Goal: Task Accomplishment & Management: Use online tool/utility

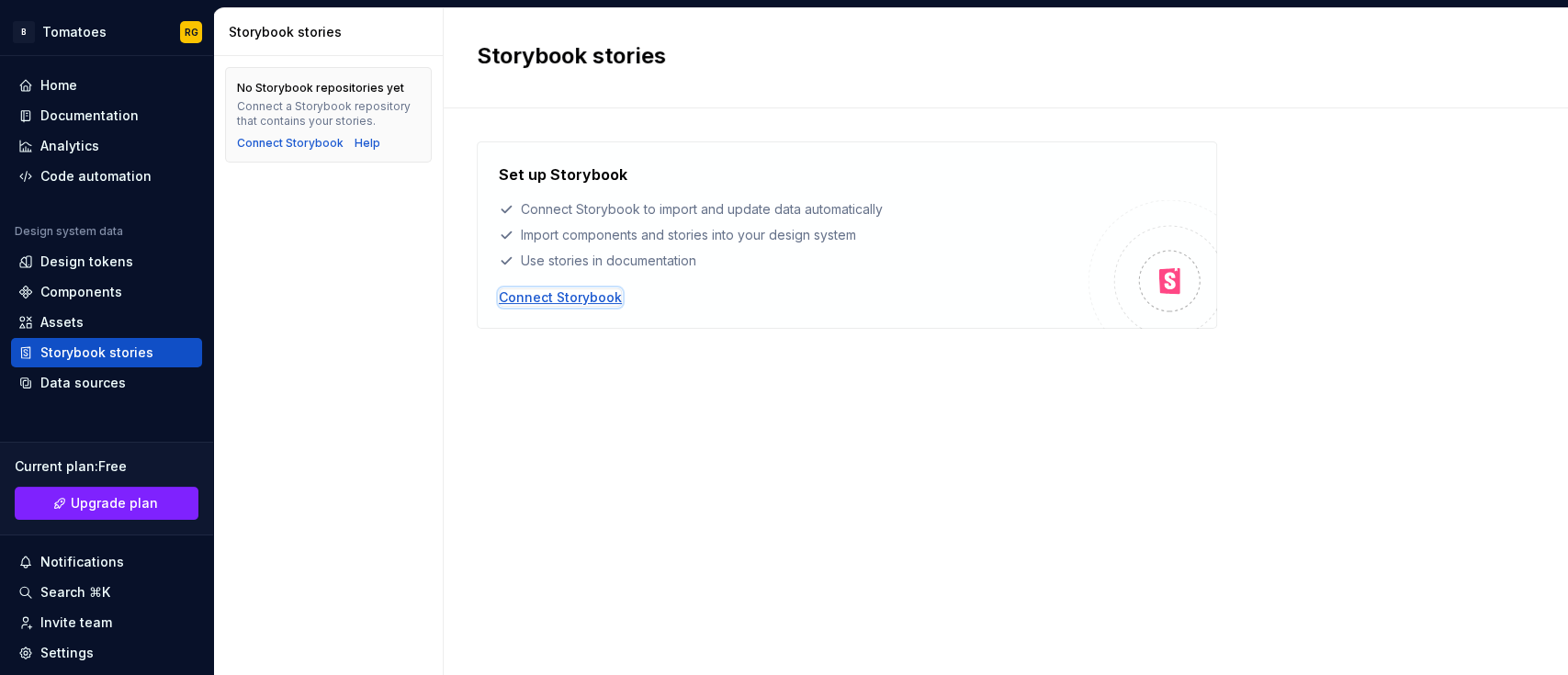
click at [591, 288] on div "Connect Storybook" at bounding box center [560, 297] width 123 height 19
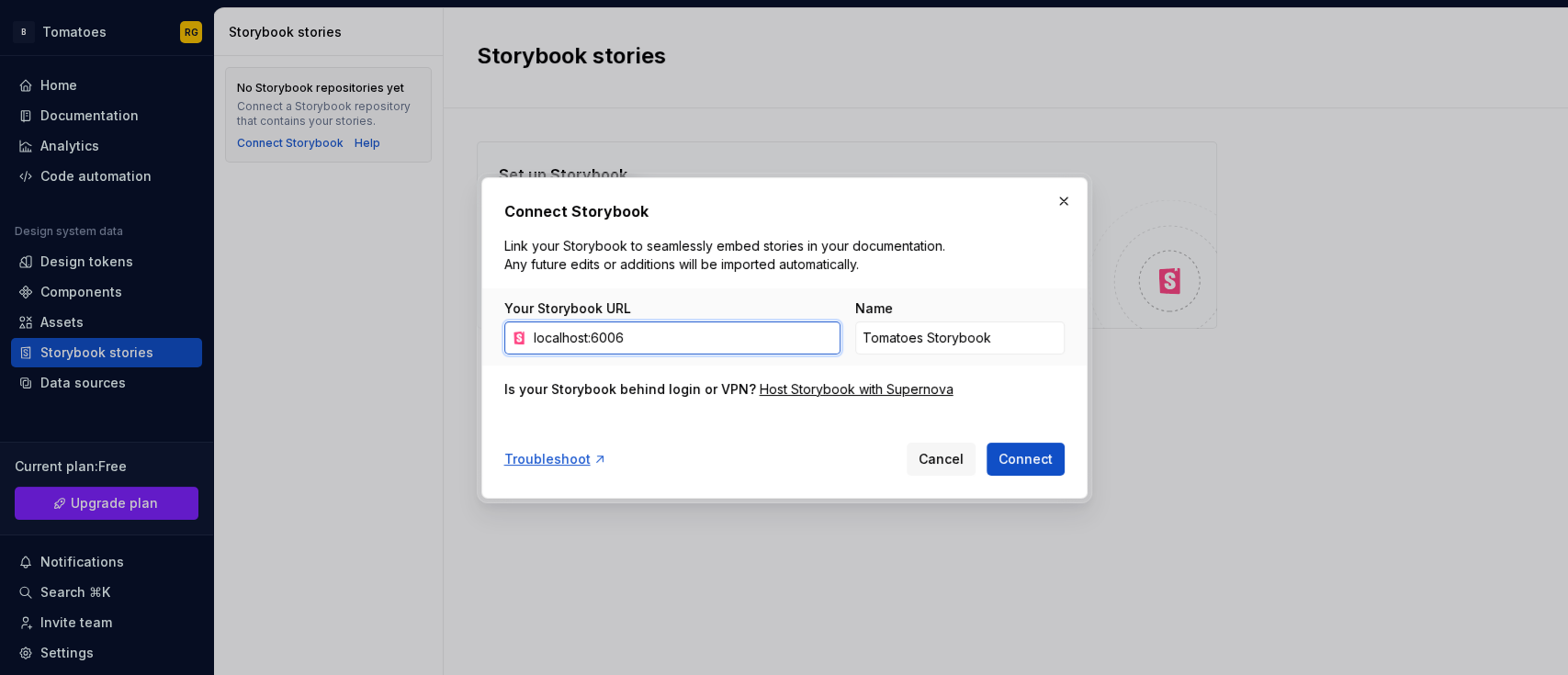
type input "localhost:6006"
click at [986, 443] on button "Connect" at bounding box center [1025, 459] width 78 height 33
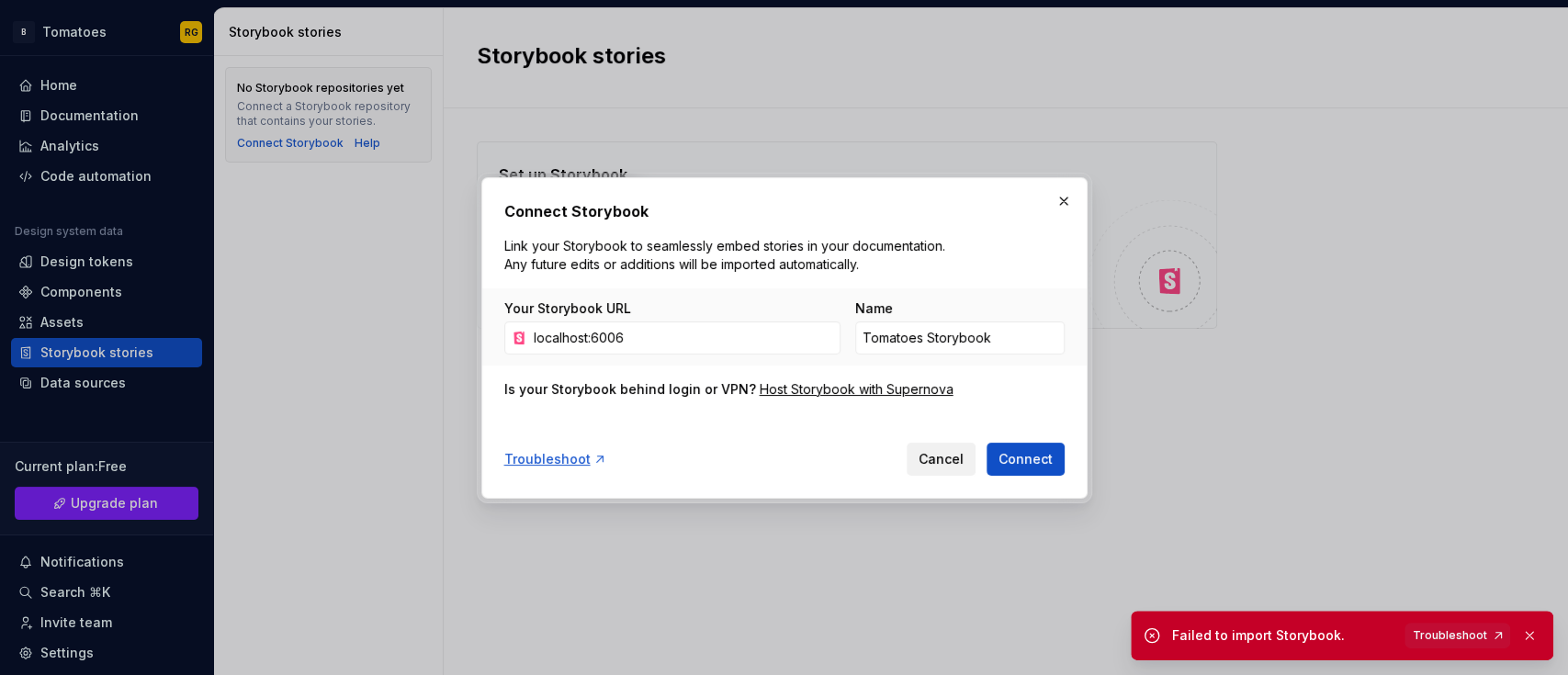
click at [935, 450] on span "Cancel" at bounding box center [941, 458] width 45 height 19
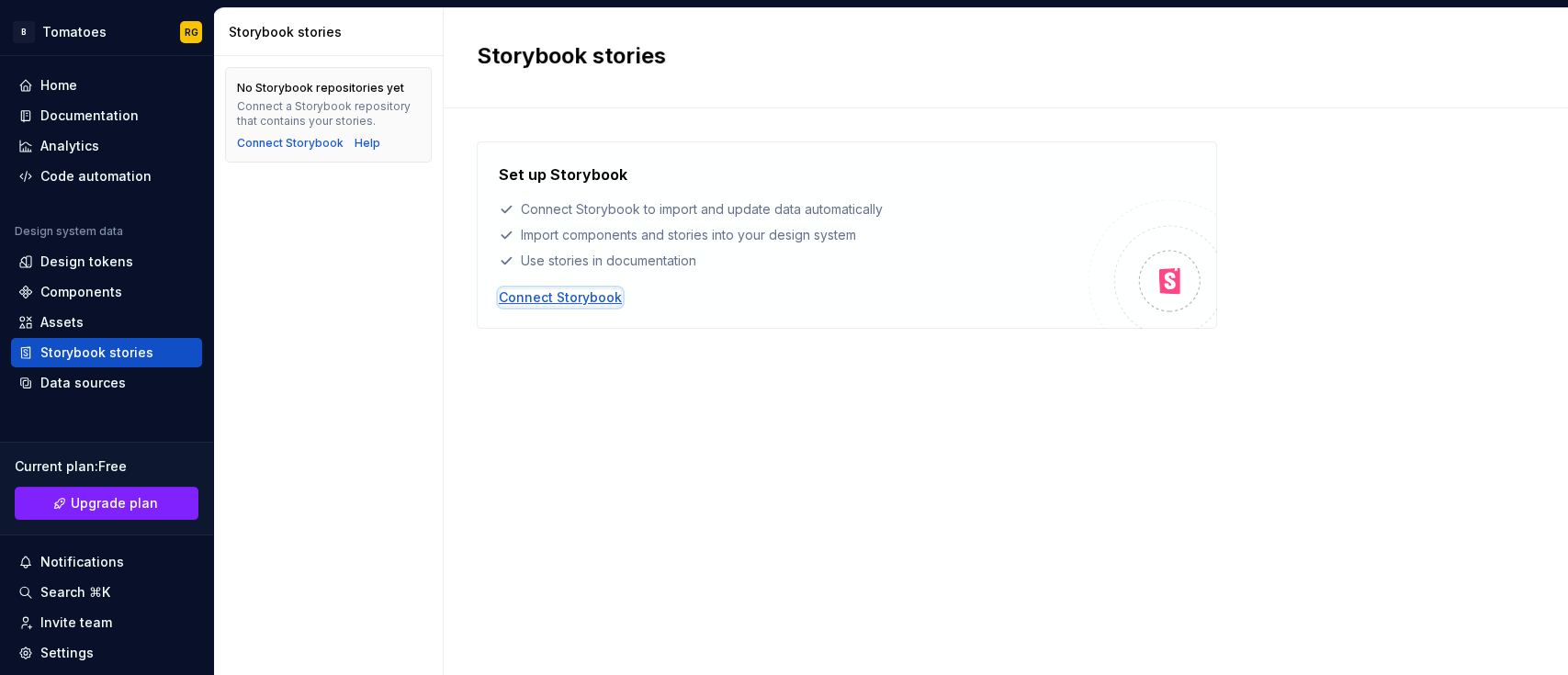
click at [567, 294] on div "Connect Storybook" at bounding box center [560, 297] width 123 height 19
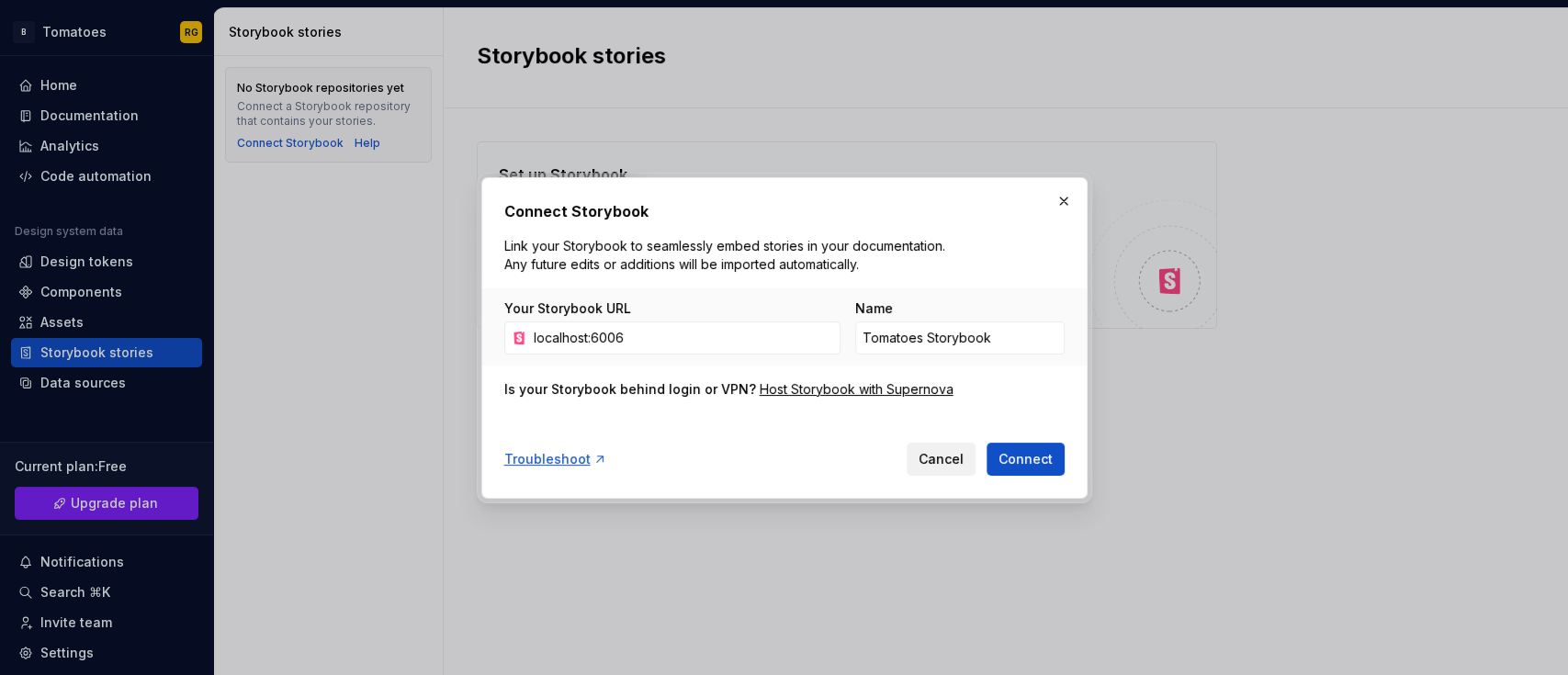
click at [918, 454] on button "Cancel" at bounding box center [941, 459] width 69 height 33
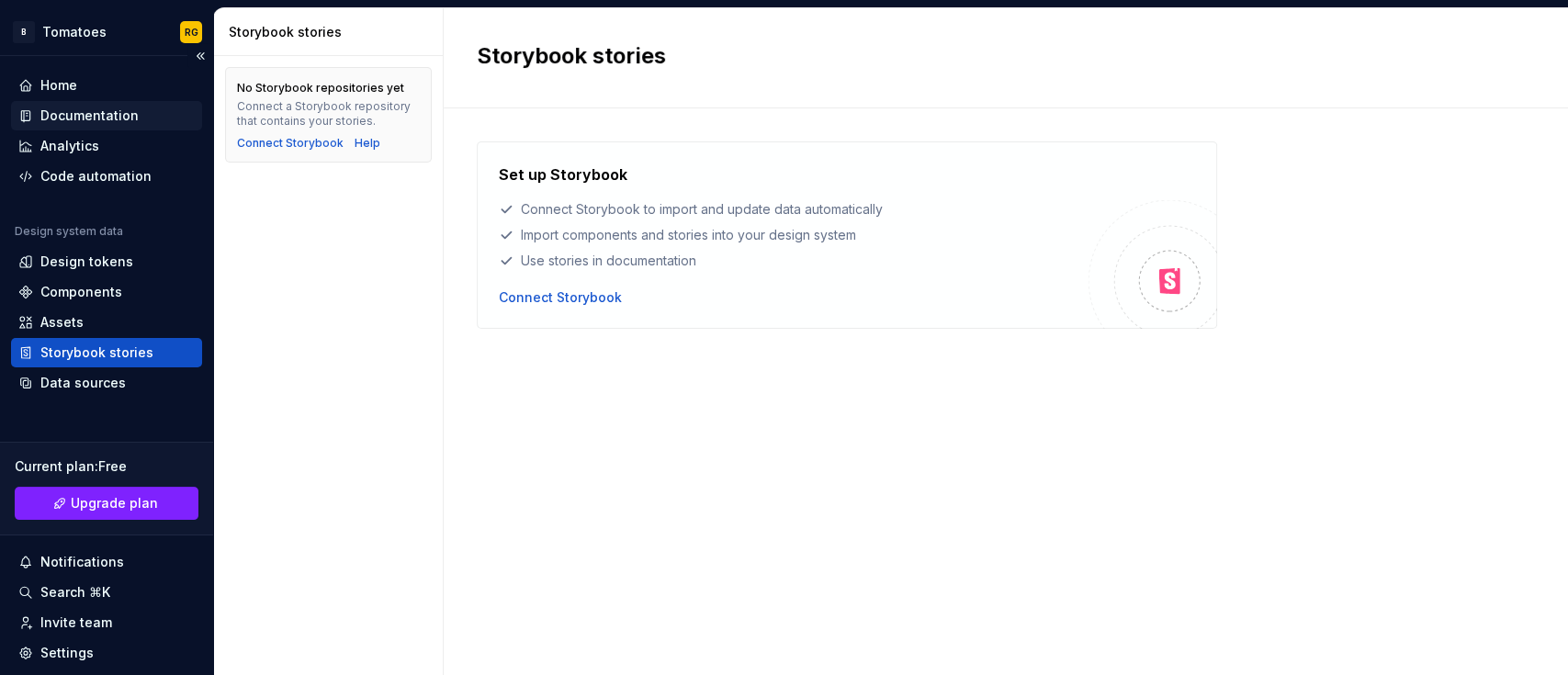
click at [110, 111] on div "Documentation" at bounding box center [89, 116] width 98 height 19
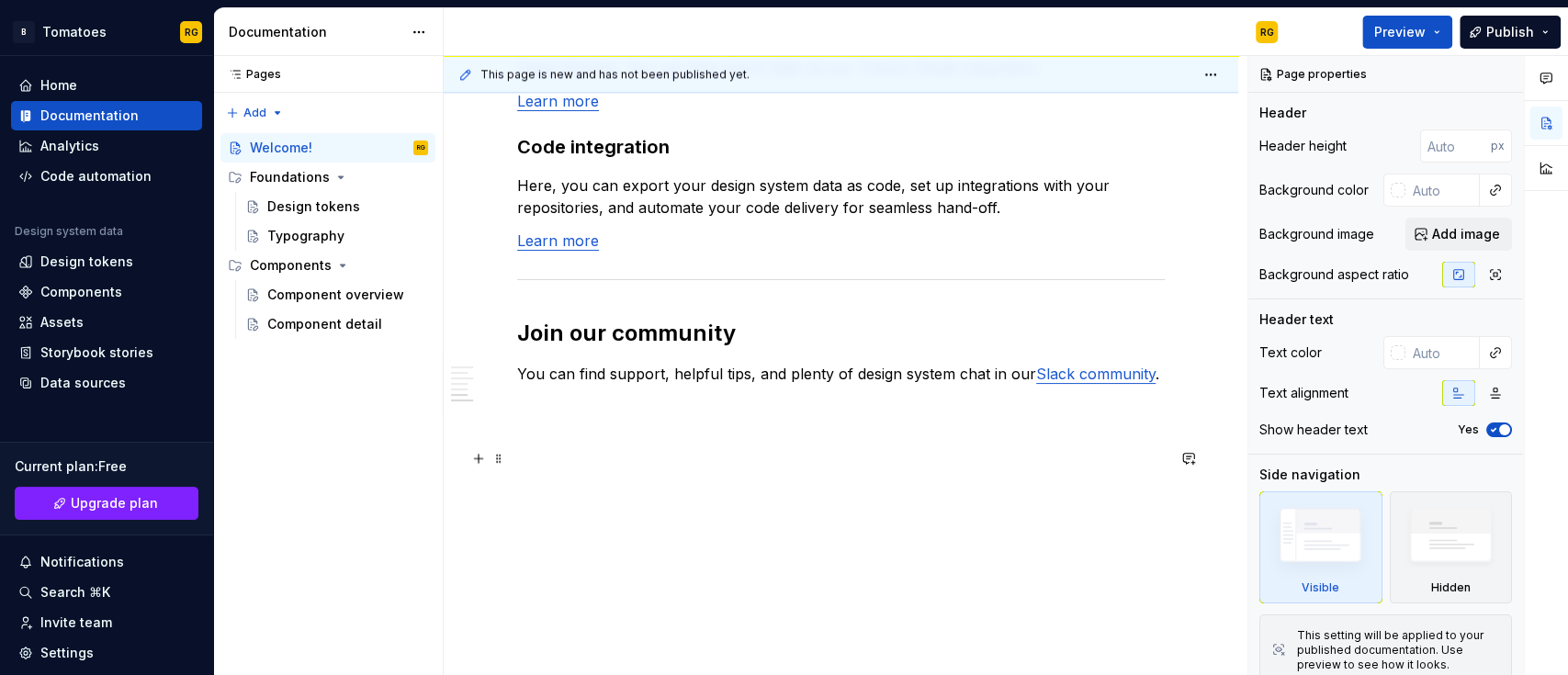
scroll to position [1486, 0]
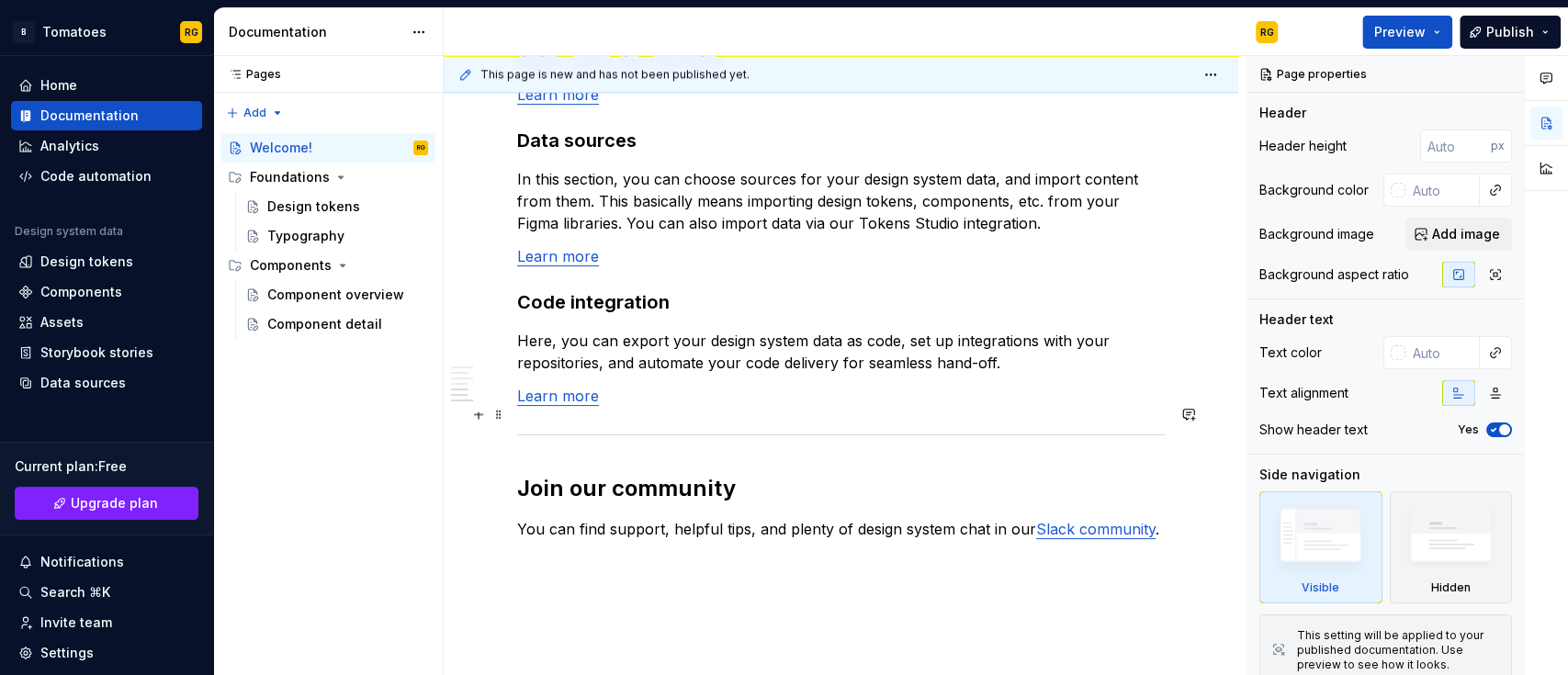
click at [555, 406] on link "Learn more" at bounding box center [557, 396] width 81 height 19
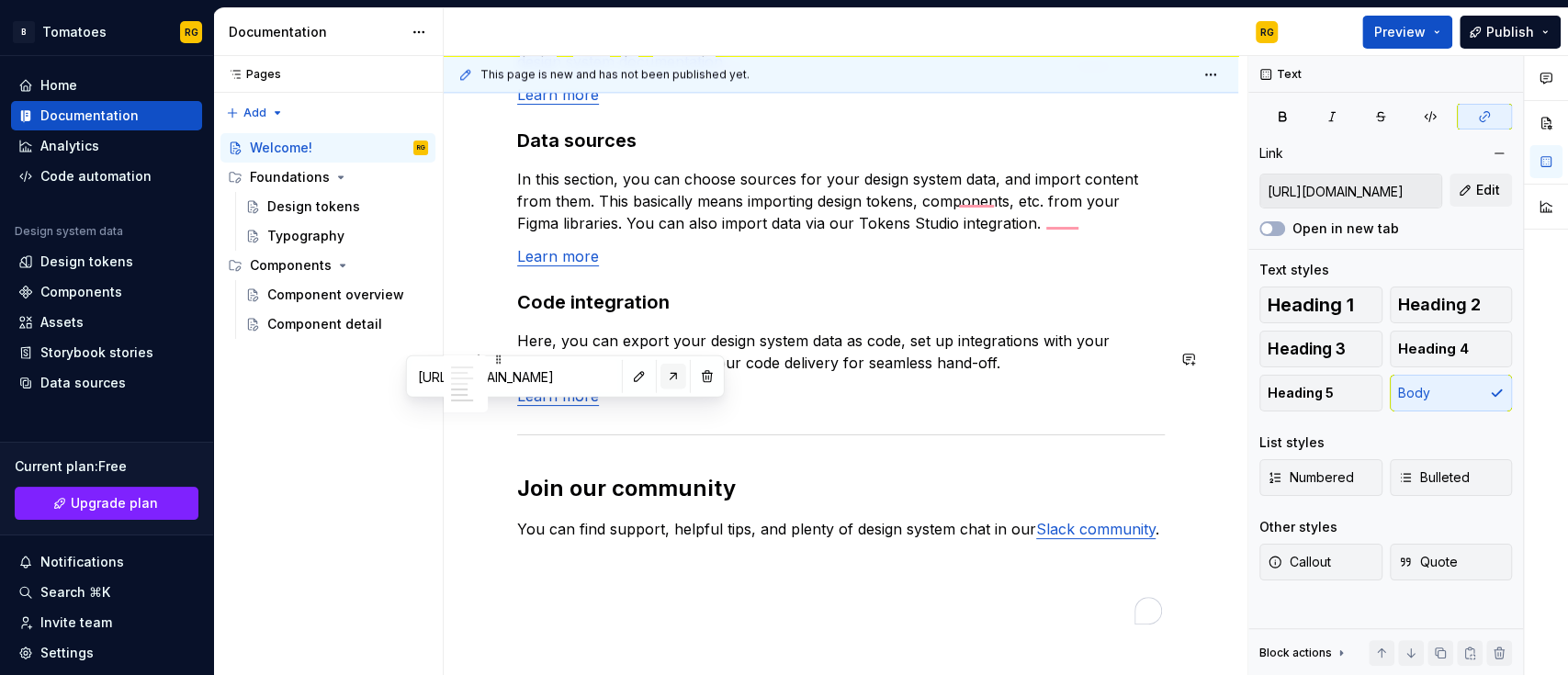
click at [660, 379] on button "button" at bounding box center [673, 376] width 25 height 25
type textarea "*"
click at [111, 170] on div "Code automation" at bounding box center [95, 176] width 111 height 19
click at [113, 288] on div "Components" at bounding box center [80, 292] width 81 height 19
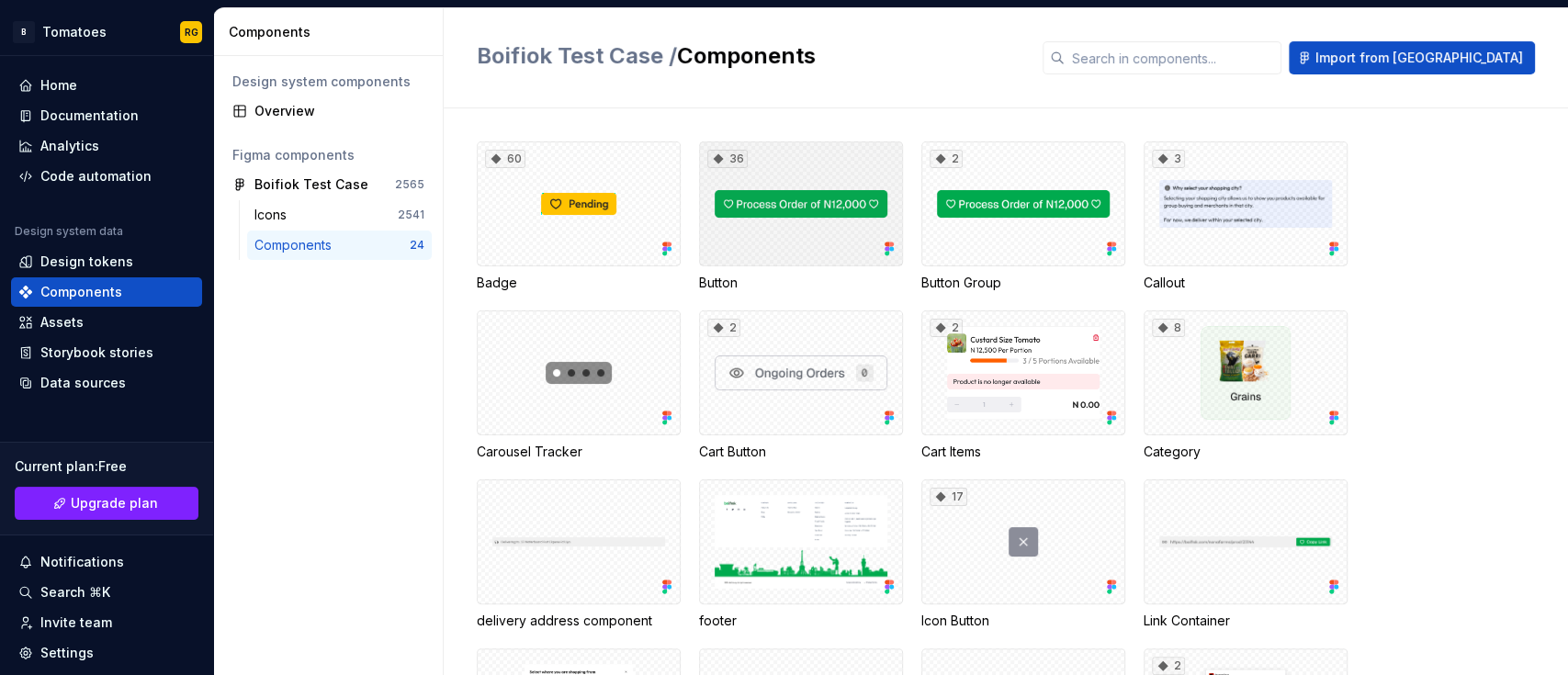
drag, startPoint x: 757, startPoint y: 247, endPoint x: 714, endPoint y: 233, distance: 45.2
click at [714, 233] on div "36" at bounding box center [801, 204] width 204 height 125
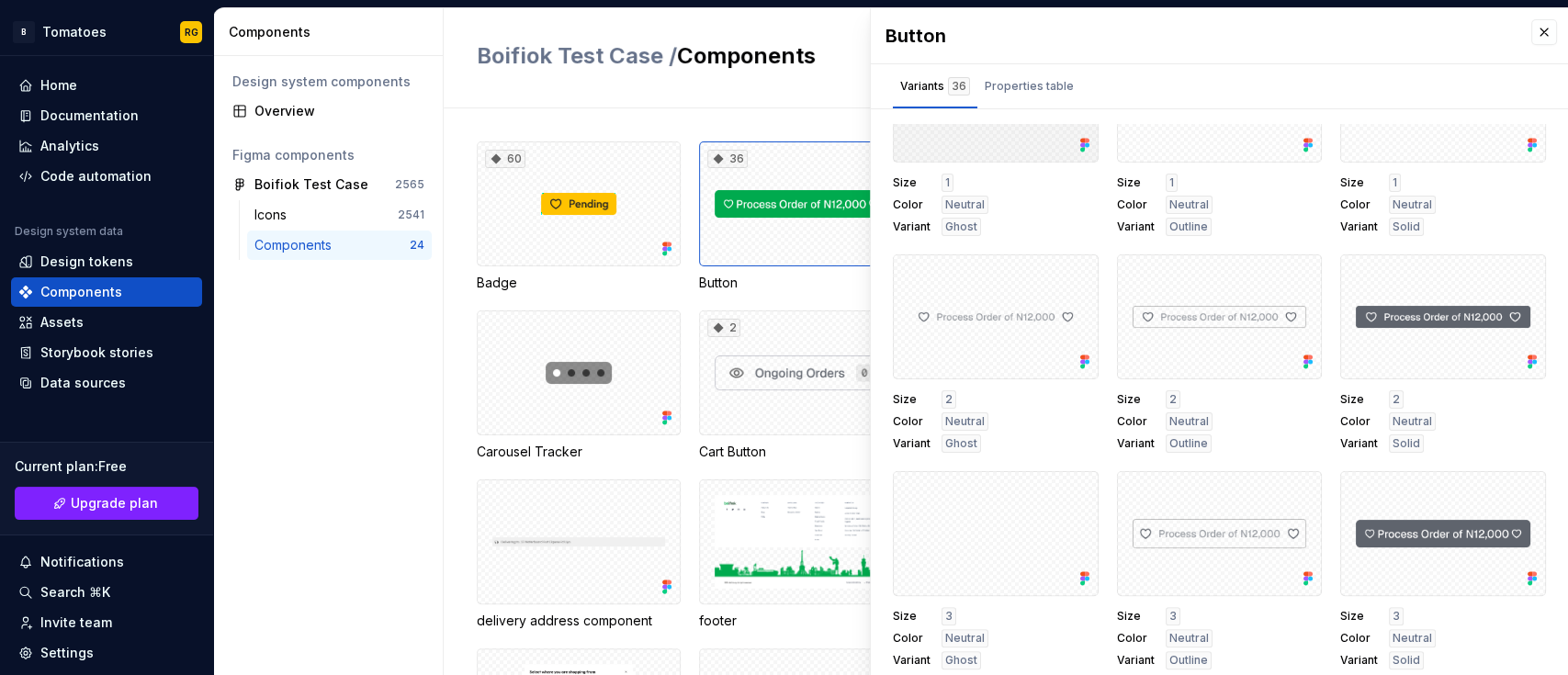
scroll to position [8, 0]
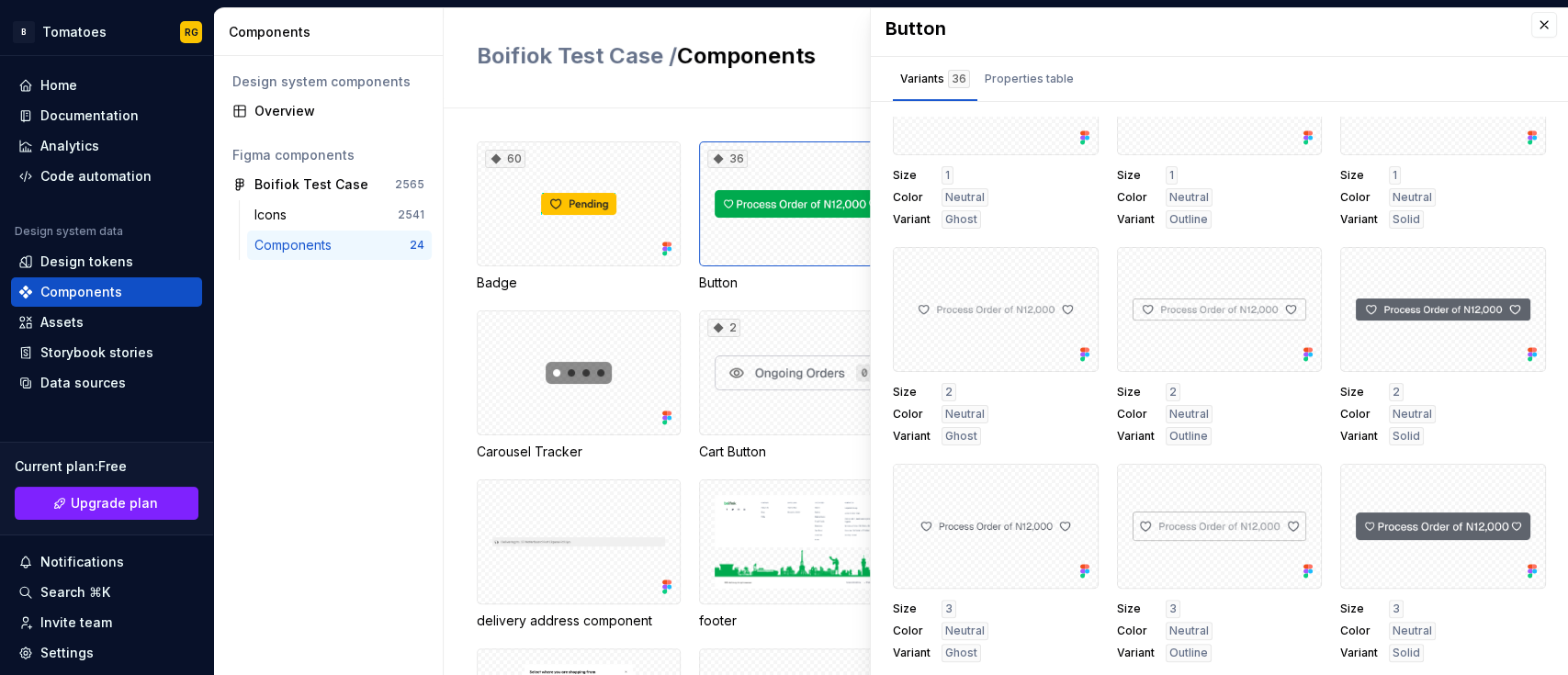
click at [123, 358] on div "Storybook stories" at bounding box center [96, 353] width 113 height 19
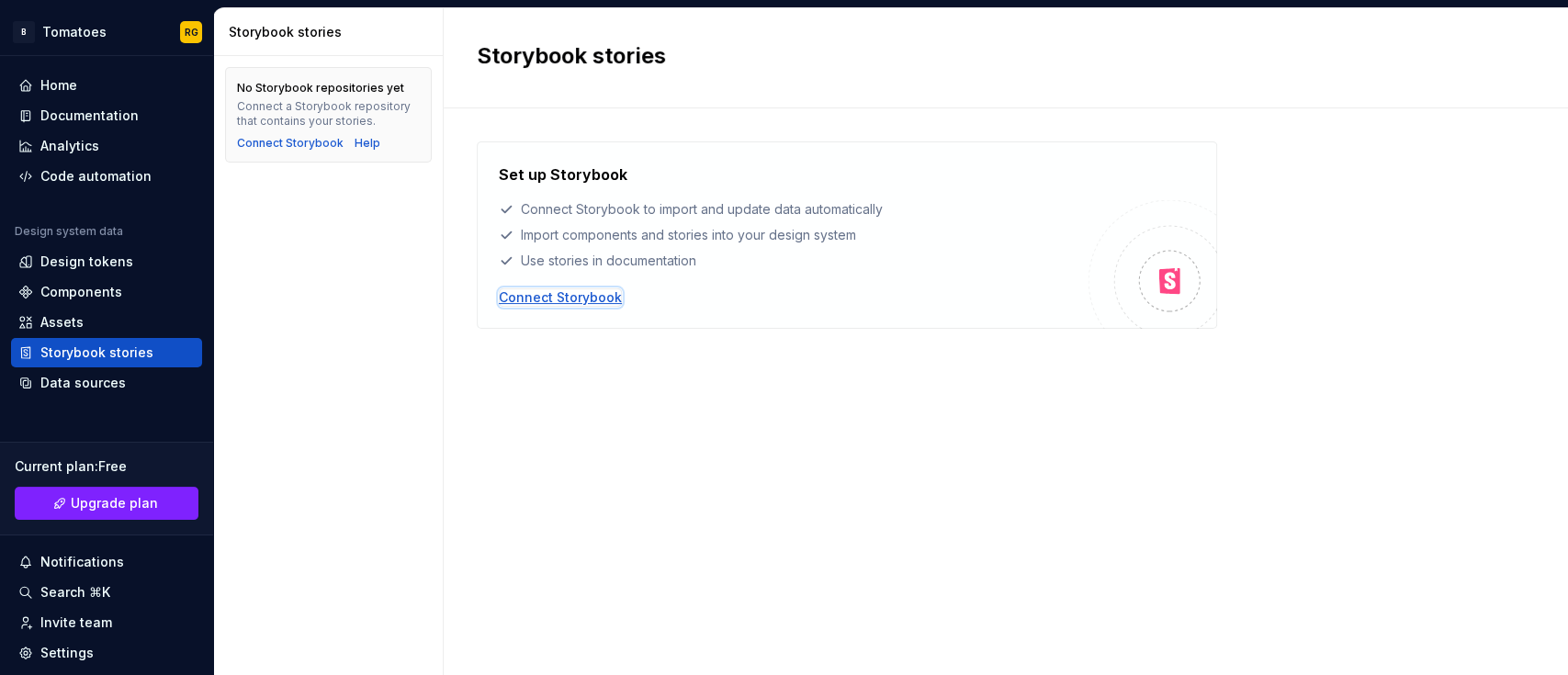
click at [585, 289] on div "Connect Storybook" at bounding box center [560, 297] width 123 height 19
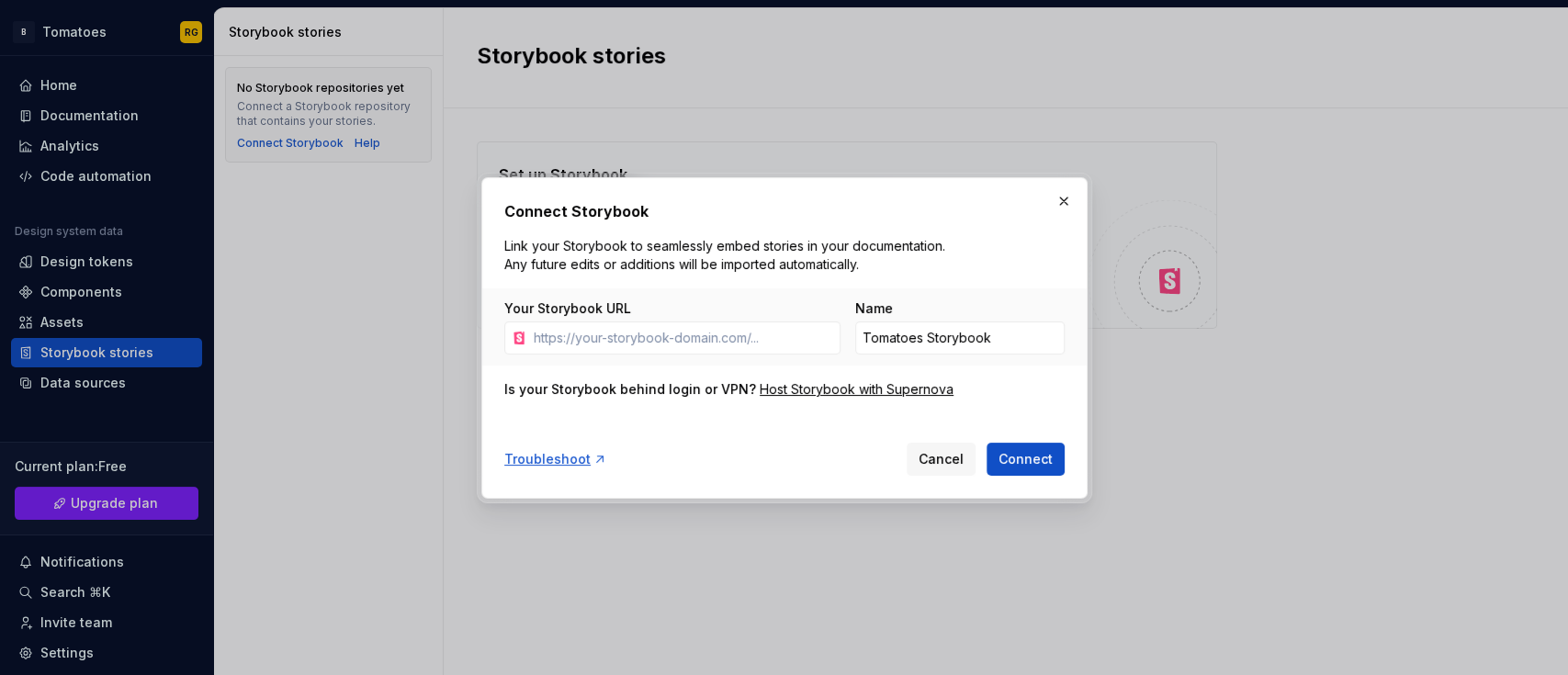
click at [554, 473] on div "Troubleshoot Cancel Connect" at bounding box center [784, 455] width 560 height 40
click at [553, 459] on div "Troubleshoot" at bounding box center [555, 458] width 103 height 19
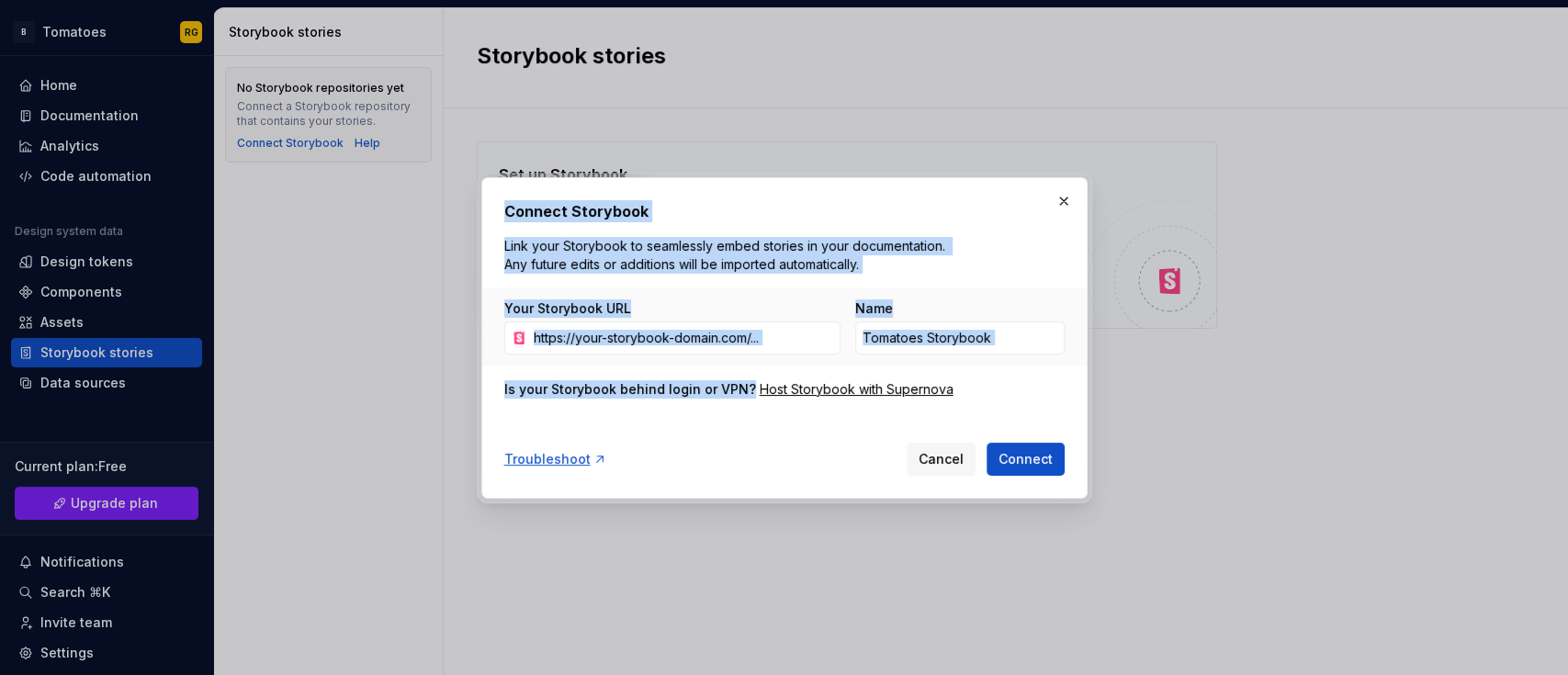
drag, startPoint x: 495, startPoint y: 204, endPoint x: 960, endPoint y: 396, distance: 503.1
click at [960, 396] on div "Connect Storybook Link your Storybook to seamlessly embed stories in your docum…" at bounding box center [784, 338] width 606 height 321
copy div "Connect Storybook Link your Storybook to seamlessly embed stories in your docum…"
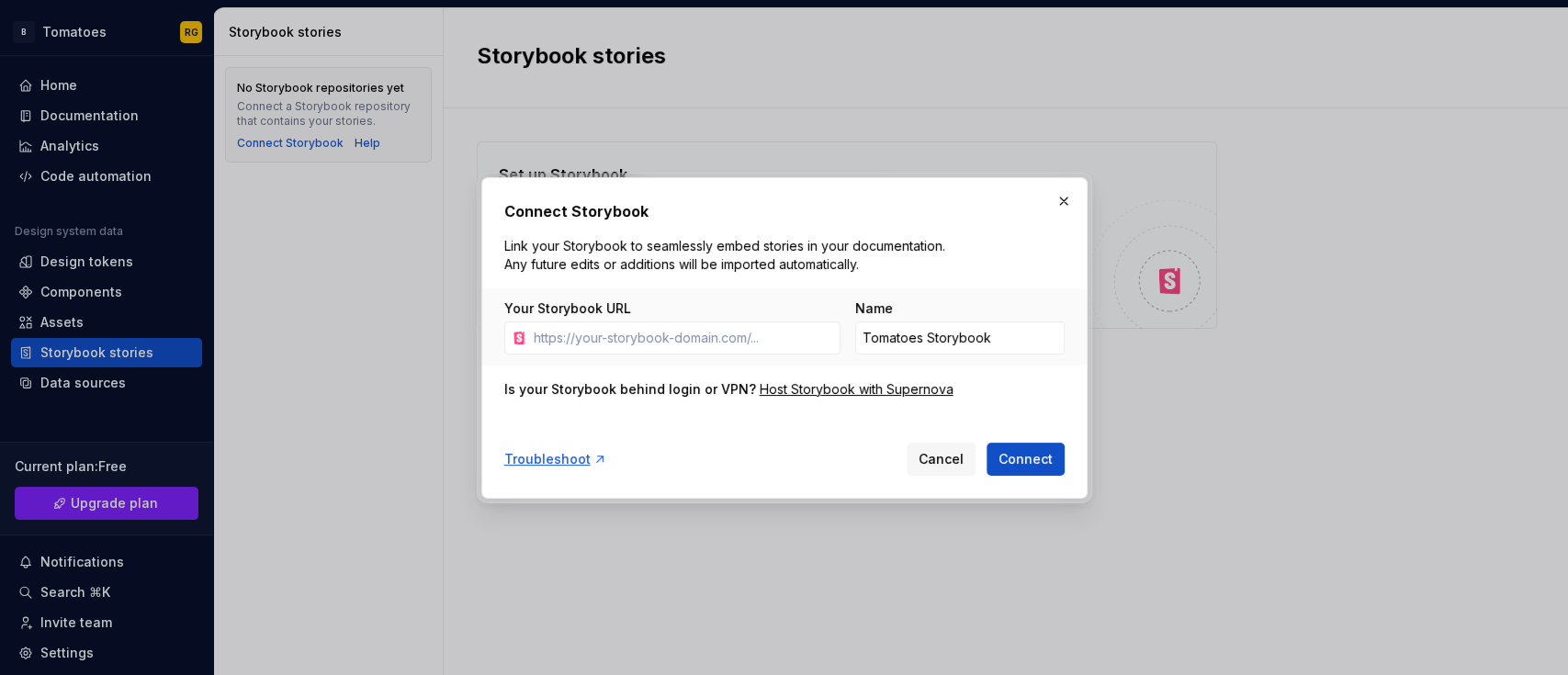
click at [914, 421] on div "Connect Storybook Link your Storybook to seamlessly embed stories in your docum…" at bounding box center [784, 337] width 560 height 275
click at [877, 387] on div "Host Storybook with Supernova" at bounding box center [856, 389] width 194 height 19
click at [956, 450] on span "Cancel" at bounding box center [941, 458] width 45 height 19
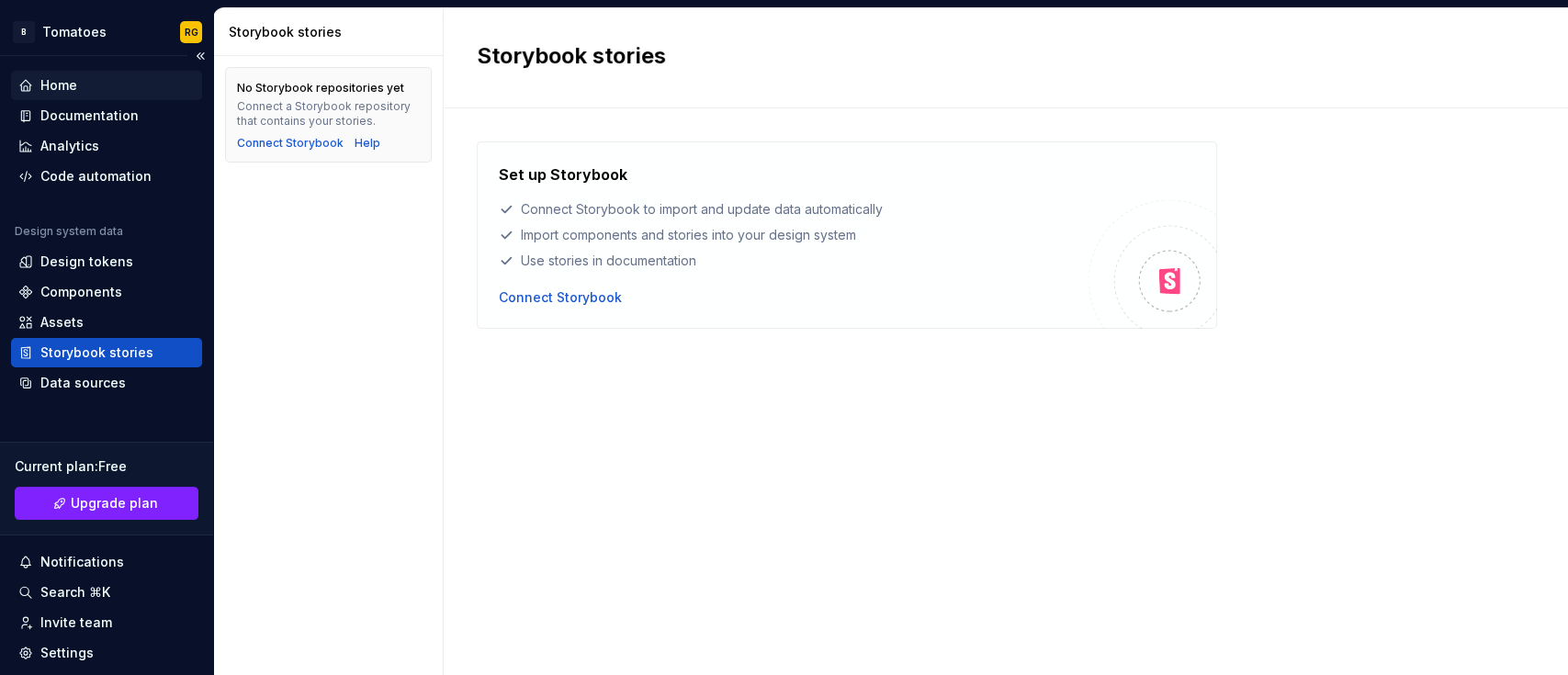
click at [122, 71] on div "Home" at bounding box center [106, 85] width 191 height 29
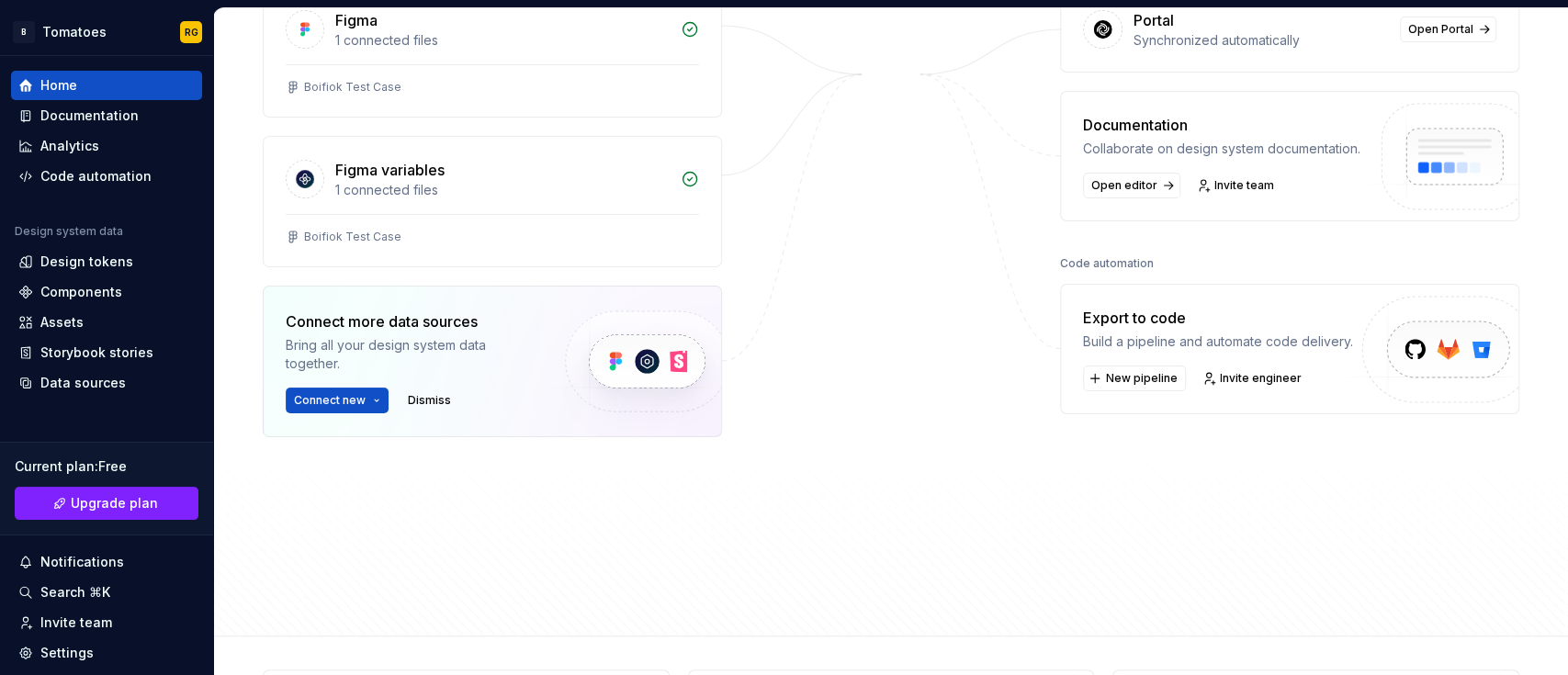
scroll to position [364, 0]
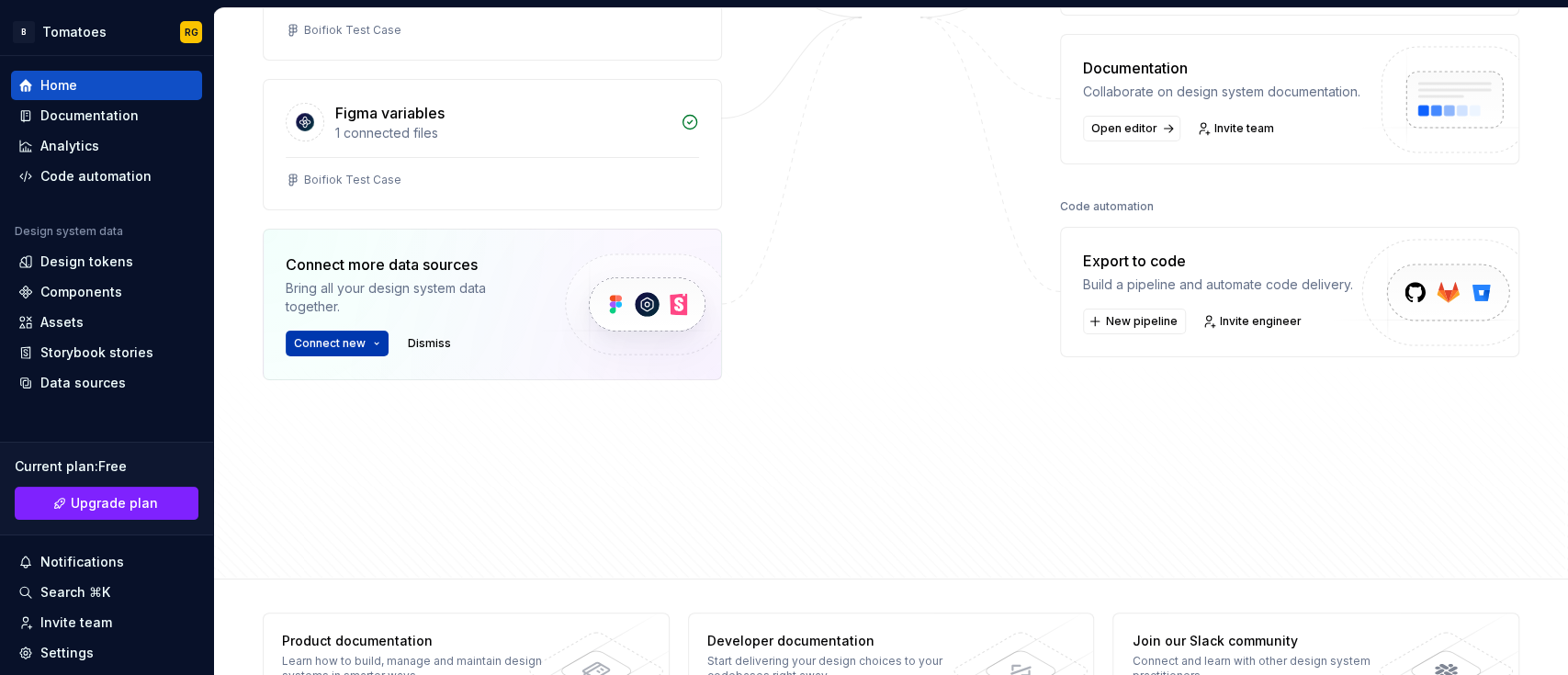
click at [345, 332] on button "Connect new" at bounding box center [337, 344] width 103 height 25
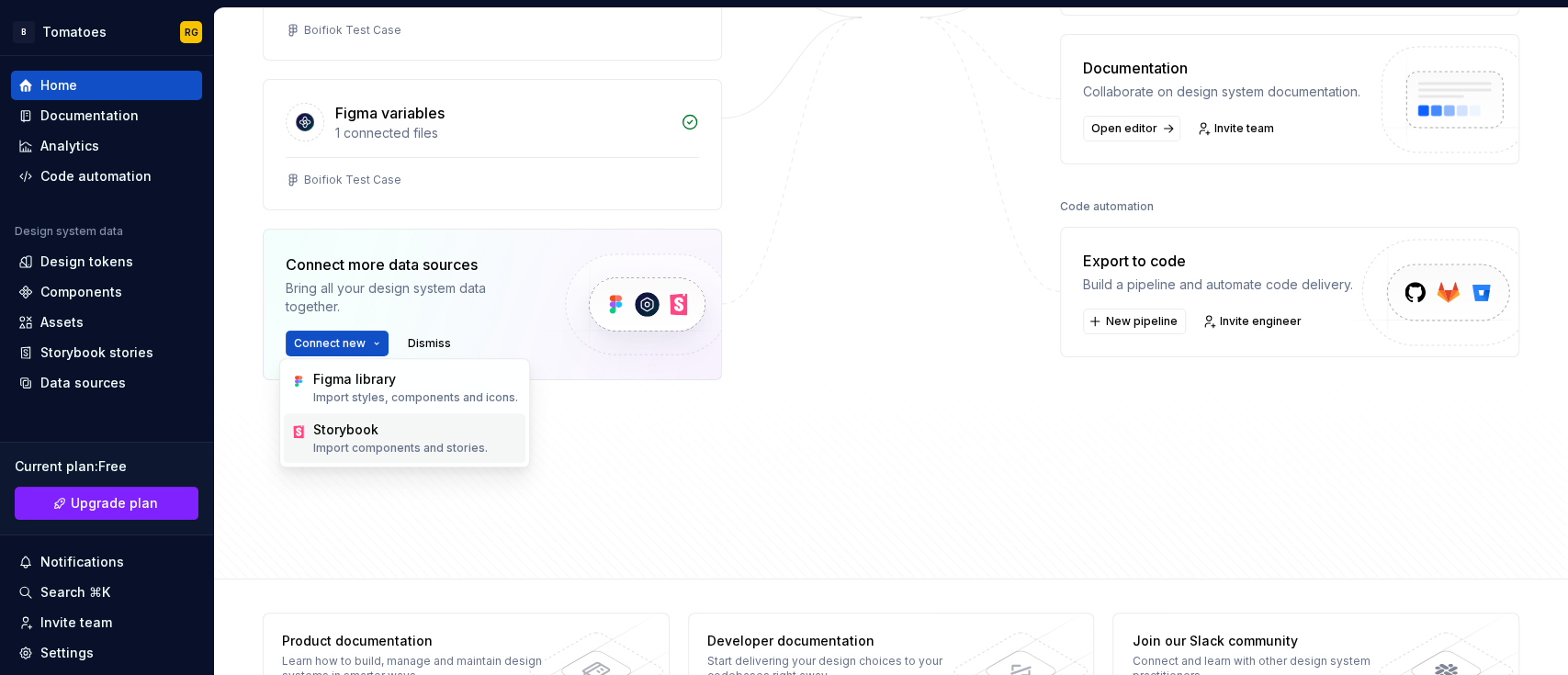
click at [361, 422] on div "Storybook" at bounding box center [346, 429] width 66 height 19
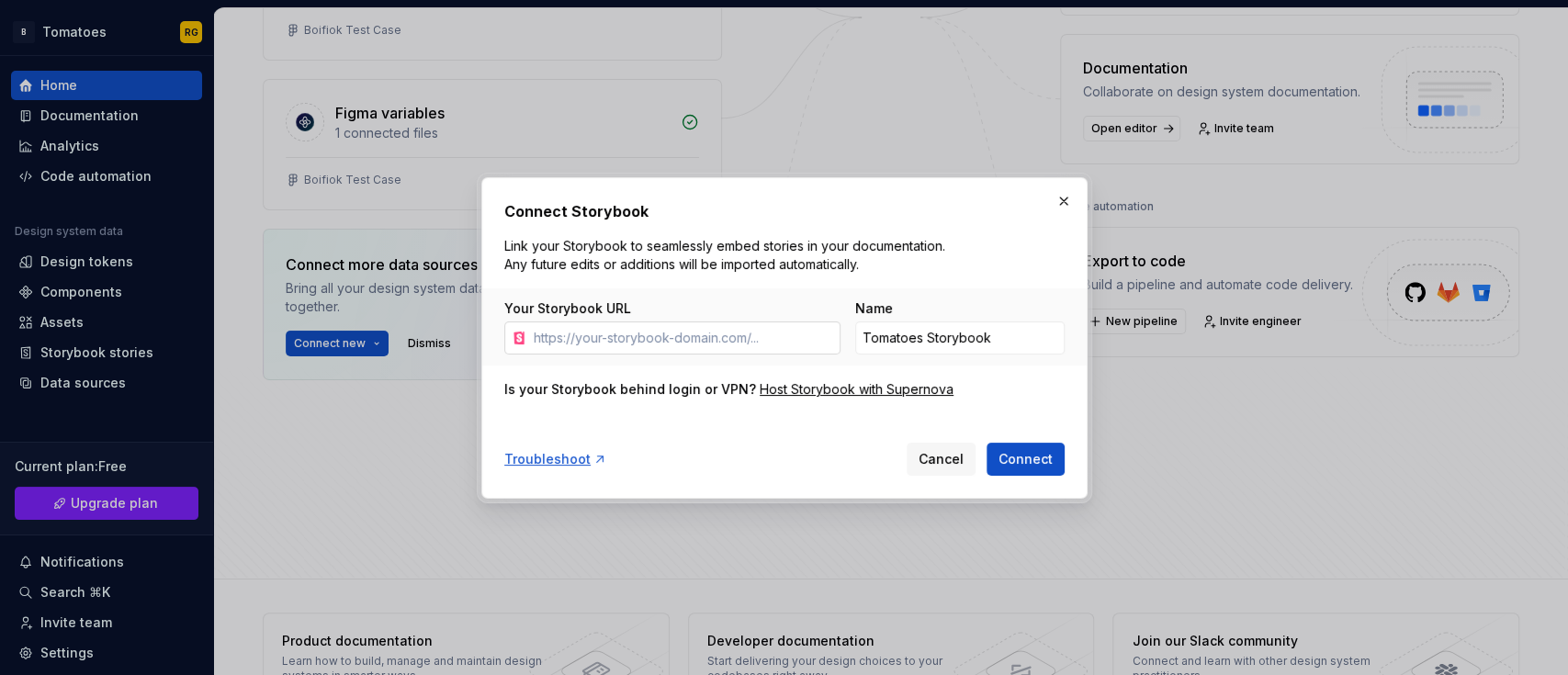
click at [715, 334] on input "Your Storybook URL" at bounding box center [683, 338] width 314 height 33
paste input "https://github.com/Nathan-Trust/storybook-with-designer"
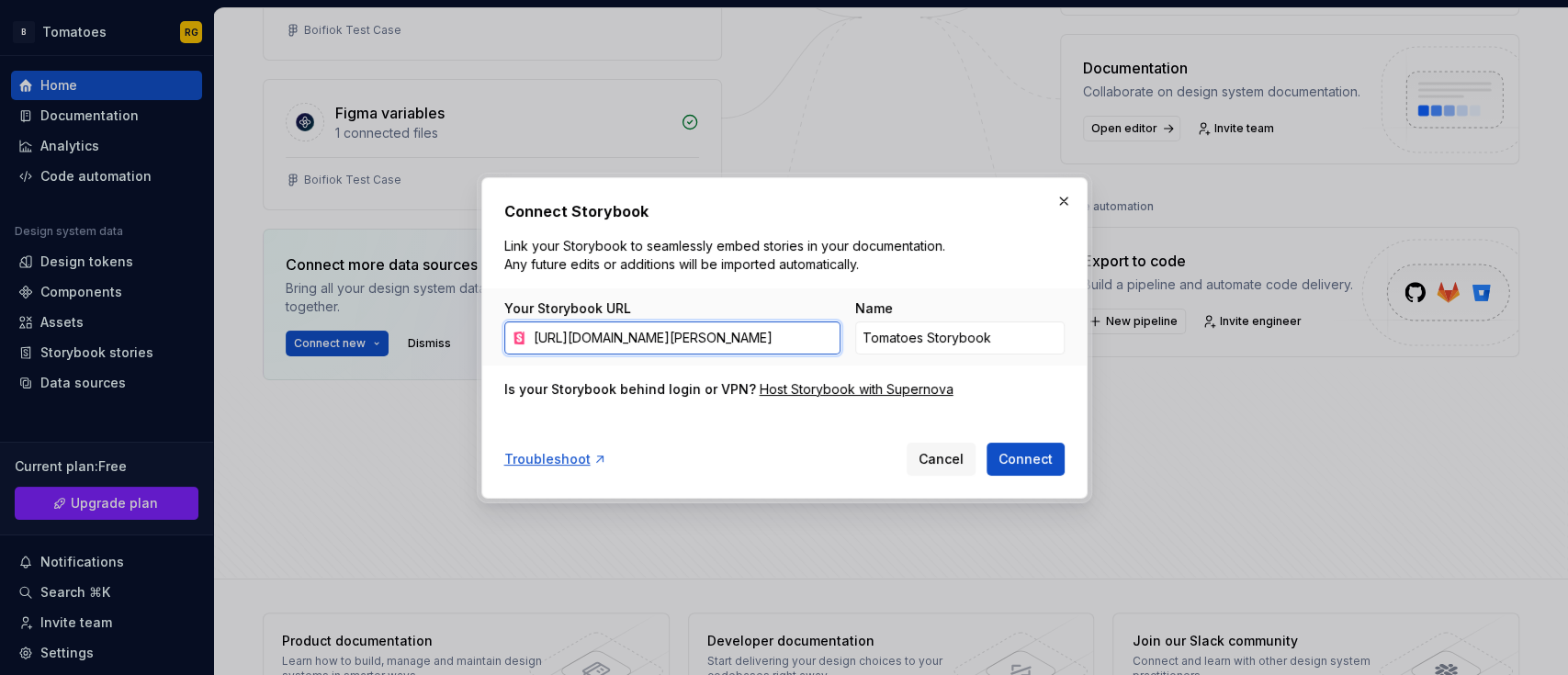
scroll to position [0, 52]
type input "https://github.com/Nathan-Trust/storybook-with-designer"
click at [1004, 441] on div "Troubleshoot Cancel Connect" at bounding box center [784, 455] width 560 height 40
click at [1011, 457] on span "Connect" at bounding box center [1024, 458] width 54 height 19
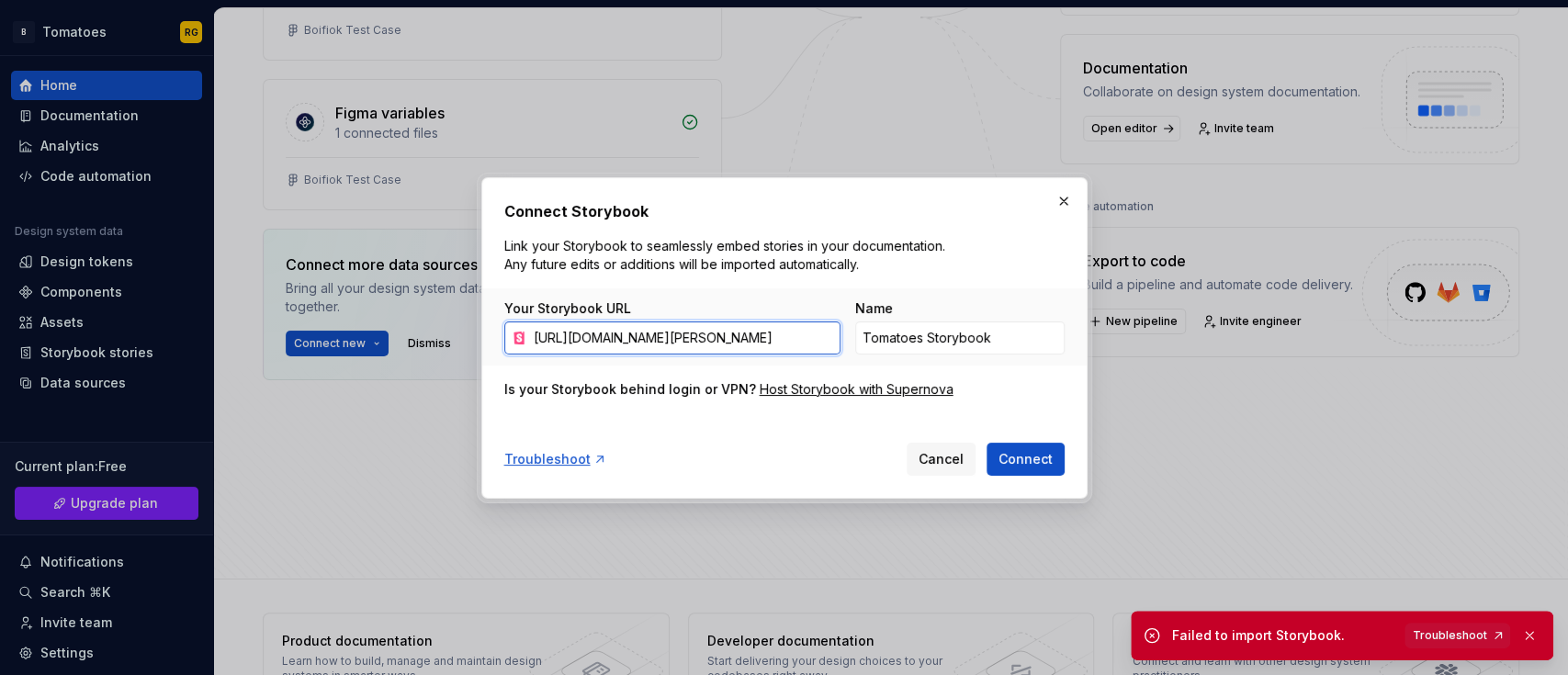
click at [775, 345] on input "https://github.com/Nathan-Trust/storybook-with-designer" at bounding box center [683, 338] width 314 height 33
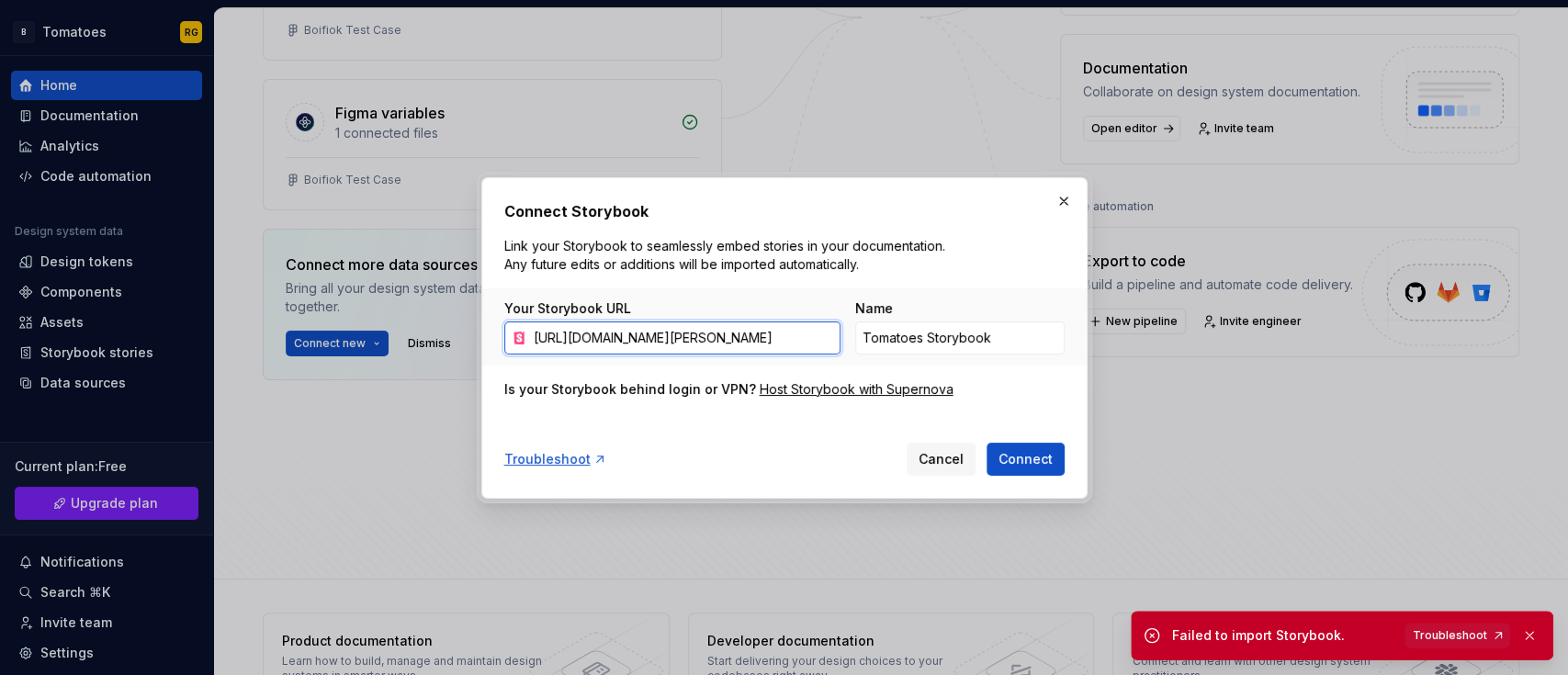
click at [775, 345] on input "https://github.com/Nathan-Trust/storybook-with-designer" at bounding box center [683, 338] width 314 height 33
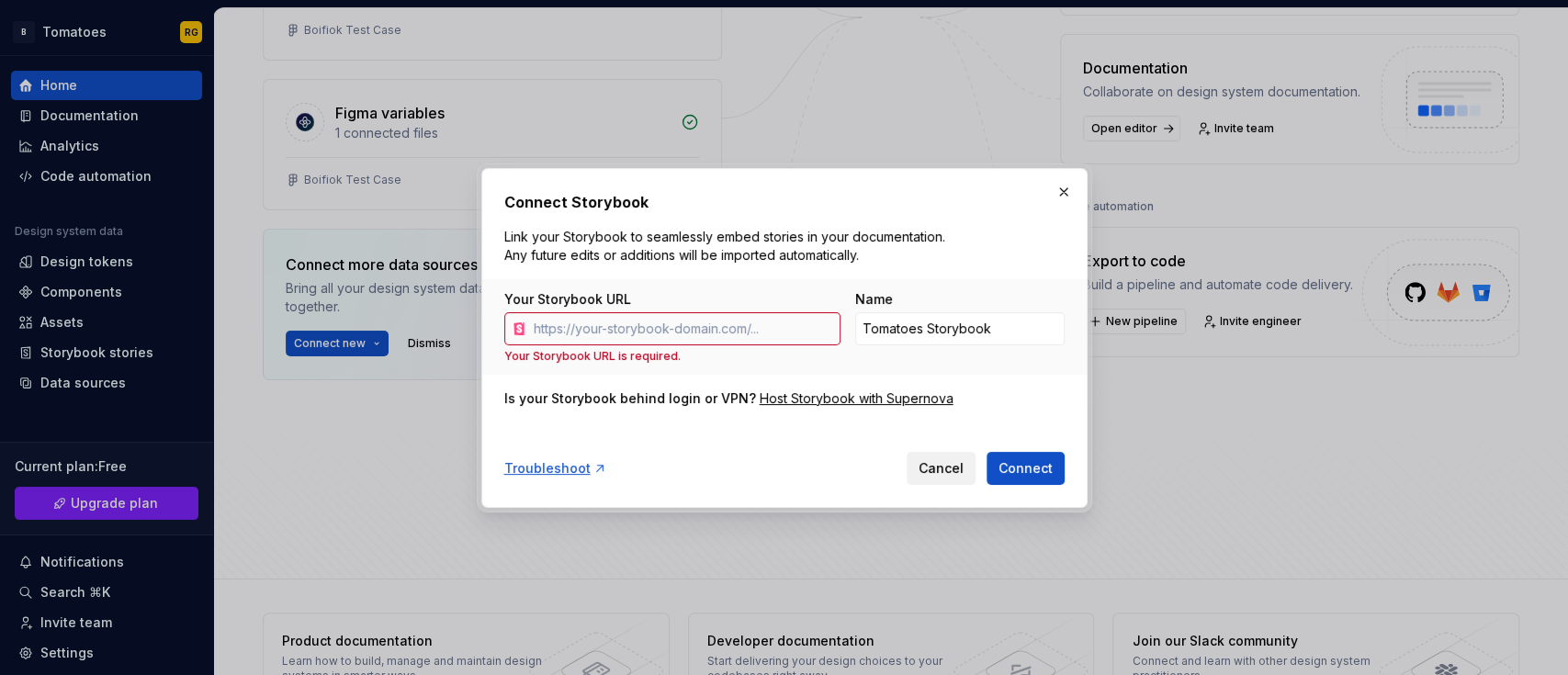
click at [918, 456] on button "Cancel" at bounding box center [941, 468] width 69 height 33
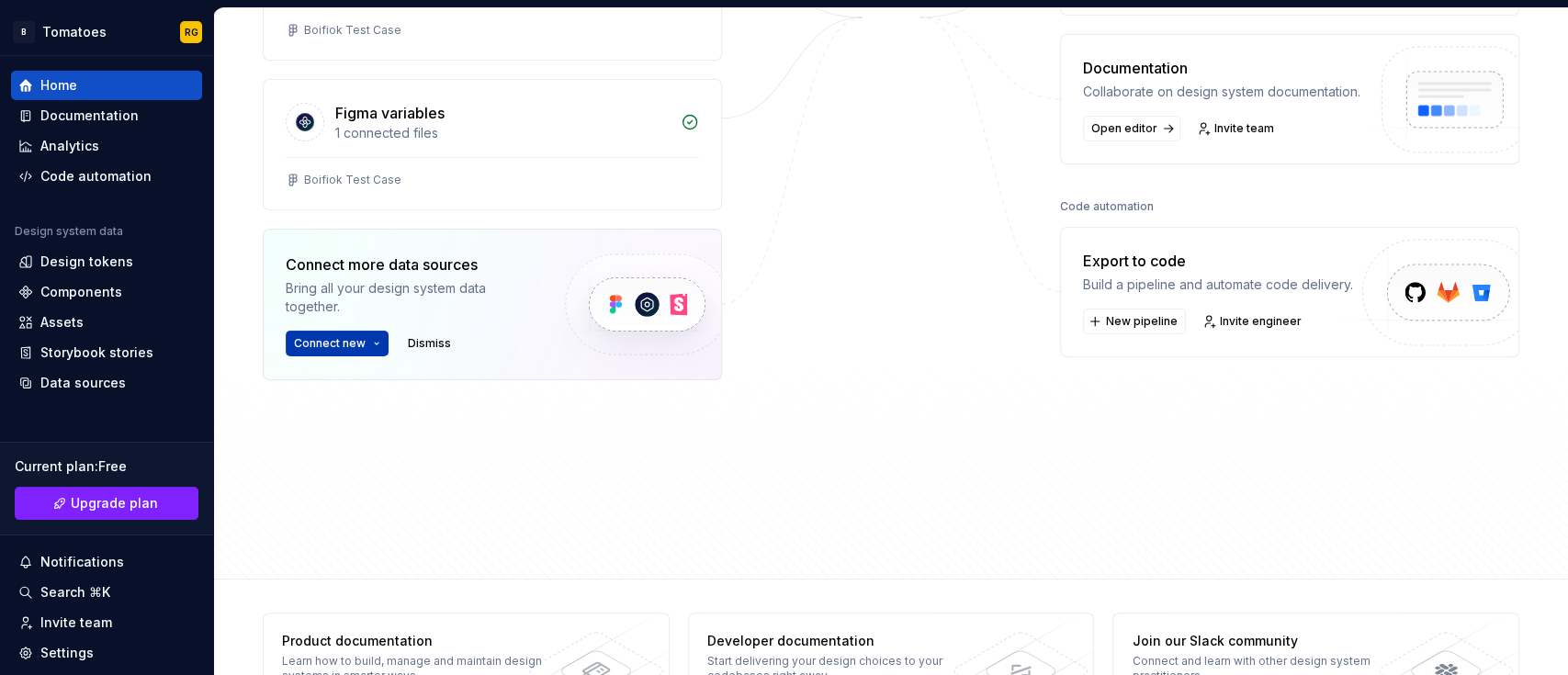
click at [348, 341] on span "Connect new" at bounding box center [329, 343] width 71 height 15
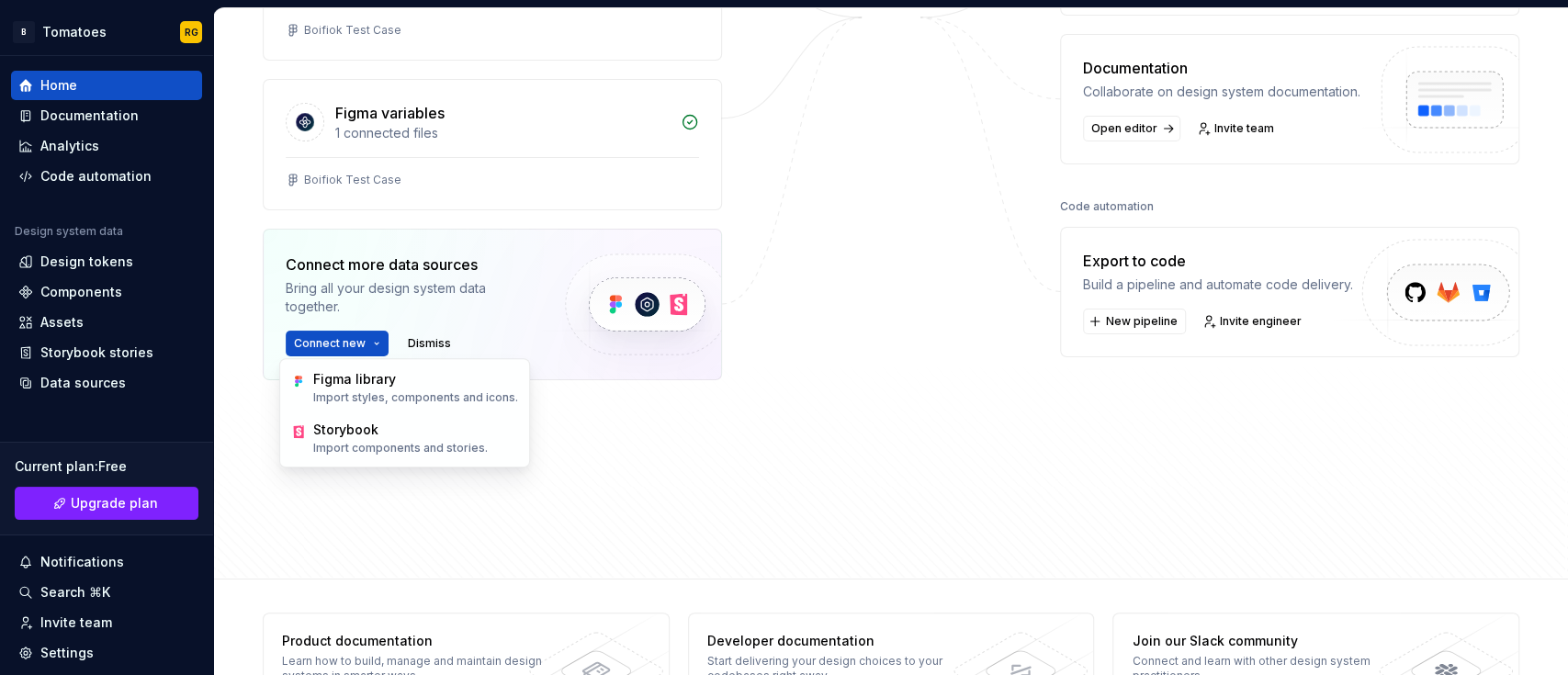
click at [563, 470] on div "Figma 1 connected files Boifiok Test Case Figma variables 1 connected files Boi…" at bounding box center [492, 201] width 459 height 543
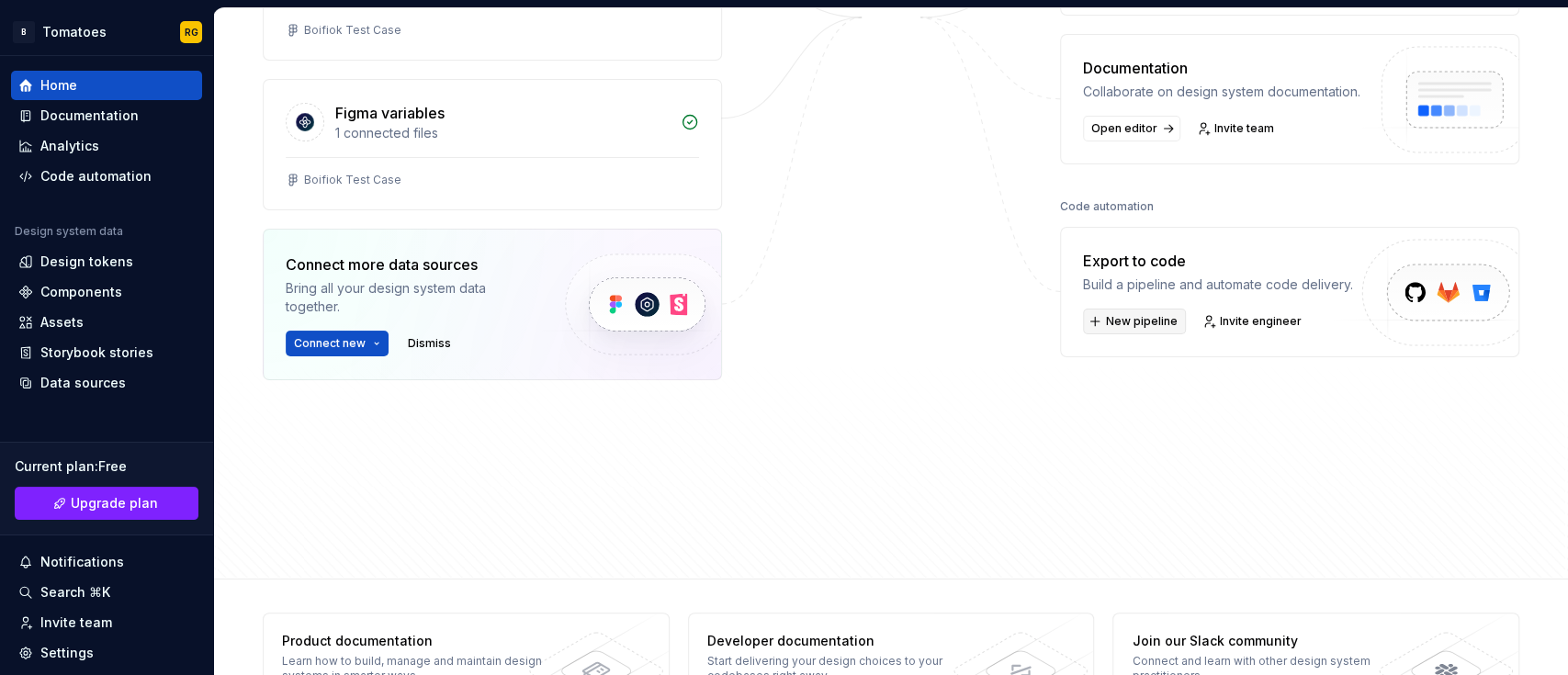
click at [1158, 323] on span "New pipeline" at bounding box center [1141, 321] width 71 height 15
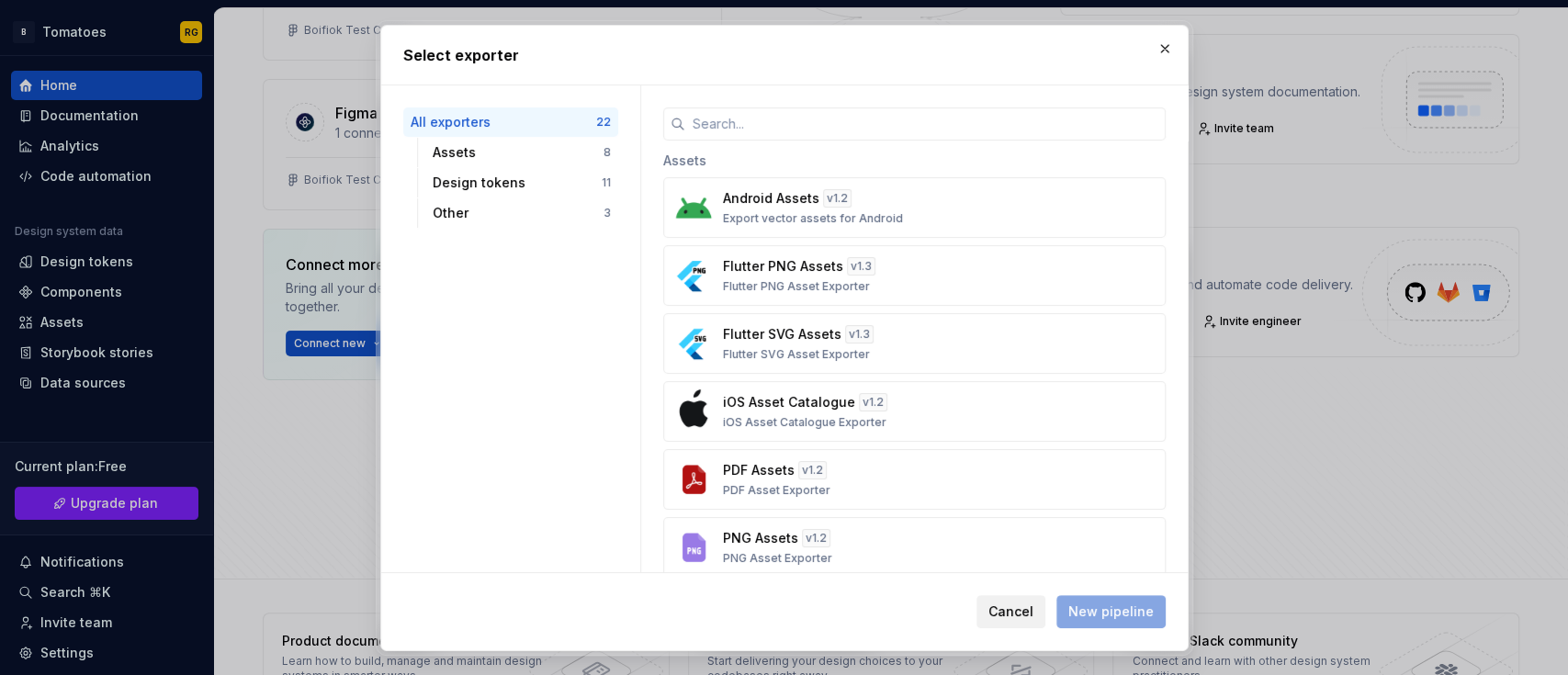
click at [1032, 609] on span "Cancel" at bounding box center [1011, 611] width 45 height 19
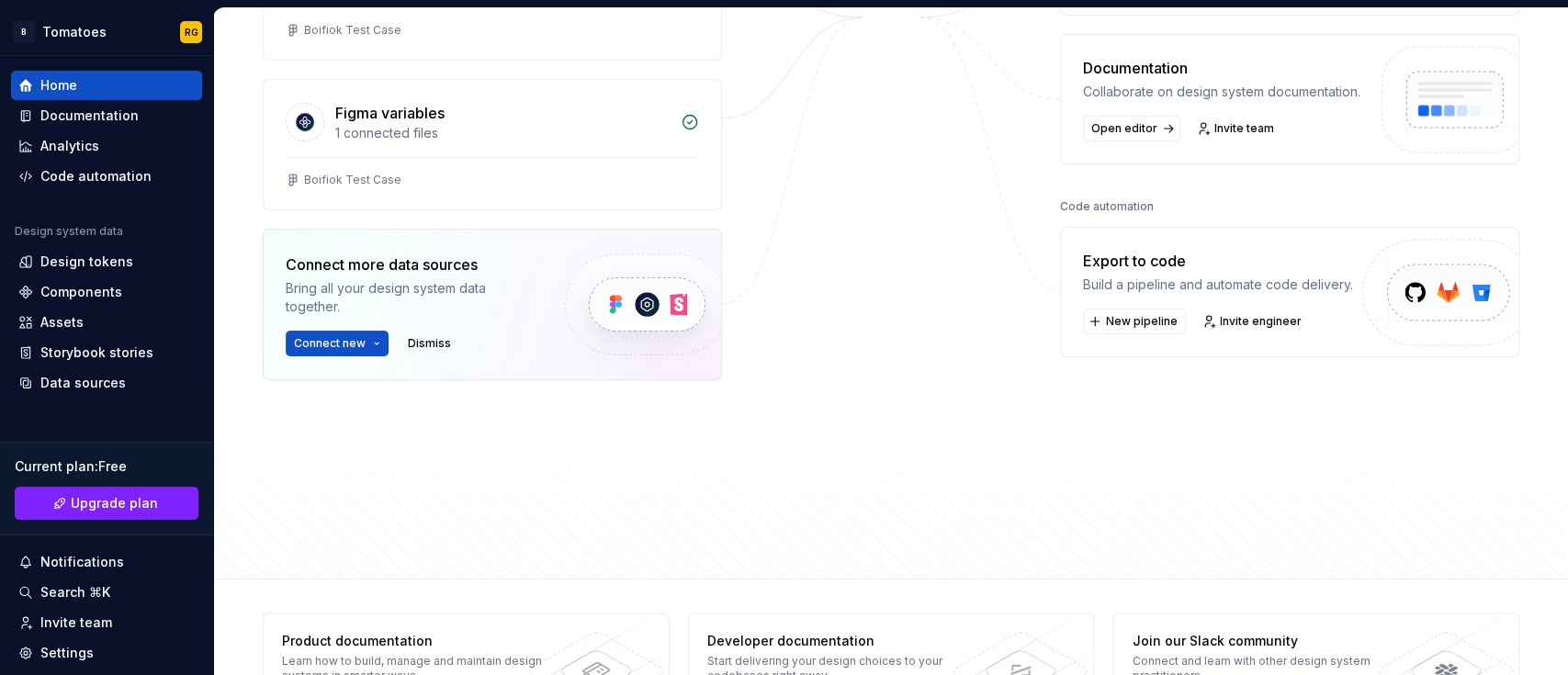
click at [1418, 271] on img at bounding box center [1441, 313] width 226 height 150
click at [1258, 309] on link "Invite engineer" at bounding box center [1253, 321] width 113 height 25
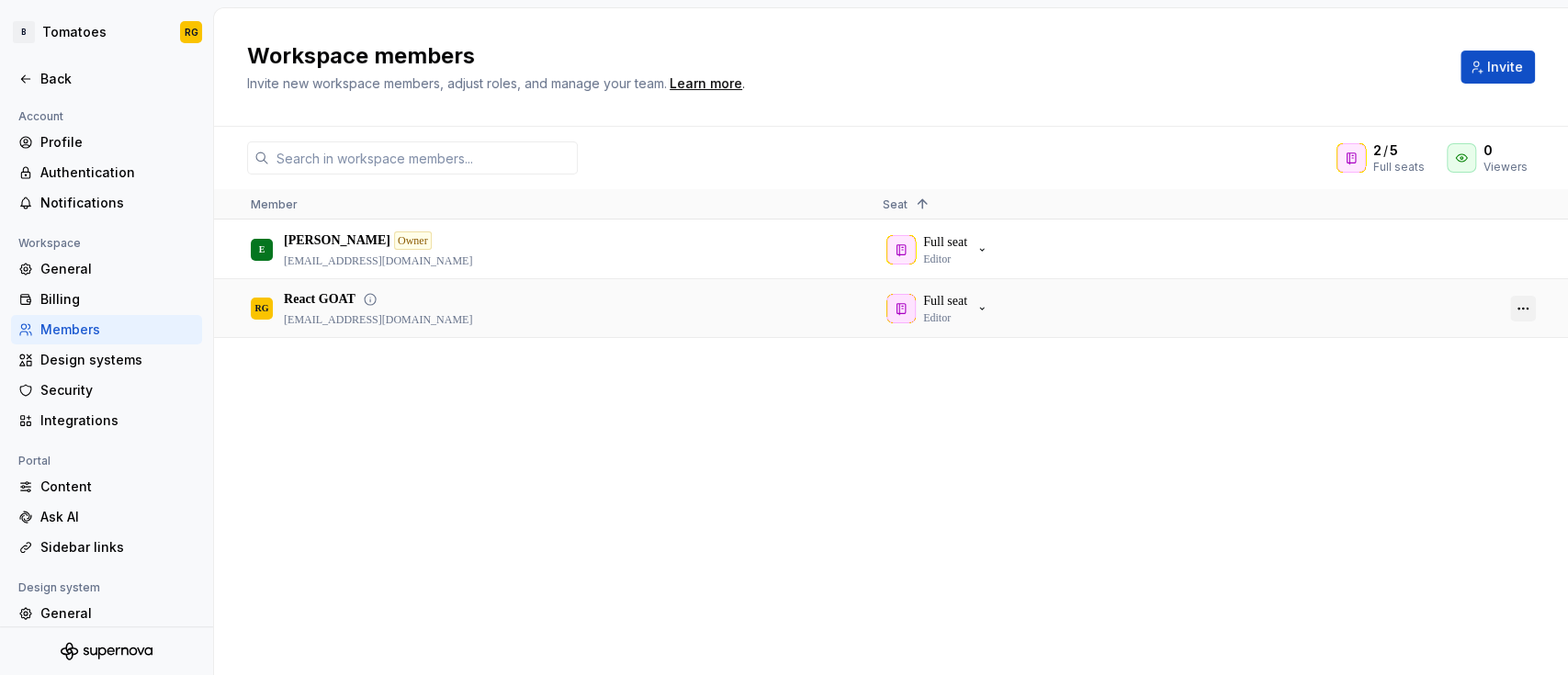
click at [1529, 307] on button "button" at bounding box center [1523, 309] width 25 height 25
click at [988, 420] on div "E Emmanuel Owner ekpenyong2510@gmail.com Full seat Editor RG React GOAT nathant…" at bounding box center [890, 447] width 1354 height 454
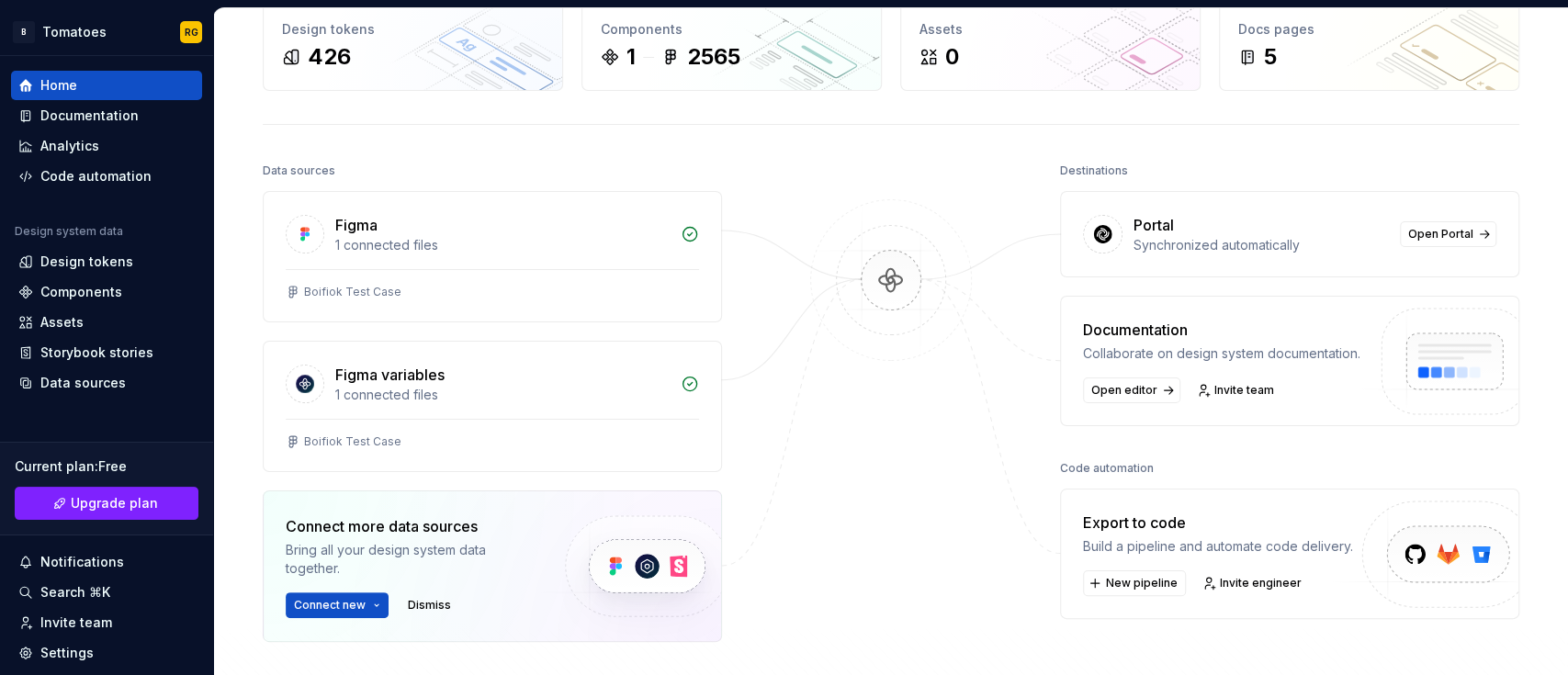
scroll to position [82, 0]
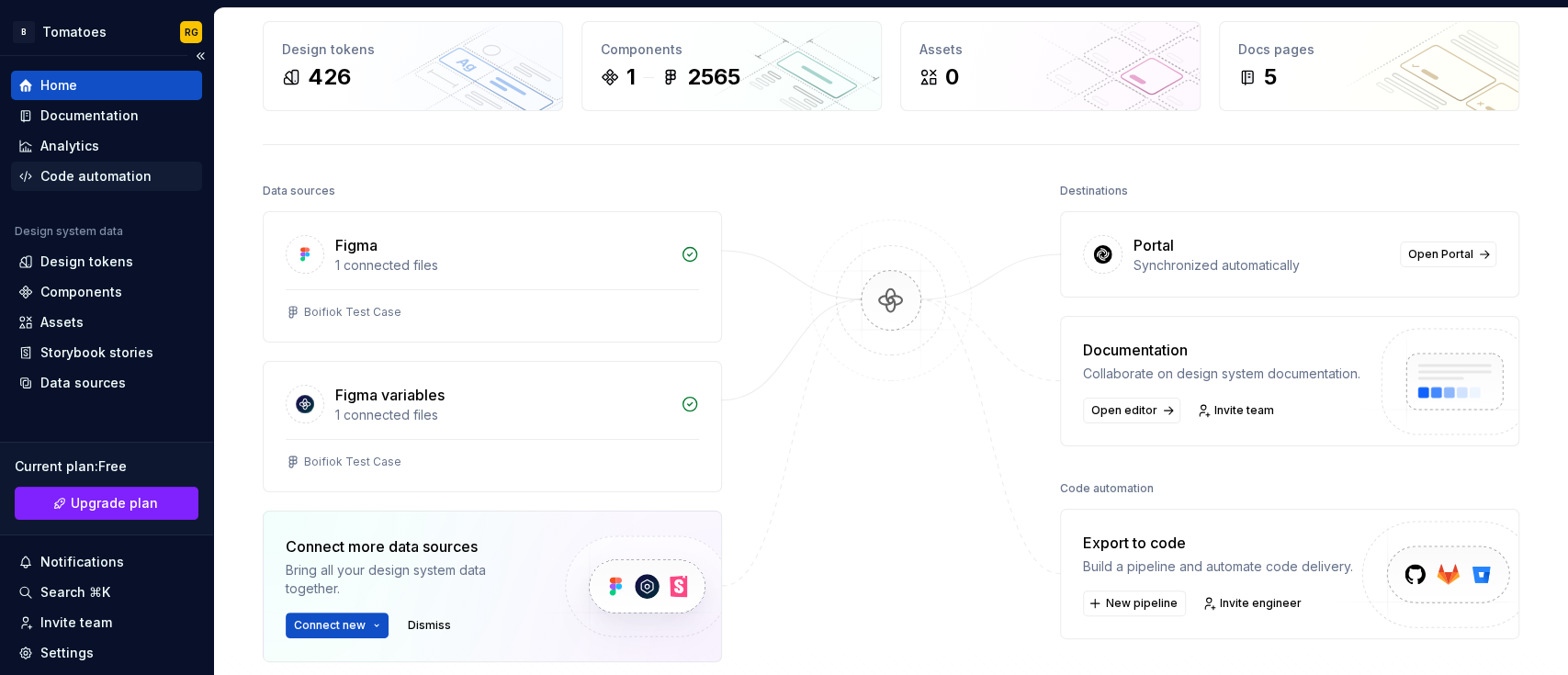
click at [138, 174] on div "Code automation" at bounding box center [95, 176] width 111 height 19
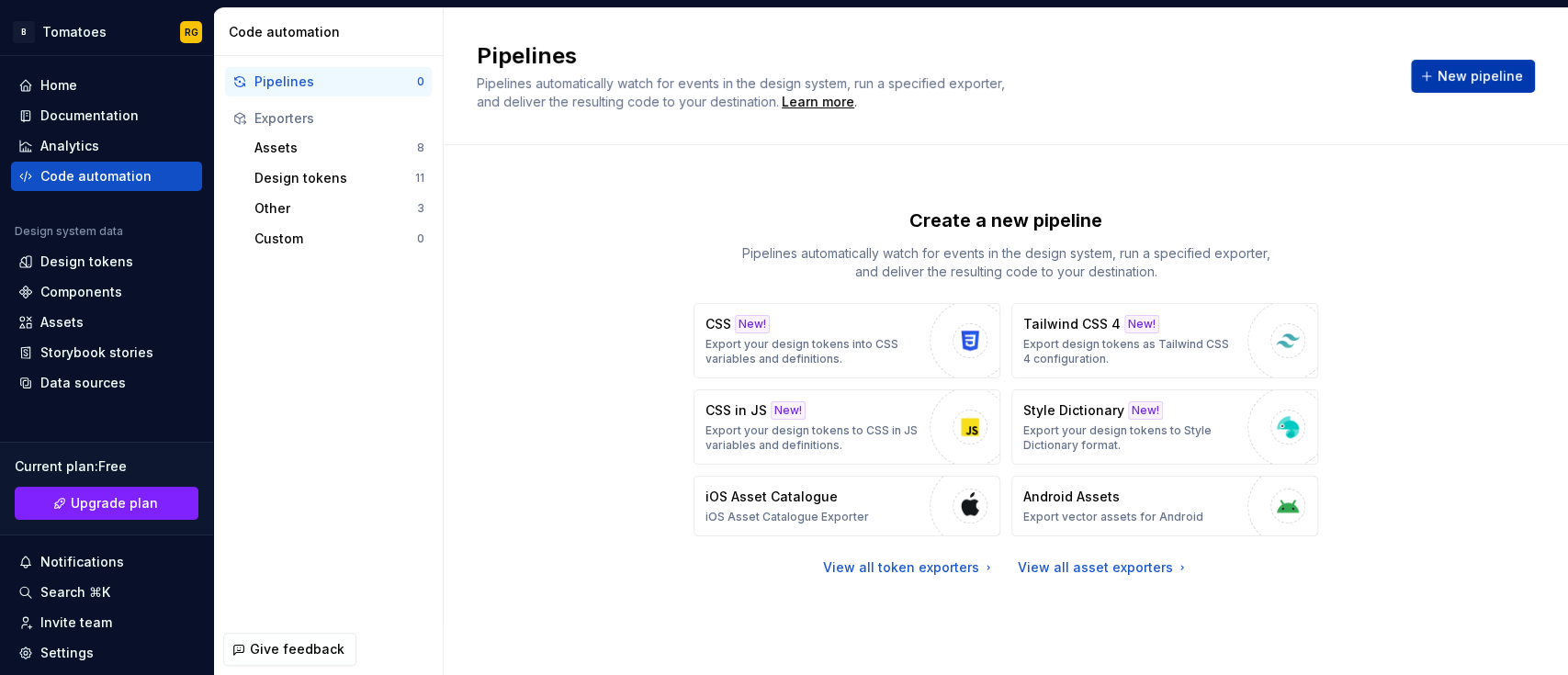
click at [1446, 79] on span "New pipeline" at bounding box center [1480, 75] width 85 height 19
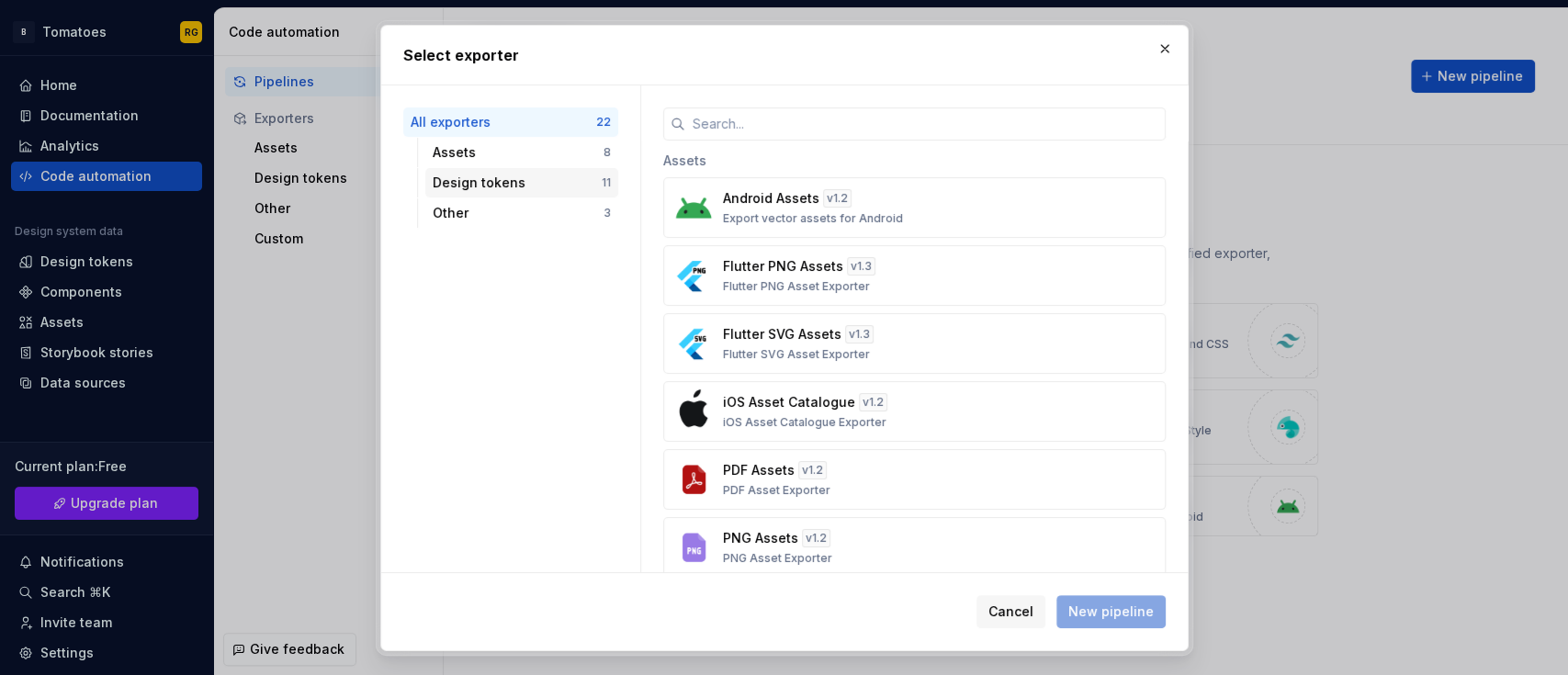
click at [541, 170] on div "Design tokens 11" at bounding box center [521, 183] width 193 height 29
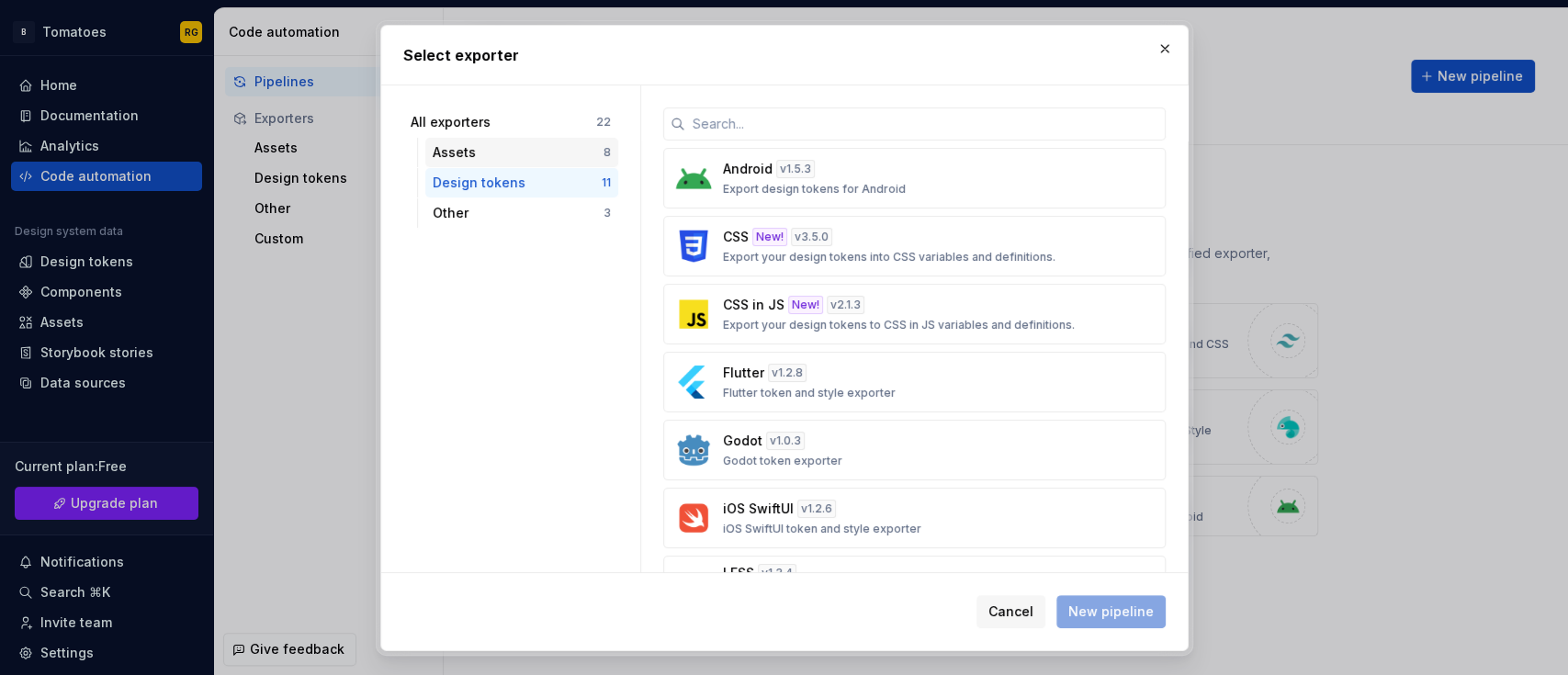
click at [534, 149] on div "Assets" at bounding box center [518, 152] width 170 height 19
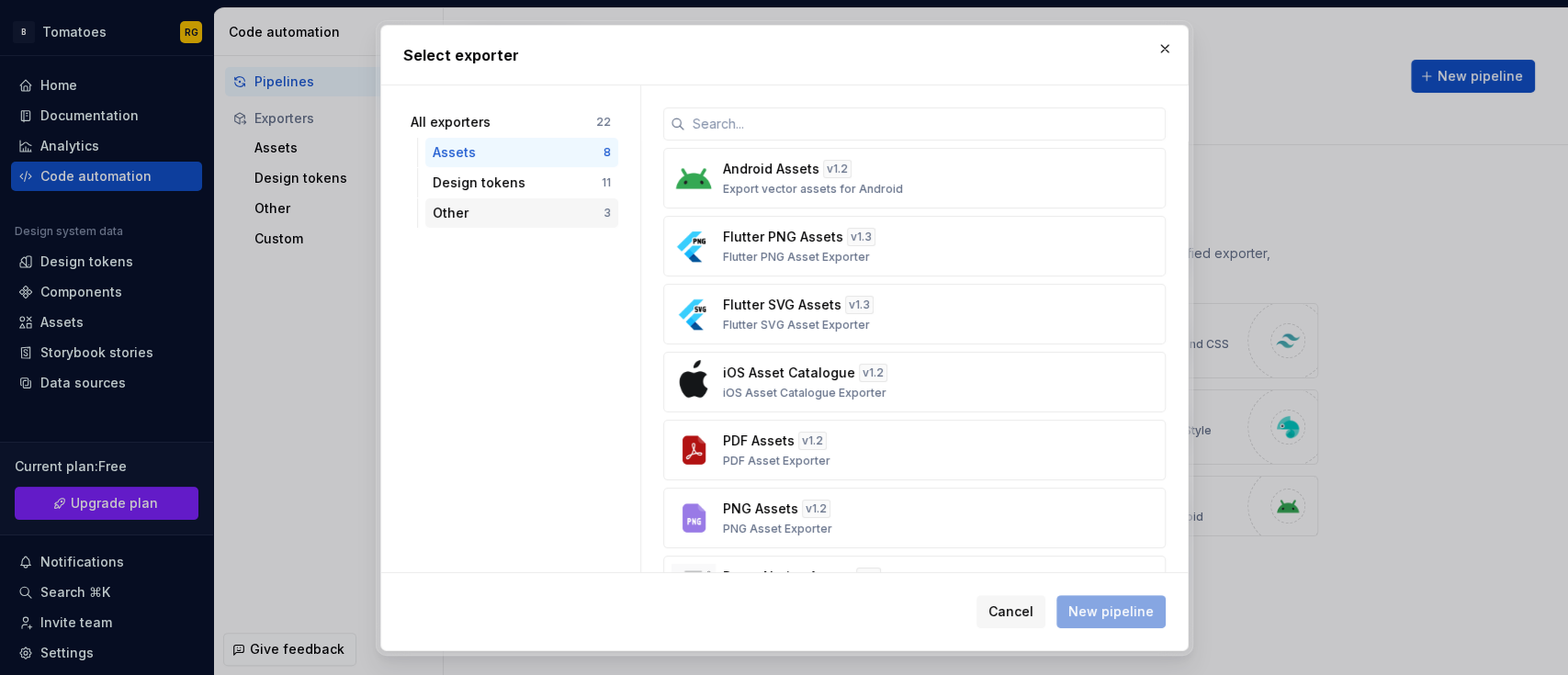
click at [544, 199] on div "Other 3" at bounding box center [521, 214] width 193 height 29
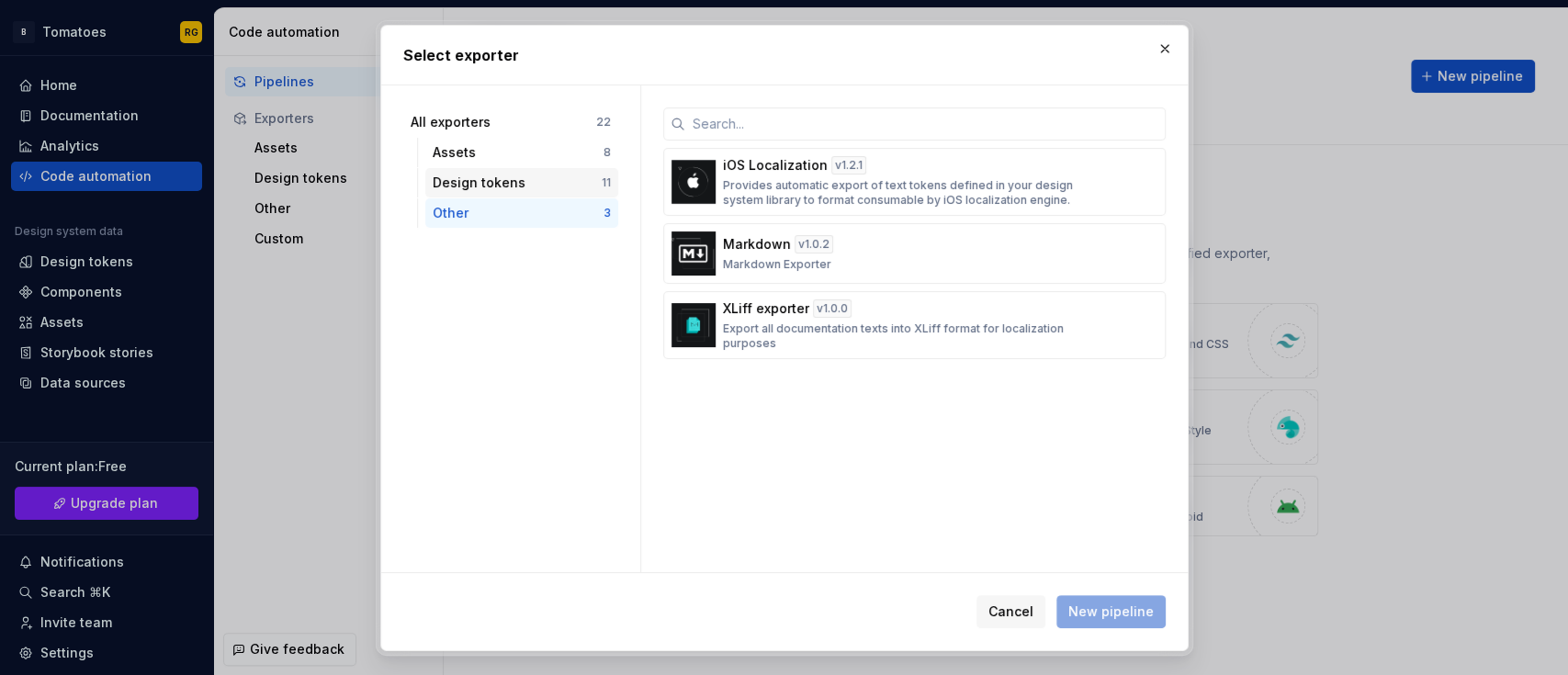
click at [537, 183] on div "Design tokens" at bounding box center [517, 182] width 169 height 19
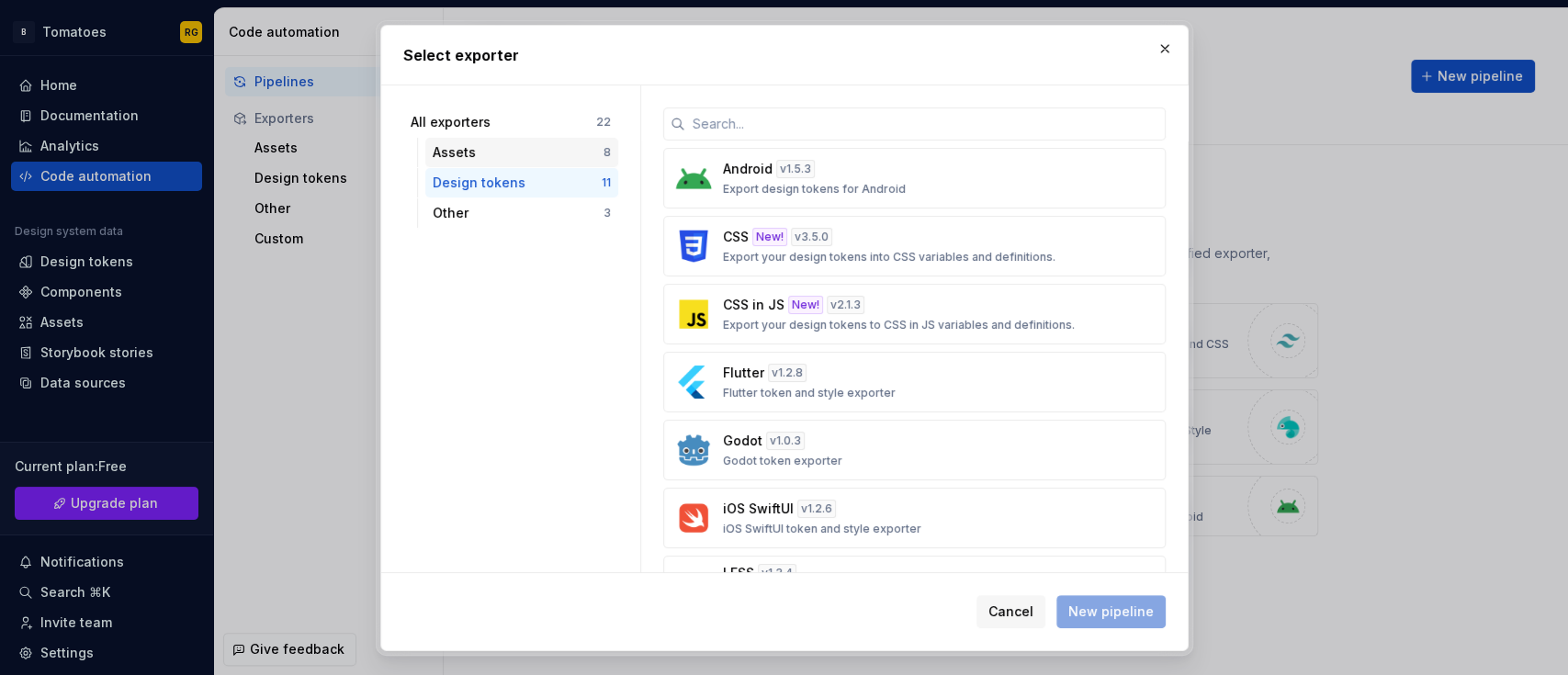
click at [519, 159] on div "Assets" at bounding box center [518, 152] width 170 height 19
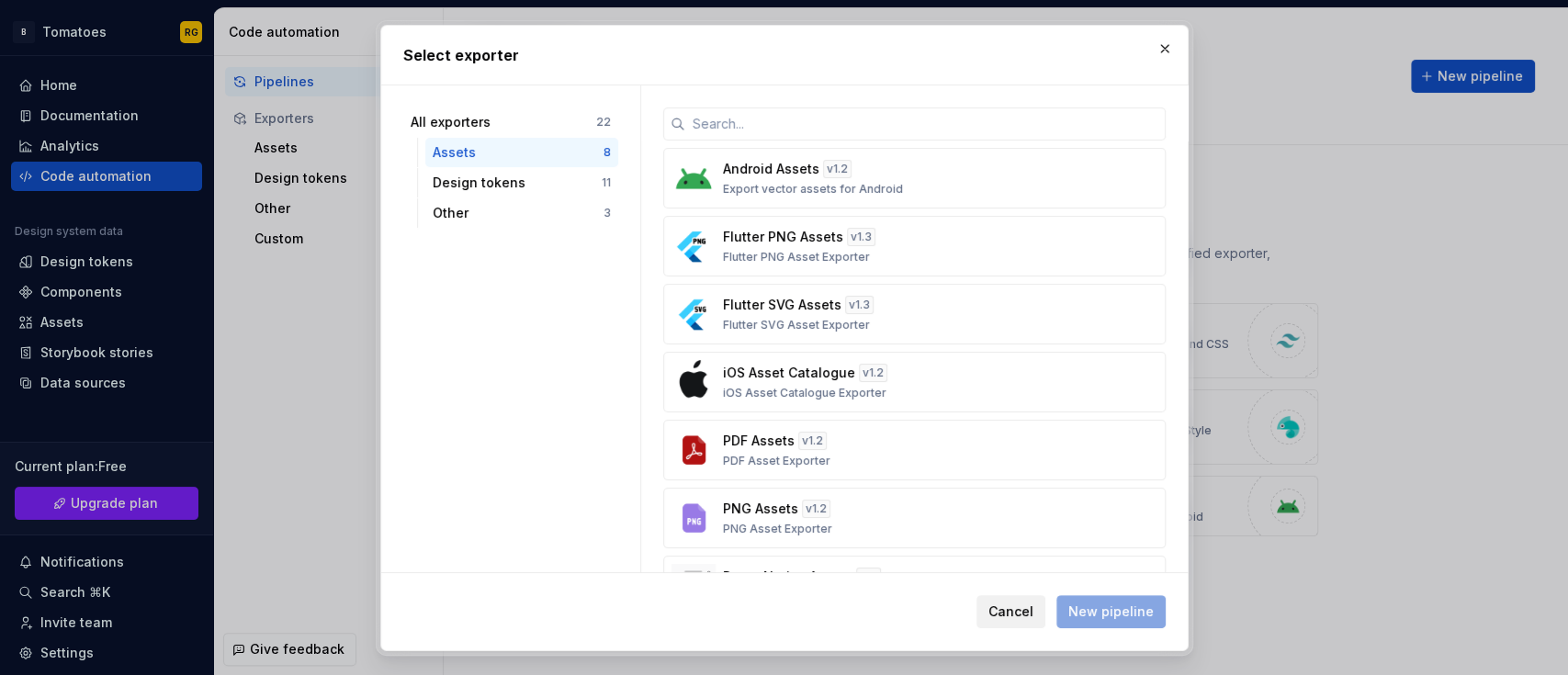
click at [1010, 606] on span "Cancel" at bounding box center [1011, 611] width 45 height 19
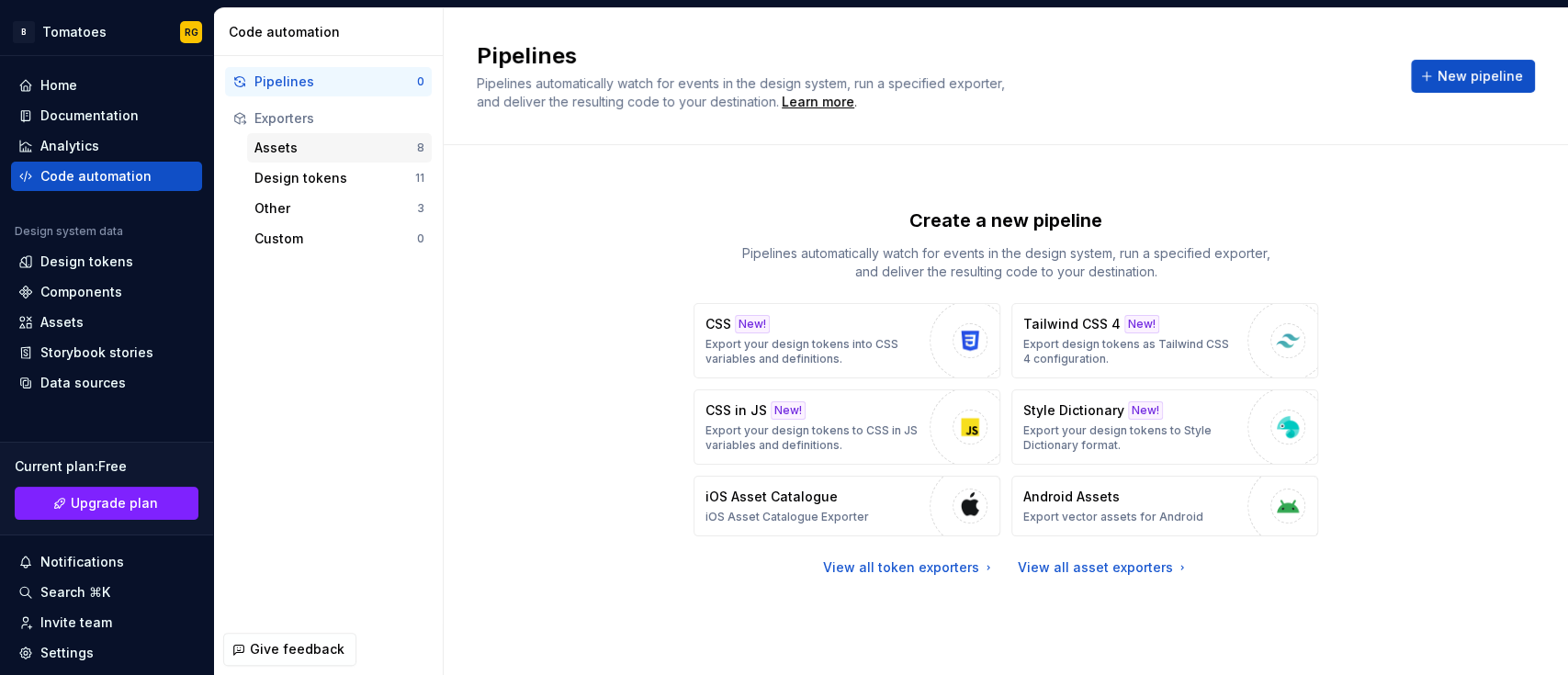
click at [354, 151] on div "Assets" at bounding box center [336, 148] width 163 height 19
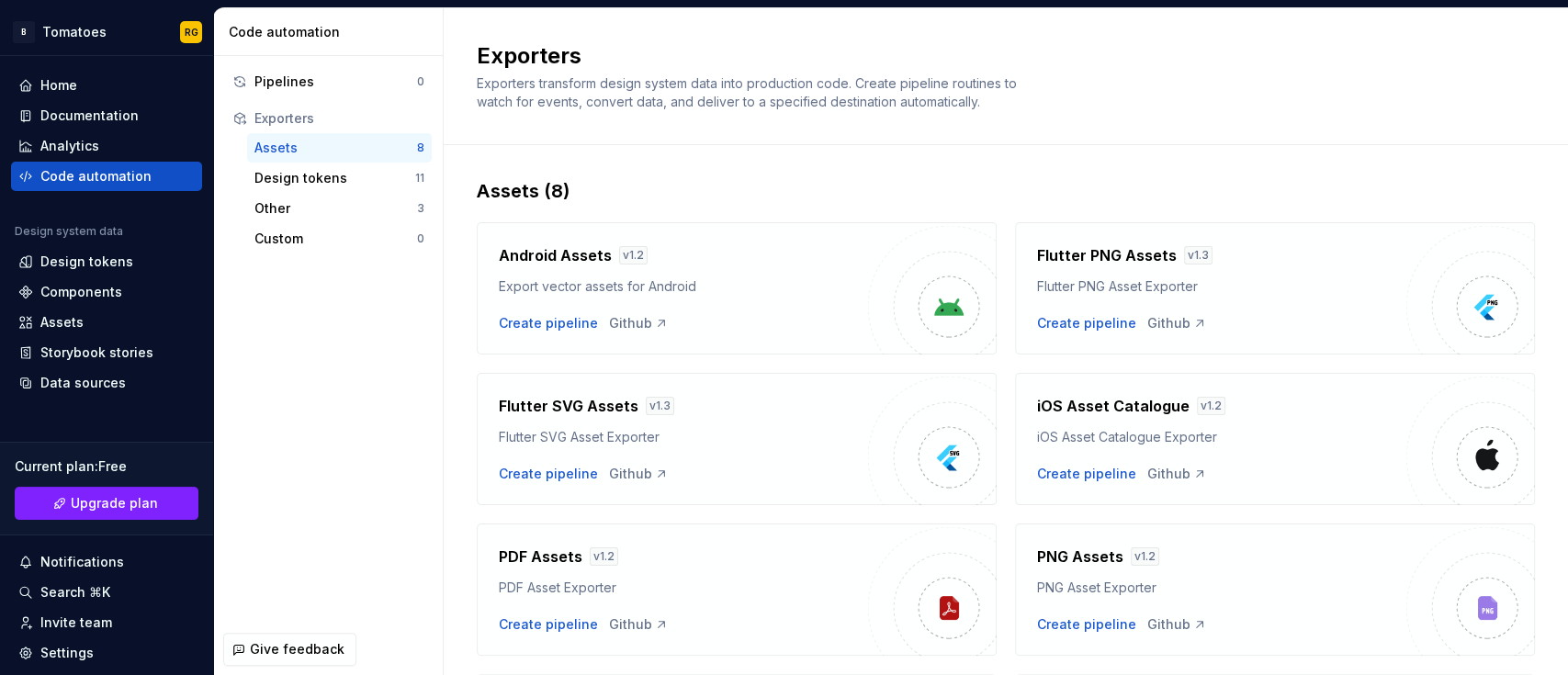
scroll to position [200, 0]
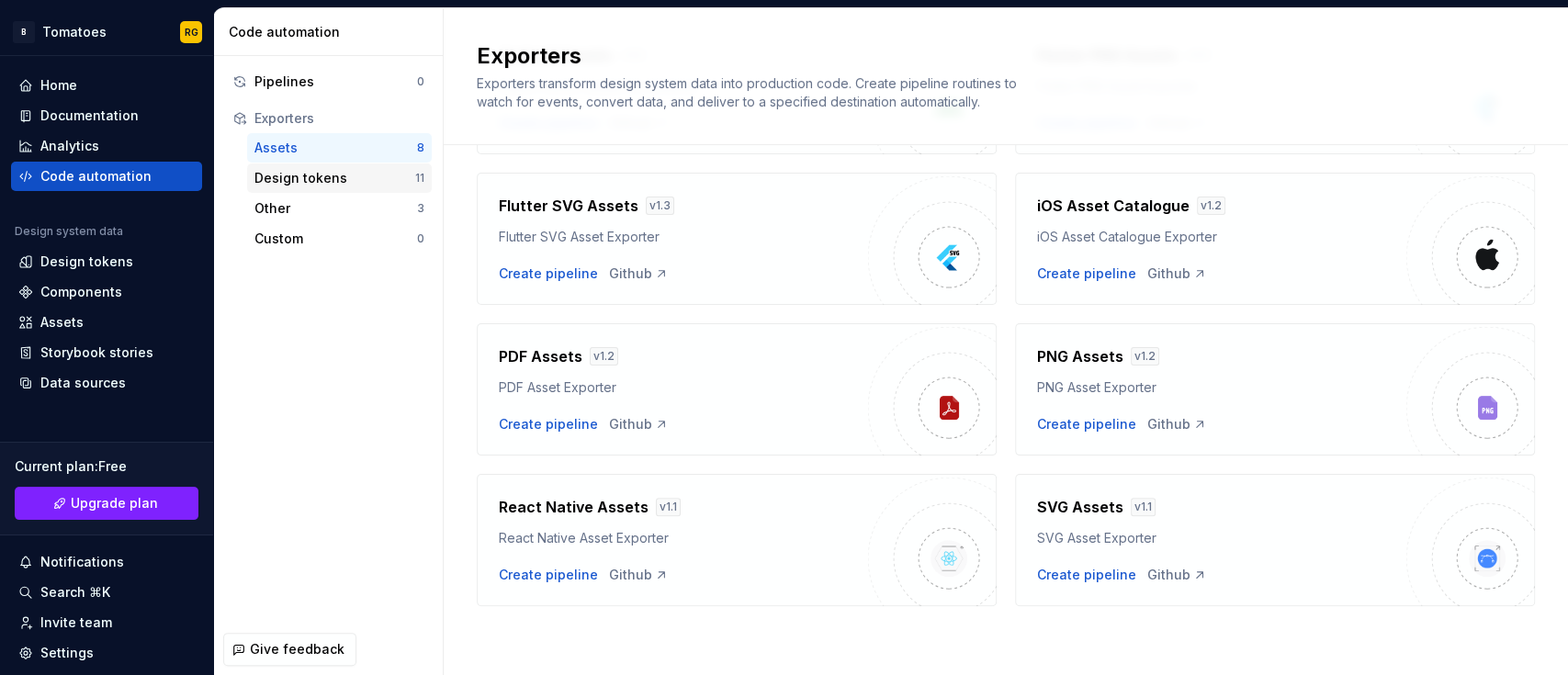
click at [366, 175] on div "Design tokens" at bounding box center [335, 178] width 161 height 19
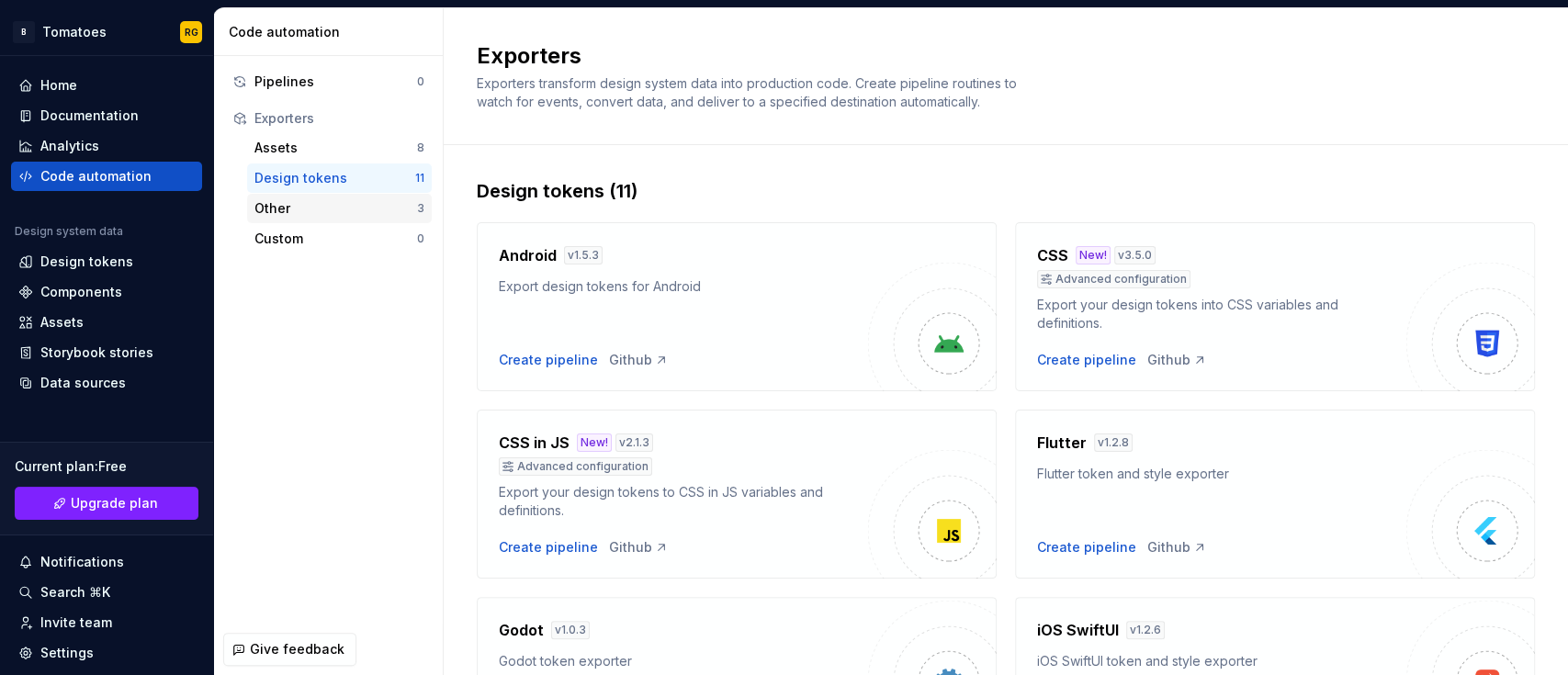
click at [369, 207] on div "Other" at bounding box center [336, 208] width 163 height 19
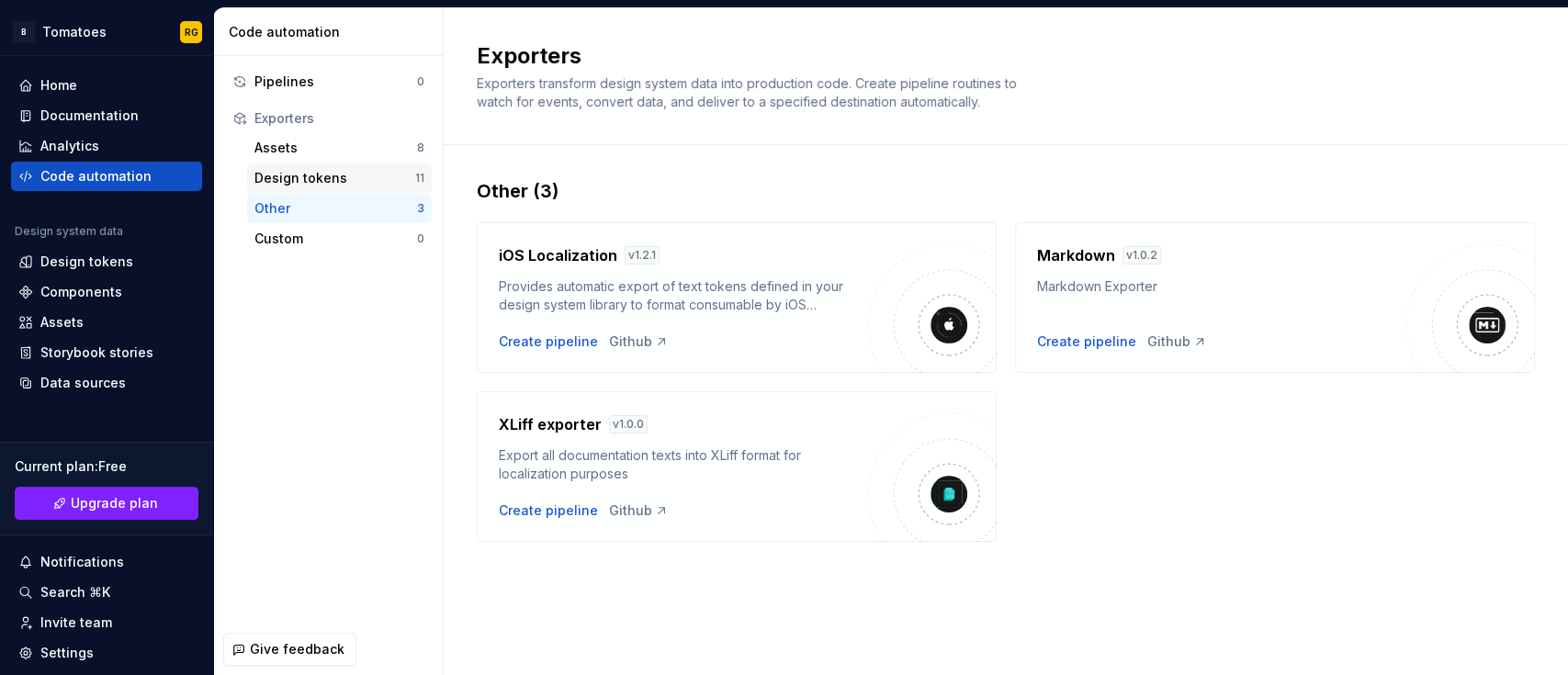
click at [360, 184] on div "Design tokens" at bounding box center [335, 178] width 161 height 19
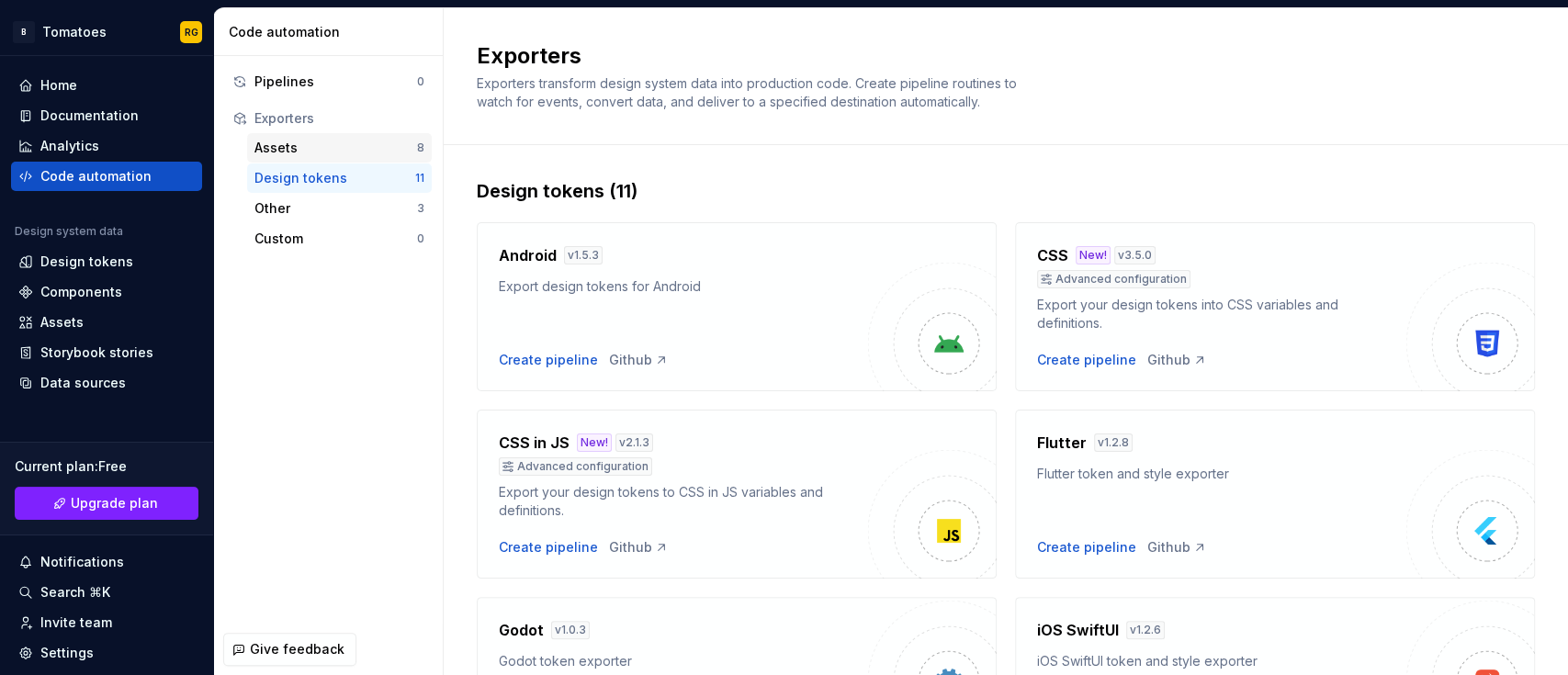
click at [345, 155] on div "Assets" at bounding box center [336, 148] width 163 height 19
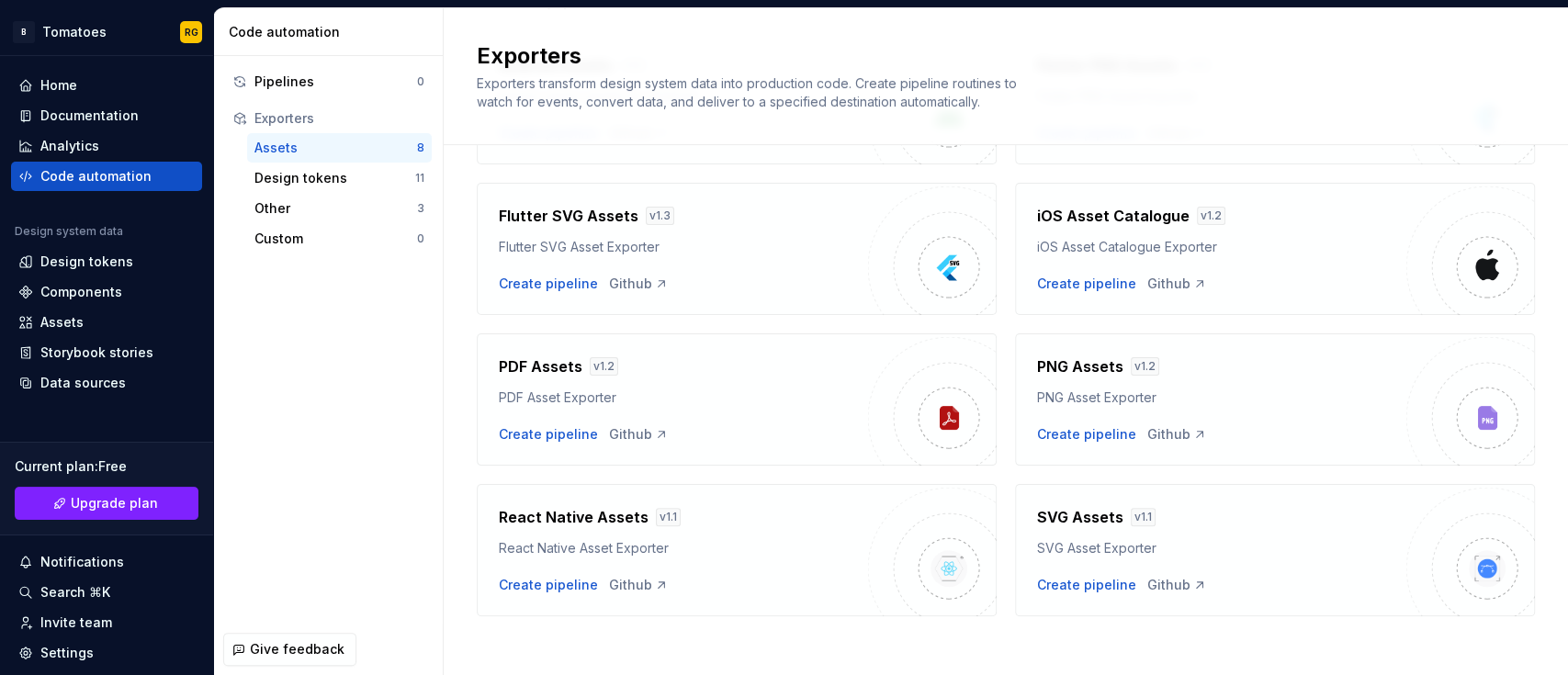
scroll to position [200, 0]
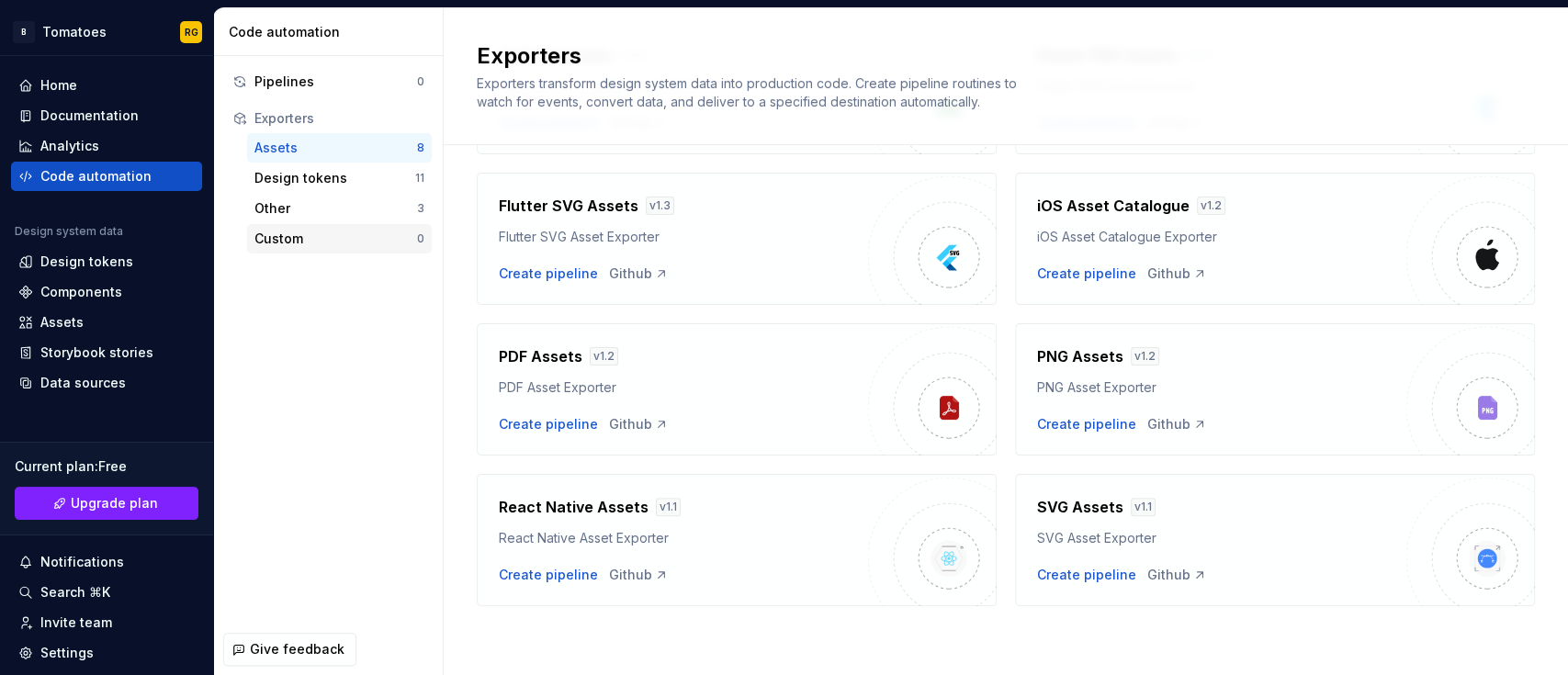
click at [379, 228] on div "Custom 0" at bounding box center [339, 239] width 184 height 29
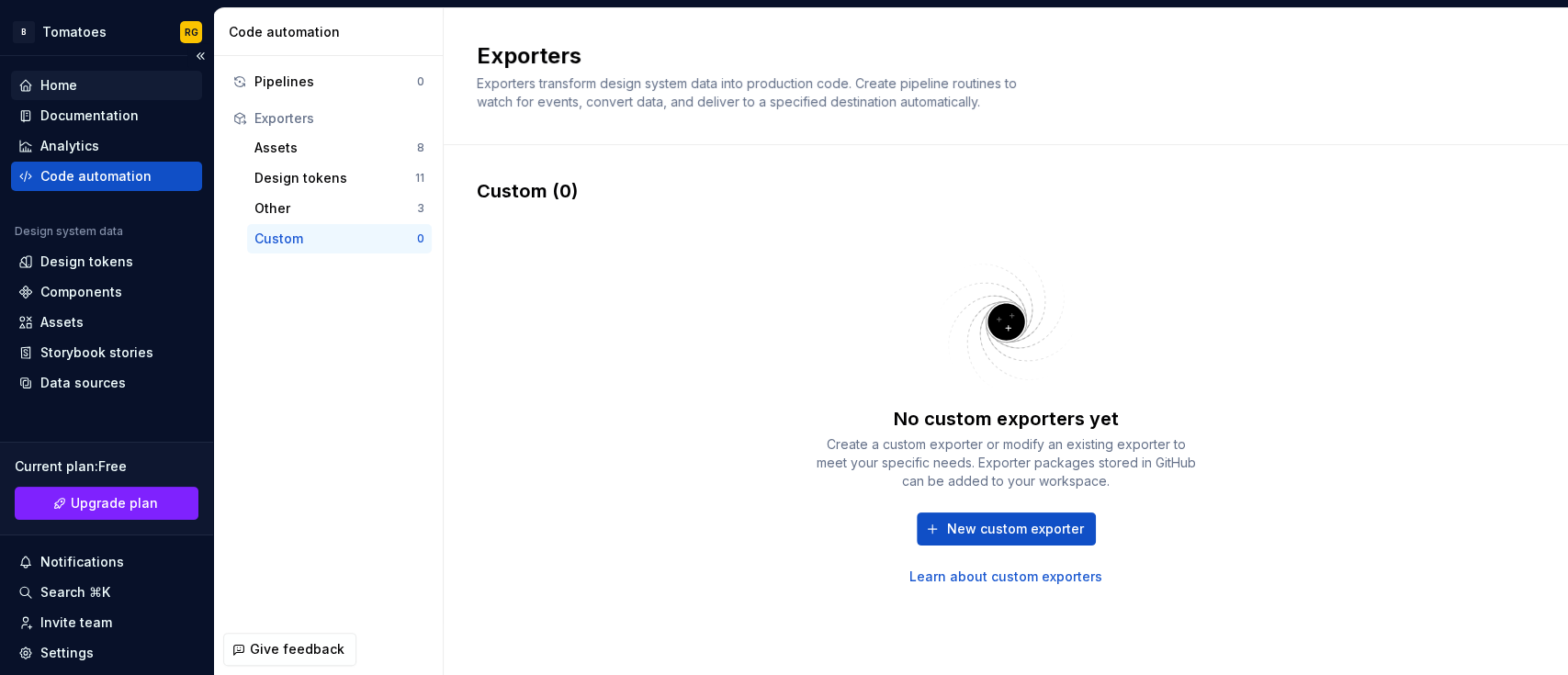
click at [105, 82] on div "Home" at bounding box center [107, 85] width 176 height 19
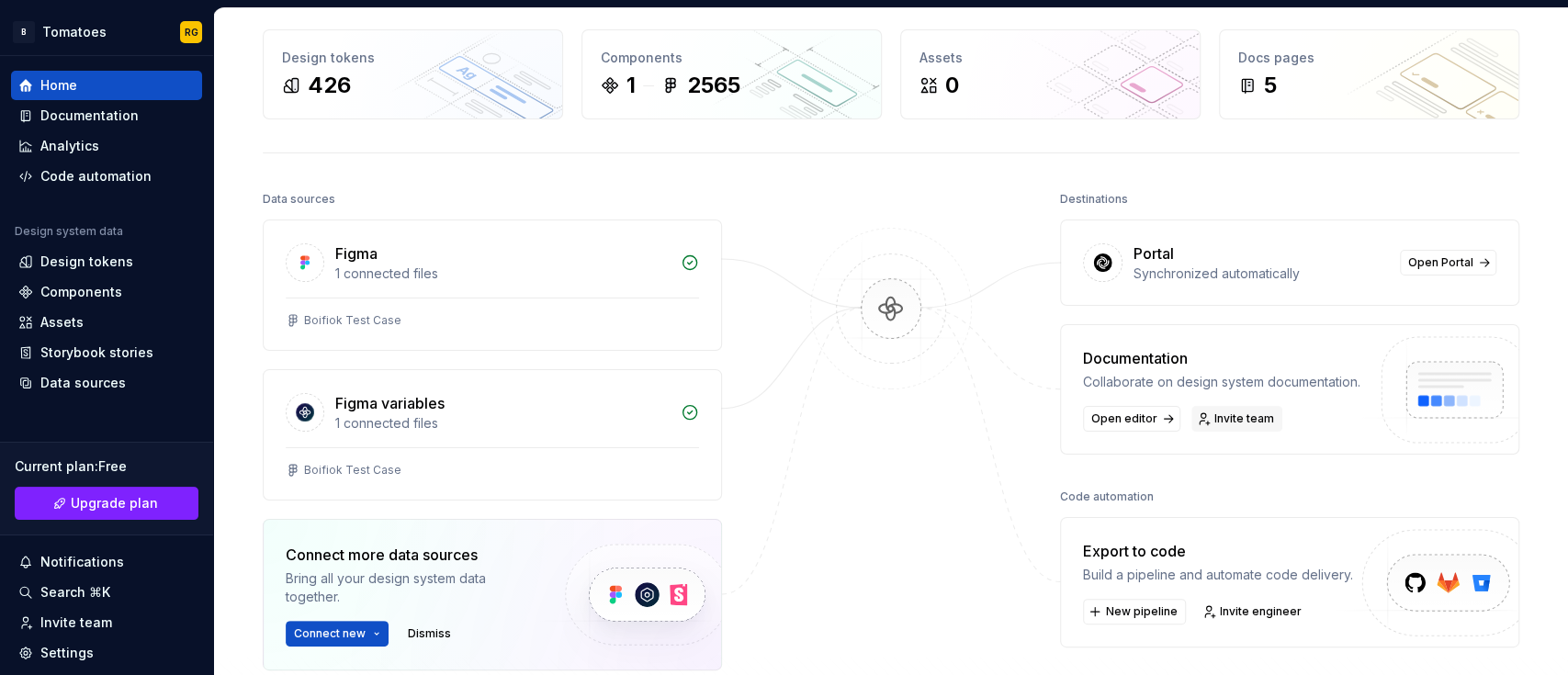
scroll to position [95, 0]
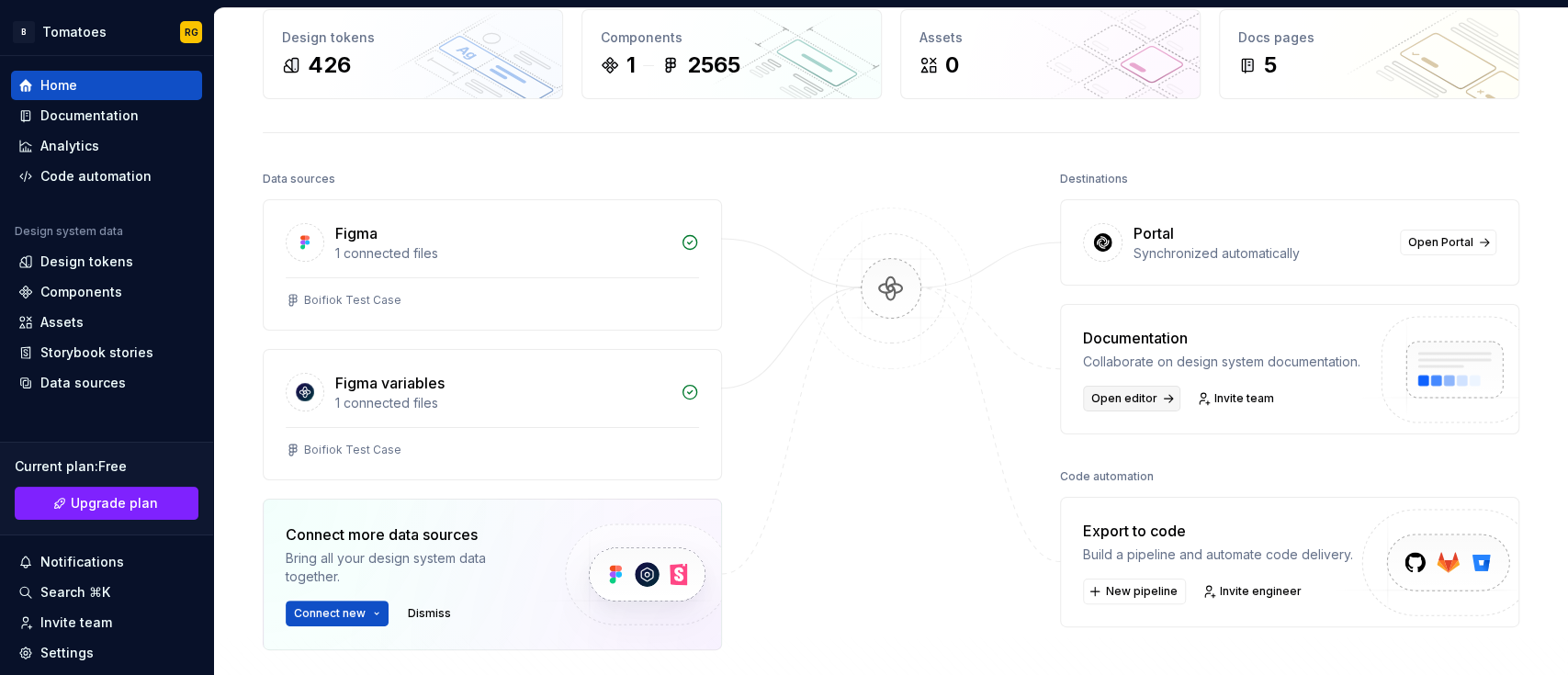
click at [1150, 401] on link "Open editor" at bounding box center [1131, 399] width 97 height 25
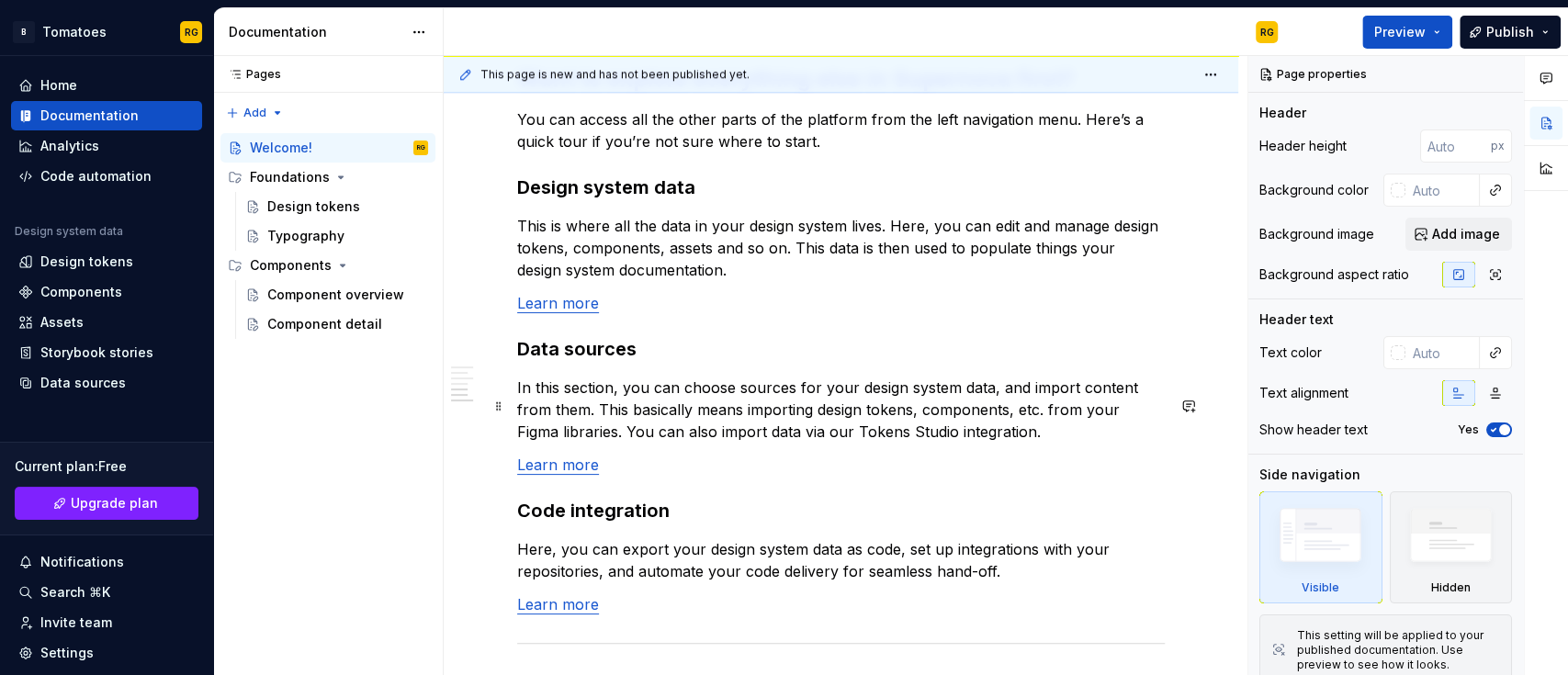
scroll to position [1529, 0]
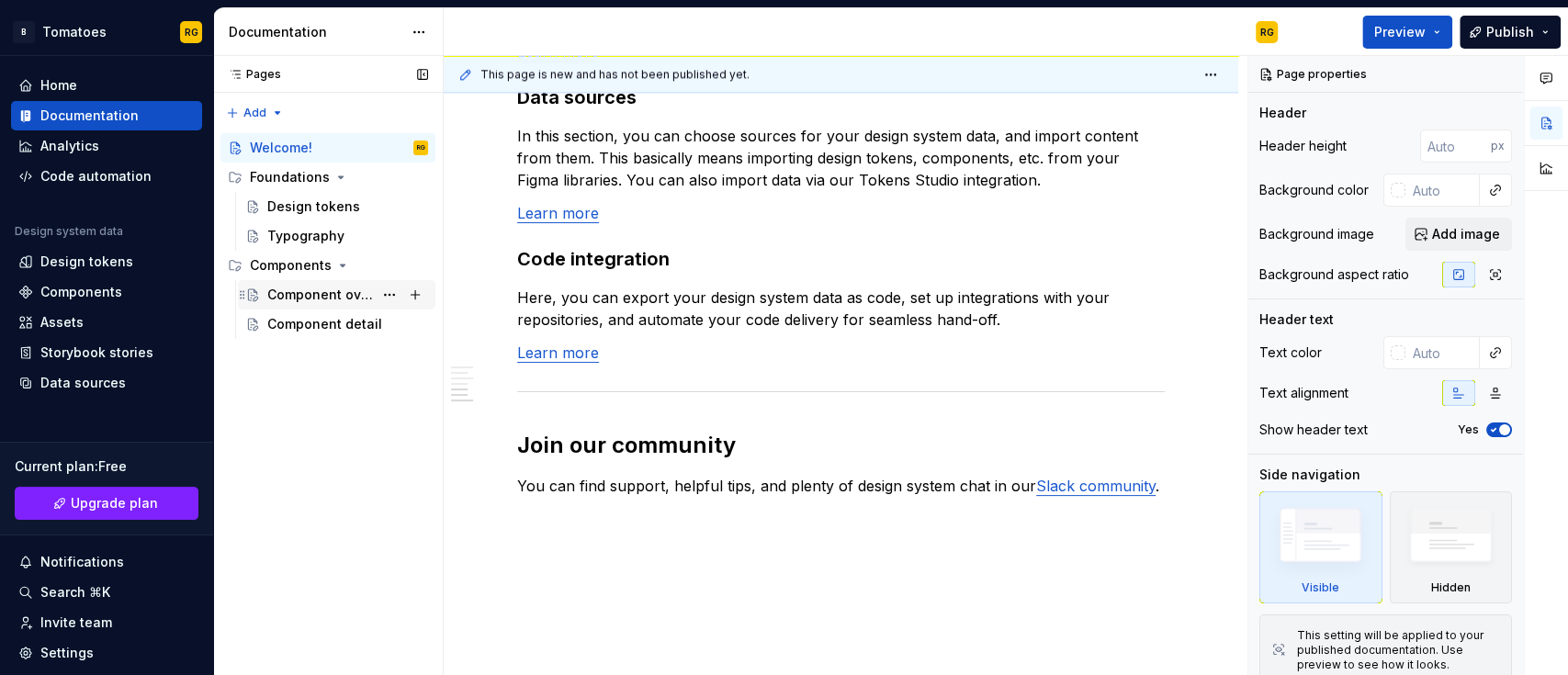
click at [343, 294] on div "Component overview" at bounding box center [320, 295] width 106 height 19
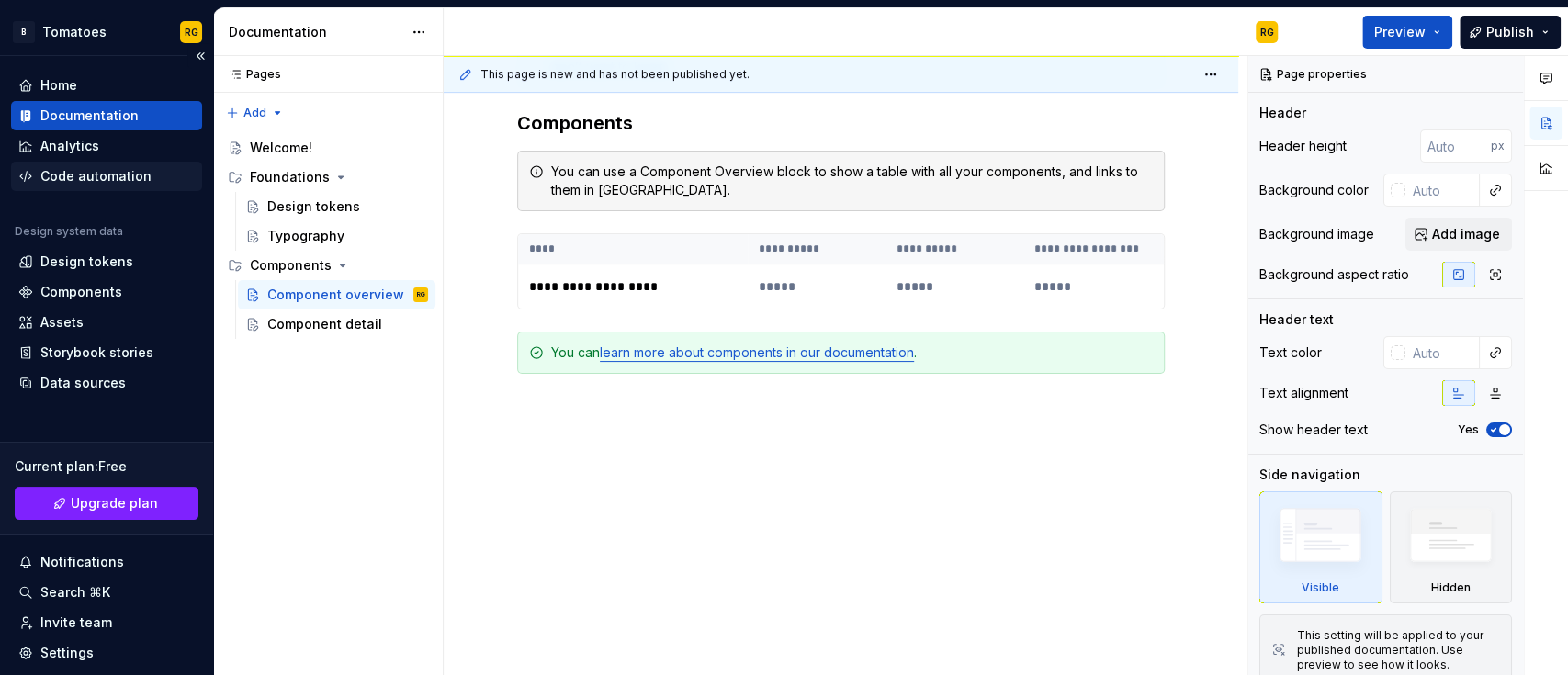
type textarea "*"
click at [76, 169] on div "Code automation" at bounding box center [95, 176] width 111 height 19
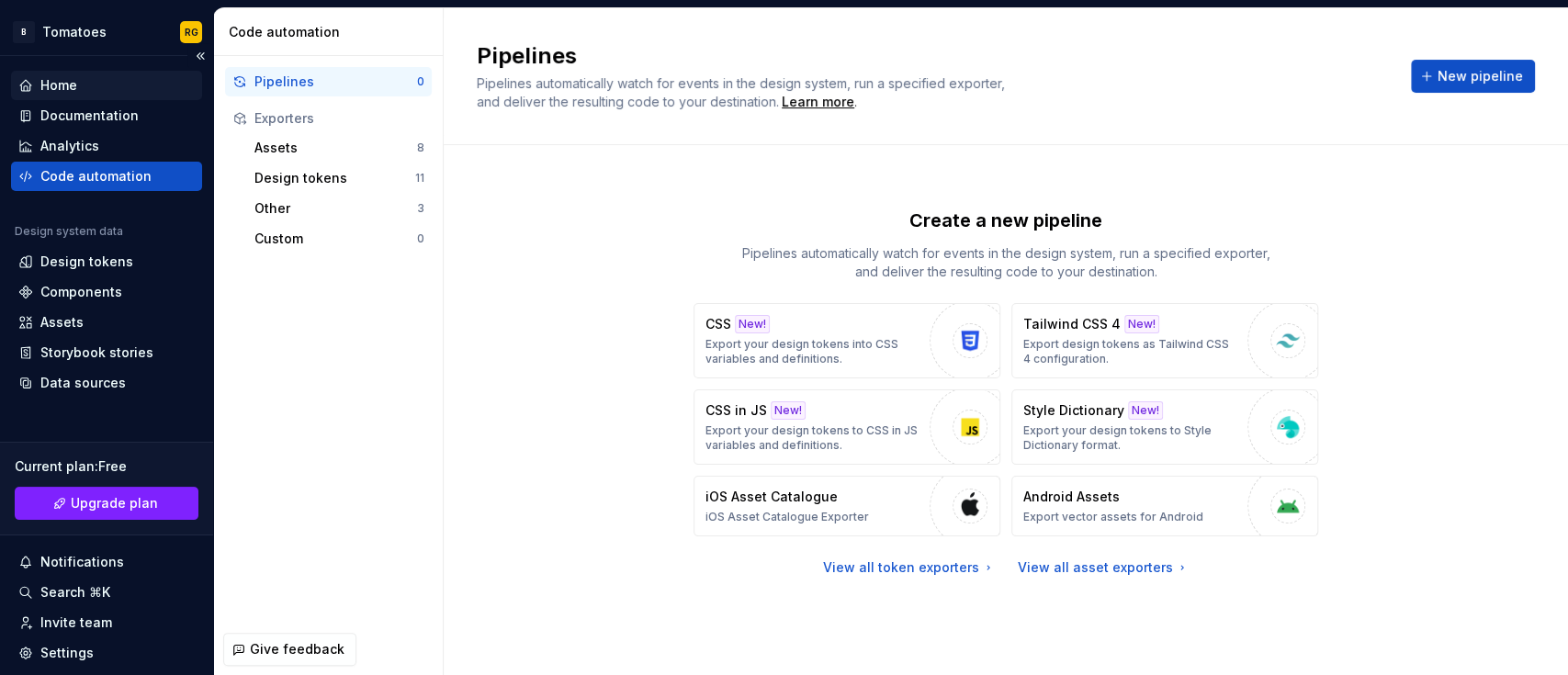
click at [94, 84] on div "Home" at bounding box center [107, 85] width 176 height 19
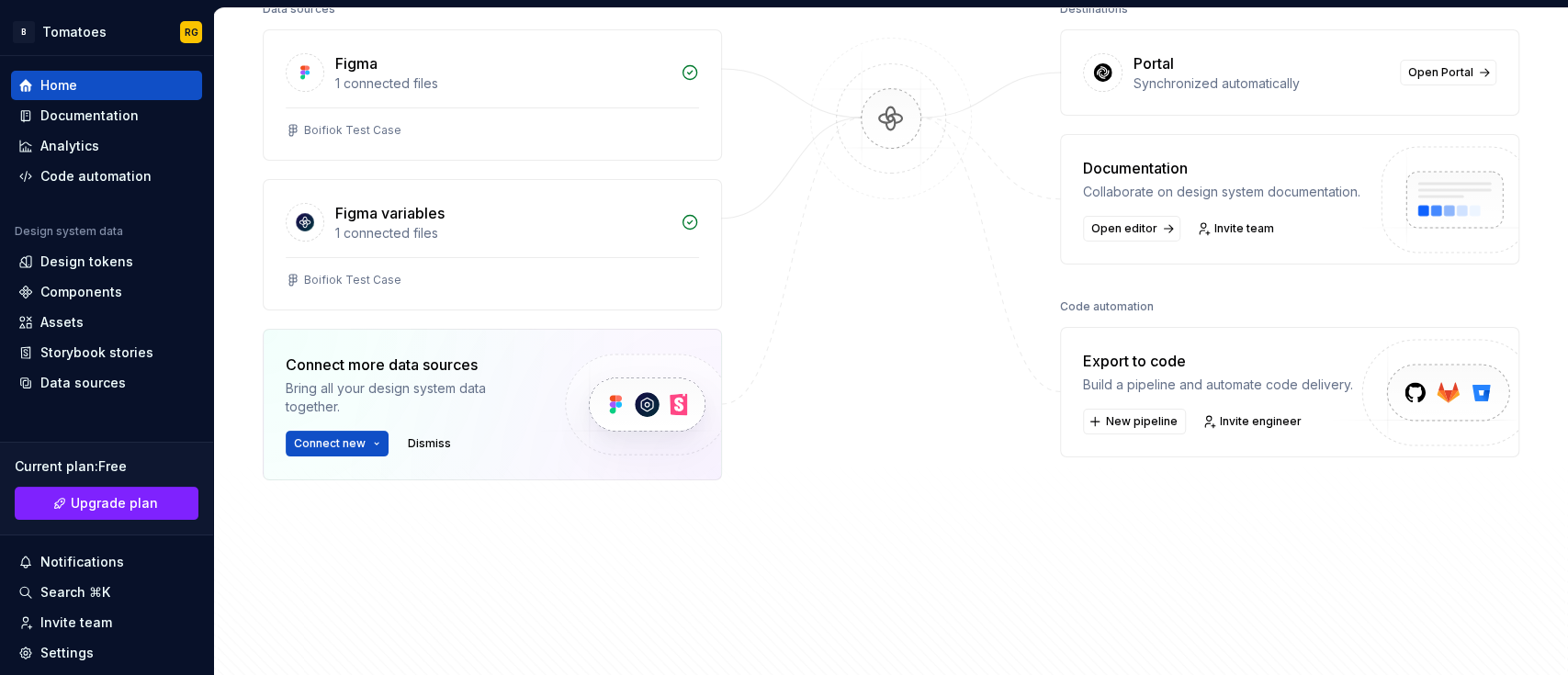
scroll to position [265, 0]
click at [1142, 385] on div "Build a pipeline and automate code delivery." at bounding box center [1218, 384] width 270 height 19
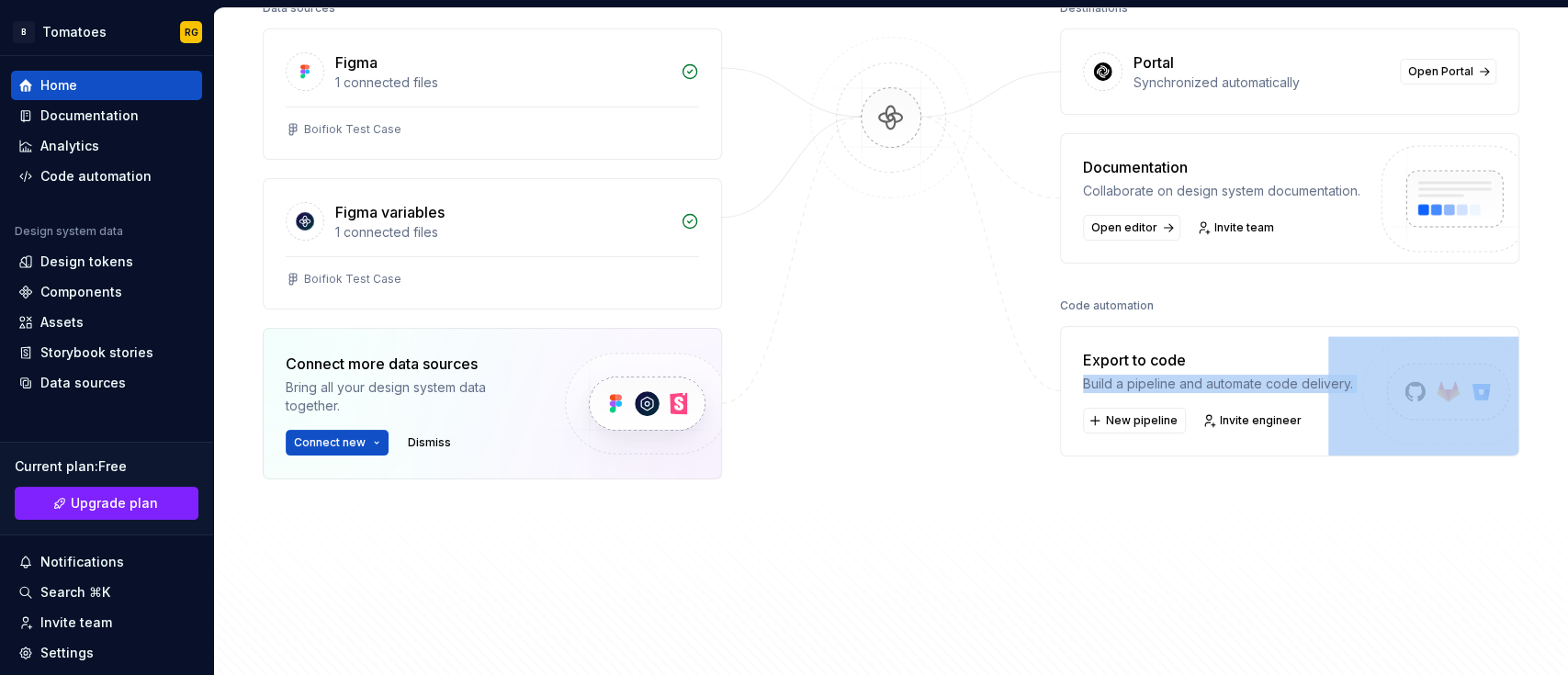
click at [1142, 385] on div "Build a pipeline and automate code delivery." at bounding box center [1218, 384] width 270 height 19
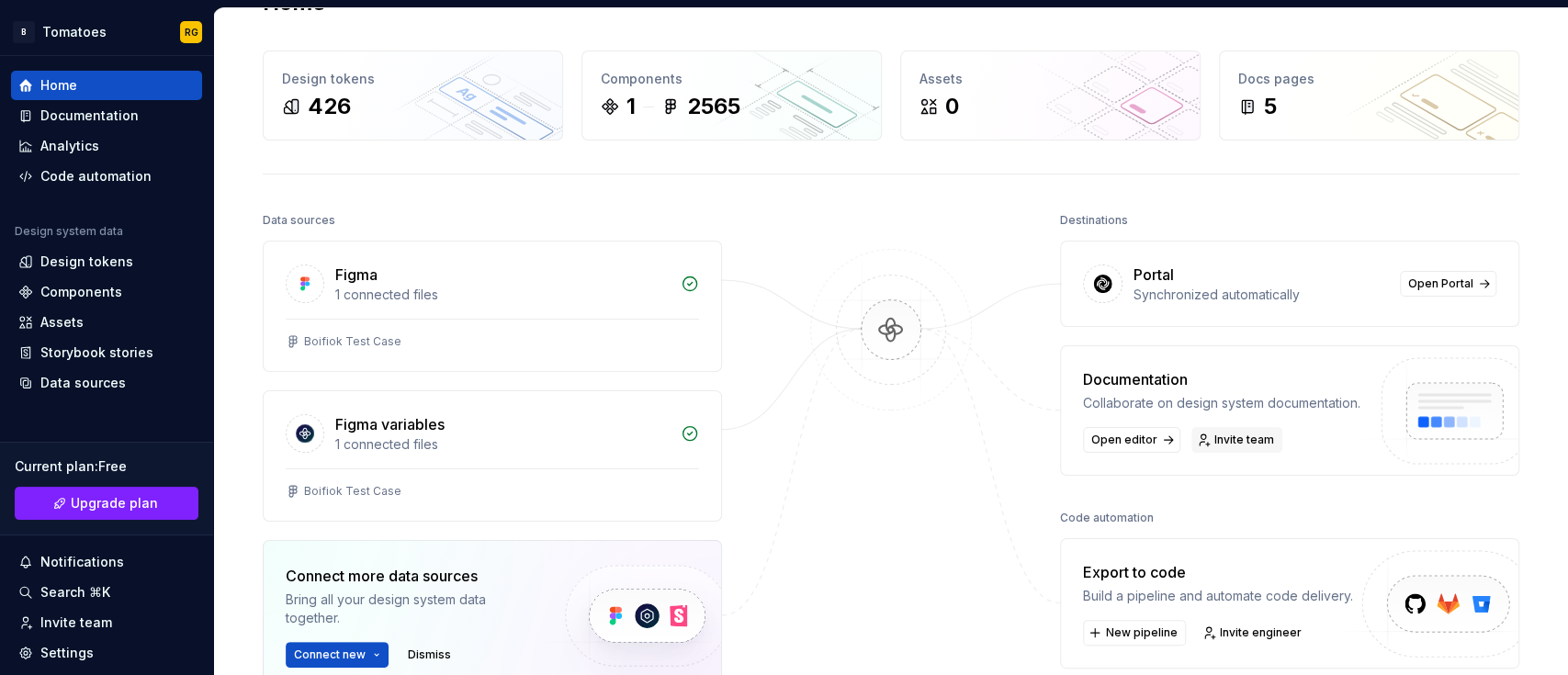
scroll to position [51, 0]
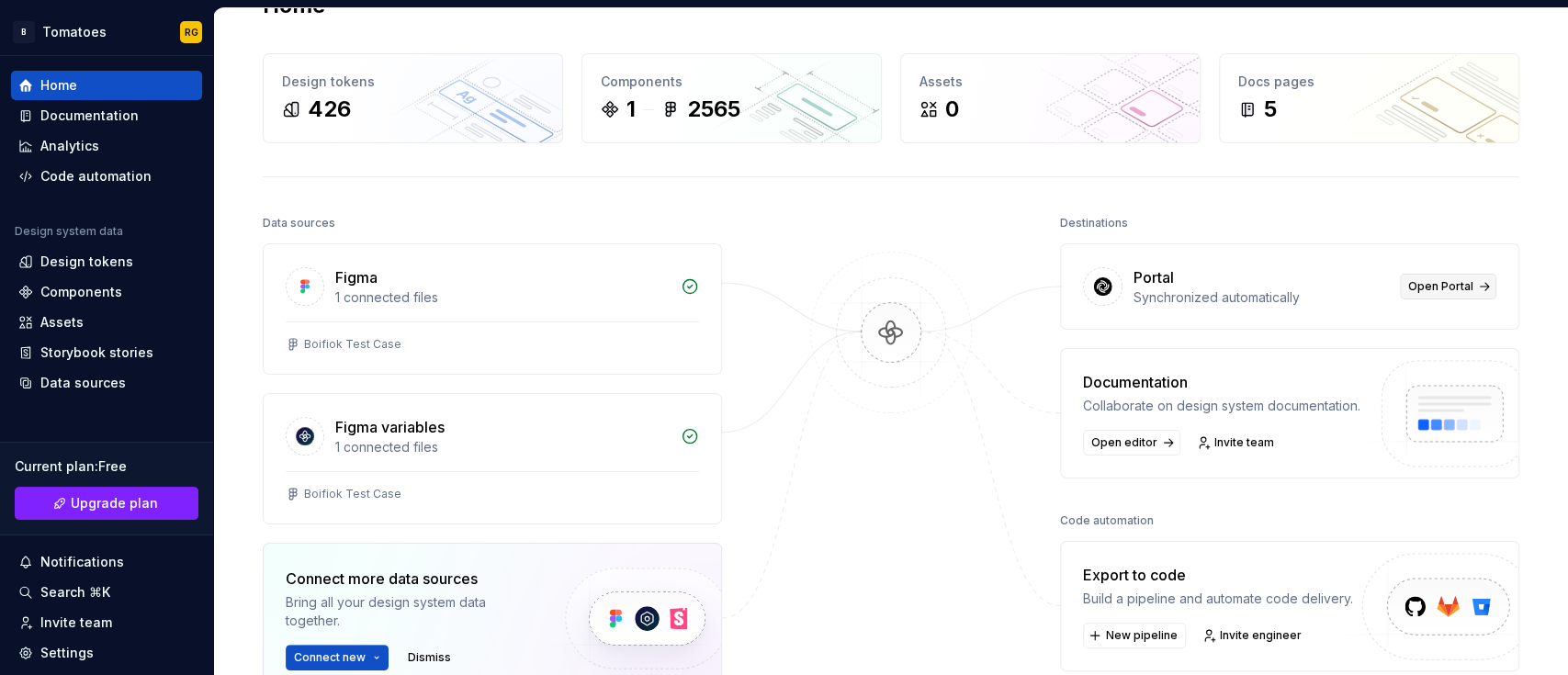
click at [1451, 279] on span "Open Portal" at bounding box center [1440, 286] width 66 height 15
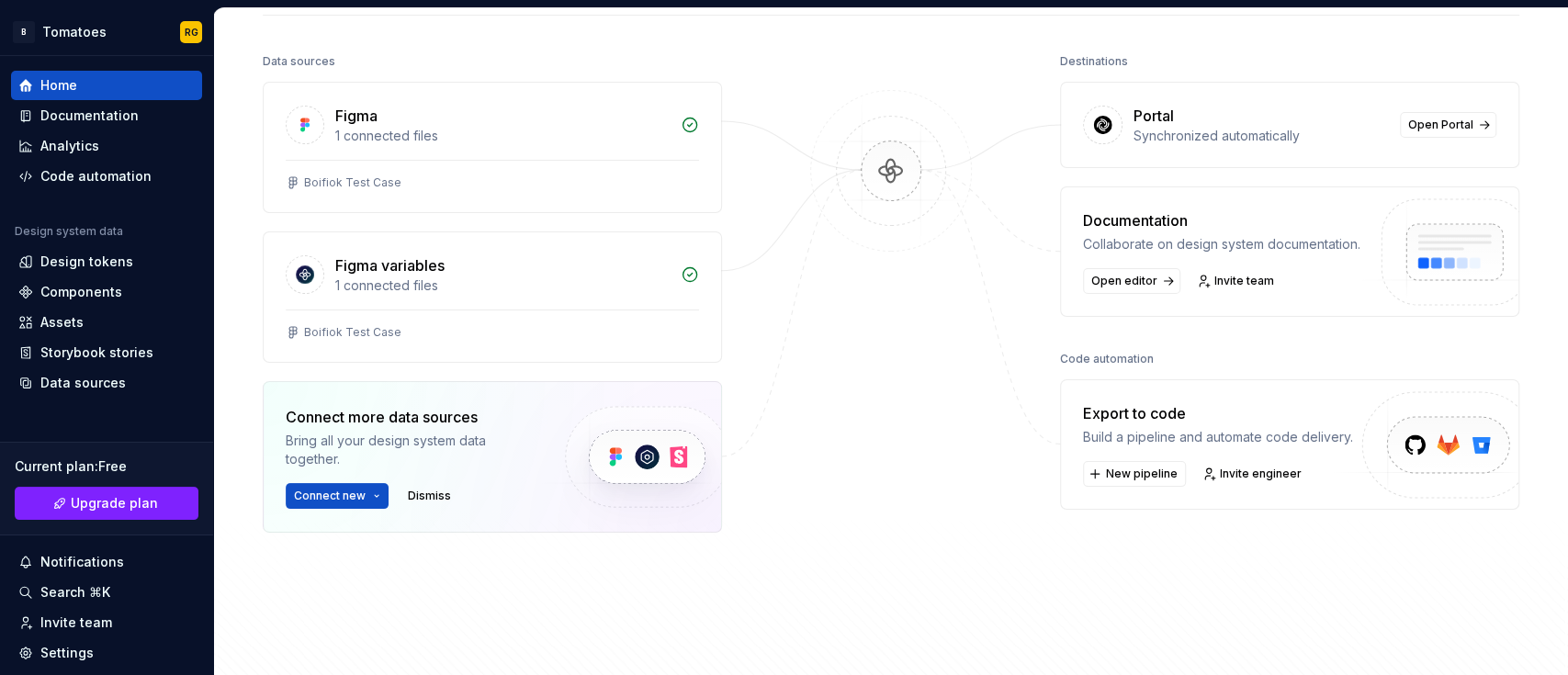
scroll to position [214, 0]
click at [369, 492] on button "Connect new" at bounding box center [337, 495] width 103 height 25
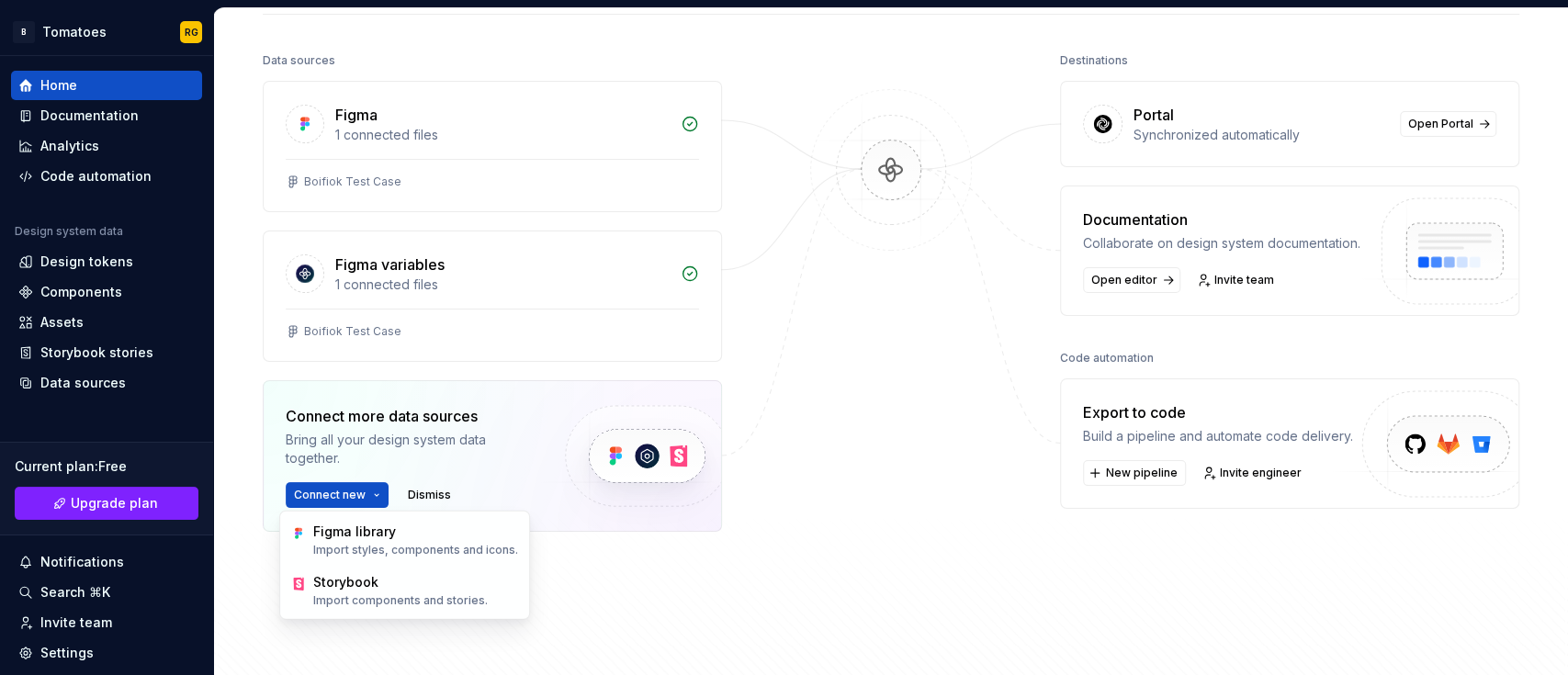
click at [1080, 397] on div "Export to code Build a pipeline and automate code delivery. New pipeline Invite…" at bounding box center [1289, 443] width 459 height 130
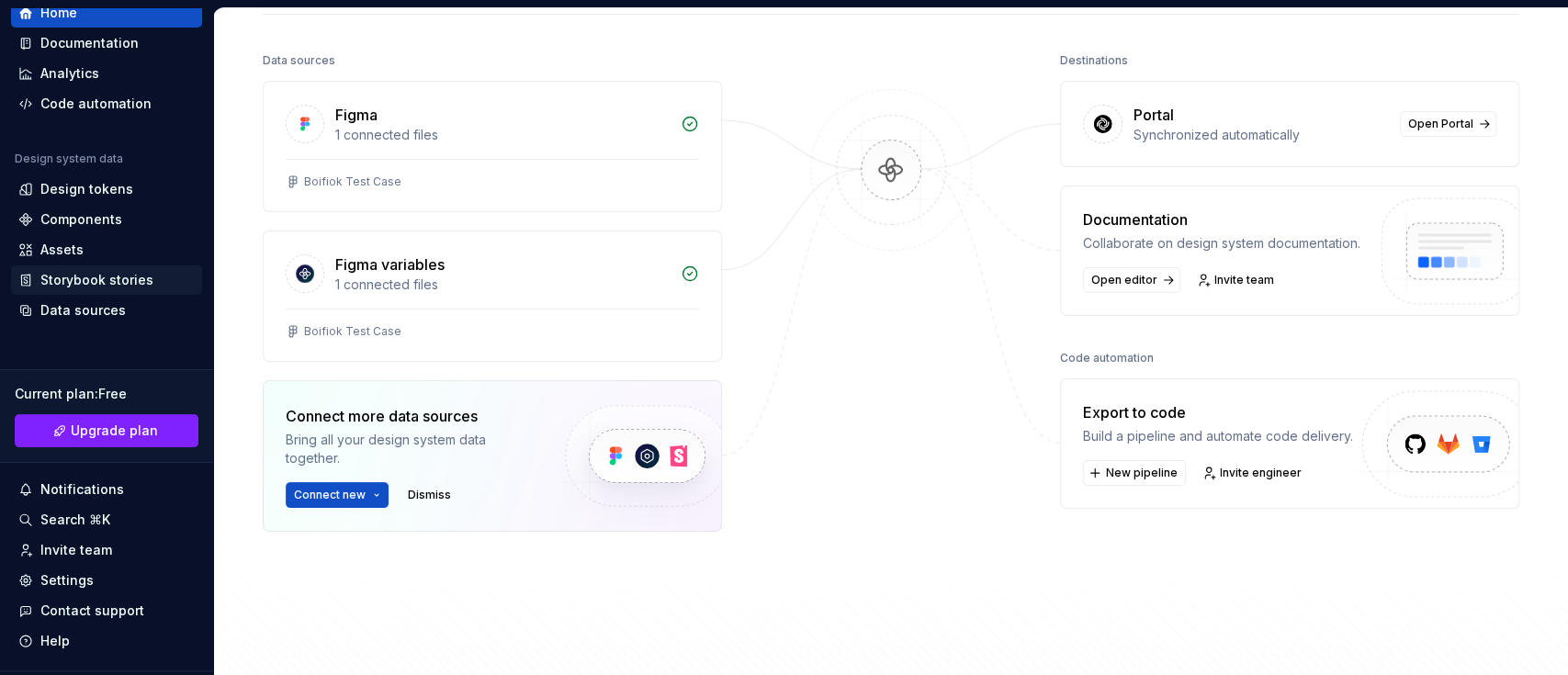
scroll to position [78, 0]
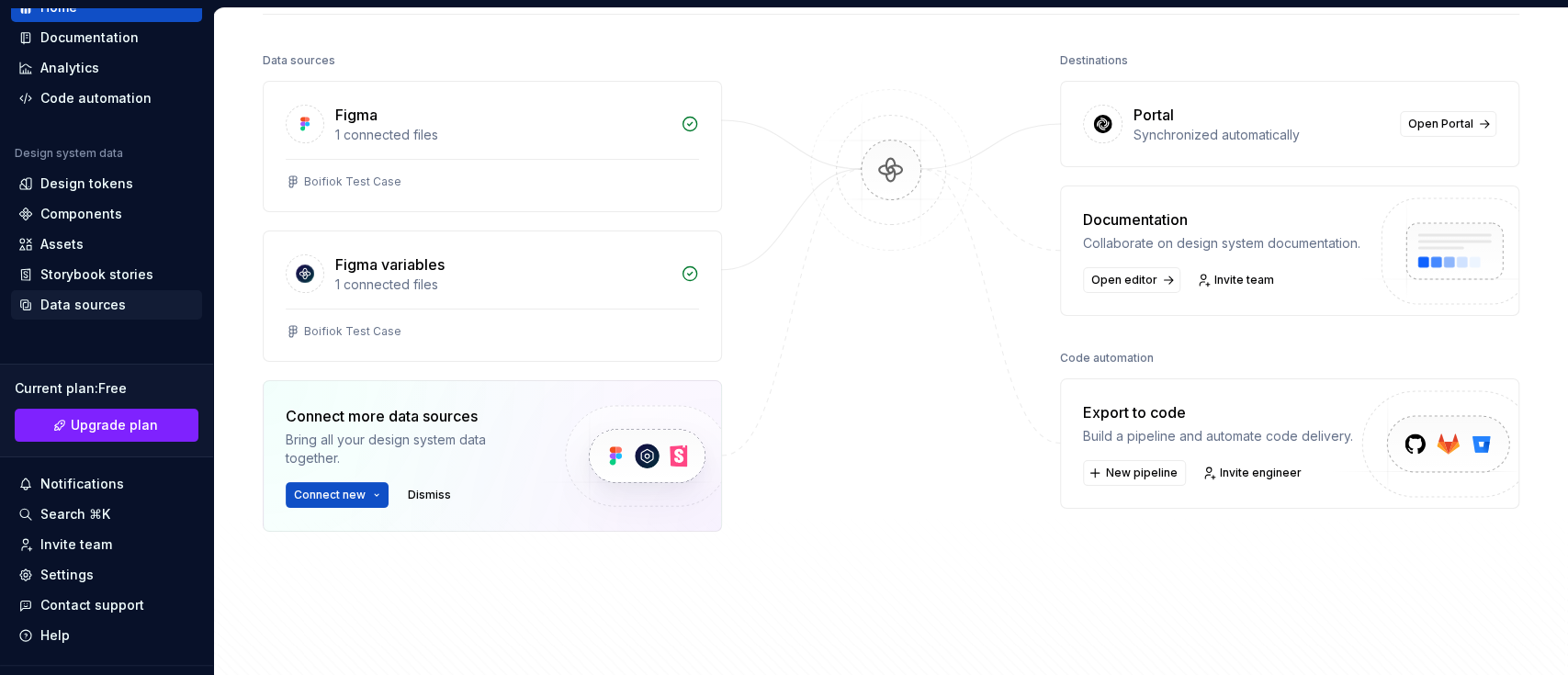
click at [111, 318] on div "Data sources" at bounding box center [106, 305] width 191 height 29
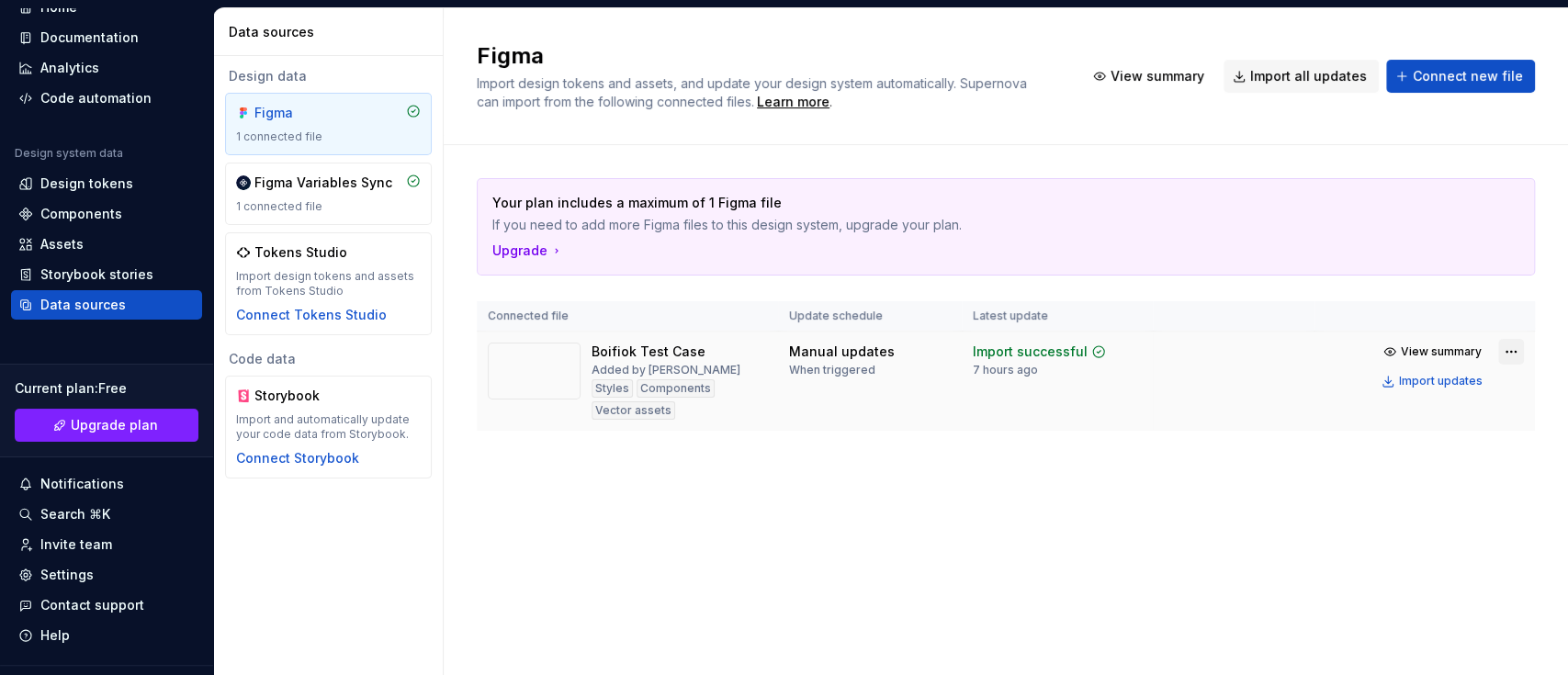
click at [1506, 355] on html "B Tomatoes RG Home Documentation Analytics Code automation Design system data D…" at bounding box center [784, 337] width 1568 height 675
click at [637, 456] on html "B Tomatoes RG Home Documentation Analytics Code automation Design system data D…" at bounding box center [784, 337] width 1568 height 675
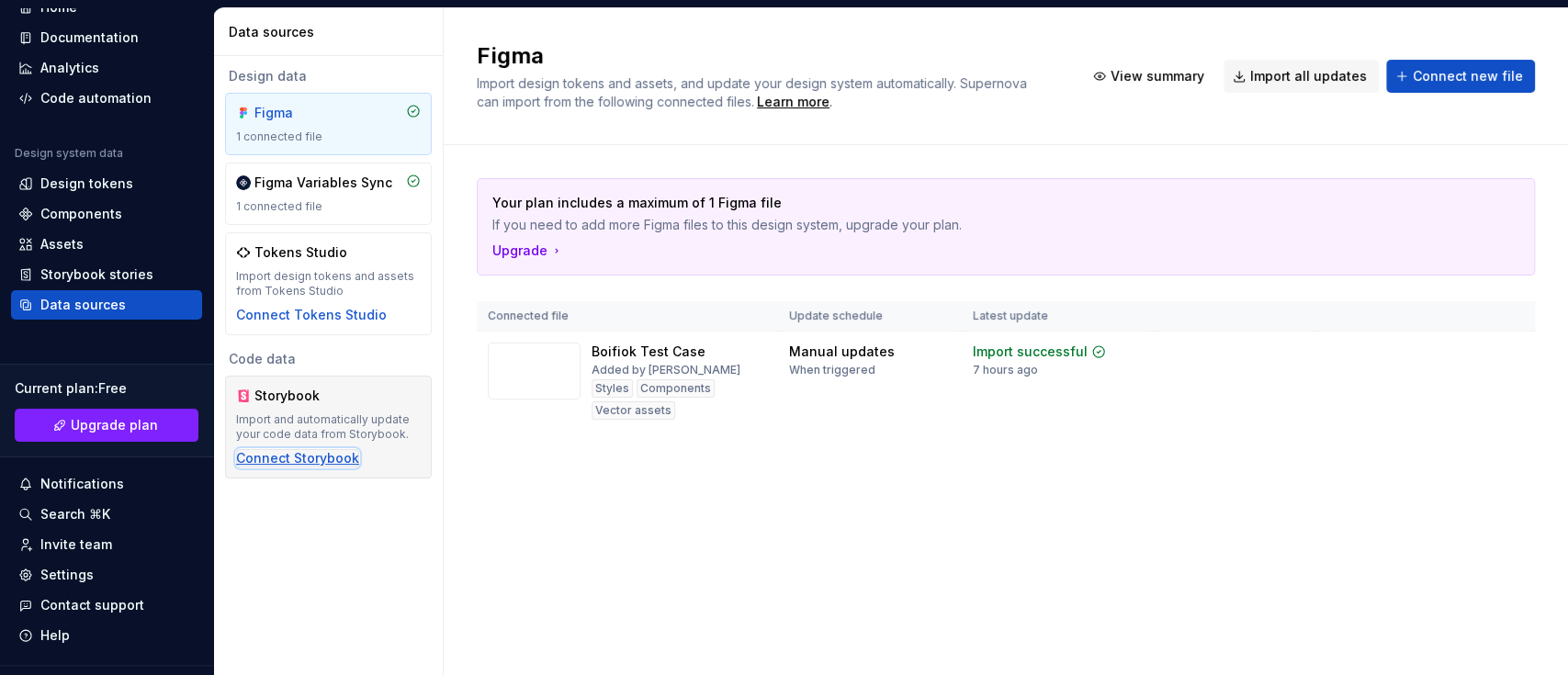
click at [347, 455] on div "Connect Storybook" at bounding box center [298, 458] width 123 height 19
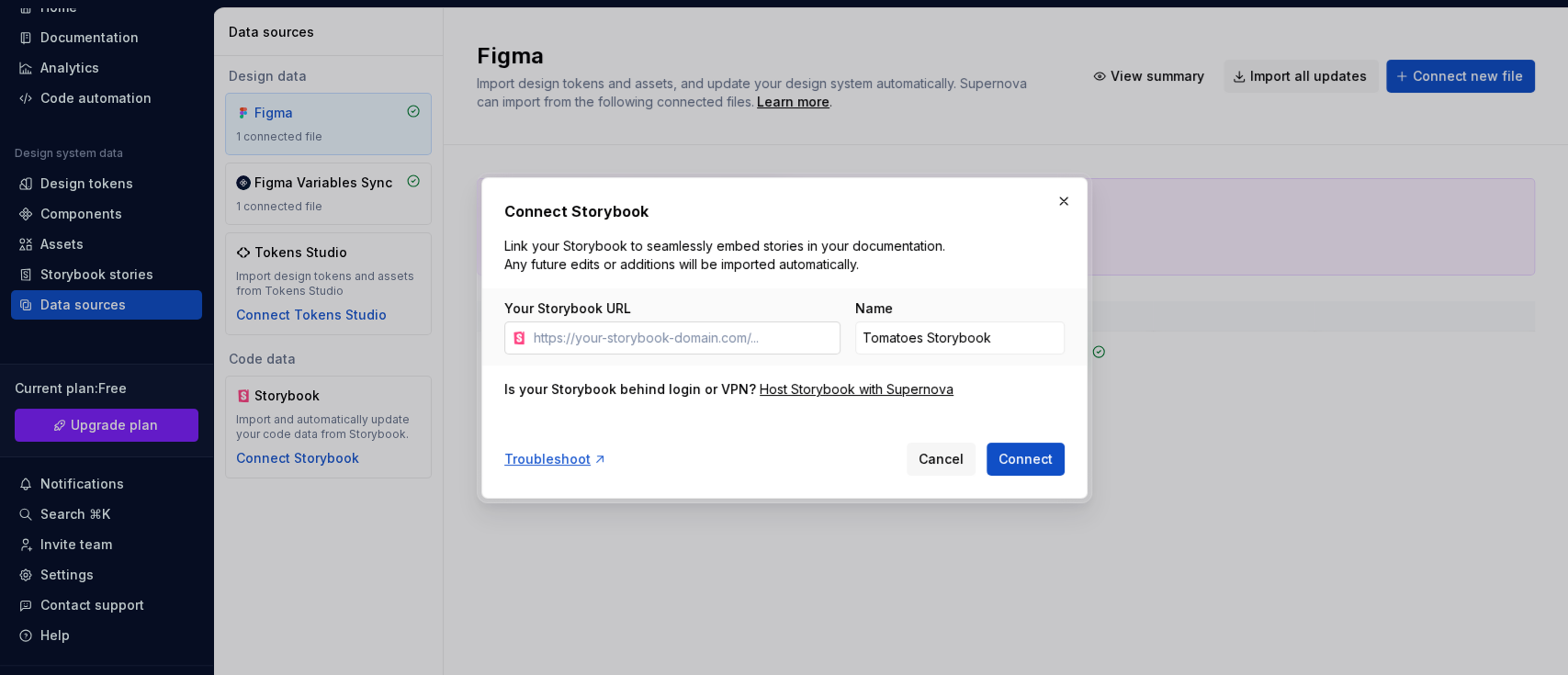
click at [666, 329] on input "Your Storybook URL" at bounding box center [683, 338] width 314 height 33
type input "https://github.com/Nathan-Trust/storybook-with-designer"
click at [1006, 455] on span "Connect" at bounding box center [1024, 458] width 54 height 19
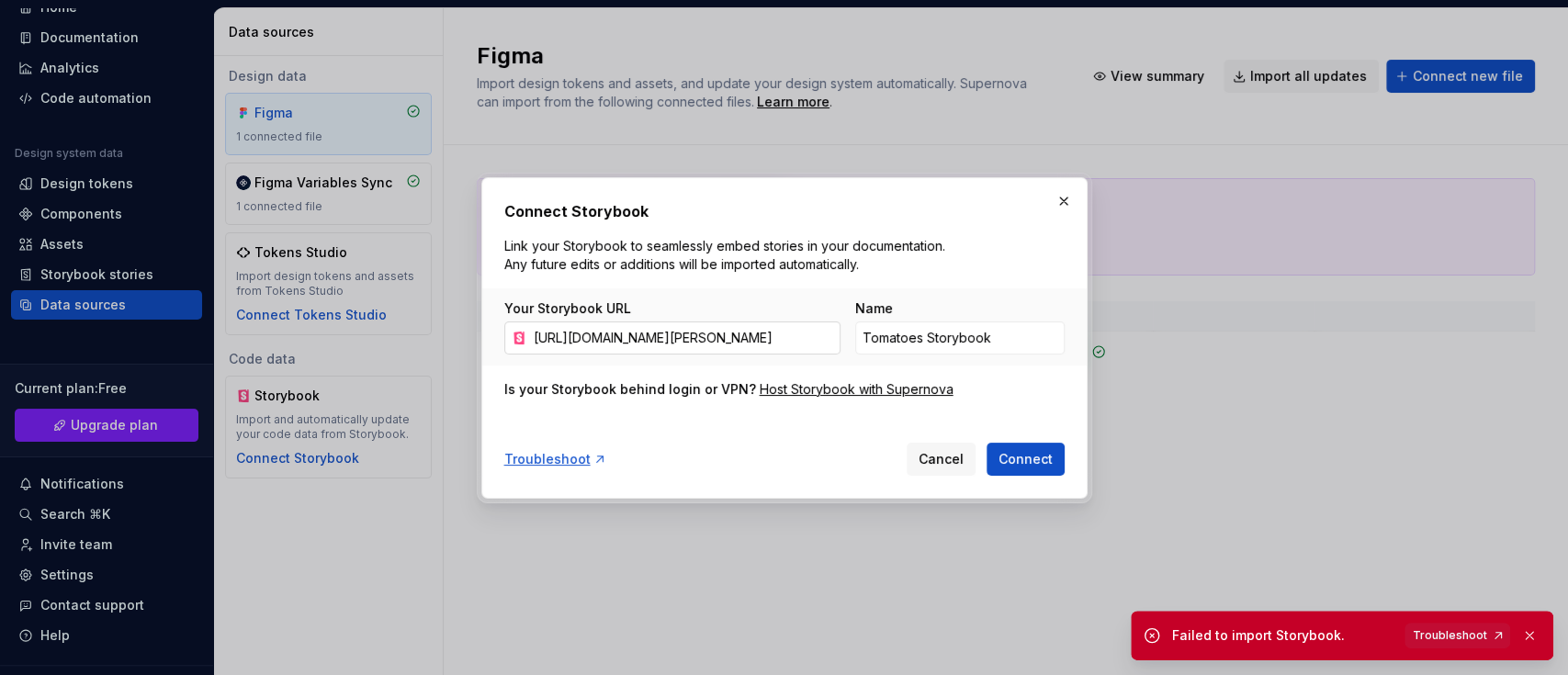
click at [762, 347] on input "https://github.com/Nathan-Trust/storybook-with-designer" at bounding box center [683, 338] width 314 height 33
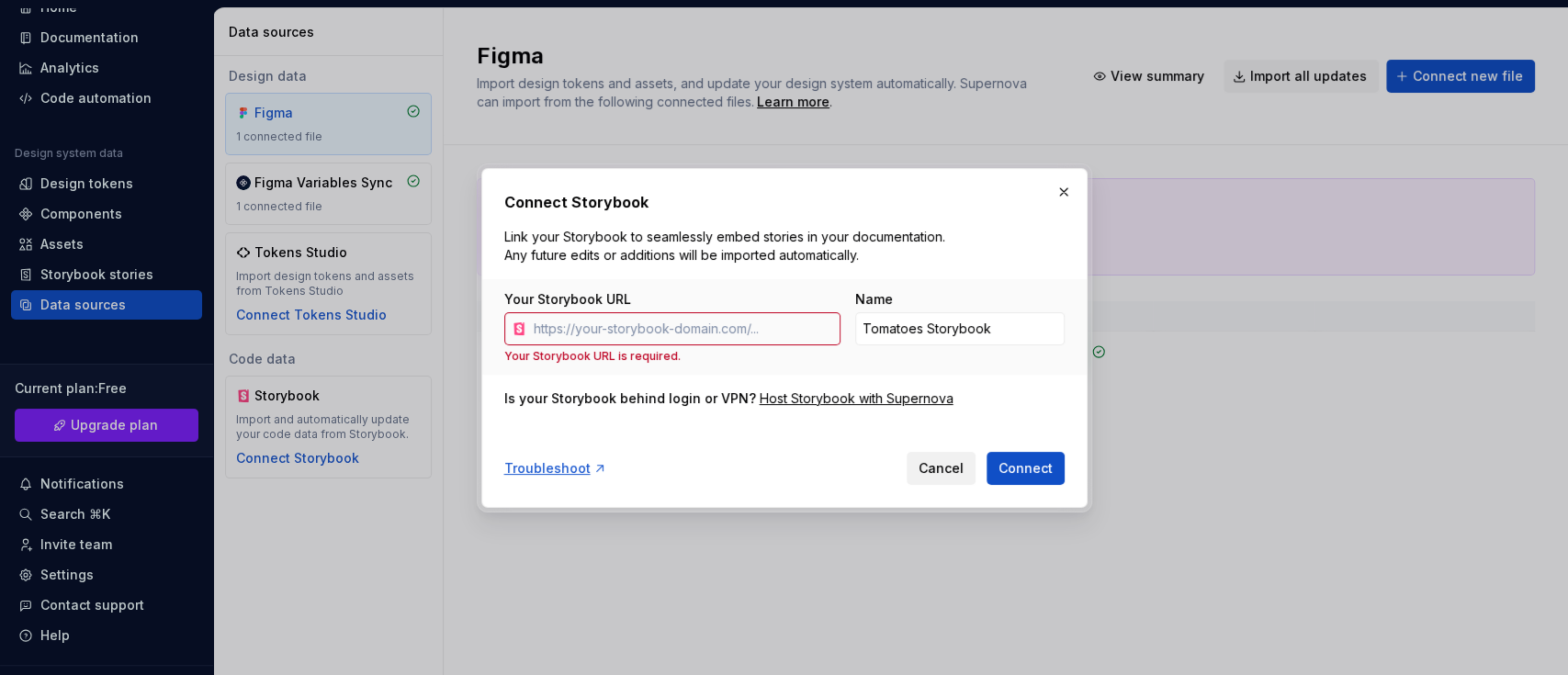
click at [940, 464] on span "Cancel" at bounding box center [941, 468] width 45 height 19
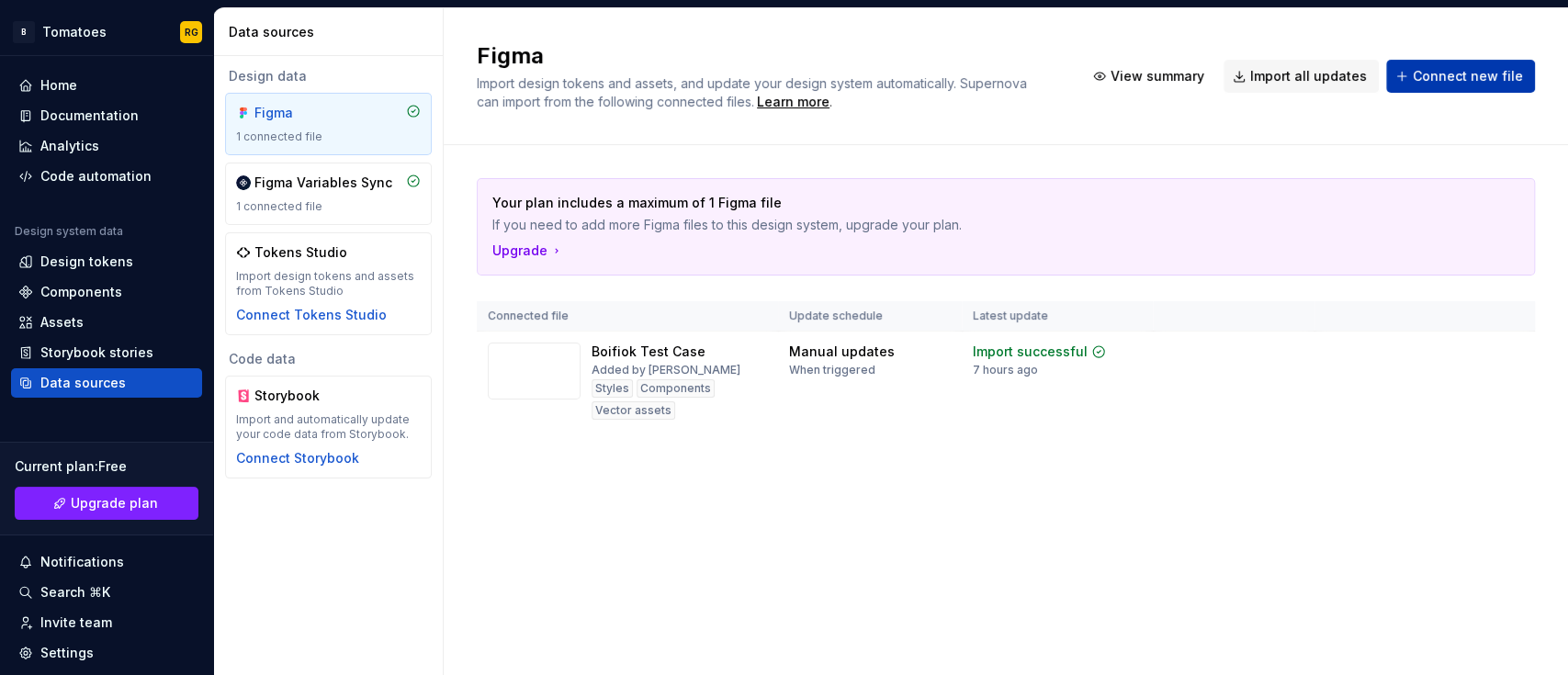
click at [1396, 63] on button "Connect new file" at bounding box center [1460, 76] width 149 height 33
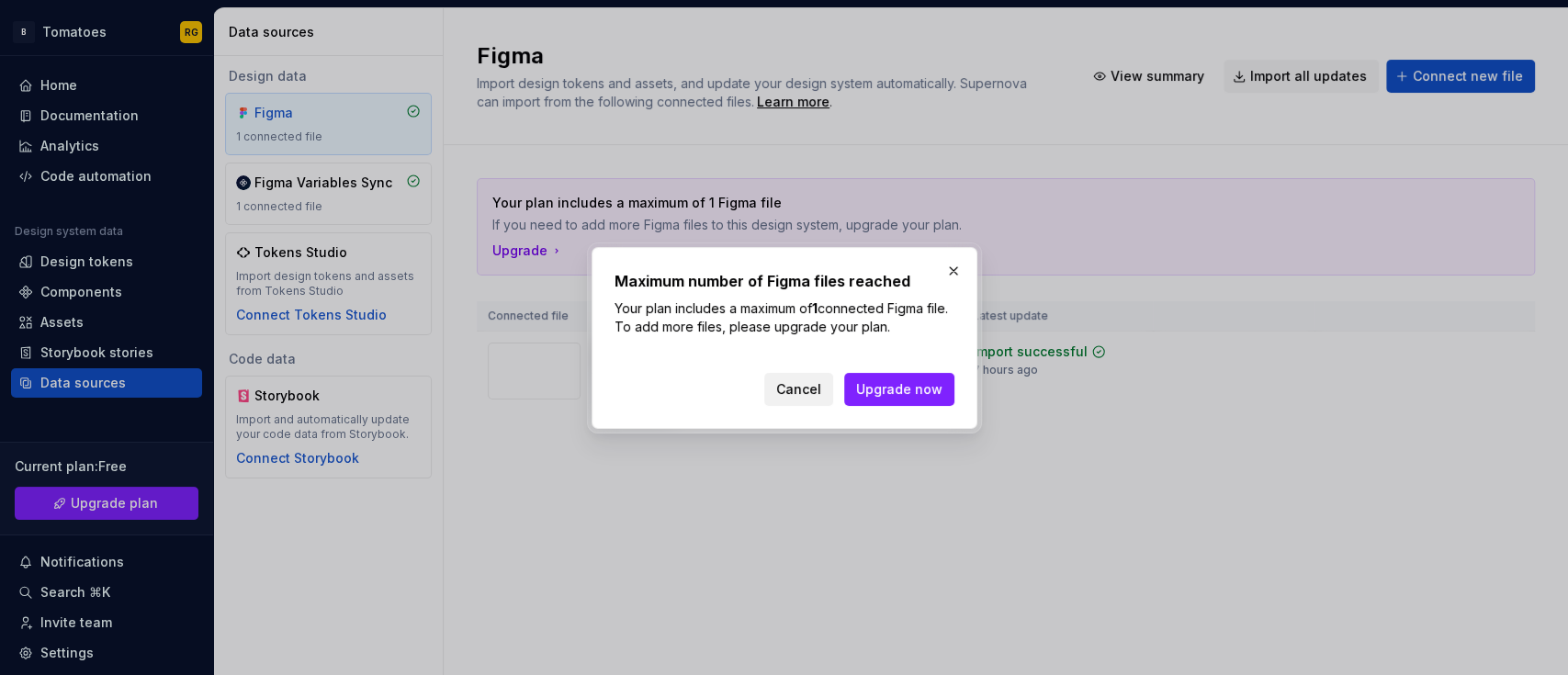
click at [816, 385] on span "Cancel" at bounding box center [798, 389] width 45 height 19
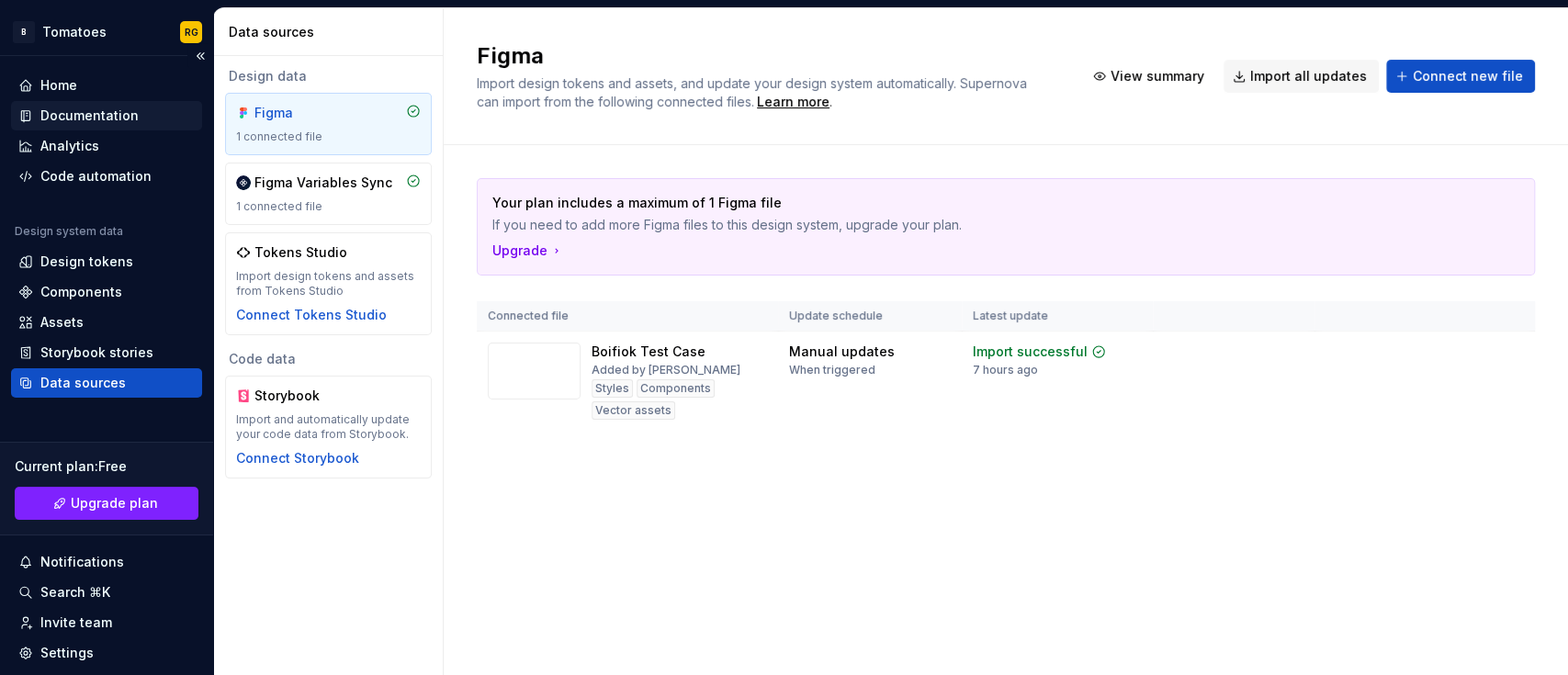
click at [105, 110] on div "Documentation" at bounding box center [89, 116] width 98 height 19
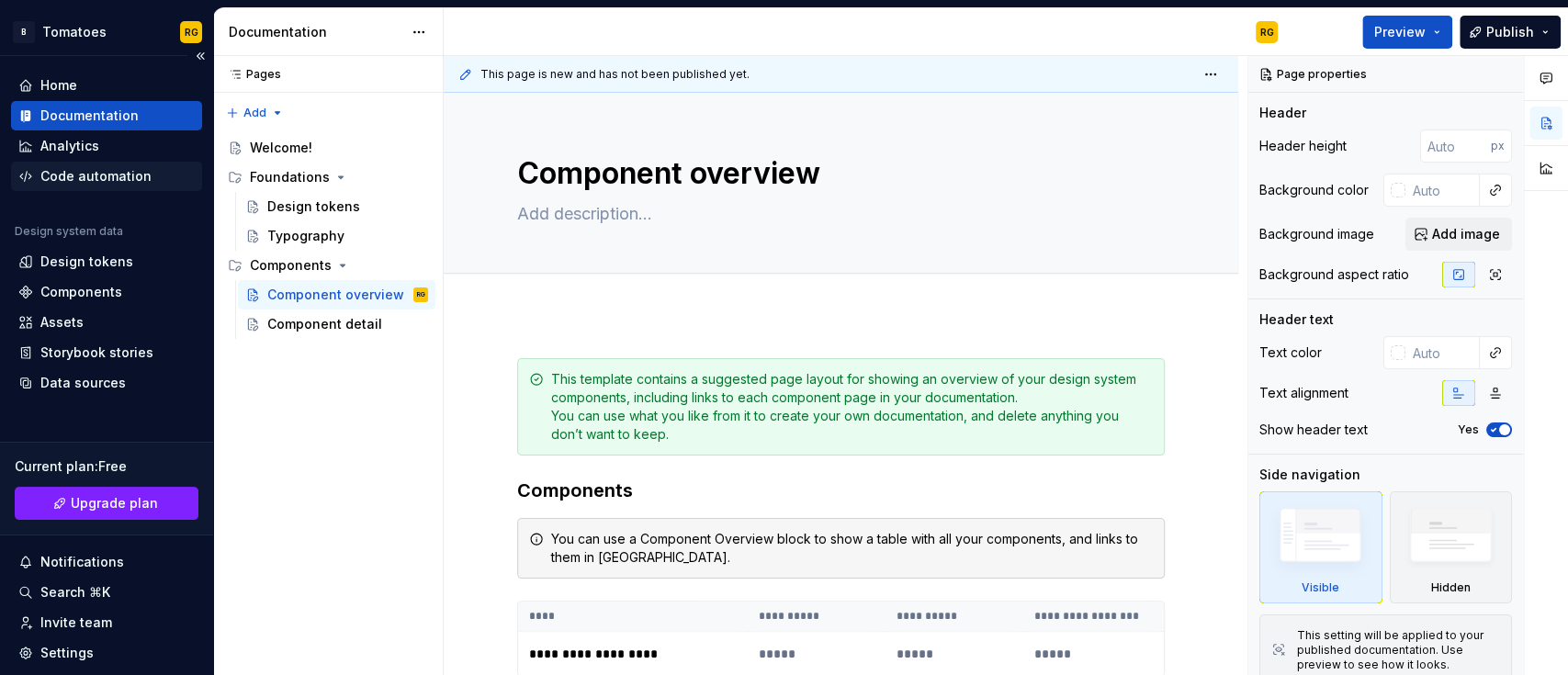
click at [65, 166] on div "Code automation" at bounding box center [106, 176] width 191 height 29
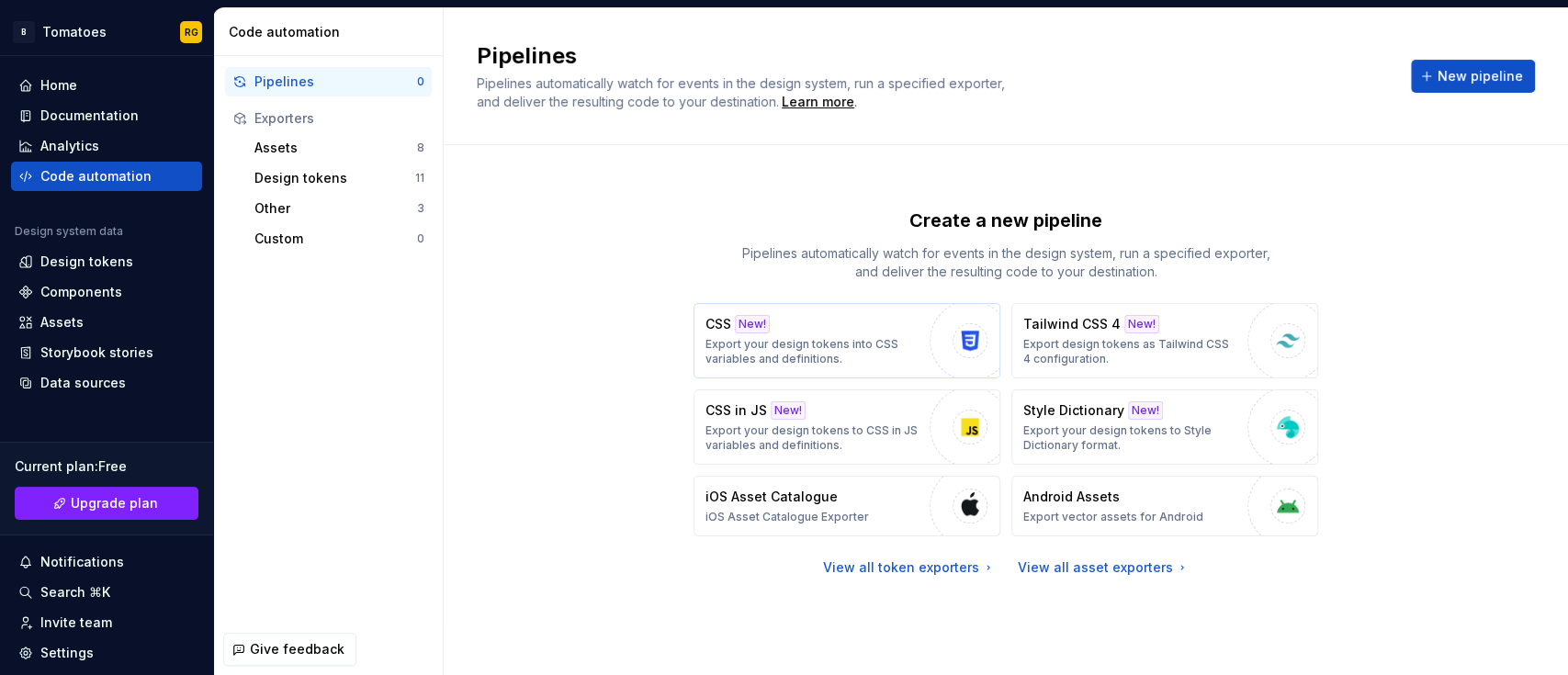
click at [876, 334] on div "CSS New! Export your design tokens into CSS variables and definitions." at bounding box center [812, 341] width 214 height 52
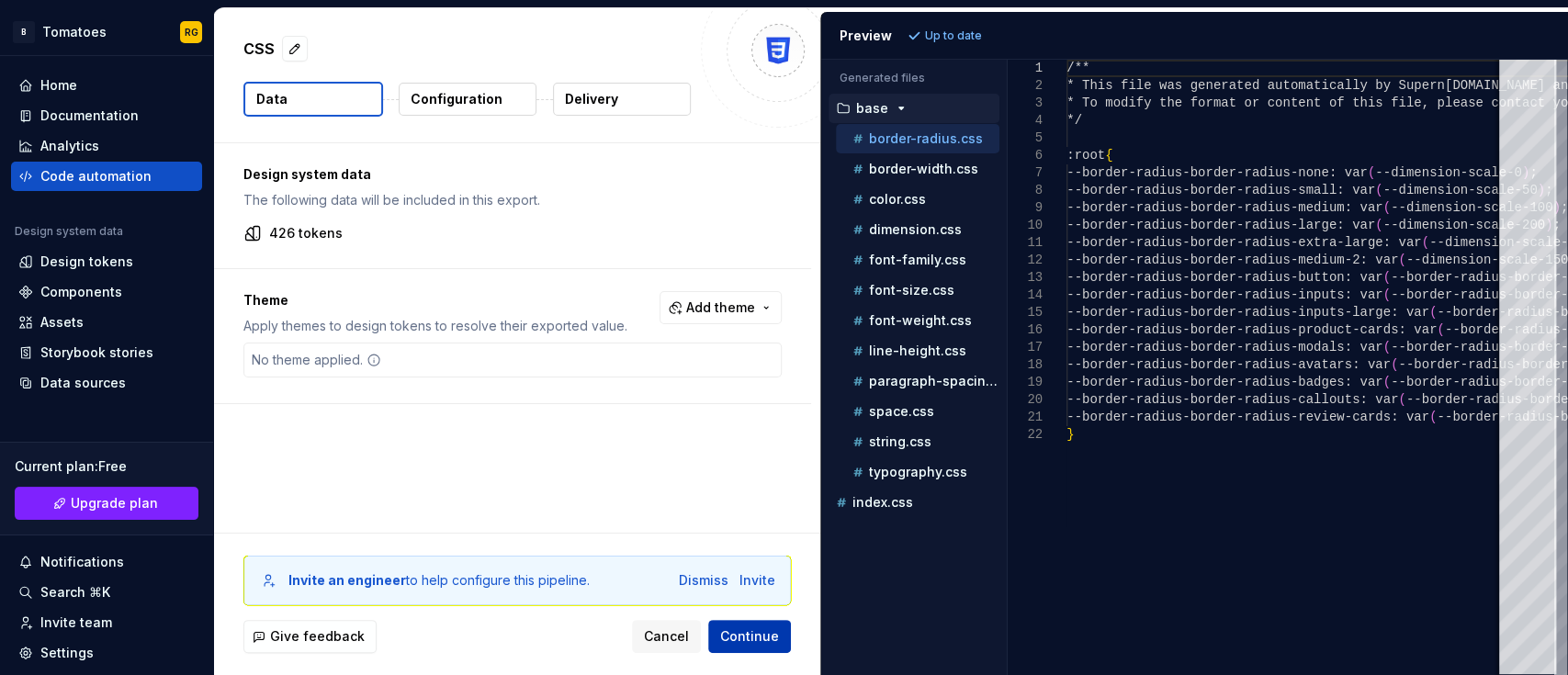
click at [734, 645] on span "Continue" at bounding box center [749, 636] width 59 height 19
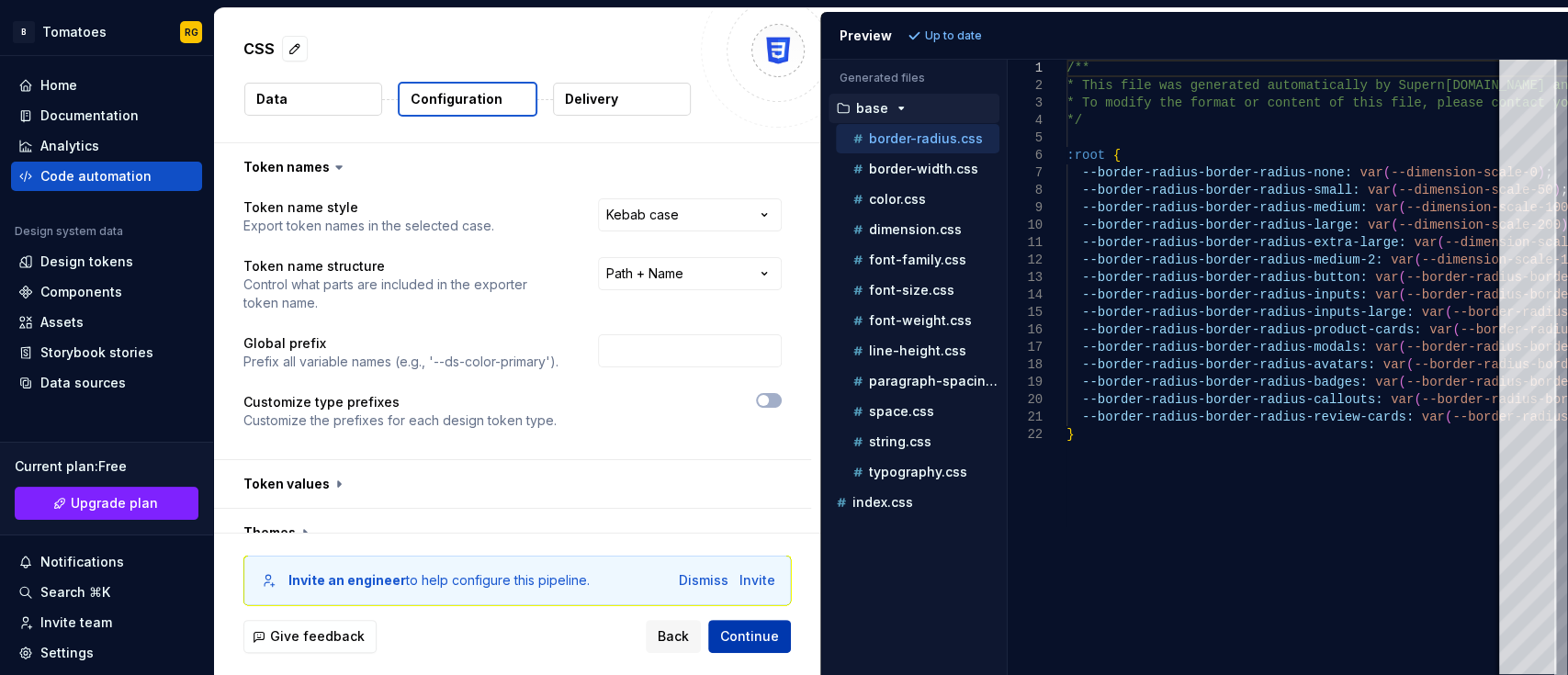
click at [737, 639] on span "Continue" at bounding box center [749, 636] width 59 height 19
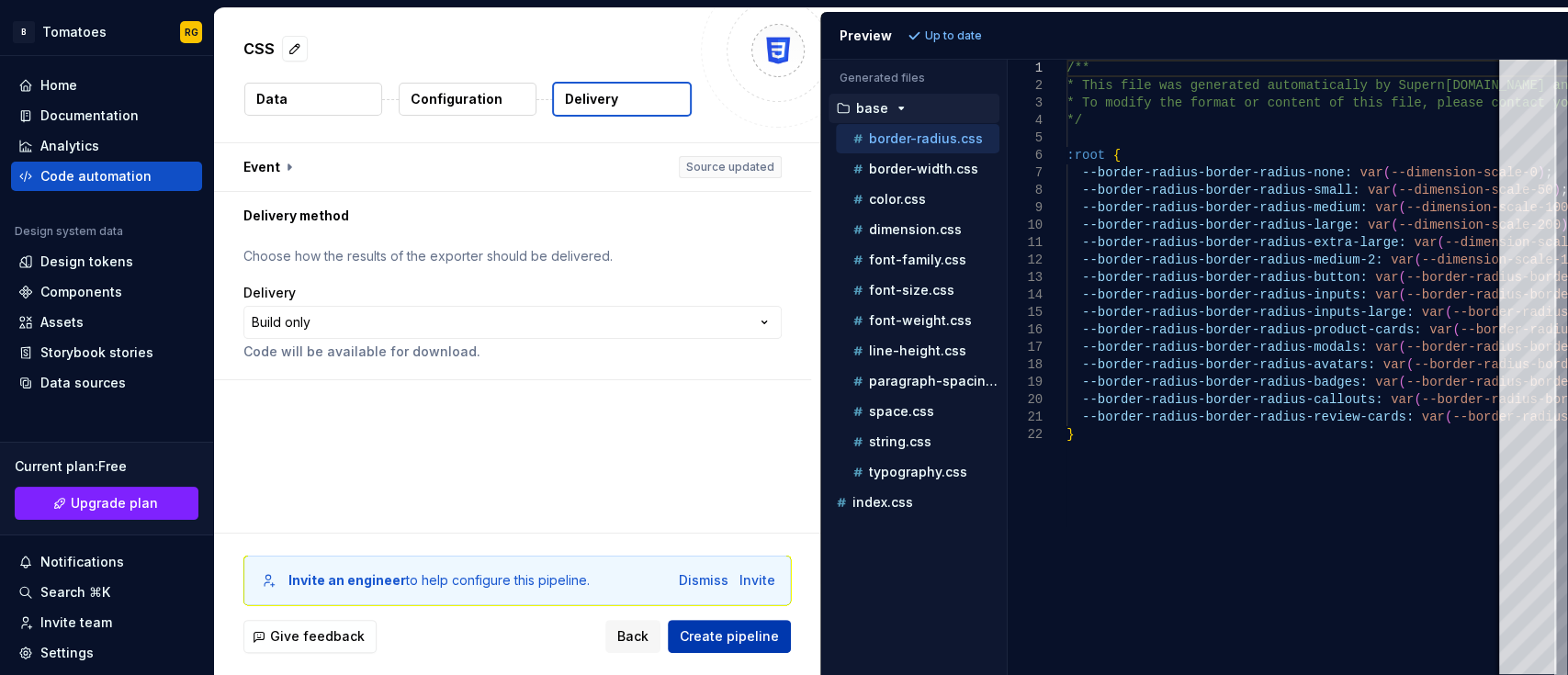
click at [726, 642] on span "Create pipeline" at bounding box center [729, 636] width 99 height 19
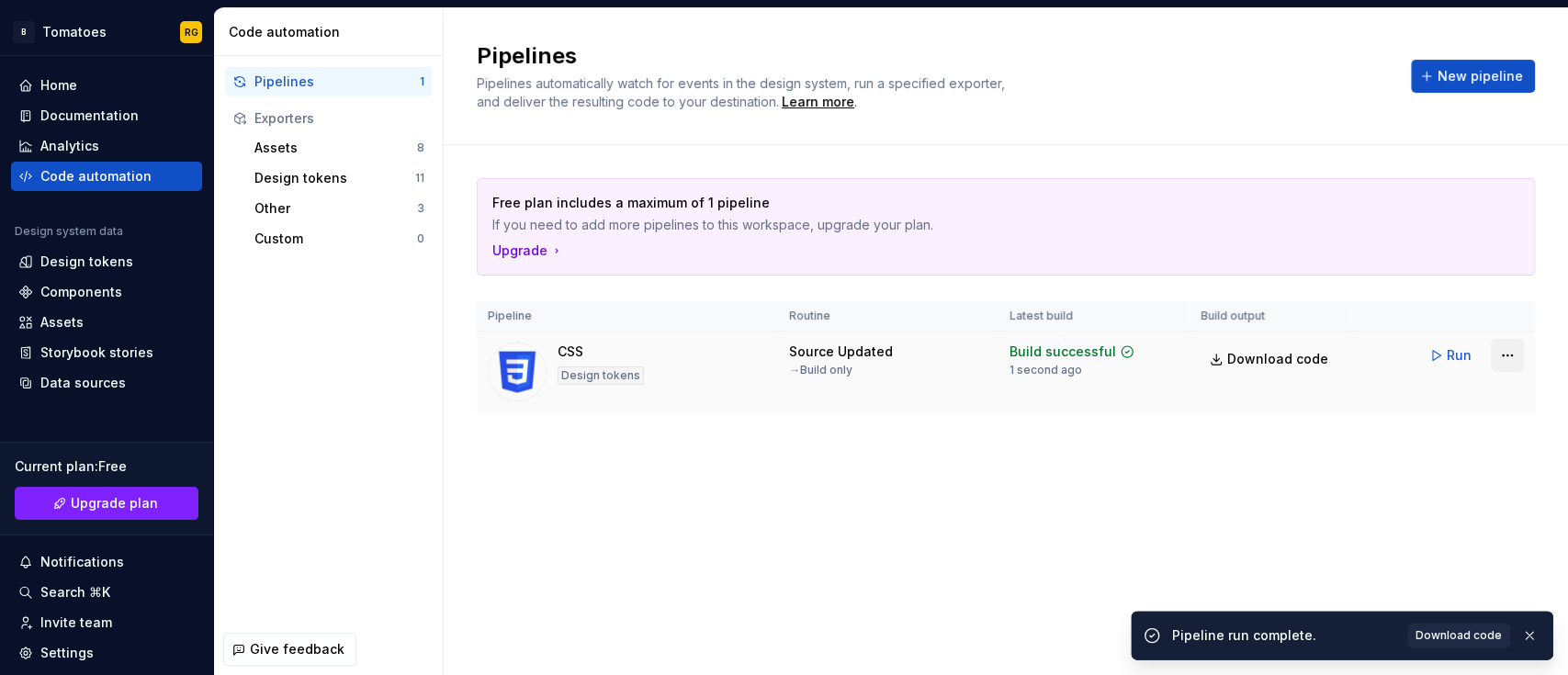
click at [1507, 352] on html "B Tomatoes RG Home Documentation Analytics Code automation Design system data D…" at bounding box center [784, 337] width 1568 height 675
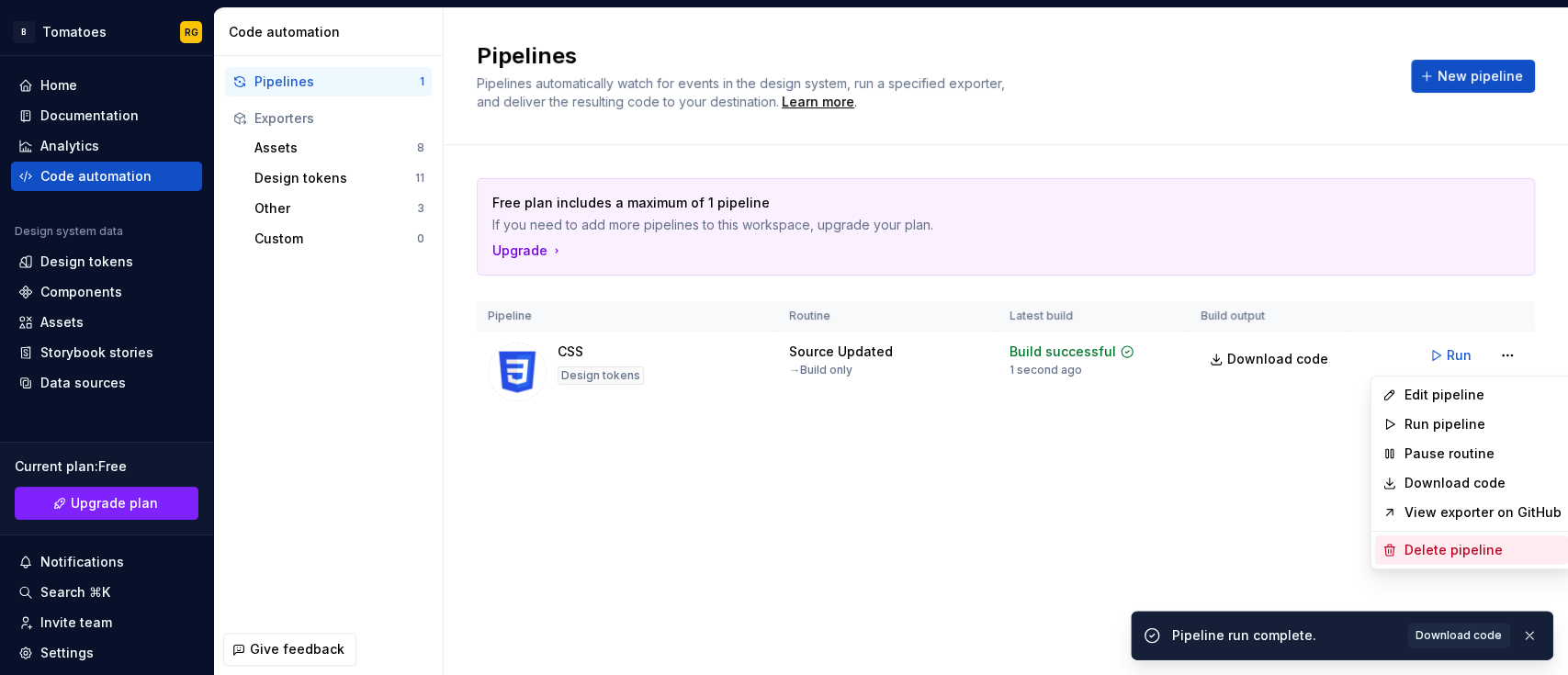
click at [1454, 544] on div "Delete pipeline" at bounding box center [1483, 550] width 157 height 19
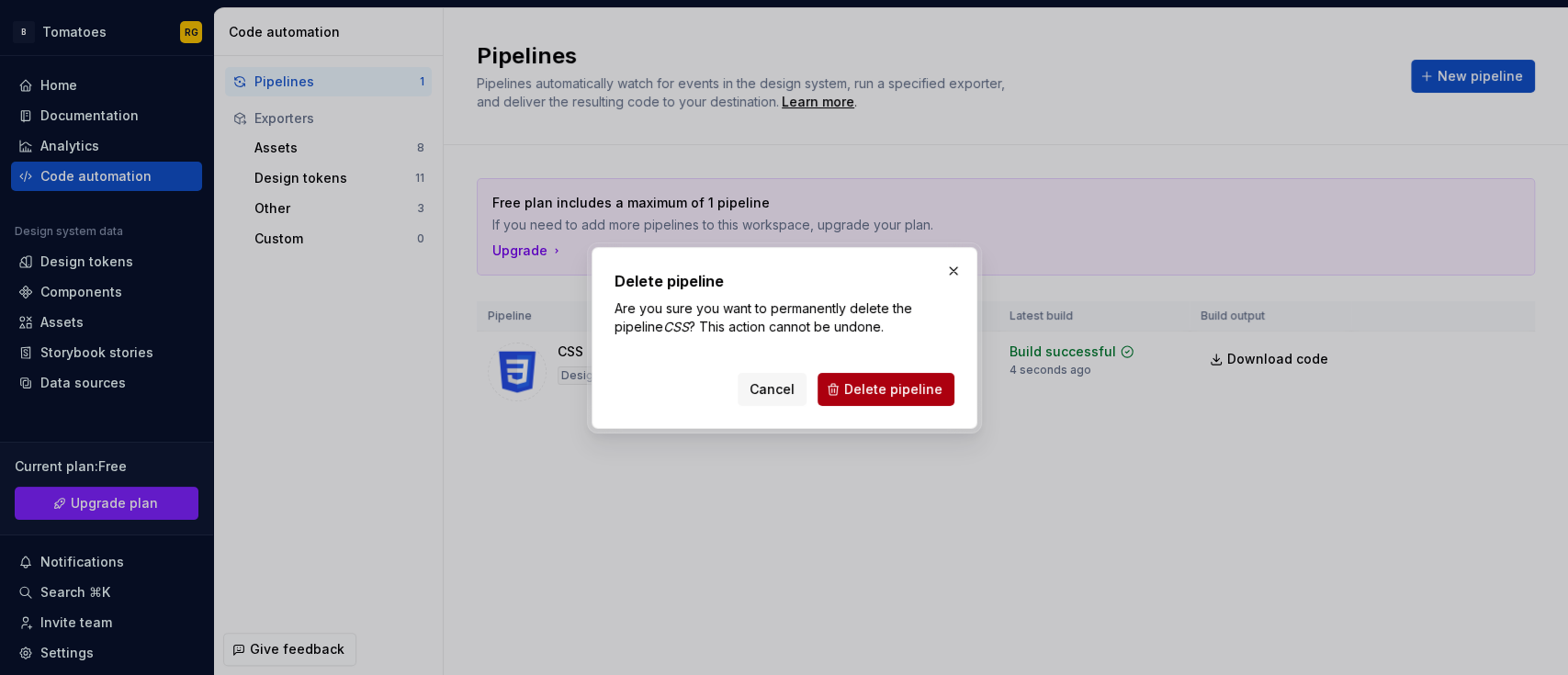
click at [930, 377] on button "Delete pipeline" at bounding box center [886, 390] width 137 height 33
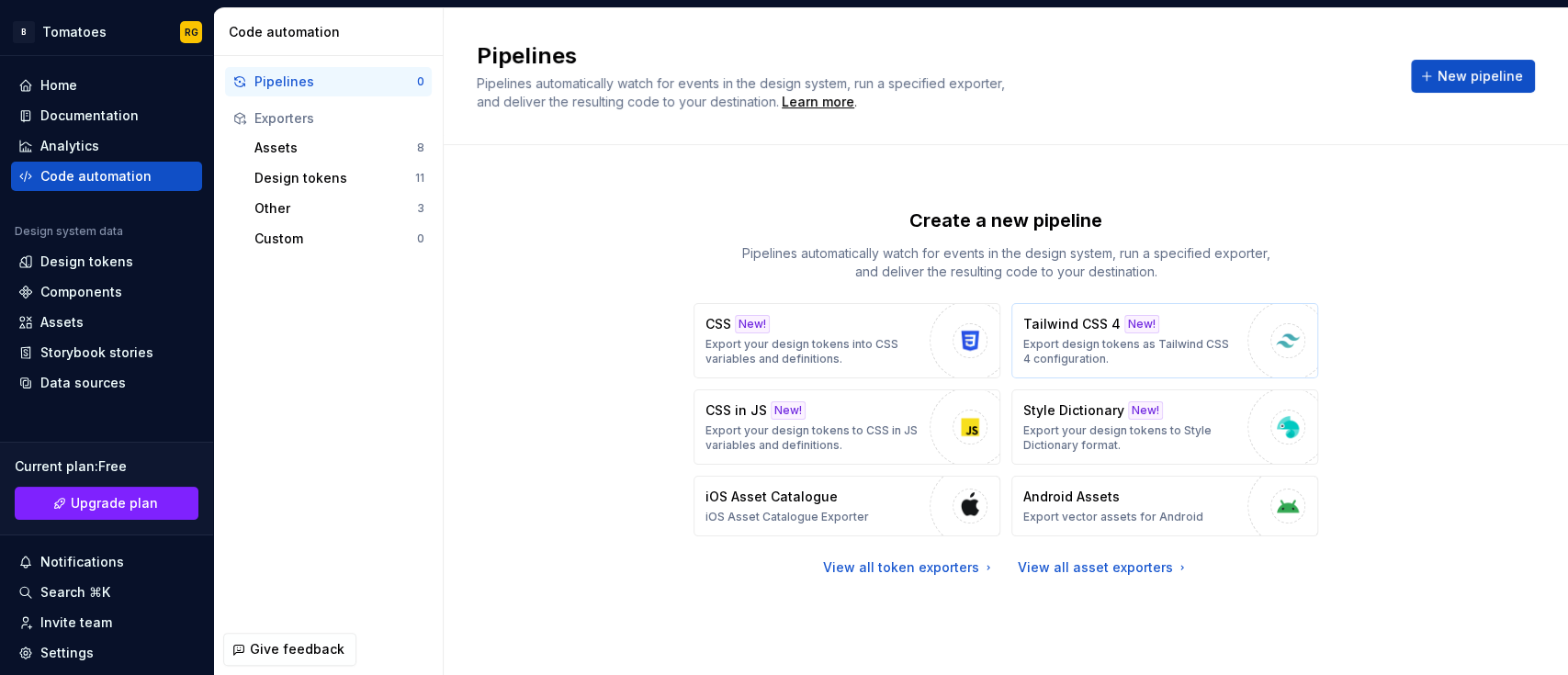
click at [1084, 333] on div "Tailwind CSS 4 New! Export design tokens as Tailwind CSS 4 configuration." at bounding box center [1130, 341] width 214 height 52
click at [878, 432] on p "Export your design tokens to CSS in JS variables and definitions." at bounding box center [812, 438] width 214 height 29
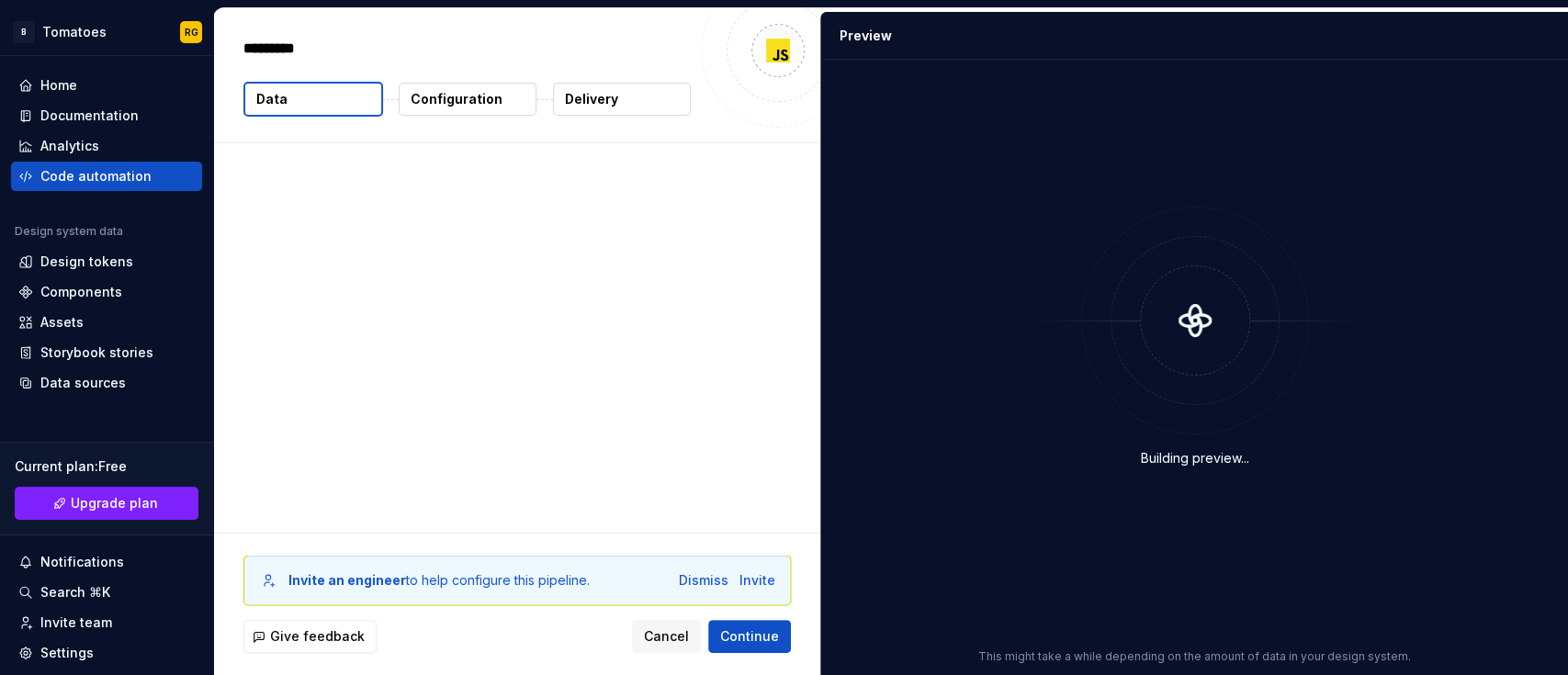
type textarea "*"
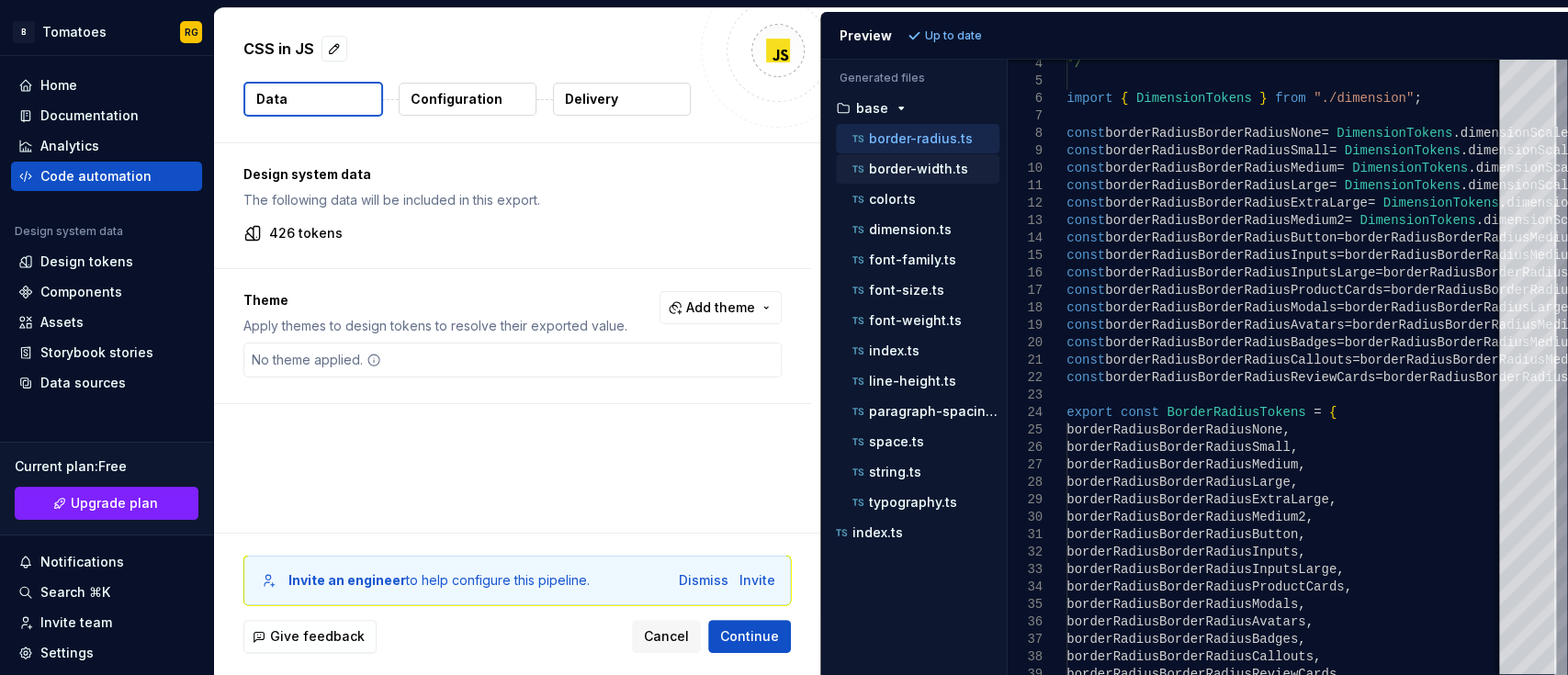
click at [887, 171] on p "border-width.ts" at bounding box center [918, 169] width 99 height 15
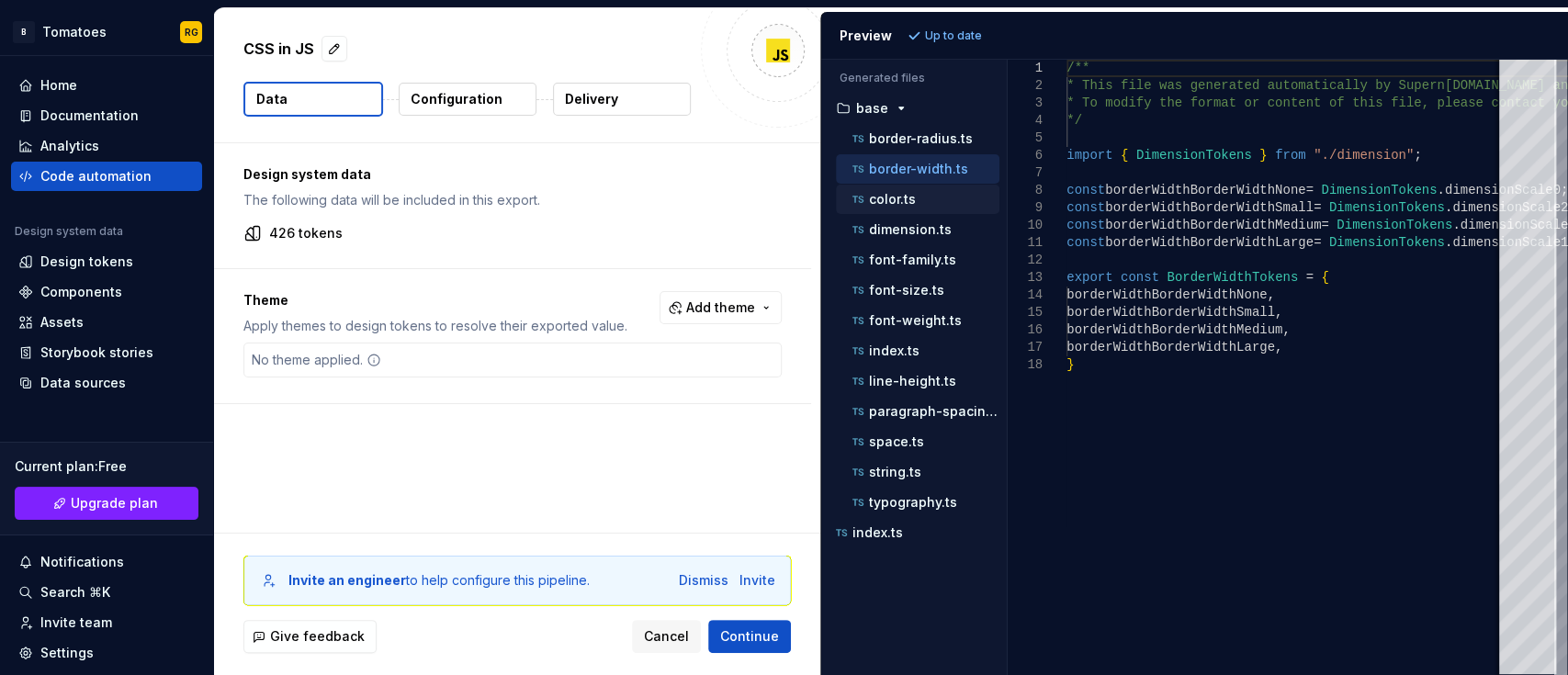
click at [890, 192] on p "color.ts" at bounding box center [892, 199] width 47 height 15
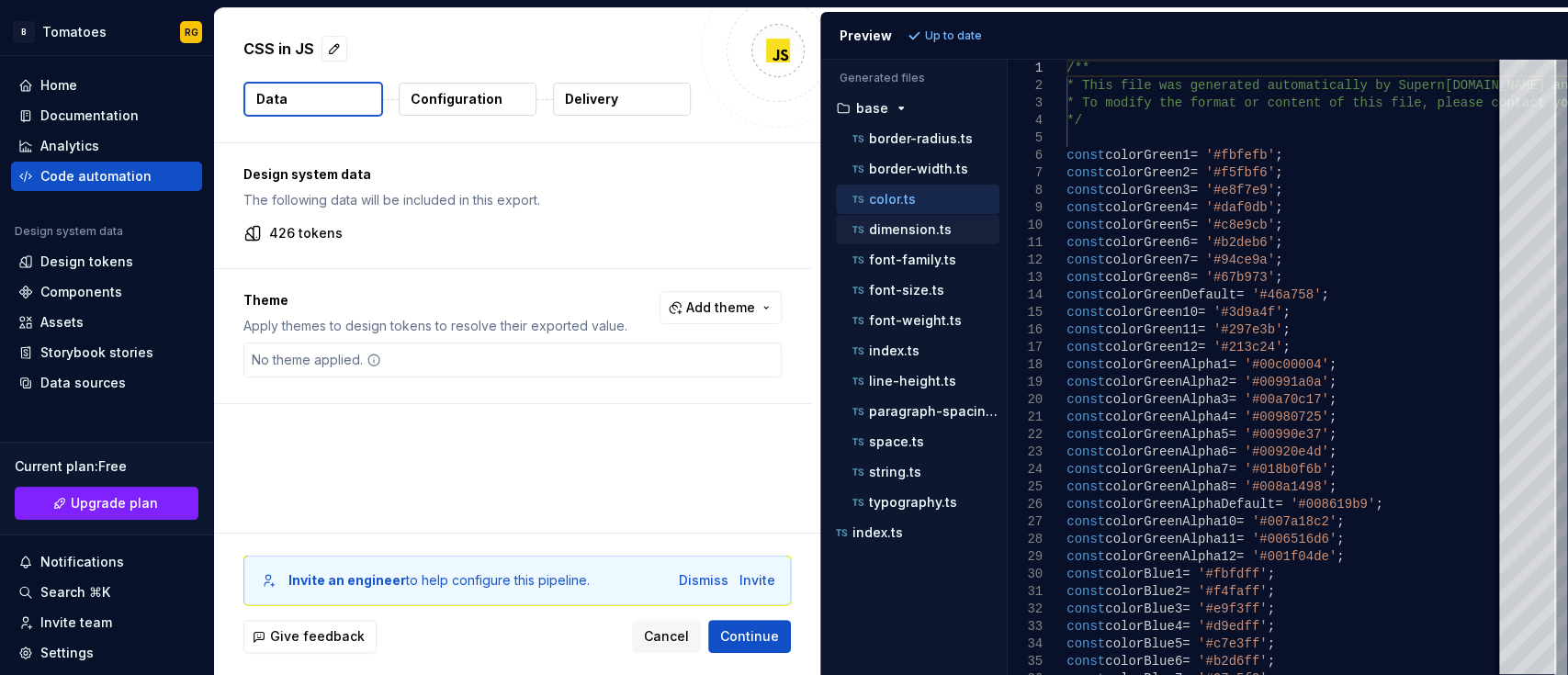
click at [894, 236] on div "dimension.ts" at bounding box center [924, 229] width 151 height 19
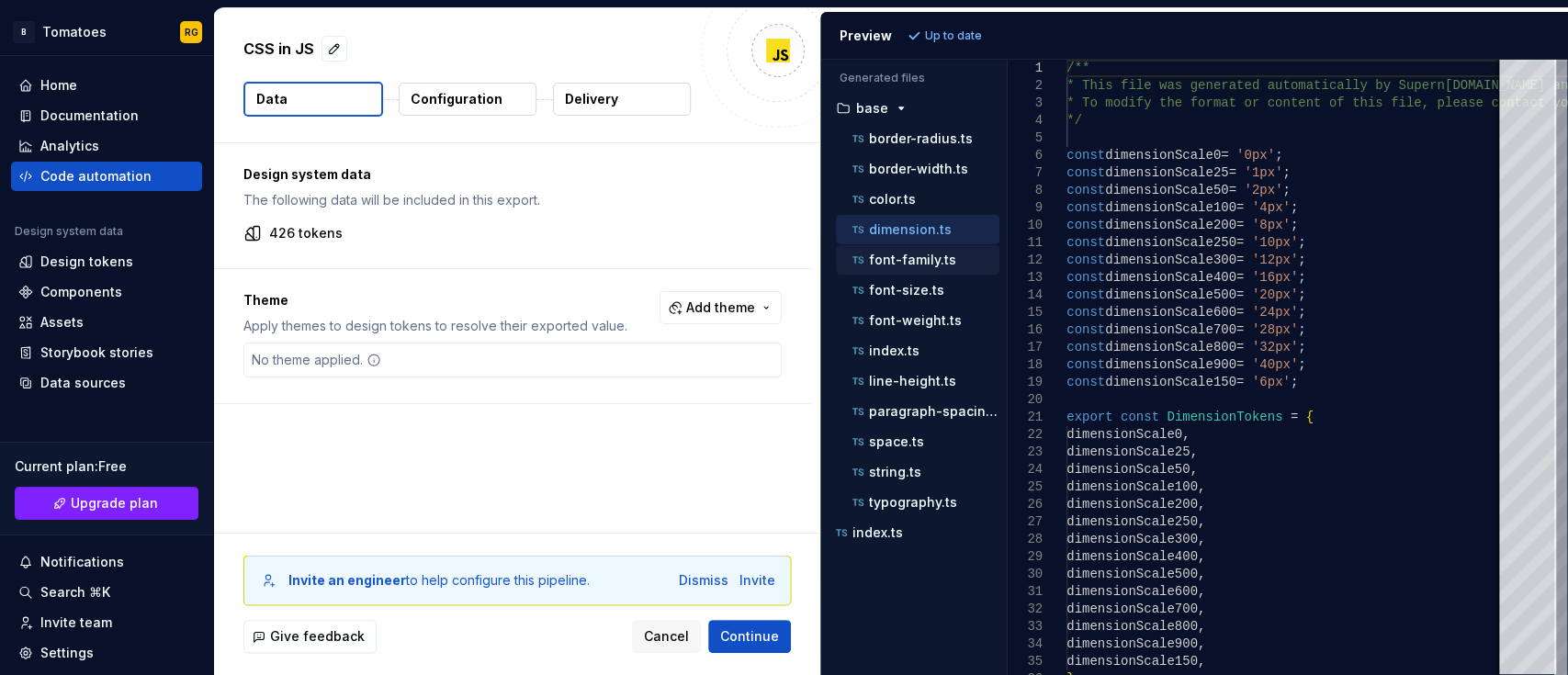
click at [896, 253] on p "font-family.ts" at bounding box center [912, 260] width 87 height 15
type textarea "**********"
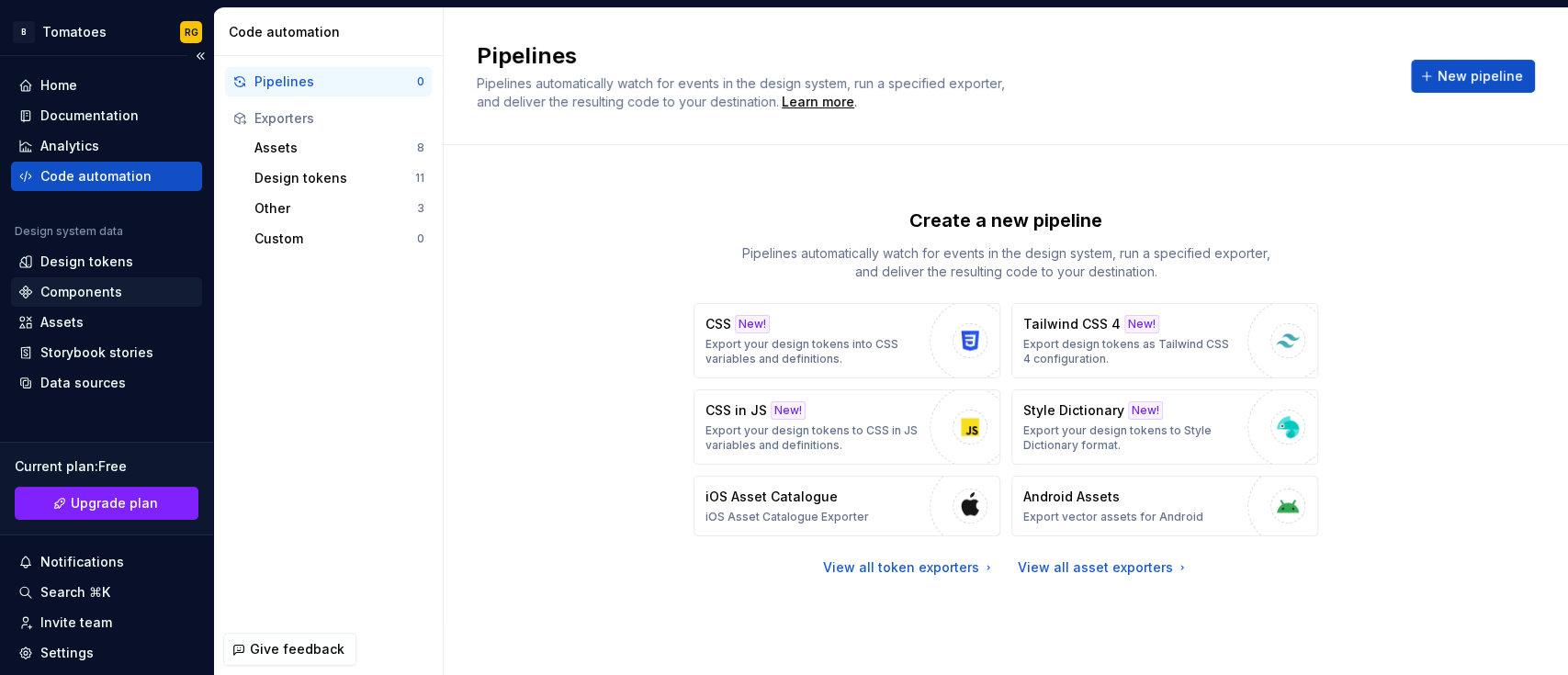
click at [103, 286] on div "Components" at bounding box center [80, 292] width 81 height 19
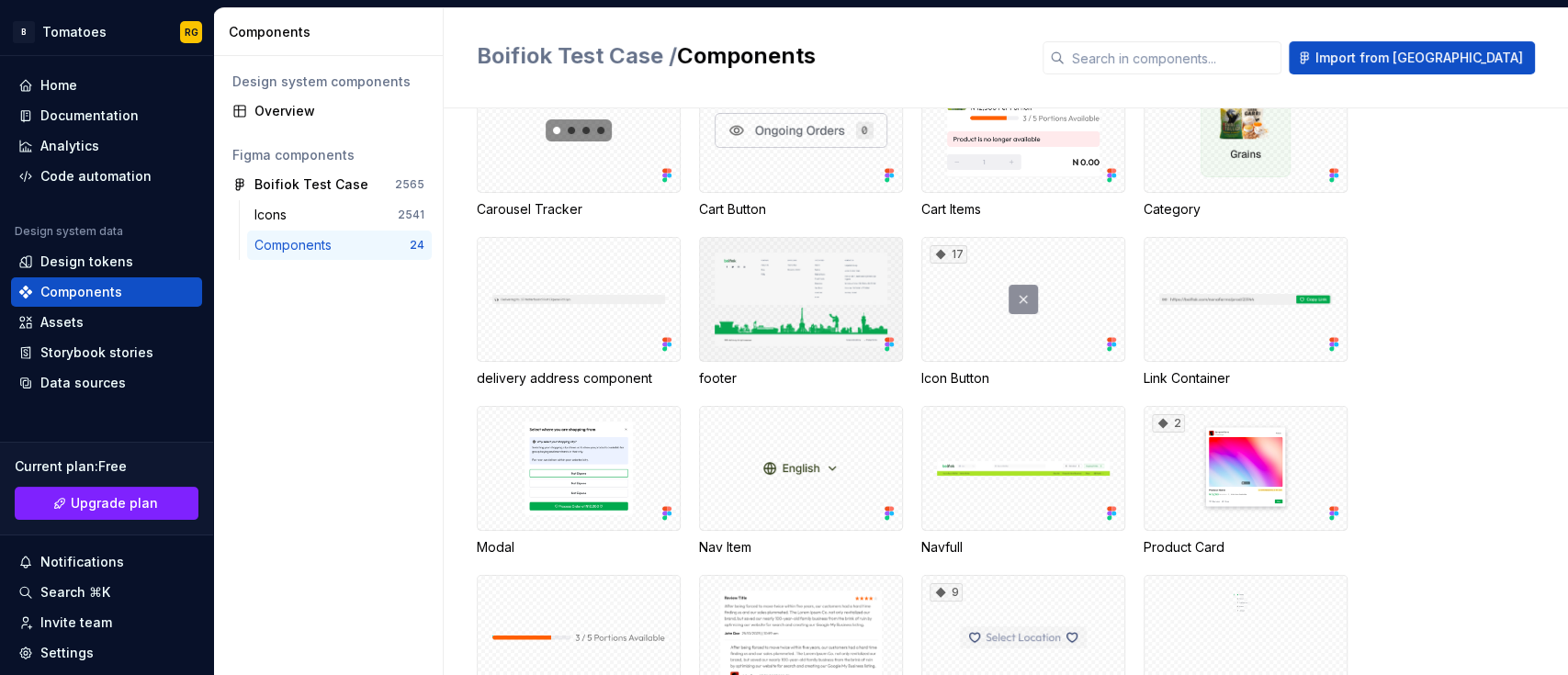
scroll to position [506, 0]
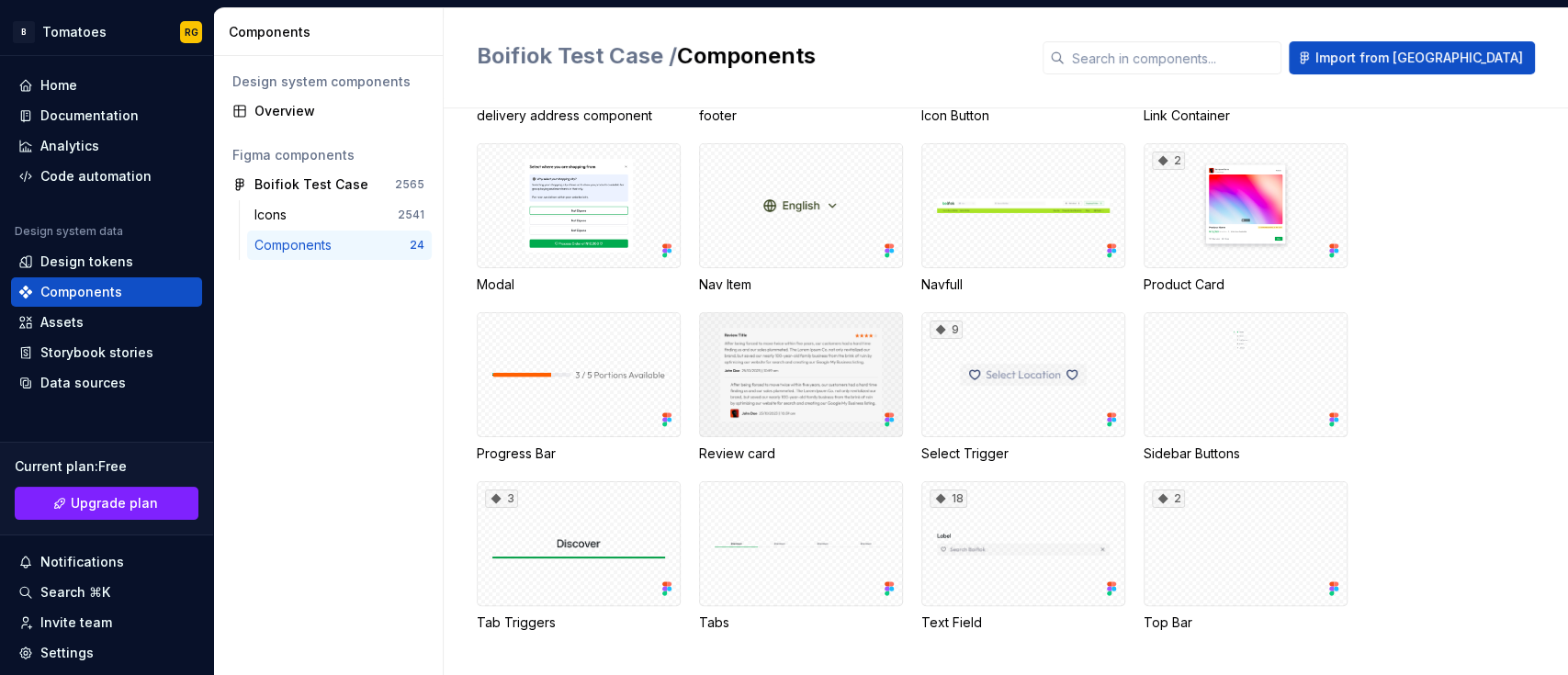
click at [846, 372] on div at bounding box center [801, 375] width 204 height 125
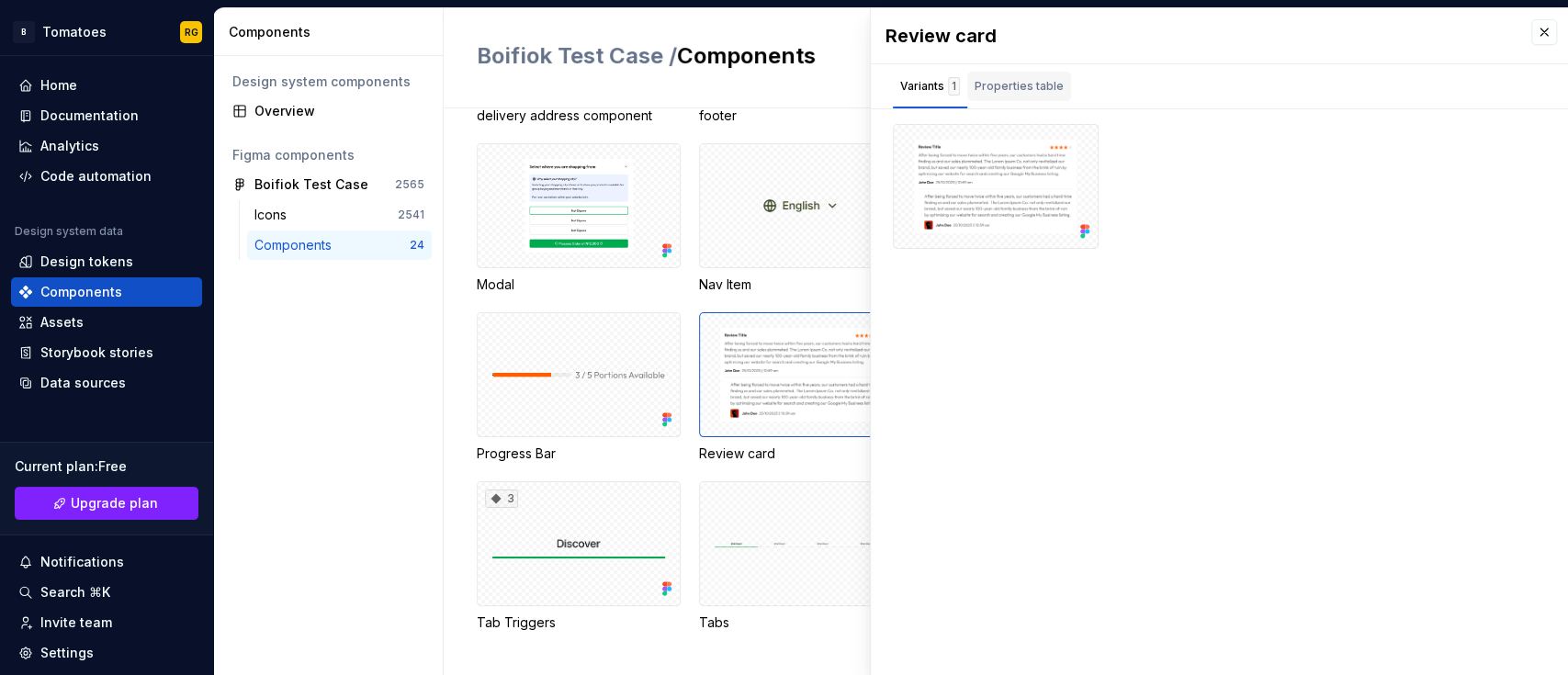
click at [993, 84] on div "Properties table" at bounding box center [1019, 86] width 89 height 19
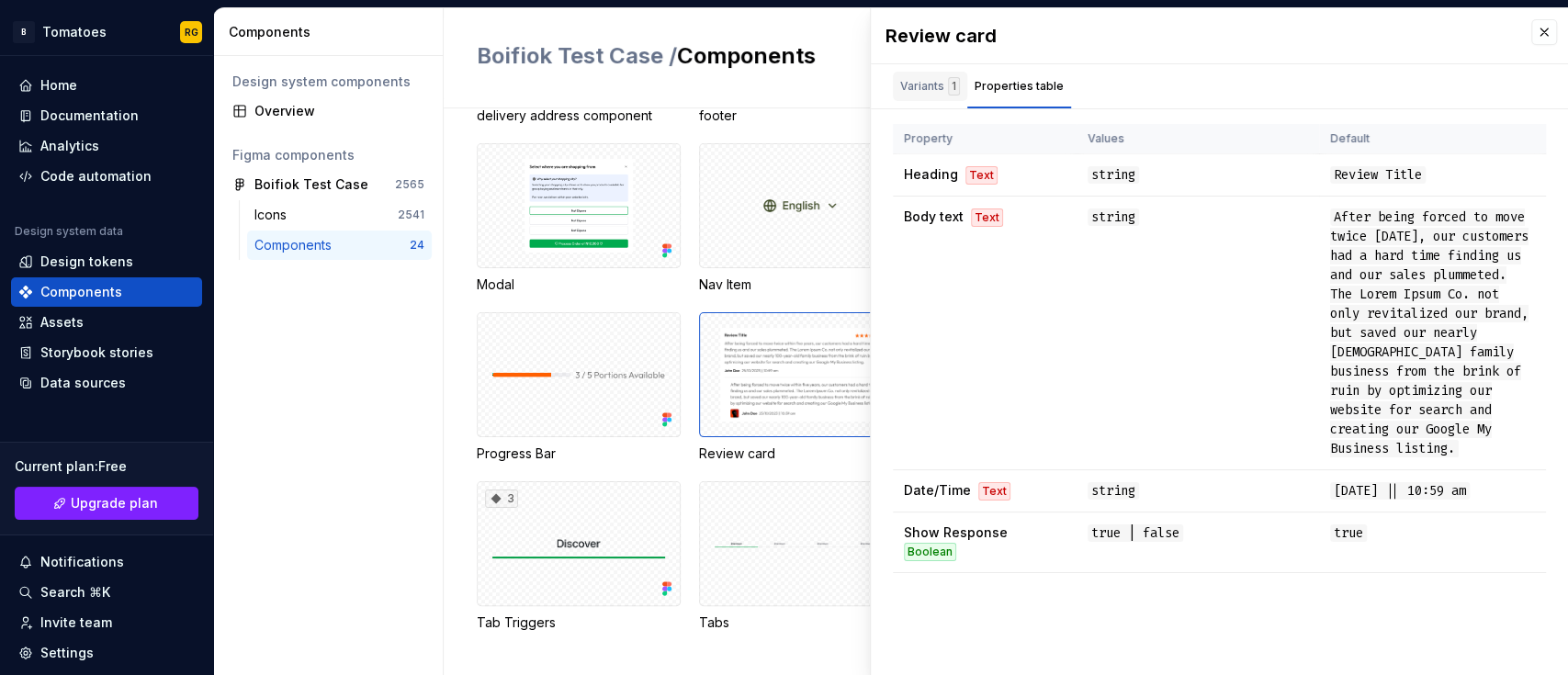
click at [960, 81] on div "Variants 1" at bounding box center [929, 86] width 74 height 29
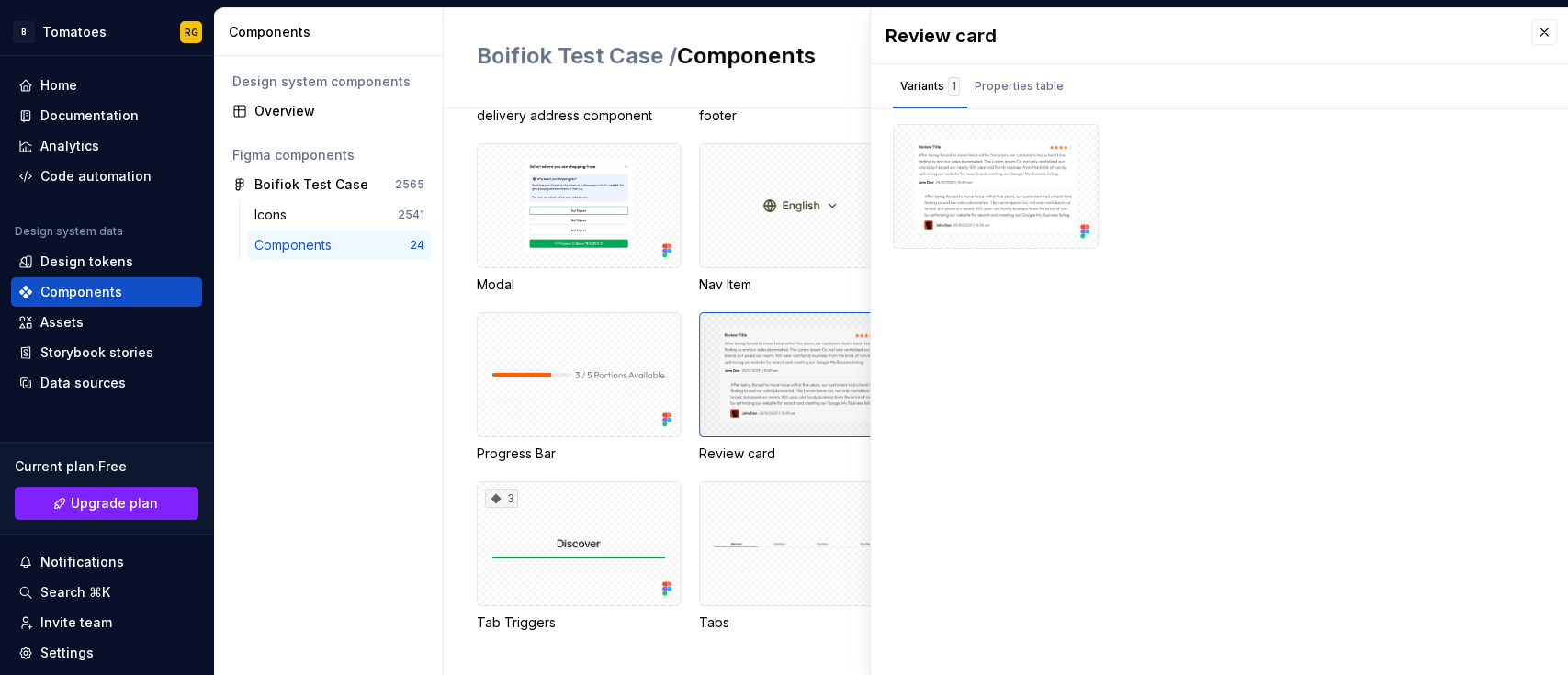
click at [762, 363] on div at bounding box center [801, 375] width 204 height 125
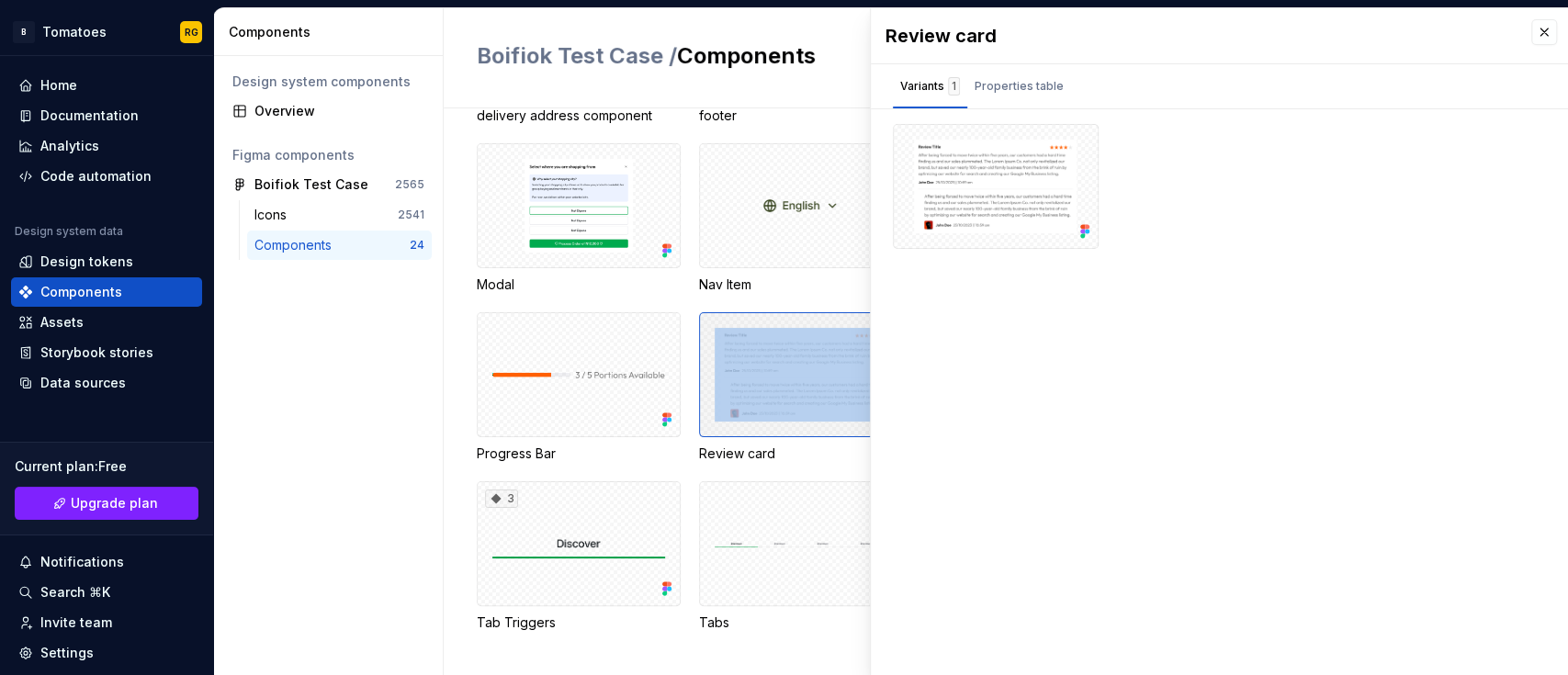
click at [762, 363] on div at bounding box center [801, 375] width 204 height 125
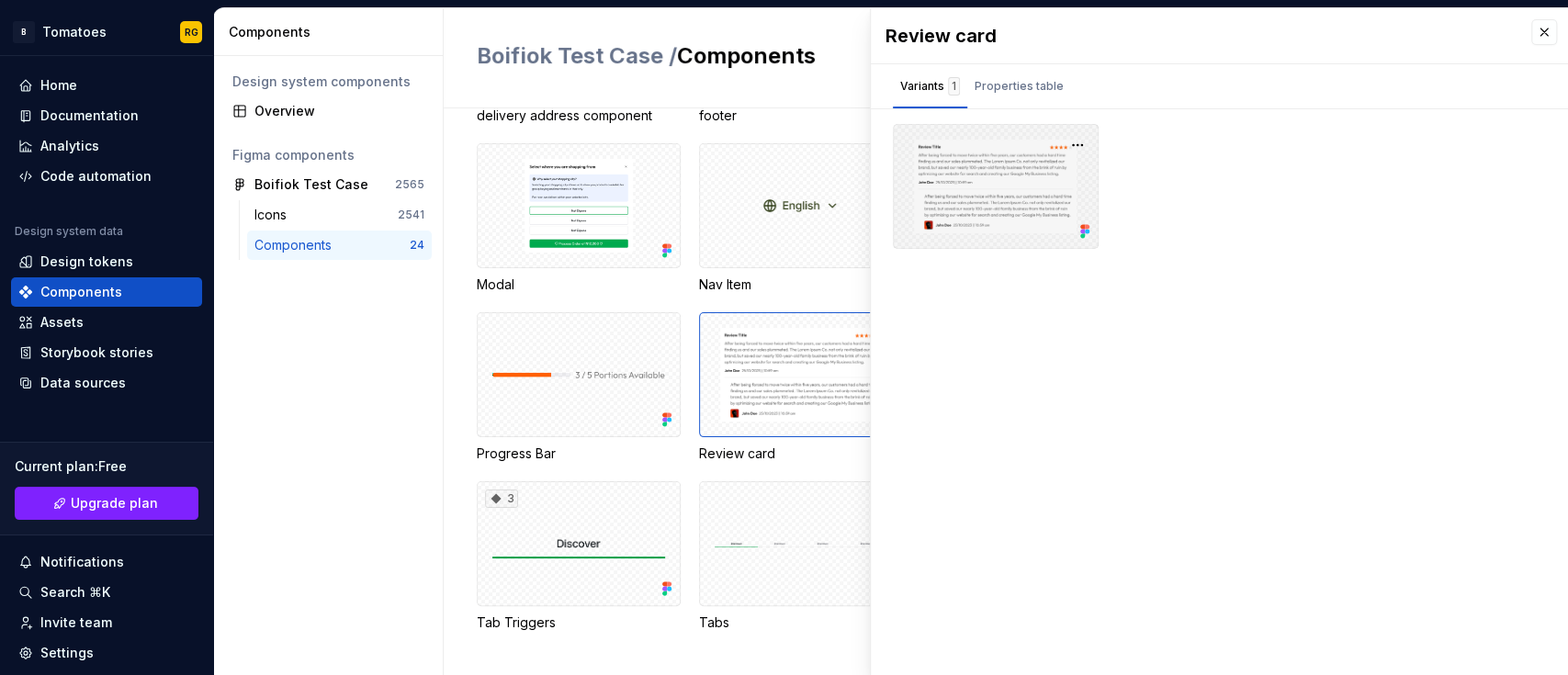
drag, startPoint x: 983, startPoint y: 210, endPoint x: 1166, endPoint y: 36, distance: 252.5
click at [851, 297] on div "60 Badge 36 Button 2 Button Group 3 Callout Carousel Tracker 2 Cart Button 2 Ca…" at bounding box center [1022, 134] width 1091 height 995
click at [1538, 30] on button "button" at bounding box center [1544, 32] width 25 height 25
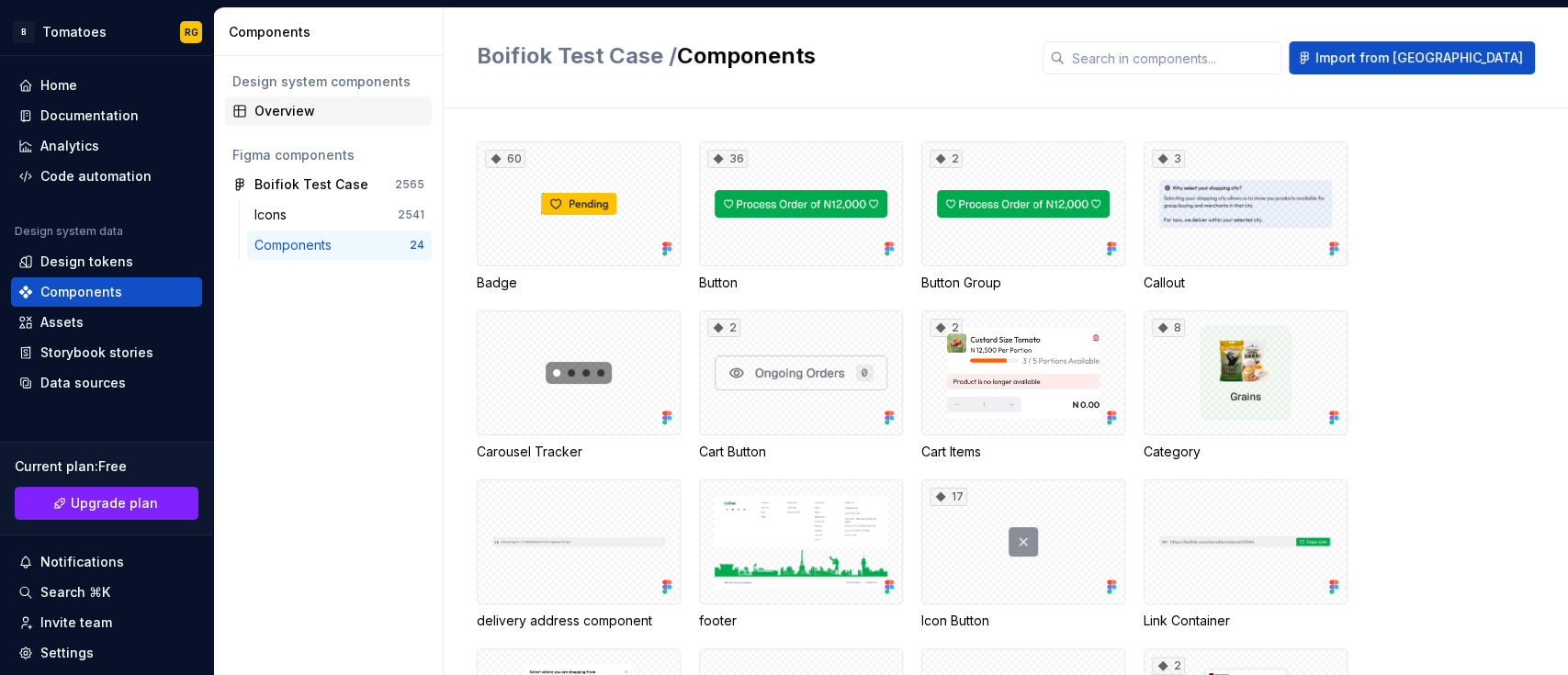
click at [283, 102] on div "Overview" at bounding box center [339, 111] width 169 height 19
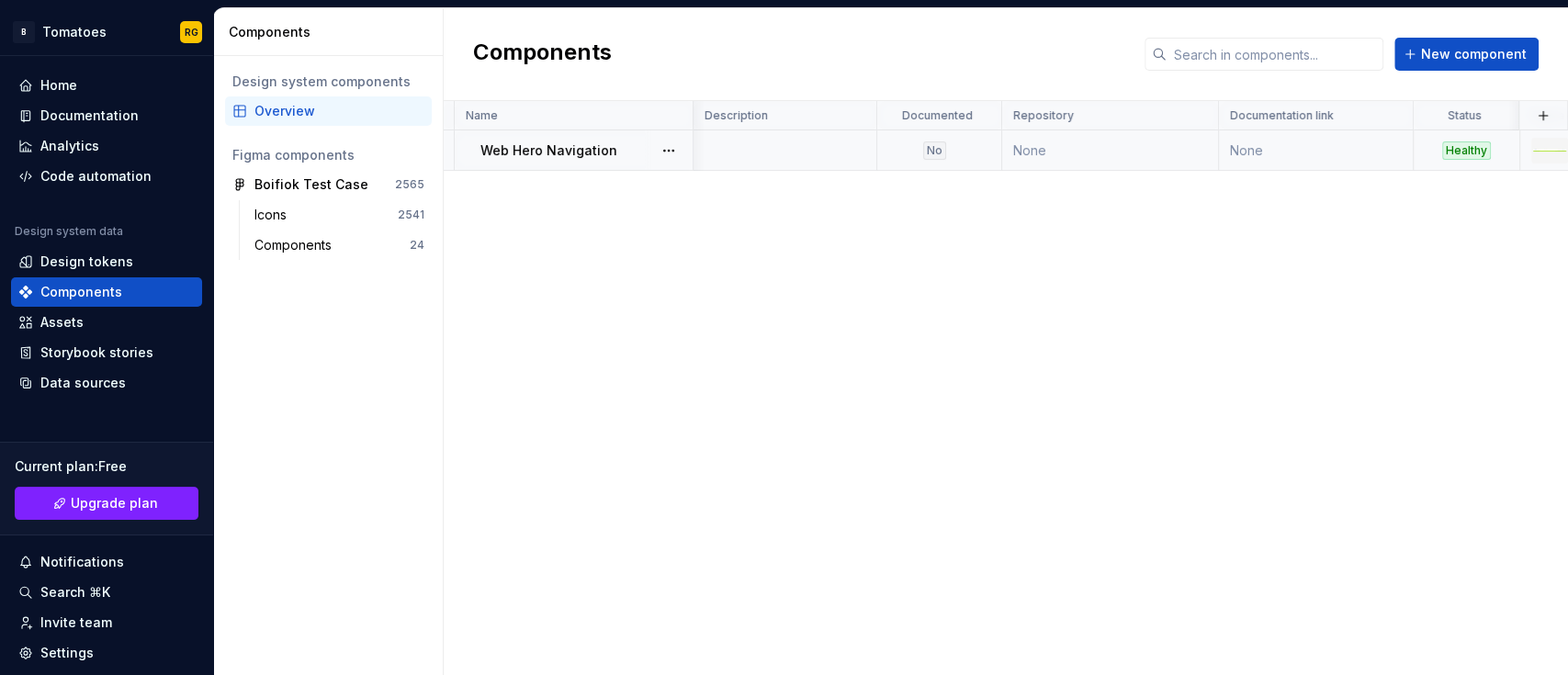
scroll to position [0, 76]
click at [1062, 148] on td "None" at bounding box center [1115, 150] width 216 height 40
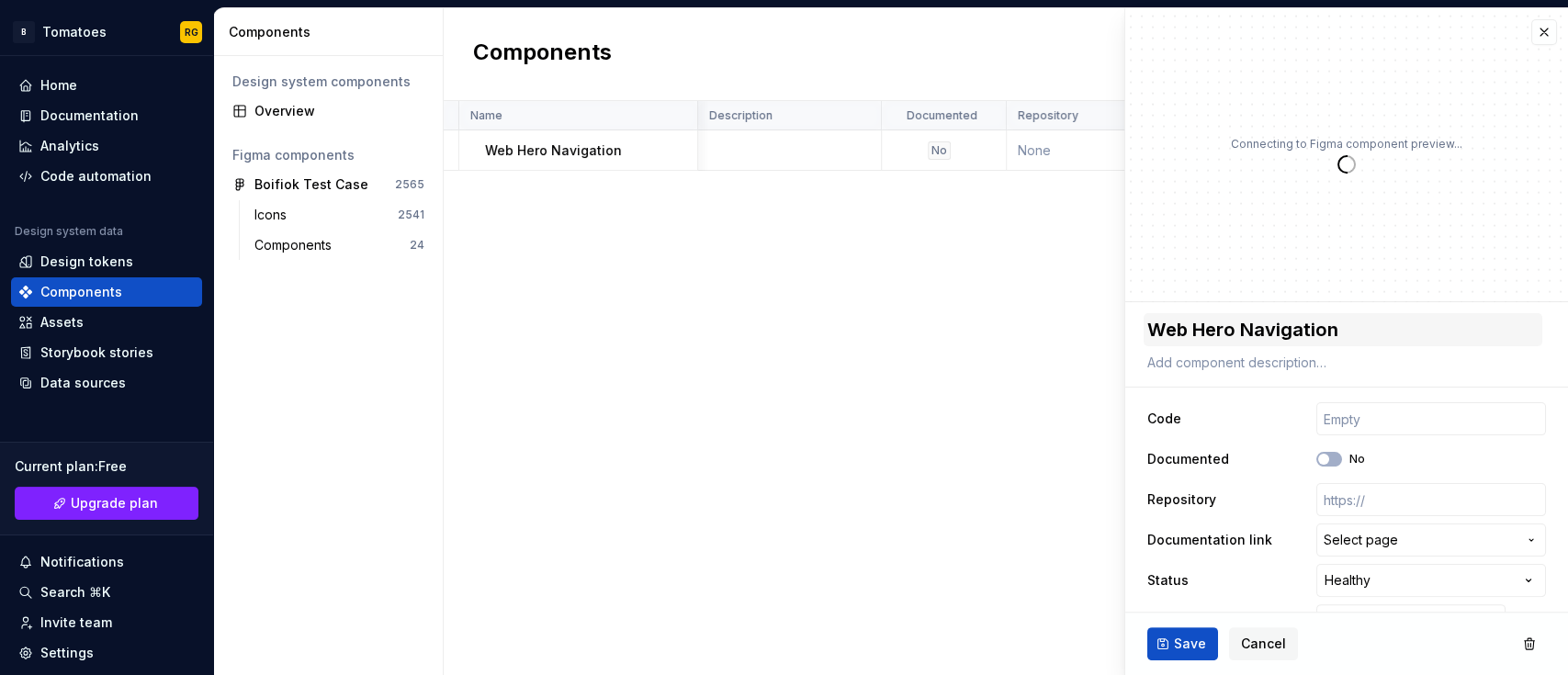
scroll to position [39, 0]
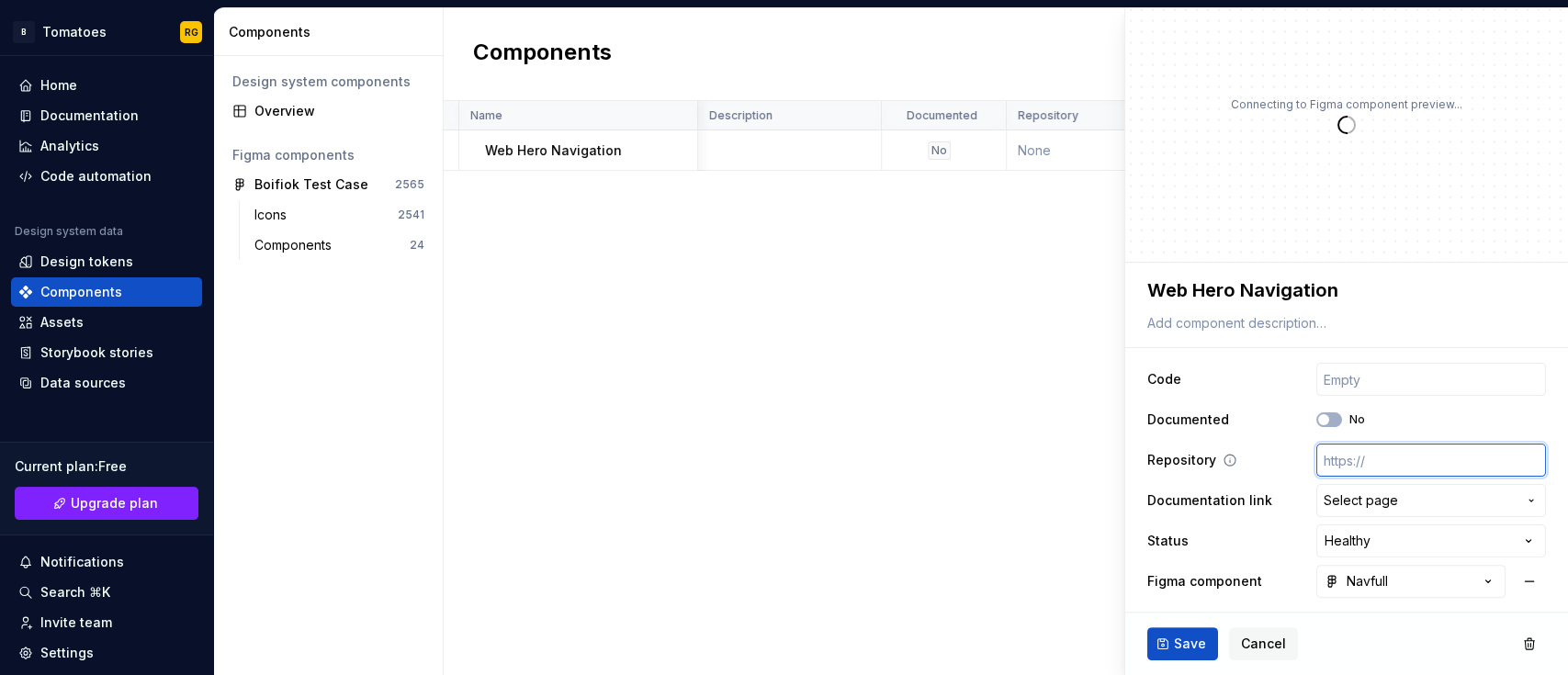
click at [1337, 465] on input "text" at bounding box center [1431, 460] width 229 height 33
click at [1396, 457] on input "text" at bounding box center [1431, 460] width 229 height 33
paste input "https://github.com/Nathan-Trust/storybook-with-designer"
type textarea "*"
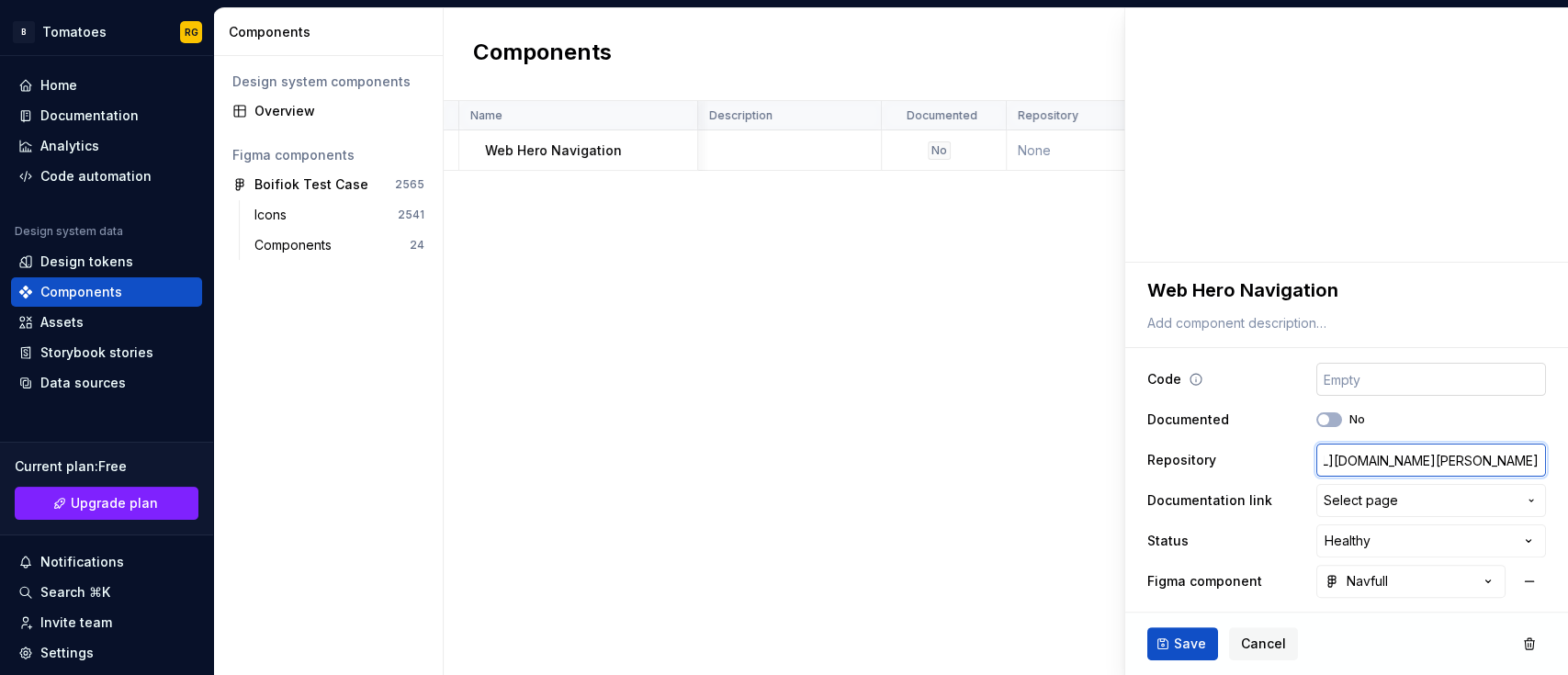
type input "https://github.com/Nathan-Trust/storybook-with-designer"
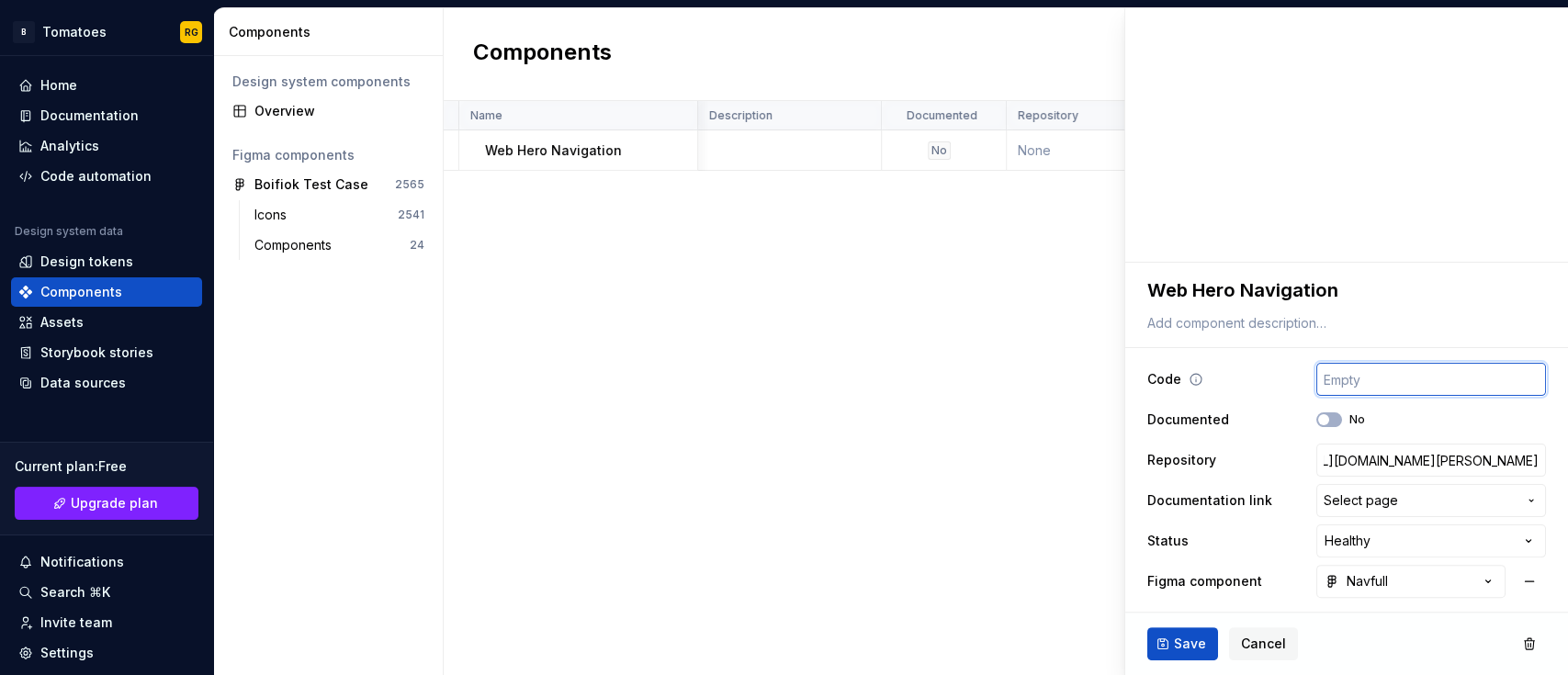
scroll to position [0, 0]
click at [1341, 376] on input "text" at bounding box center [1431, 379] width 229 height 33
click at [1201, 642] on span "Save" at bounding box center [1189, 644] width 32 height 19
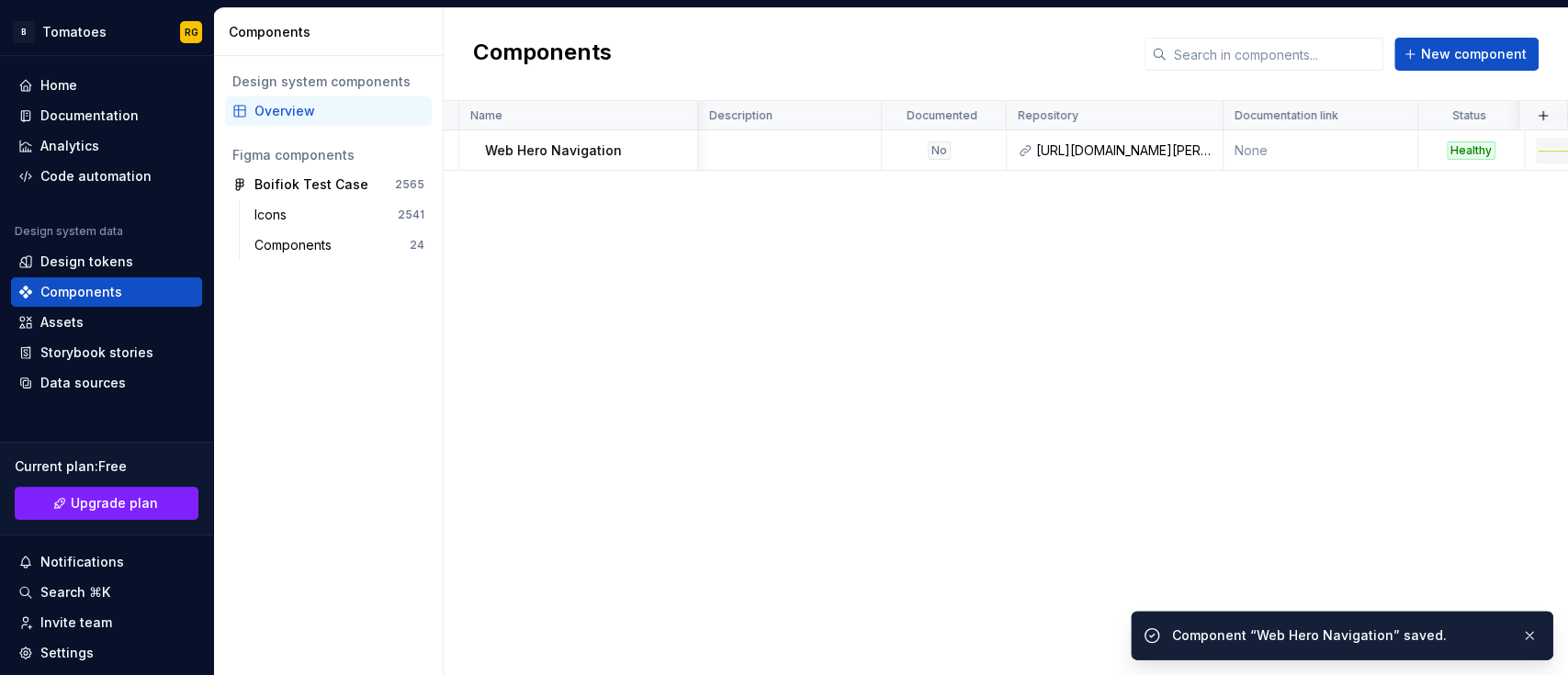
click at [1022, 504] on div "Code Name Description Documented Repository Documentation link Status Figma com…" at bounding box center [1006, 388] width 1124 height 574
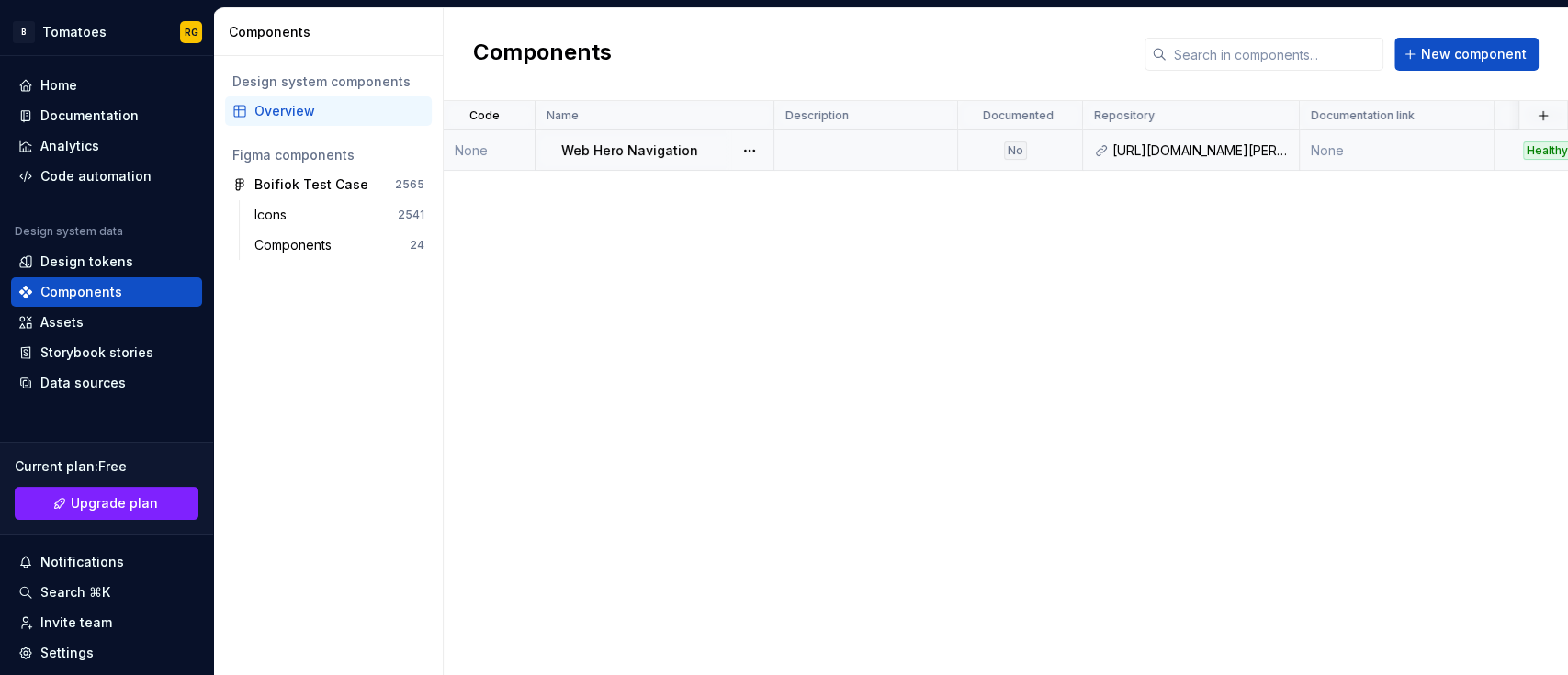
click at [847, 151] on td at bounding box center [866, 150] width 184 height 40
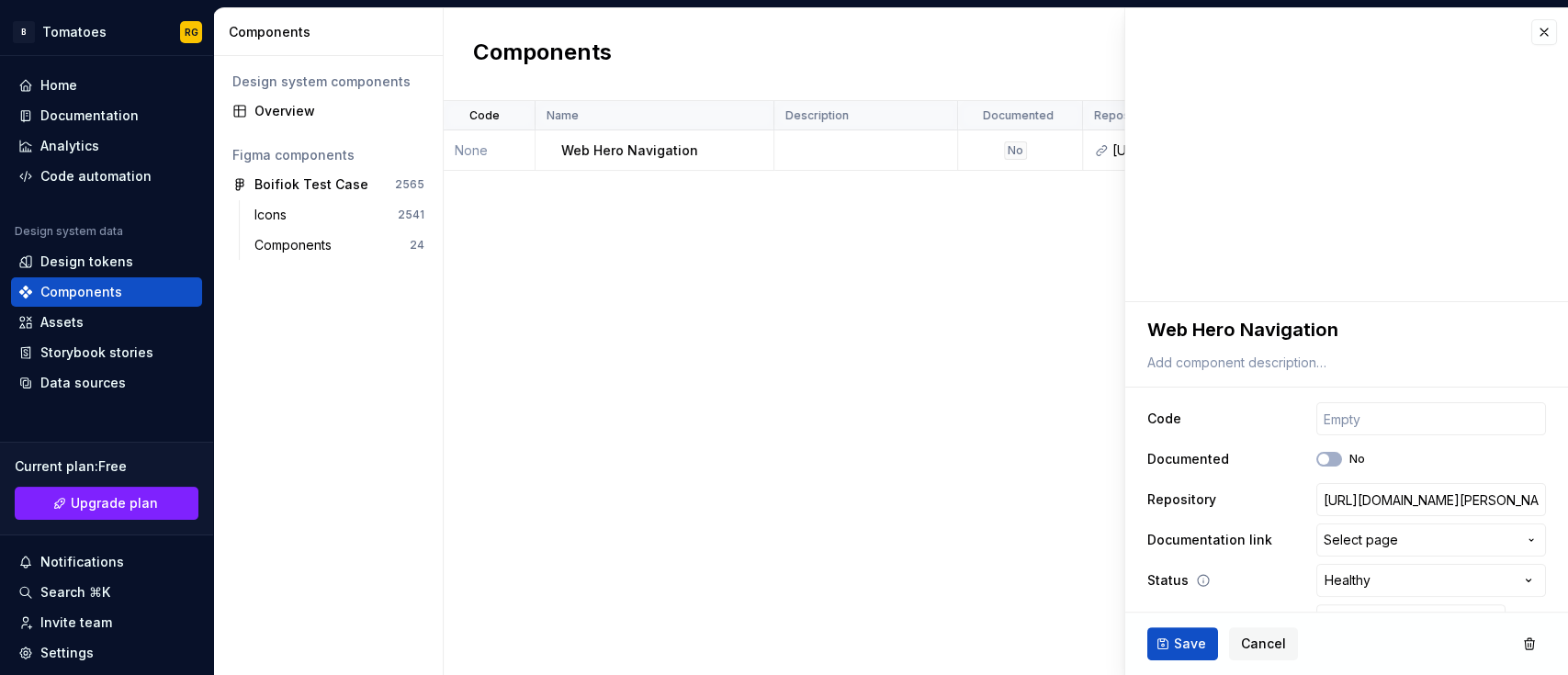
scroll to position [39, 0]
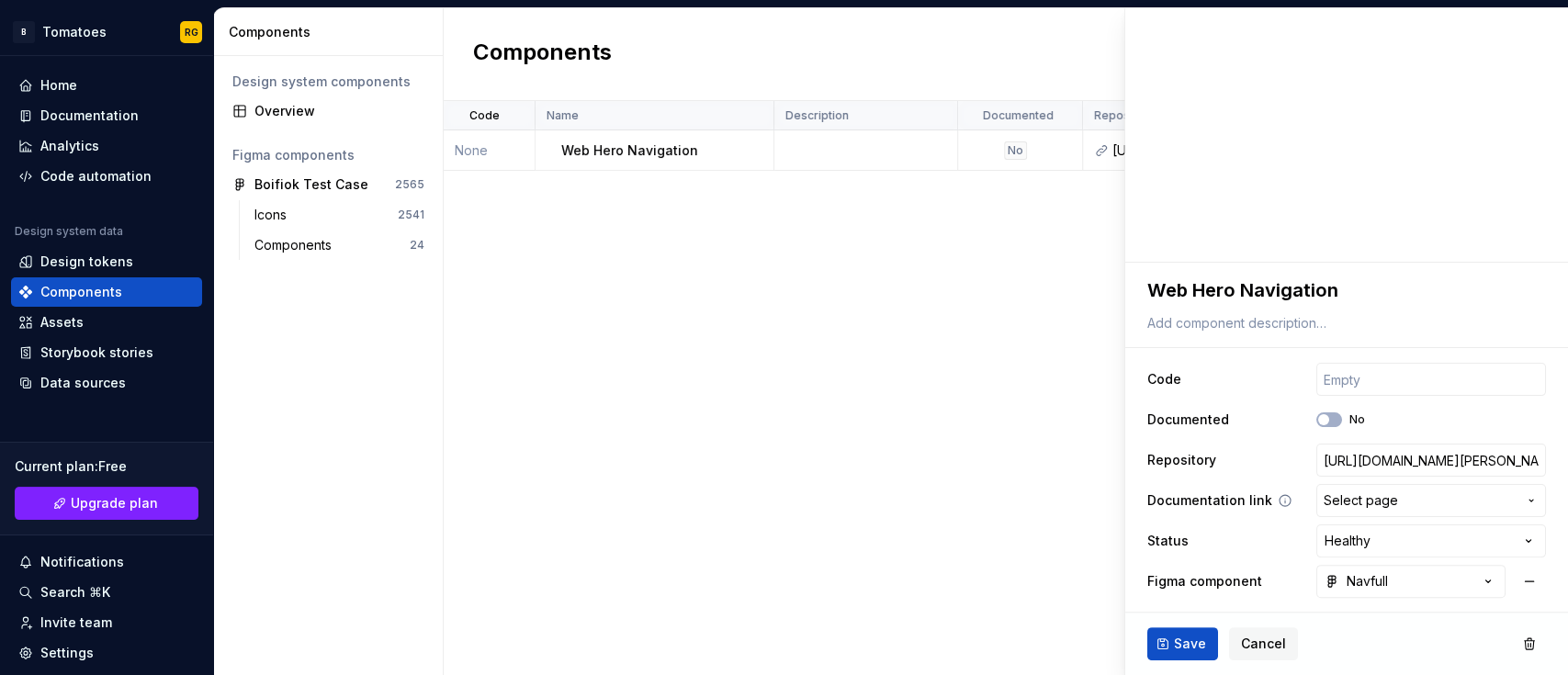
click at [1322, 510] on button "Select page" at bounding box center [1431, 501] width 229 height 33
click at [1239, 531] on html "**********" at bounding box center [784, 337] width 1568 height 675
click at [955, 441] on div "Code Name Description Documented Repository Documentation link Status Figma com…" at bounding box center [1006, 388] width 1124 height 574
drag, startPoint x: 1041, startPoint y: 488, endPoint x: 1013, endPoint y: 612, distance: 127.1
click at [1013, 612] on div "Code Name Description Documented Repository Documentation link Status Figma com…" at bounding box center [1006, 388] width 1124 height 574
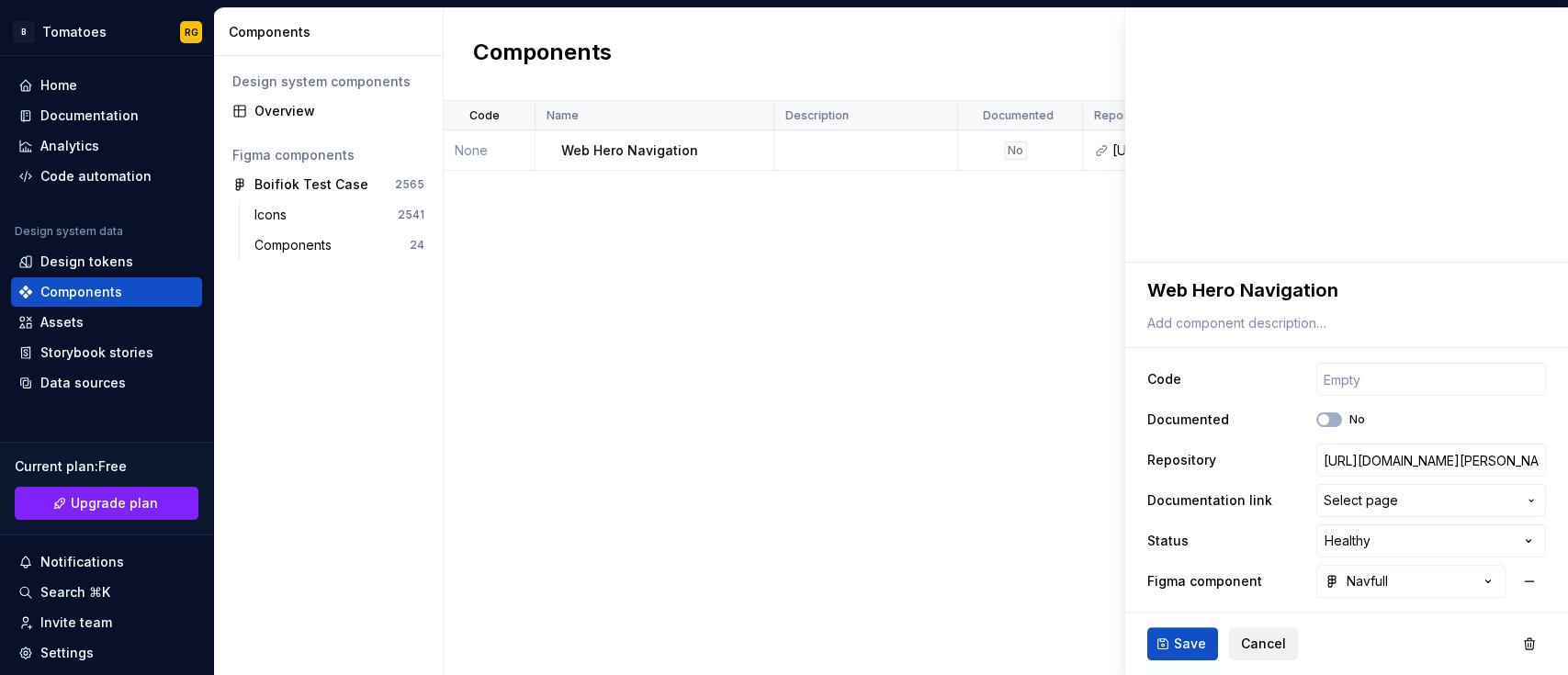
click at [1242, 632] on button "Cancel" at bounding box center [1263, 644] width 69 height 33
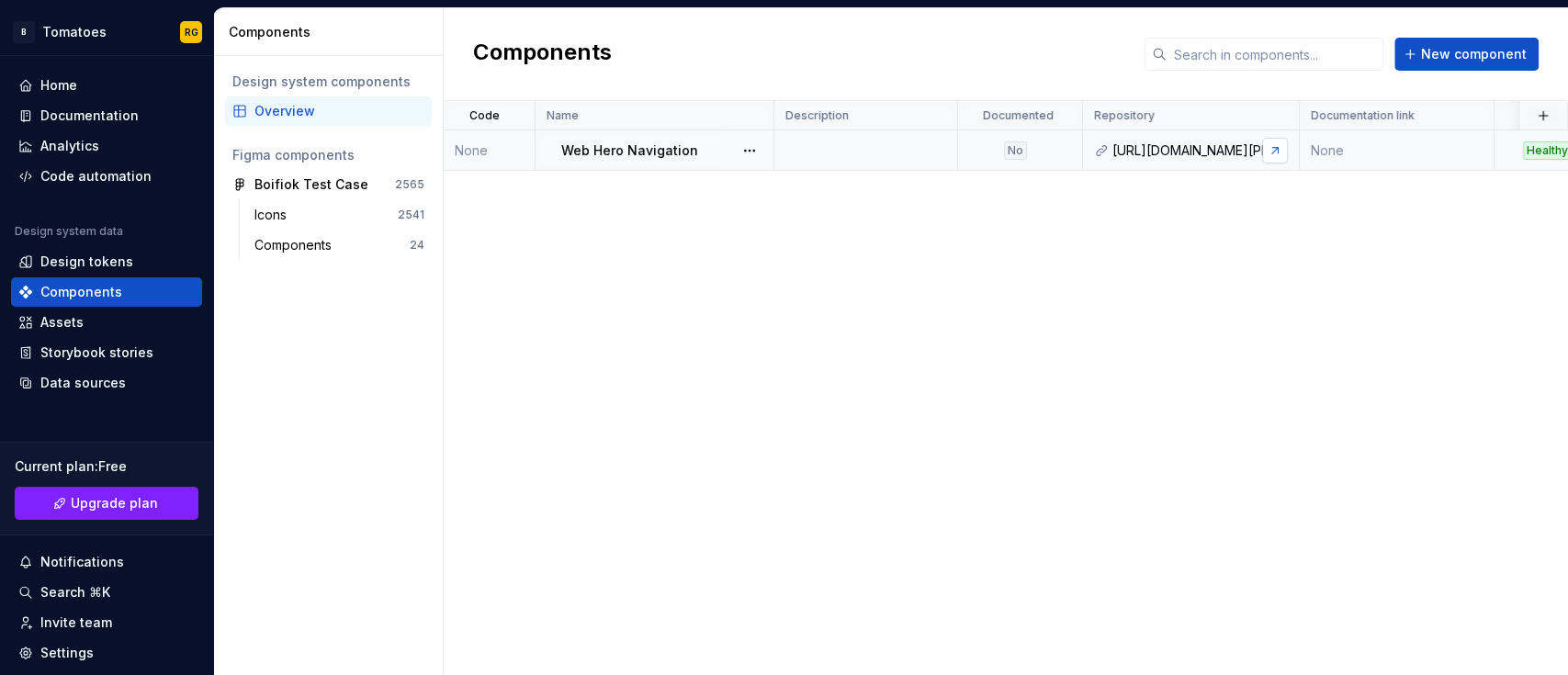
click at [1284, 146] on link at bounding box center [1274, 151] width 25 height 25
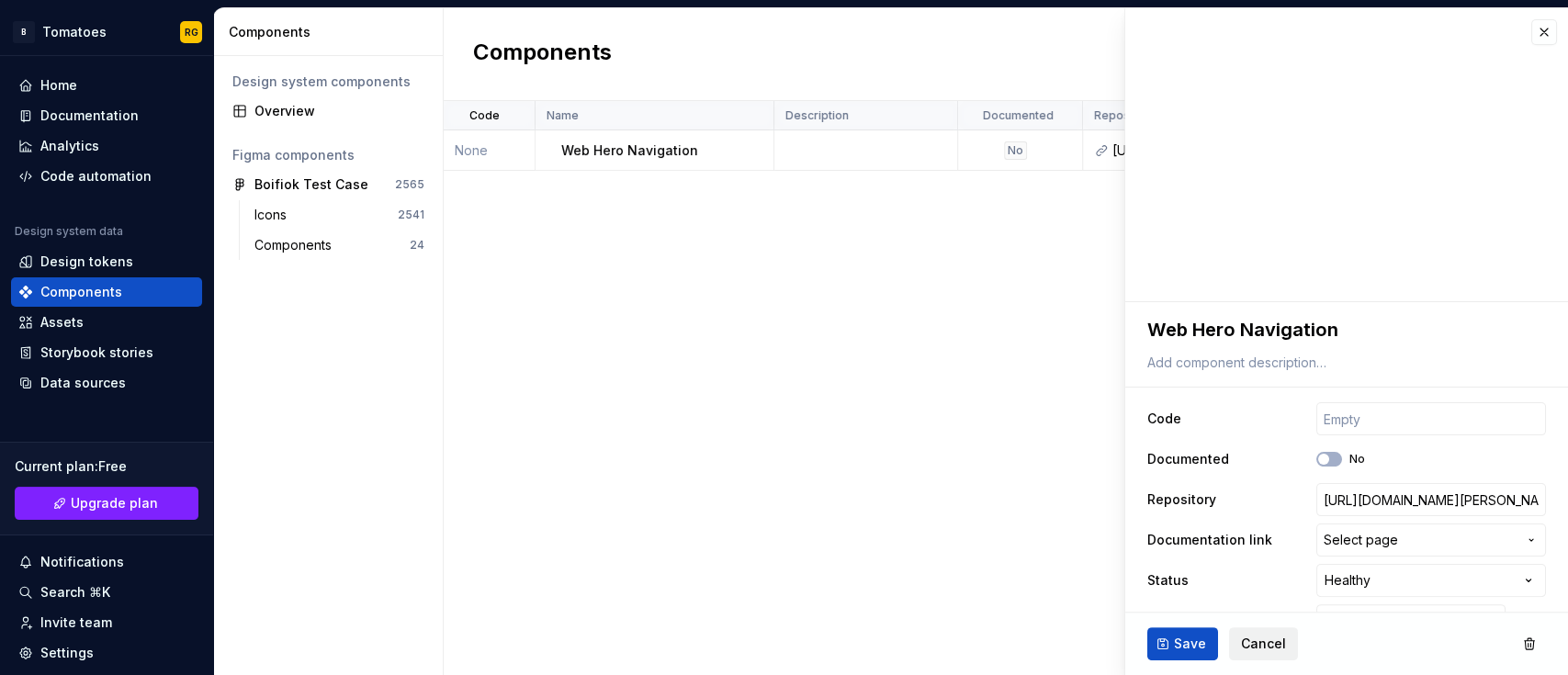
click at [1260, 645] on span "Cancel" at bounding box center [1263, 644] width 45 height 19
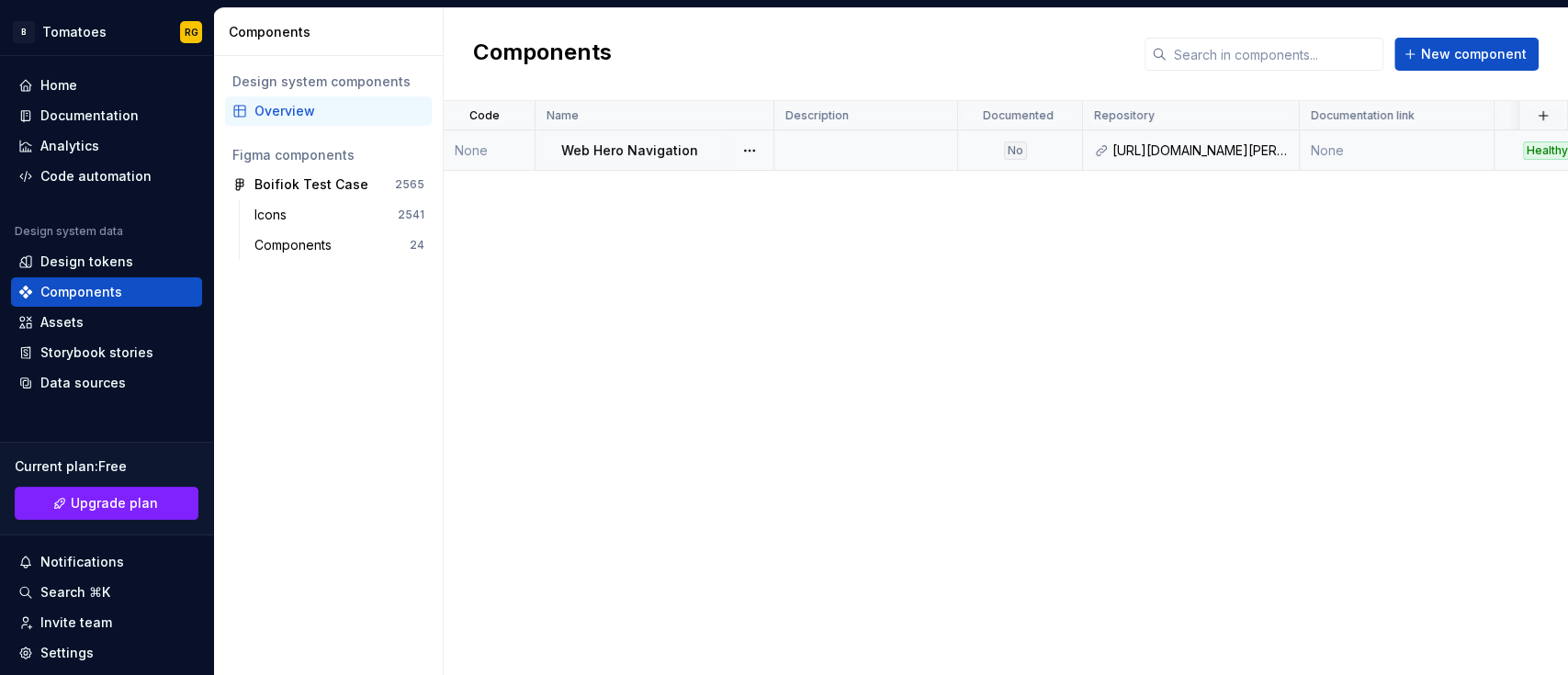
click at [499, 152] on td "None" at bounding box center [490, 150] width 92 height 40
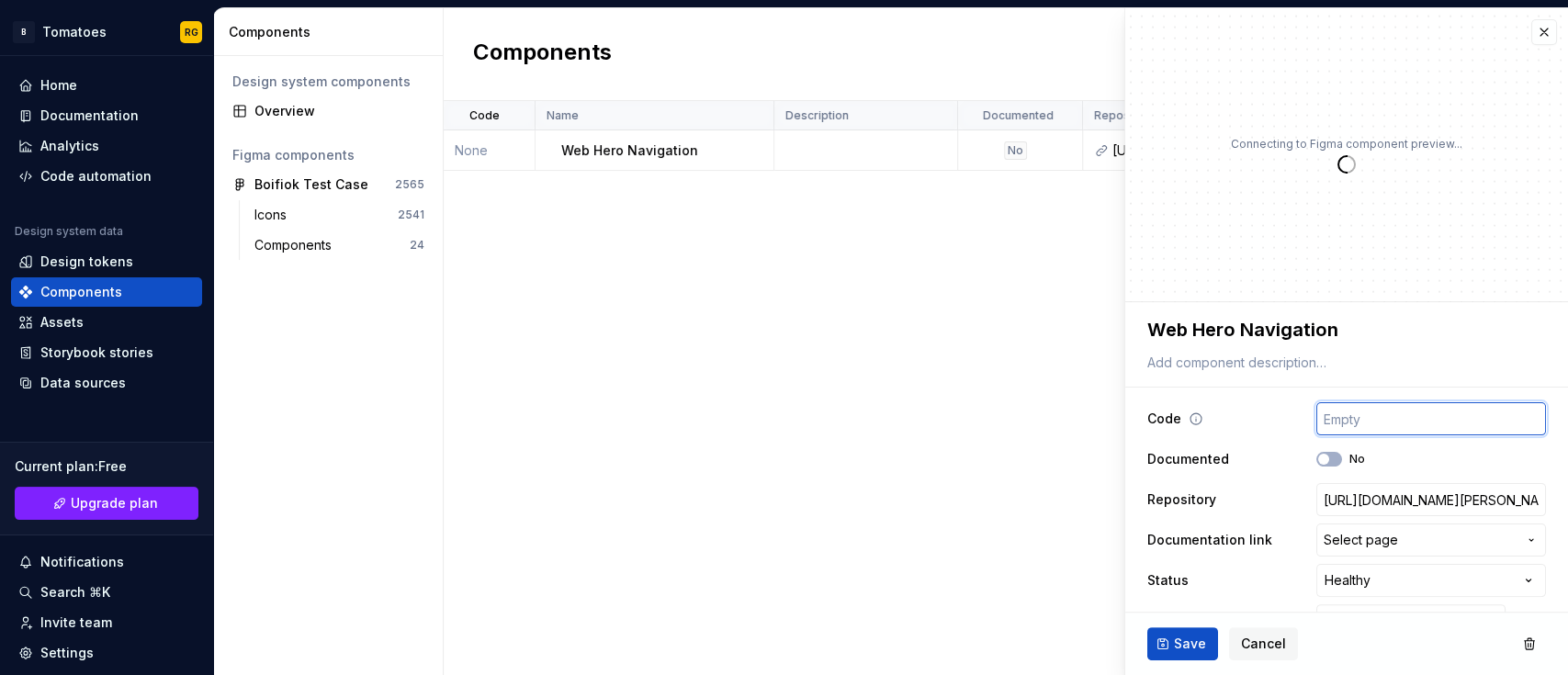
click at [1366, 435] on input "text" at bounding box center [1431, 419] width 229 height 33
click at [1336, 412] on input "text" at bounding box center [1431, 419] width 229 height 33
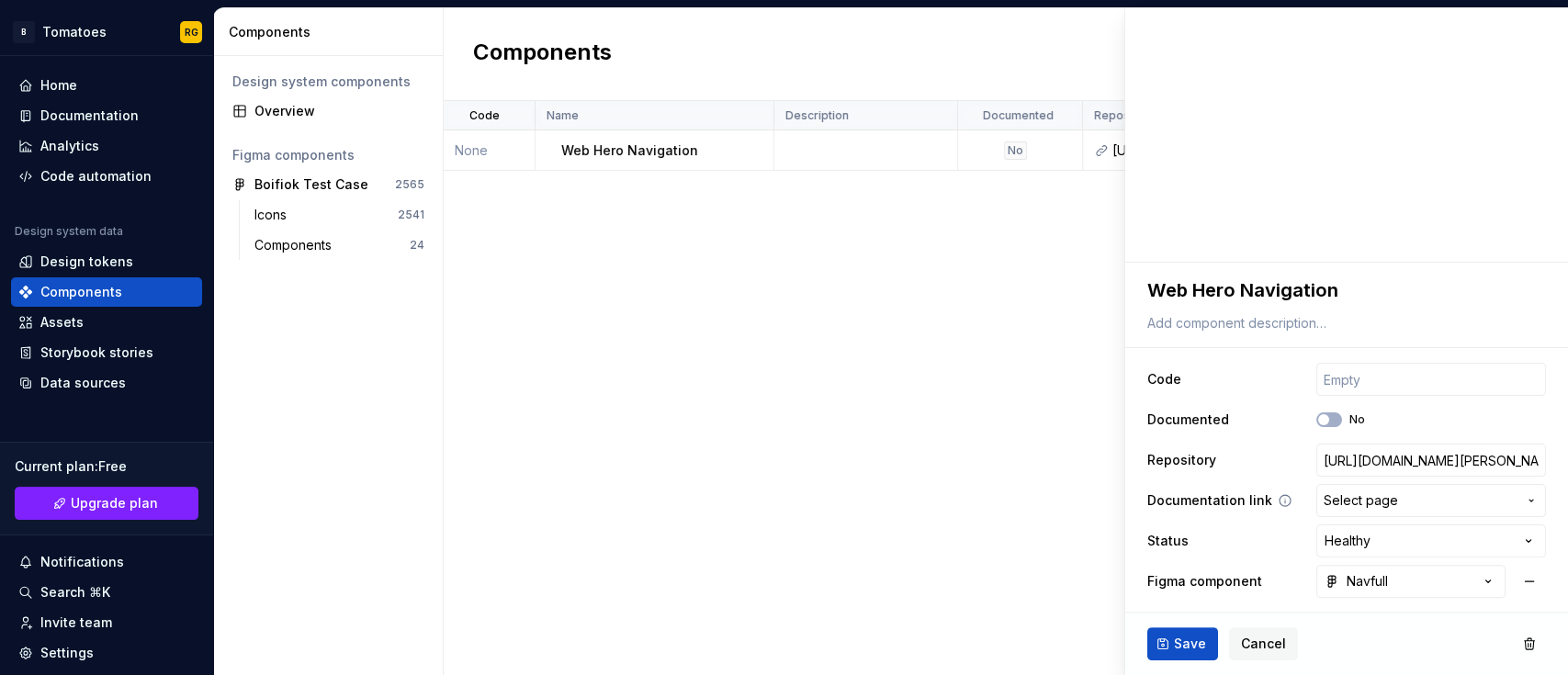
click at [1374, 503] on span "Select page" at bounding box center [1360, 501] width 74 height 19
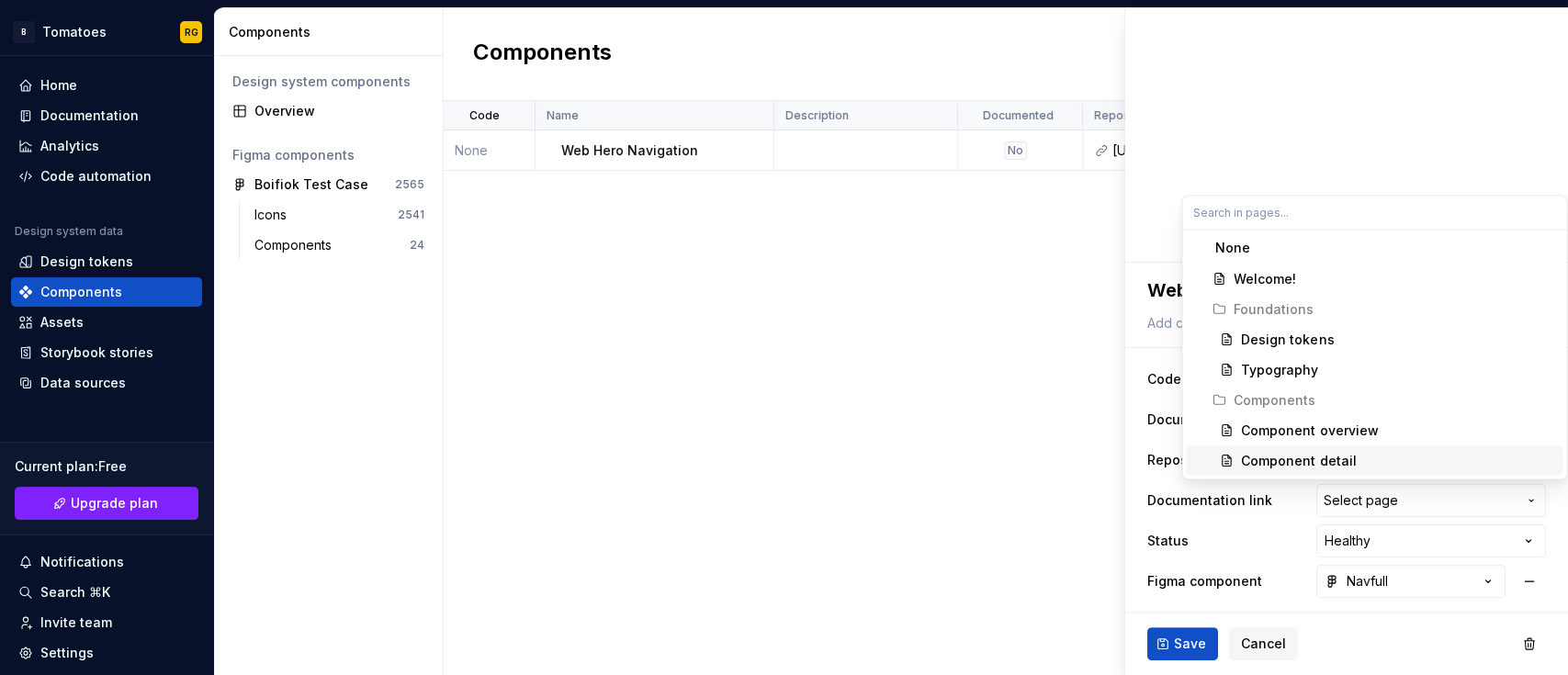
click at [1329, 457] on div "Component detail" at bounding box center [1298, 459] width 115 height 19
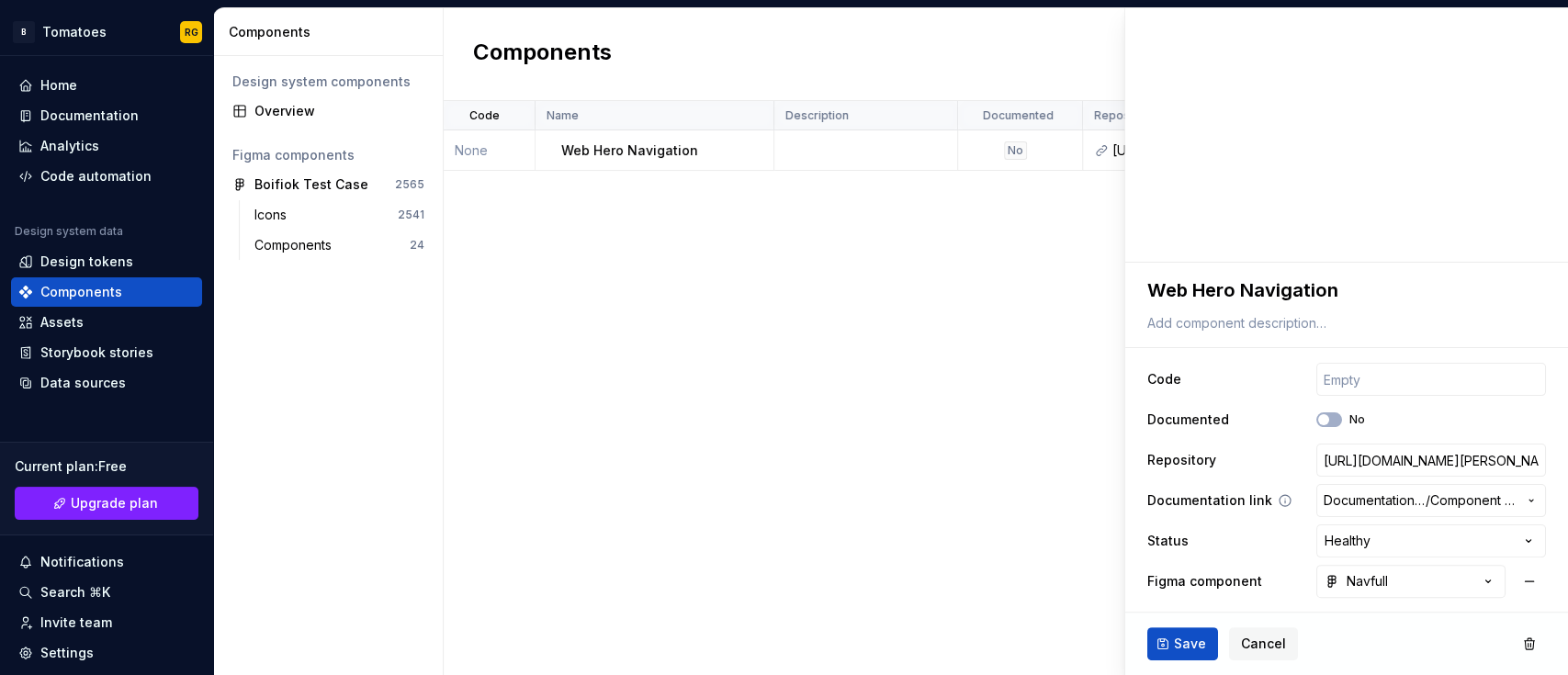
click at [1448, 508] on span "Component detail" at bounding box center [1473, 501] width 86 height 19
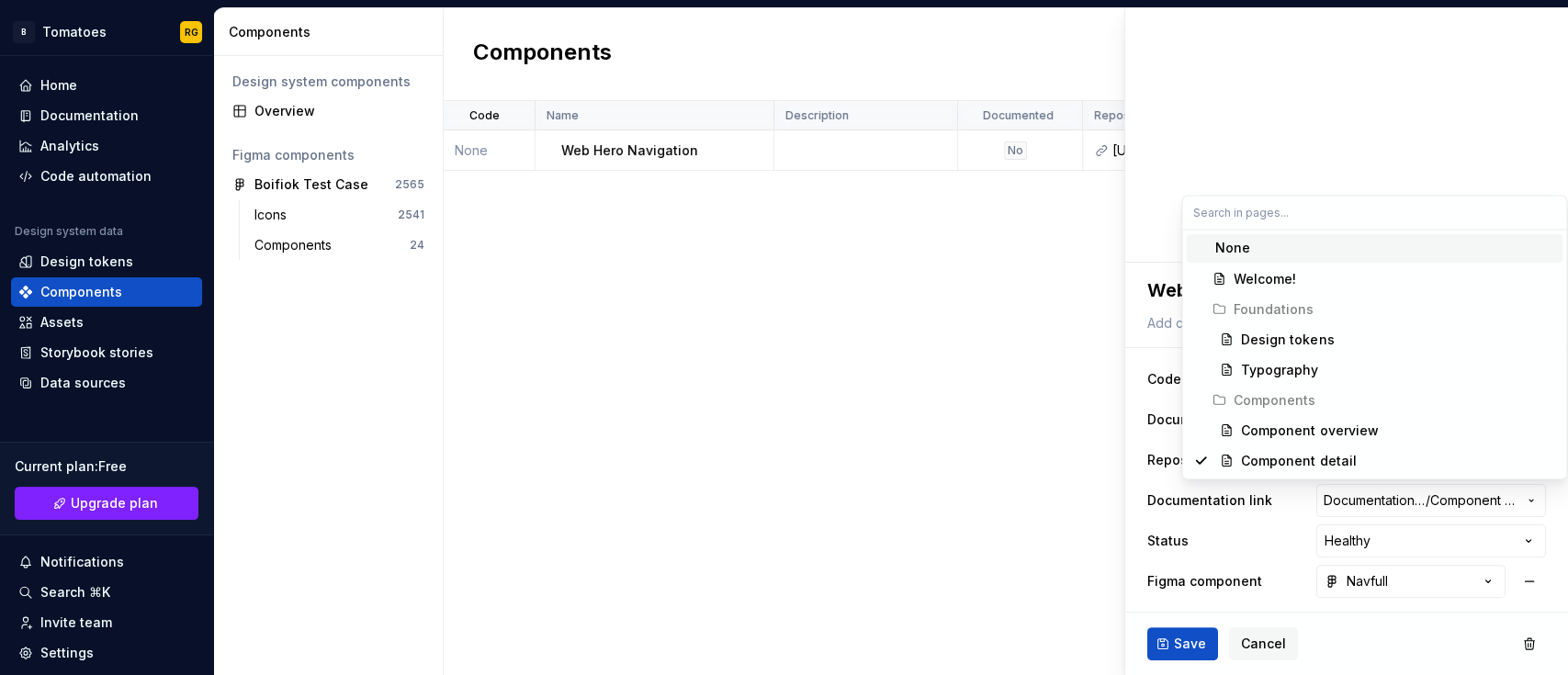
click at [1303, 254] on div "None" at bounding box center [1385, 248] width 340 height 19
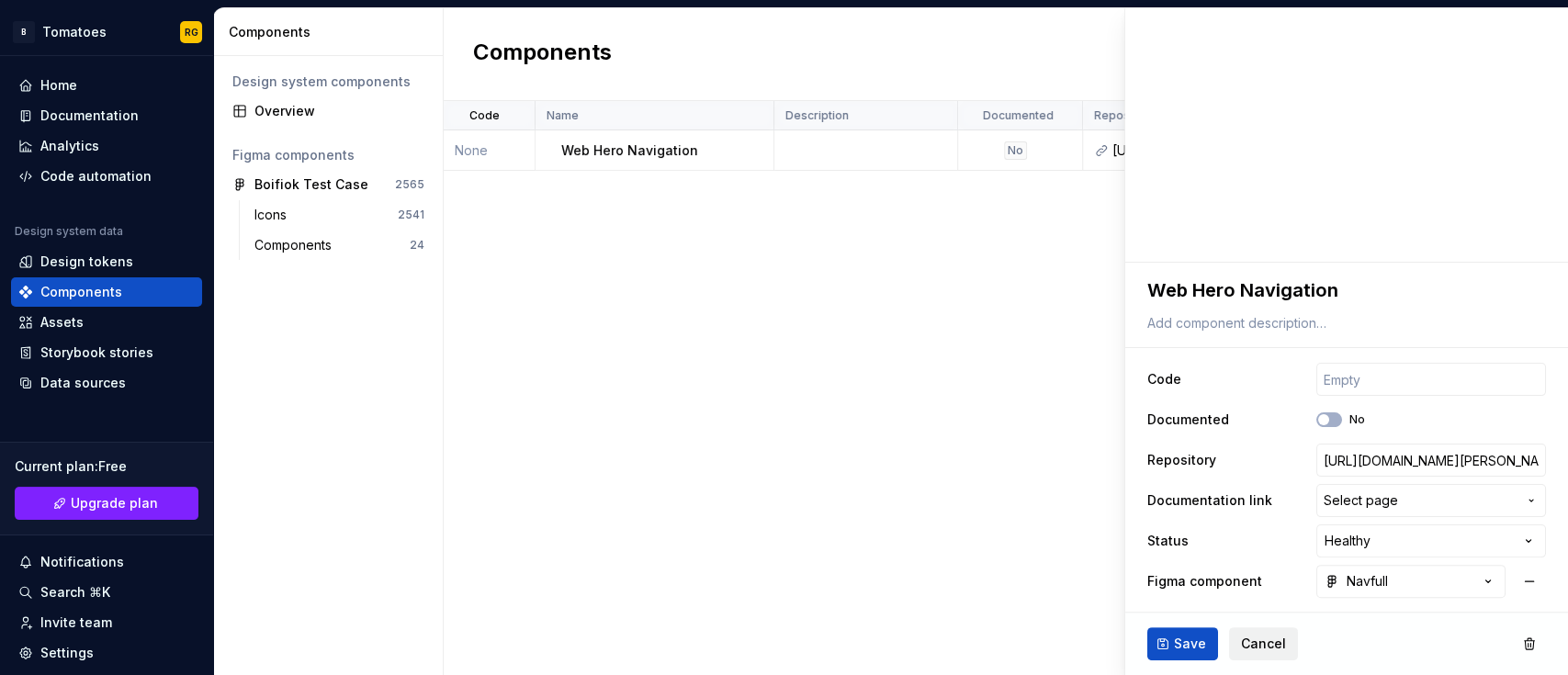
click at [1260, 632] on button "Cancel" at bounding box center [1263, 644] width 69 height 33
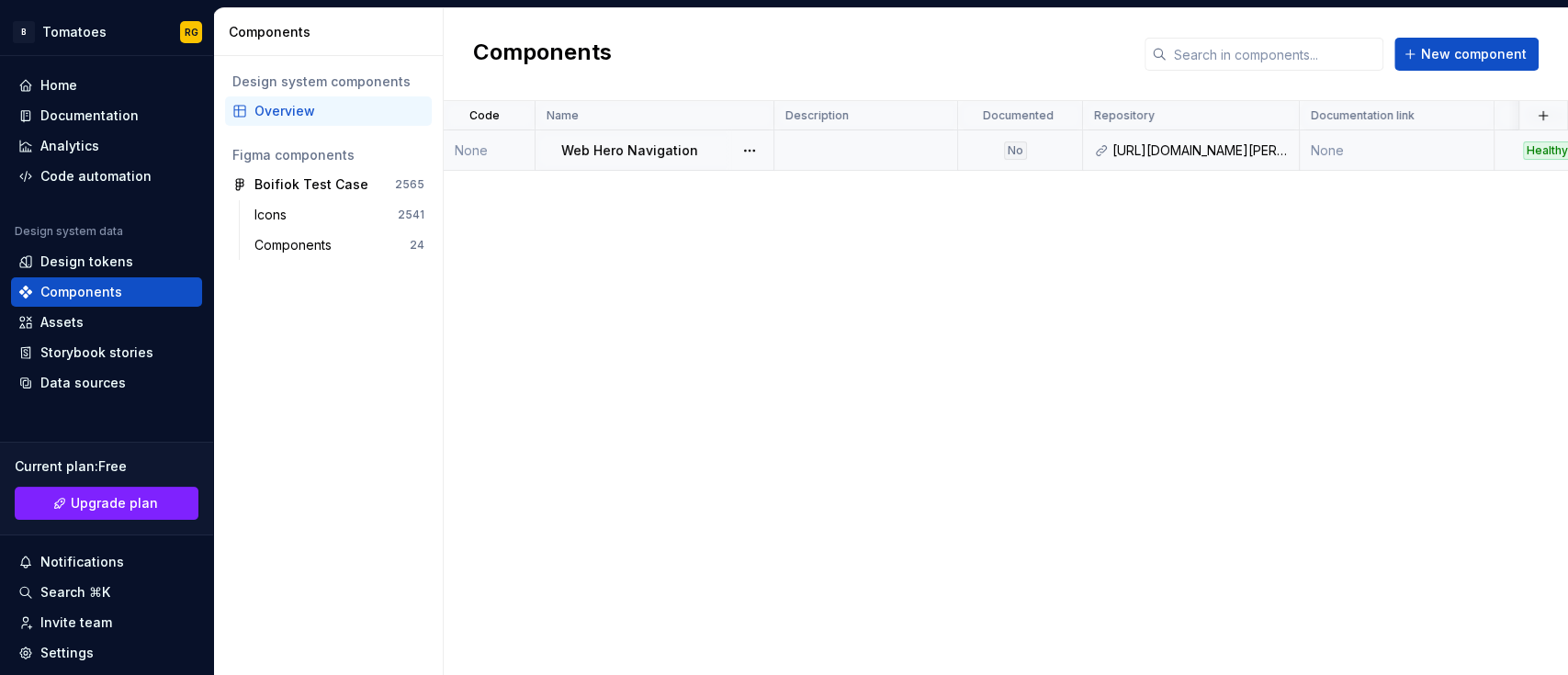
click at [493, 137] on td "None" at bounding box center [490, 150] width 92 height 40
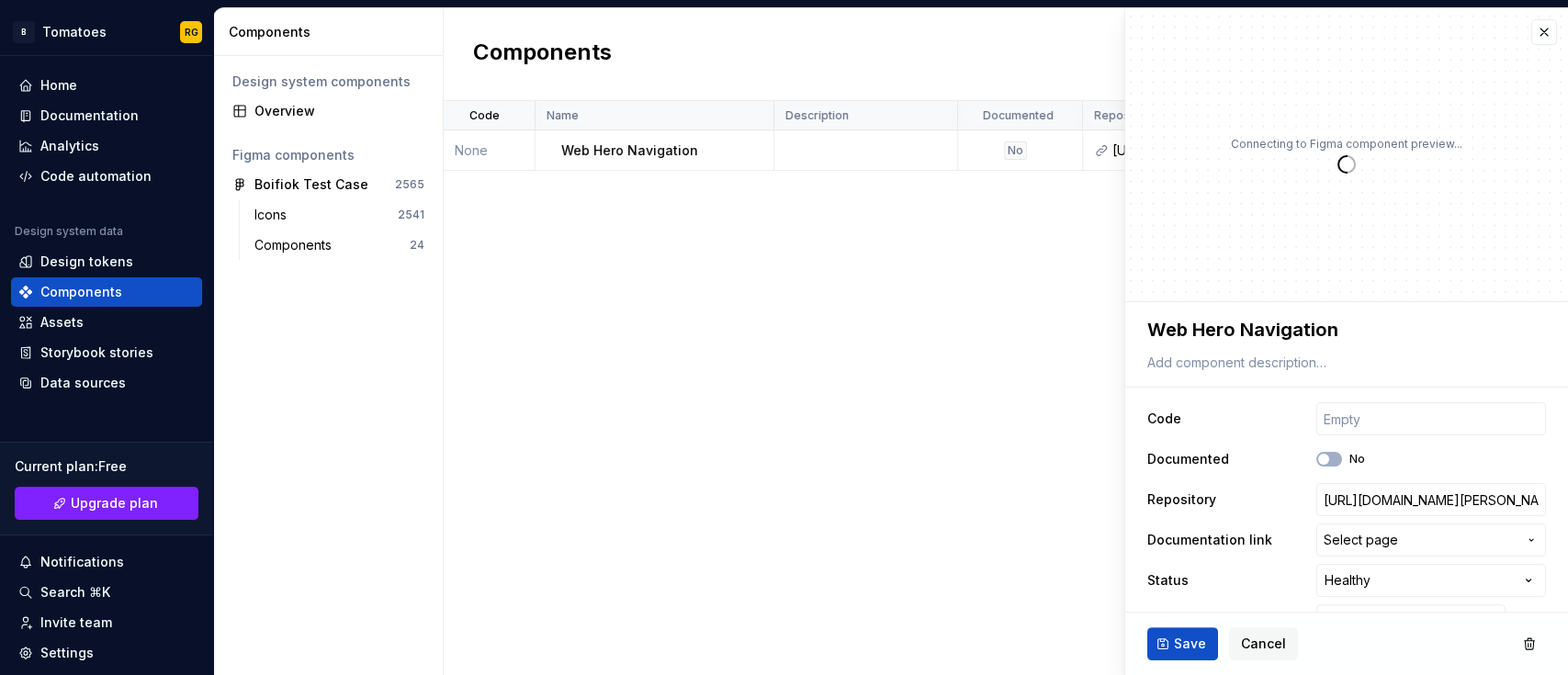
click at [566, 253] on div "Code Name Description Documented Repository Documentation link Status Figma com…" at bounding box center [1006, 388] width 1124 height 574
click at [1237, 639] on button "Cancel" at bounding box center [1263, 644] width 69 height 33
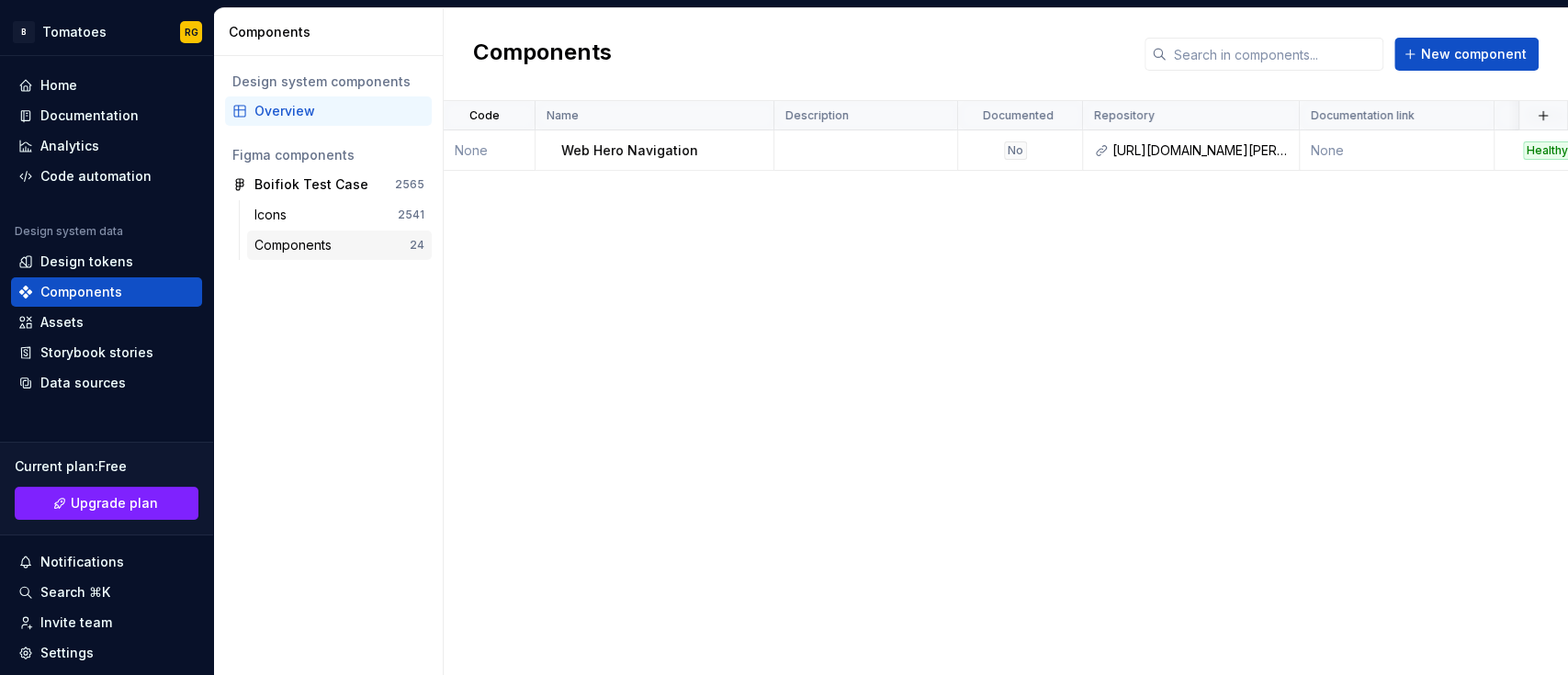
click at [325, 251] on div "Components" at bounding box center [297, 245] width 84 height 19
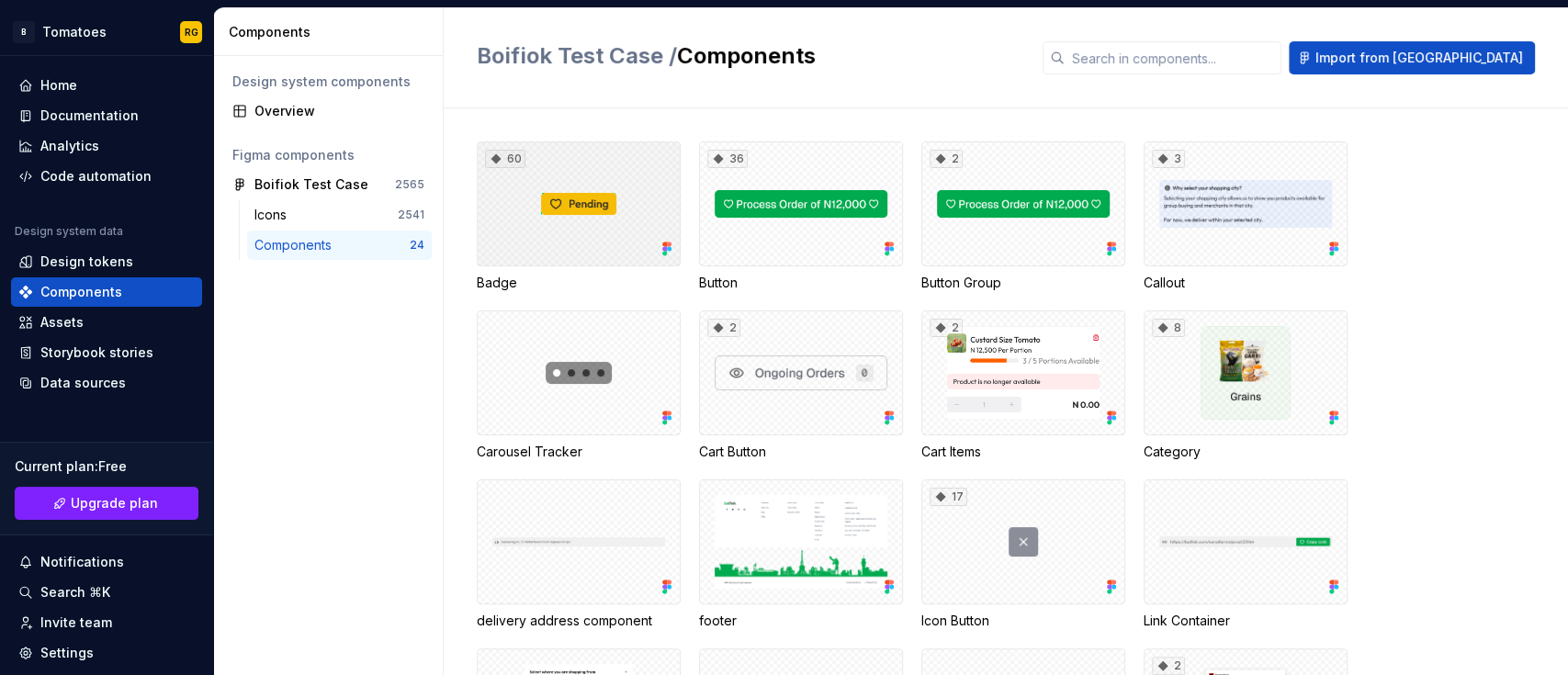
click at [588, 188] on div "60" at bounding box center [579, 204] width 204 height 125
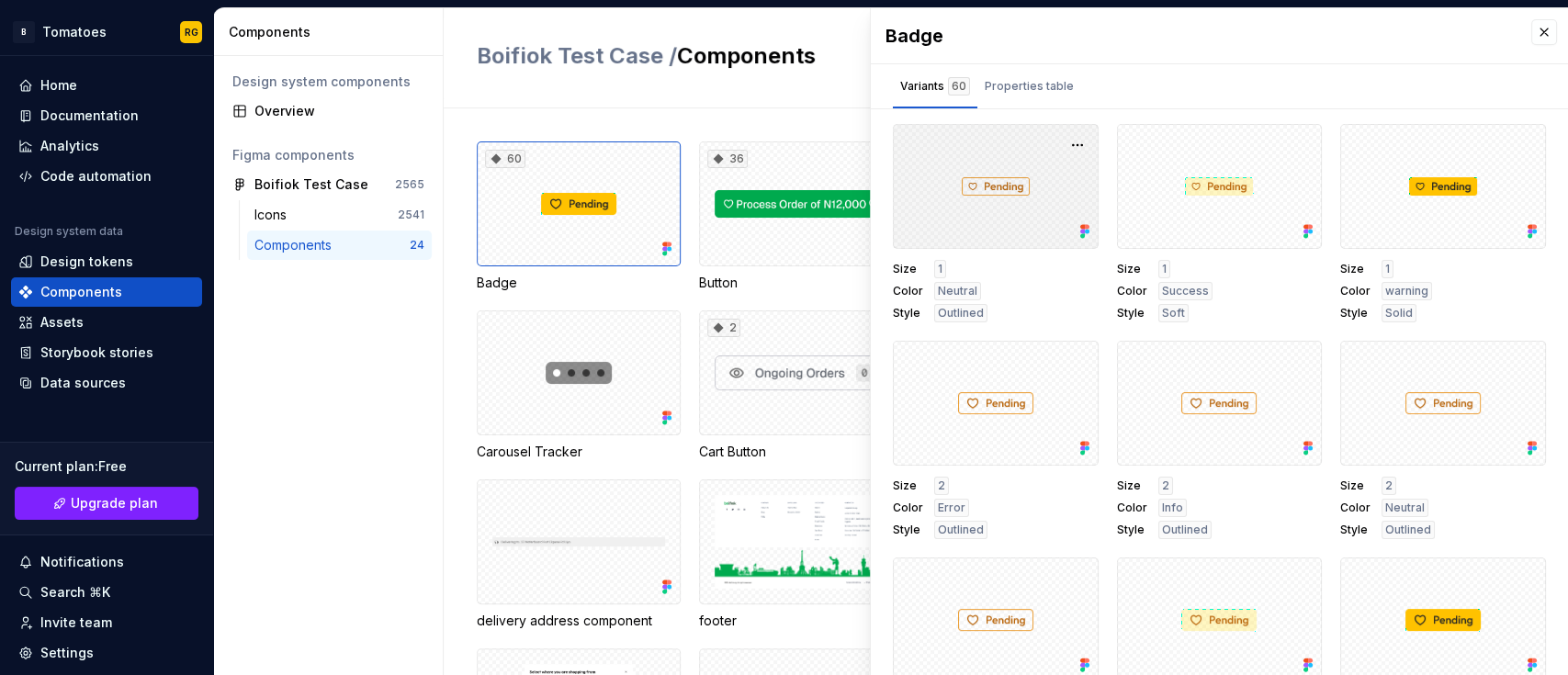
click at [938, 184] on div at bounding box center [995, 187] width 206 height 125
click at [1065, 142] on button "button" at bounding box center [1077, 145] width 25 height 25
click at [1189, 195] on div at bounding box center [1219, 187] width 206 height 125
click at [1288, 146] on button "button" at bounding box center [1301, 145] width 25 height 25
click at [828, 339] on div "2" at bounding box center [801, 373] width 204 height 125
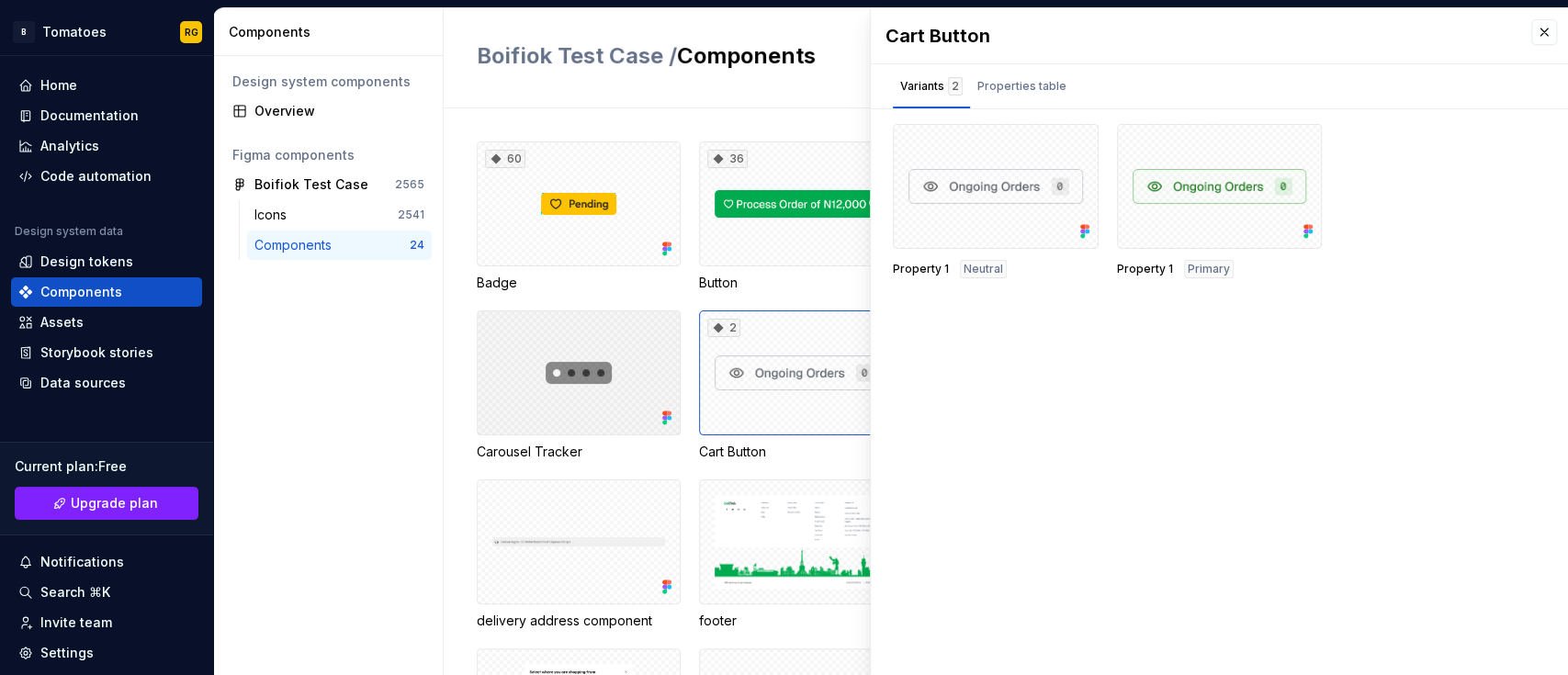
click at [655, 426] on div at bounding box center [579, 373] width 204 height 125
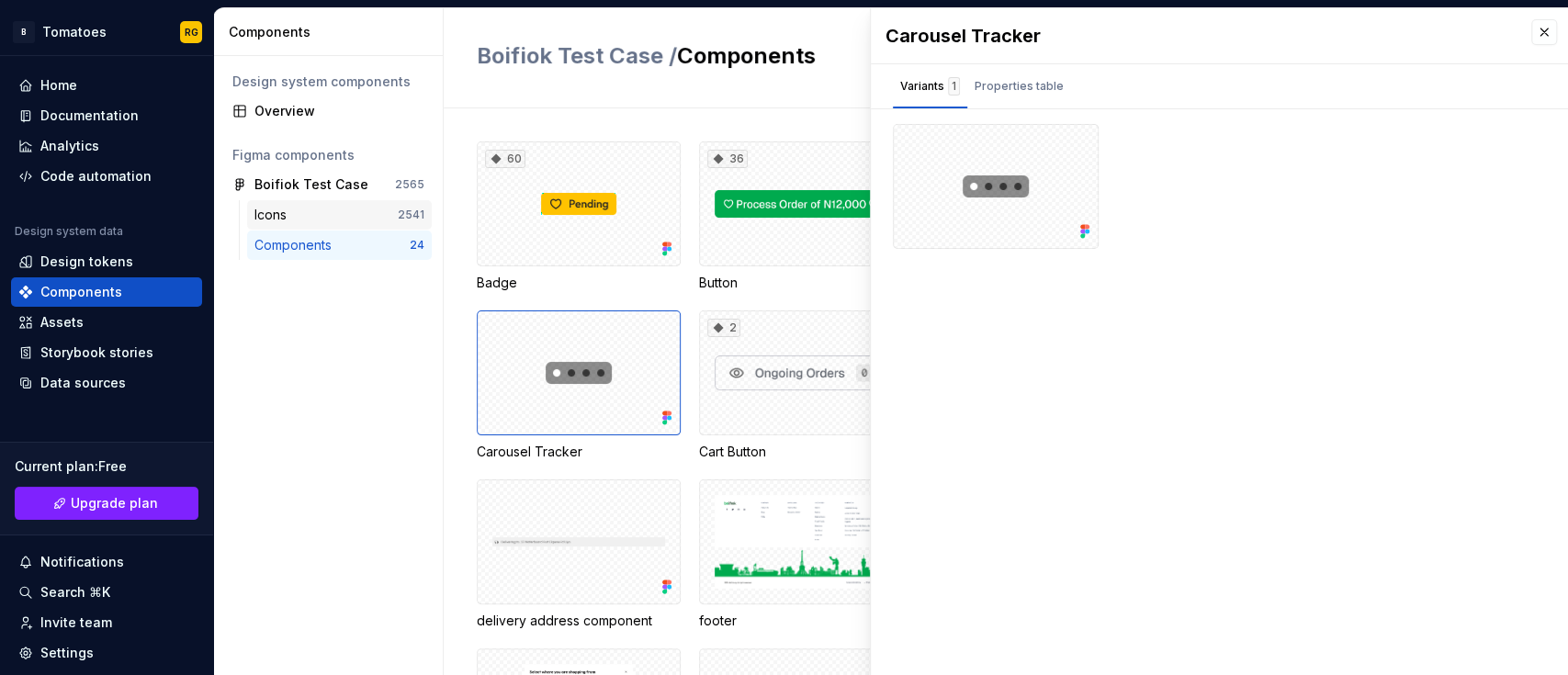
click at [410, 217] on div "2541" at bounding box center [410, 215] width 26 height 15
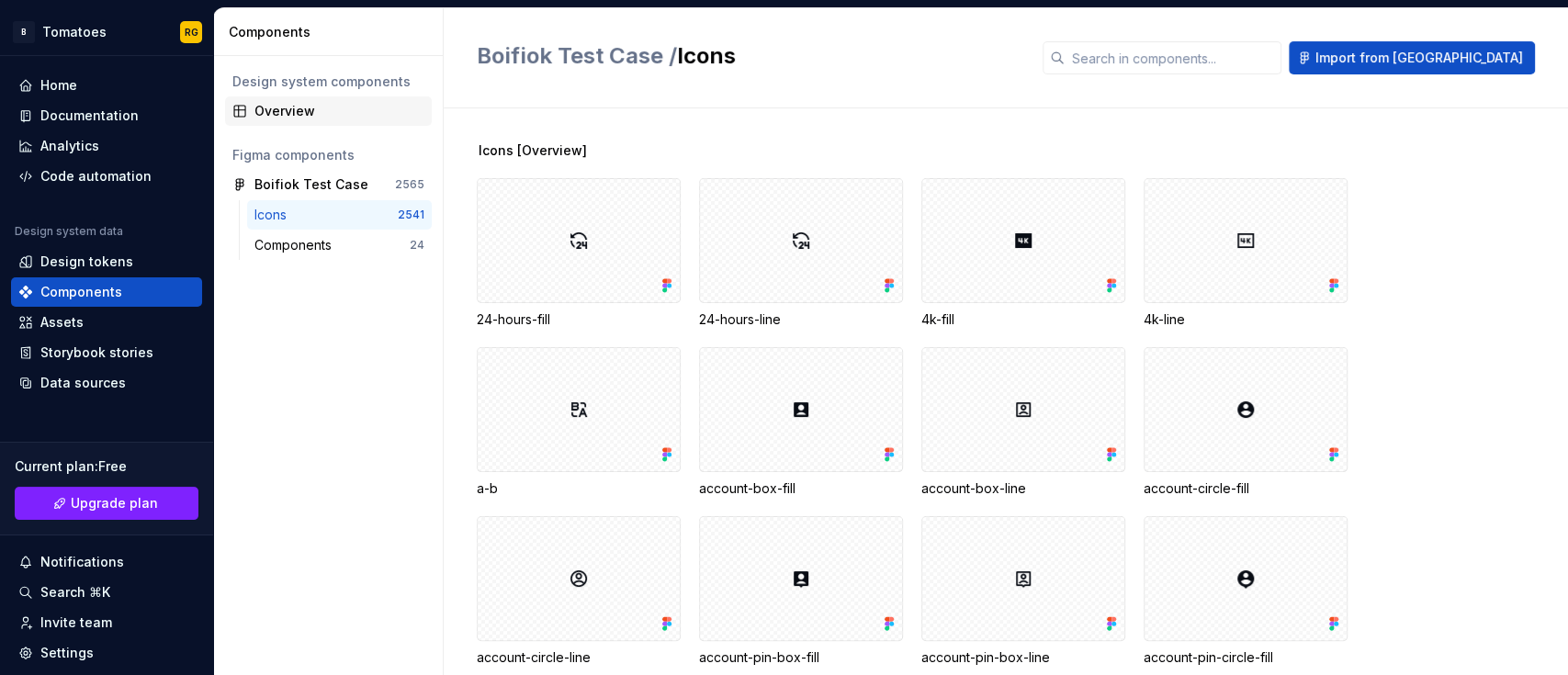
click at [314, 111] on div "Overview" at bounding box center [339, 111] width 169 height 19
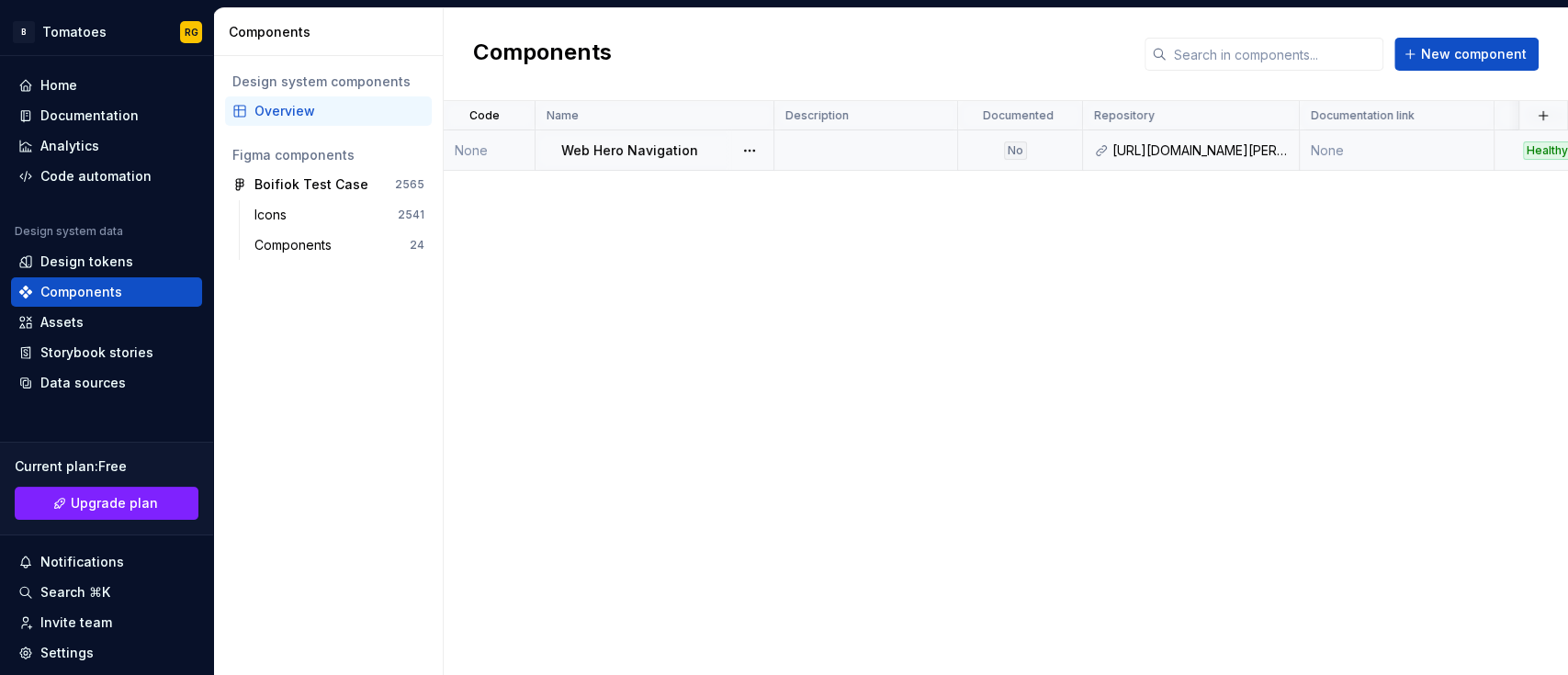
click at [1027, 148] on div "No" at bounding box center [1015, 150] width 112 height 19
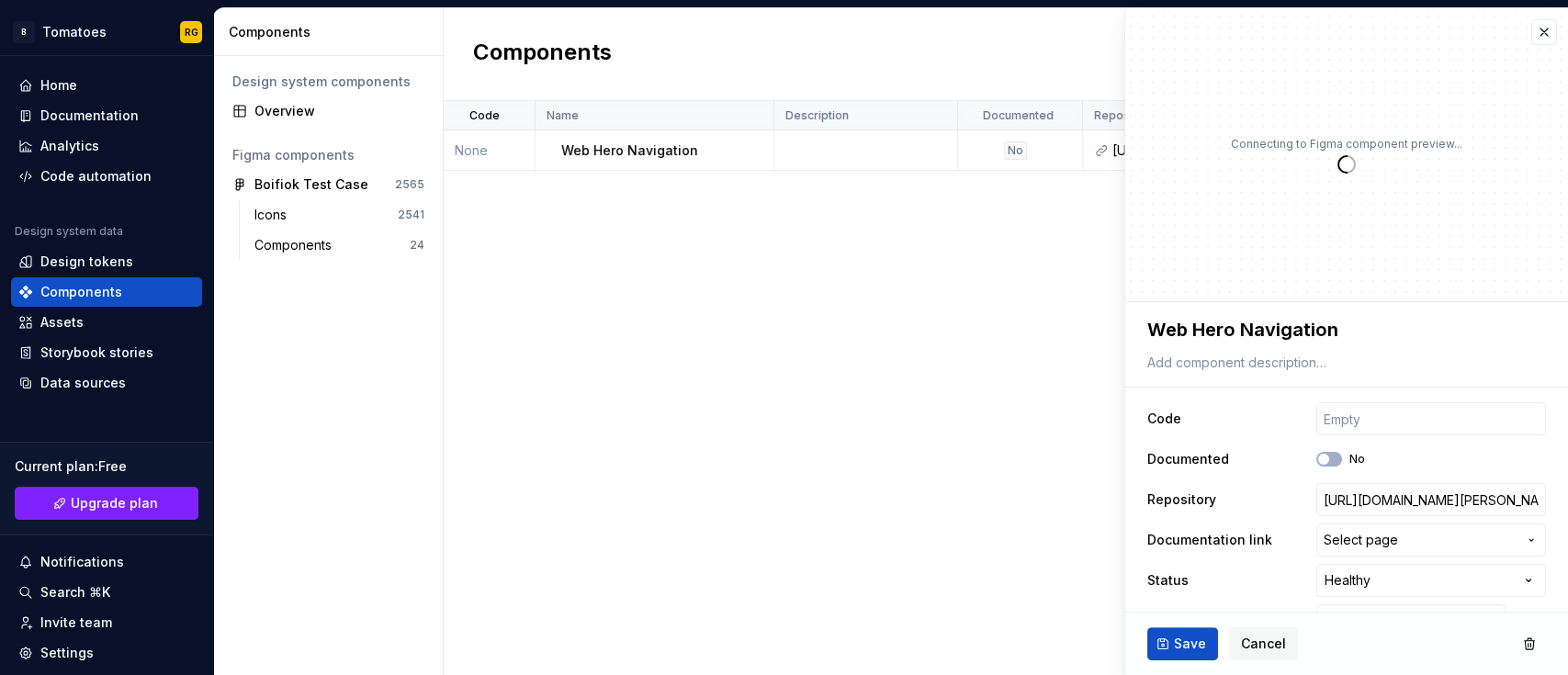
scroll to position [39, 0]
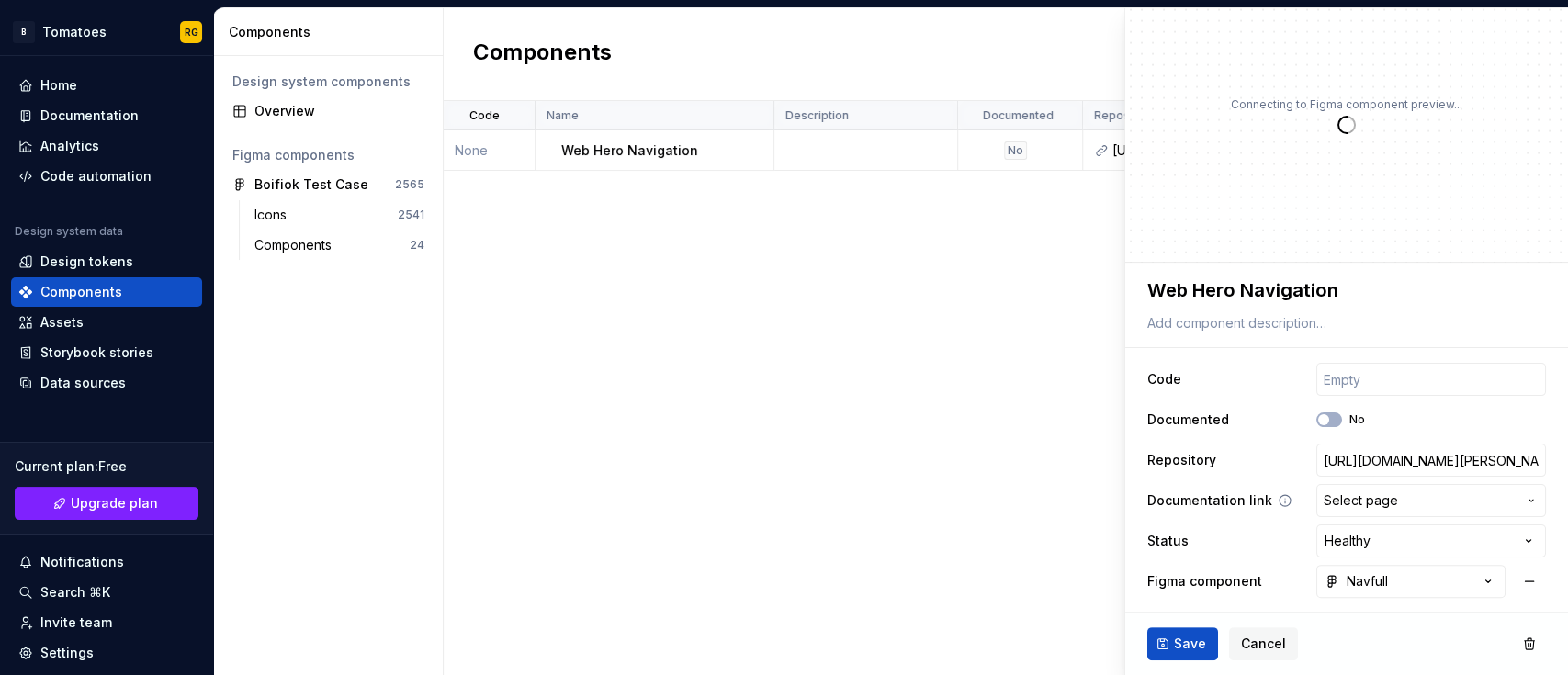
type textarea "*"
click at [1480, 580] on button "Navfull" at bounding box center [1410, 582] width 189 height 33
click at [960, 527] on html "**********" at bounding box center [784, 337] width 1568 height 675
click at [960, 527] on div "Code Name Description Documented Repository Documentation link Status Figma com…" at bounding box center [1006, 388] width 1124 height 574
click at [1262, 642] on span "Cancel" at bounding box center [1263, 644] width 45 height 19
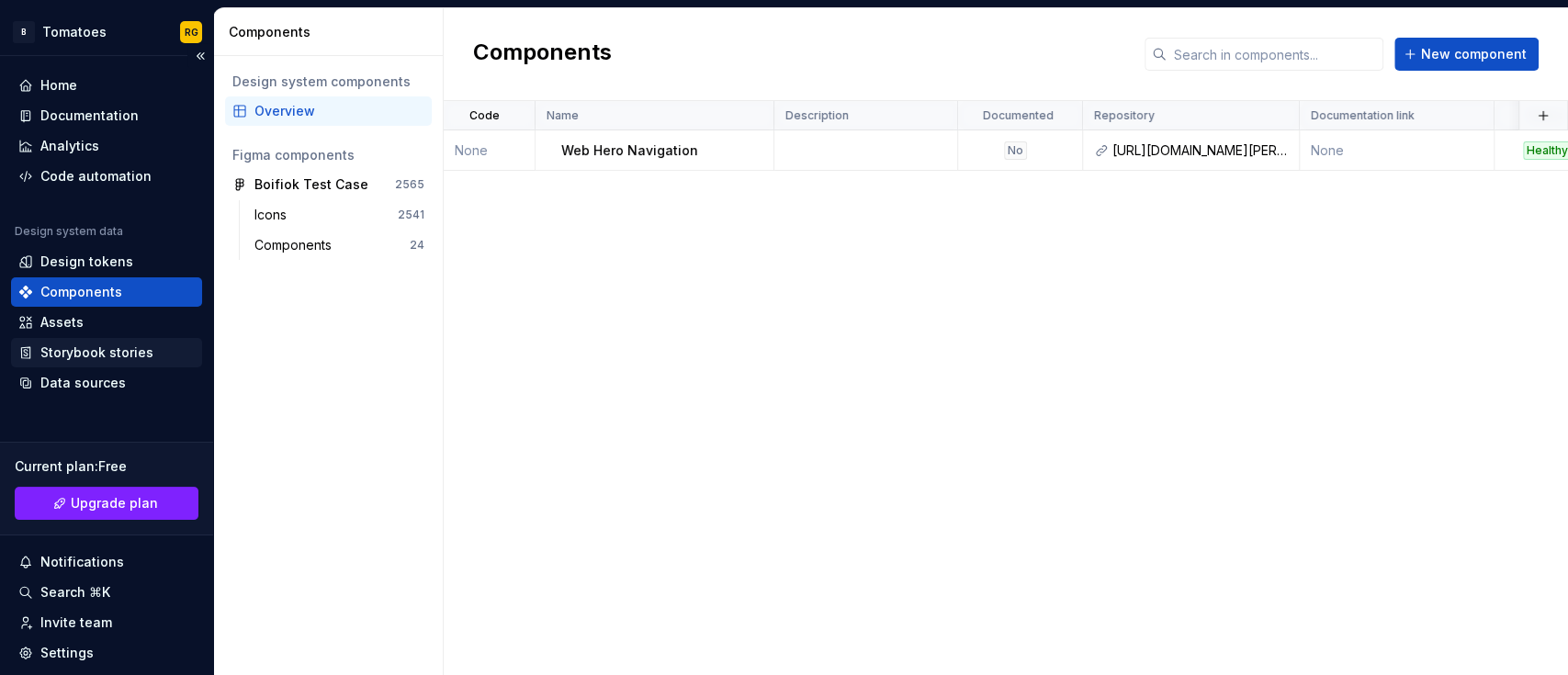
click at [131, 350] on div "Storybook stories" at bounding box center [96, 353] width 113 height 19
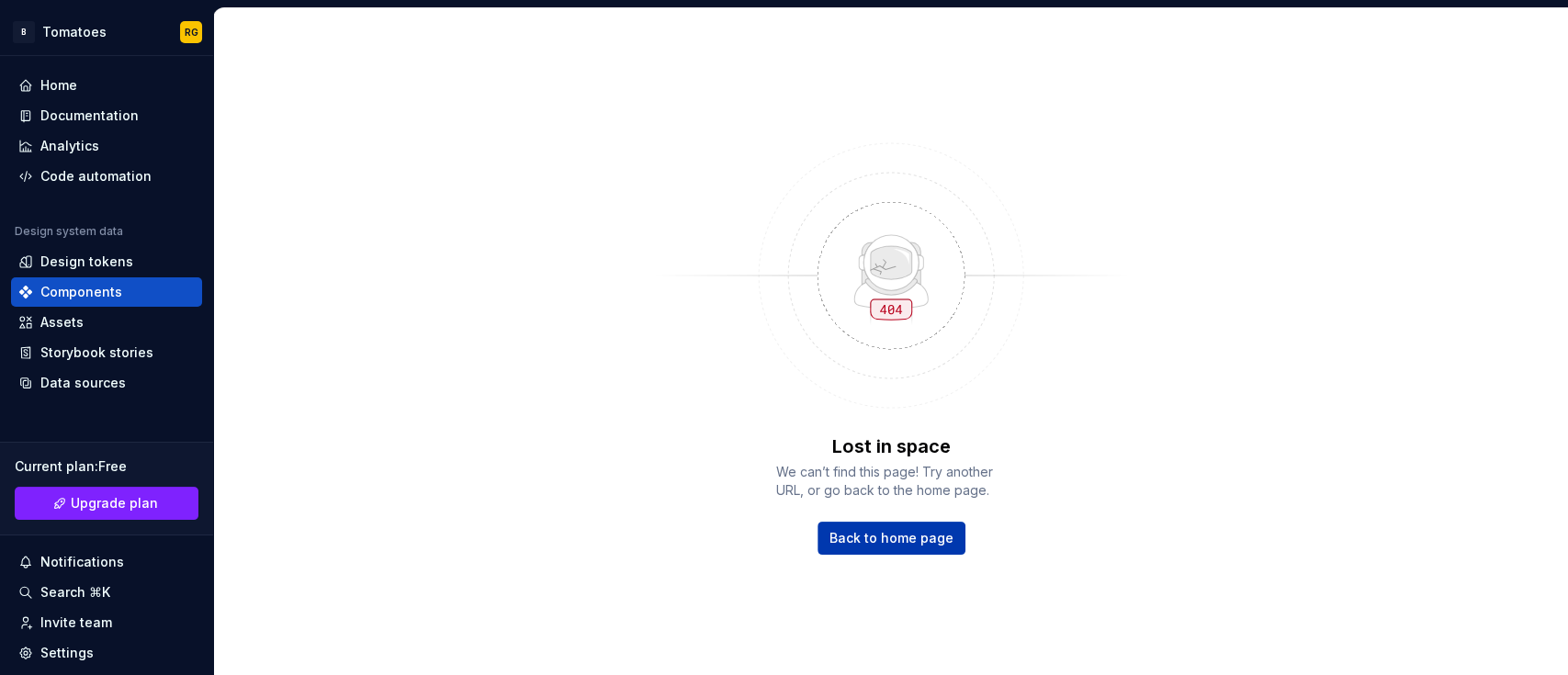
click at [889, 529] on span "Back to home page" at bounding box center [891, 538] width 124 height 19
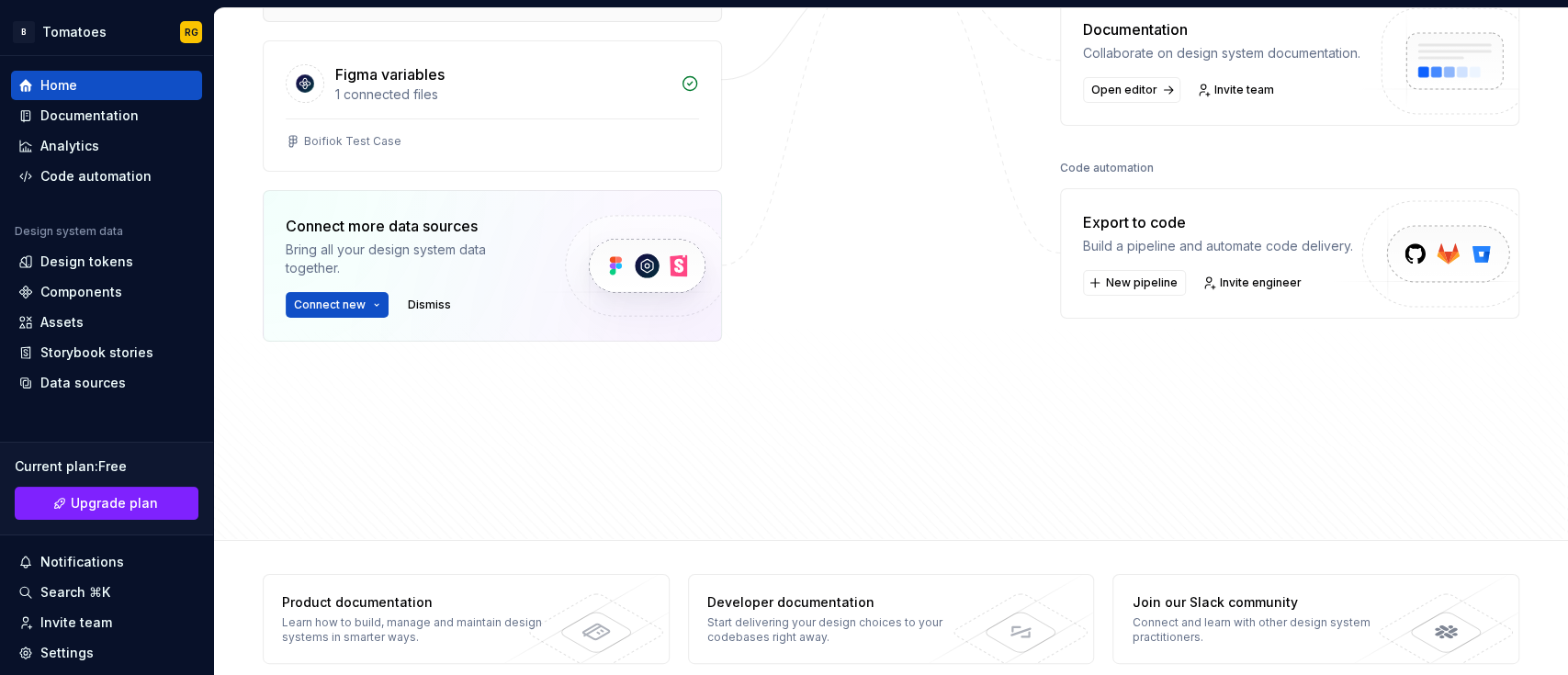
scroll to position [406, 0]
click at [117, 298] on div "Components" at bounding box center [80, 292] width 81 height 19
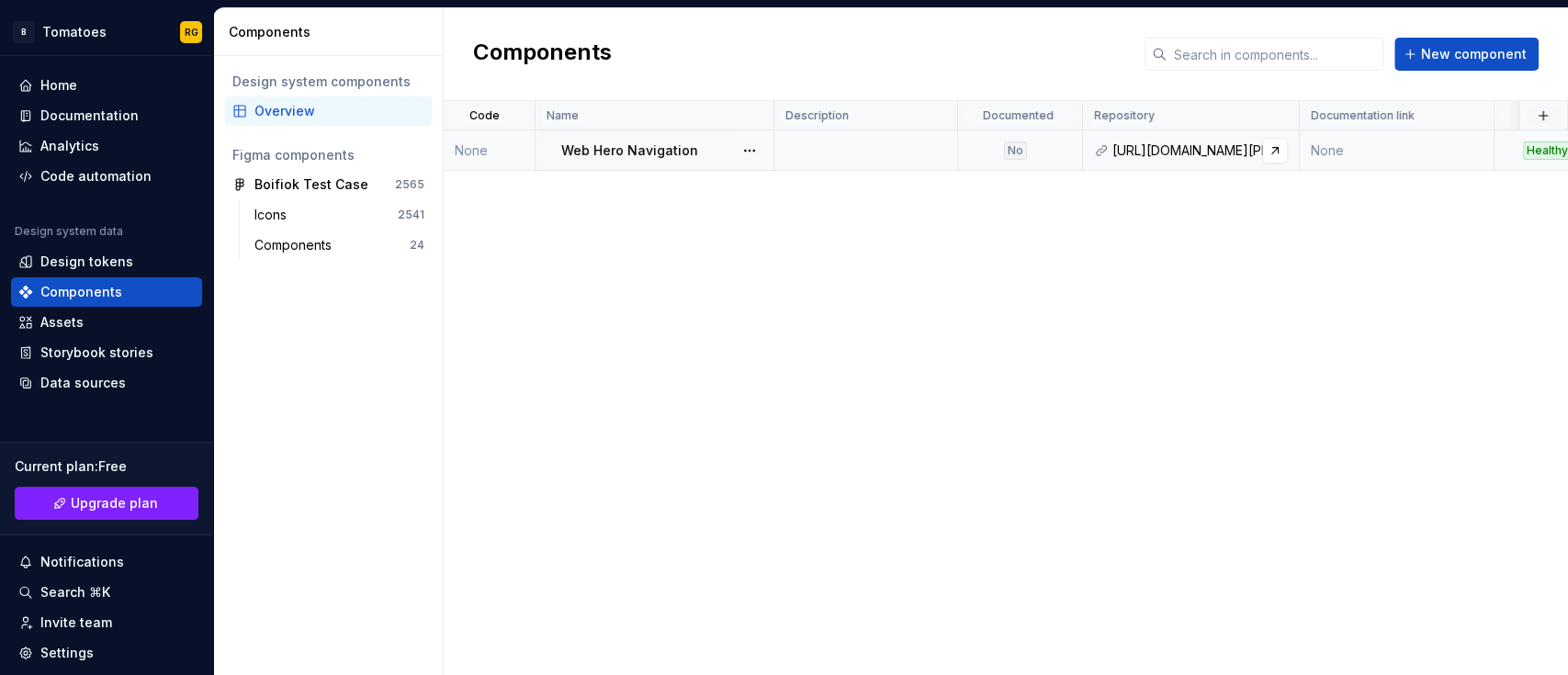
click at [1141, 151] on div "[URL][DOMAIN_NAME][PERSON_NAME]" at bounding box center [1200, 150] width 175 height 19
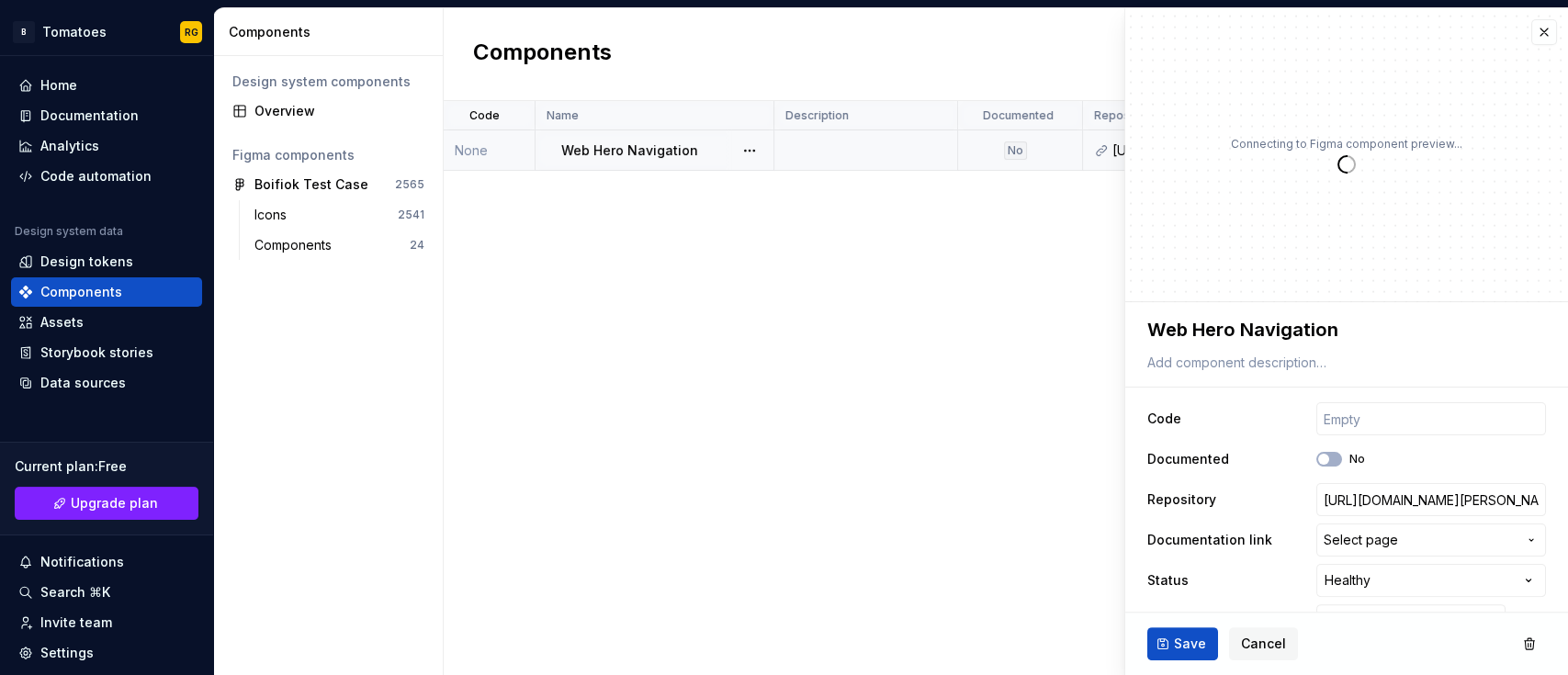
type textarea "*"
click at [1321, 500] on input "[URL][DOMAIN_NAME][PERSON_NAME]" at bounding box center [1431, 500] width 229 height 33
click at [1321, 500] on input "https://github.com/Nathan-Trust/storybook-with-designer" at bounding box center [1431, 500] width 229 height 33
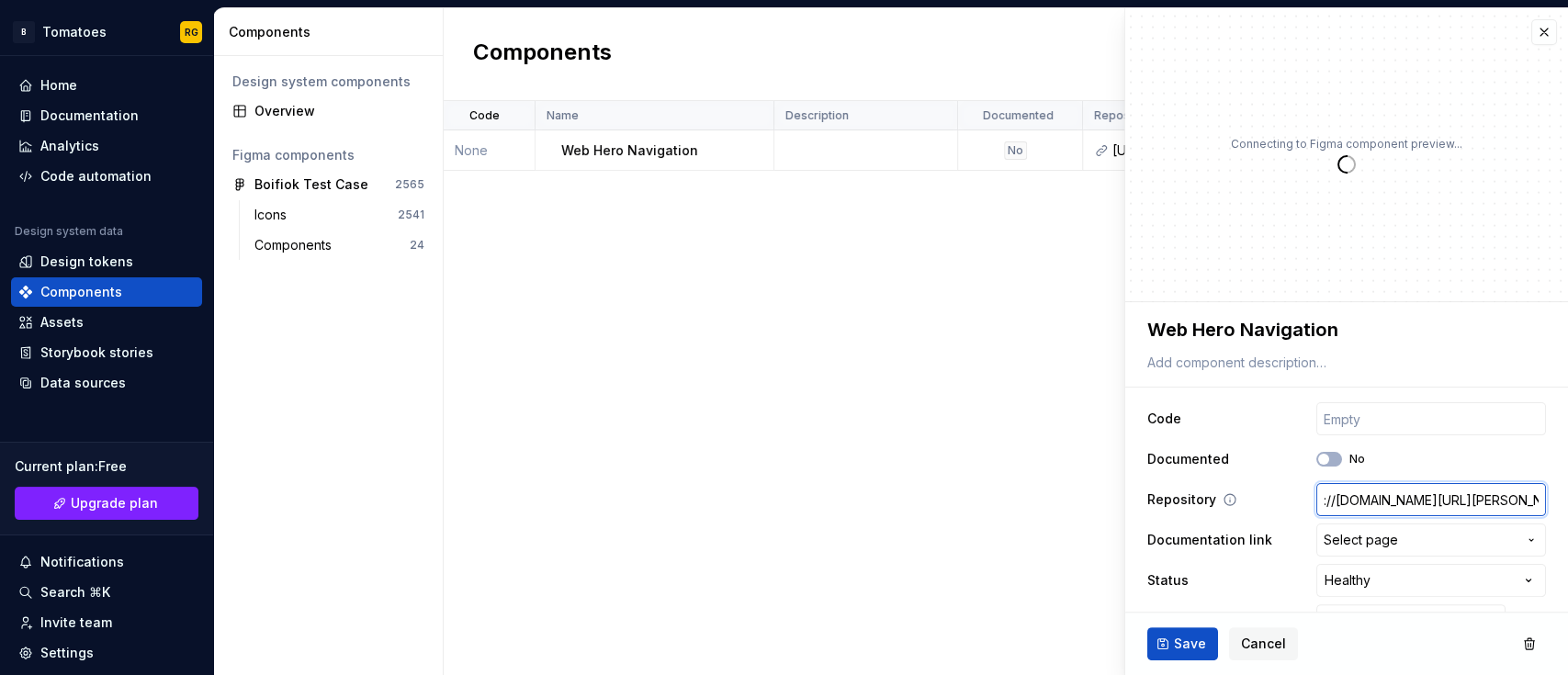
type input "://github.com/Nathan-Trust/storybook-with-designer"
type textarea "*"
click at [1393, 504] on input "://github.com/Nathan-Trust/storybook-with-designer" at bounding box center [1431, 500] width 229 height 33
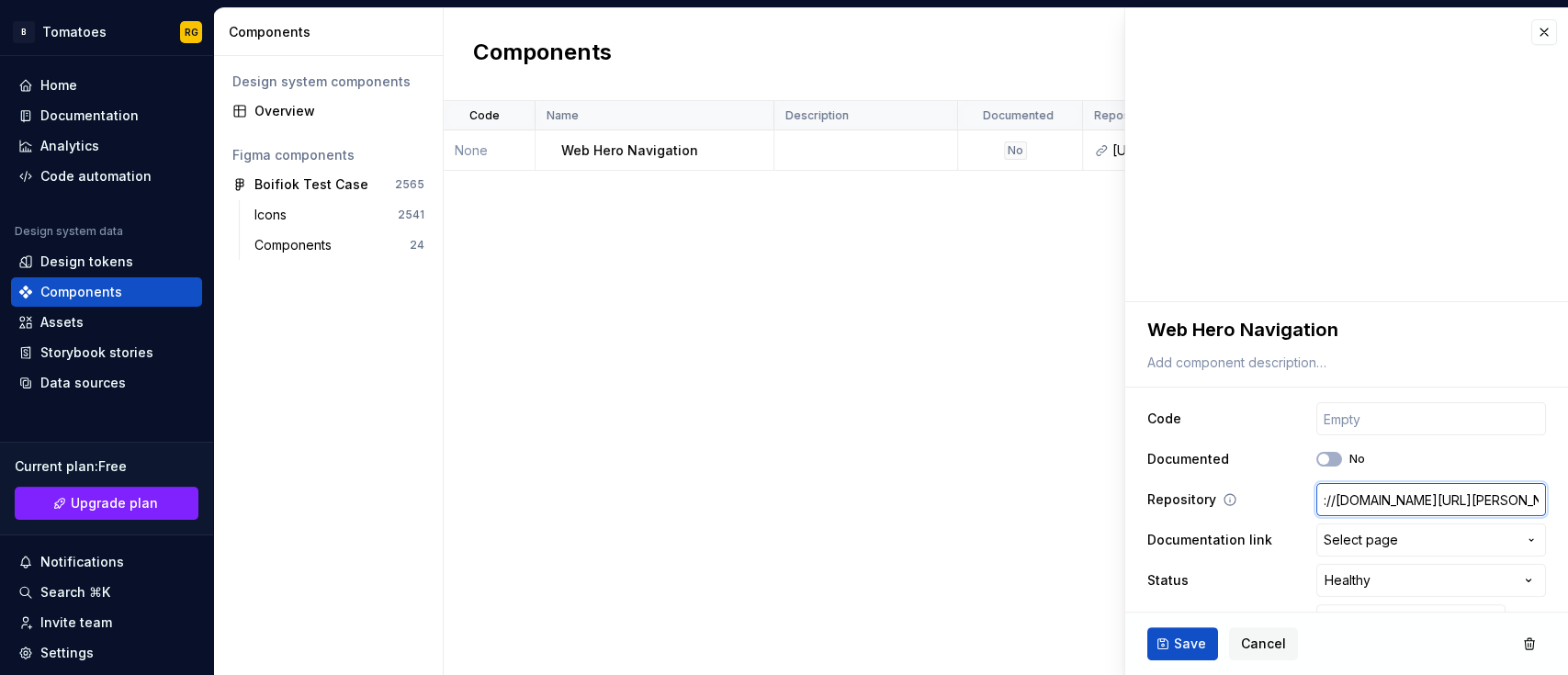
click at [1393, 504] on input "://github.com/Nathan-Trust/storybook-with-designer" at bounding box center [1431, 500] width 229 height 33
type textarea "*"
click at [1245, 629] on button "Cancel" at bounding box center [1263, 644] width 69 height 33
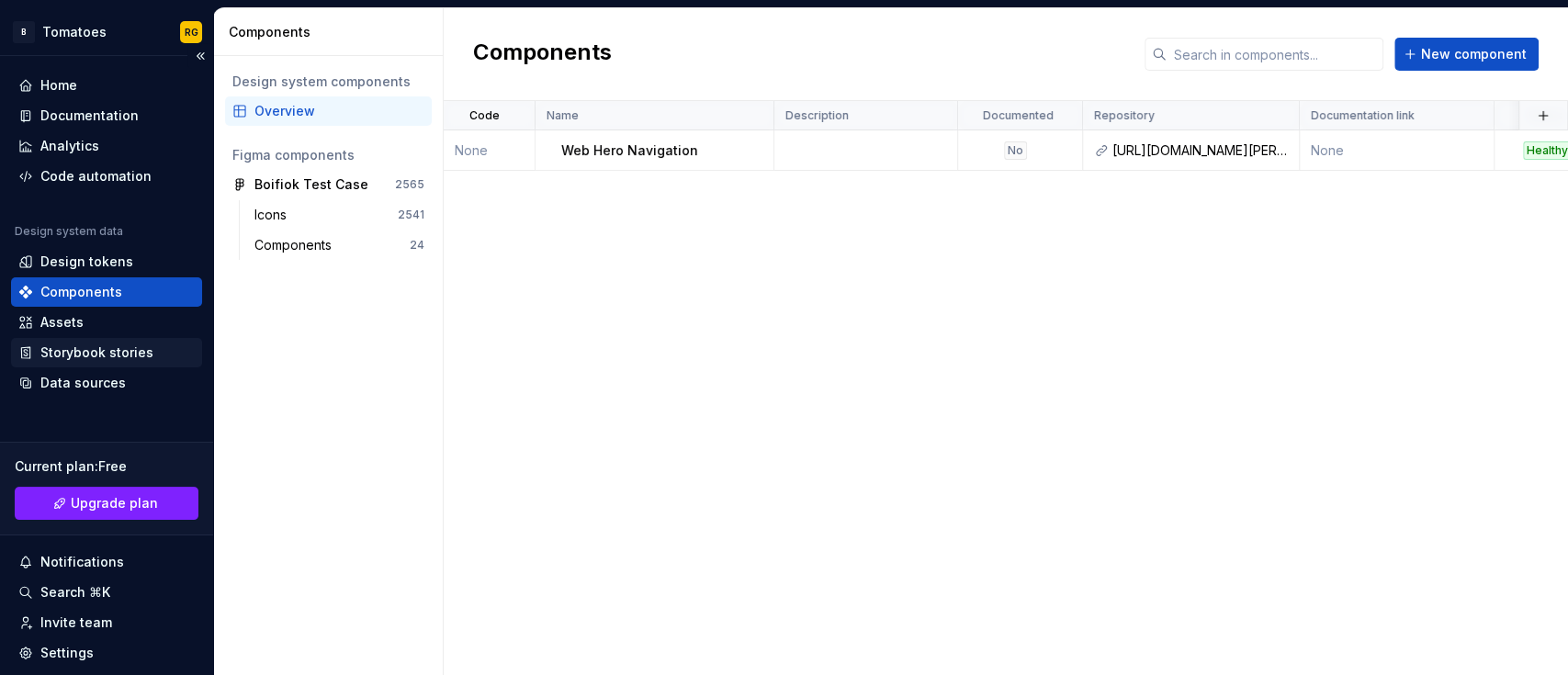
click at [170, 347] on div "Storybook stories" at bounding box center [107, 353] width 176 height 19
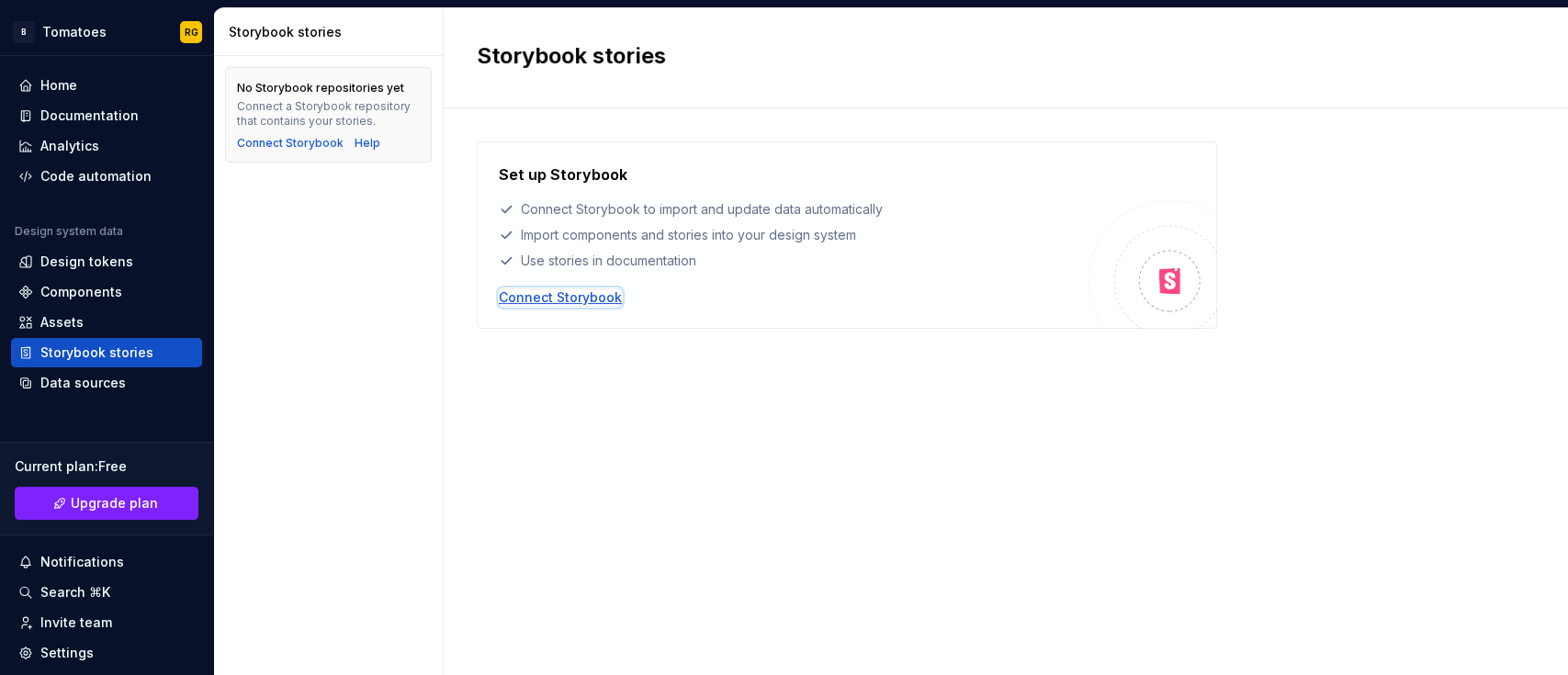
click at [578, 292] on div "Connect Storybook" at bounding box center [560, 297] width 123 height 19
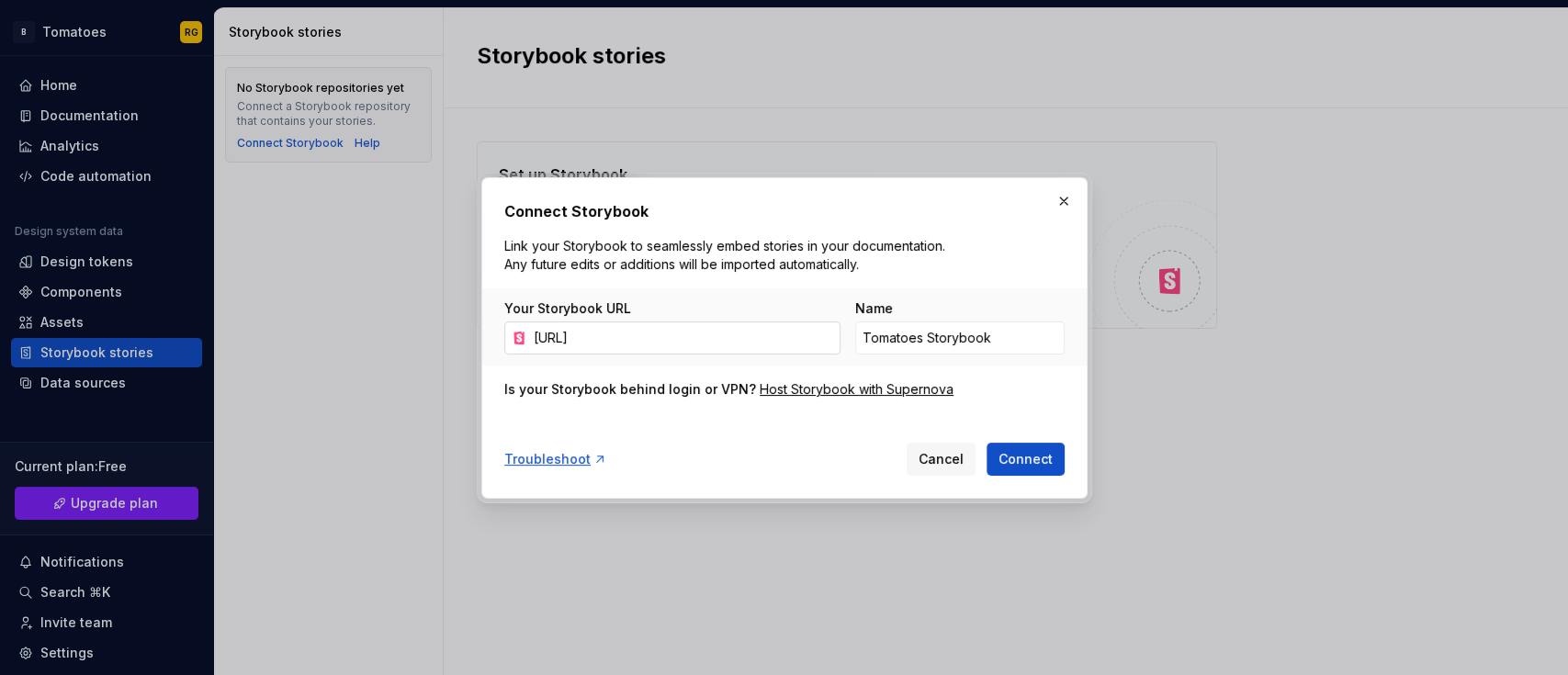
scroll to position [0, 68]
type input "http://localhost:6006/?path=/story/example-button--primary"
click at [1022, 464] on span "Connect" at bounding box center [1024, 458] width 54 height 19
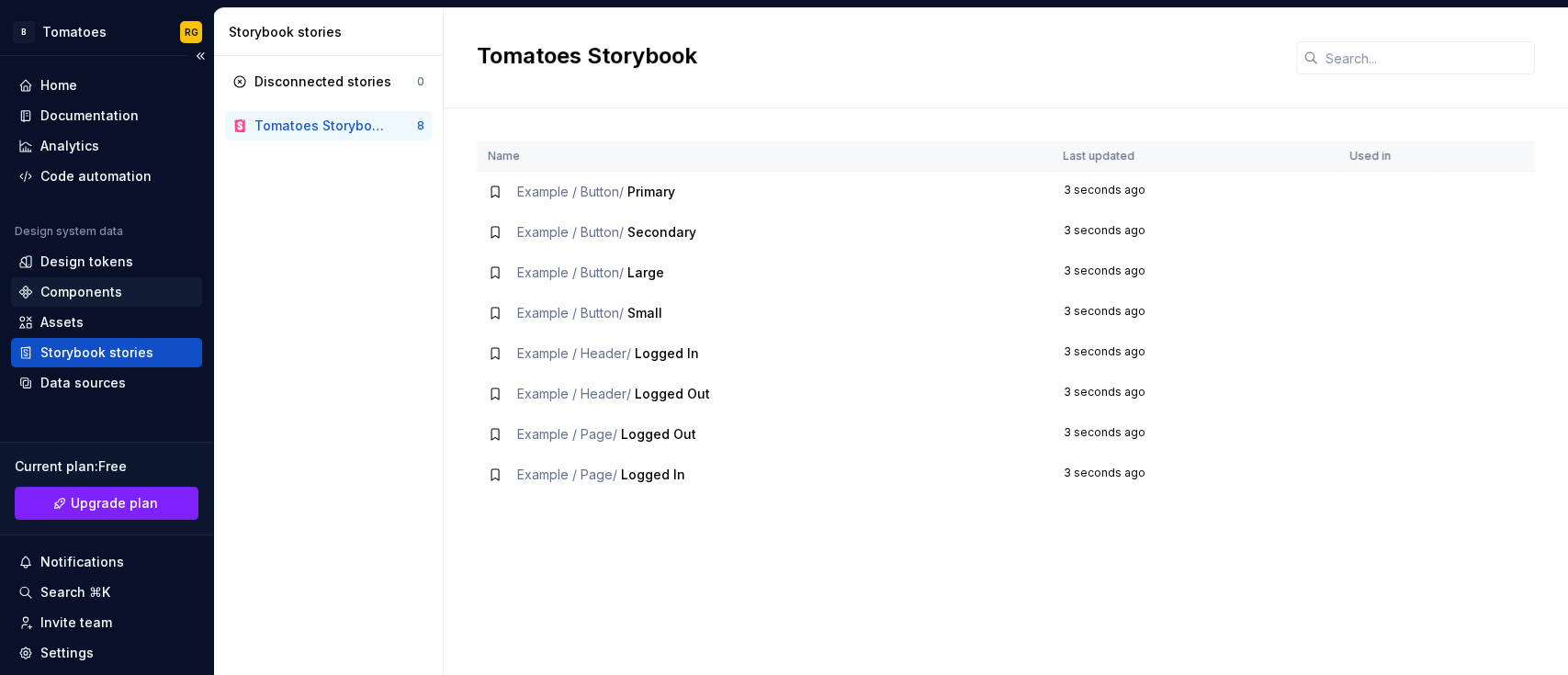
click at [87, 283] on div "Components" at bounding box center [80, 292] width 81 height 19
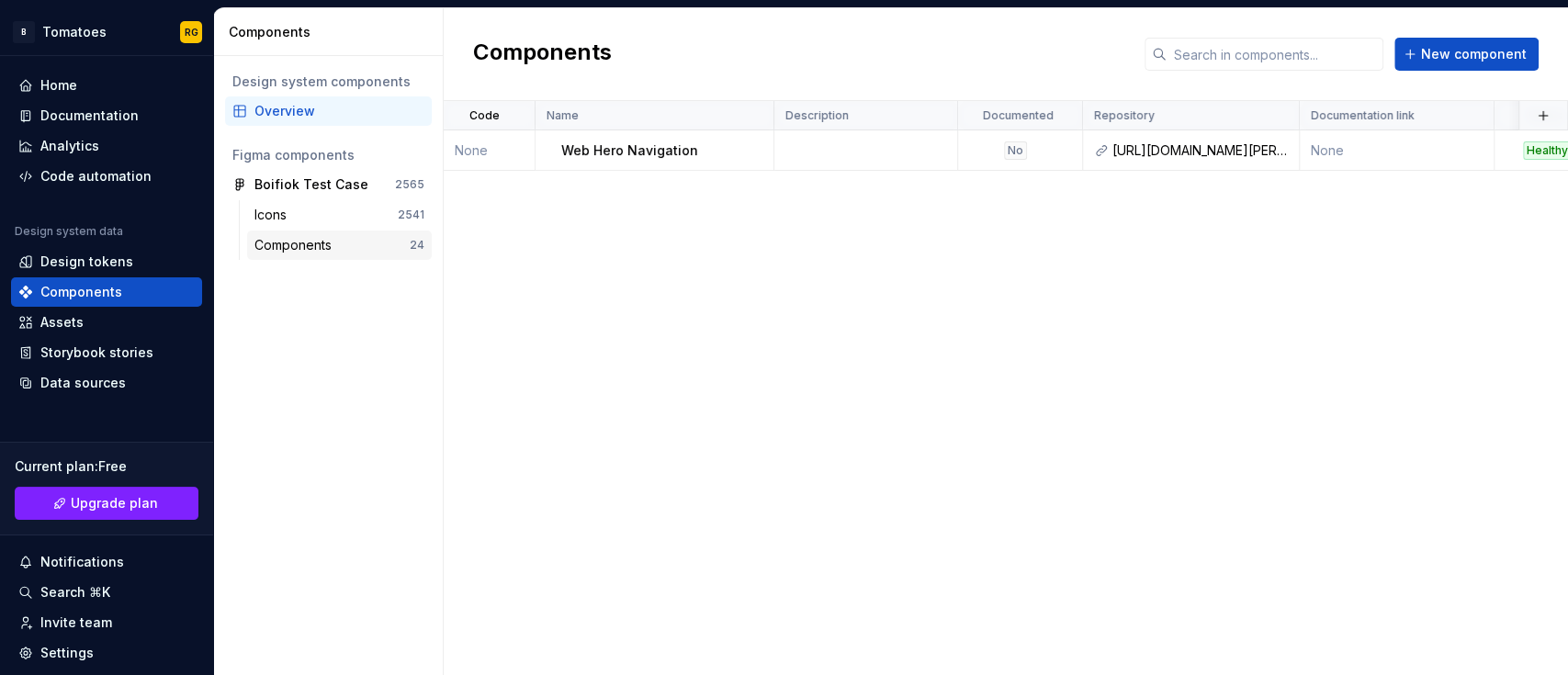
click at [361, 237] on div "Components" at bounding box center [332, 245] width 155 height 19
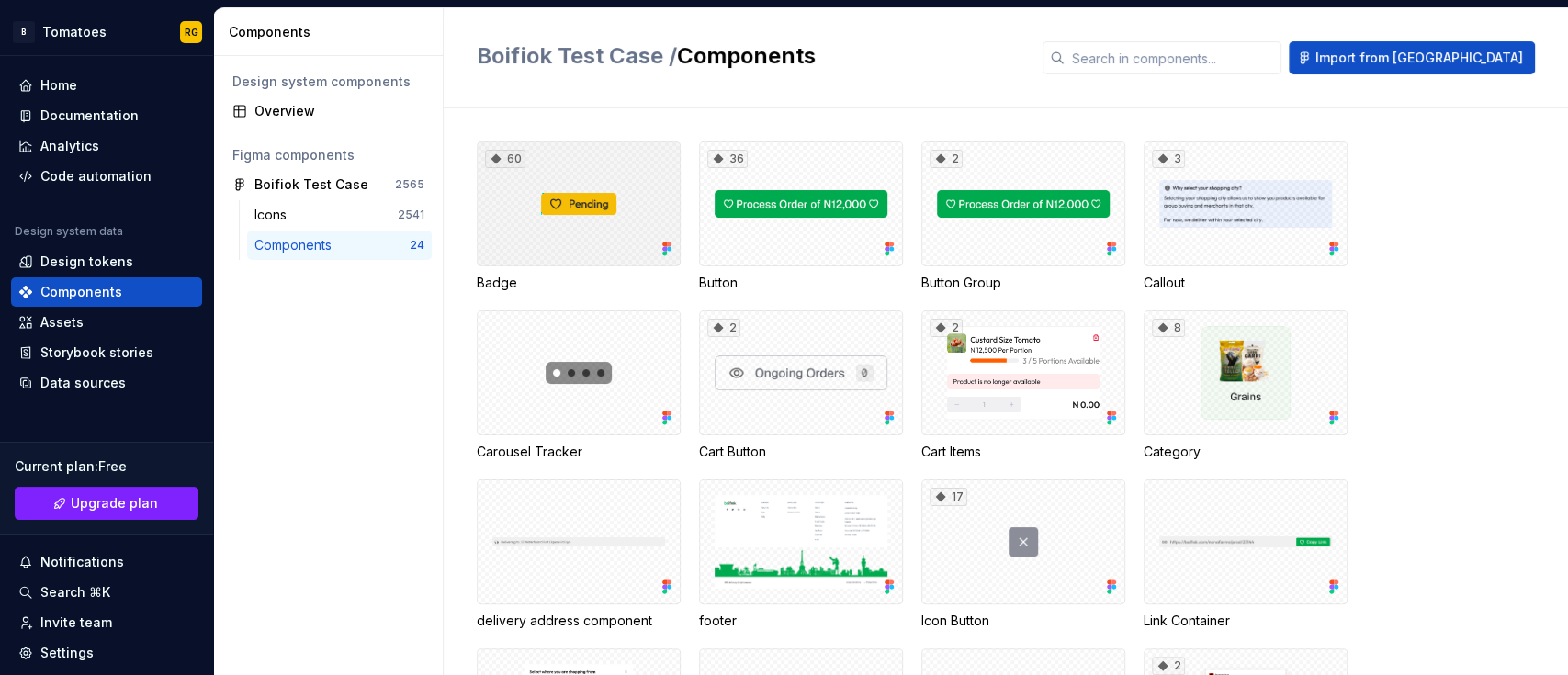
click at [610, 182] on div "60" at bounding box center [579, 204] width 204 height 125
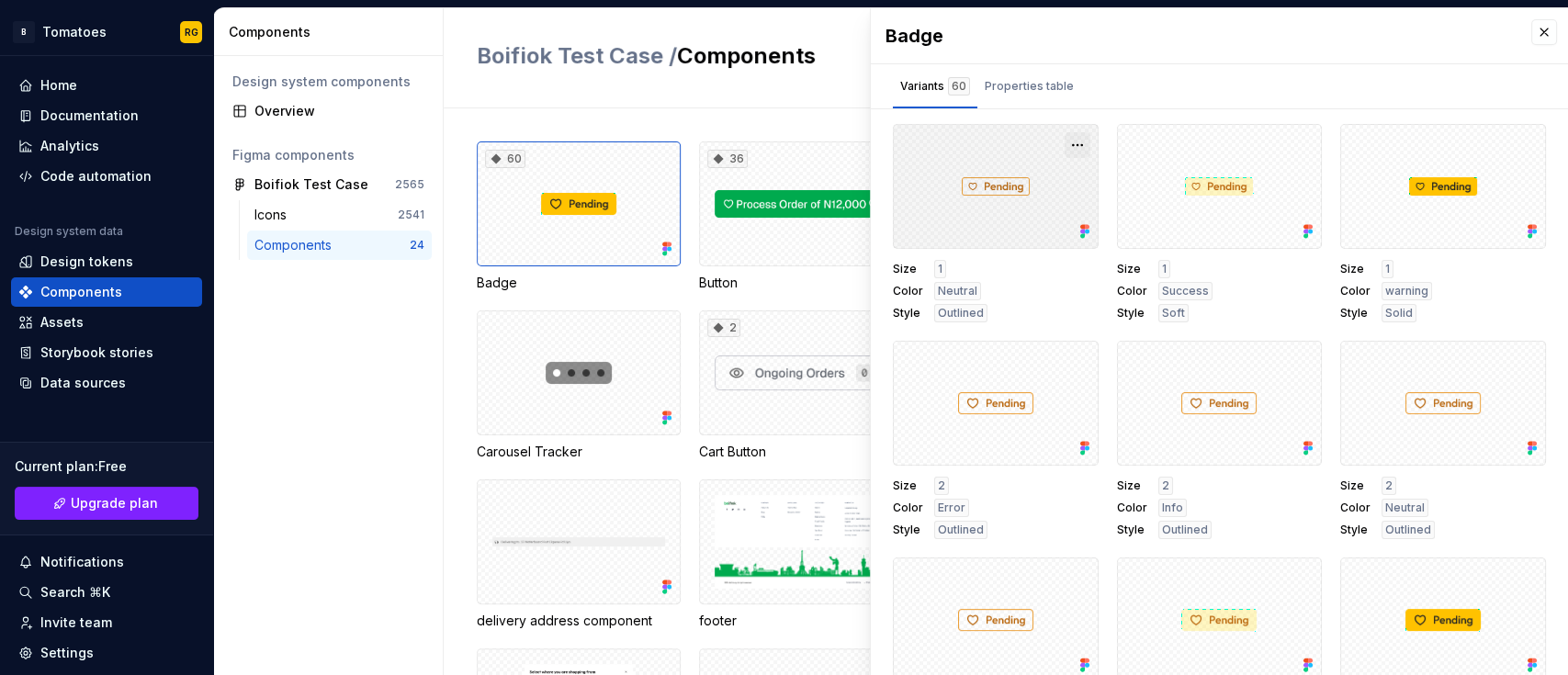
click at [1065, 143] on button "button" at bounding box center [1077, 145] width 25 height 25
click at [791, 283] on div "Button" at bounding box center [801, 282] width 204 height 19
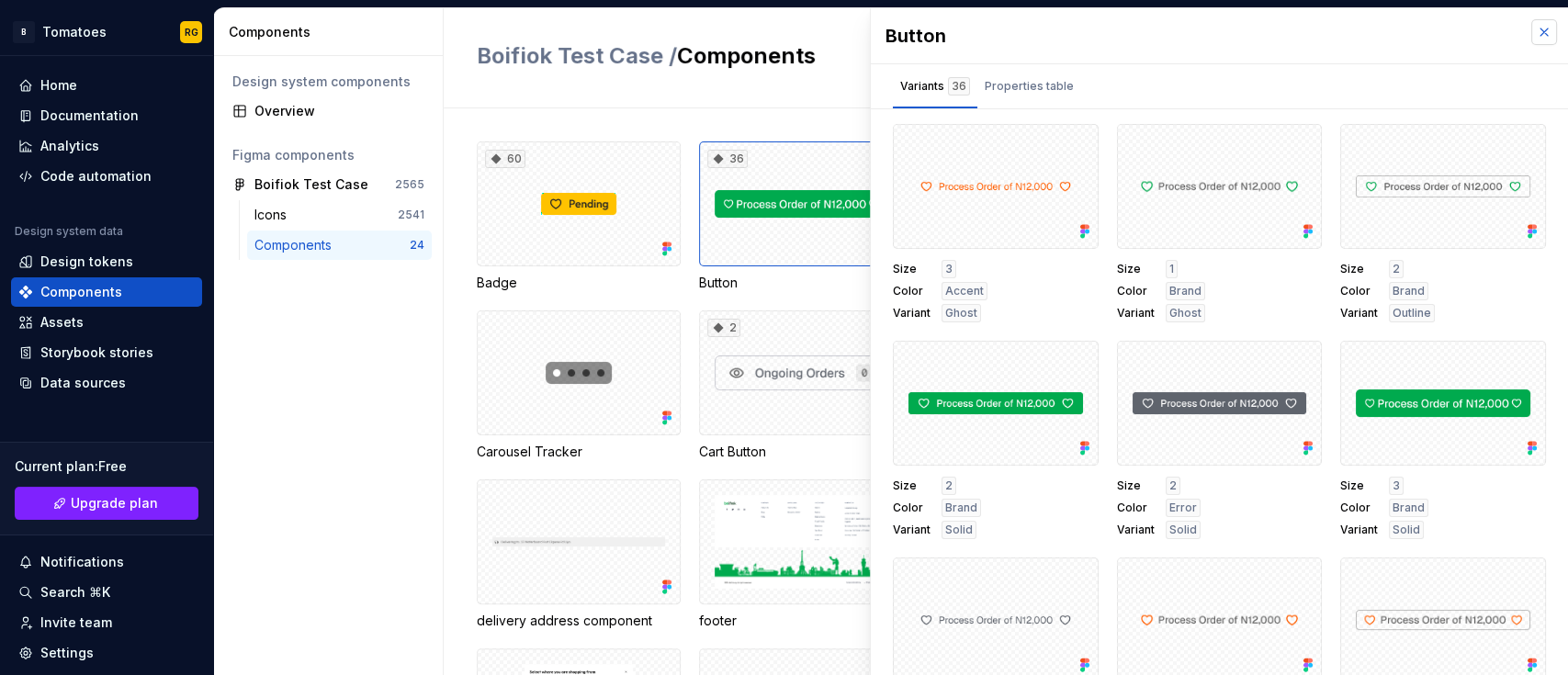
click at [1531, 33] on button "button" at bounding box center [1544, 32] width 25 height 25
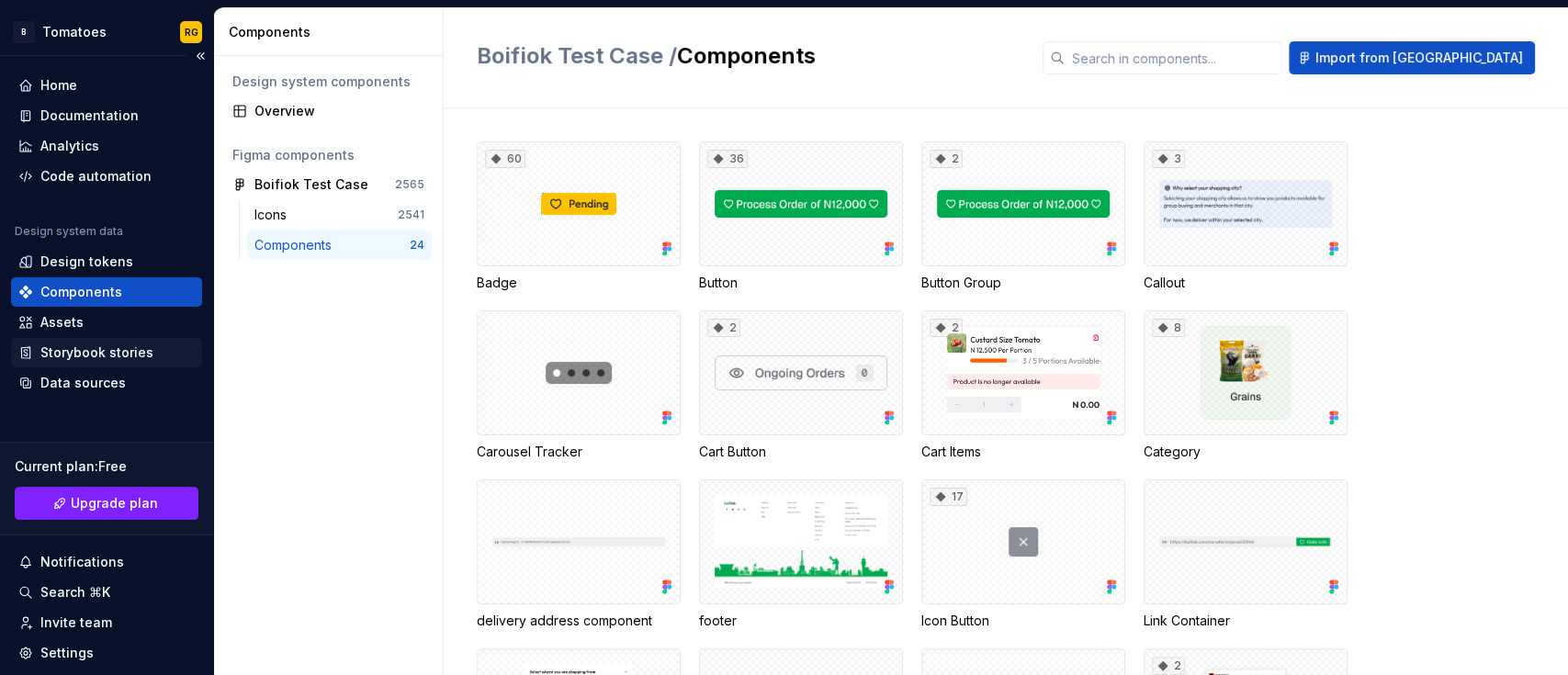
click at [119, 356] on div "Storybook stories" at bounding box center [96, 353] width 113 height 19
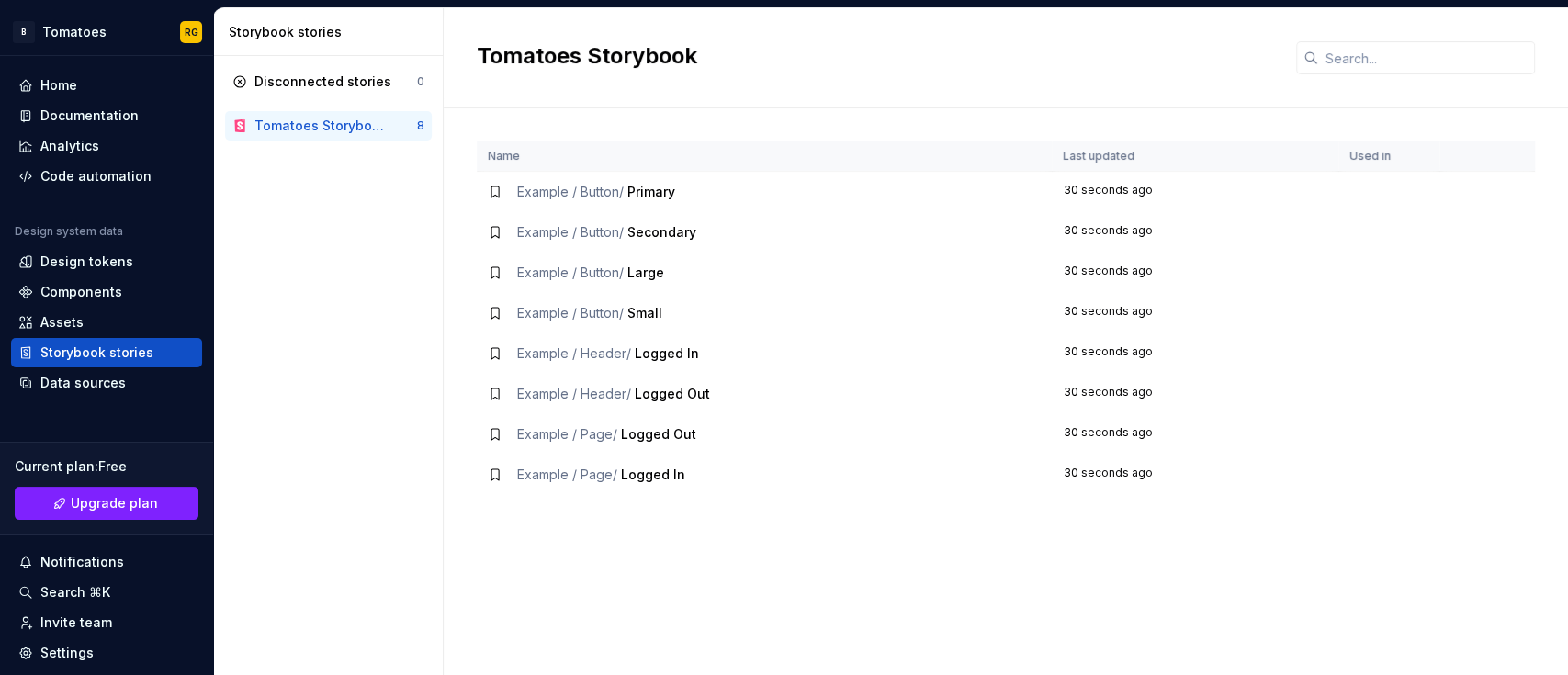
click at [598, 220] on td "Example / Button / Secondary" at bounding box center [764, 232] width 575 height 40
drag, startPoint x: 647, startPoint y: 232, endPoint x: 577, endPoint y: 317, distance: 110.1
click at [577, 317] on tbody "Example / Button / Primary 30 seconds ago Example / Button / Secondary 30 secon…" at bounding box center [1006, 333] width 1058 height 324
click at [577, 317] on span "Example / Button /" at bounding box center [570, 313] width 107 height 16
click at [311, 120] on div "Tomatoes Storybook" at bounding box center [319, 125] width 130 height 19
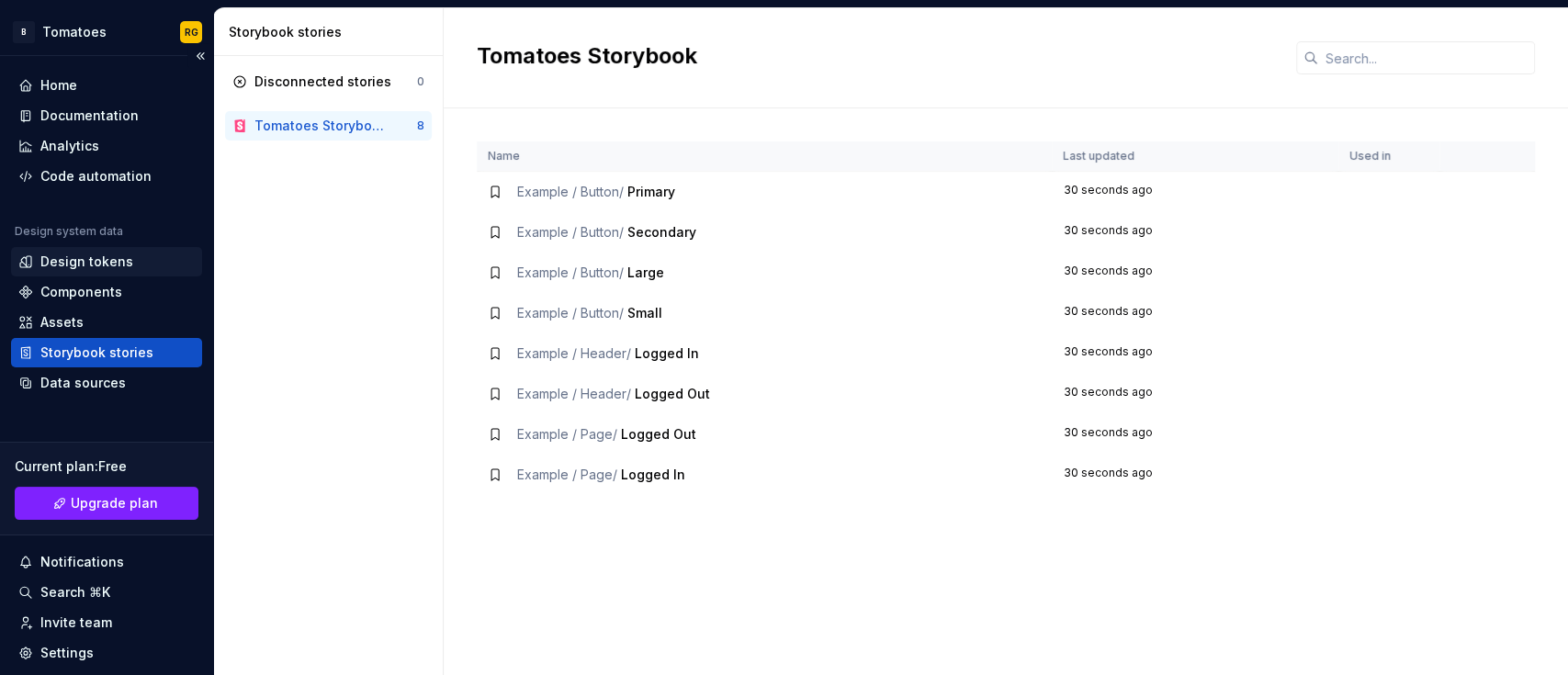
click at [81, 270] on div "Design tokens" at bounding box center [86, 262] width 93 height 19
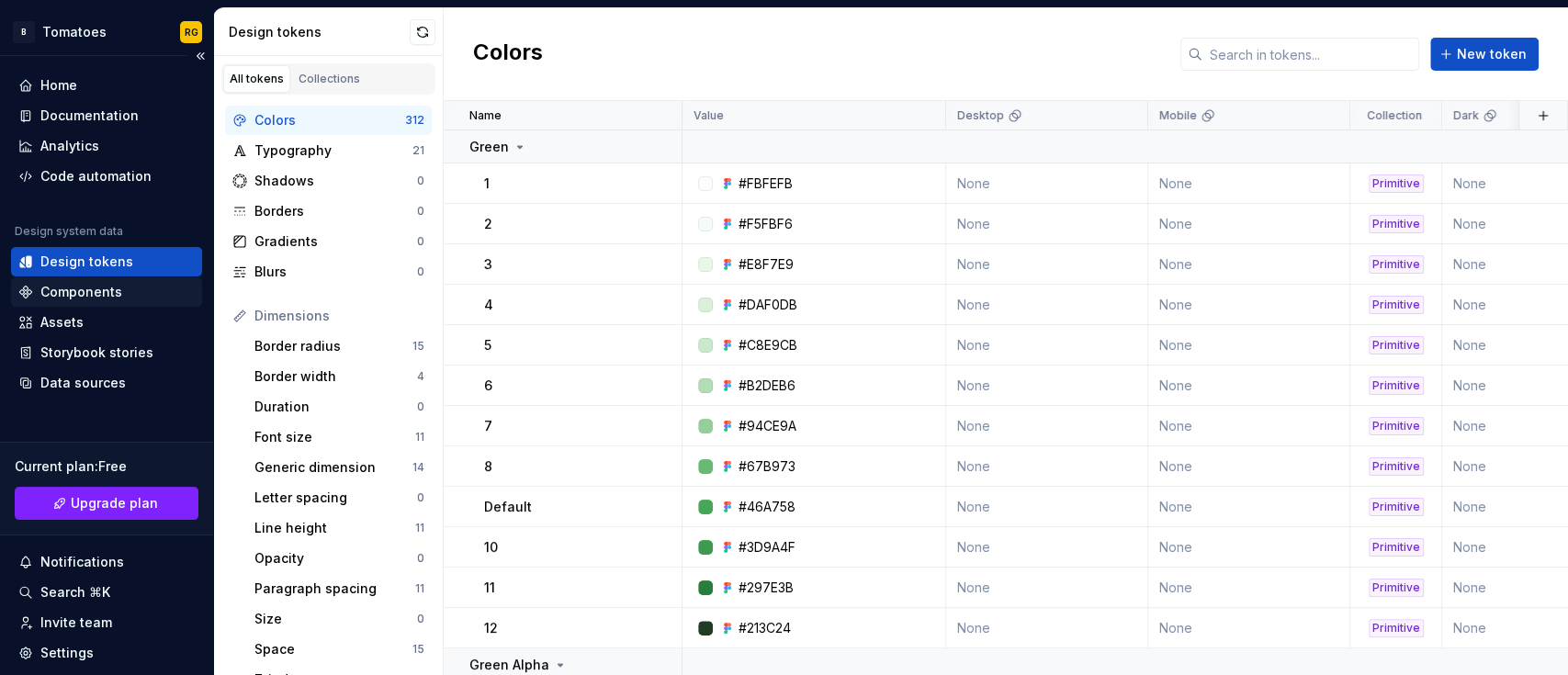
click at [81, 291] on div "Components" at bounding box center [80, 292] width 81 height 19
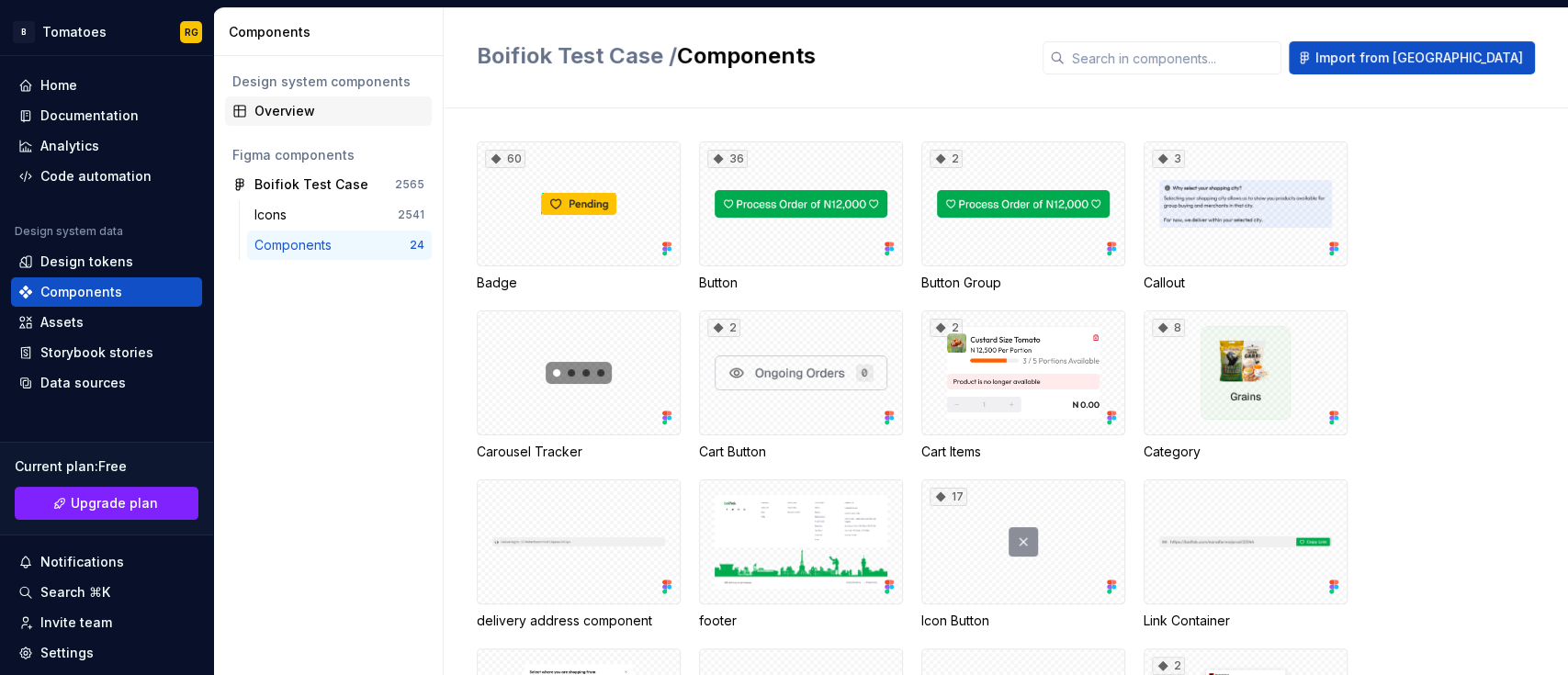
click at [329, 99] on div "Overview" at bounding box center [328, 111] width 207 height 29
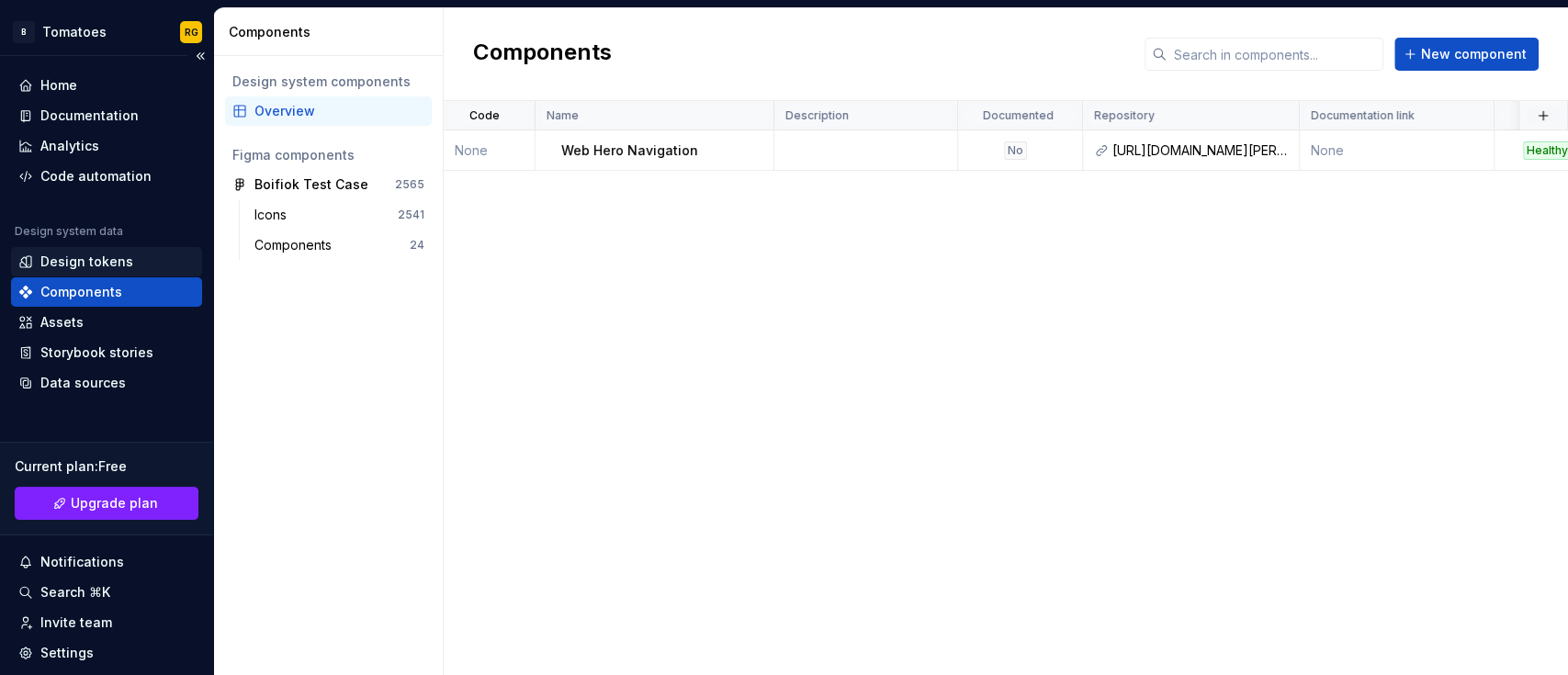
click at [87, 251] on div "Design tokens" at bounding box center [106, 262] width 191 height 29
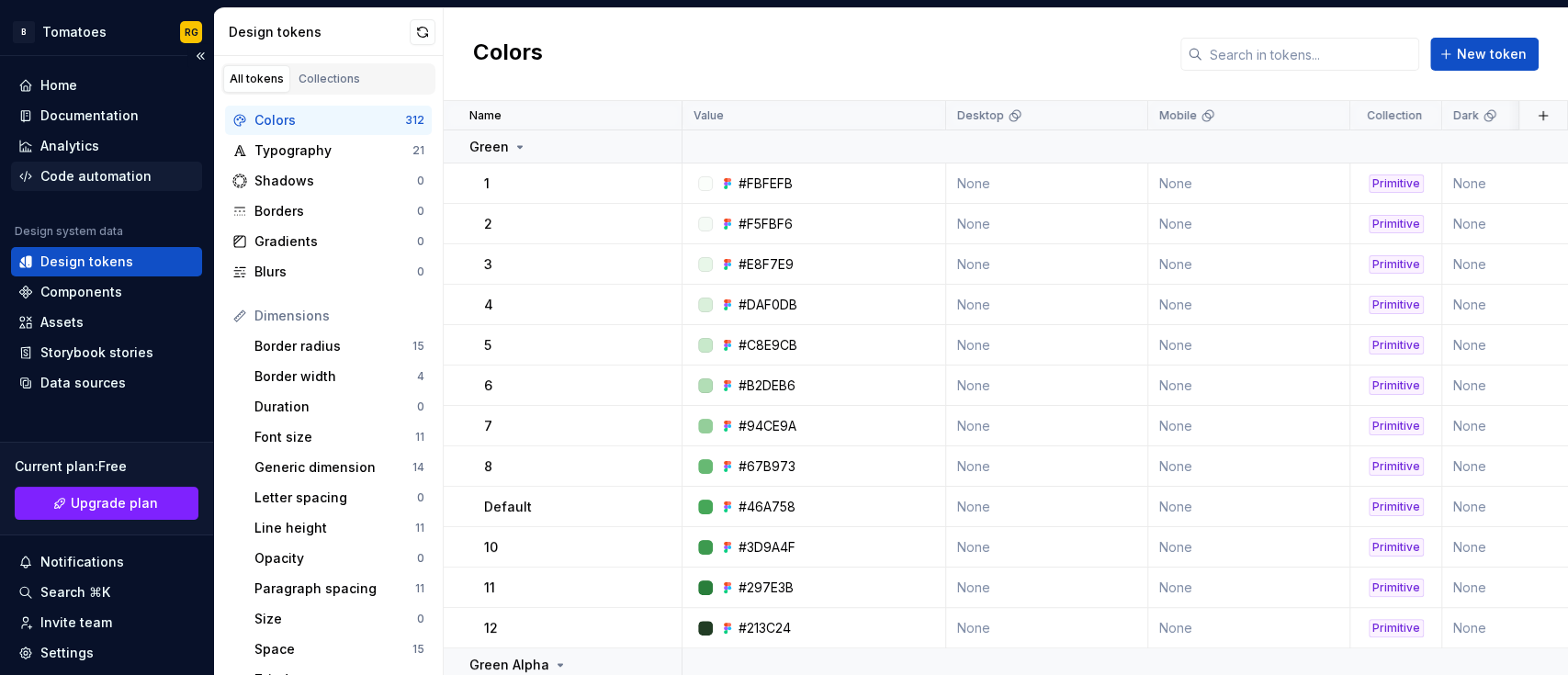
click at [75, 168] on div "Code automation" at bounding box center [95, 176] width 111 height 19
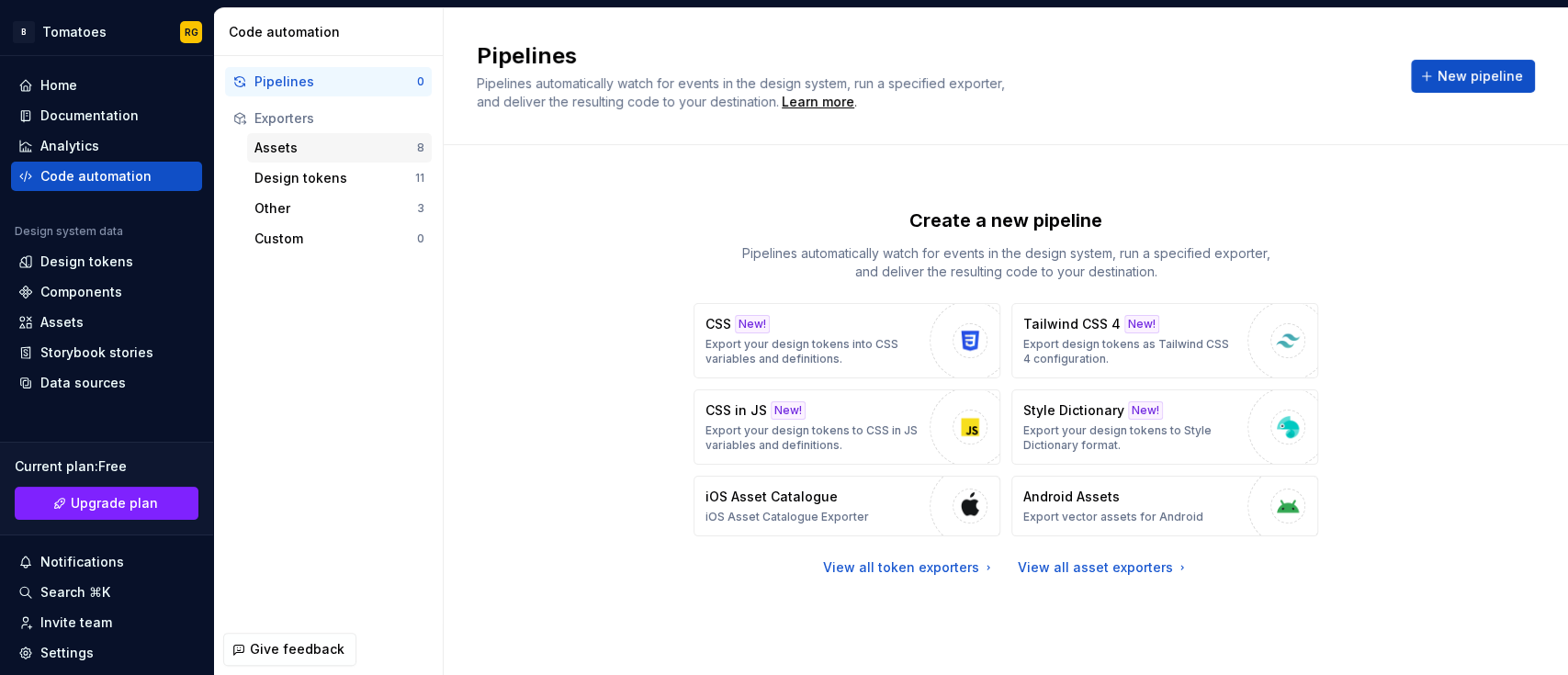
click at [331, 150] on div "Assets" at bounding box center [336, 148] width 163 height 19
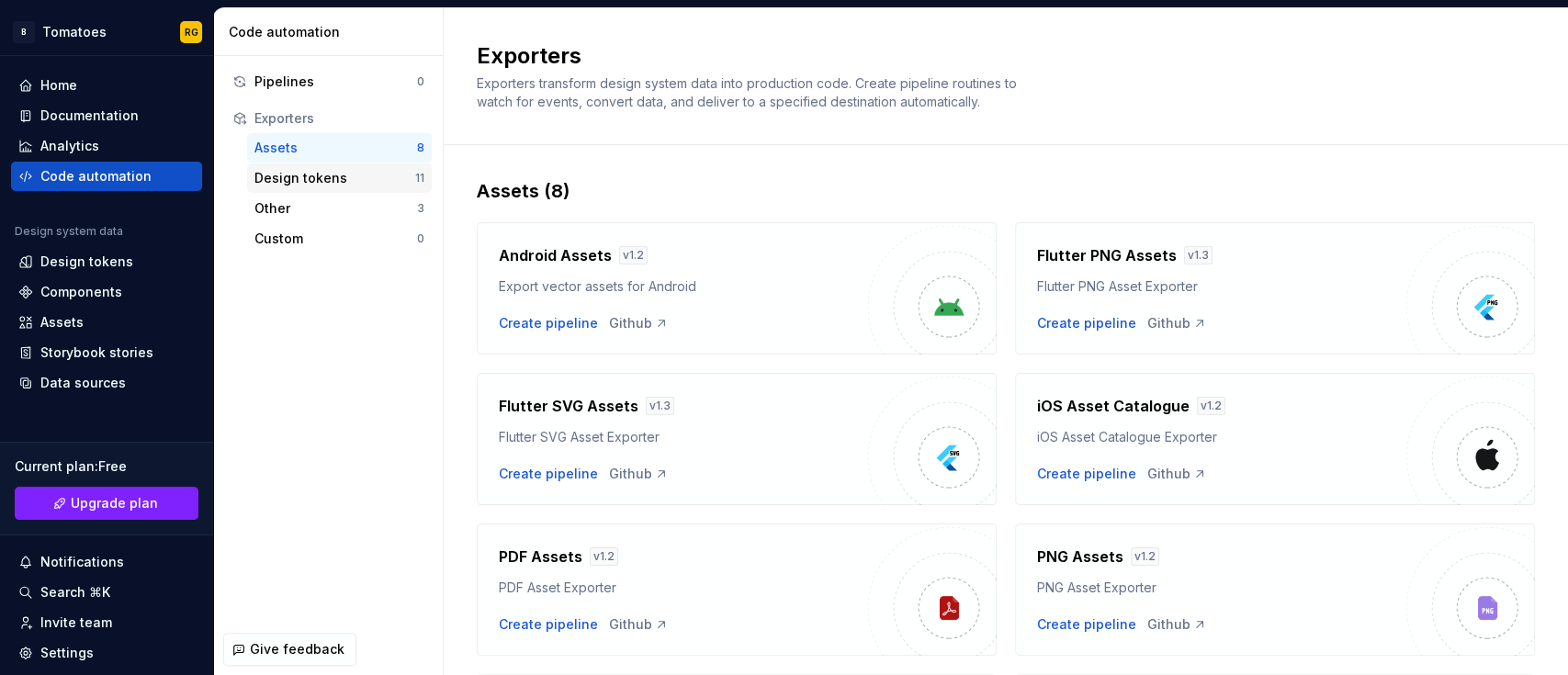
click at [311, 174] on div "Design tokens" at bounding box center [335, 178] width 161 height 19
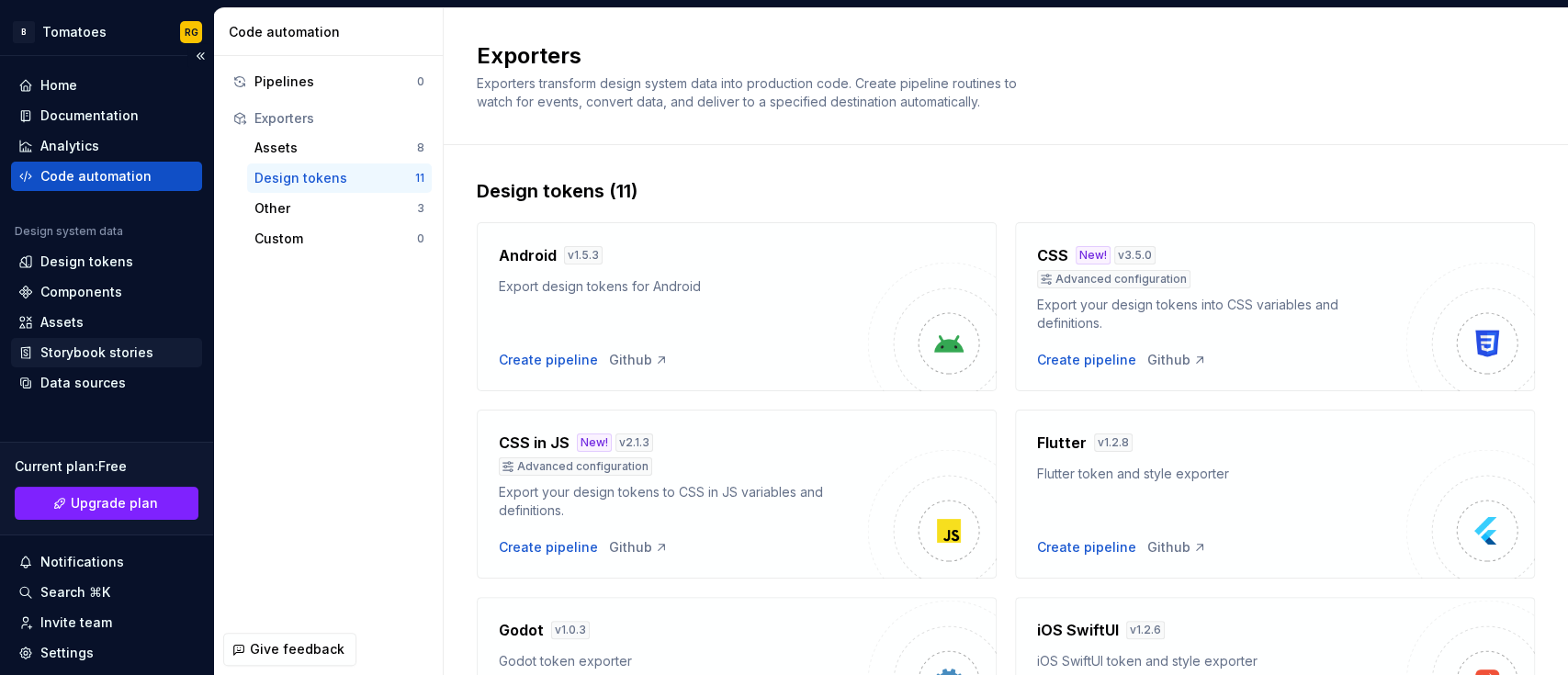
click at [134, 349] on div "Storybook stories" at bounding box center [96, 353] width 113 height 19
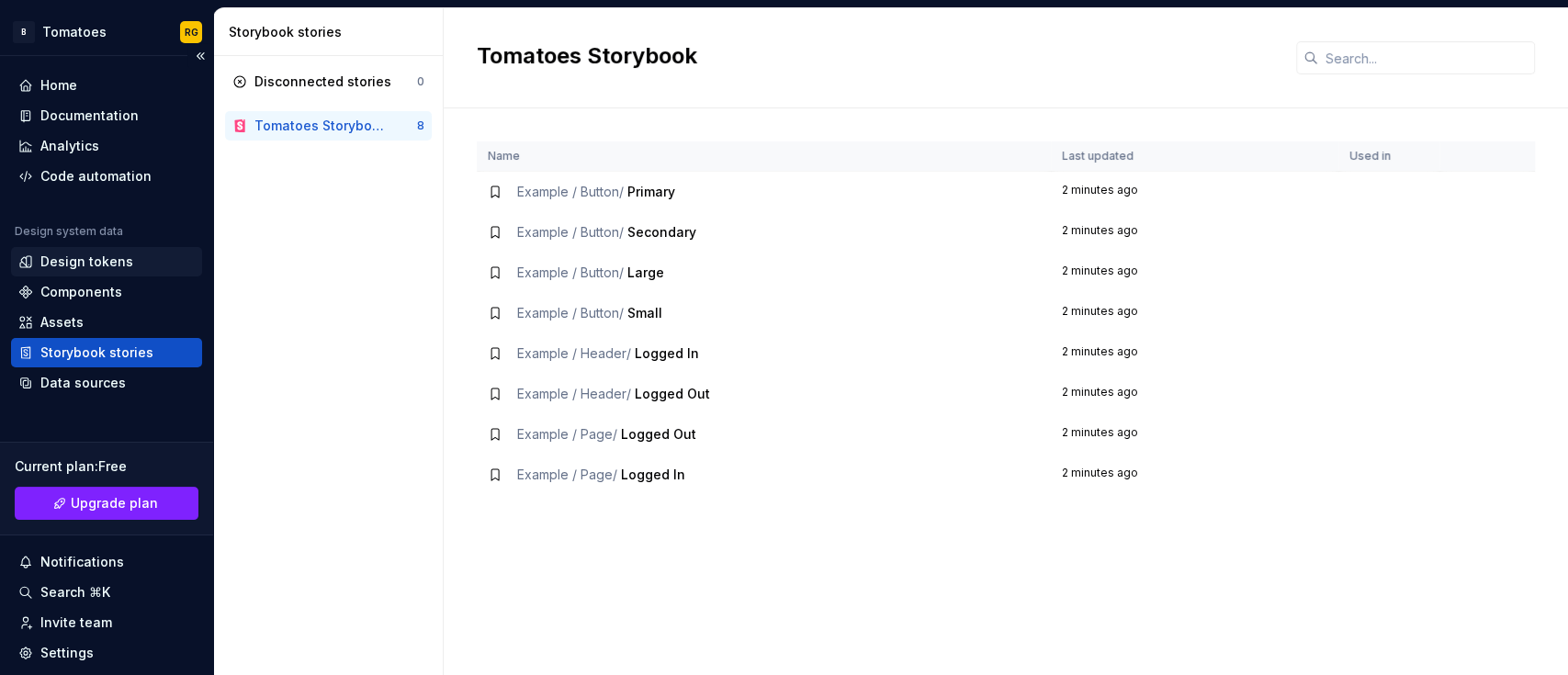
click at [93, 261] on div "Design tokens" at bounding box center [86, 262] width 93 height 19
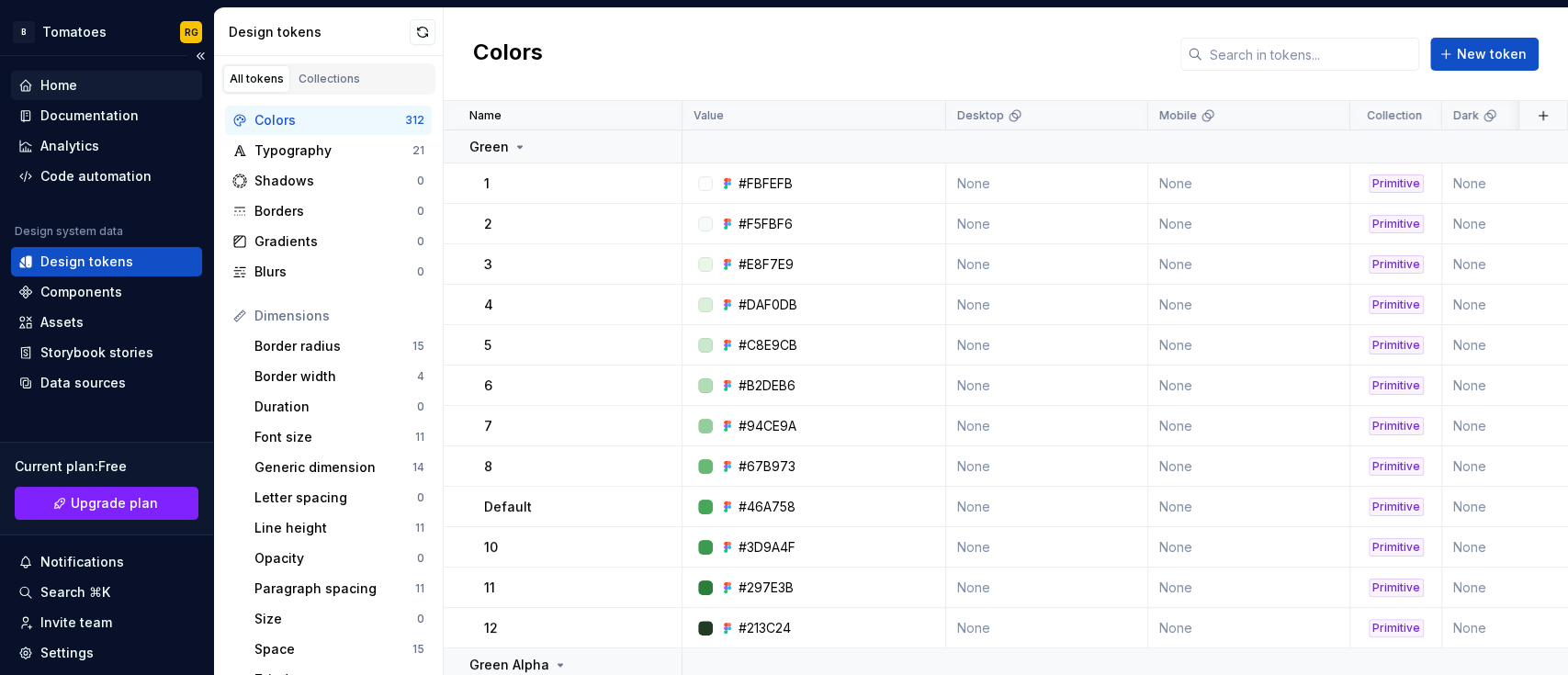
click at [70, 83] on div "Home" at bounding box center [59, 85] width 37 height 19
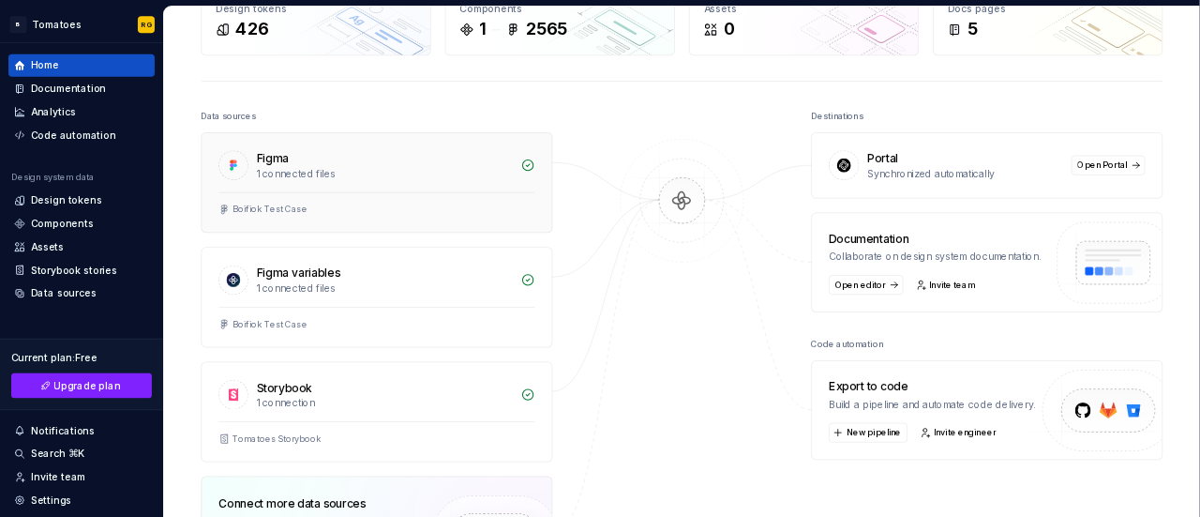
scroll to position [132, 0]
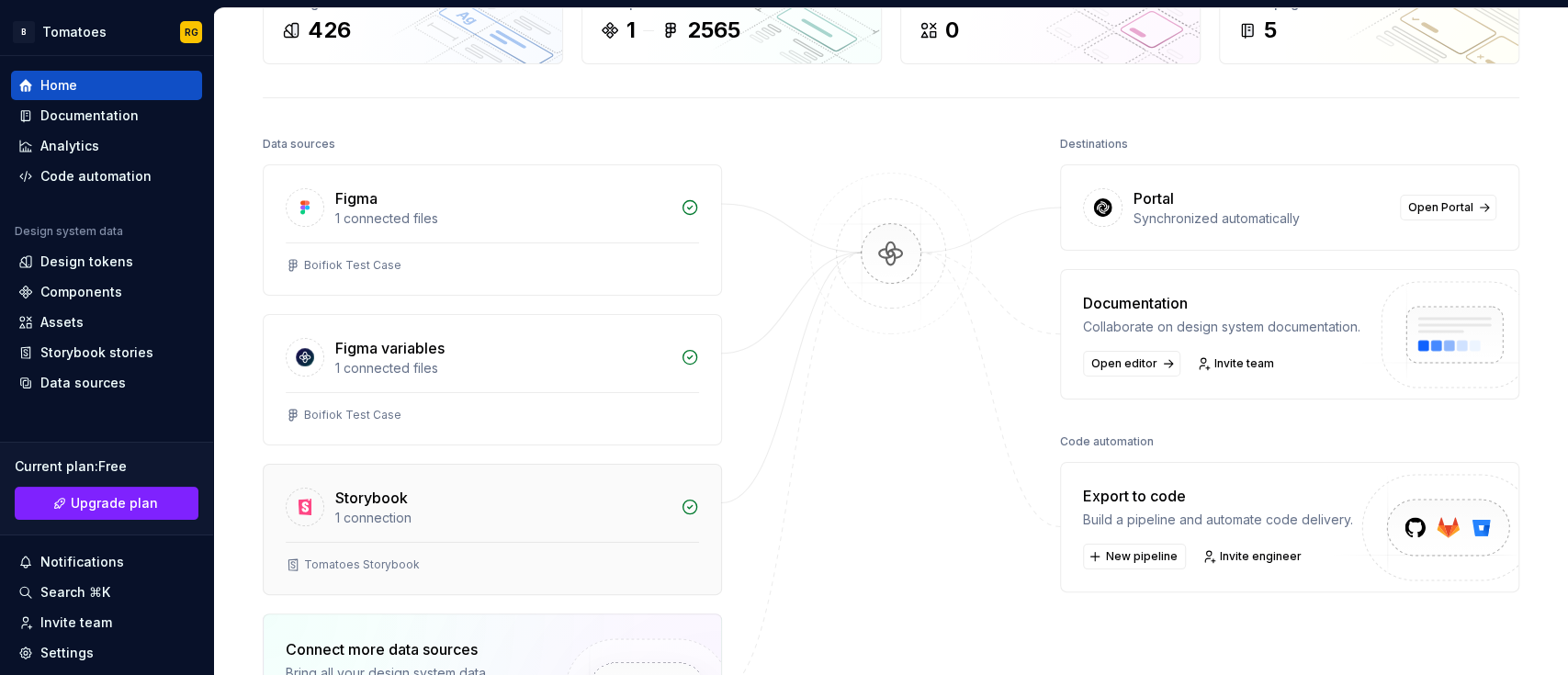
click at [388, 551] on div "Tomatoes Storybook" at bounding box center [492, 567] width 457 height 52
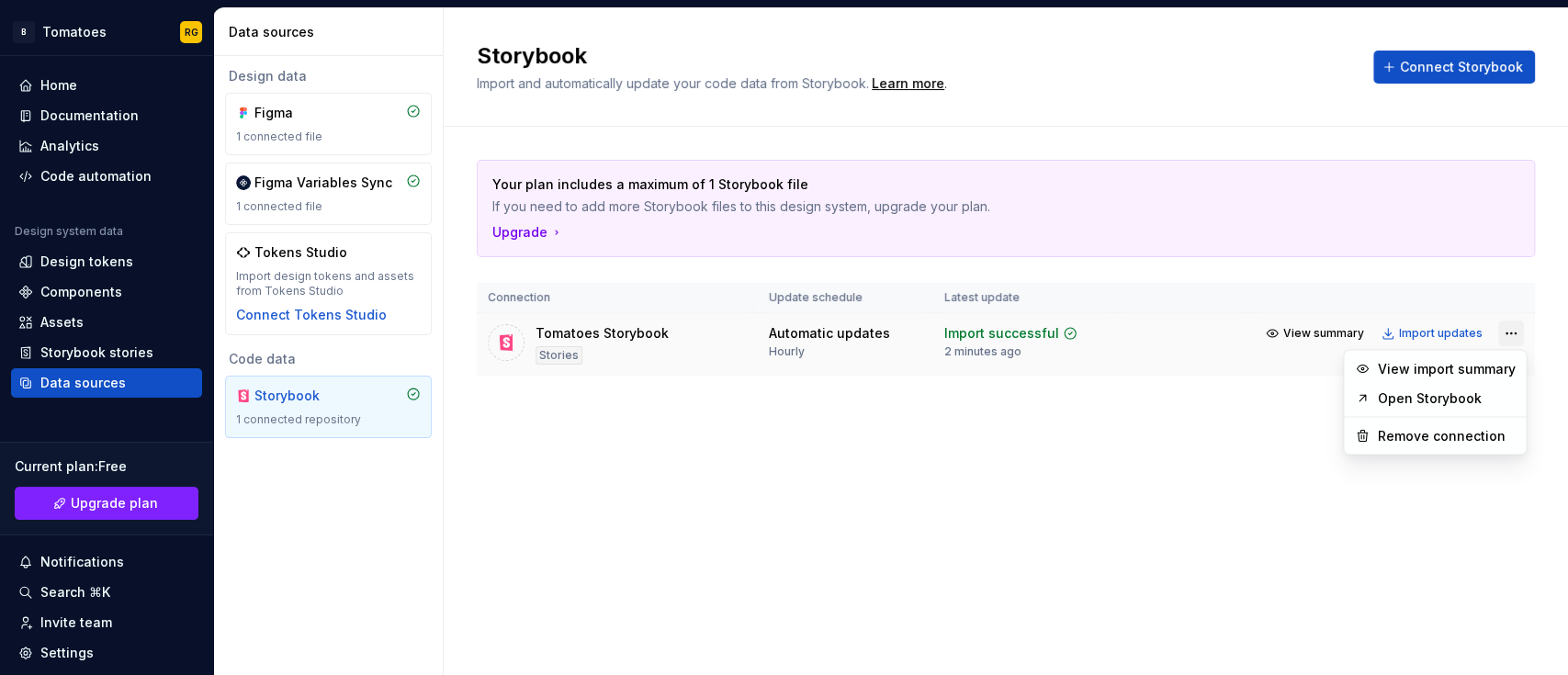
click at [1499, 327] on html "B Tomatoes RG Home Documentation Analytics Code automation Design system data D…" at bounding box center [784, 337] width 1568 height 675
click at [1465, 363] on div "View import summary" at bounding box center [1446, 368] width 138 height 19
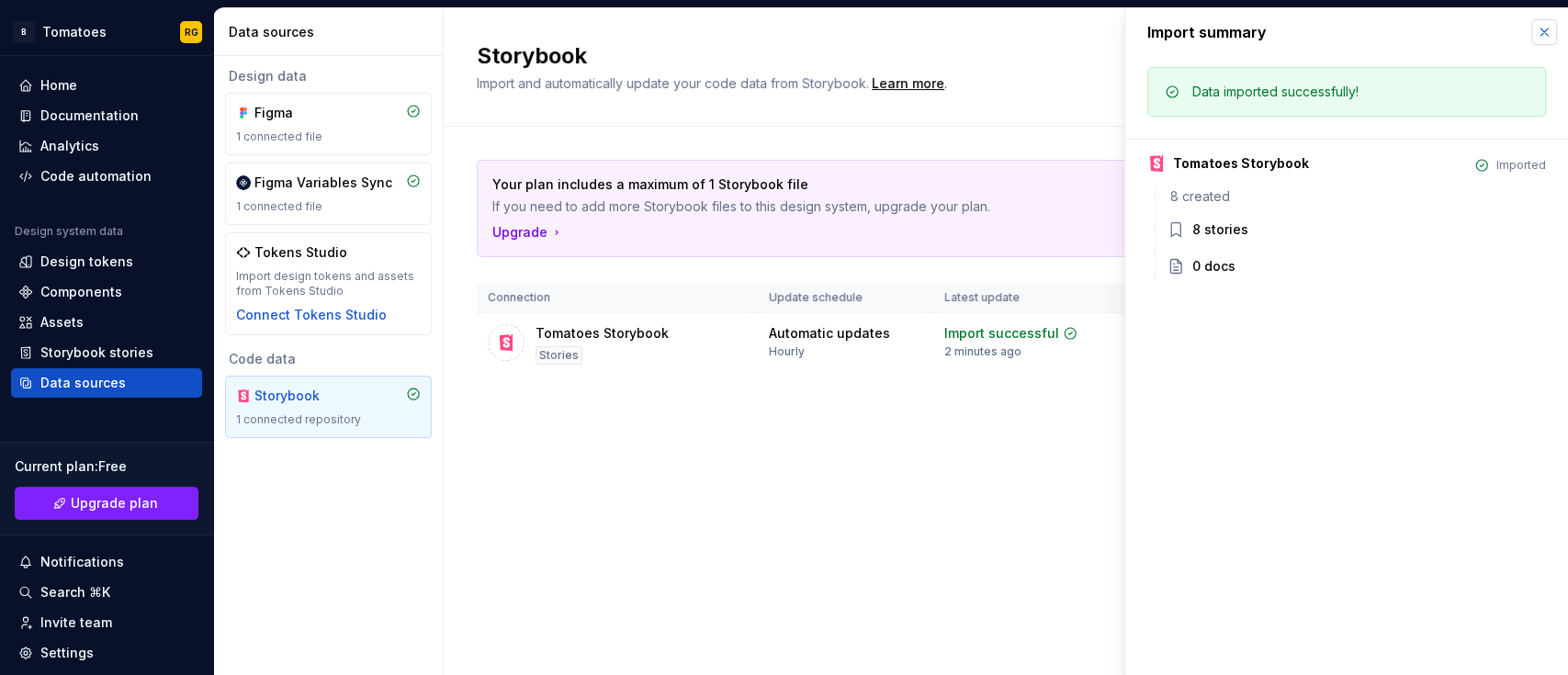
click at [1538, 25] on button "button" at bounding box center [1544, 32] width 25 height 25
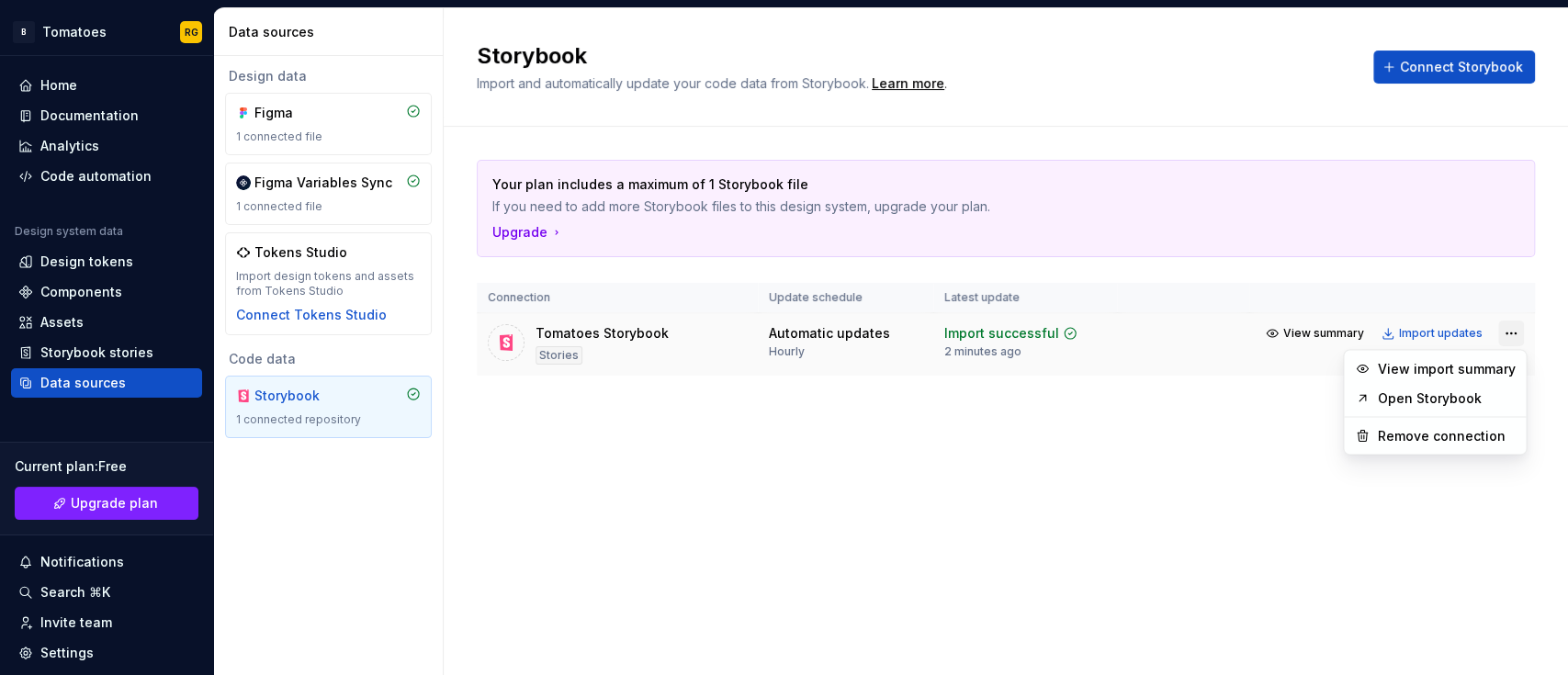
click at [1499, 327] on html "B Tomatoes RG Home Documentation Analytics Code automation Design system data D…" at bounding box center [784, 337] width 1568 height 675
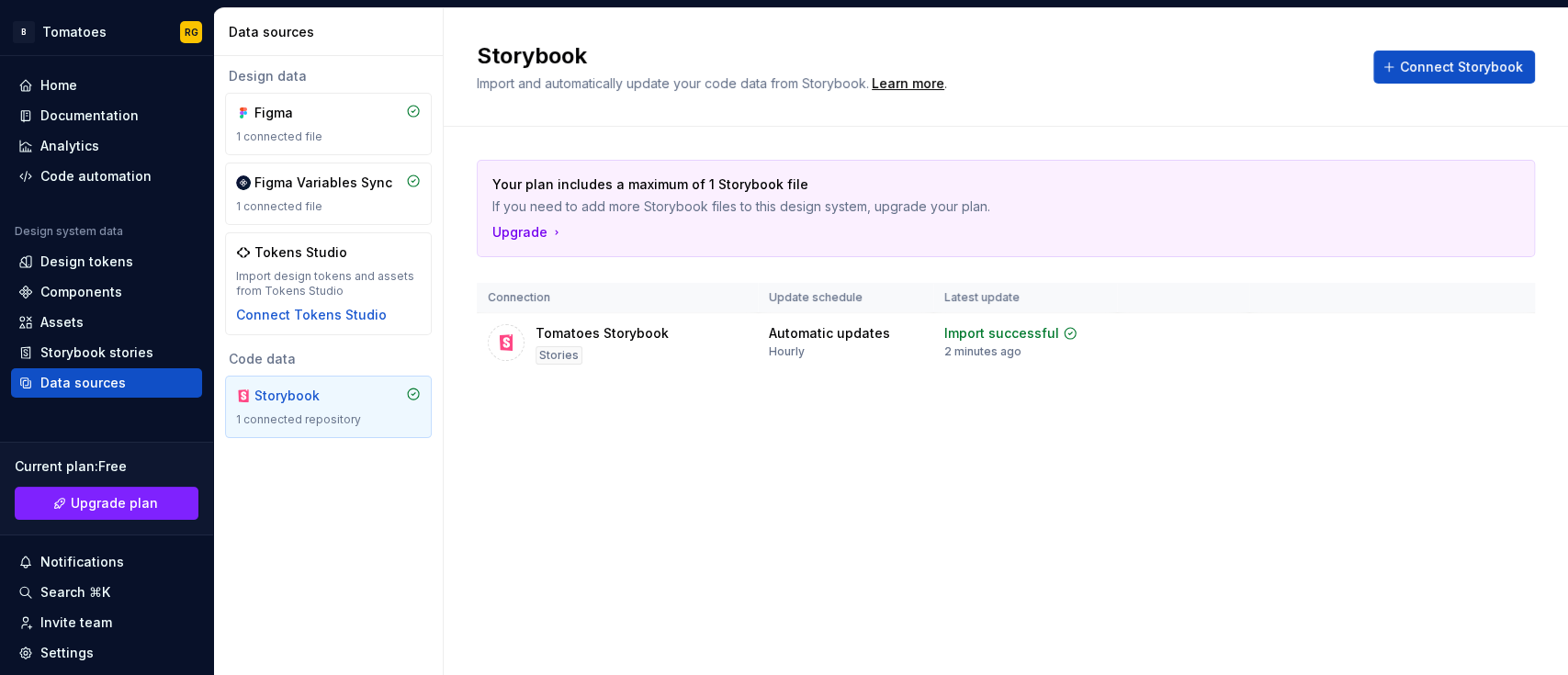
click at [1302, 332] on html "B Tomatoes RG Home Documentation Analytics Code automation Design system data D…" at bounding box center [784, 337] width 1568 height 675
click at [1302, 332] on span "View summary" at bounding box center [1323, 333] width 81 height 15
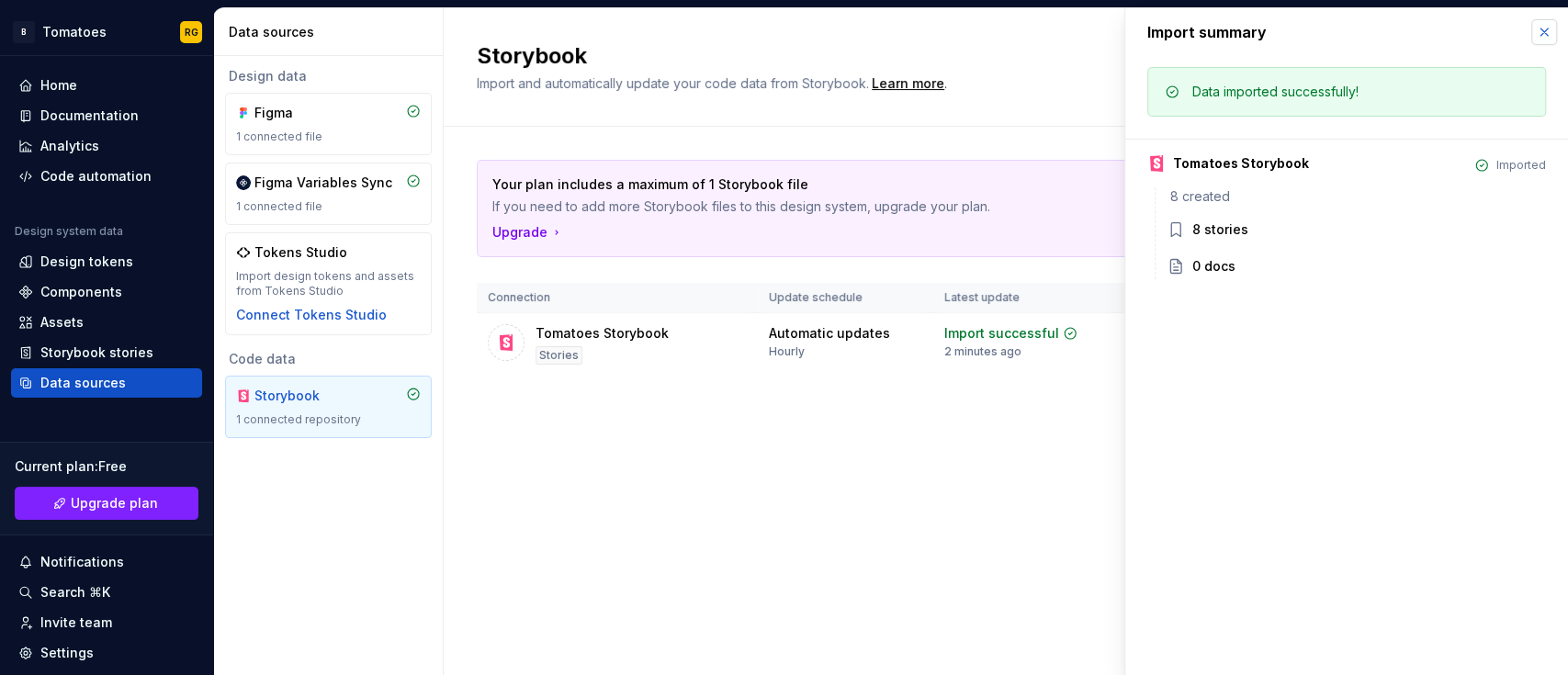
click at [1551, 25] on button "button" at bounding box center [1544, 32] width 25 height 25
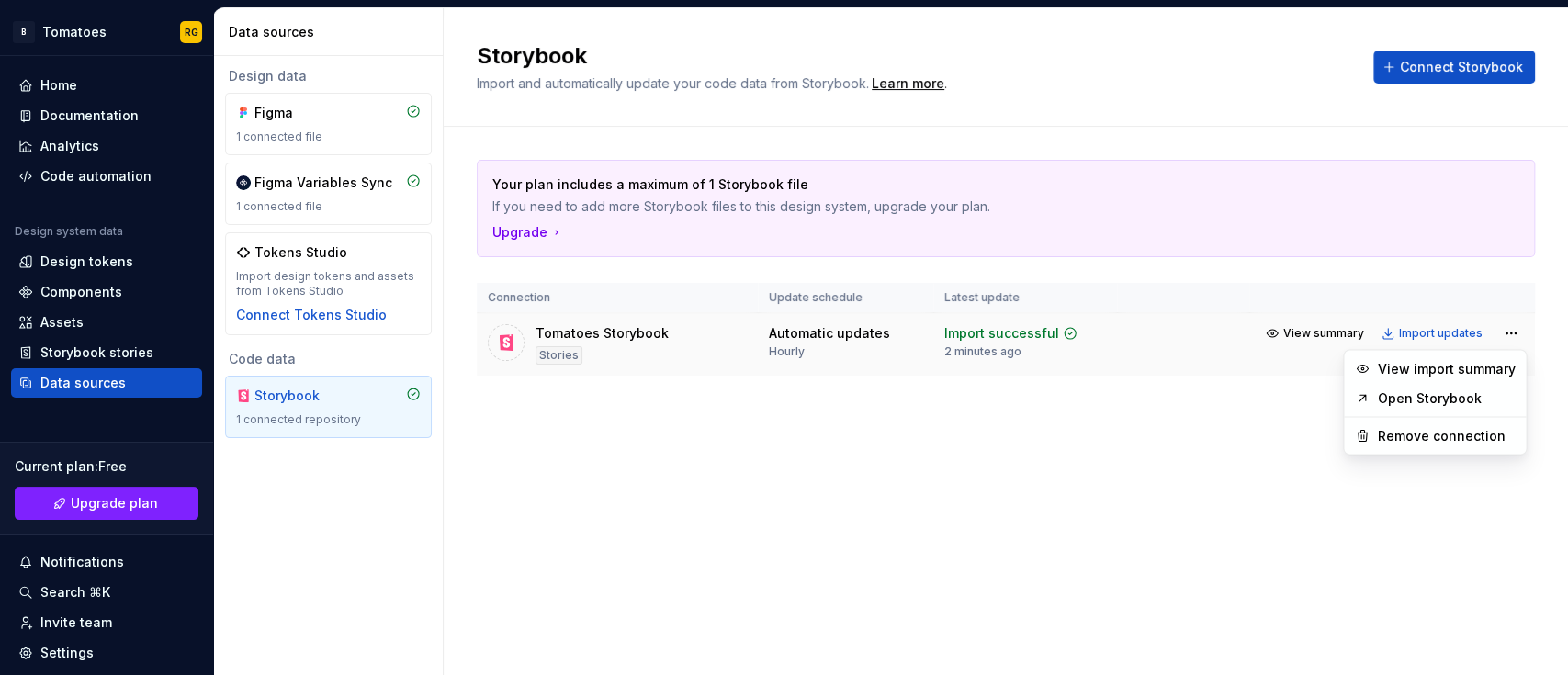
click at [1497, 330] on html "B Tomatoes RG Home Documentation Analytics Code automation Design system data D…" at bounding box center [784, 337] width 1568 height 675
click at [1457, 397] on link "Open Storybook" at bounding box center [1446, 398] width 138 height 19
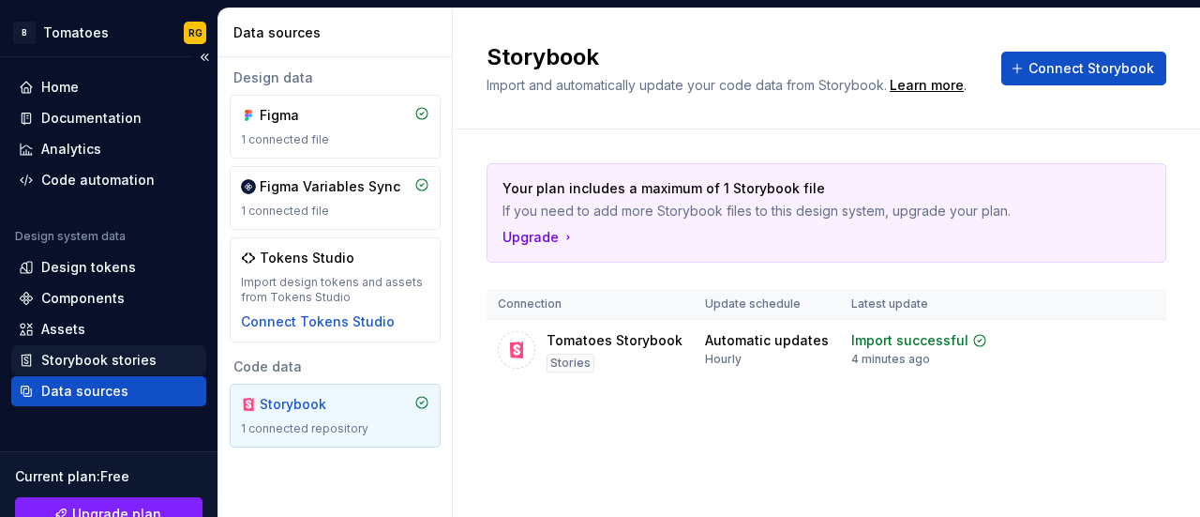
click at [99, 356] on div "Storybook stories" at bounding box center [98, 360] width 115 height 19
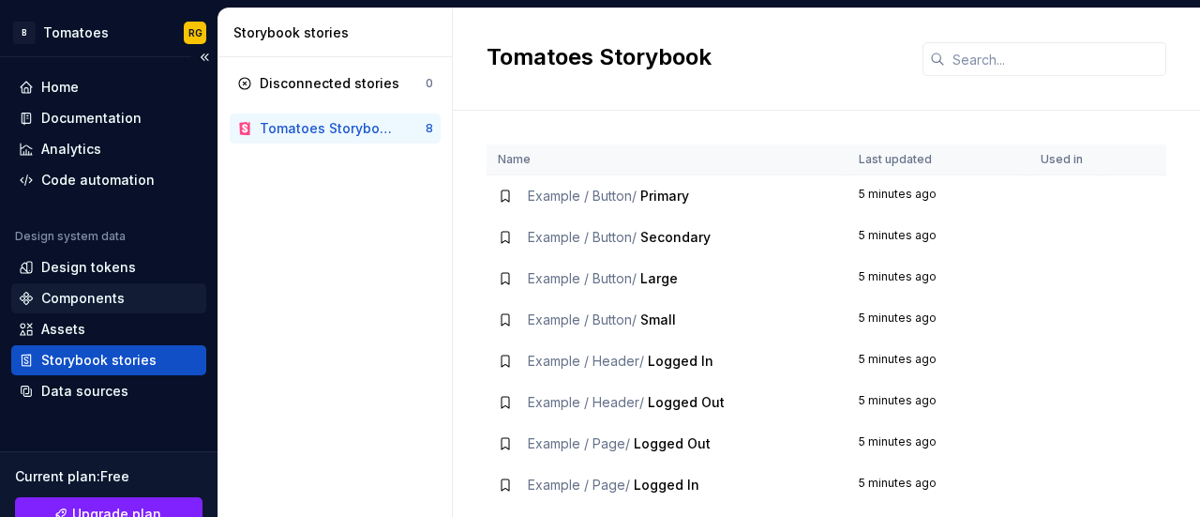
click at [45, 297] on div "Components" at bounding box center [82, 298] width 83 height 19
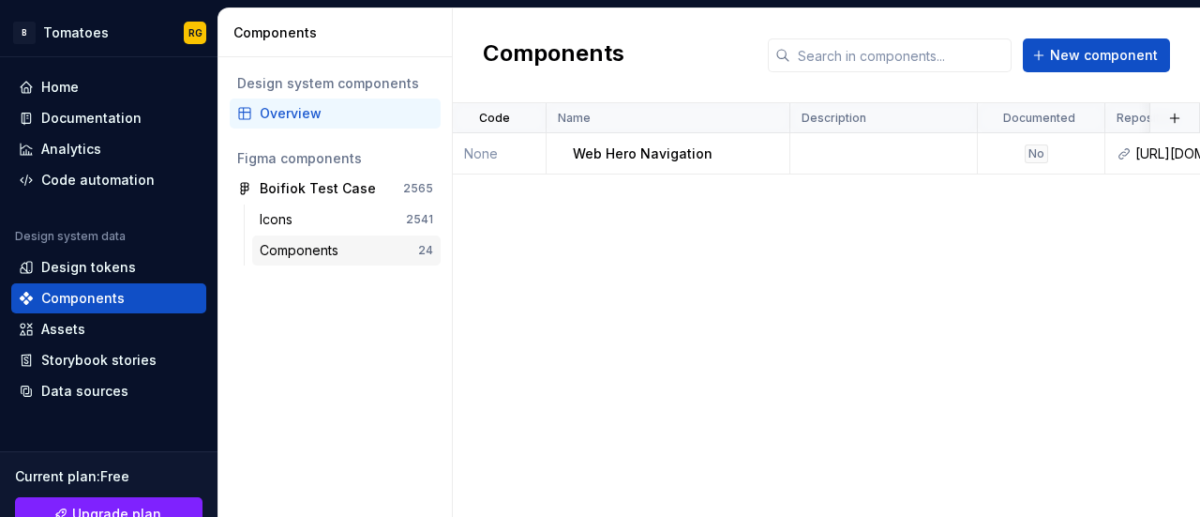
click at [281, 239] on div "Components 24" at bounding box center [346, 250] width 188 height 30
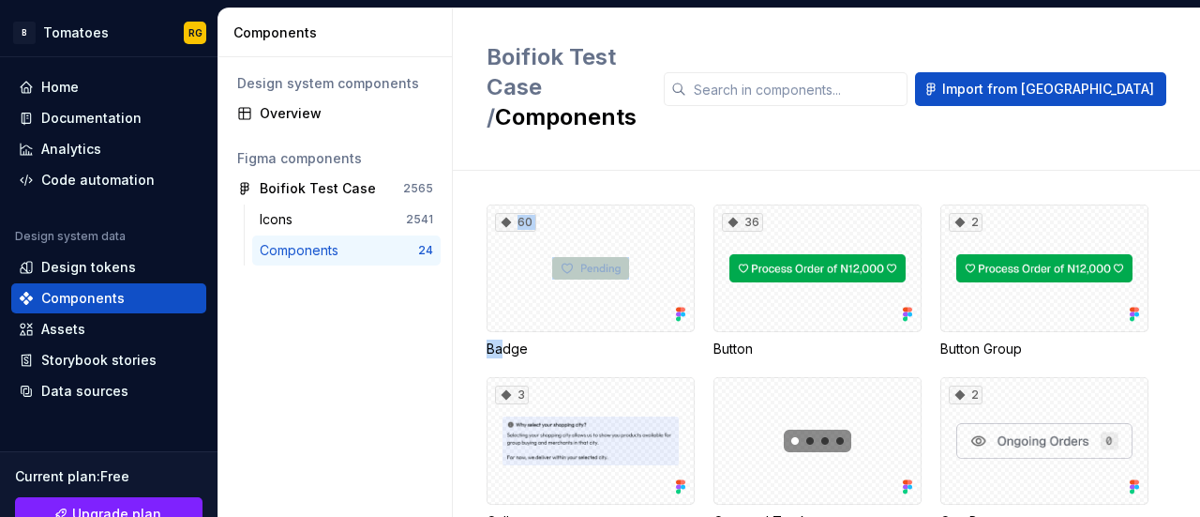
drag, startPoint x: 602, startPoint y: 225, endPoint x: 498, endPoint y: 318, distance: 139.5
click at [498, 318] on div "60 Badge" at bounding box center [591, 281] width 208 height 154
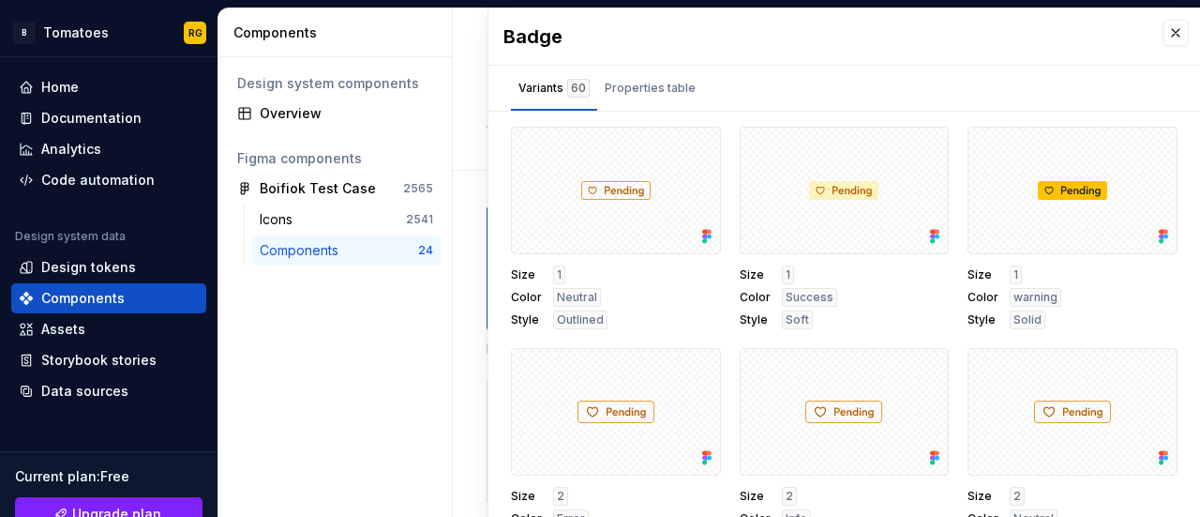
click at [557, 274] on span "1" at bounding box center [559, 274] width 5 height 15
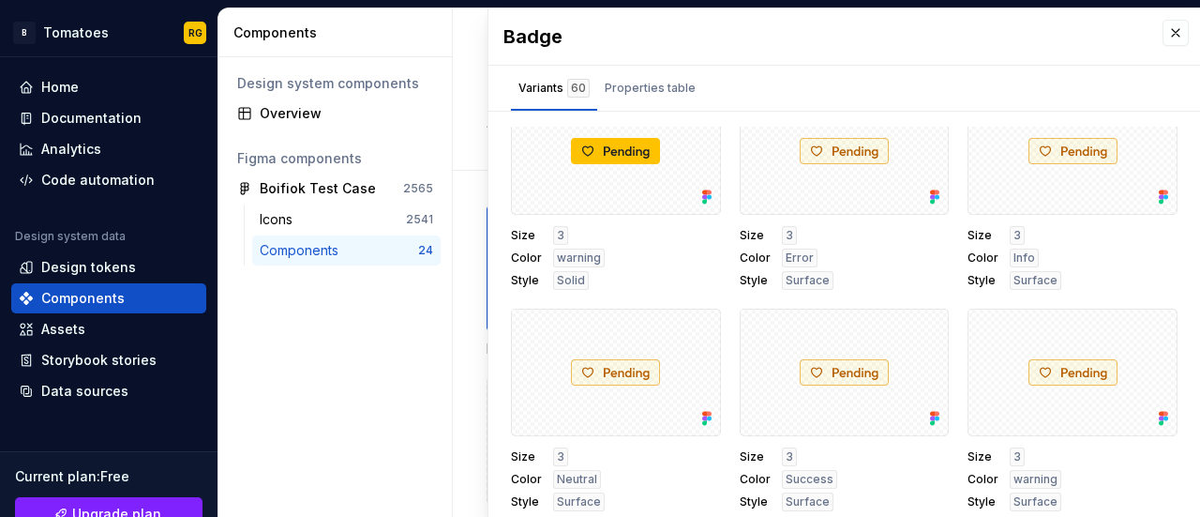
scroll to position [8, 0]
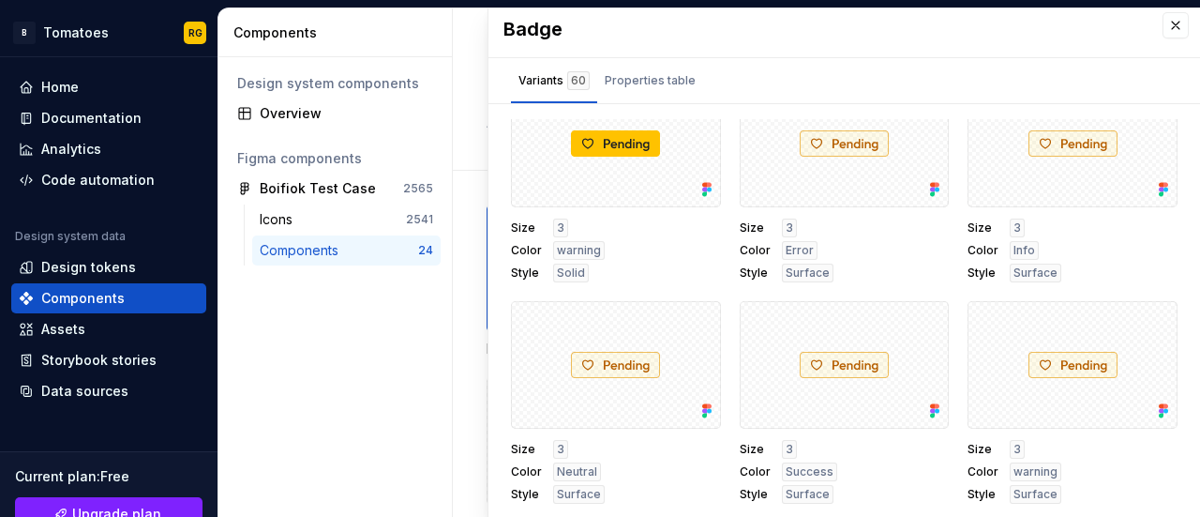
click at [437, 263] on div "Components 24" at bounding box center [346, 250] width 188 height 30
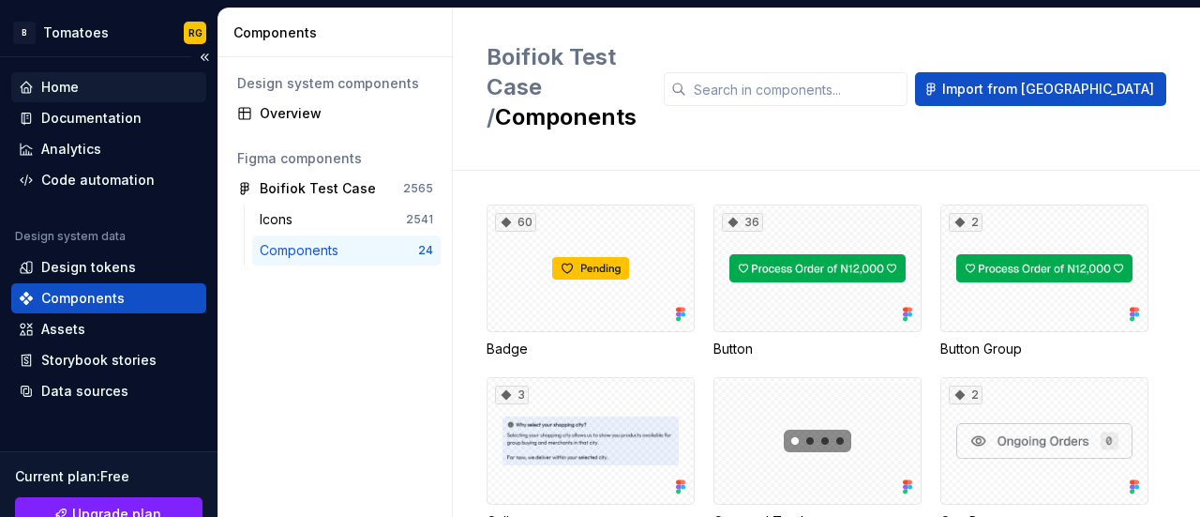
click at [101, 83] on div "Home" at bounding box center [109, 87] width 180 height 19
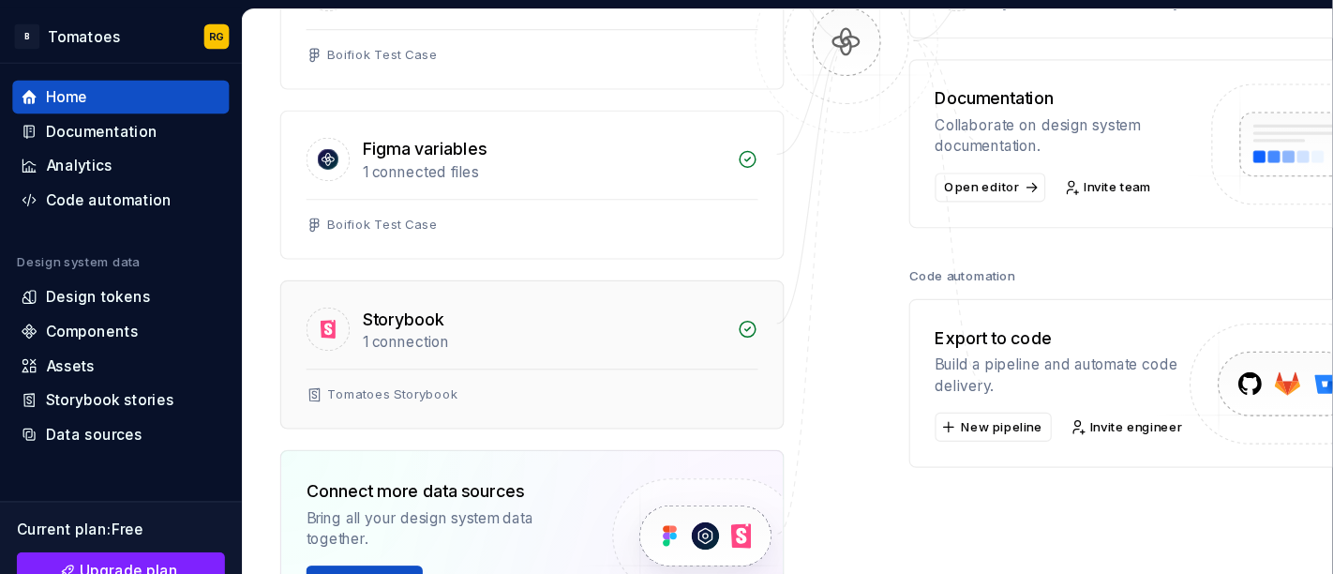
scroll to position [354, 0]
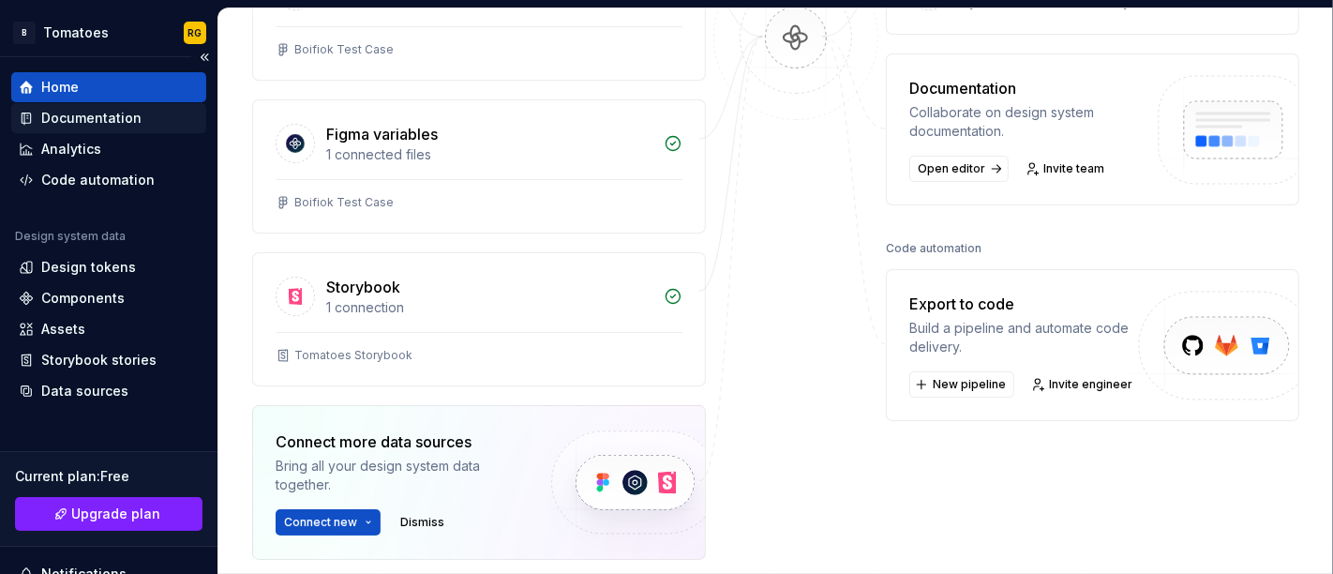
click at [136, 107] on div "Documentation" at bounding box center [108, 118] width 195 height 30
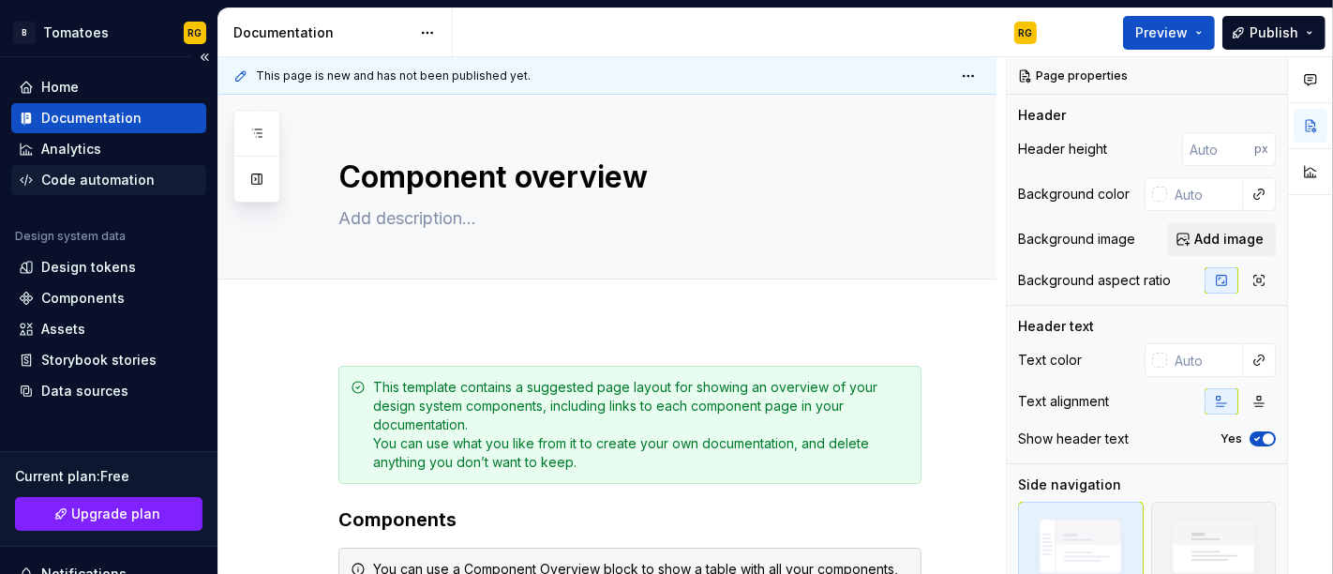
click at [88, 177] on div "Code automation" at bounding box center [97, 180] width 113 height 19
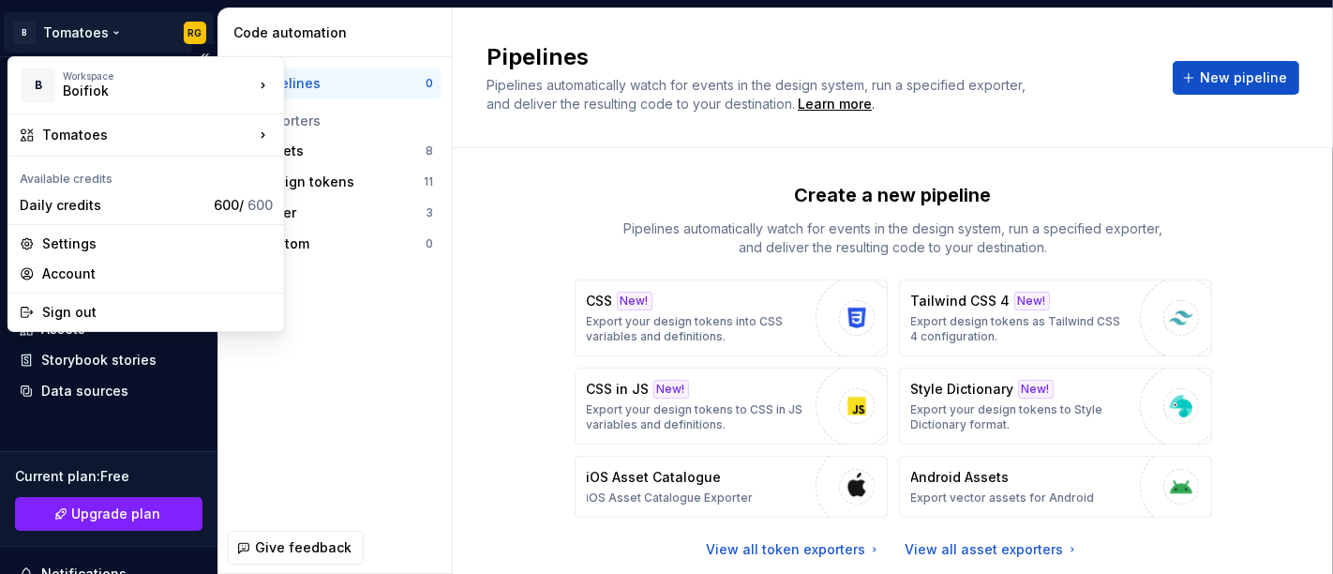
click at [83, 38] on html "B Tomatoes RG Home Documentation Analytics Code automation Design system data D…" at bounding box center [666, 287] width 1333 height 574
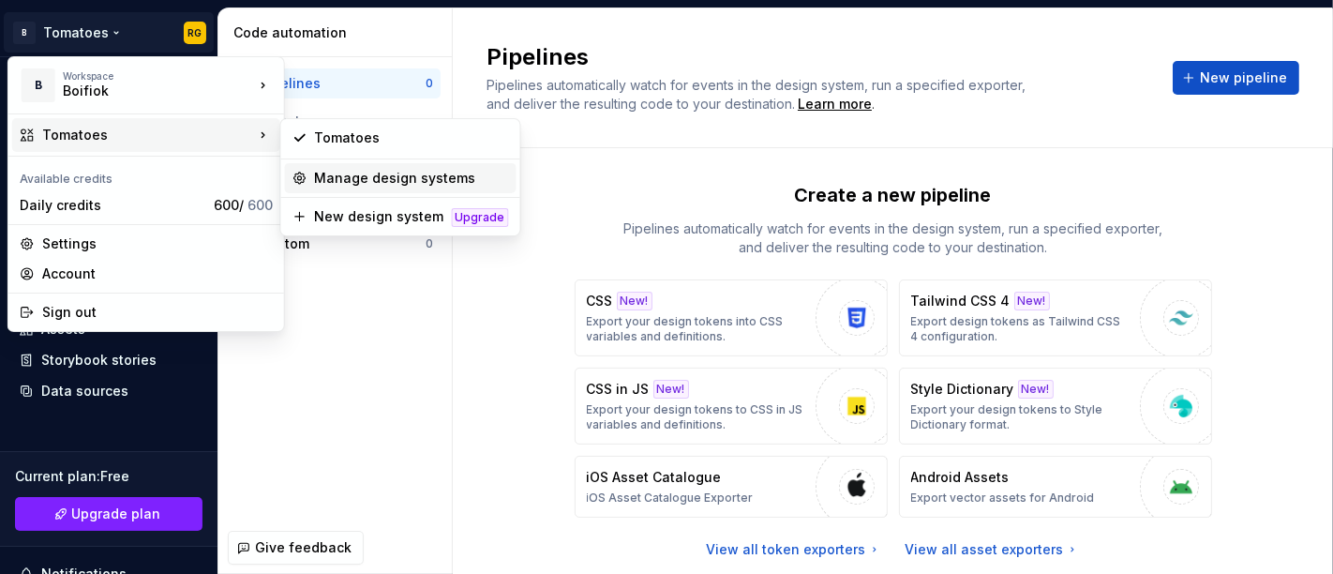
click at [331, 171] on div "Manage design systems" at bounding box center [412, 178] width 194 height 19
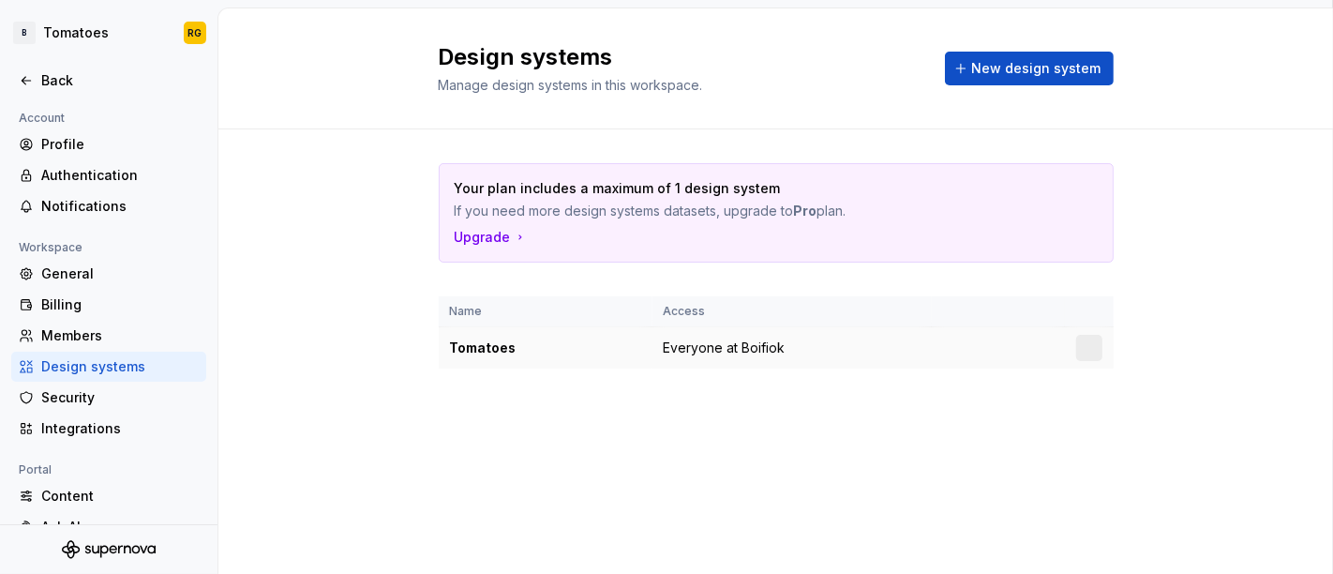
click at [502, 334] on td "Tomatoes" at bounding box center [546, 348] width 214 height 42
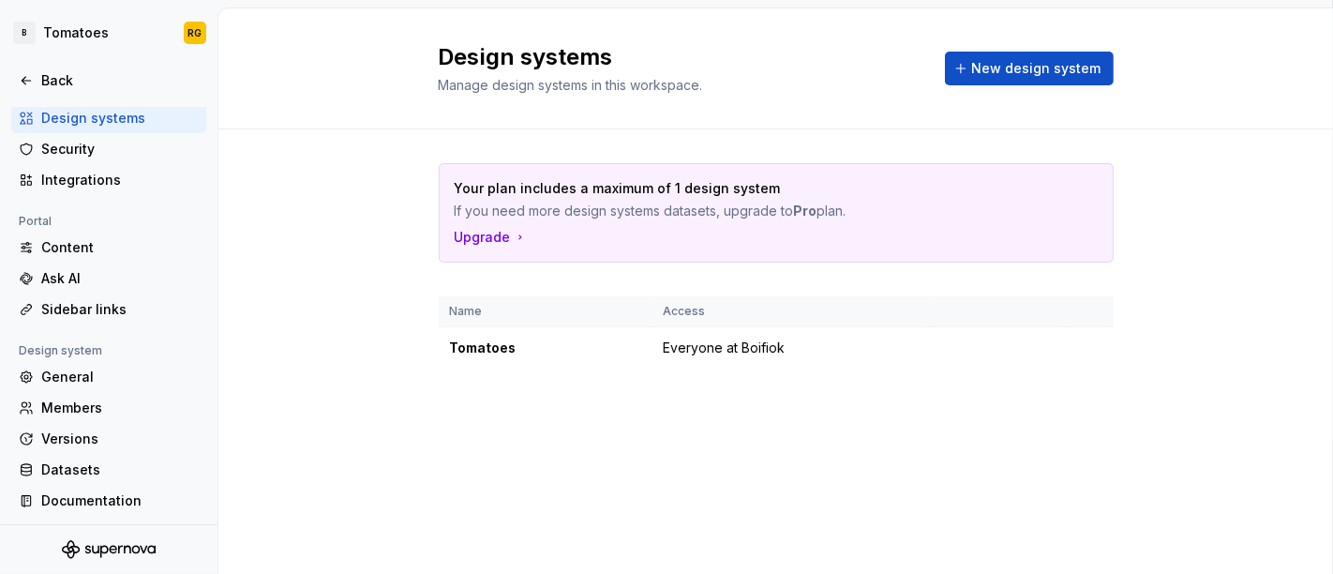
scroll to position [249, 0]
click at [98, 494] on div "Documentation" at bounding box center [120, 499] width 158 height 19
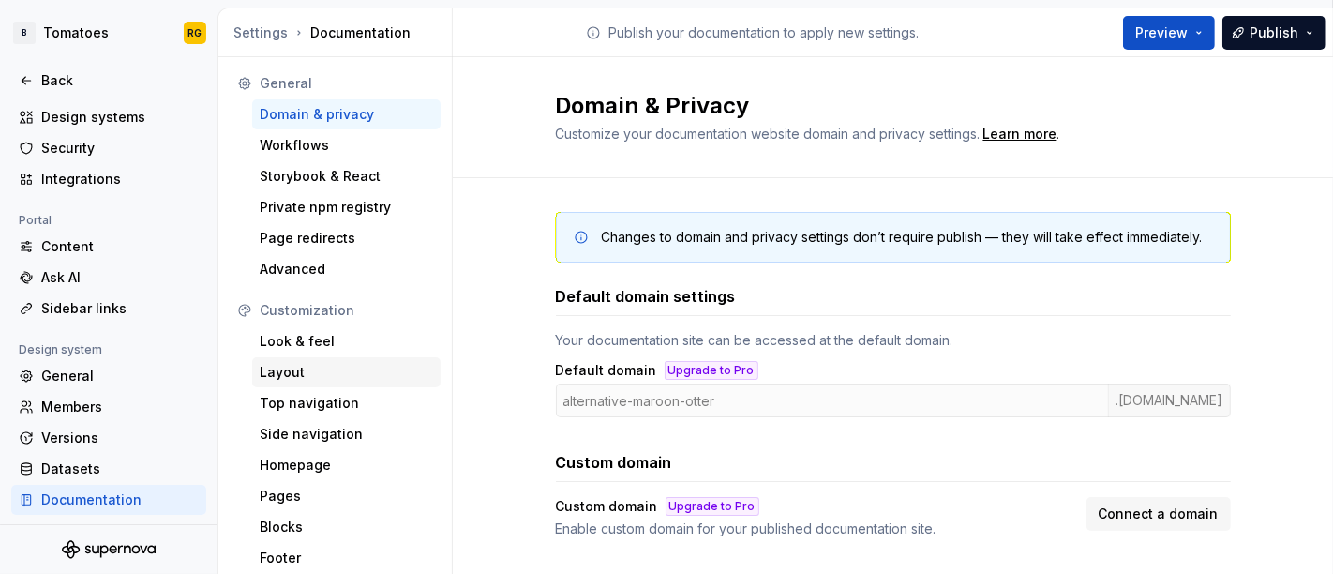
scroll to position [124, 0]
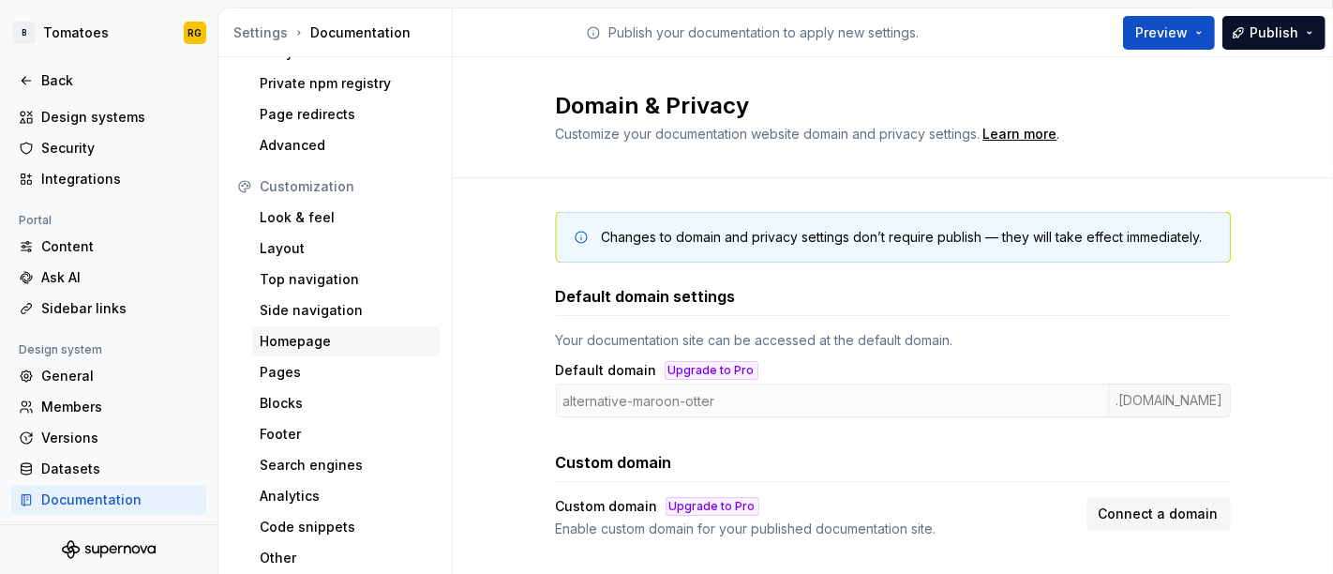
click at [347, 341] on div "Homepage" at bounding box center [346, 341] width 173 height 19
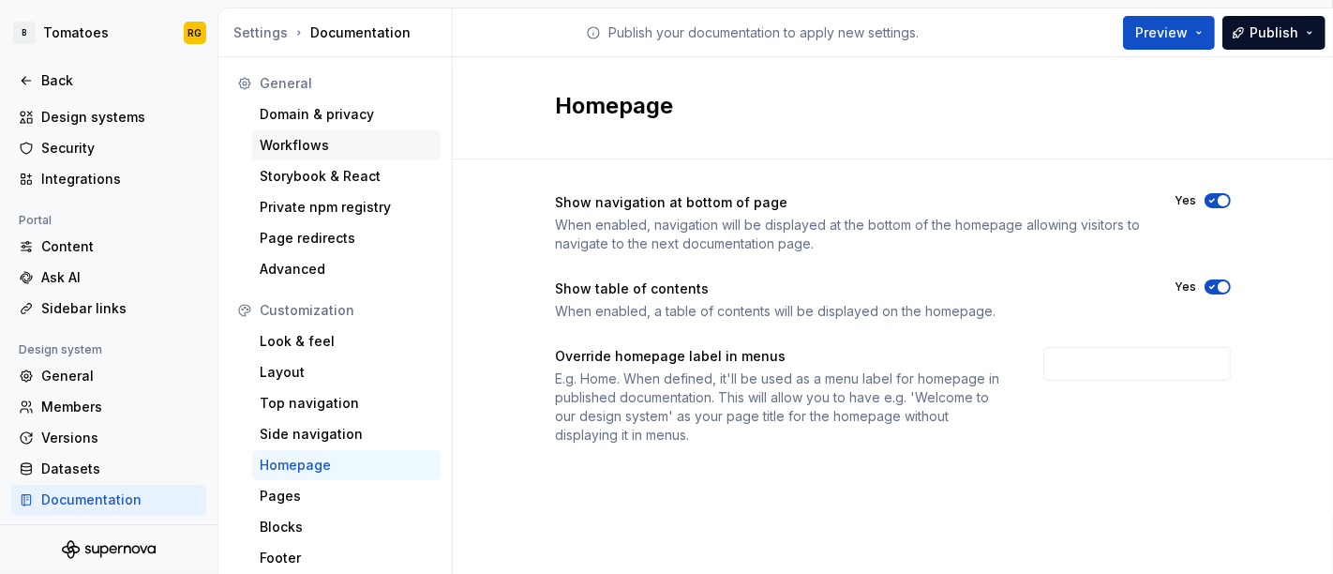
click at [321, 152] on div "Workflows" at bounding box center [346, 145] width 173 height 19
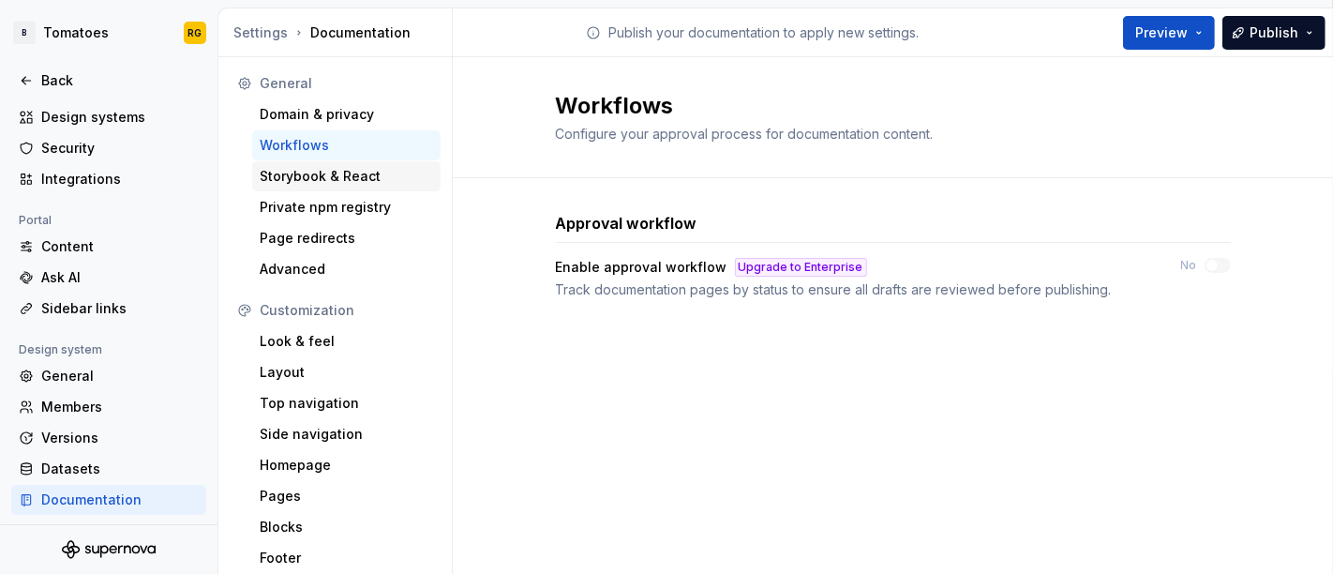
click at [326, 169] on div "Storybook & React" at bounding box center [346, 176] width 173 height 19
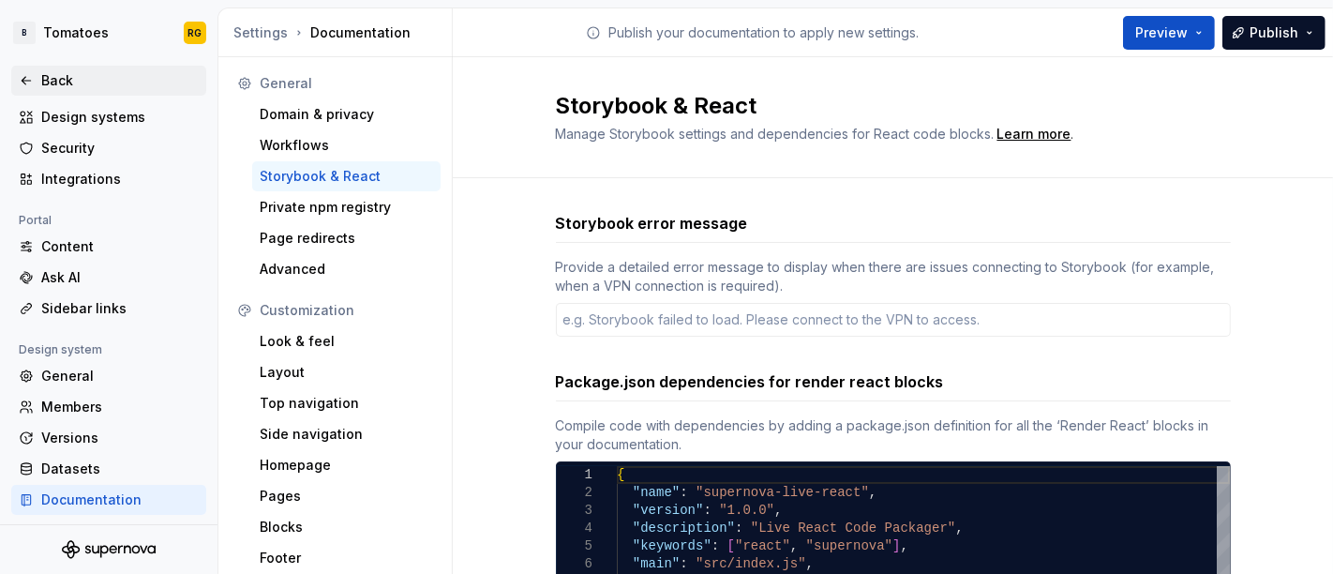
click at [64, 87] on div "Back" at bounding box center [120, 80] width 158 height 19
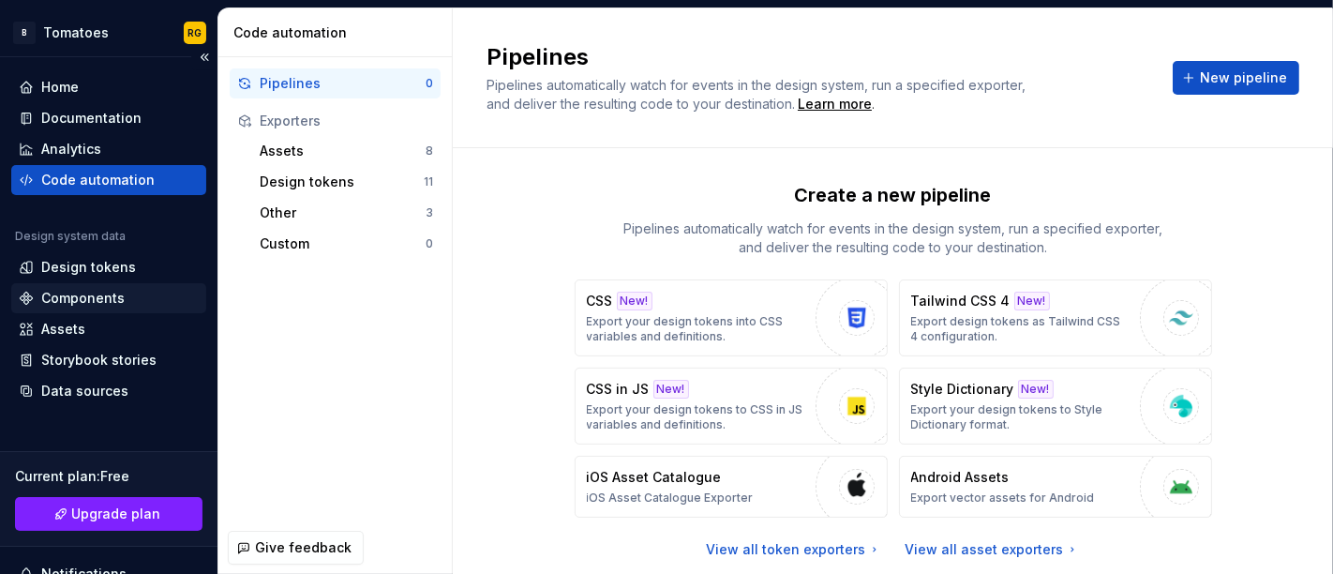
click at [115, 293] on div "Components" at bounding box center [82, 298] width 83 height 19
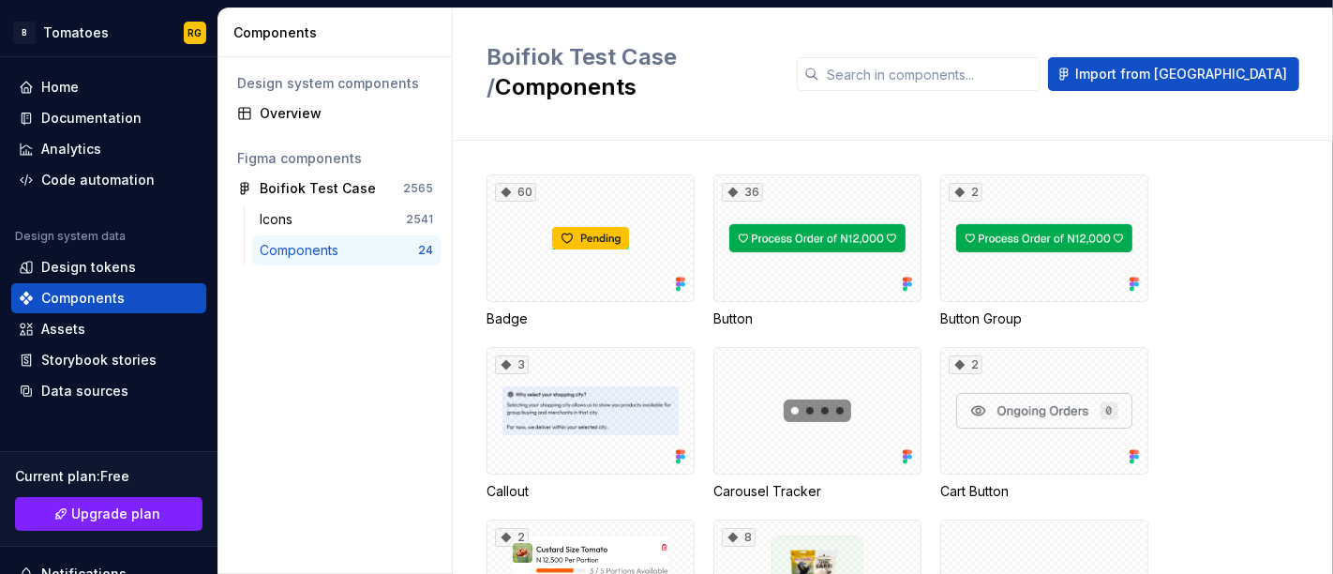
click at [310, 236] on div "Components 24" at bounding box center [346, 250] width 188 height 30
drag, startPoint x: 310, startPoint y: 236, endPoint x: 282, endPoint y: 290, distance: 60.4
click at [282, 290] on div "Design system components Overview Figma components Boifiok Test Case 2565 Icons…" at bounding box center [334, 315] width 233 height 517
drag, startPoint x: 537, startPoint y: 208, endPoint x: 488, endPoint y: 277, distance: 84.6
click at [488, 277] on div "60 Badge" at bounding box center [591, 251] width 208 height 154
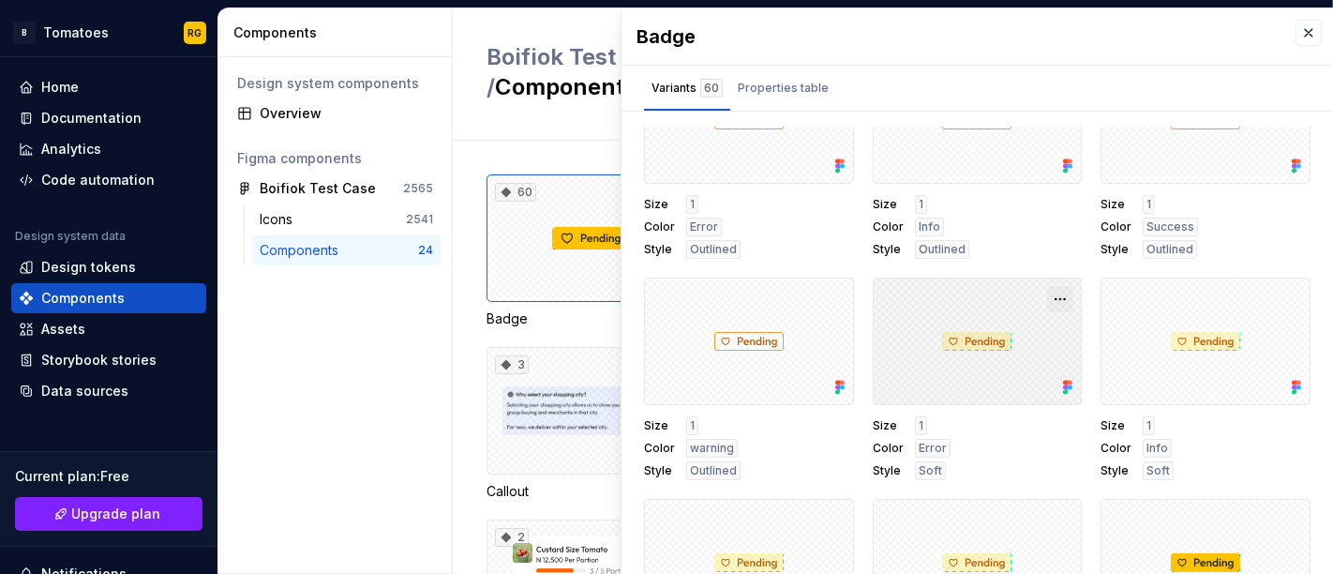
scroll to position [731, 0]
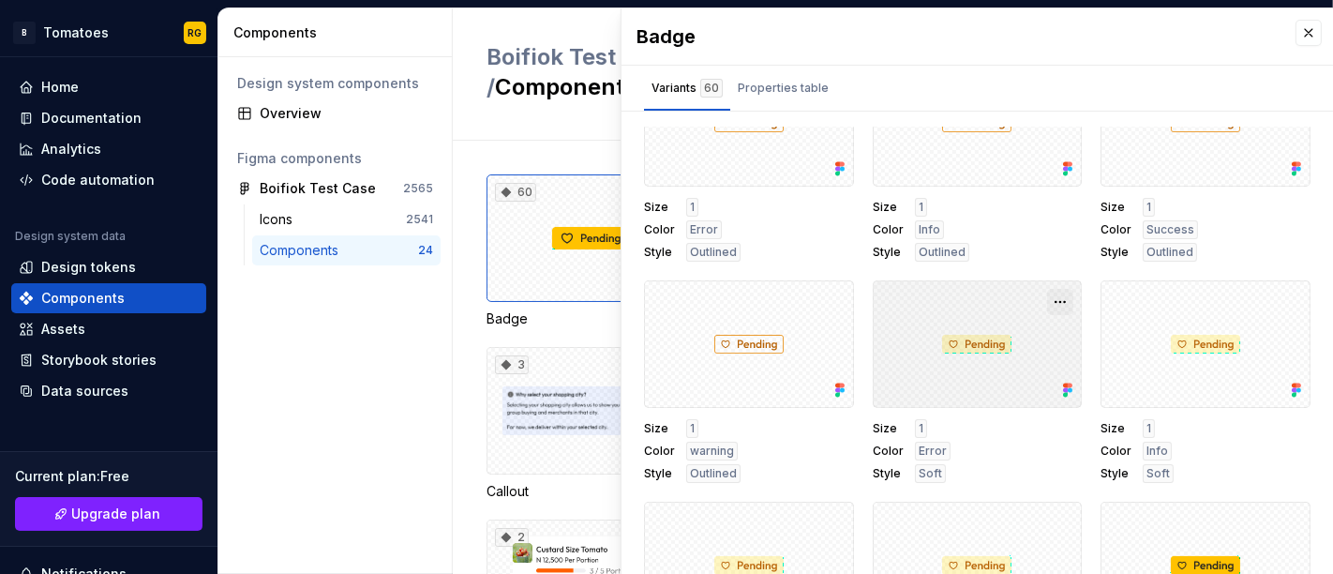
click at [1047, 291] on button "button" at bounding box center [1060, 302] width 26 height 26
click at [980, 408] on div "Size 1 Color Error Style Soft" at bounding box center [978, 381] width 210 height 203
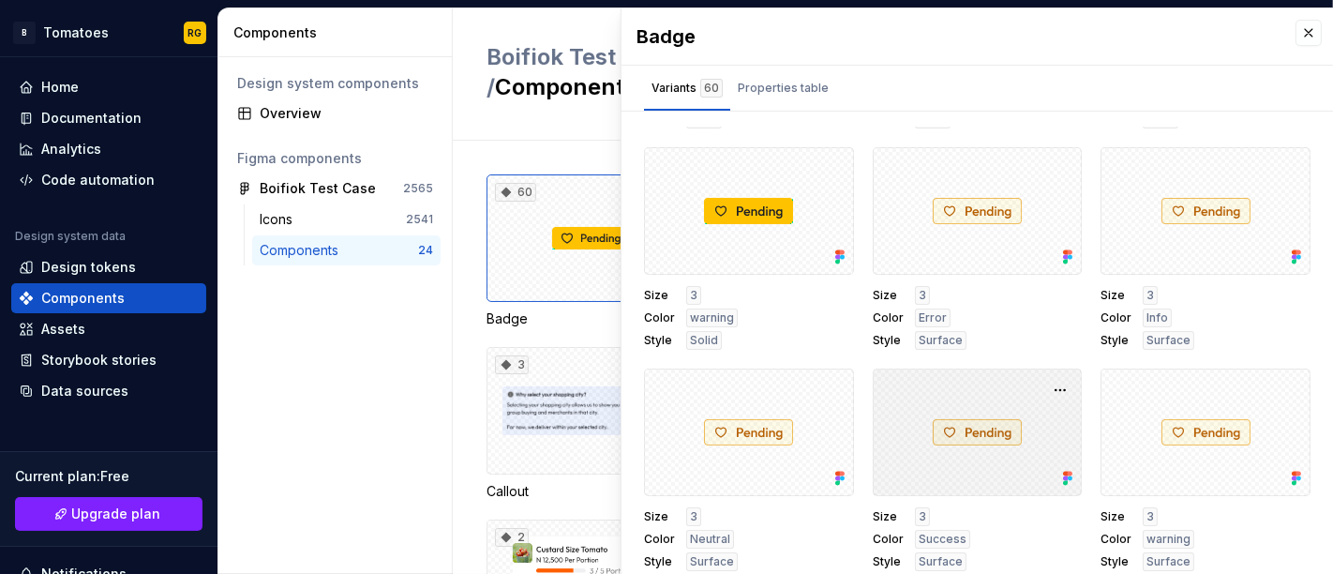
scroll to position [8, 0]
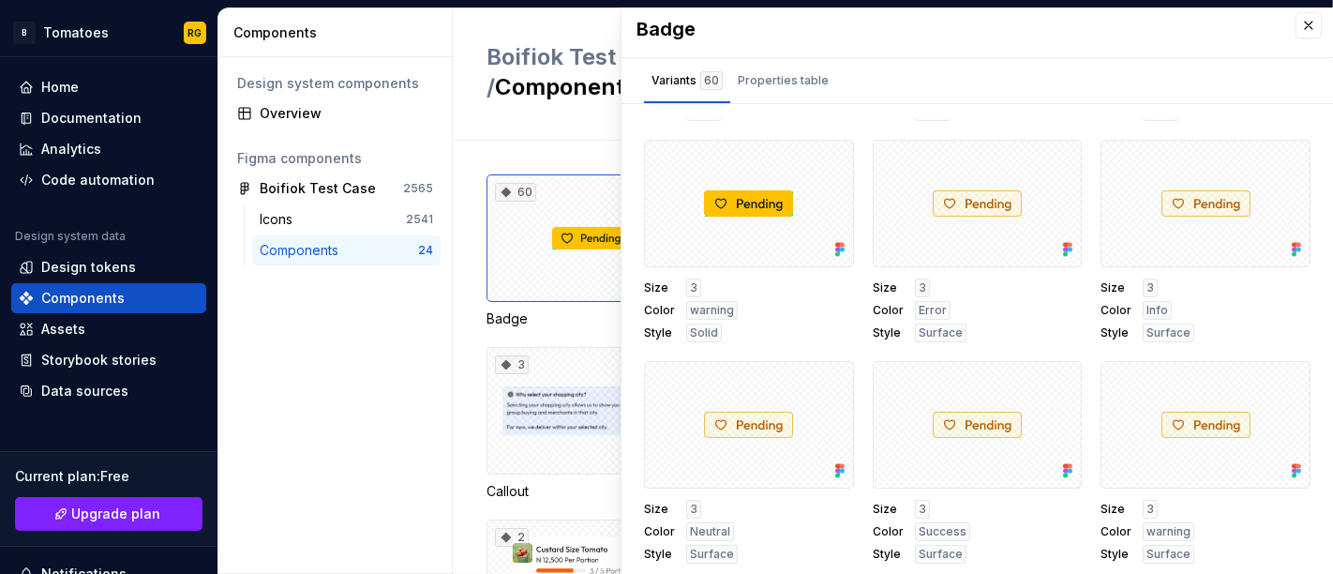
click at [426, 363] on div "Design system components Overview Figma components Boifiok Test Case 2565 Icons…" at bounding box center [334, 315] width 233 height 517
click at [133, 262] on div "Design tokens" at bounding box center [109, 267] width 180 height 19
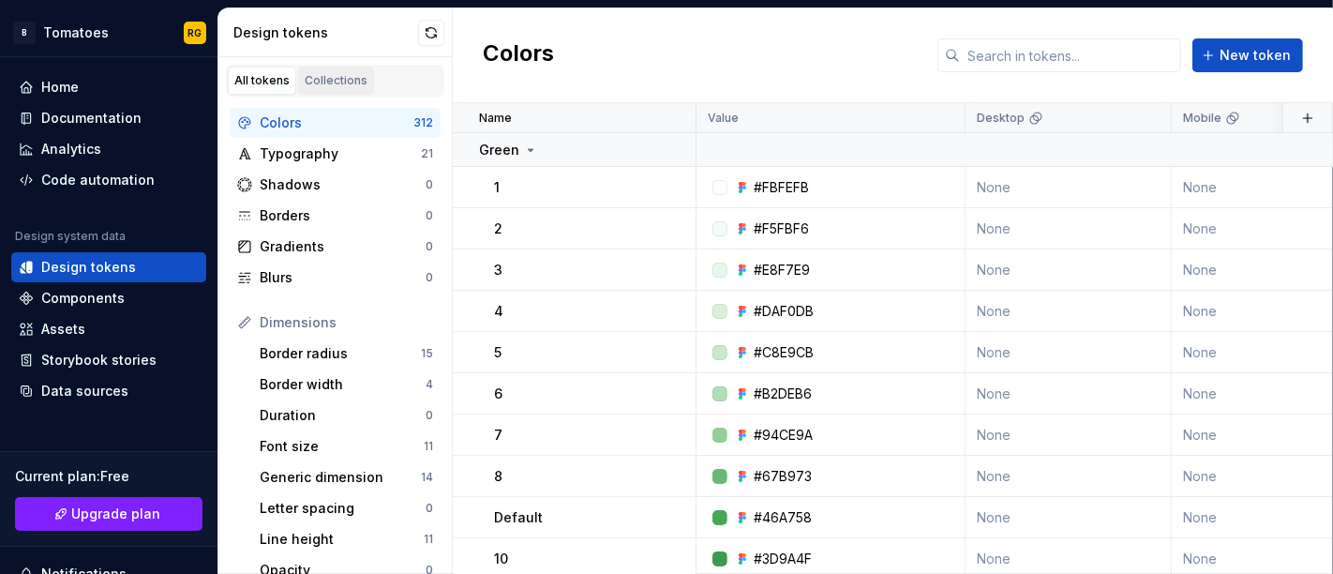
click at [315, 69] on link "Collections" at bounding box center [336, 81] width 76 height 28
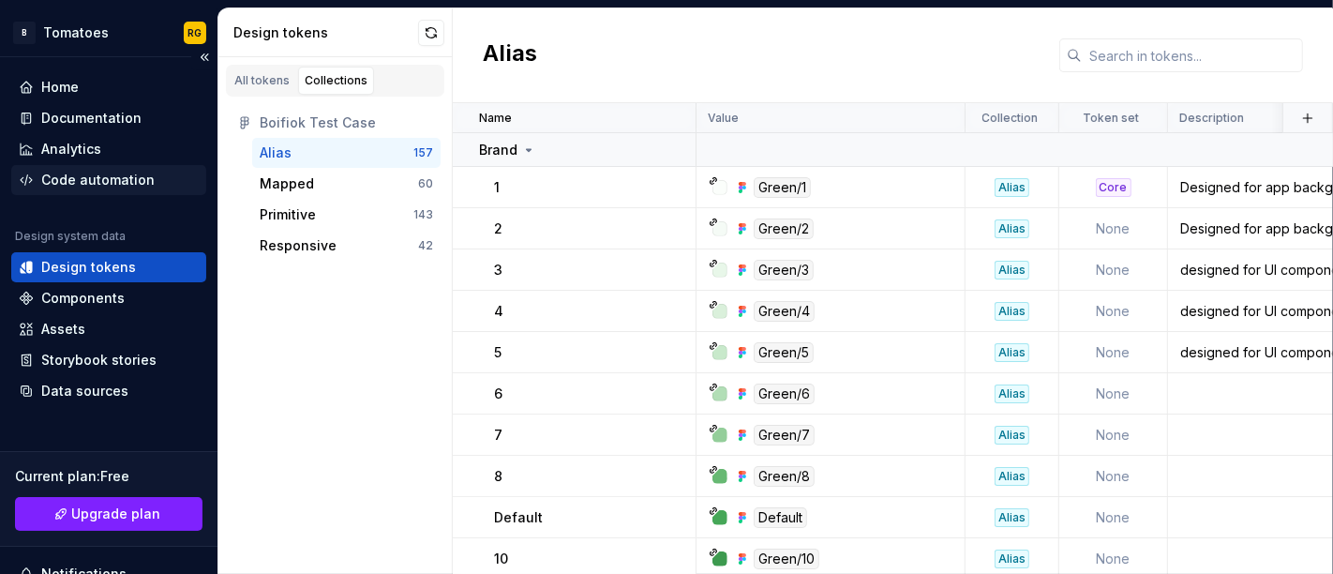
click at [88, 188] on div "Code automation" at bounding box center [97, 180] width 113 height 19
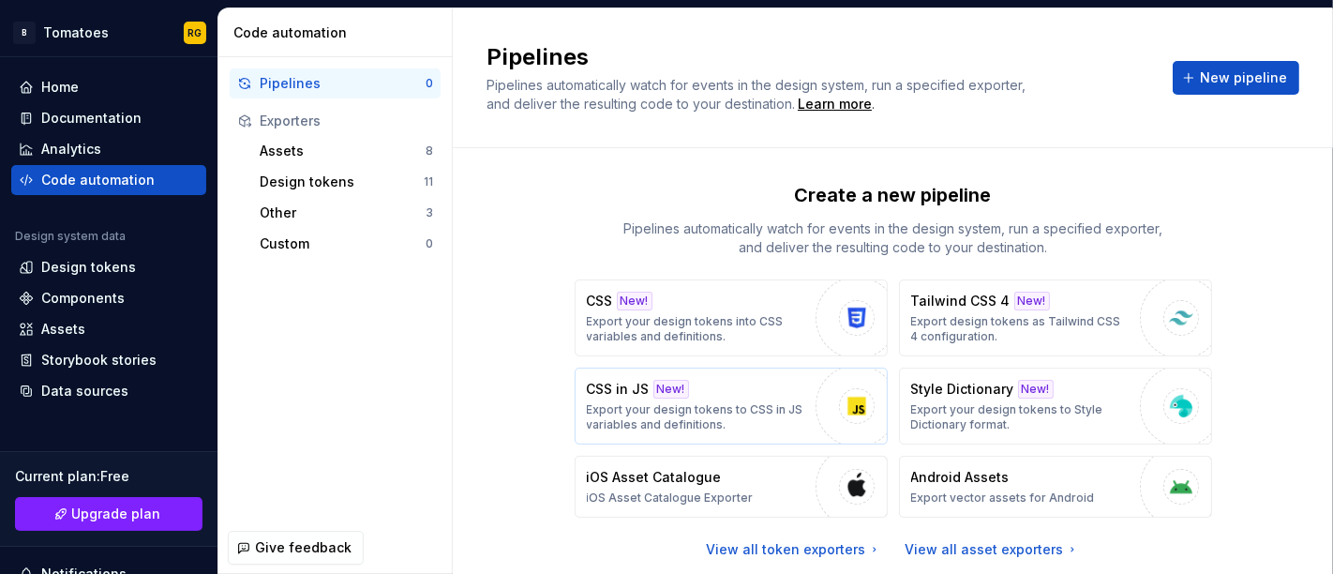
scroll to position [53, 0]
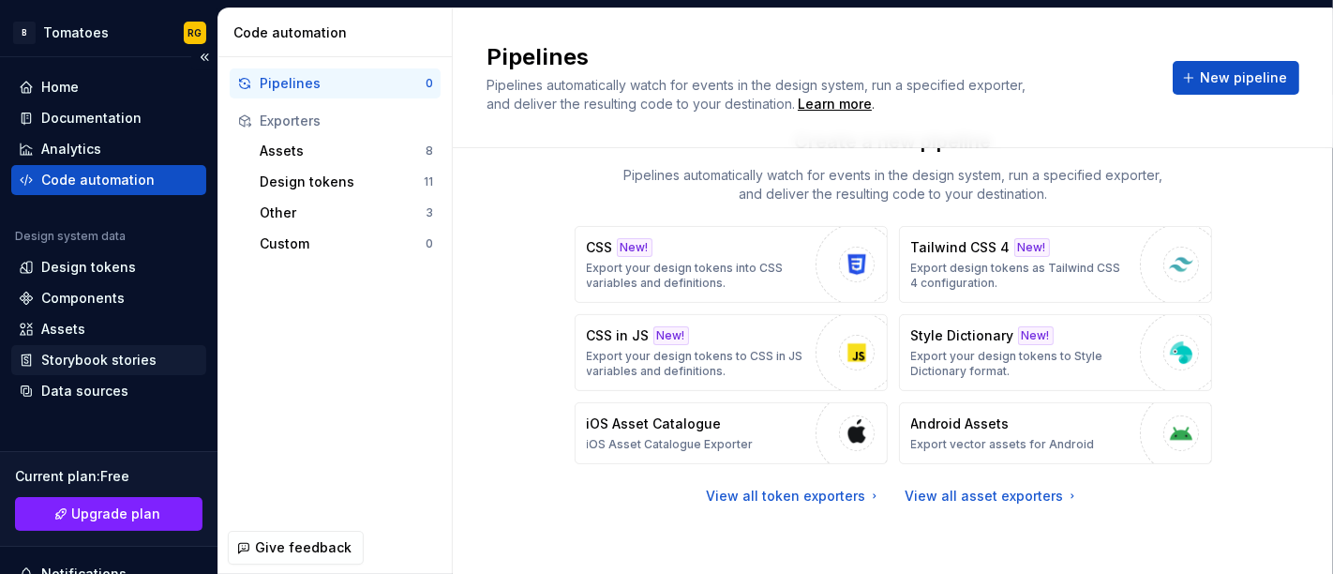
click at [91, 351] on div "Storybook stories" at bounding box center [98, 360] width 115 height 19
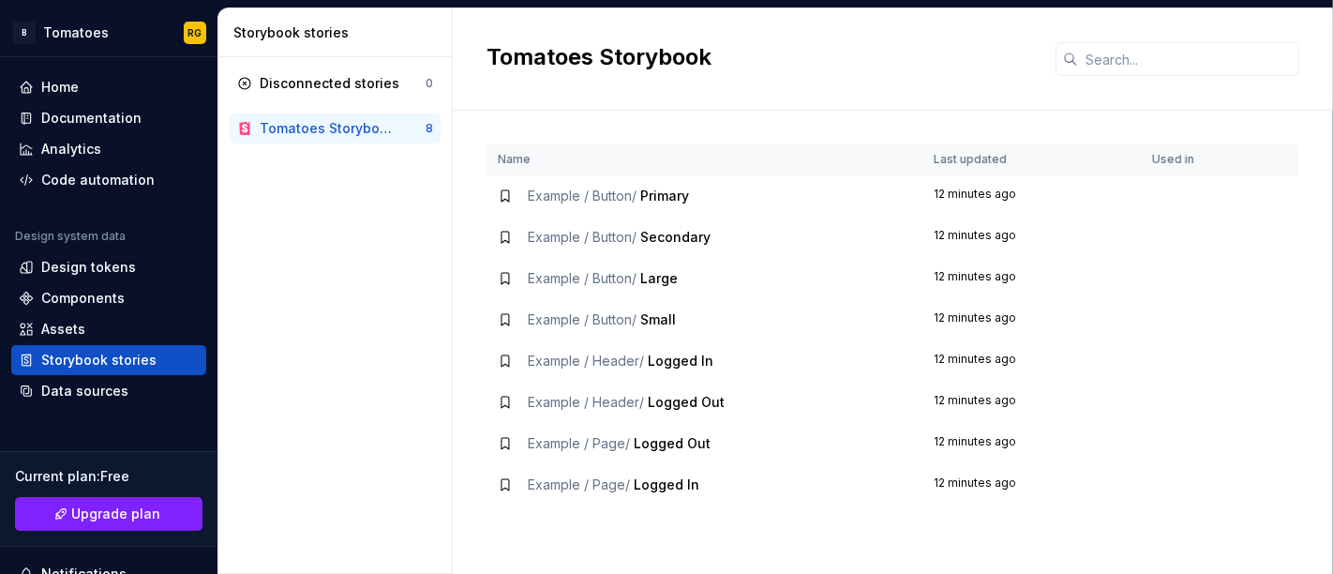
click at [748, 198] on div "Example / Button / Primary" at bounding box center [705, 196] width 414 height 19
click at [353, 119] on div "Tomatoes Storybook" at bounding box center [326, 128] width 133 height 19
click at [85, 92] on div "Home" at bounding box center [109, 87] width 180 height 19
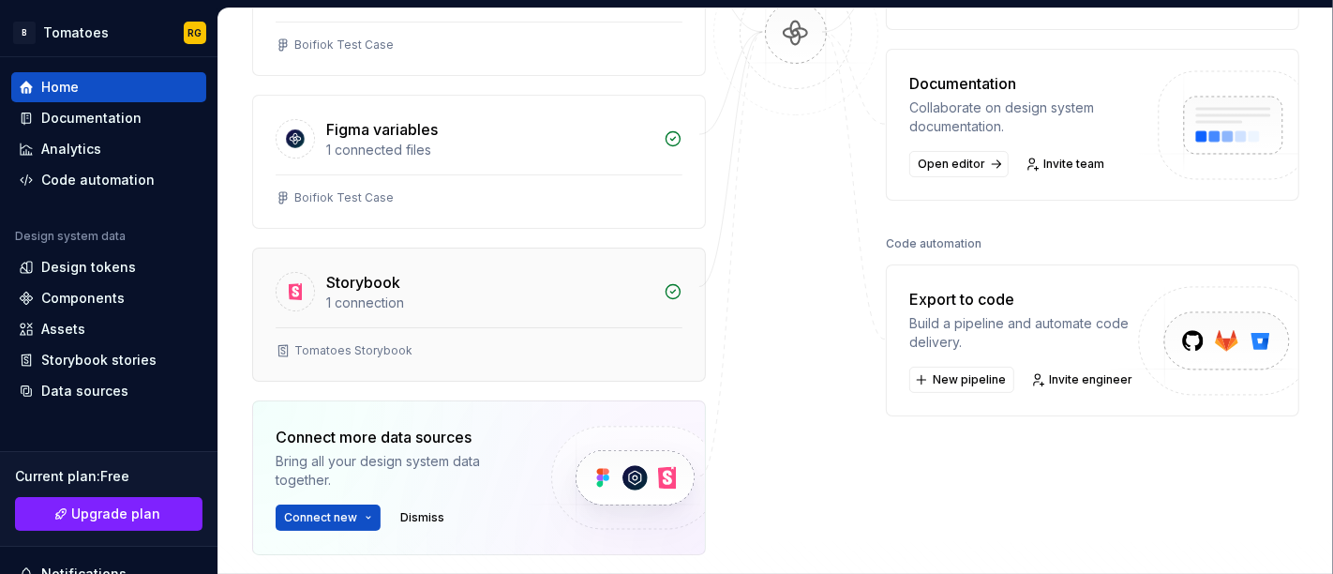
scroll to position [359, 0]
click at [363, 317] on div "Storybook 1 connection" at bounding box center [479, 287] width 452 height 79
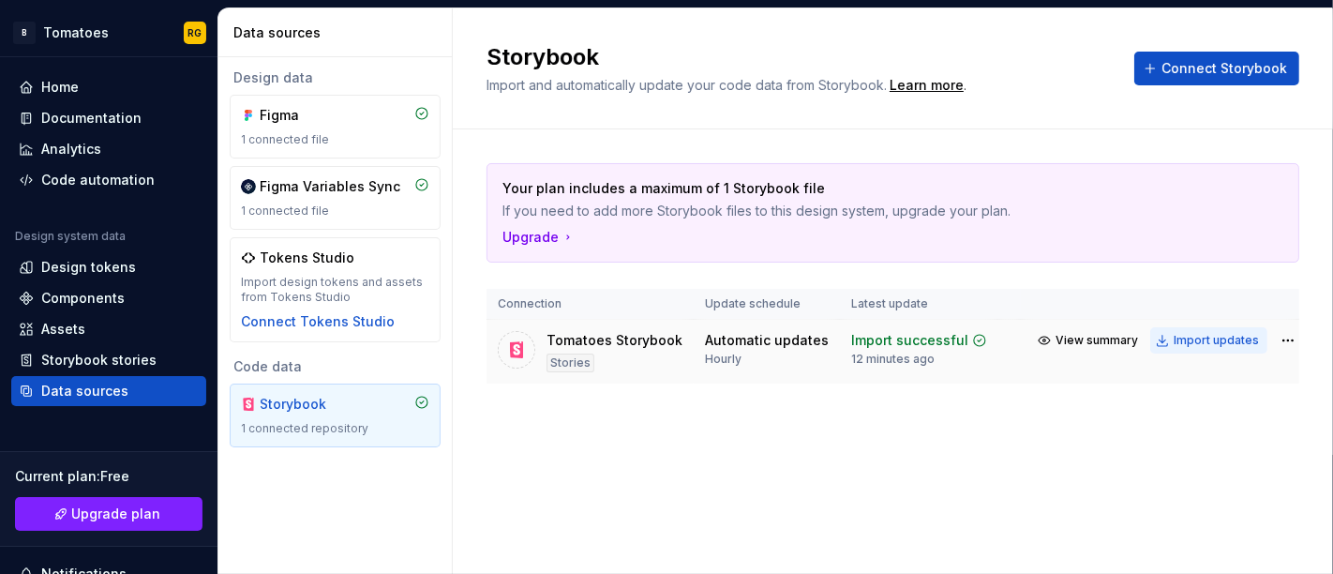
click at [1160, 342] on button "Import updates" at bounding box center [1209, 340] width 117 height 26
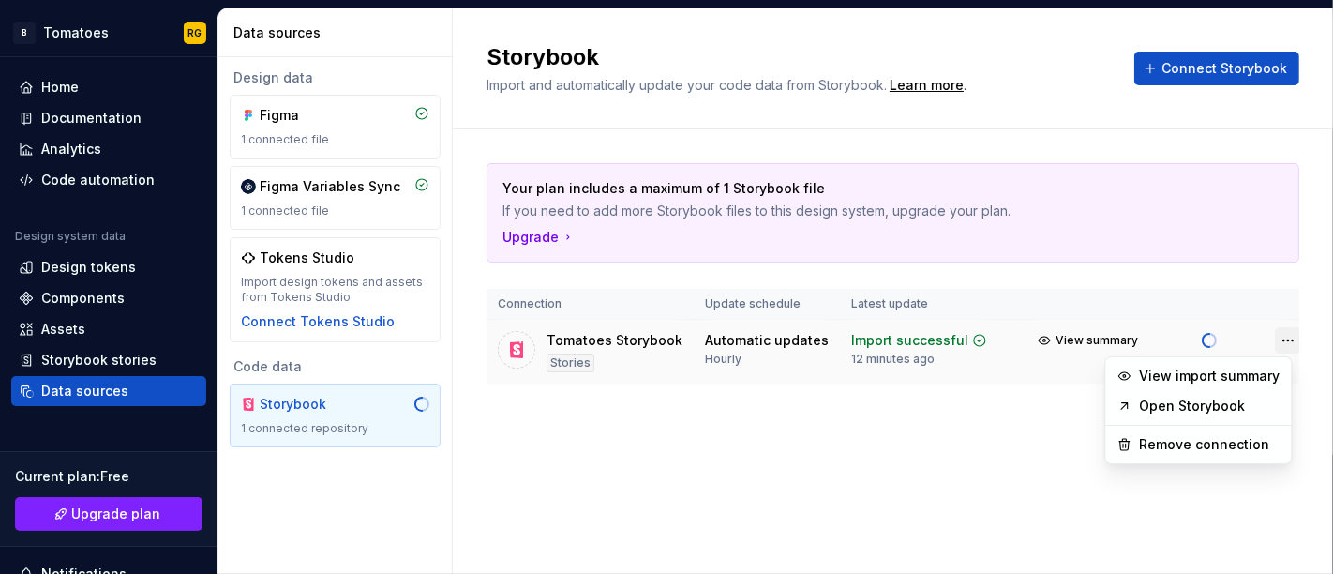
click at [1274, 341] on html "B Tomatoes RG Home Documentation Analytics Code automation Design system data D…" at bounding box center [666, 287] width 1333 height 574
click at [1242, 376] on div "View import summary" at bounding box center [1210, 376] width 141 height 19
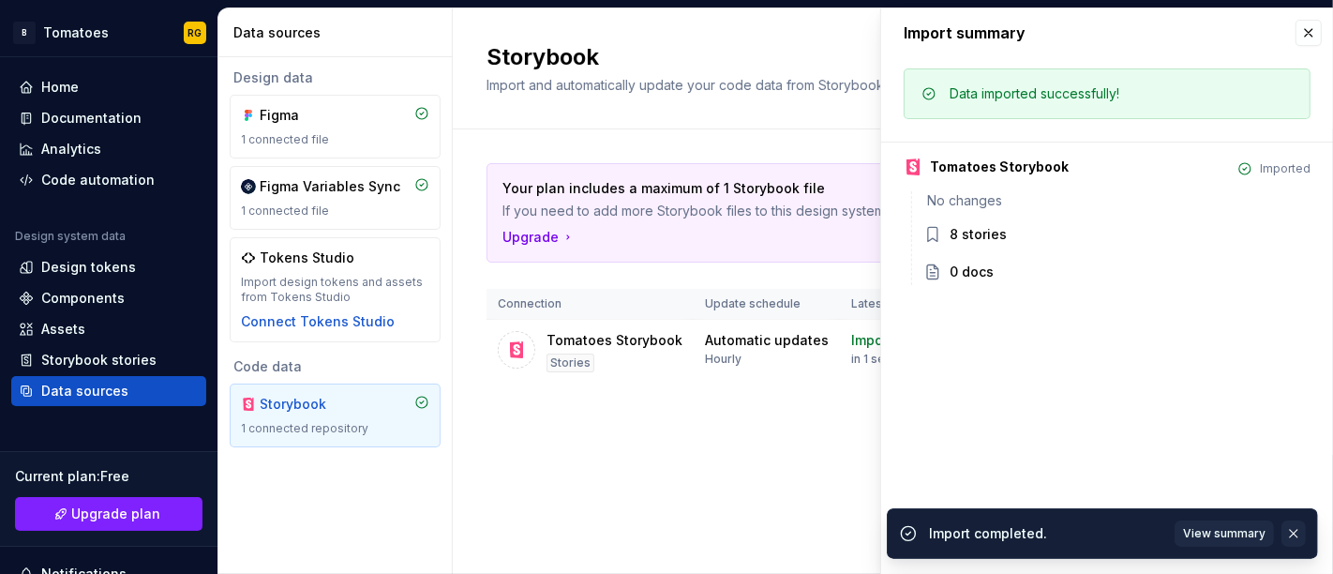
click at [1286, 534] on button "button" at bounding box center [1294, 533] width 24 height 26
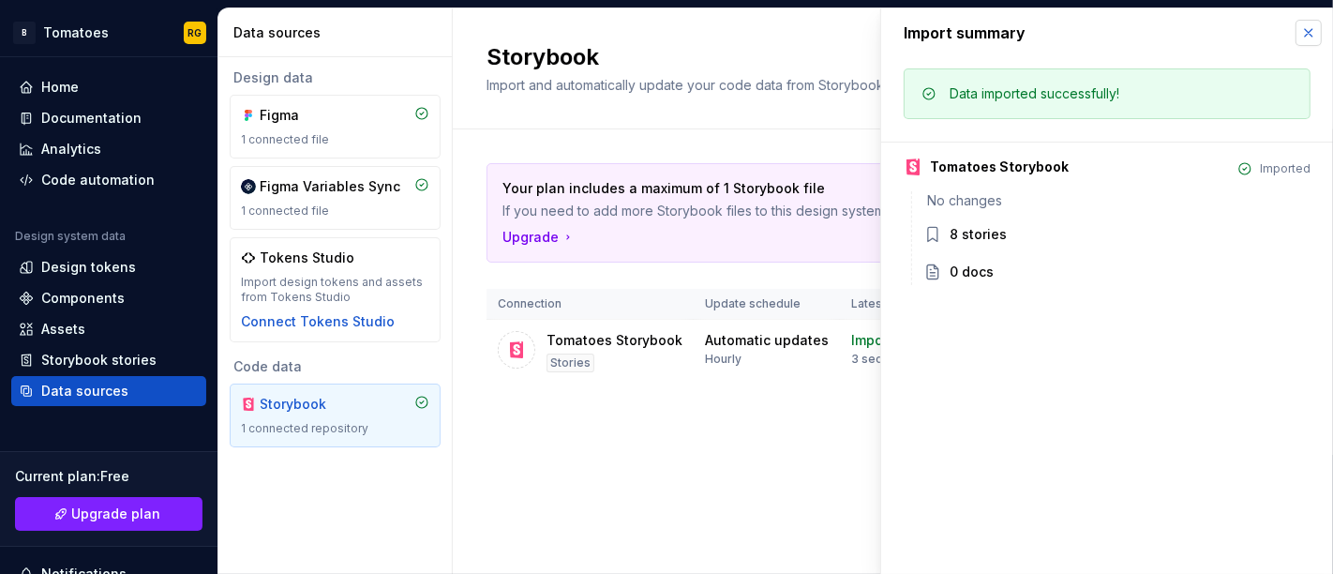
click at [1310, 31] on button "button" at bounding box center [1309, 33] width 26 height 26
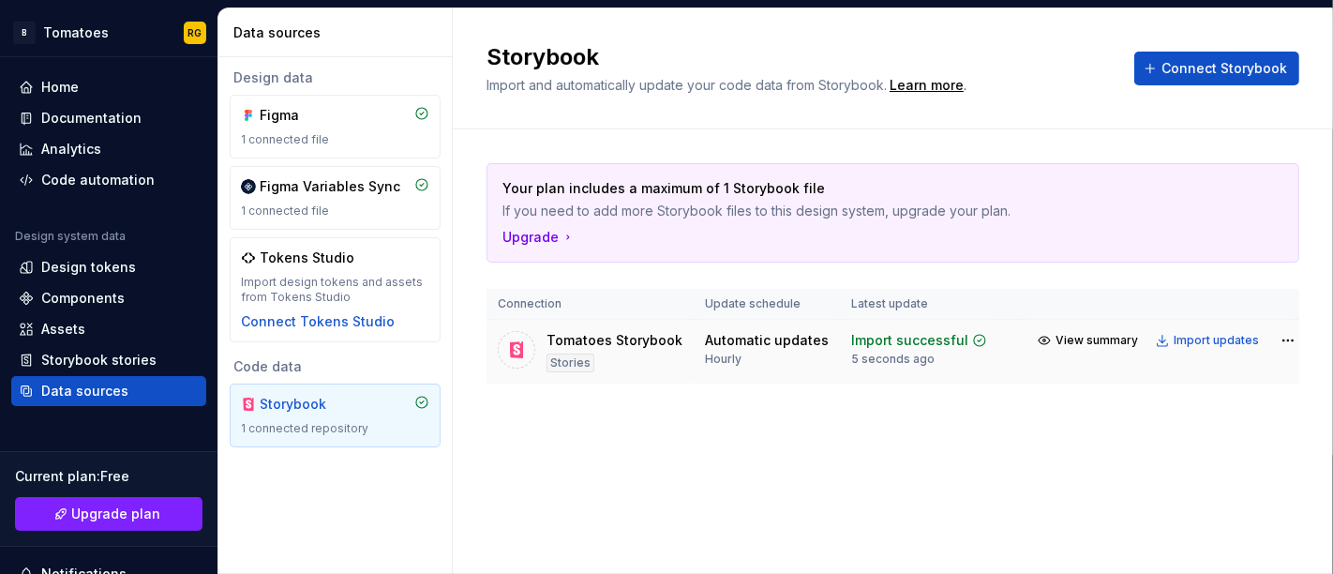
drag, startPoint x: 785, startPoint y: 349, endPoint x: 743, endPoint y: 344, distance: 42.5
click at [743, 344] on div "Automatic updates" at bounding box center [767, 340] width 124 height 19
click at [553, 366] on div "Stories" at bounding box center [571, 363] width 48 height 19
drag, startPoint x: 508, startPoint y: 340, endPoint x: 605, endPoint y: 335, distance: 96.7
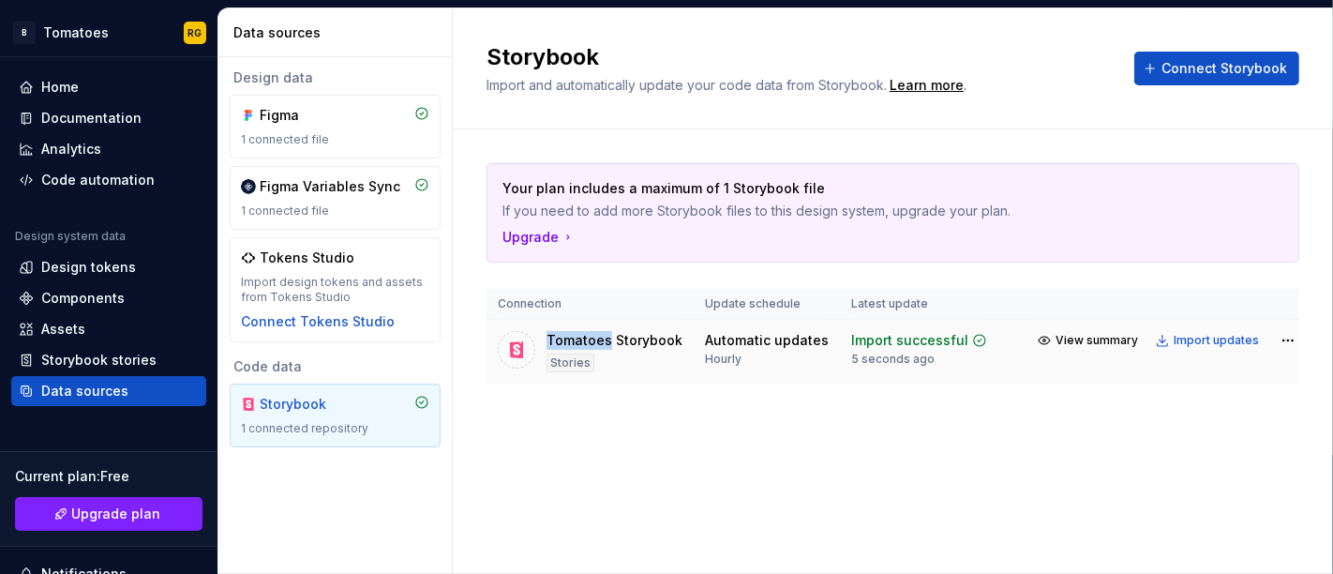
click at [605, 335] on div "Tomatoes Storybook Stories" at bounding box center [590, 351] width 185 height 41
click at [605, 335] on div "Tomatoes Storybook" at bounding box center [615, 340] width 136 height 19
click at [707, 345] on div "Automatic updates" at bounding box center [767, 340] width 124 height 19
click at [1288, 348] on div "View summary Import updates" at bounding box center [1166, 340] width 269 height 26
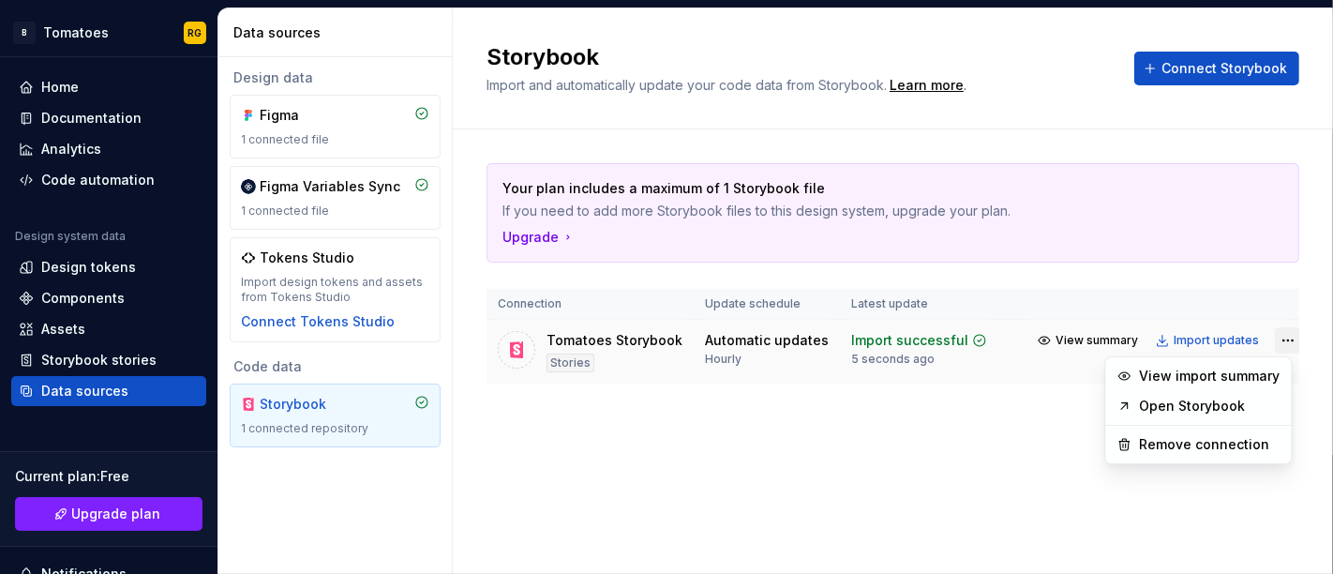
click at [1278, 339] on html "B Tomatoes RG Home Documentation Analytics Code automation Design system data D…" at bounding box center [666, 287] width 1333 height 574
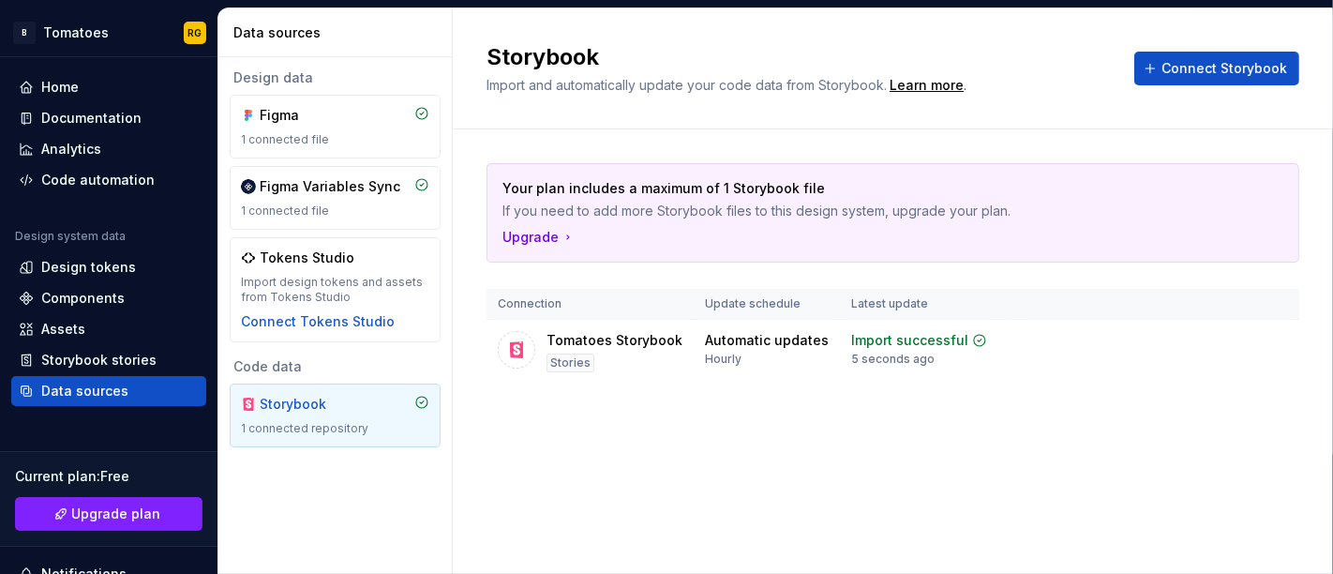
click at [725, 408] on html "B Tomatoes RG Home Documentation Analytics Code automation Design system data D…" at bounding box center [666, 287] width 1333 height 574
click at [71, 113] on div "Documentation" at bounding box center [91, 118] width 100 height 19
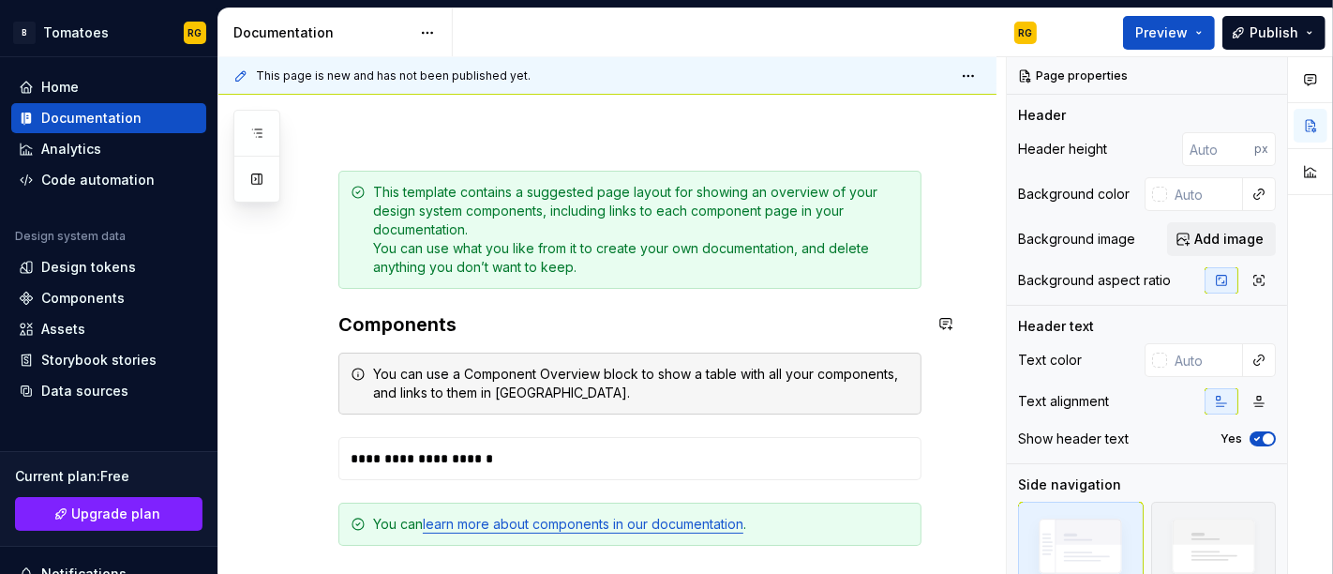
scroll to position [436, 0]
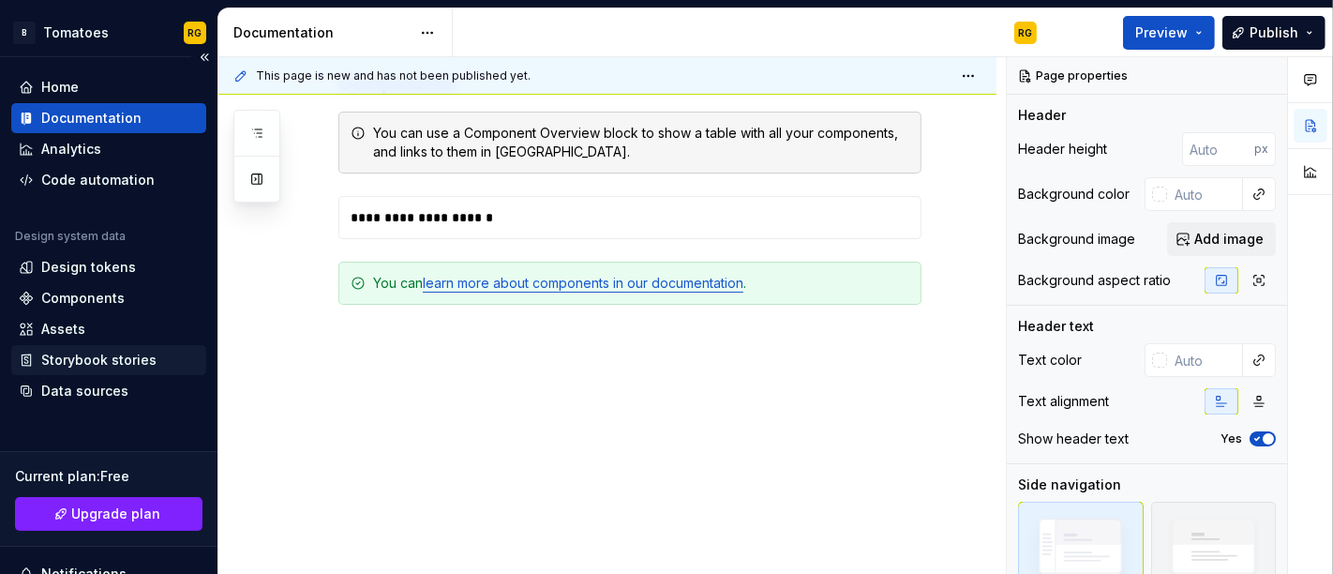
click at [113, 349] on div "Storybook stories" at bounding box center [108, 360] width 195 height 30
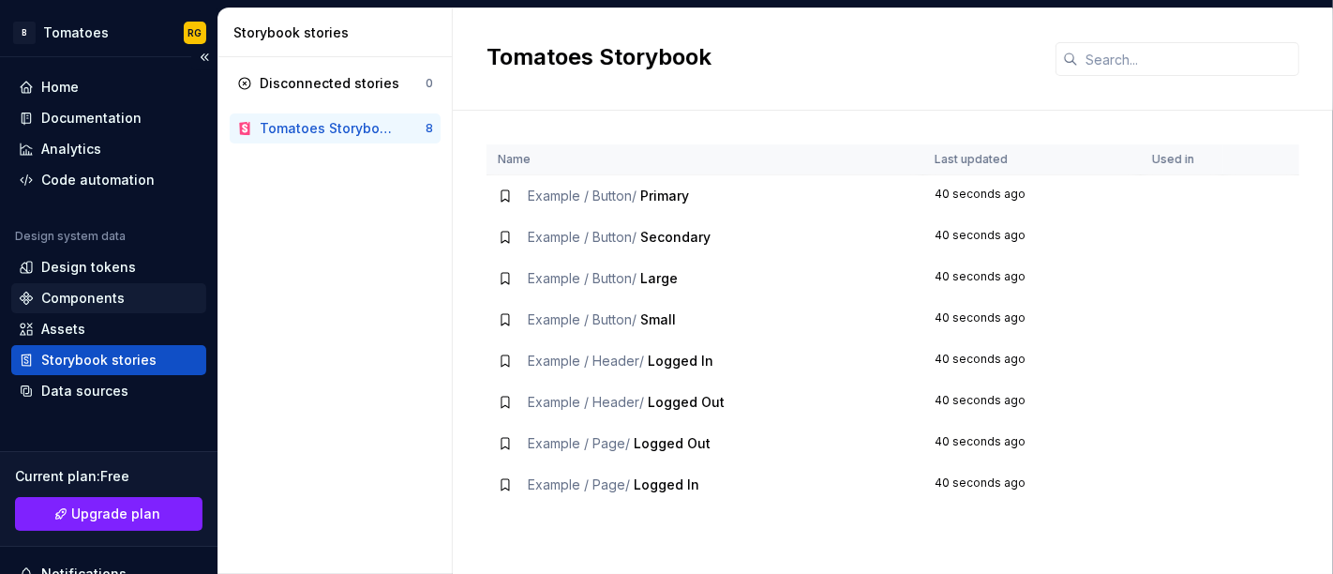
click at [113, 301] on div "Components" at bounding box center [82, 298] width 83 height 19
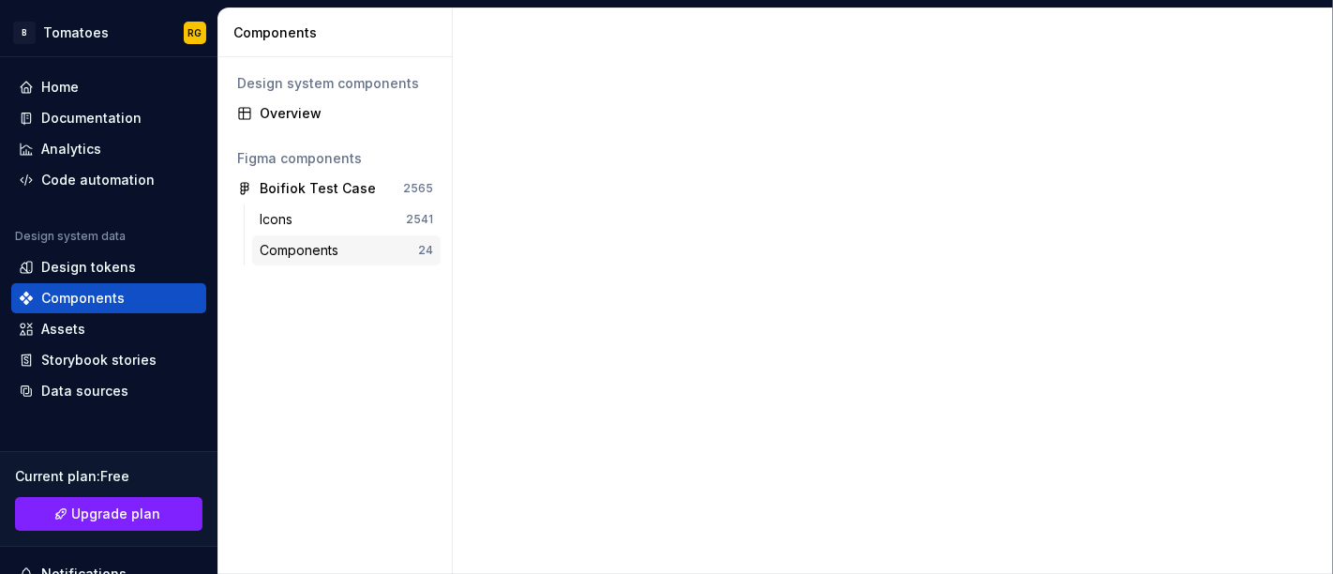
click at [289, 237] on div "Components 24" at bounding box center [346, 250] width 188 height 30
drag, startPoint x: 289, startPoint y: 237, endPoint x: 275, endPoint y: 245, distance: 15.9
click at [275, 245] on div "Components" at bounding box center [303, 250] width 86 height 19
click at [341, 245] on div "Components" at bounding box center [303, 250] width 86 height 19
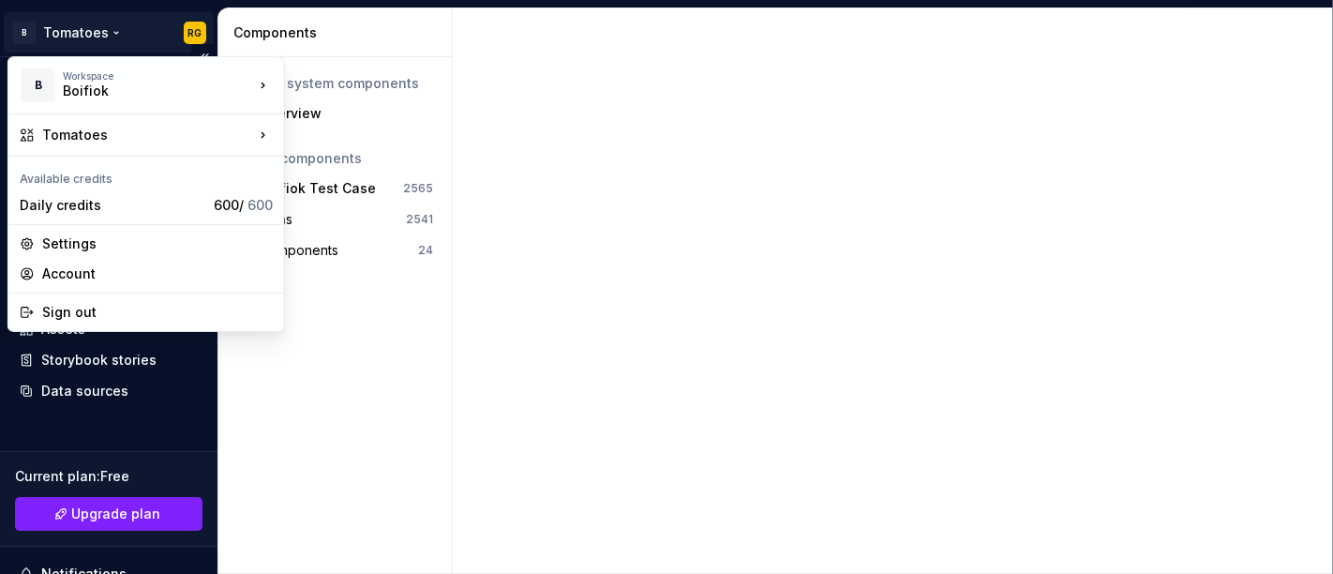
click at [85, 38] on html "B Tomatoes RG Home Documentation Analytics Code automation Design system data D…" at bounding box center [666, 287] width 1333 height 574
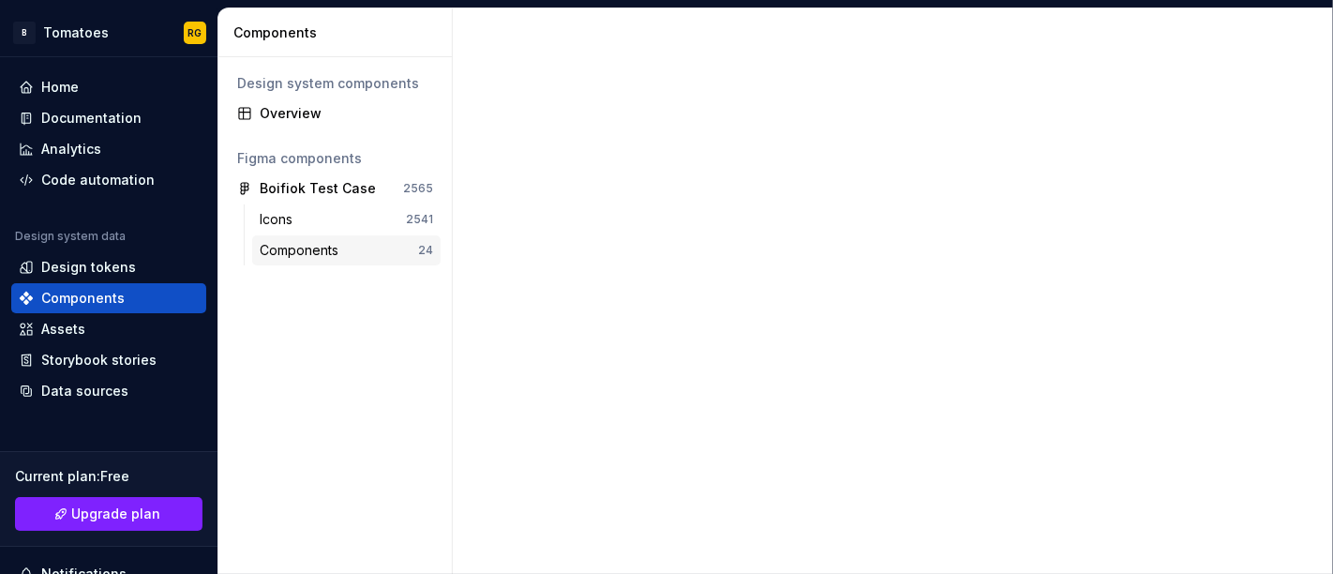
click at [395, 250] on html "B Tomatoes RG Home Documentation Analytics Code automation Design system data D…" at bounding box center [666, 287] width 1333 height 574
click at [350, 236] on div "Components 24" at bounding box center [346, 250] width 188 height 30
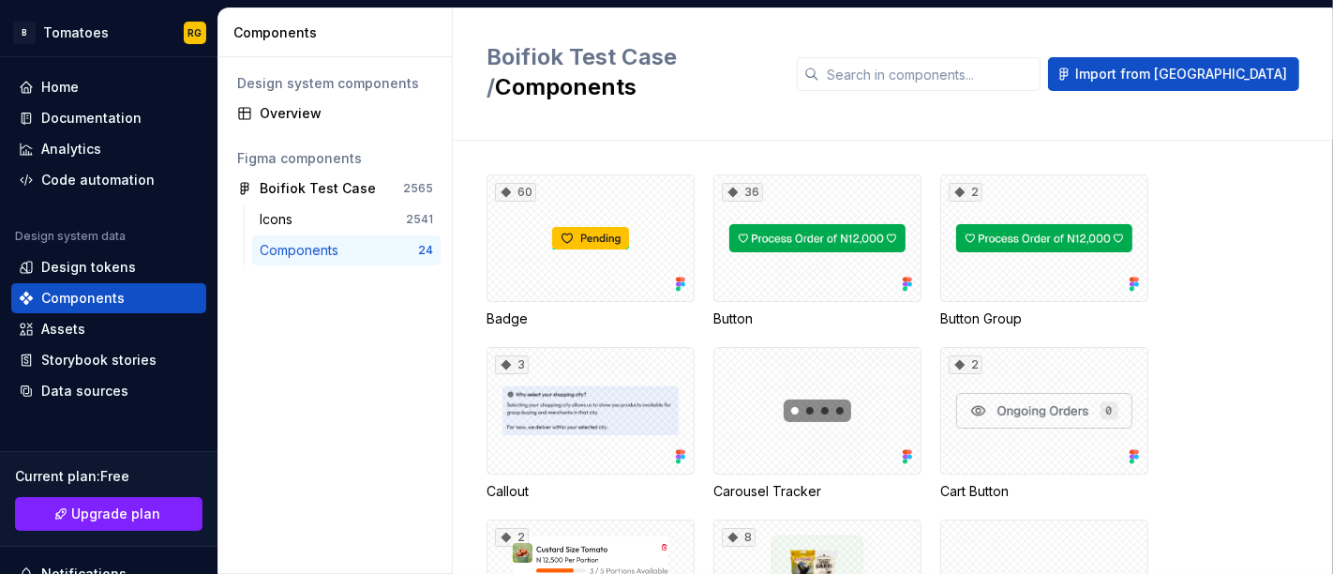
click at [747, 62] on h2 "Boifiok Test Case / Components" at bounding box center [631, 72] width 288 height 60
click at [407, 217] on div "2541" at bounding box center [419, 219] width 27 height 15
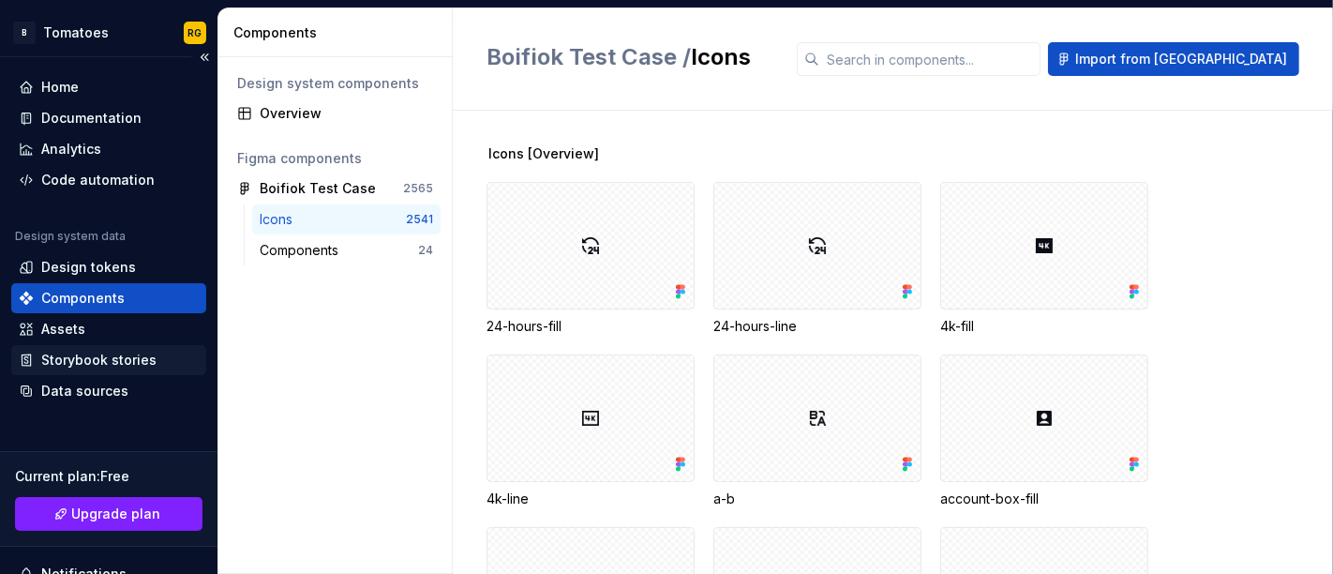
click at [134, 348] on div "Storybook stories" at bounding box center [108, 360] width 195 height 30
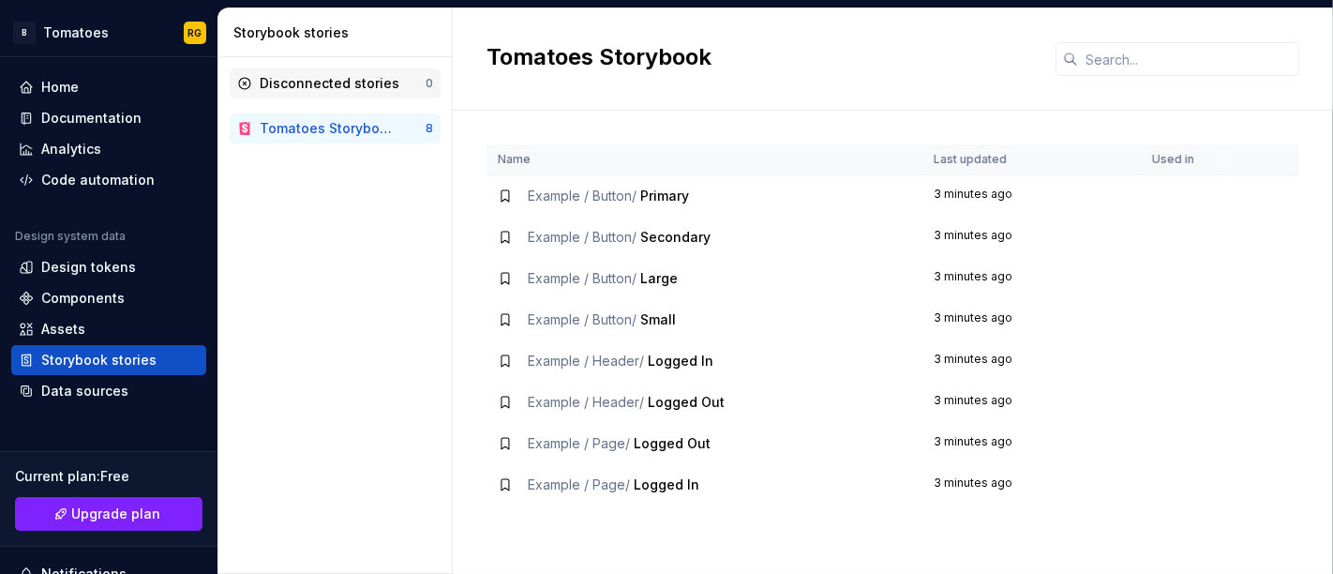
click at [369, 74] on div "Disconnected stories" at bounding box center [330, 83] width 140 height 19
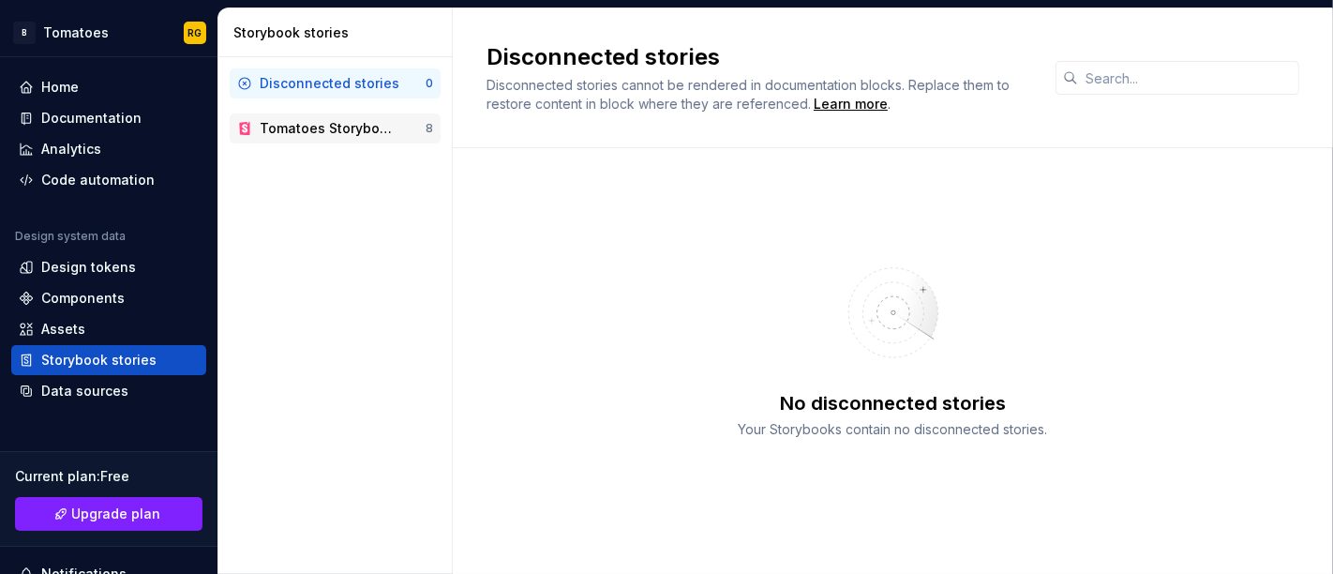
click at [332, 124] on div "Tomatoes Storybook" at bounding box center [326, 128] width 133 height 19
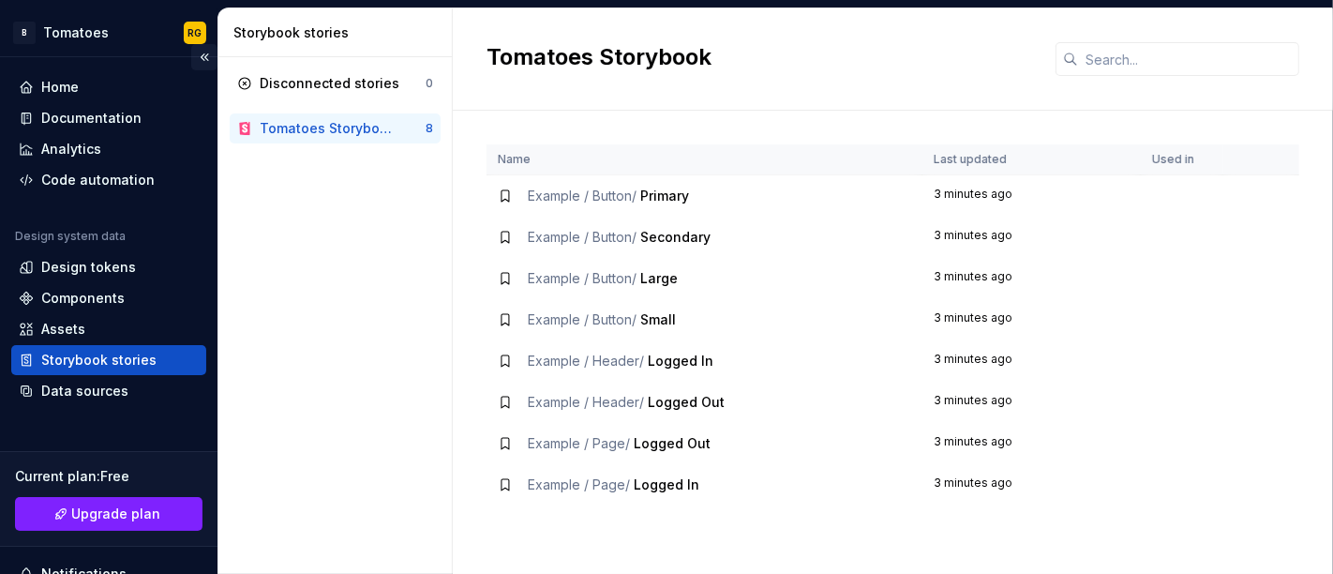
click at [198, 57] on button "Collapse sidebar" at bounding box center [204, 57] width 26 height 26
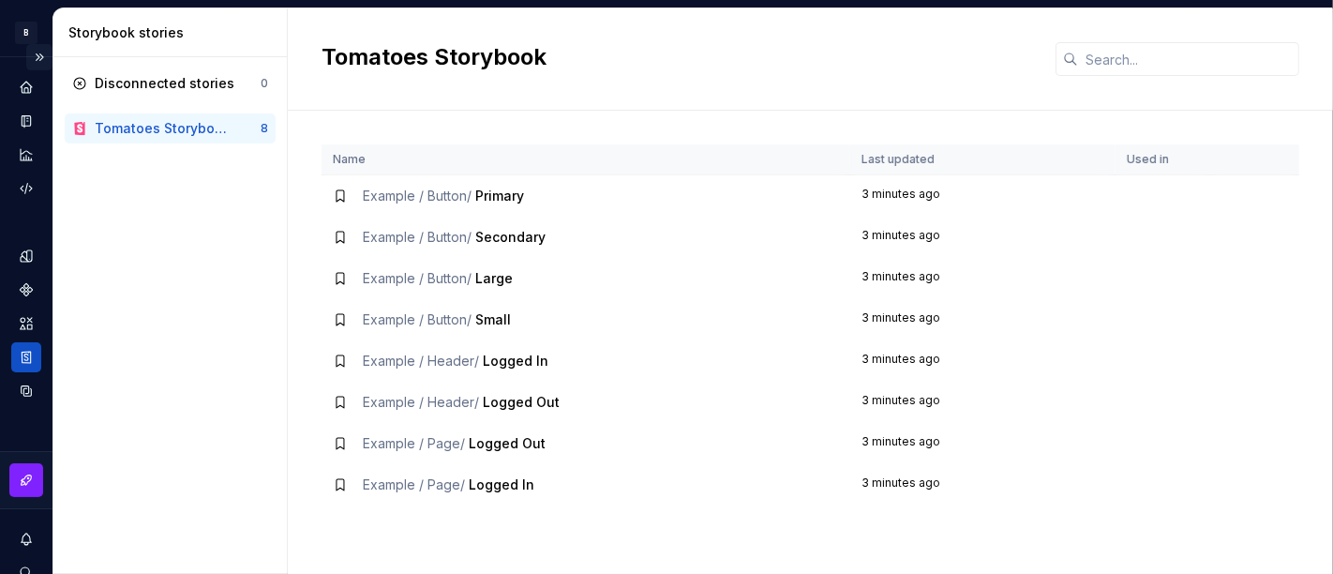
click at [29, 50] on button "Expand sidebar" at bounding box center [39, 57] width 26 height 26
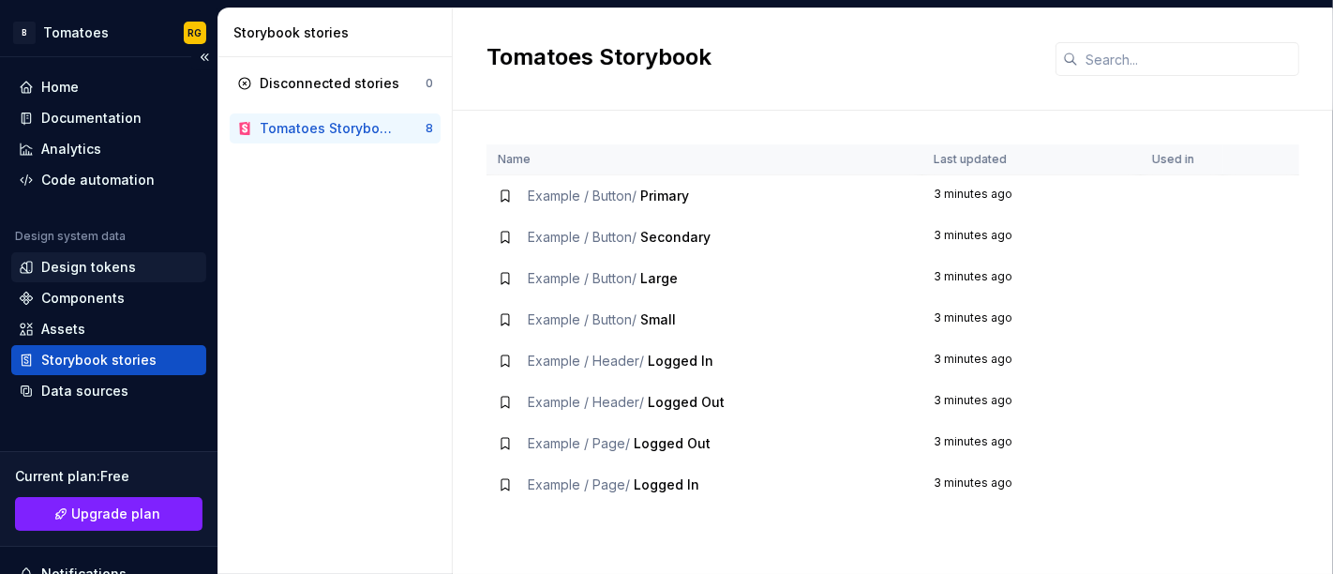
scroll to position [233, 0]
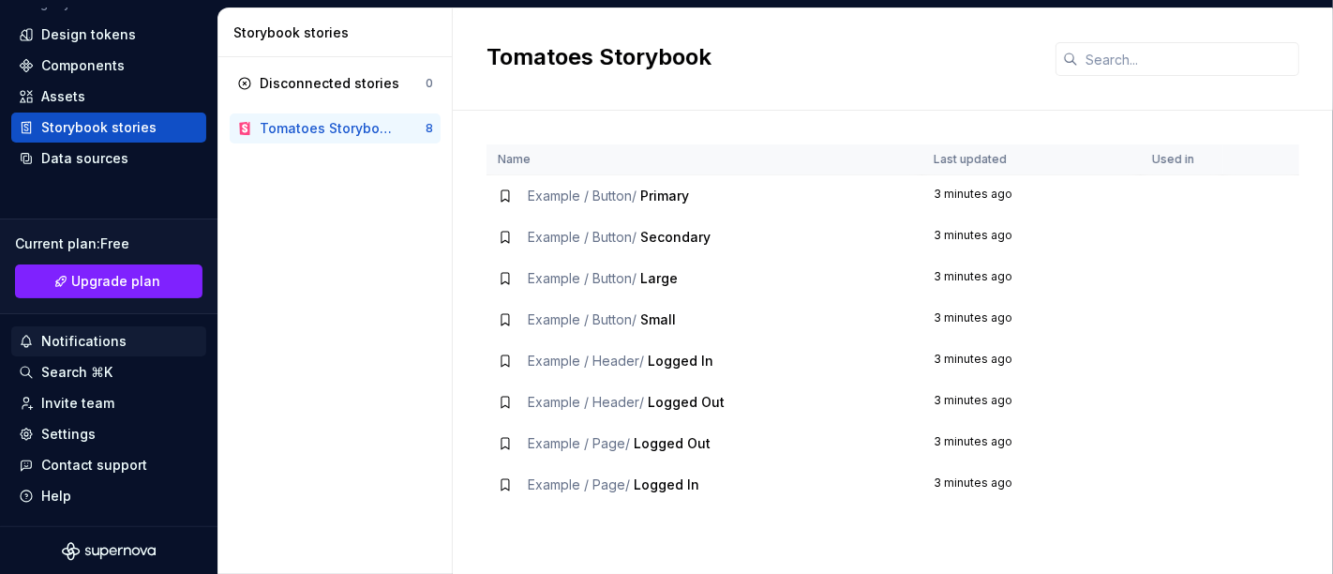
click at [91, 341] on div "Notifications" at bounding box center [83, 341] width 85 height 19
click at [549, 107] on html "B Tomatoes RG Home Documentation Analytics Code automation Design system data D…" at bounding box center [666, 287] width 1333 height 574
click at [71, 151] on div "Data sources" at bounding box center [84, 158] width 87 height 19
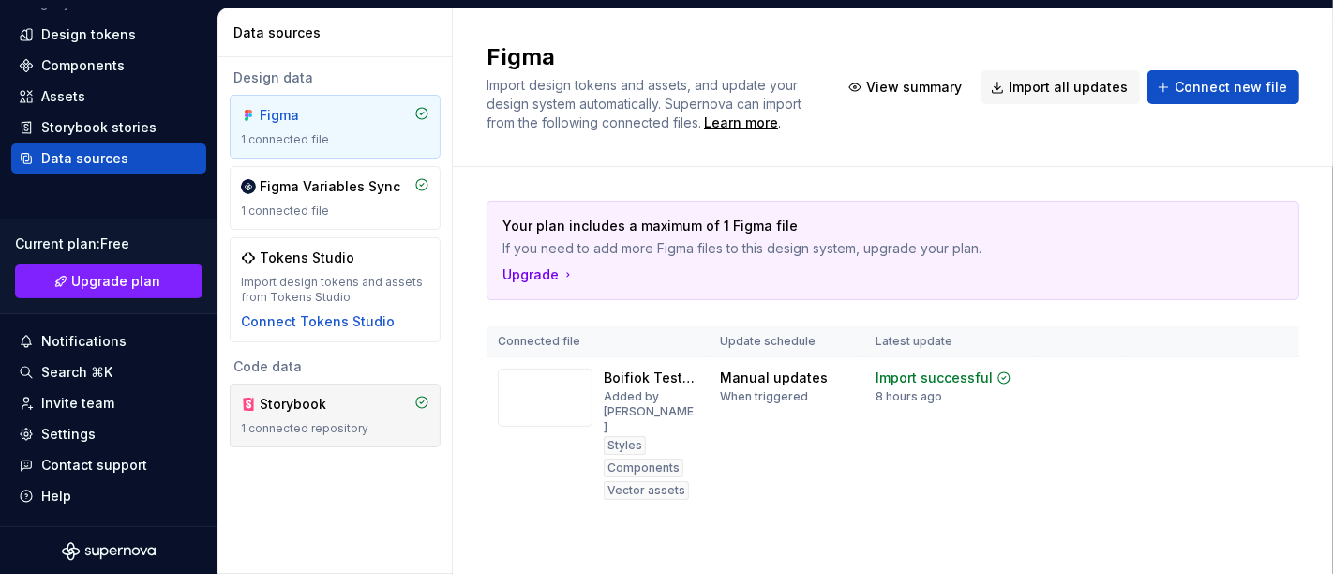
click at [299, 400] on div "Storybook" at bounding box center [305, 404] width 90 height 19
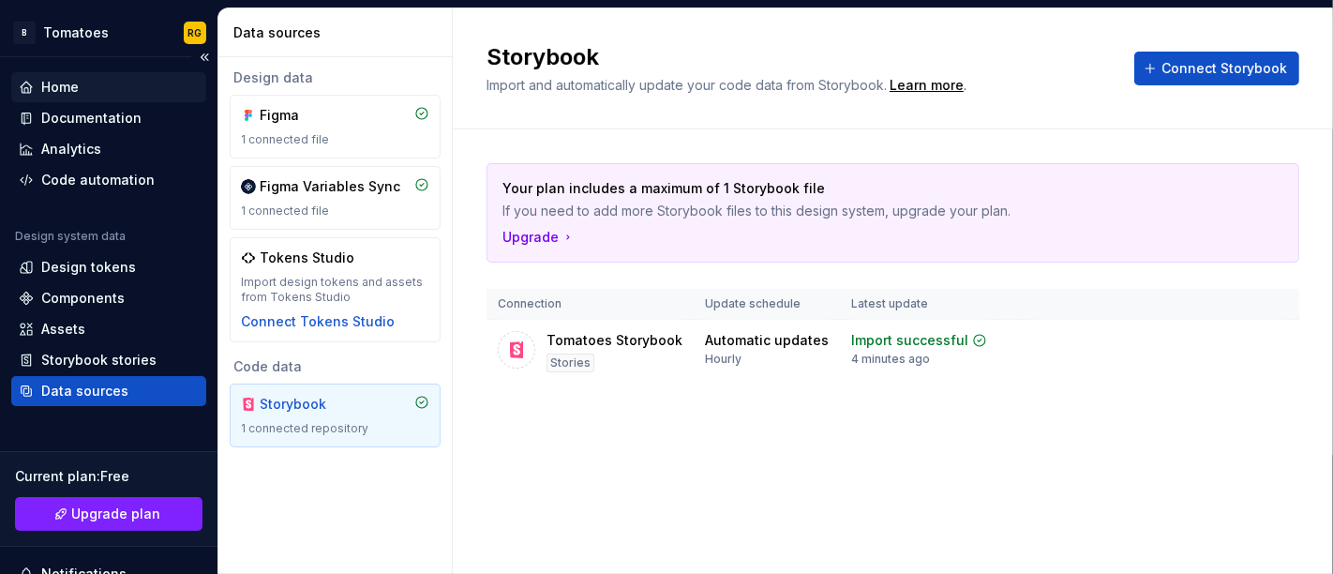
click at [105, 98] on div "Home" at bounding box center [108, 87] width 195 height 30
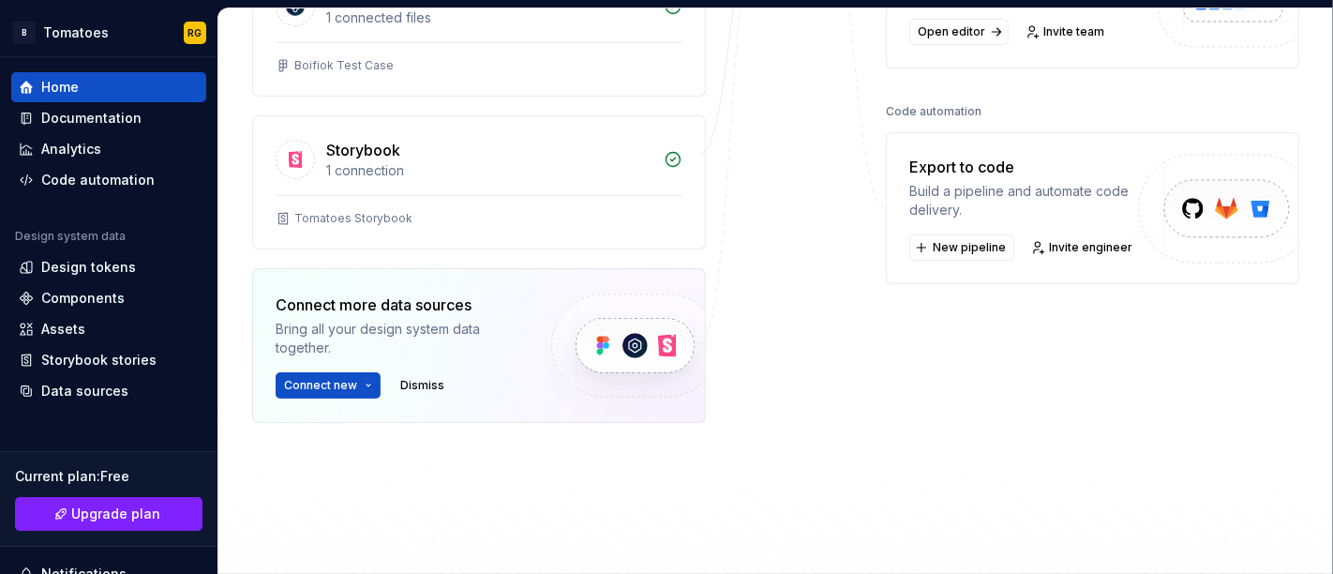
scroll to position [491, 0]
click at [369, 378] on button "Connect new" at bounding box center [328, 384] width 105 height 26
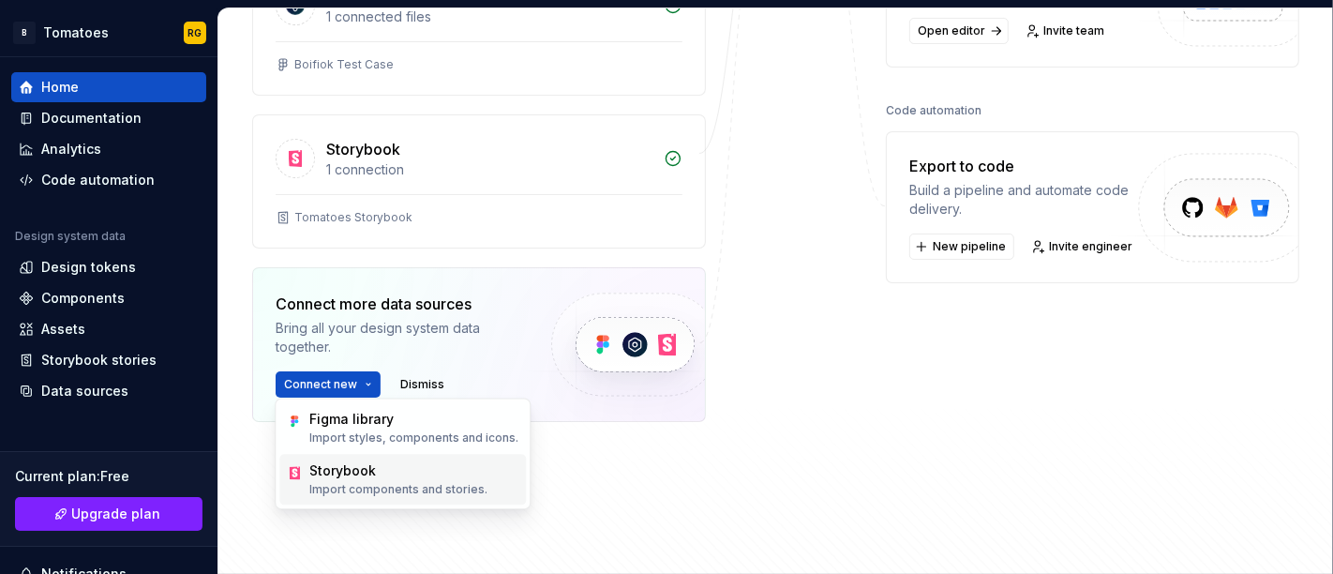
click at [369, 467] on div "Storybook" at bounding box center [342, 470] width 67 height 19
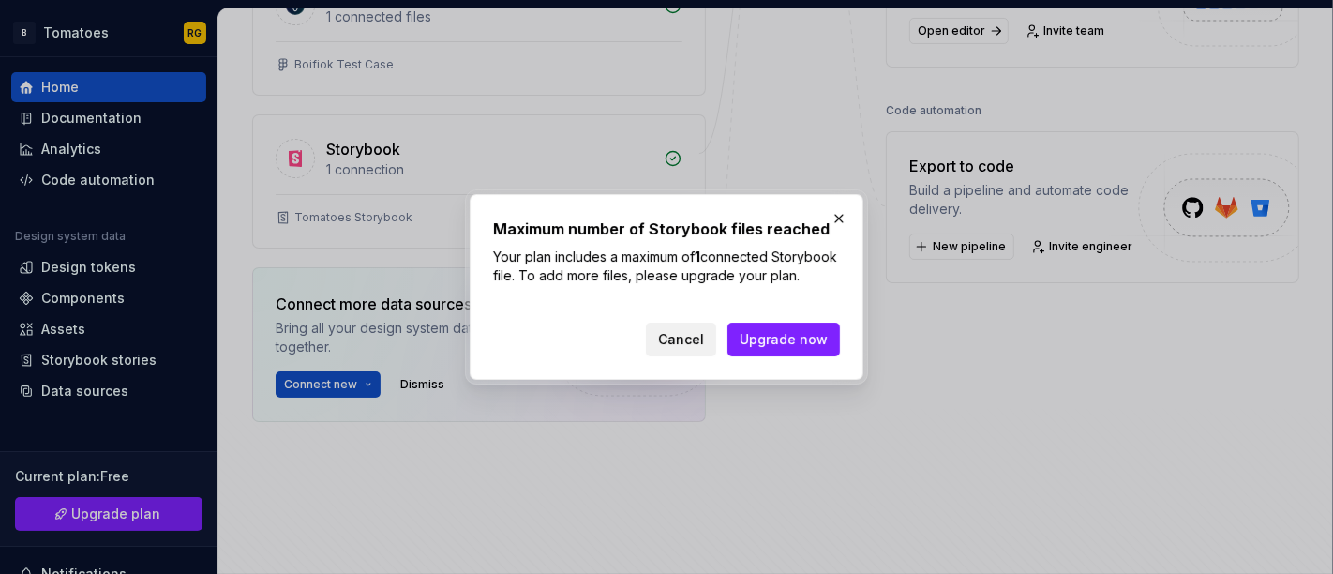
click at [704, 341] on span "Cancel" at bounding box center [681, 339] width 46 height 19
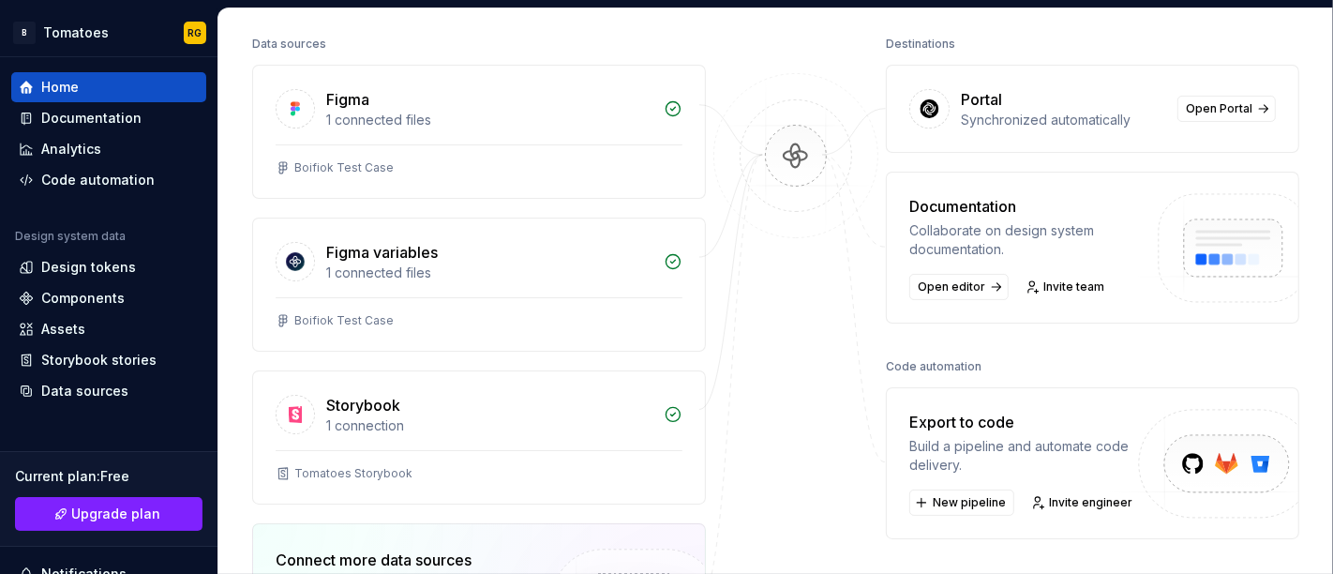
scroll to position [229, 0]
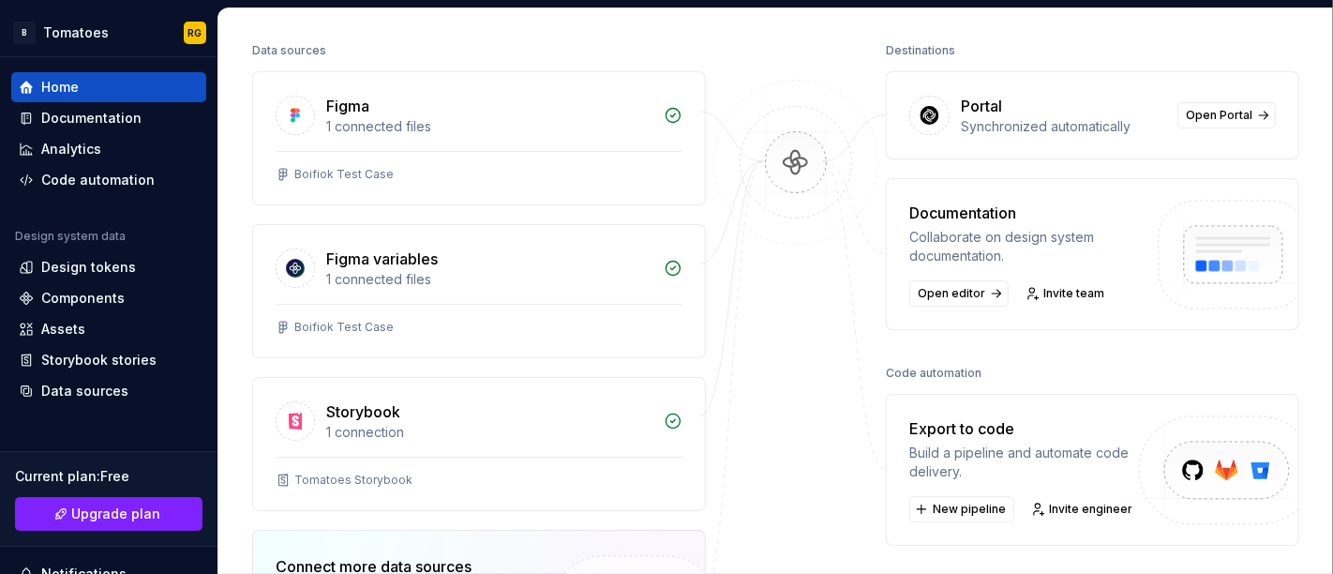
click at [978, 143] on div "Portal Synchronized automatically Open Portal" at bounding box center [1093, 115] width 412 height 86
click at [983, 295] on link "Open editor" at bounding box center [959, 293] width 99 height 26
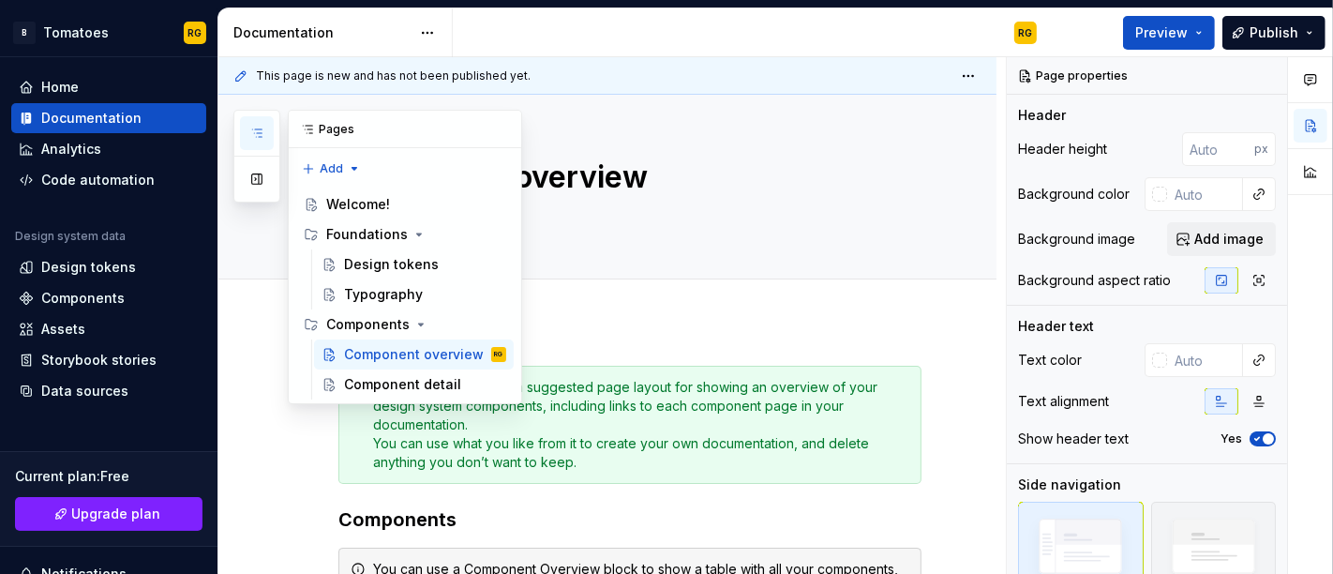
click at [264, 140] on button "button" at bounding box center [257, 133] width 34 height 34
click at [477, 379] on button "Page tree" at bounding box center [467, 384] width 26 height 26
click at [259, 183] on div "Pages Add Accessibility guide for tree Page tree. Navigate the tree with the ar…" at bounding box center [377, 257] width 289 height 294
click at [259, 183] on button "button" at bounding box center [257, 179] width 34 height 34
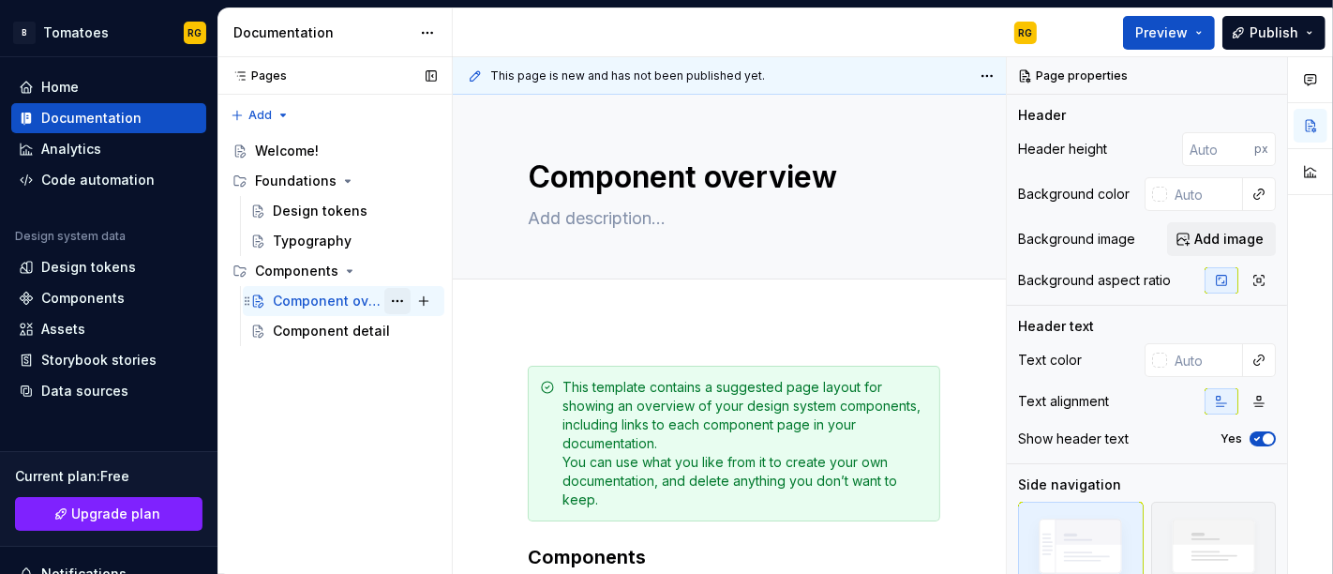
click at [404, 296] on button "Page tree" at bounding box center [397, 301] width 26 height 26
click at [308, 327] on div "Pages Pages Add Accessibility guide for tree Page tree. Navigate the tree with …" at bounding box center [335, 316] width 234 height 518
click at [393, 330] on button "Page tree" at bounding box center [397, 331] width 26 height 26
click at [290, 143] on div "Pages Pages Add Accessibility guide for tree Page tree. Navigate the tree with …" at bounding box center [335, 316] width 234 height 518
click at [395, 150] on button "Page tree" at bounding box center [397, 151] width 26 height 26
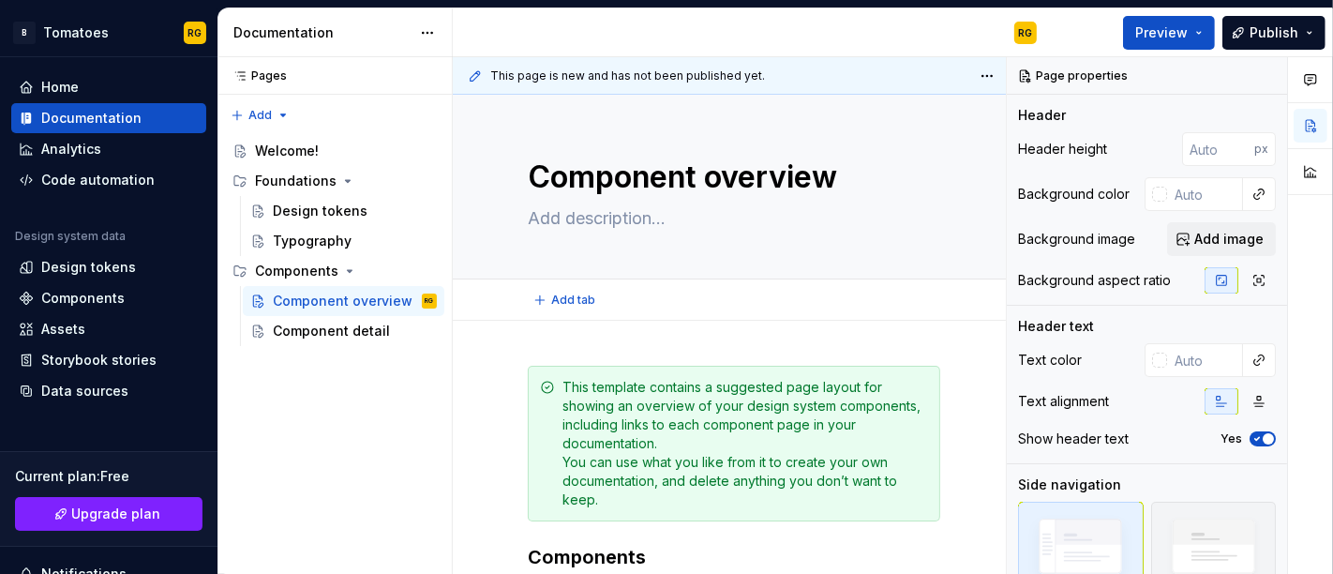
click at [621, 183] on html "B Tomatoes RG Home Documentation Analytics Code automation Design system data D…" at bounding box center [666, 287] width 1333 height 574
click at [994, 76] on html "B Tomatoes RG Home Documentation Analytics Code automation Design system data D…" at bounding box center [666, 287] width 1333 height 574
click at [753, 192] on html "B Tomatoes RG Home Documentation Analytics Code automation Design system data D…" at bounding box center [666, 287] width 1333 height 574
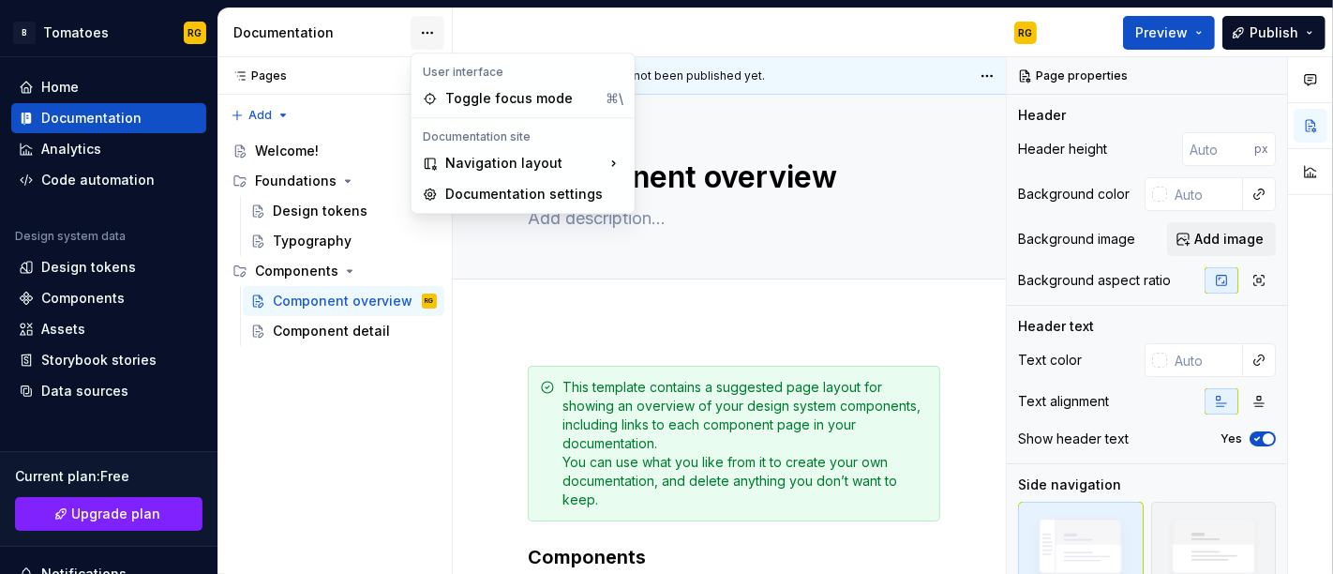
click at [430, 25] on html "B Tomatoes RG Home Documentation Analytics Code automation Design system data D…" at bounding box center [666, 287] width 1333 height 574
click at [618, 239] on html "B Tomatoes RG Home Documentation Analytics Code automation Design system data D…" at bounding box center [666, 287] width 1333 height 574
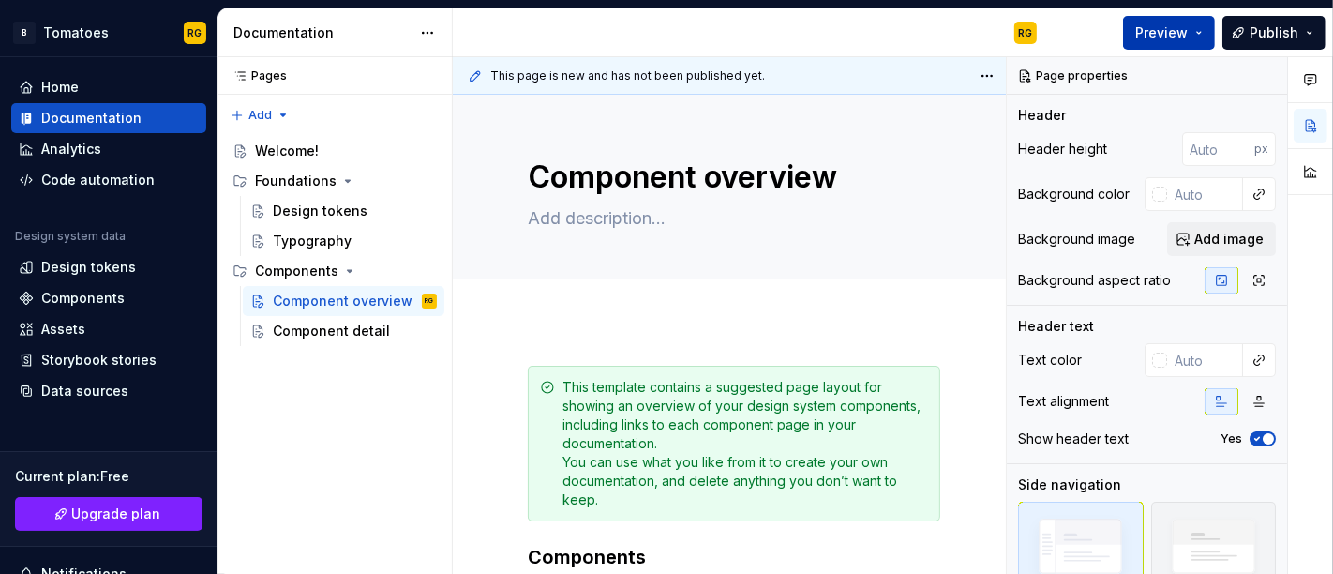
click at [1169, 21] on button "Preview" at bounding box center [1169, 33] width 92 height 34
click at [1294, 29] on span "Publish" at bounding box center [1274, 32] width 49 height 19
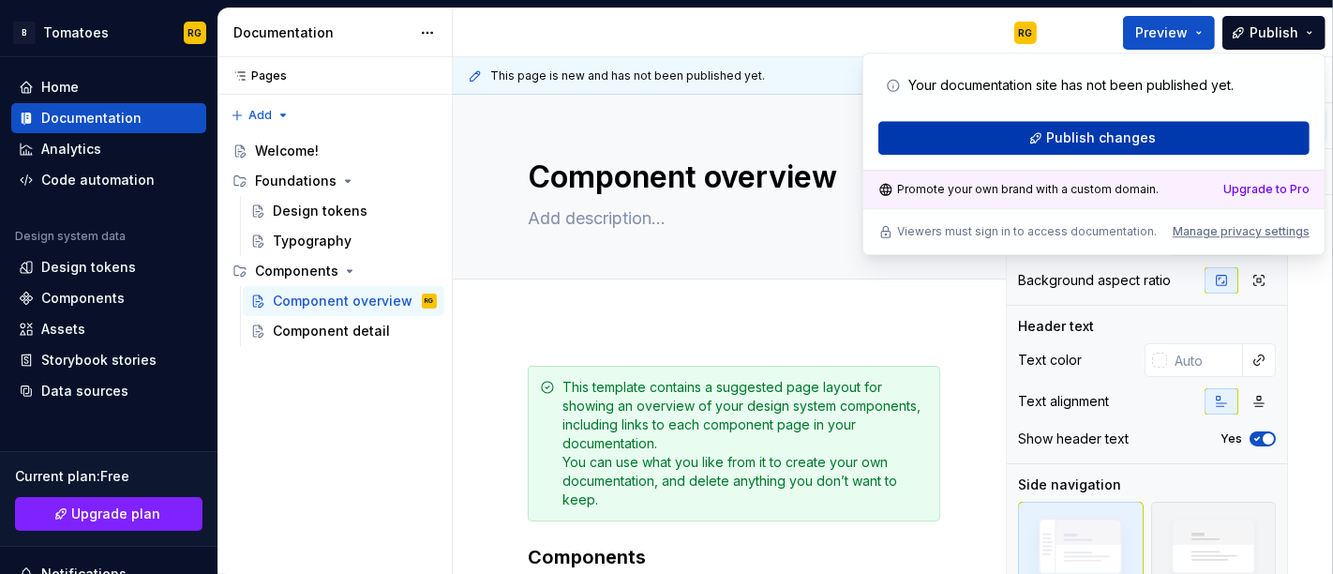
click at [1166, 144] on button "Publish changes" at bounding box center [1094, 138] width 431 height 34
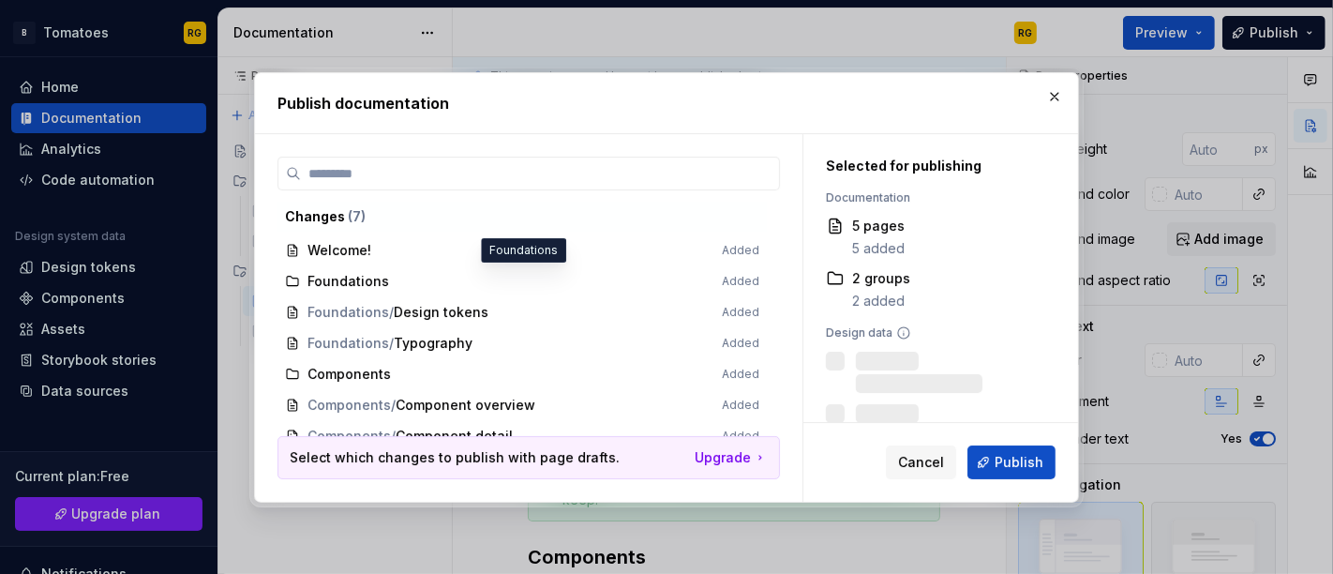
scroll to position [13, 0]
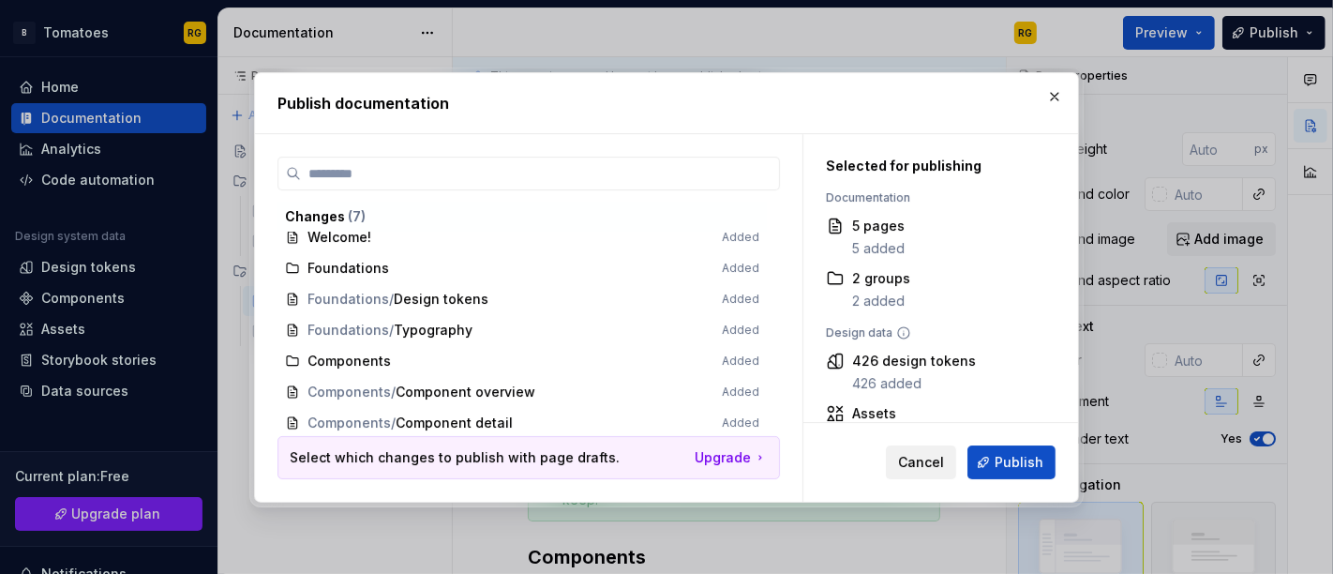
click at [932, 466] on span "Cancel" at bounding box center [921, 462] width 46 height 19
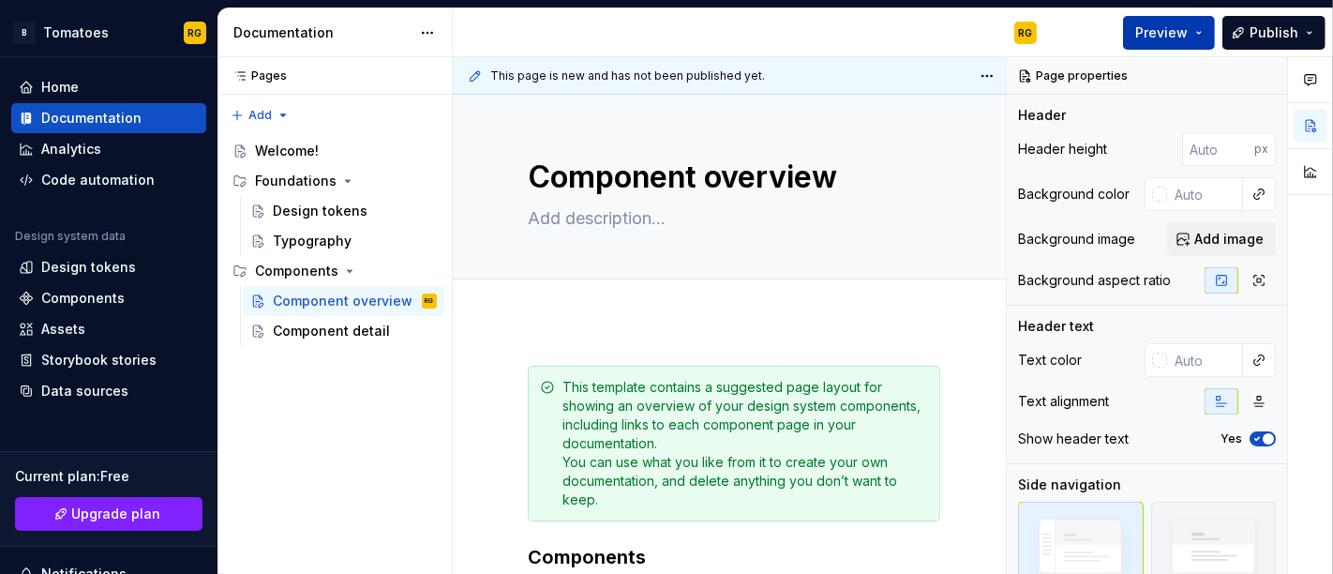
click at [1146, 23] on span "Preview" at bounding box center [1162, 32] width 53 height 19
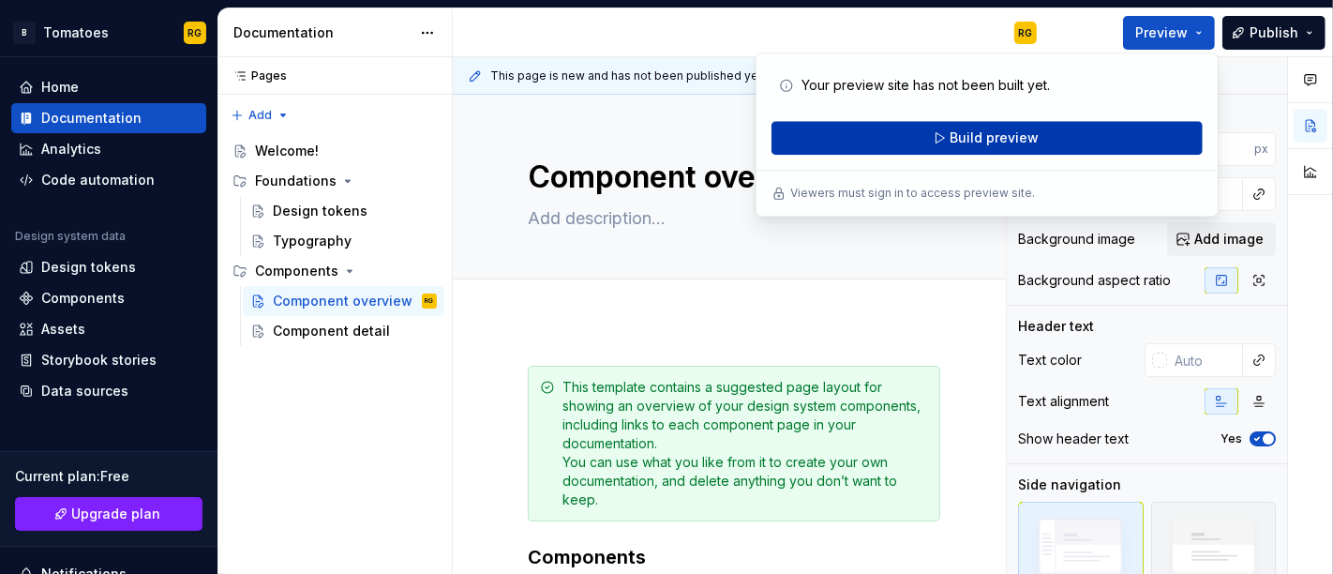
click at [1033, 123] on button "Build preview" at bounding box center [987, 138] width 431 height 34
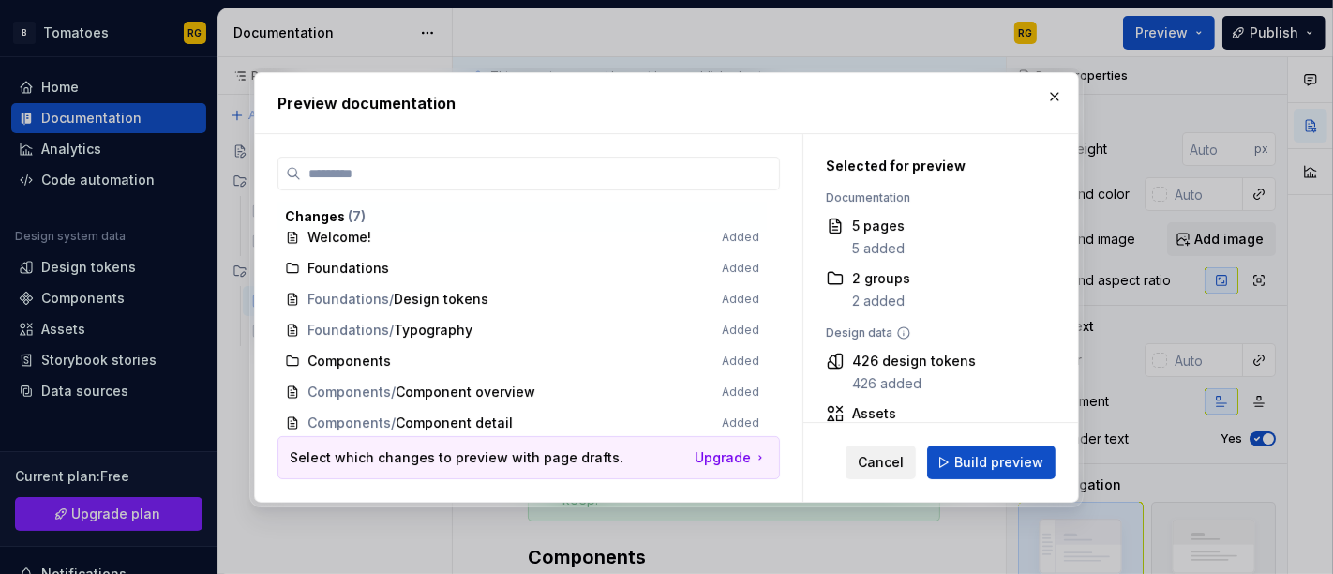
click at [883, 467] on span "Cancel" at bounding box center [881, 462] width 46 height 19
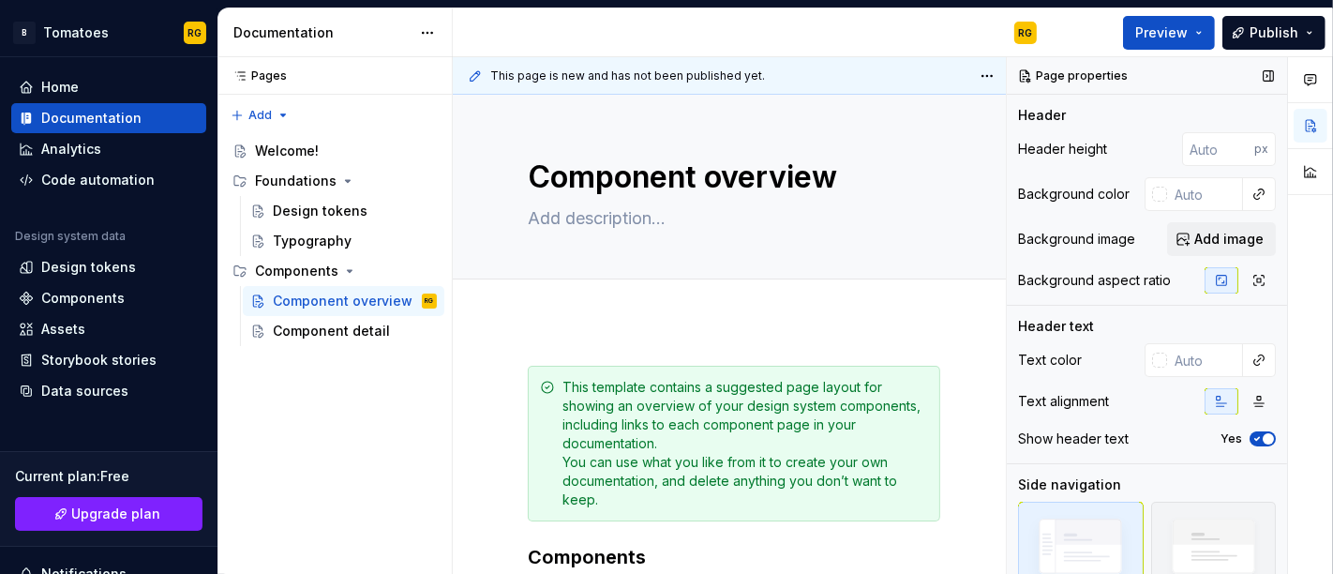
scroll to position [129, 0]
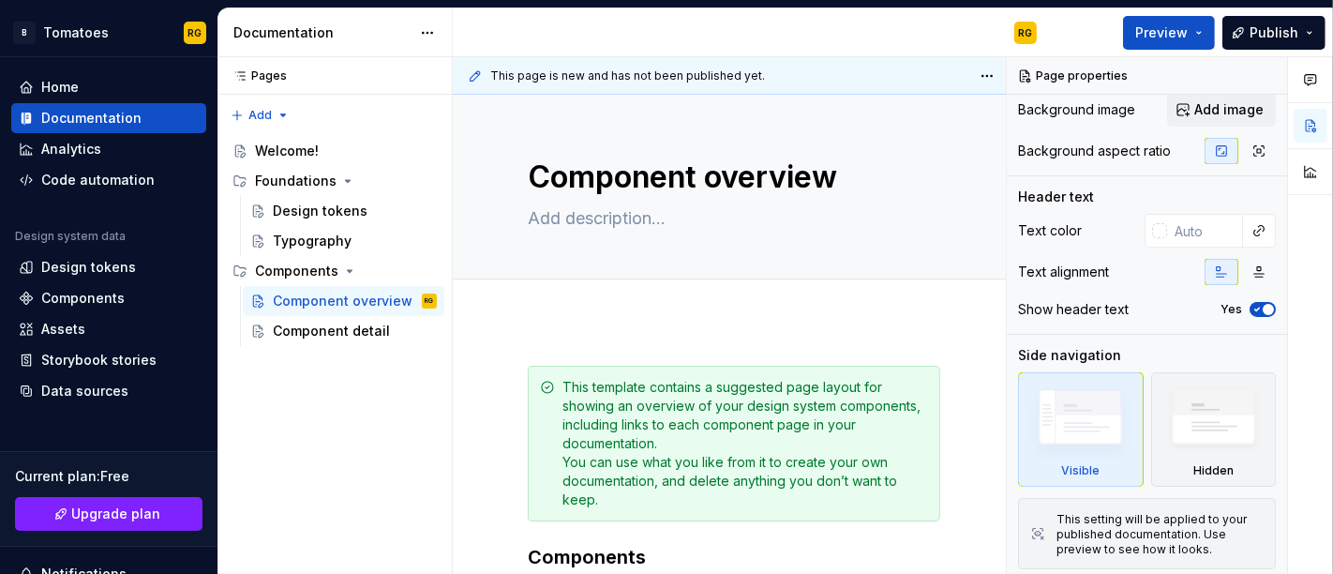
click at [1288, 318] on div at bounding box center [1310, 316] width 45 height 518
click at [1317, 170] on button "button" at bounding box center [1311, 172] width 34 height 34
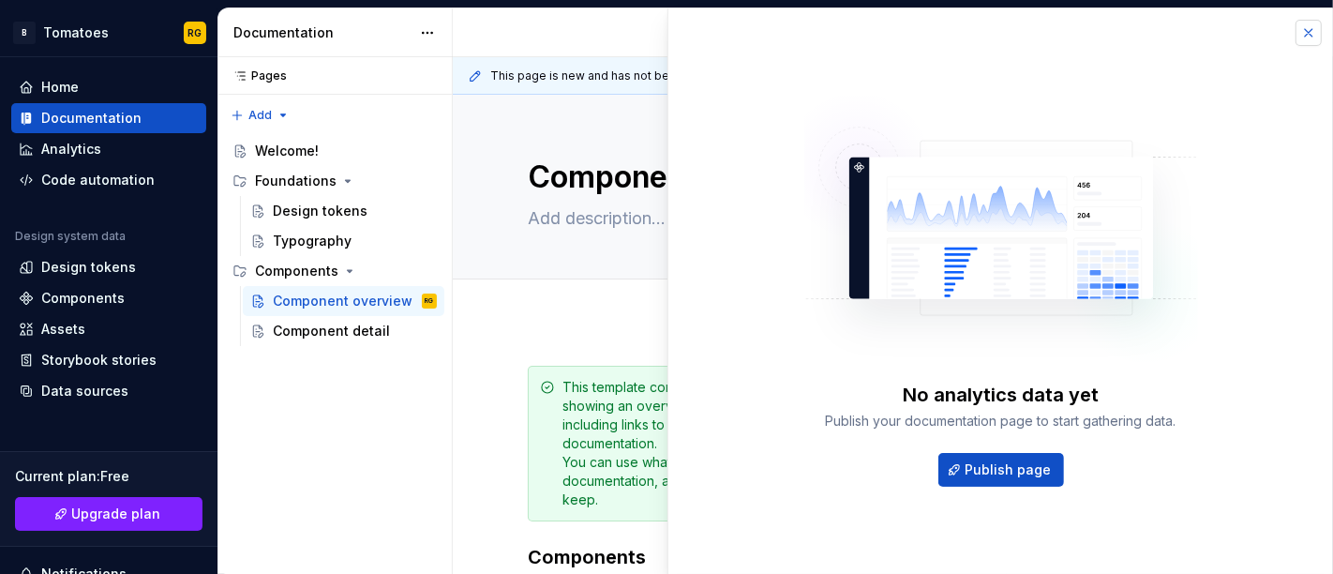
click at [1302, 32] on button "button" at bounding box center [1309, 33] width 26 height 26
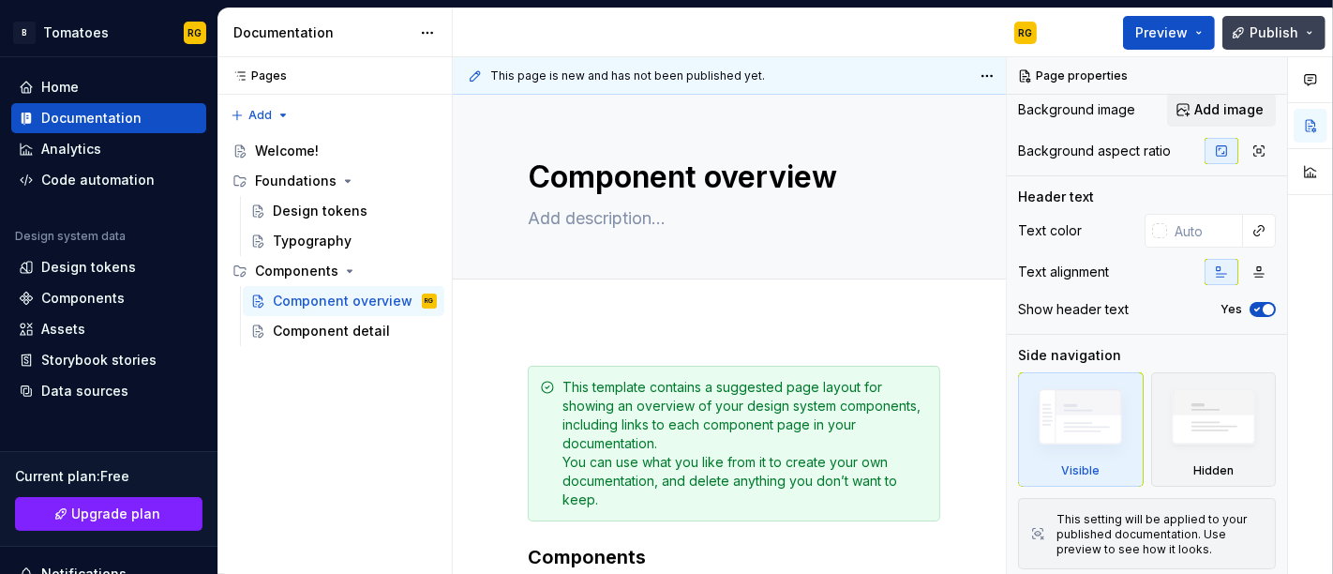
click at [1302, 25] on button "Publish" at bounding box center [1274, 33] width 103 height 34
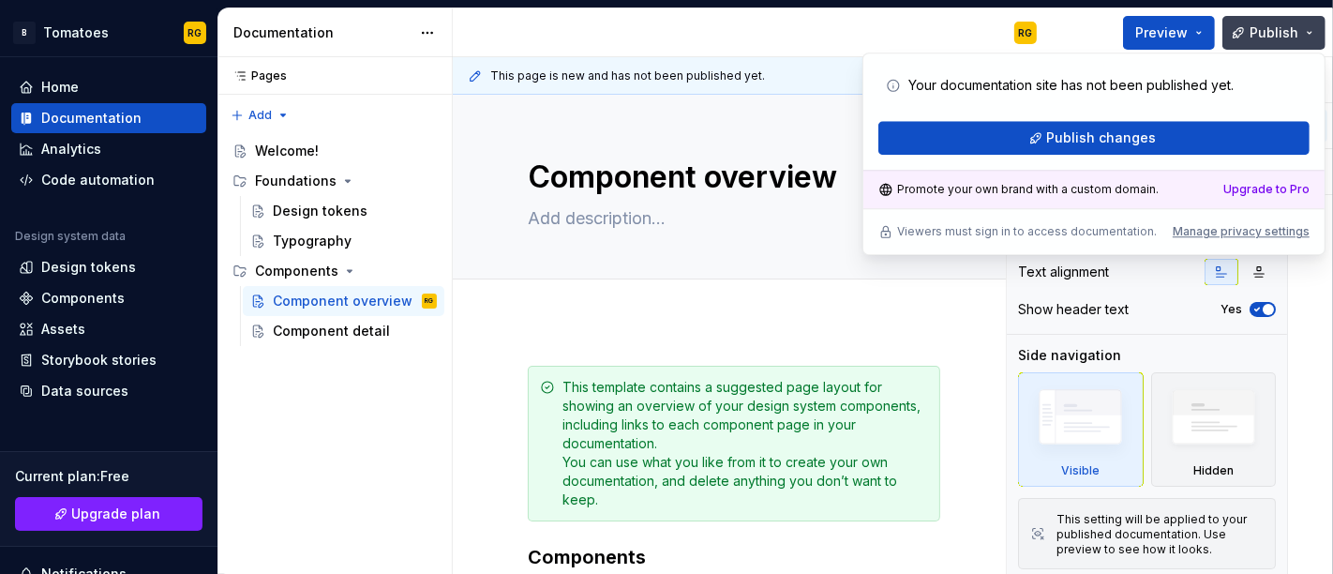
click at [1302, 25] on button "Publish" at bounding box center [1274, 33] width 103 height 34
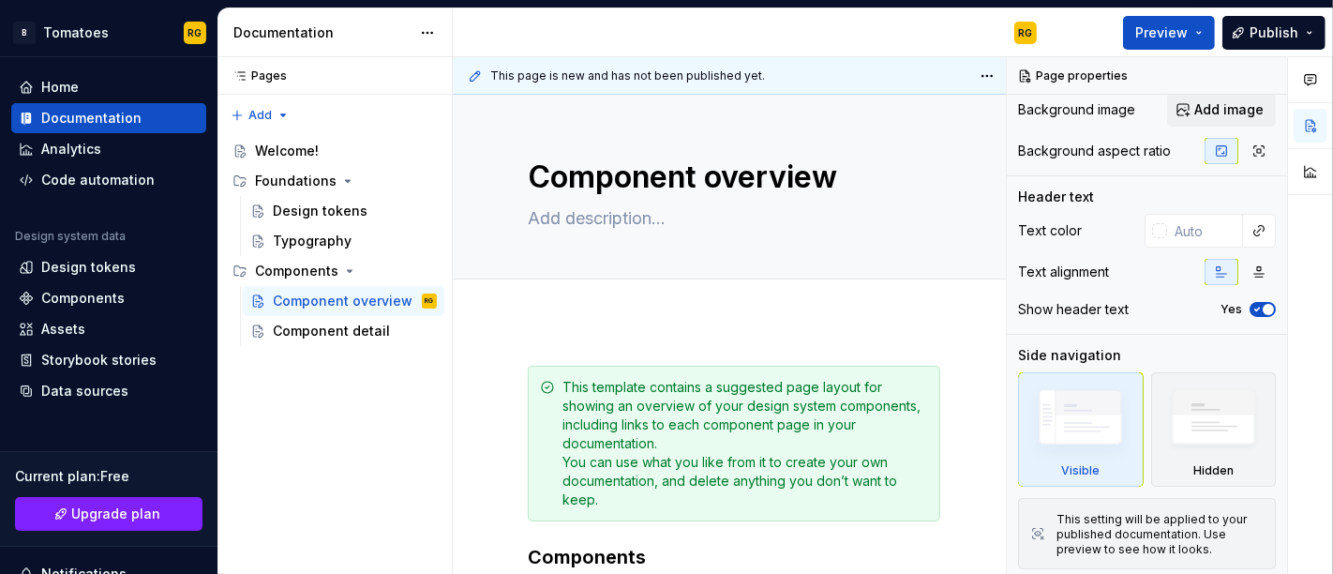
click at [1303, 276] on div at bounding box center [1310, 316] width 45 height 518
click at [1308, 161] on button "button" at bounding box center [1311, 172] width 34 height 34
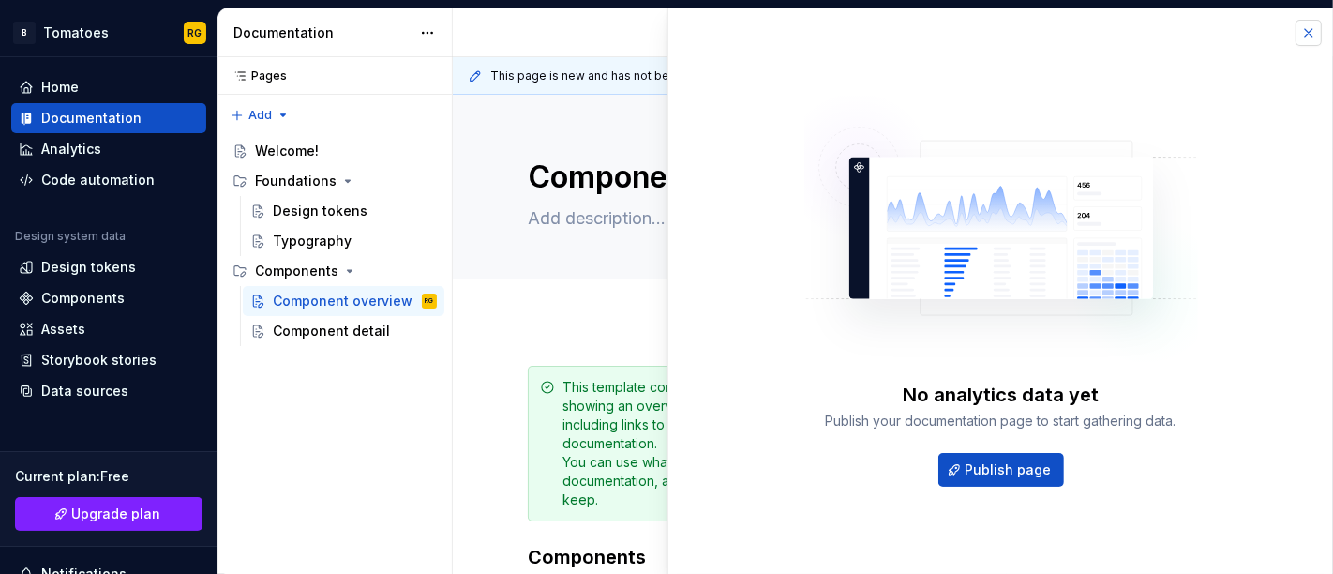
click at [1309, 29] on button "button" at bounding box center [1309, 33] width 26 height 26
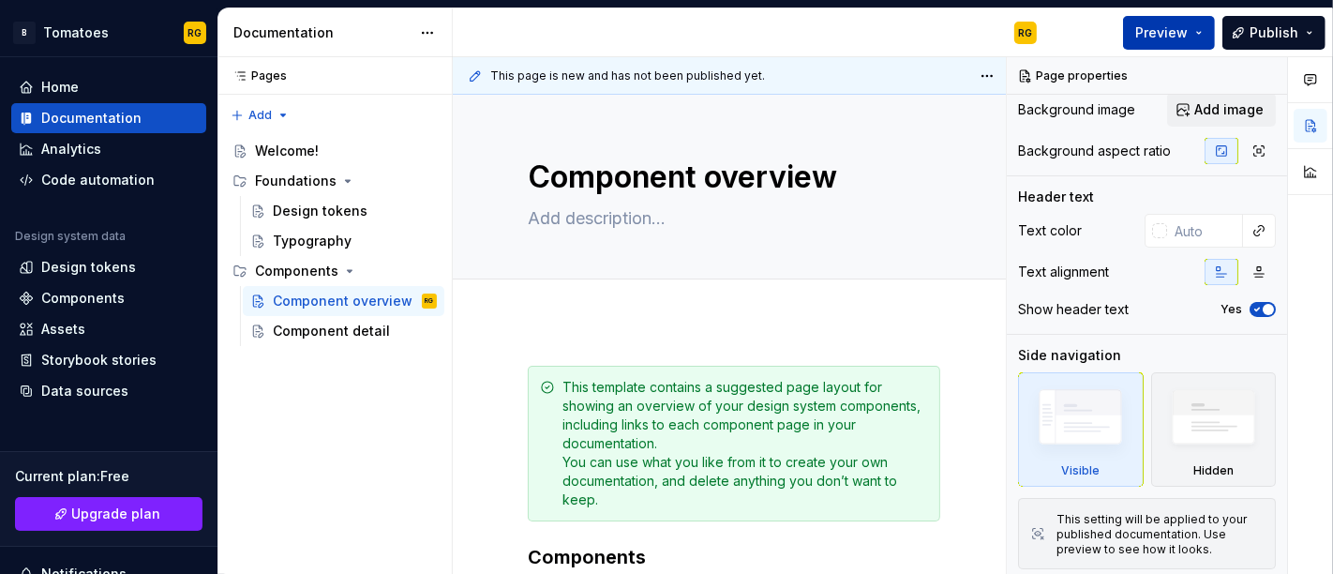
click at [1203, 26] on button "Preview" at bounding box center [1169, 33] width 92 height 34
click at [1268, 36] on span "Publish" at bounding box center [1274, 32] width 49 height 19
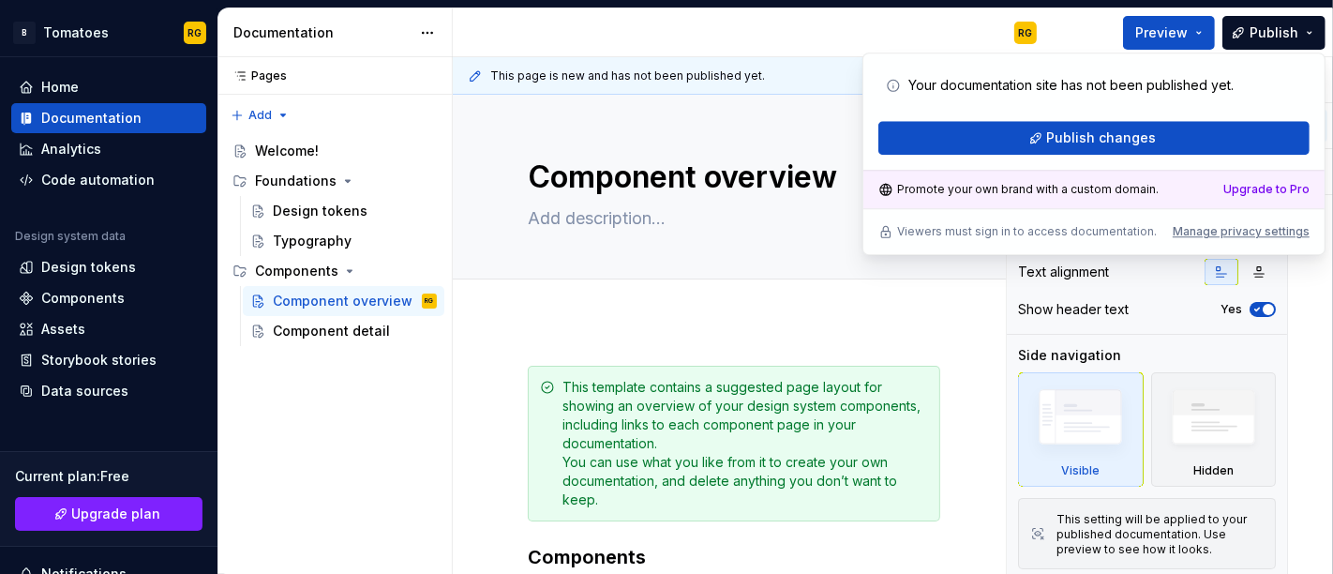
type textarea "*"
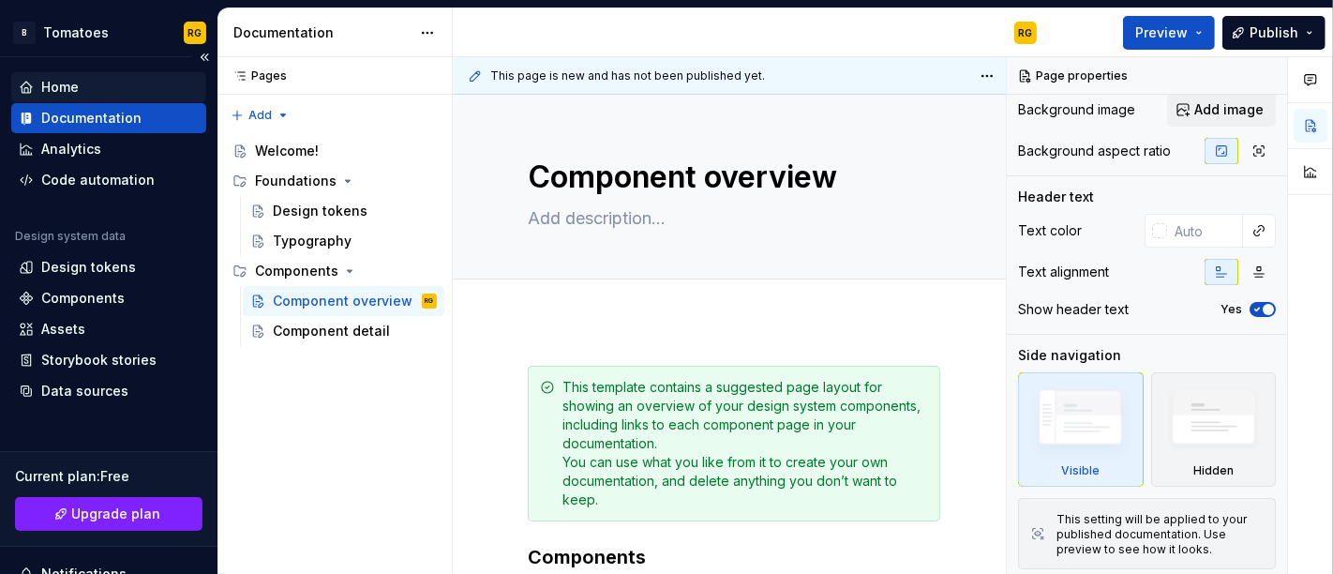
click at [136, 81] on div "Home" at bounding box center [109, 87] width 180 height 19
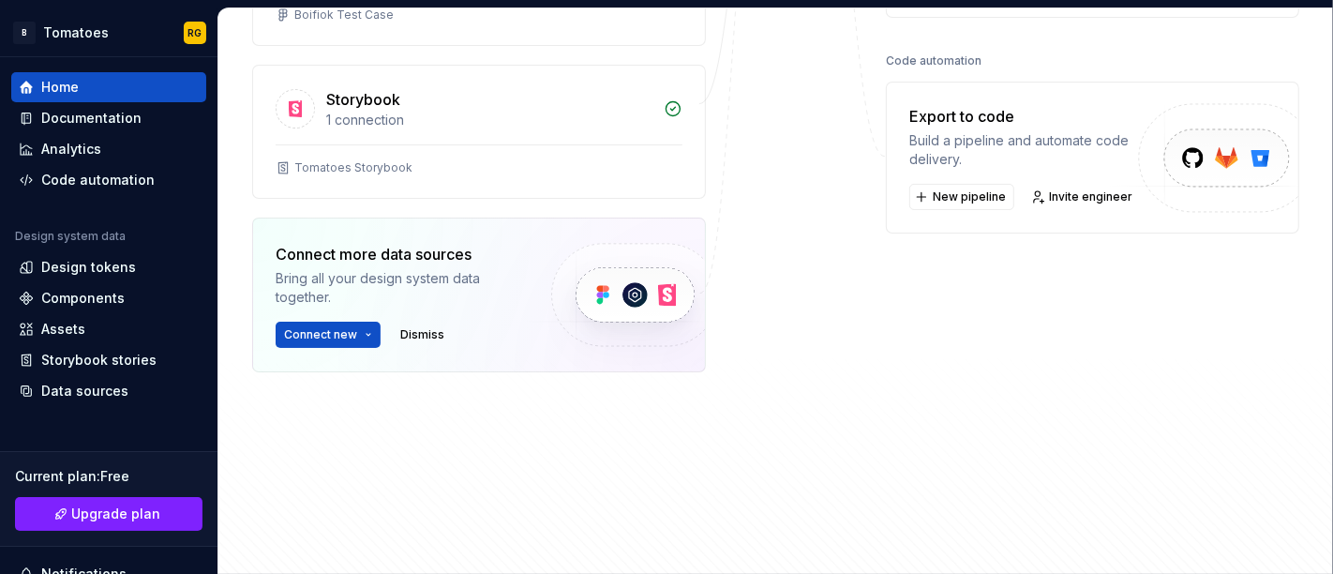
scroll to position [548, 0]
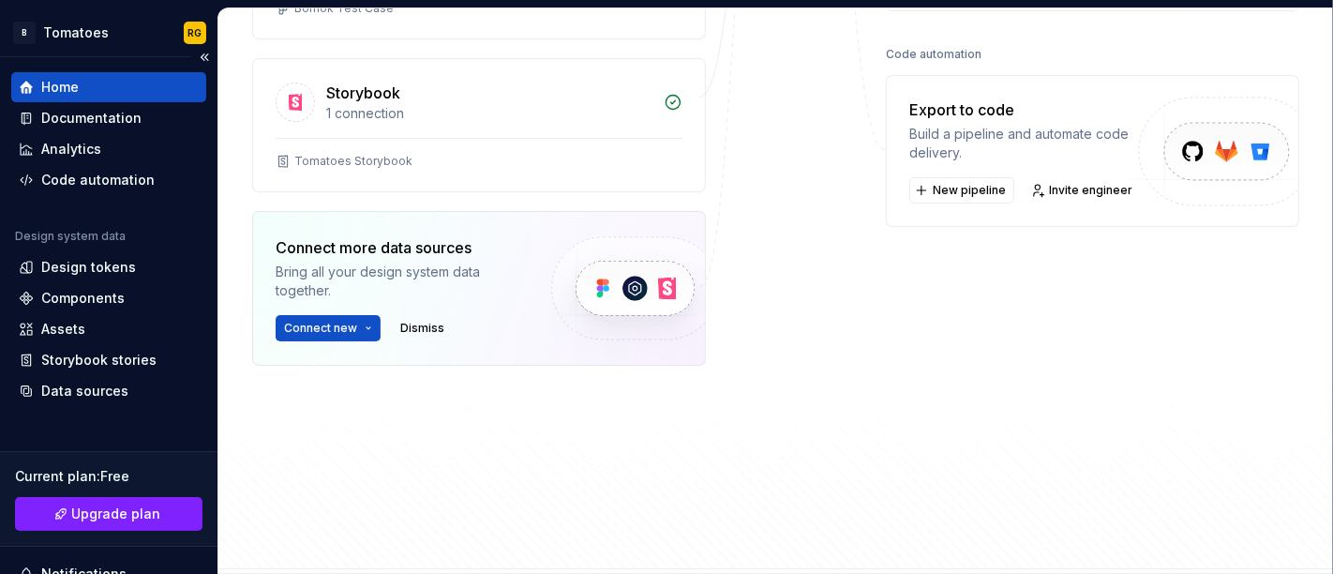
click at [100, 82] on div "Home" at bounding box center [109, 87] width 180 height 19
click at [941, 183] on span "New pipeline" at bounding box center [969, 190] width 73 height 15
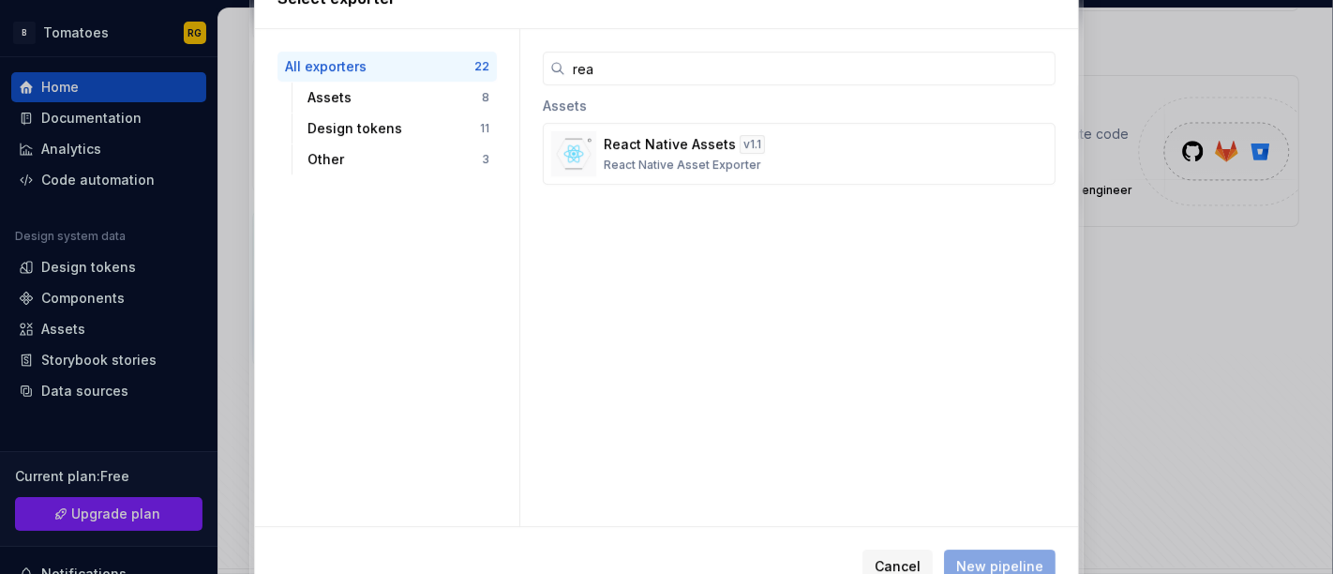
scroll to position [0, 0]
type input "r"
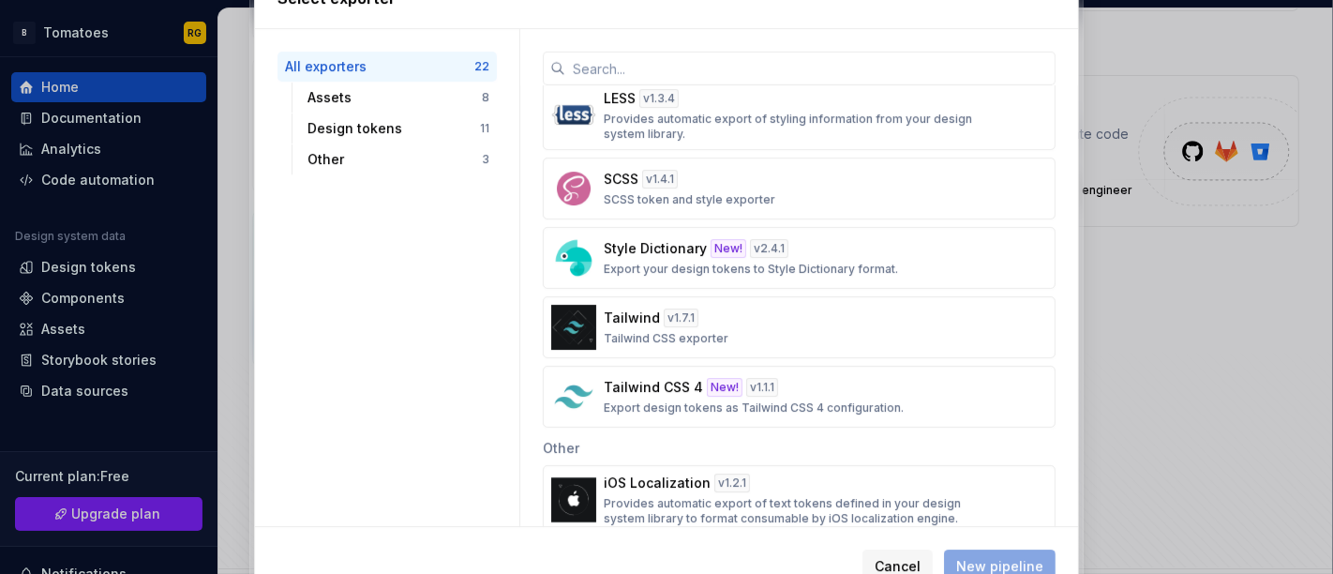
scroll to position [1045, 0]
click at [764, 382] on div "v 1.1.1" at bounding box center [762, 386] width 32 height 19
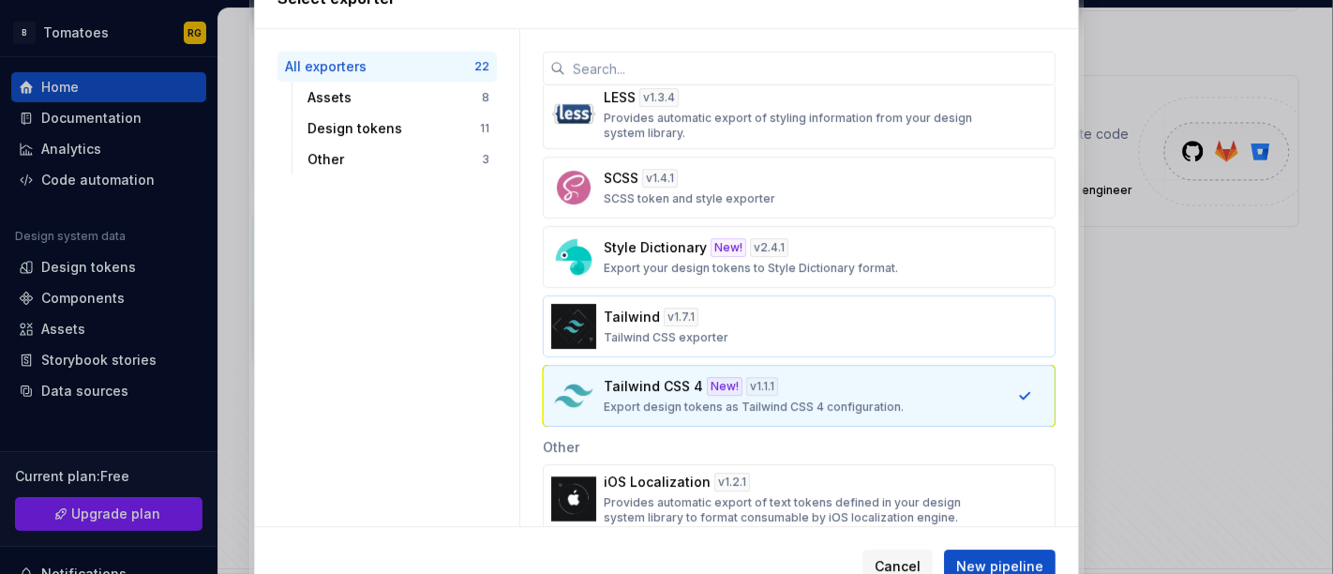
click at [746, 333] on div "Tailwind v 1.7.1 Tailwind CSS exporter" at bounding box center [794, 327] width 380 height 38
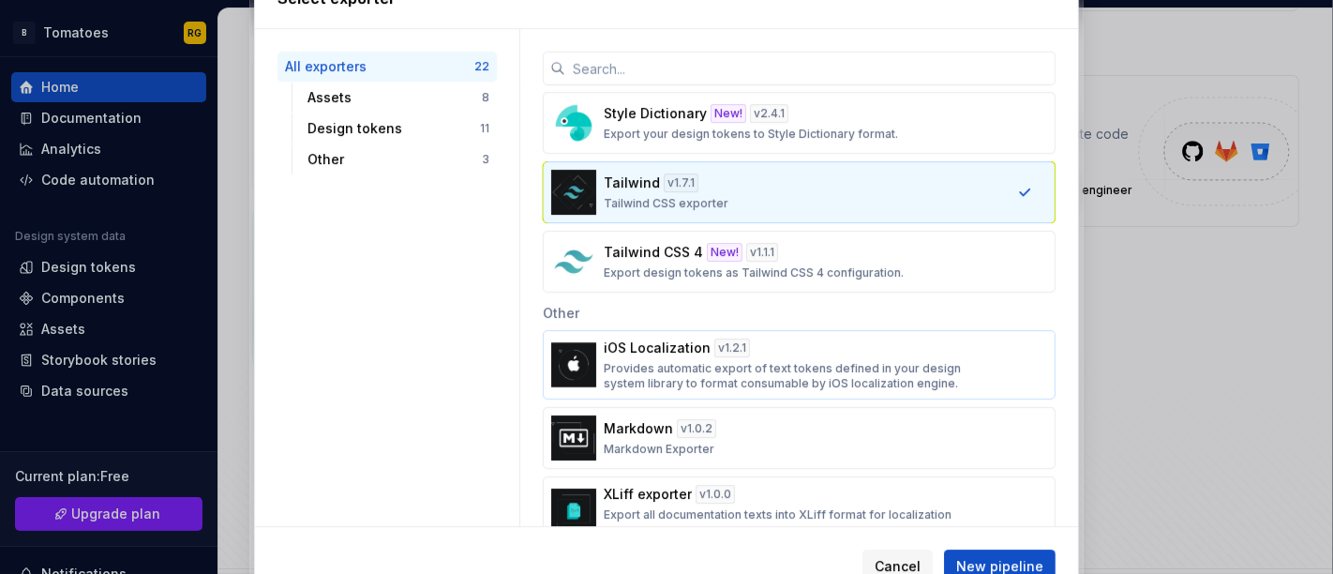
scroll to position [1210, 0]
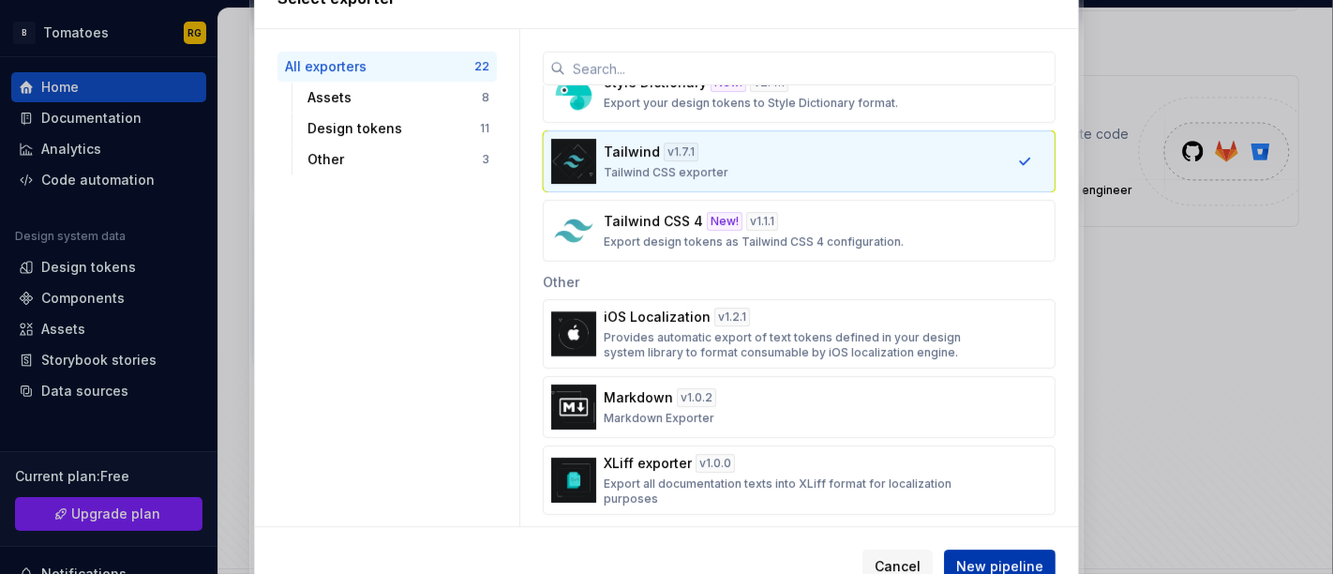
click at [983, 553] on button "New pipeline" at bounding box center [1000, 566] width 112 height 34
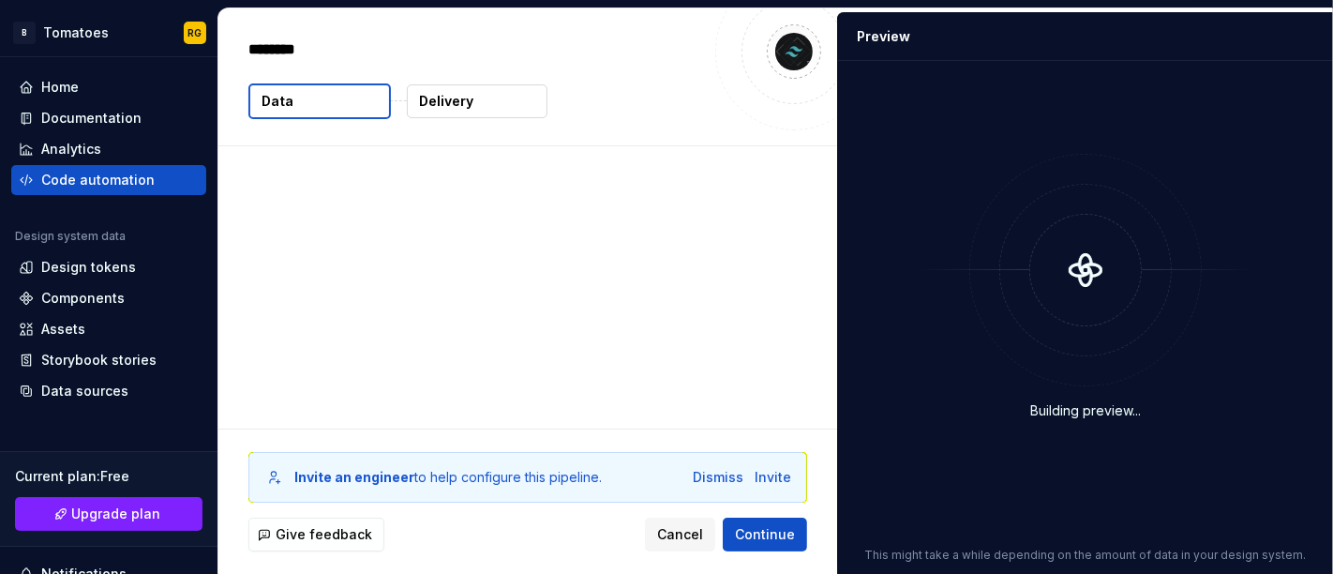
type textarea "*"
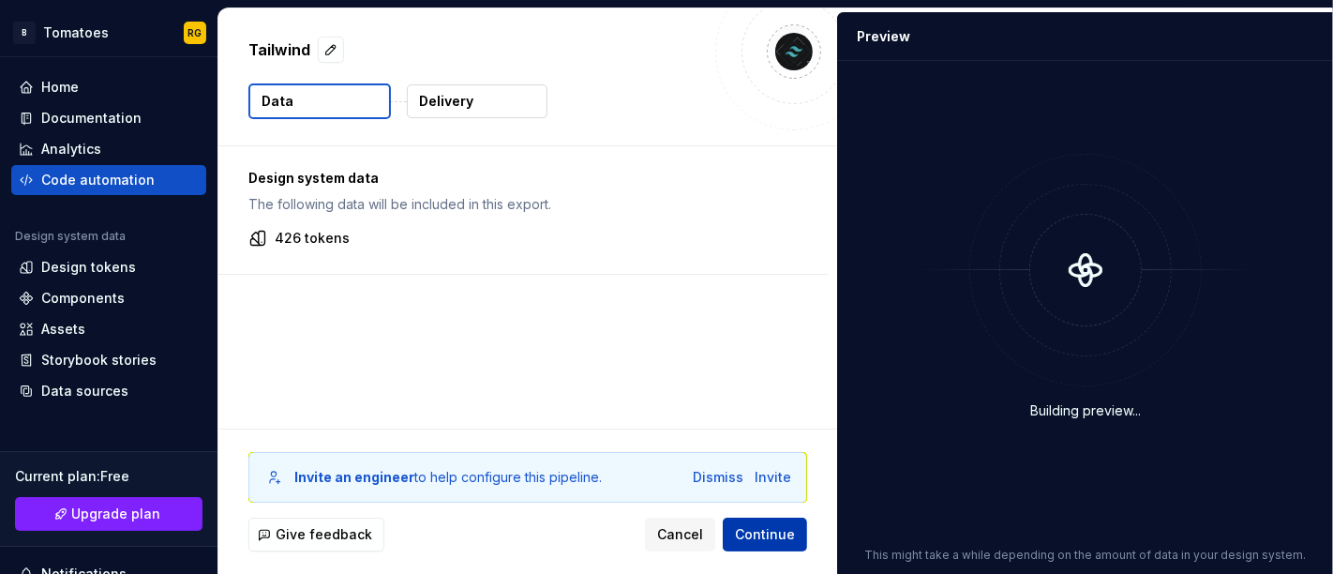
click at [769, 523] on button "Continue" at bounding box center [765, 535] width 84 height 34
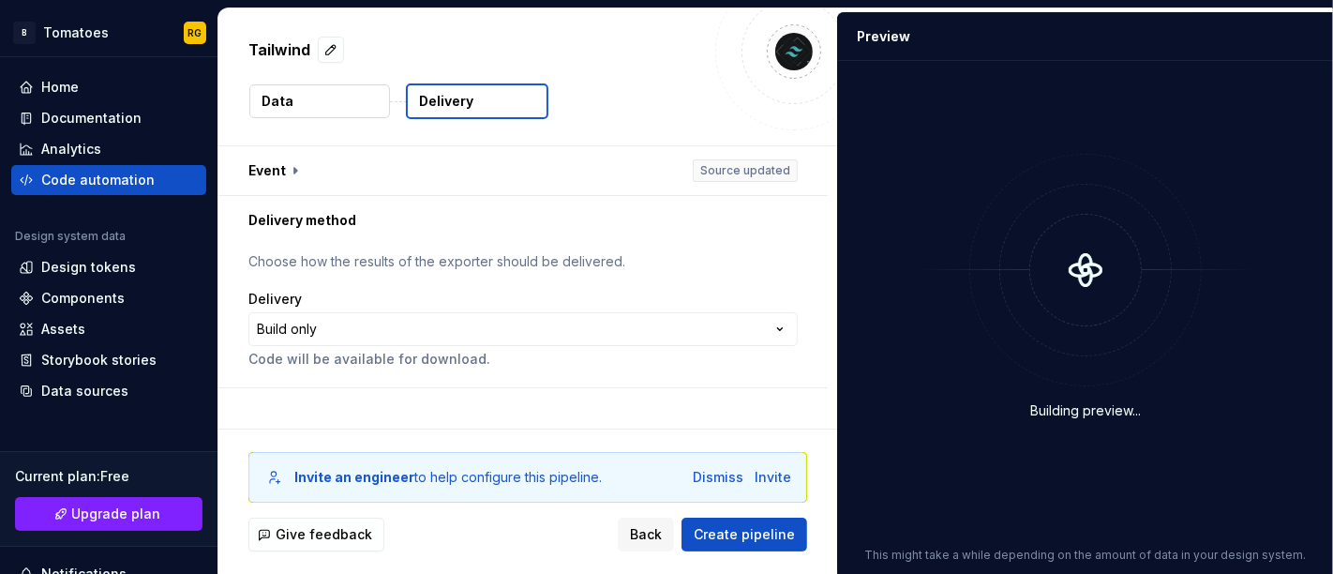
click at [436, 106] on p "Delivery" at bounding box center [446, 101] width 54 height 19
click at [434, 88] on button "Delivery" at bounding box center [477, 101] width 143 height 36
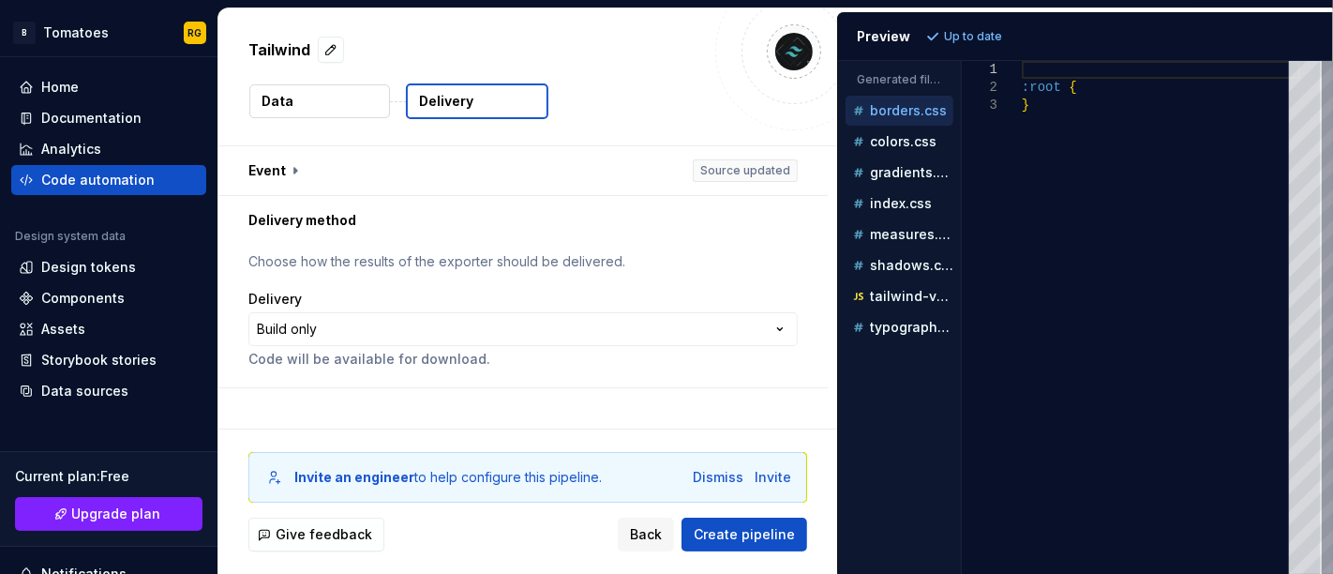
click at [434, 88] on button "Delivery" at bounding box center [477, 101] width 143 height 36
click at [886, 135] on p "colors.css" at bounding box center [903, 141] width 67 height 15
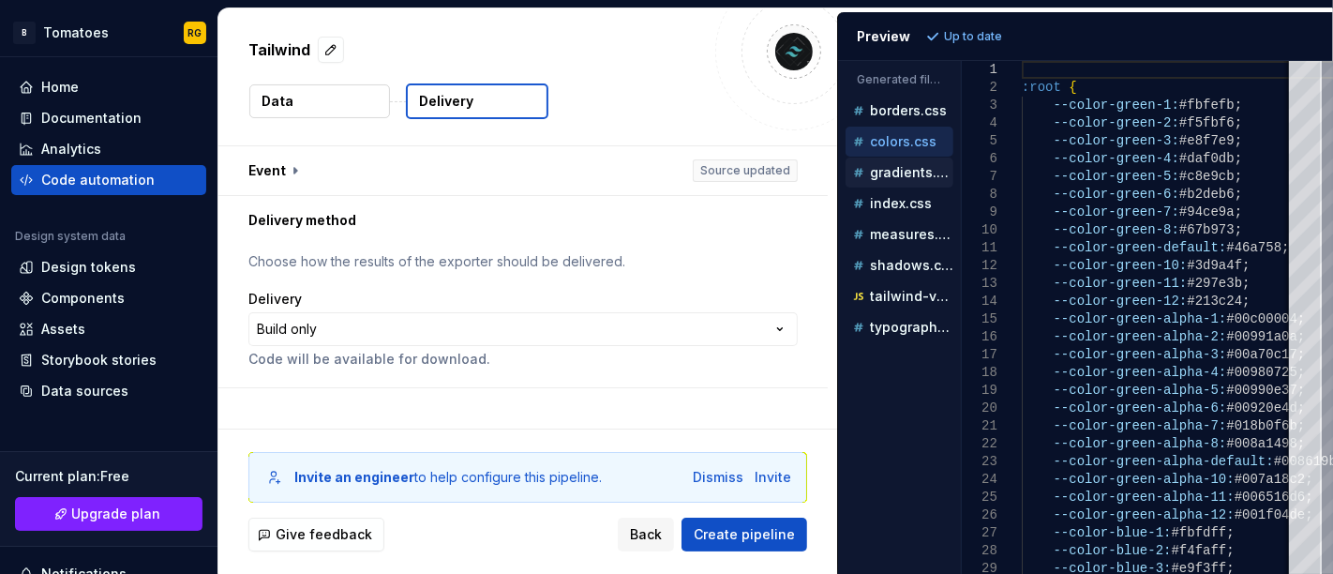
click at [886, 172] on p "gradients.css" at bounding box center [911, 172] width 83 height 15
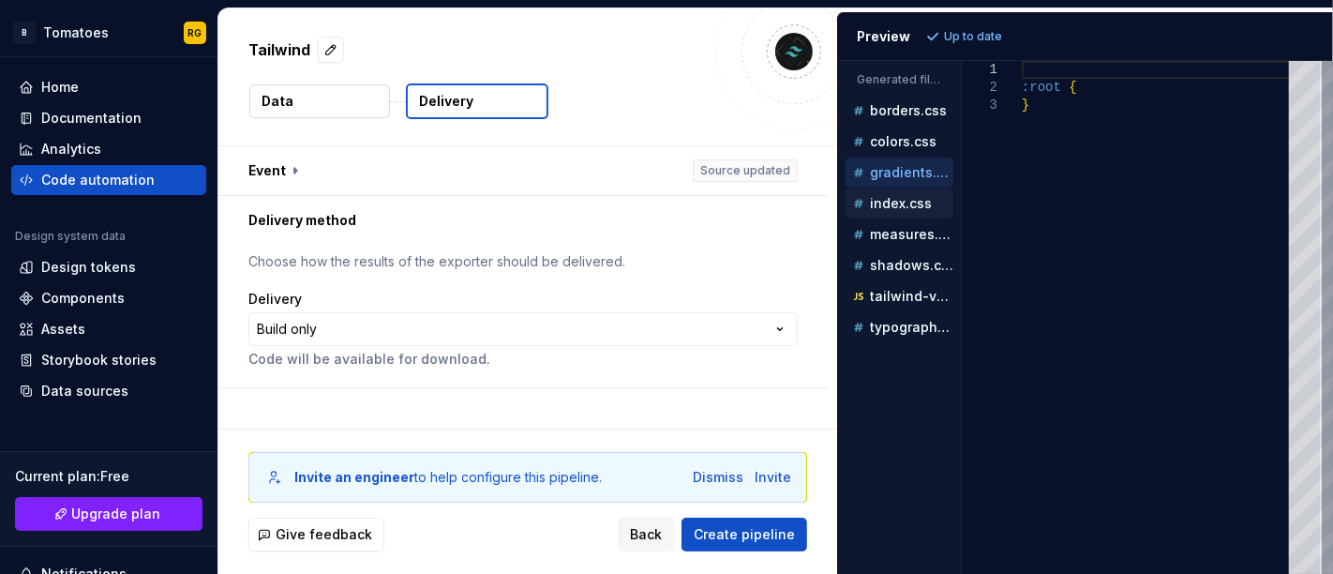
click at [892, 204] on p "index.css" at bounding box center [901, 203] width 62 height 15
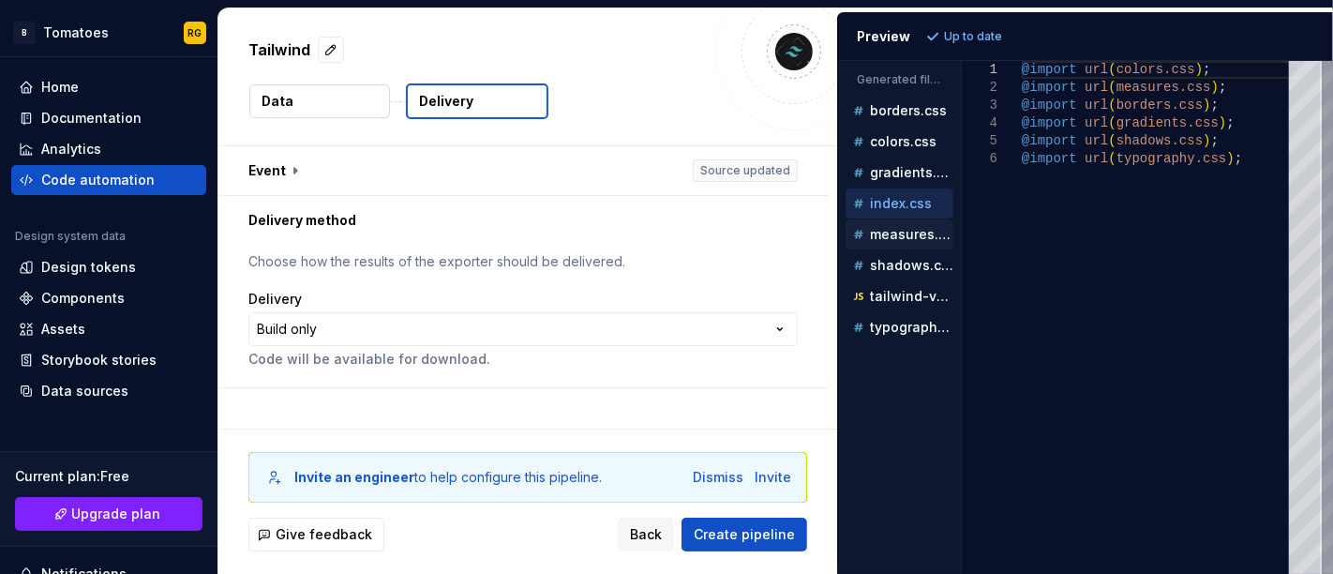
click at [893, 227] on p "measures.css" at bounding box center [911, 234] width 83 height 15
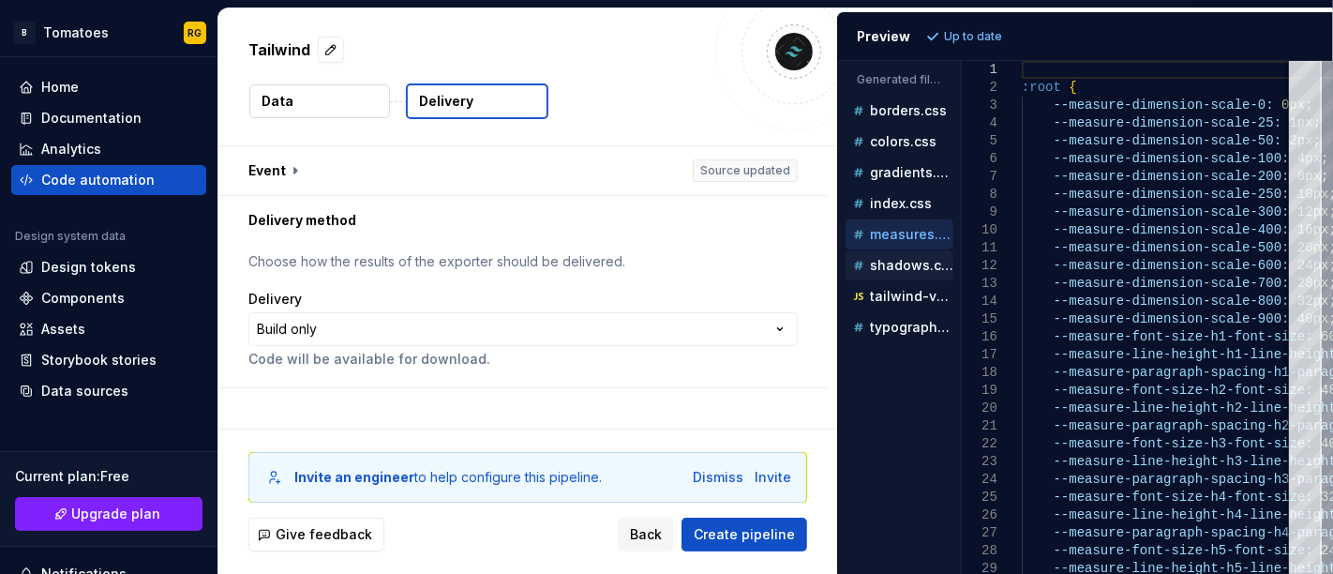
click at [895, 250] on div "shadows.css" at bounding box center [900, 265] width 108 height 30
click at [895, 263] on p "shadows.css" at bounding box center [911, 265] width 83 height 15
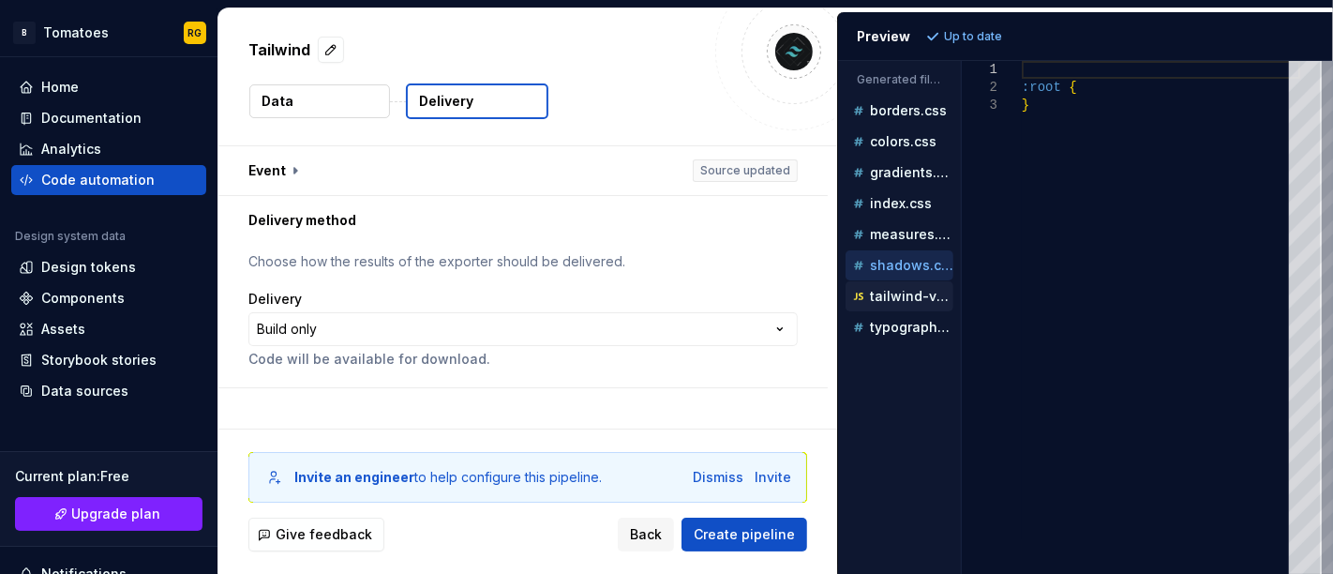
click at [895, 298] on p "tailwind-variables.js" at bounding box center [911, 296] width 83 height 15
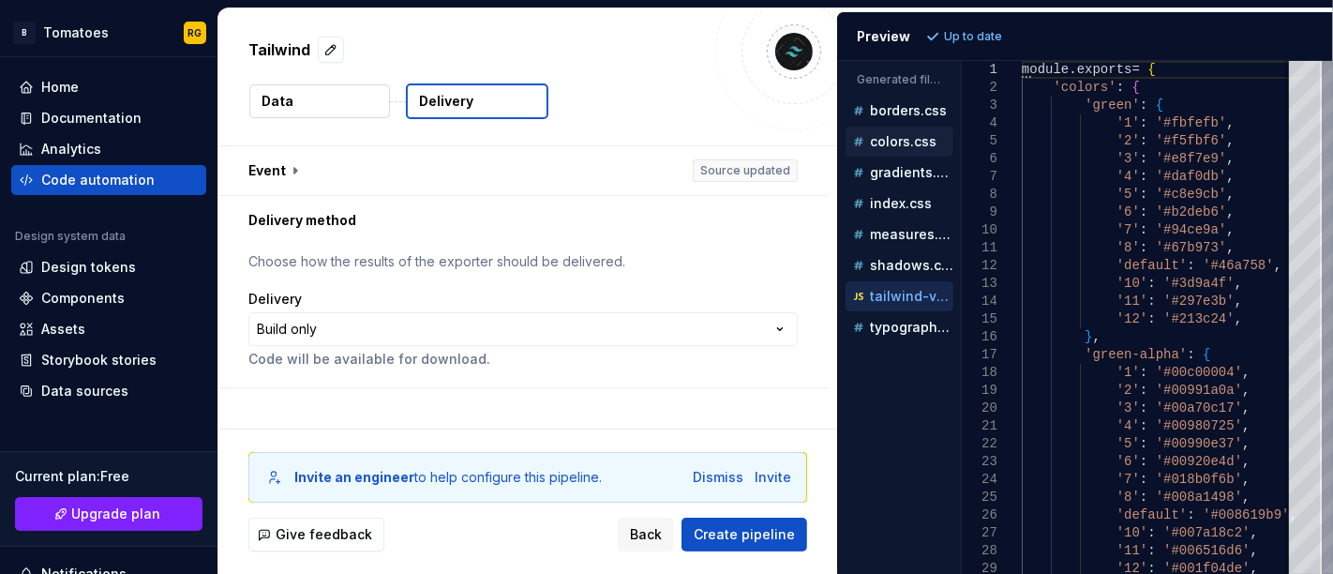
click at [872, 151] on div "colors.css" at bounding box center [900, 142] width 108 height 30
click at [892, 173] on p "gradients.css" at bounding box center [911, 172] width 83 height 15
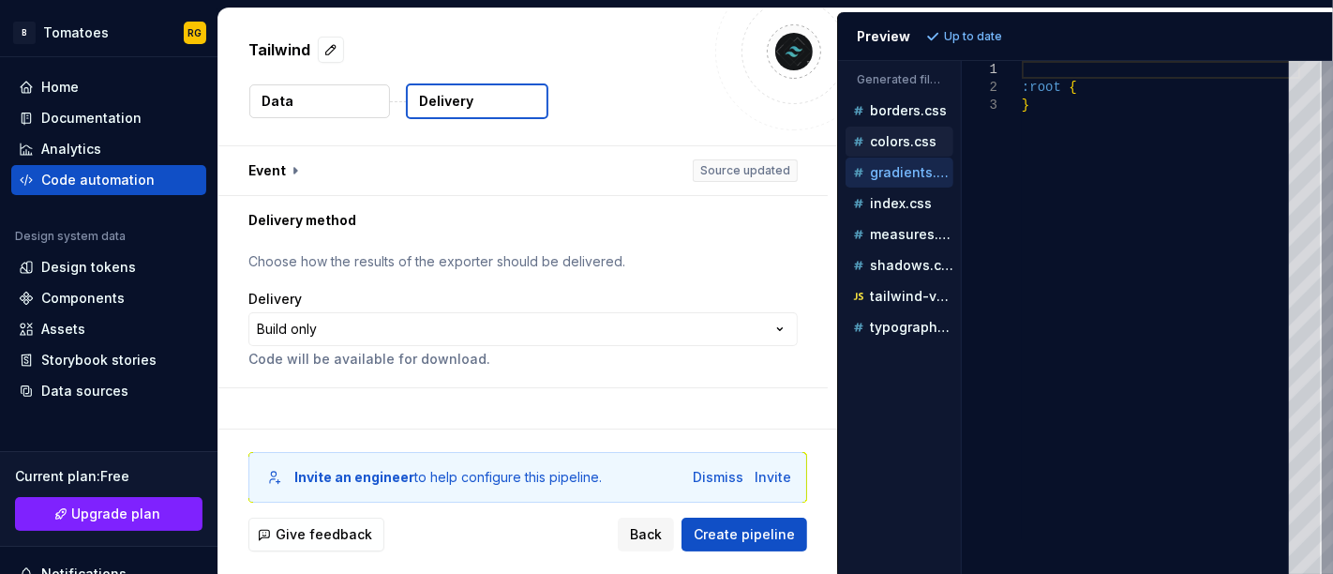
click at [902, 134] on p "colors.css" at bounding box center [903, 141] width 67 height 15
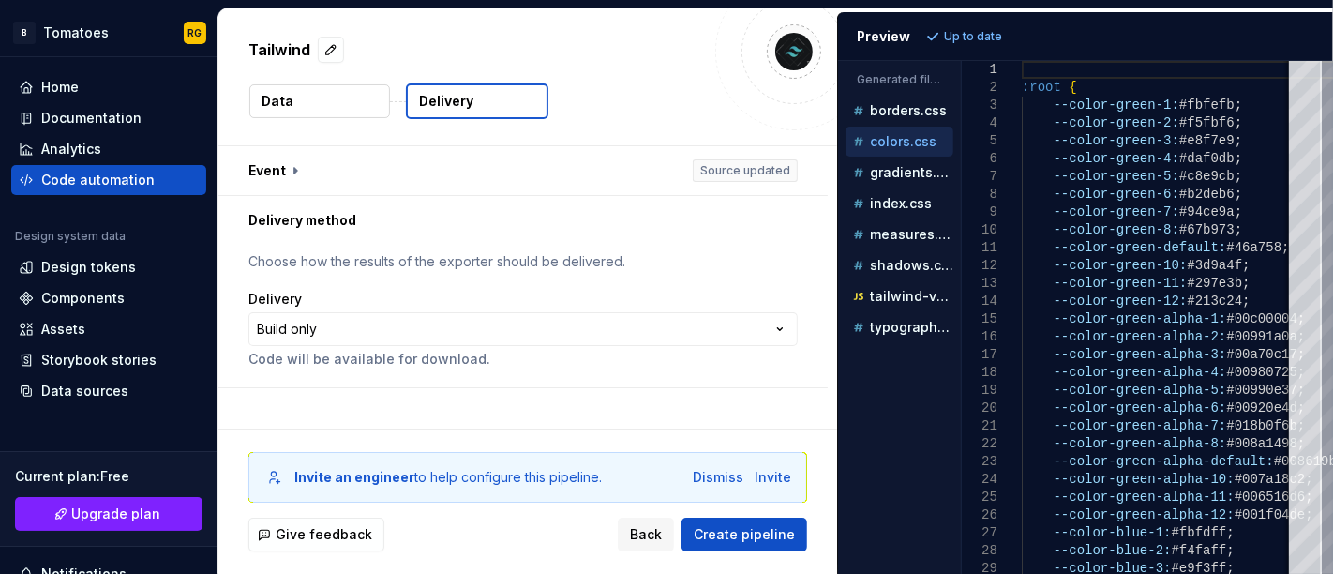
click at [911, 94] on div "Accessibility guide for tree . Navigate the tree with the arrow keys. Common tr…" at bounding box center [895, 218] width 115 height 255
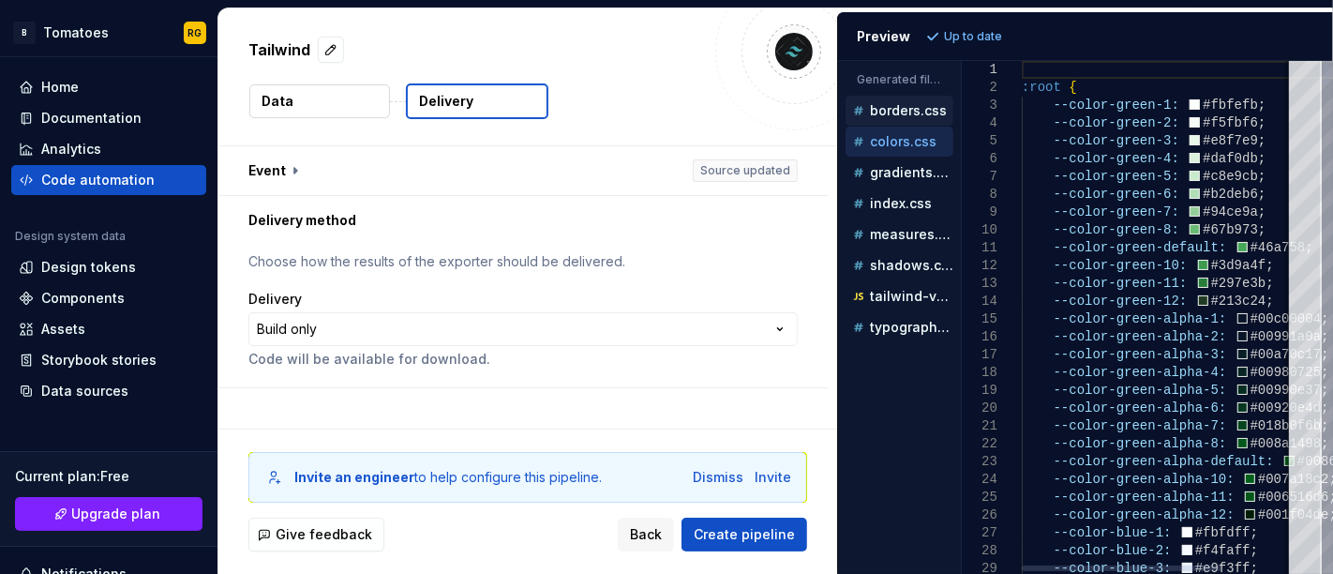
click at [902, 103] on p "borders.css" at bounding box center [908, 110] width 77 height 15
type textarea "******* *"
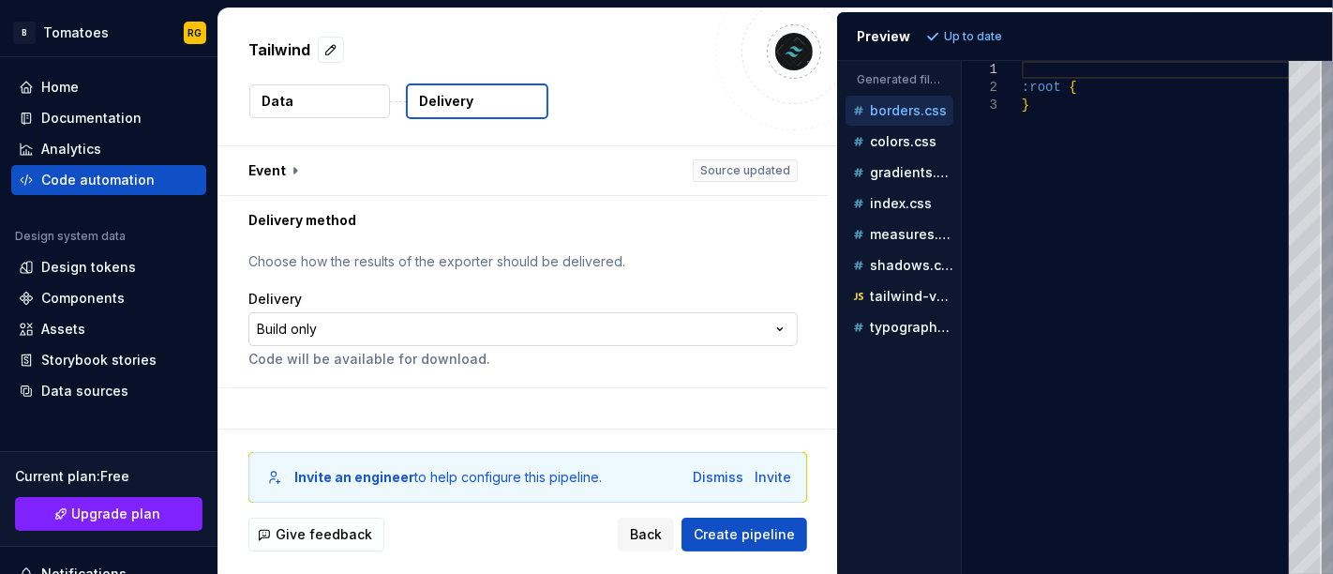
click at [414, 325] on html "**********" at bounding box center [666, 287] width 1333 height 574
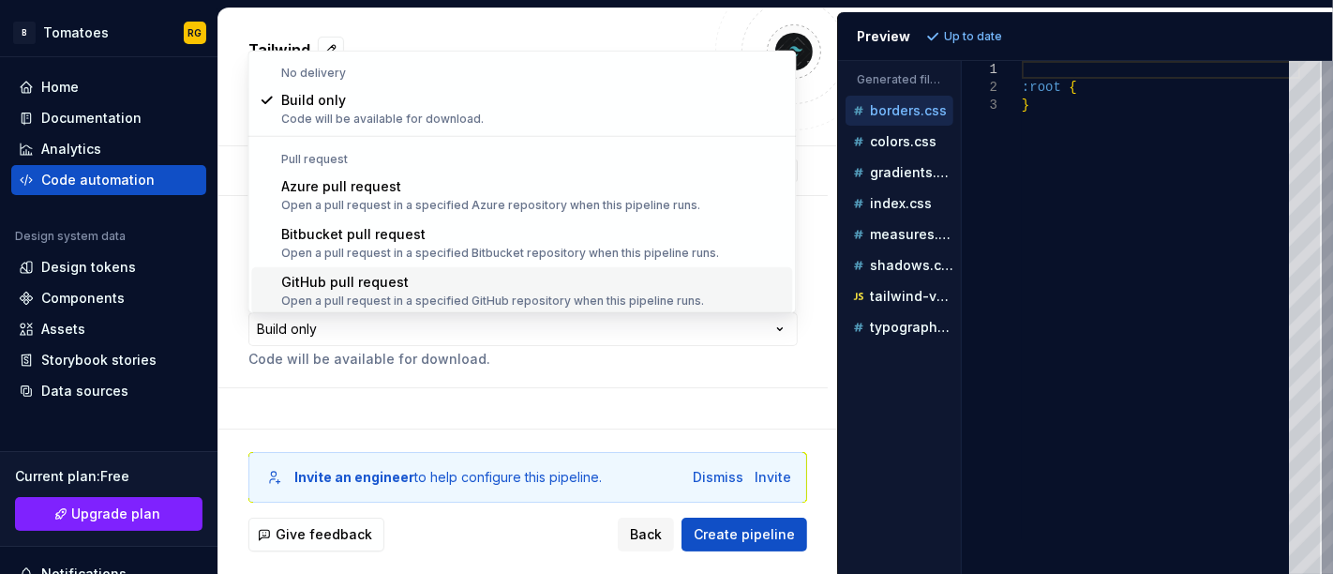
scroll to position [52, 0]
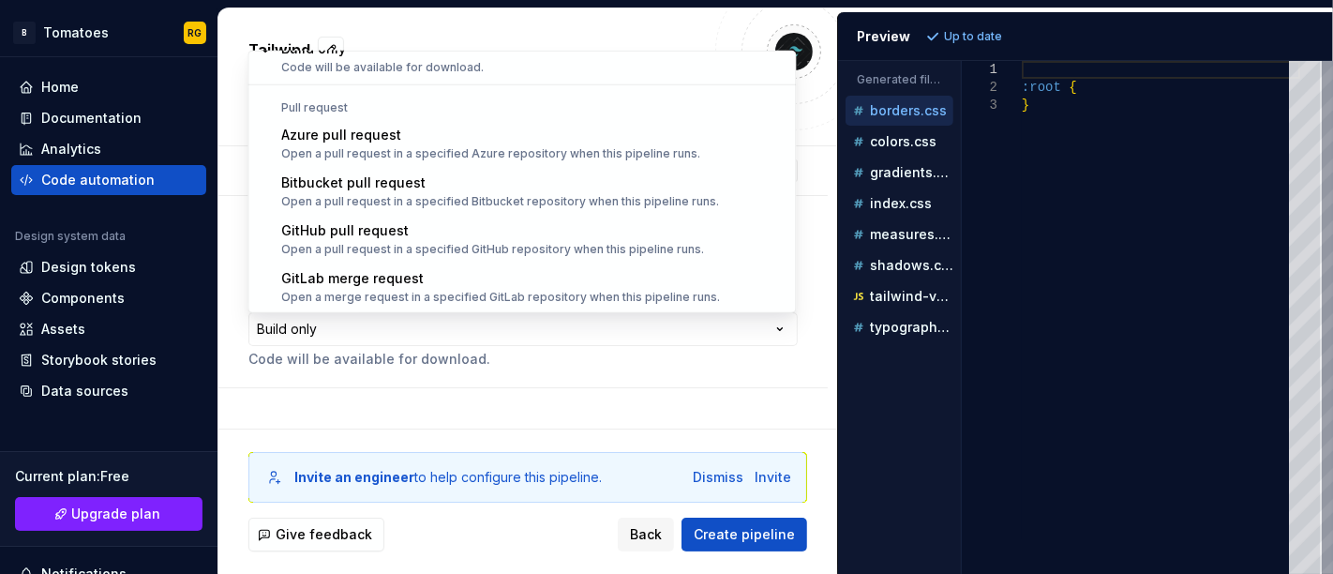
select select "******"
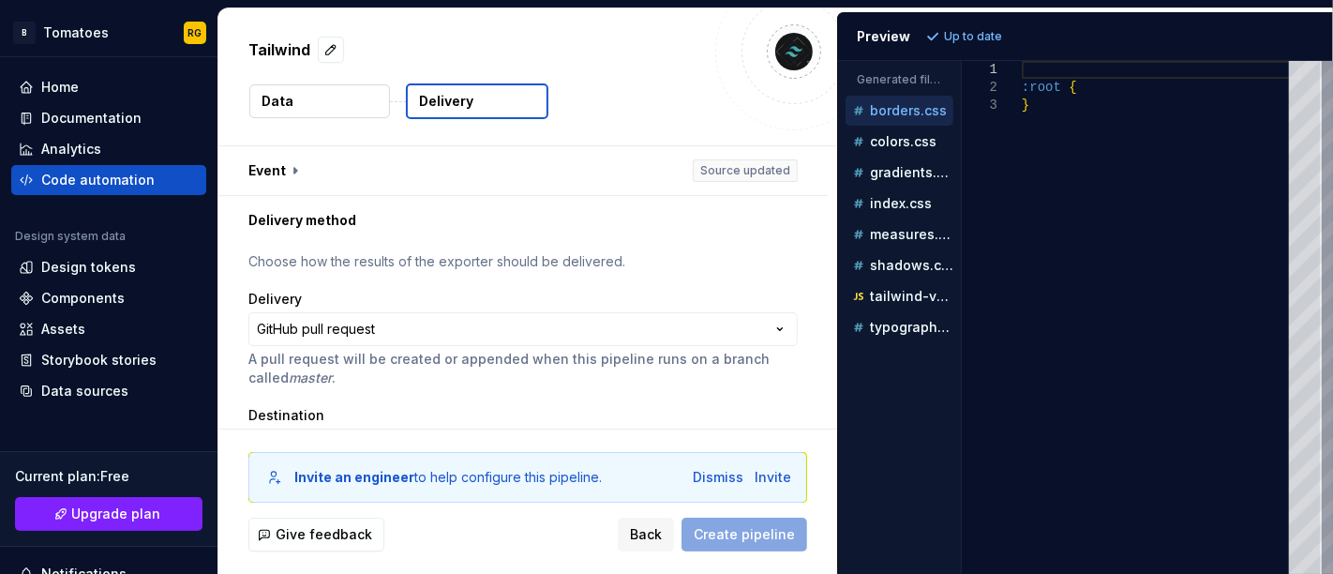
click at [445, 103] on p "Delivery" at bounding box center [446, 101] width 54 height 19
click at [453, 111] on button "Delivery" at bounding box center [477, 101] width 143 height 36
click at [497, 98] on button "Delivery" at bounding box center [477, 101] width 143 height 36
click at [343, 98] on button "Data" at bounding box center [319, 101] width 141 height 34
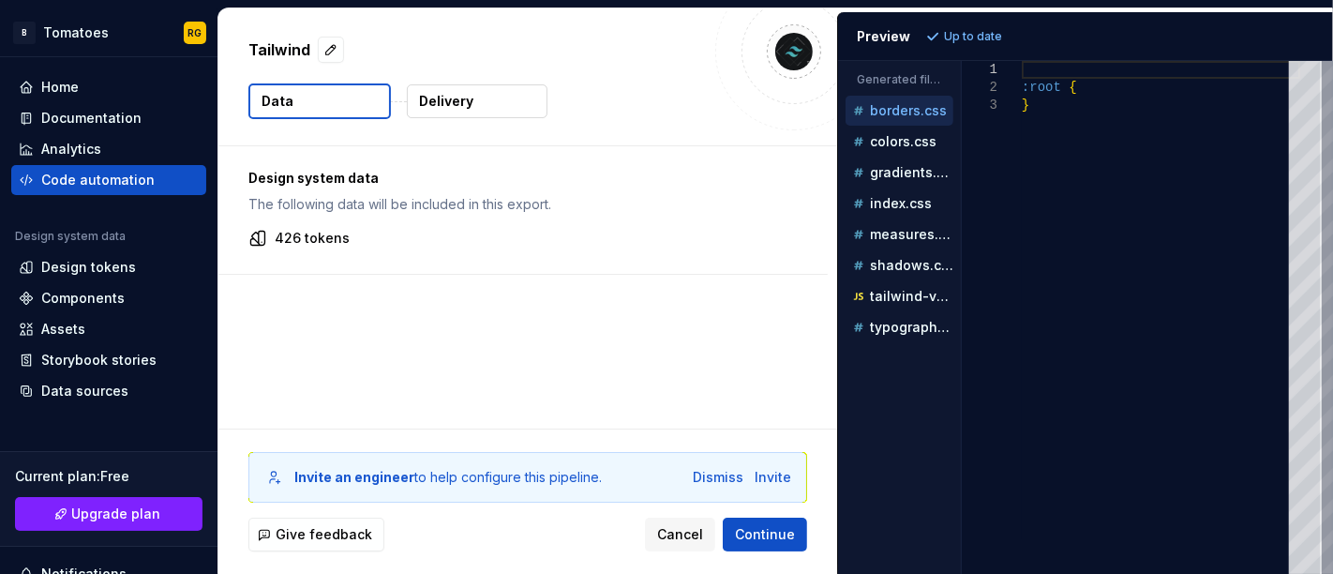
click at [420, 88] on button "Delivery" at bounding box center [477, 101] width 141 height 34
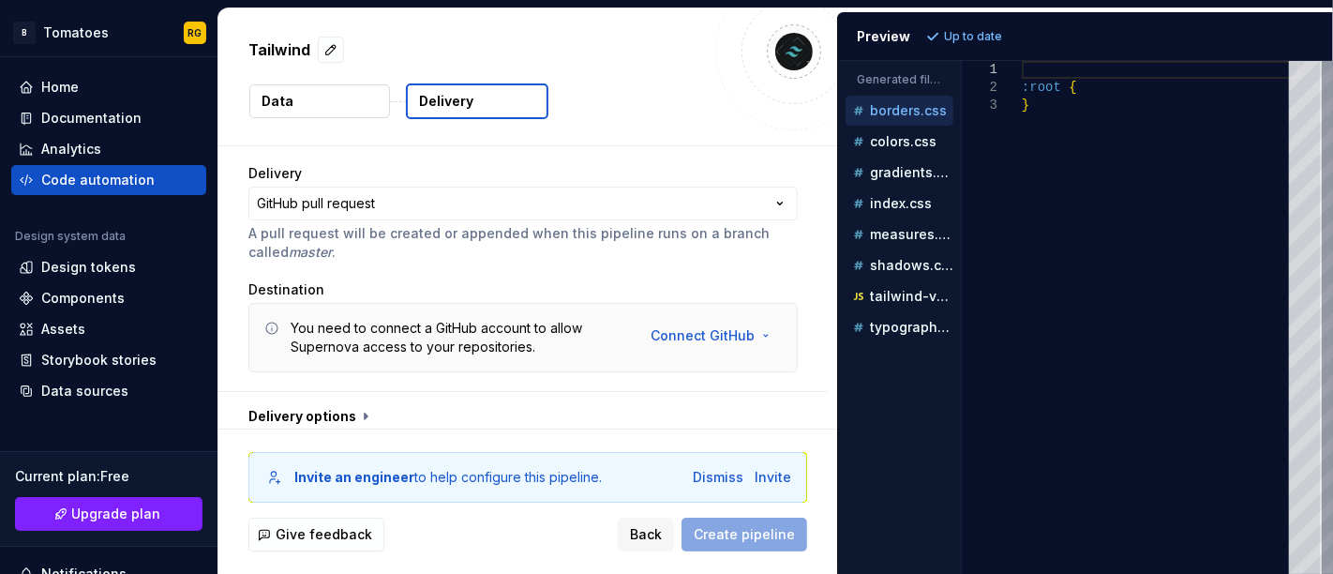
scroll to position [135, 0]
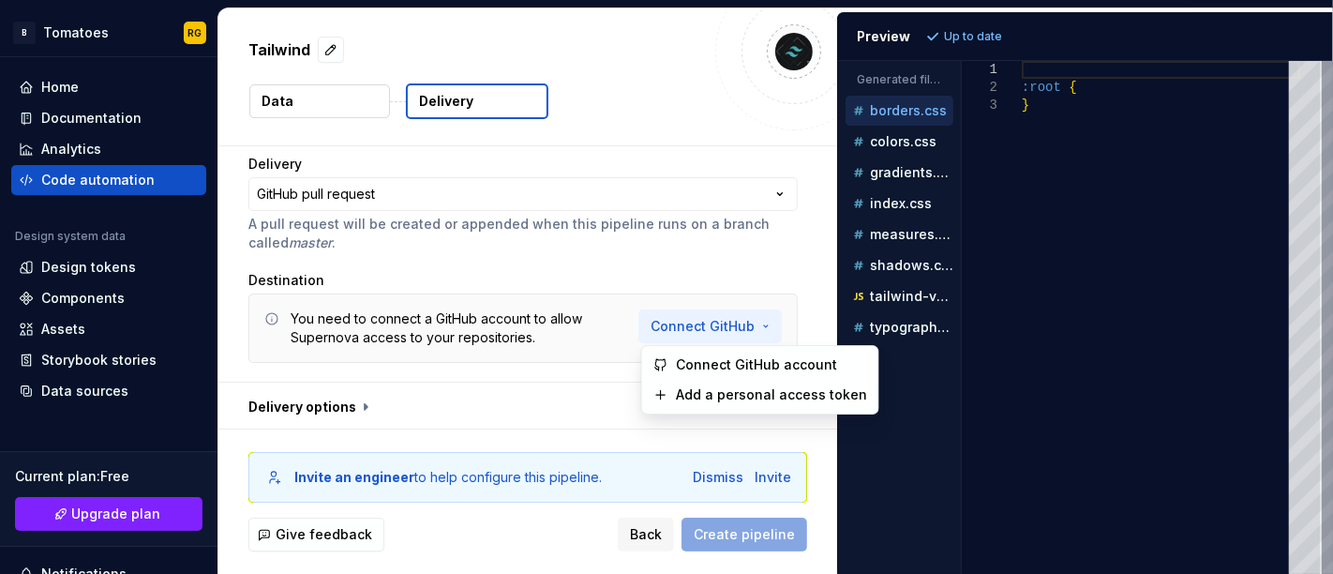
click at [667, 324] on html "**********" at bounding box center [666, 287] width 1333 height 574
click at [688, 366] on span "Connect GitHub account" at bounding box center [771, 364] width 191 height 19
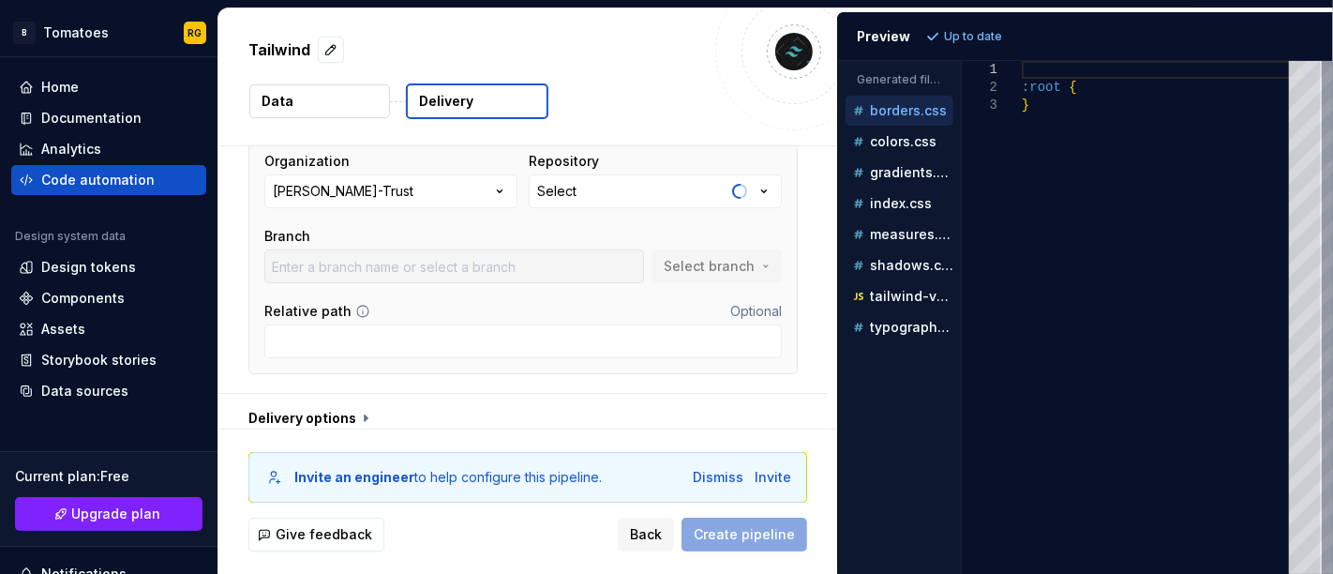
scroll to position [292, 0]
click at [624, 197] on button "Select" at bounding box center [655, 192] width 253 height 34
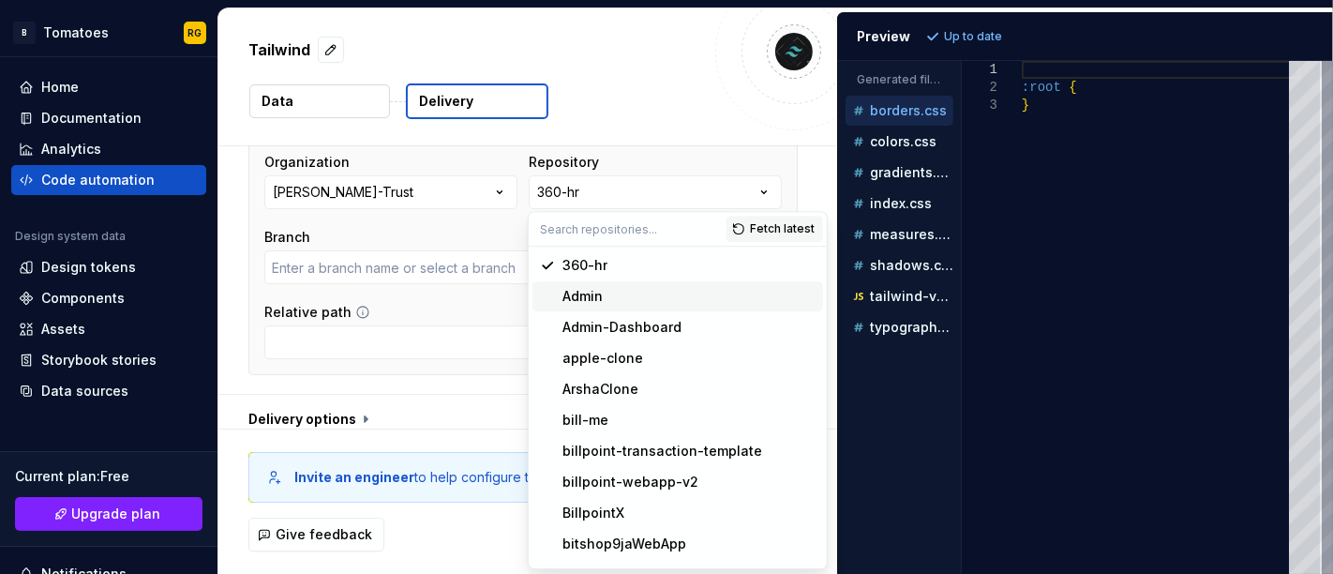
type input "main"
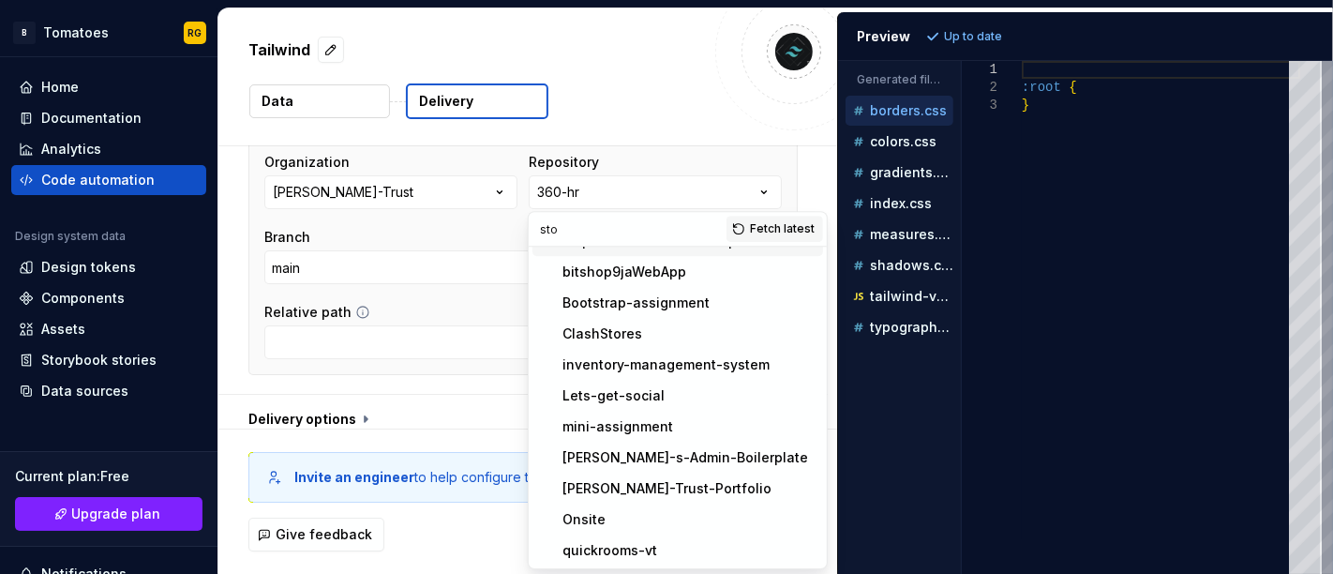
scroll to position [0, 0]
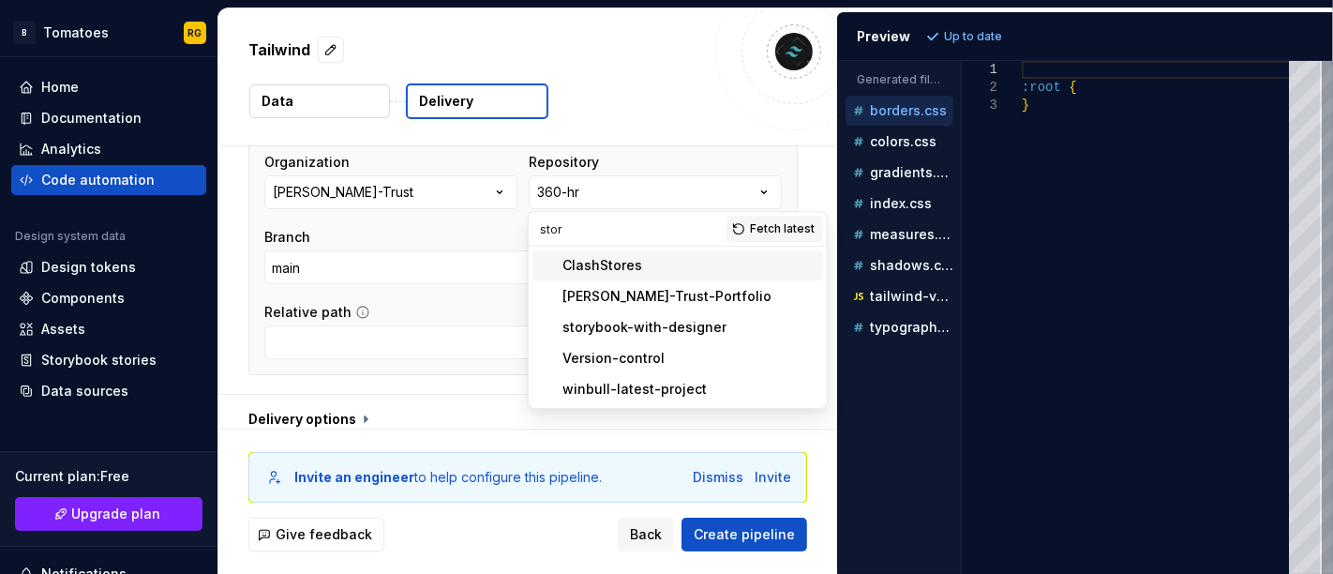
type input "stor"
click at [627, 329] on div "storybook-with-designer" at bounding box center [645, 327] width 164 height 19
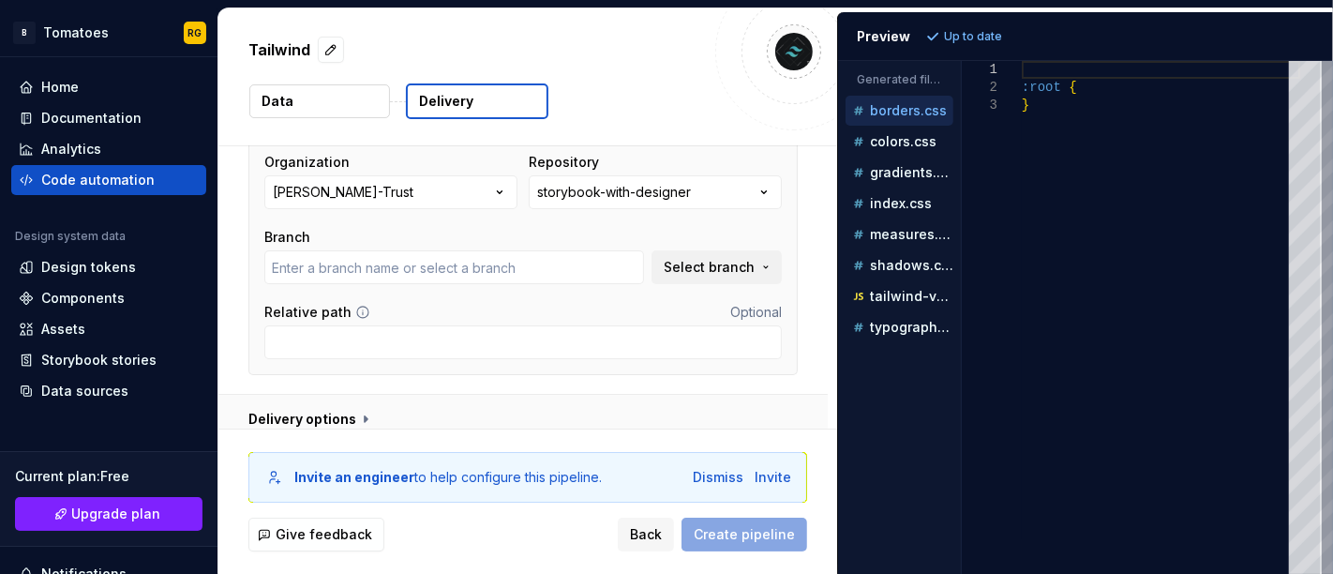
type input "main"
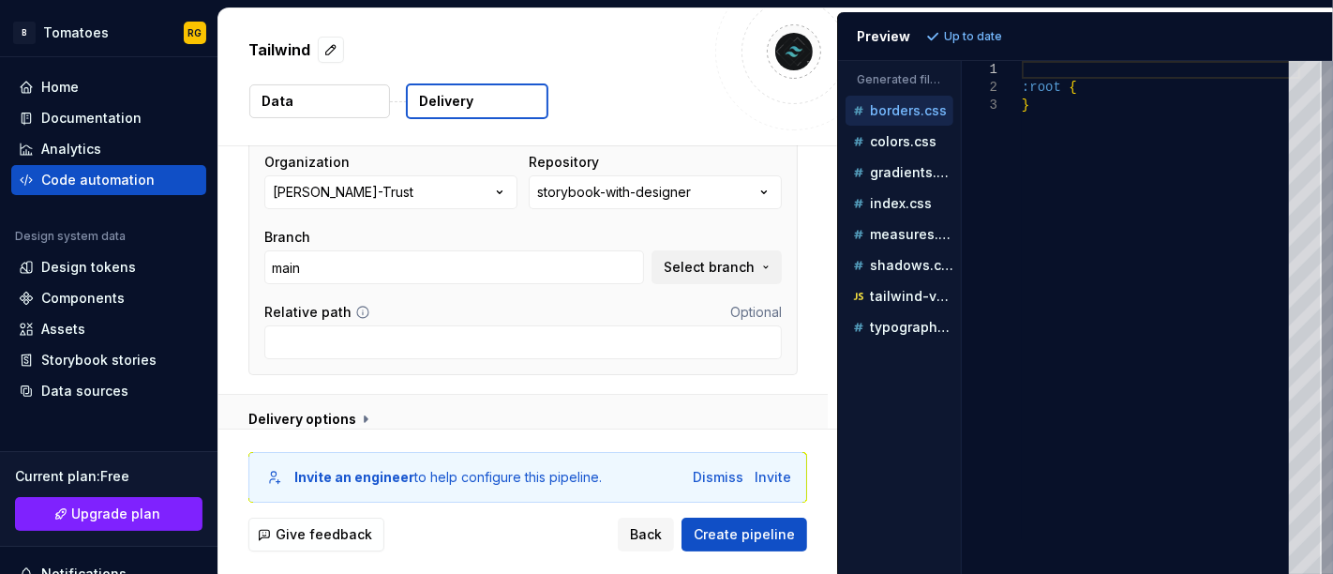
scroll to position [304, 0]
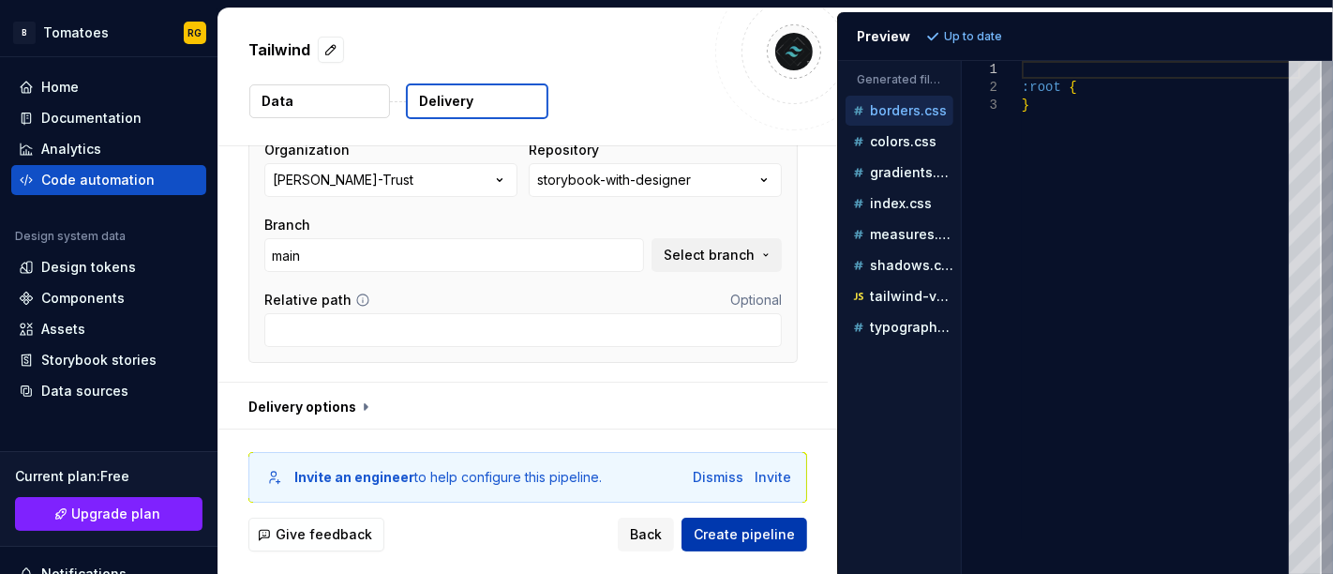
click at [733, 525] on span "Create pipeline" at bounding box center [744, 534] width 101 height 19
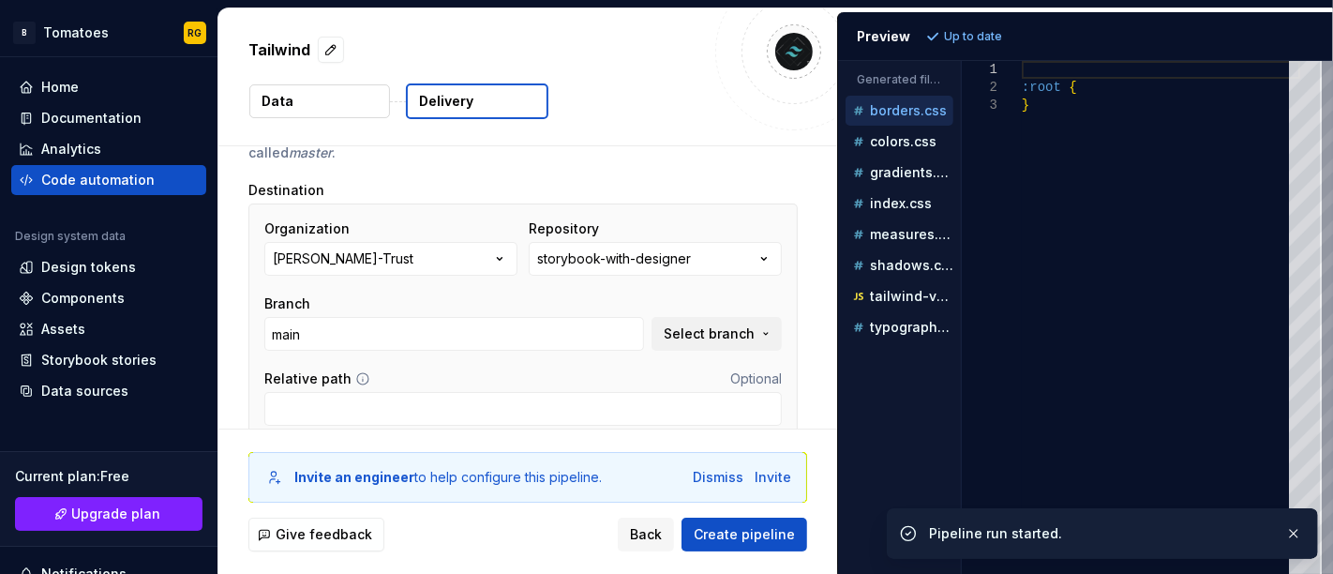
scroll to position [225, 0]
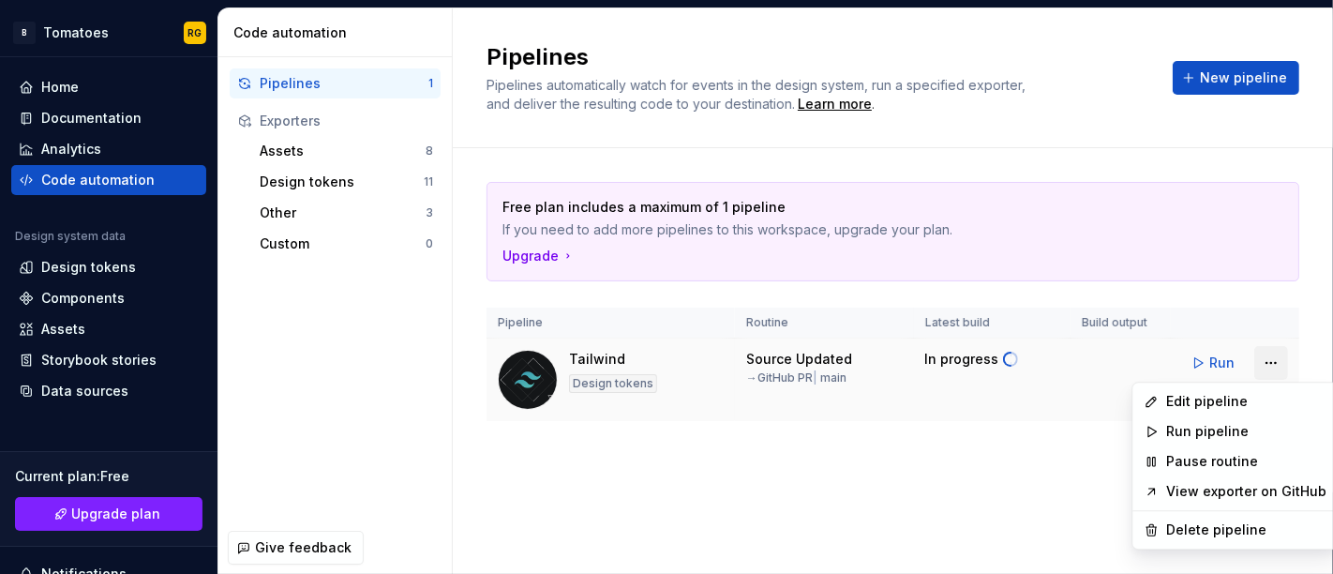
click at [1262, 354] on html "B Tomatoes RG Home Documentation Analytics Code automation Design system data D…" at bounding box center [666, 287] width 1333 height 574
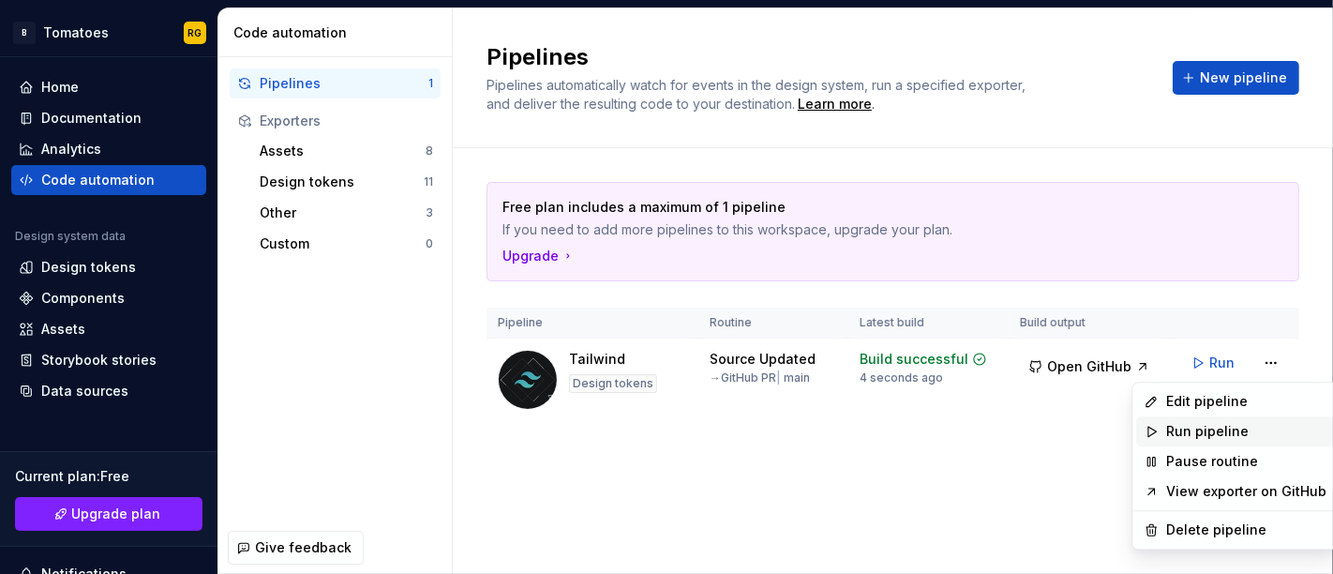
click at [1152, 434] on icon at bounding box center [1151, 431] width 15 height 15
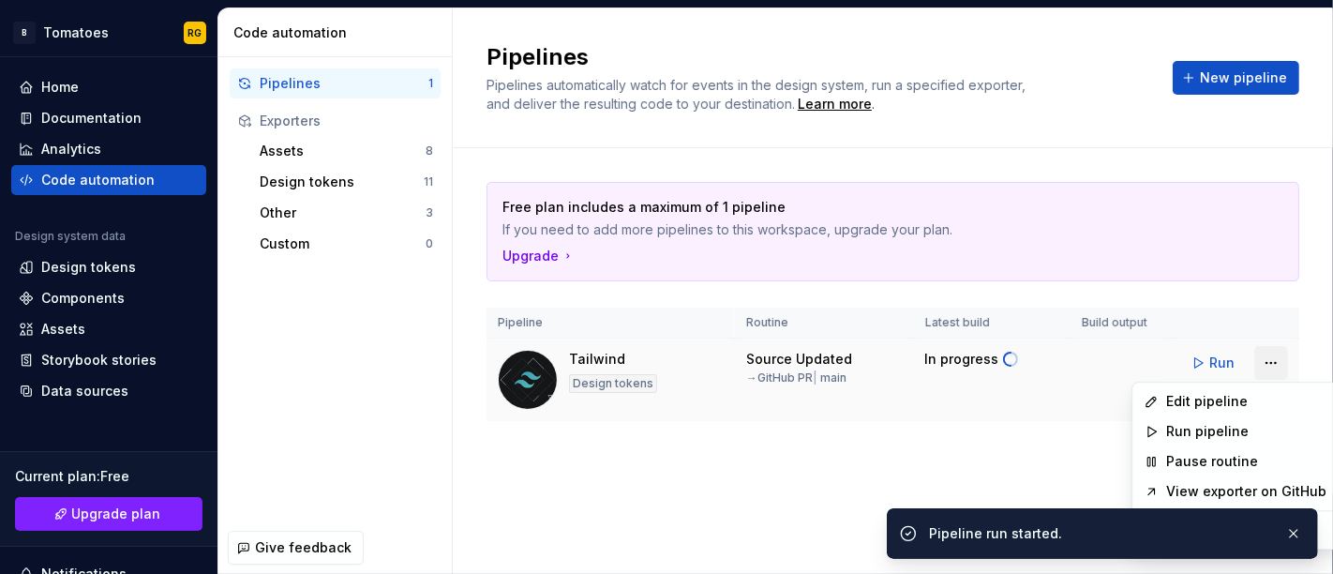
click at [1264, 356] on html "B Tomatoes RG Home Documentation Analytics Code automation Design system data D…" at bounding box center [666, 287] width 1333 height 574
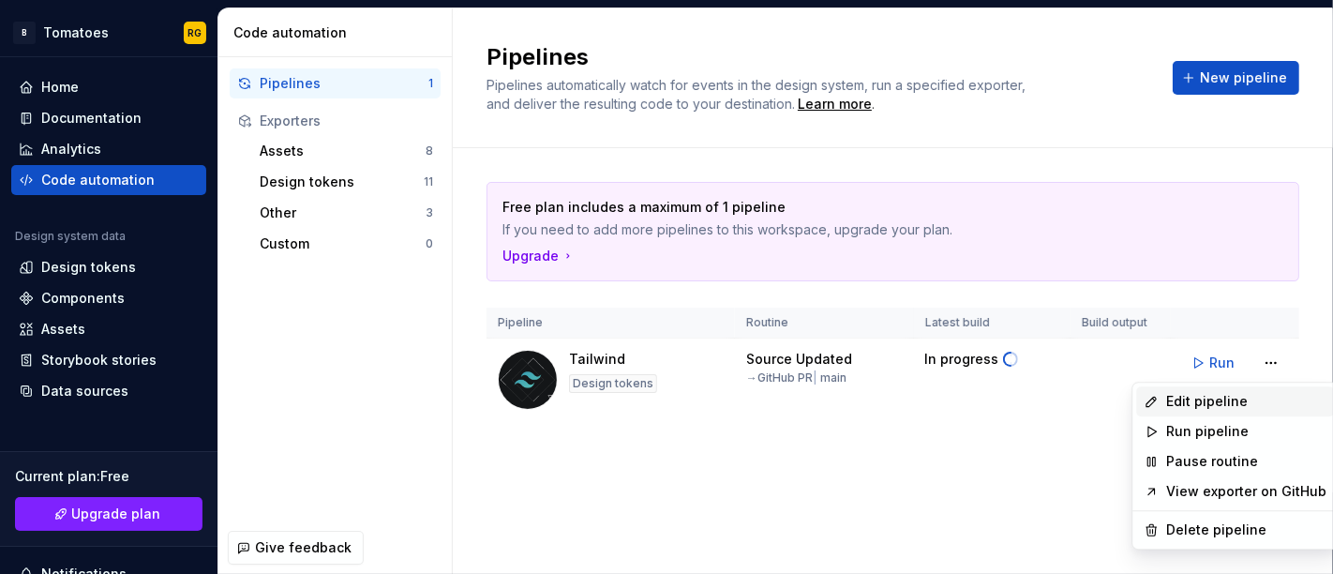
click at [1229, 407] on div "Edit pipeline" at bounding box center [1246, 401] width 160 height 19
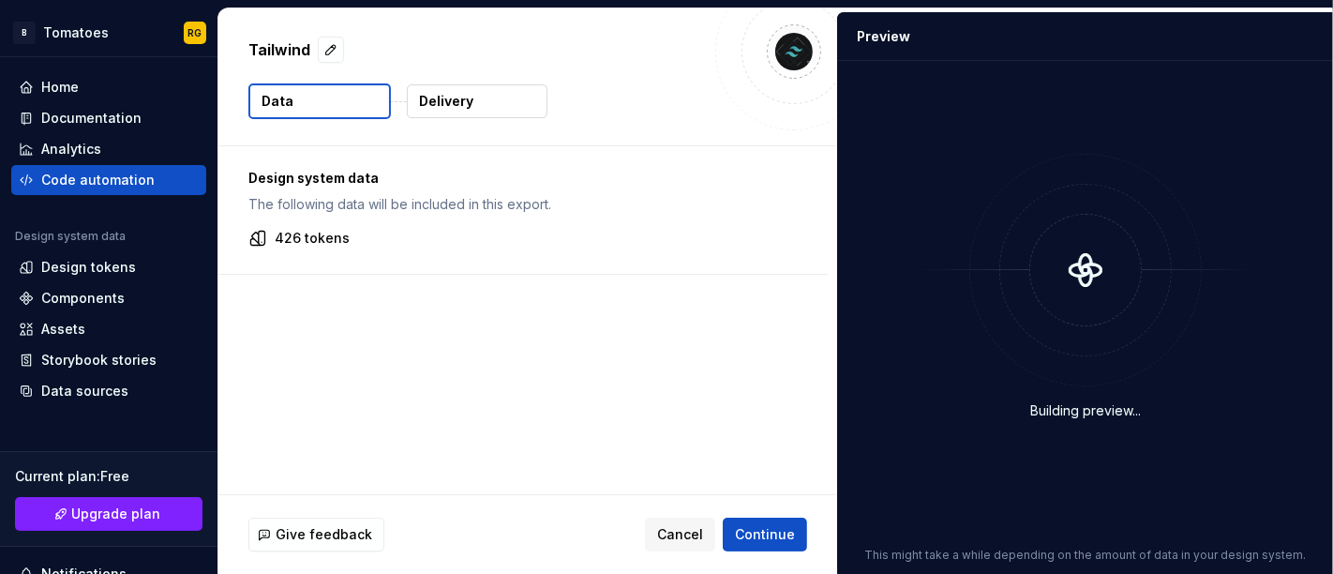
click at [477, 86] on button "Delivery" at bounding box center [477, 101] width 141 height 34
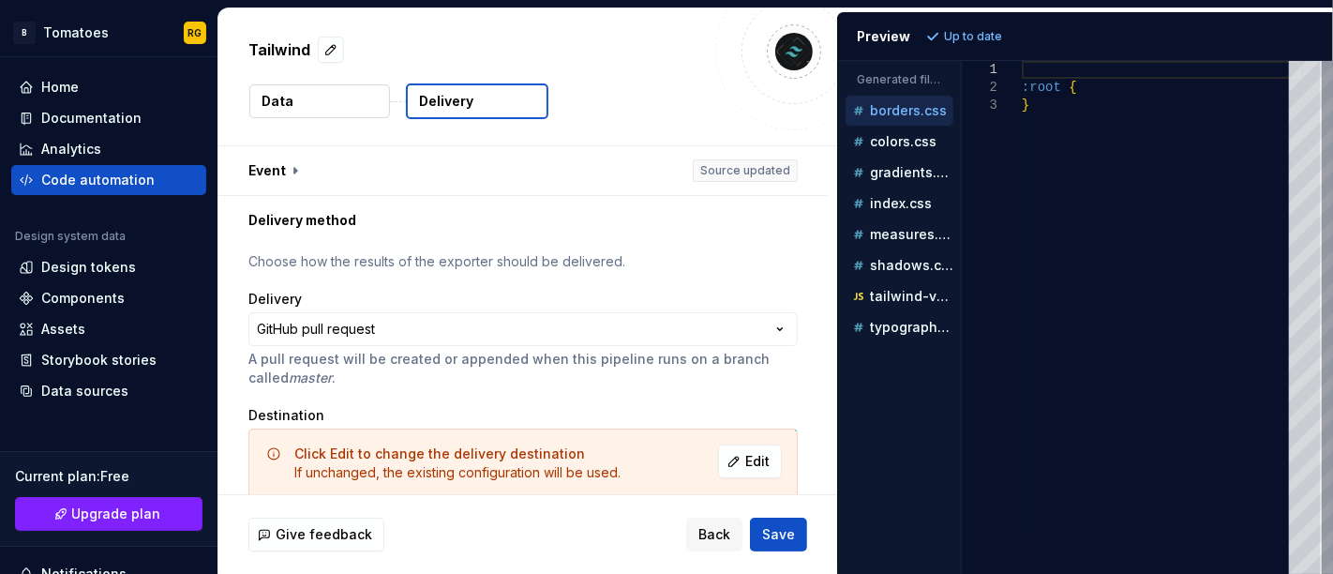
click at [474, 105] on button "Delivery" at bounding box center [477, 101] width 143 height 36
click at [1058, 118] on div ":root { }" at bounding box center [1161, 317] width 278 height 513
click at [1004, 86] on div "2" at bounding box center [992, 88] width 60 height 18
click at [1081, 97] on div ":root { }" at bounding box center [1161, 317] width 278 height 513
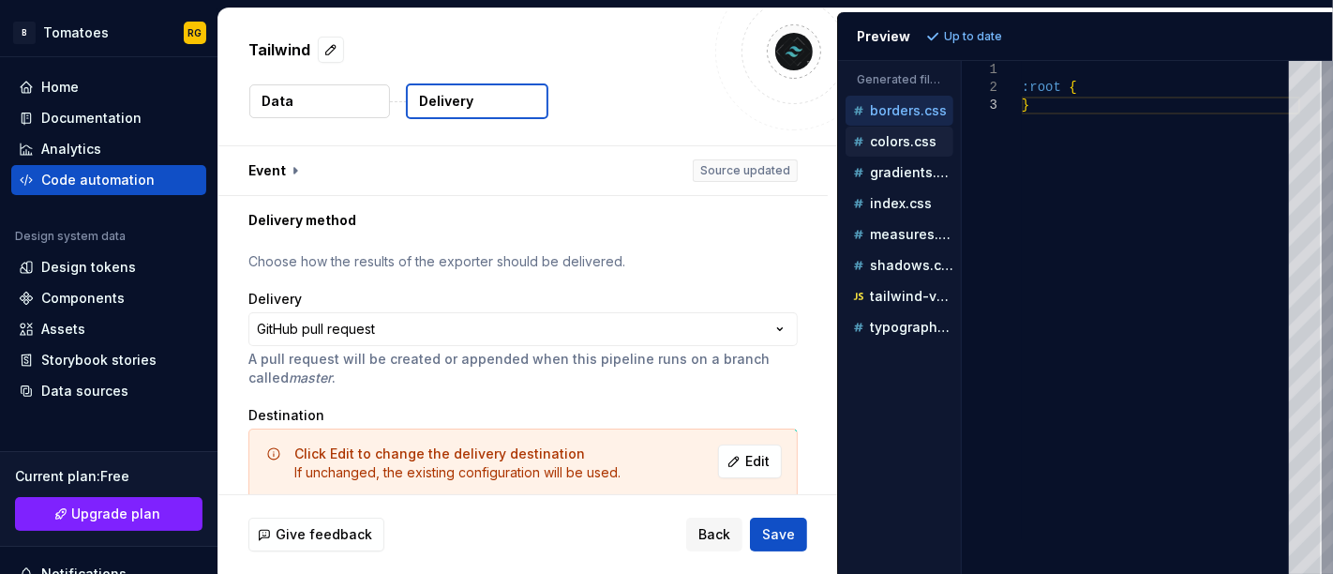
click at [913, 135] on p "colors.css" at bounding box center [903, 141] width 67 height 15
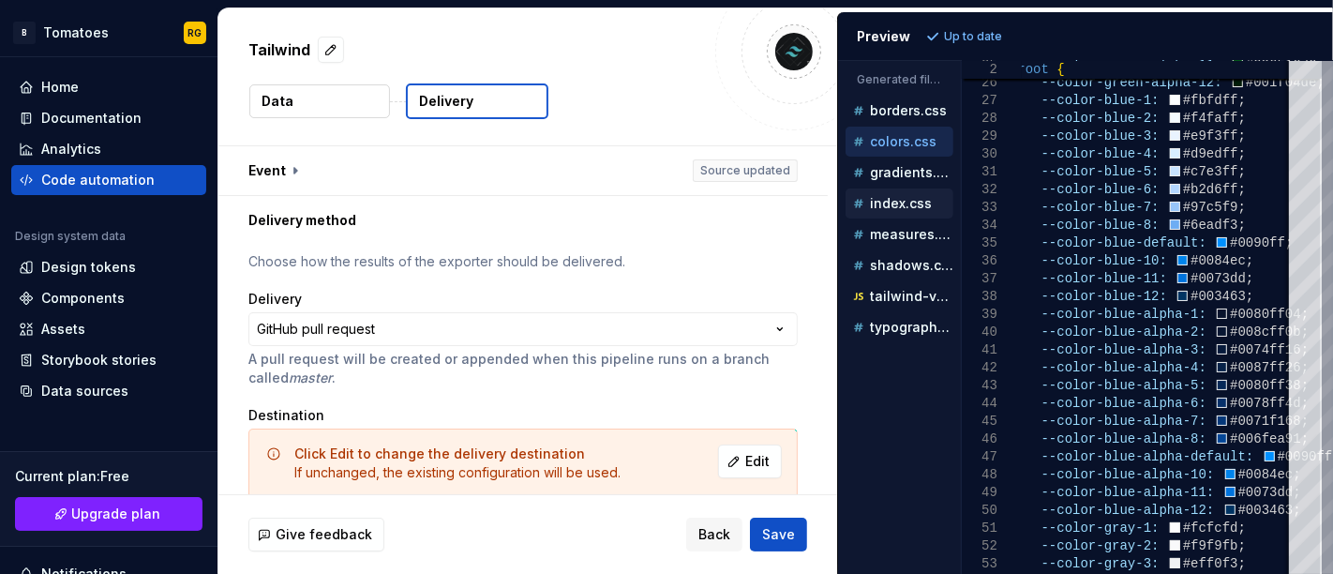
click at [911, 206] on p "index.css" at bounding box center [901, 203] width 62 height 15
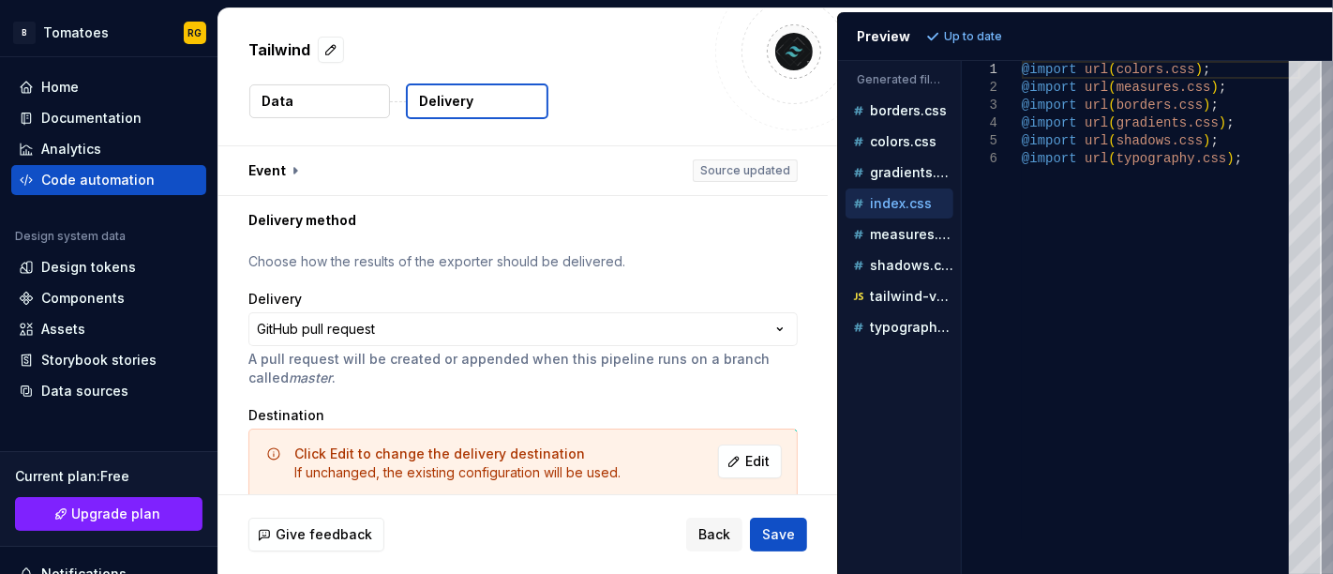
click at [911, 206] on p "index.css" at bounding box center [901, 203] width 62 height 15
click at [922, 194] on div "index.css" at bounding box center [902, 203] width 104 height 19
click at [918, 182] on div "gradients.css" at bounding box center [900, 173] width 108 height 30
click at [914, 173] on p "gradients.css" at bounding box center [911, 172] width 83 height 15
type textarea "******* *"
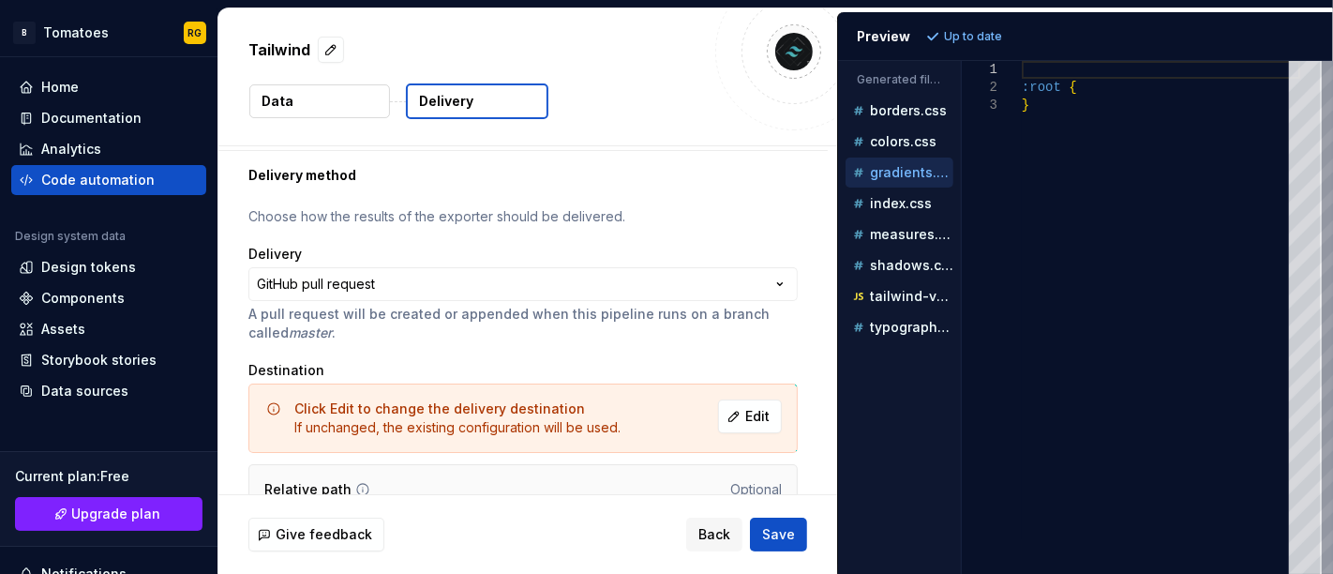
scroll to position [0, 0]
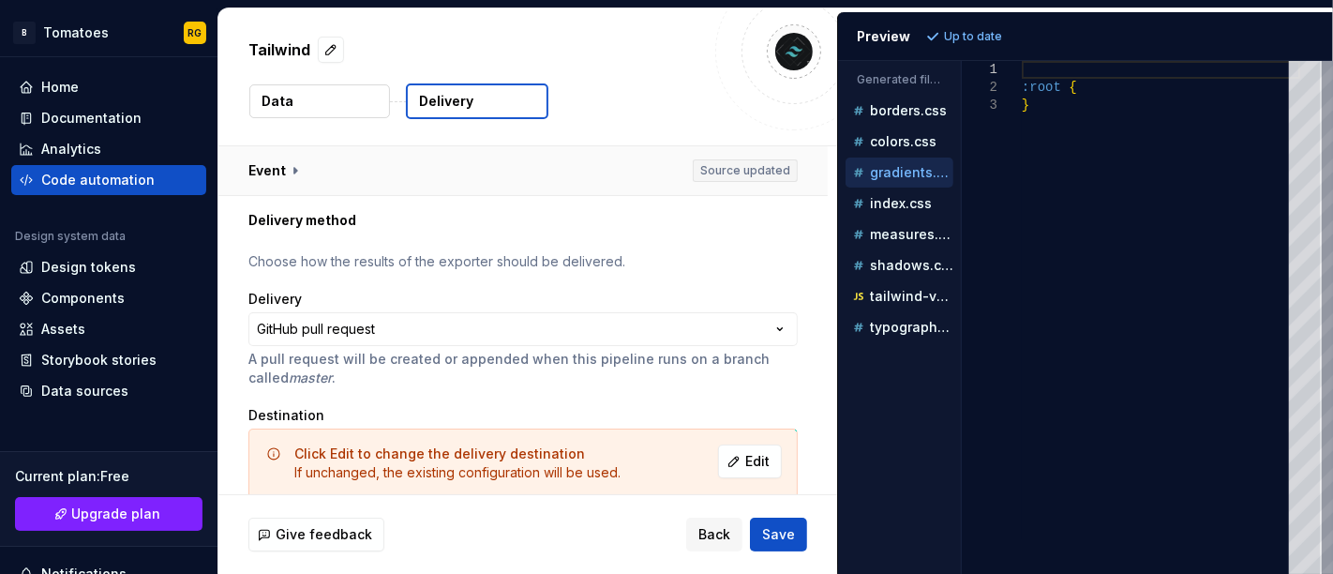
click at [291, 161] on button "button" at bounding box center [523, 170] width 610 height 49
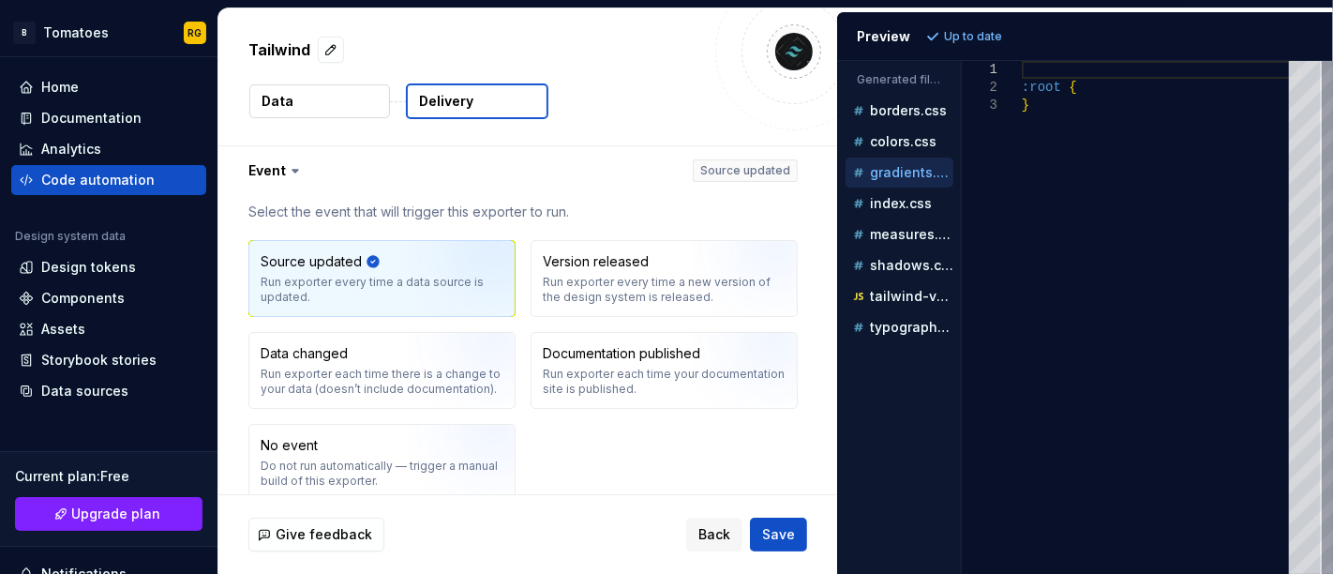
click at [291, 165] on icon at bounding box center [295, 170] width 19 height 19
click at [297, 164] on icon at bounding box center [295, 170] width 19 height 19
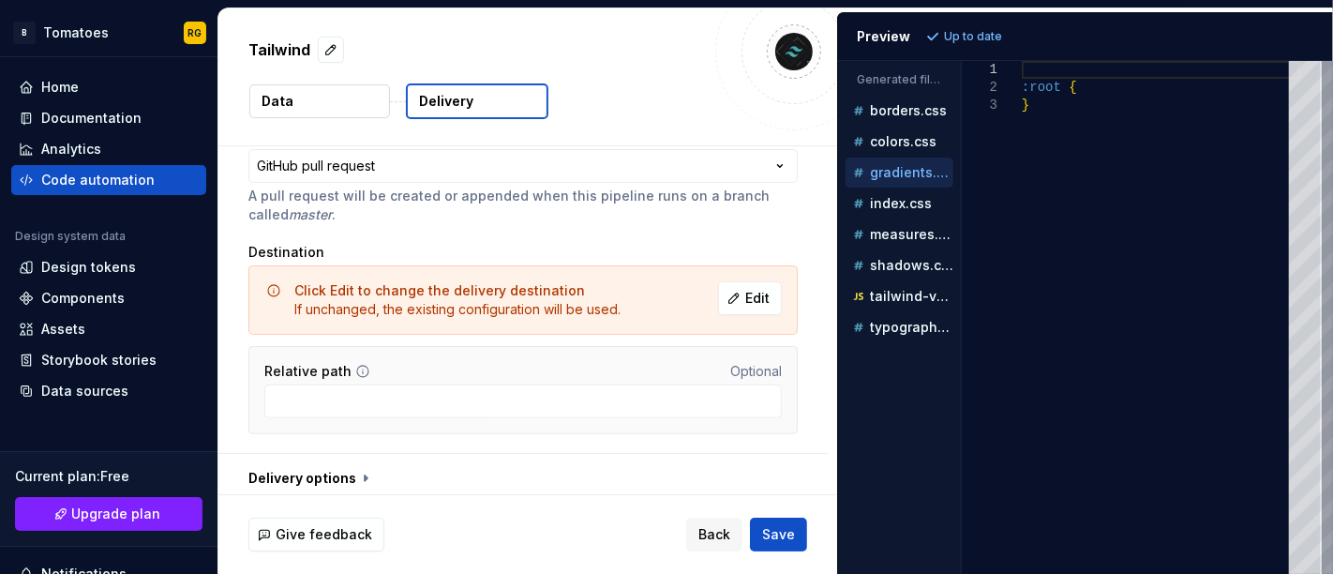
scroll to position [491, 0]
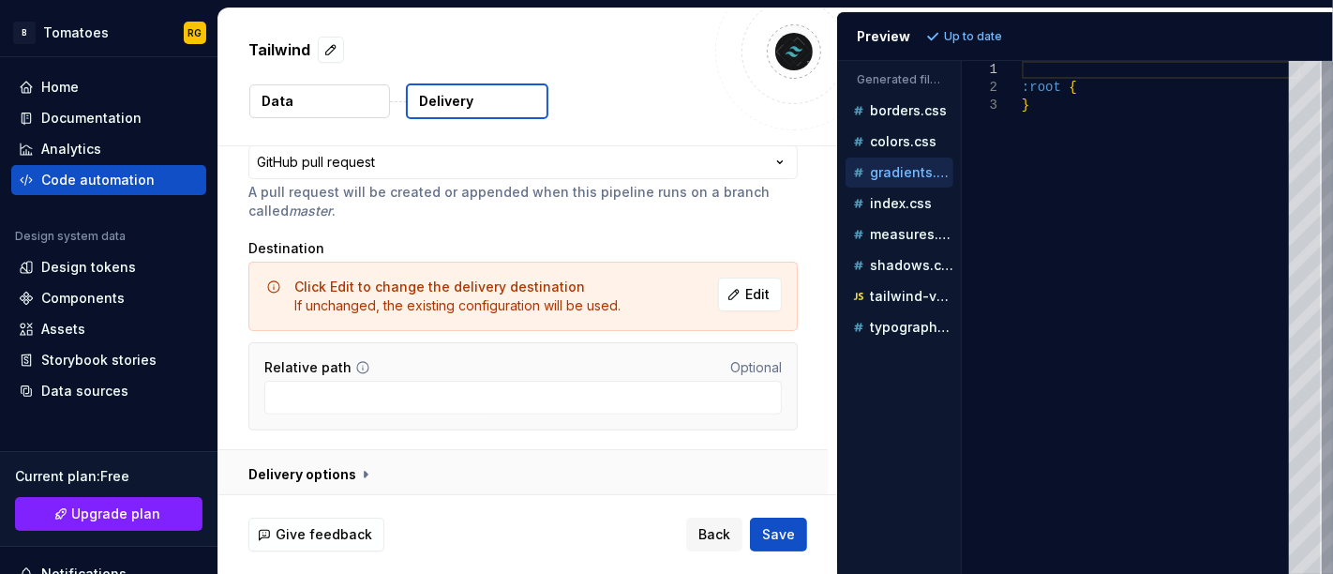
click at [364, 470] on button "button" at bounding box center [523, 474] width 610 height 49
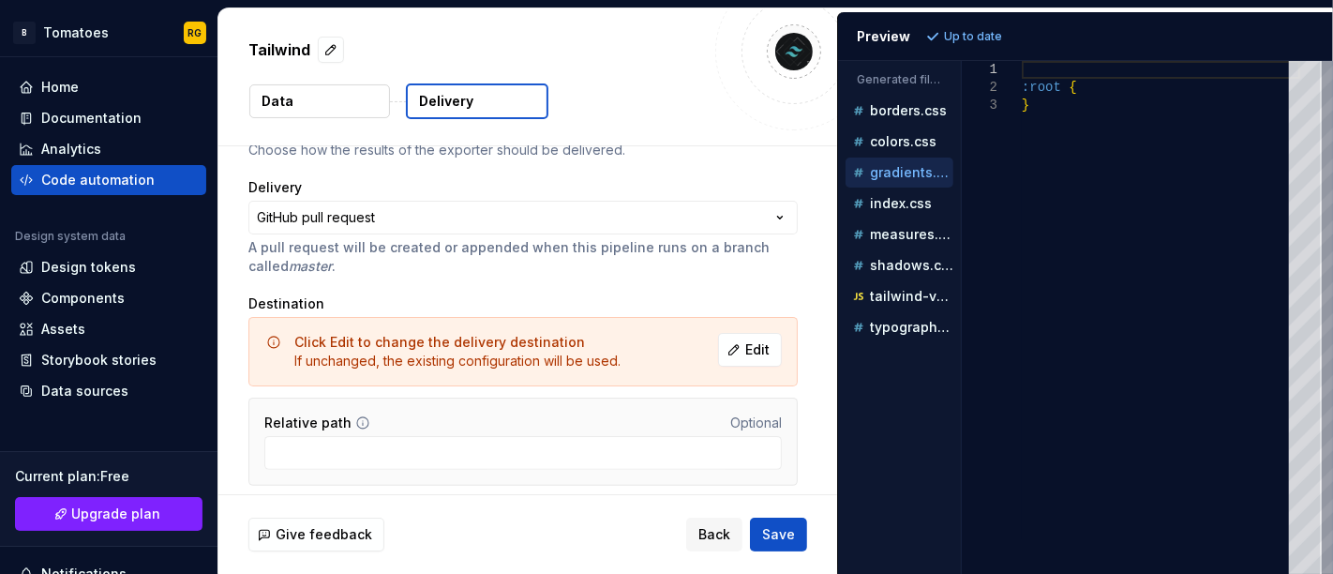
scroll to position [0, 0]
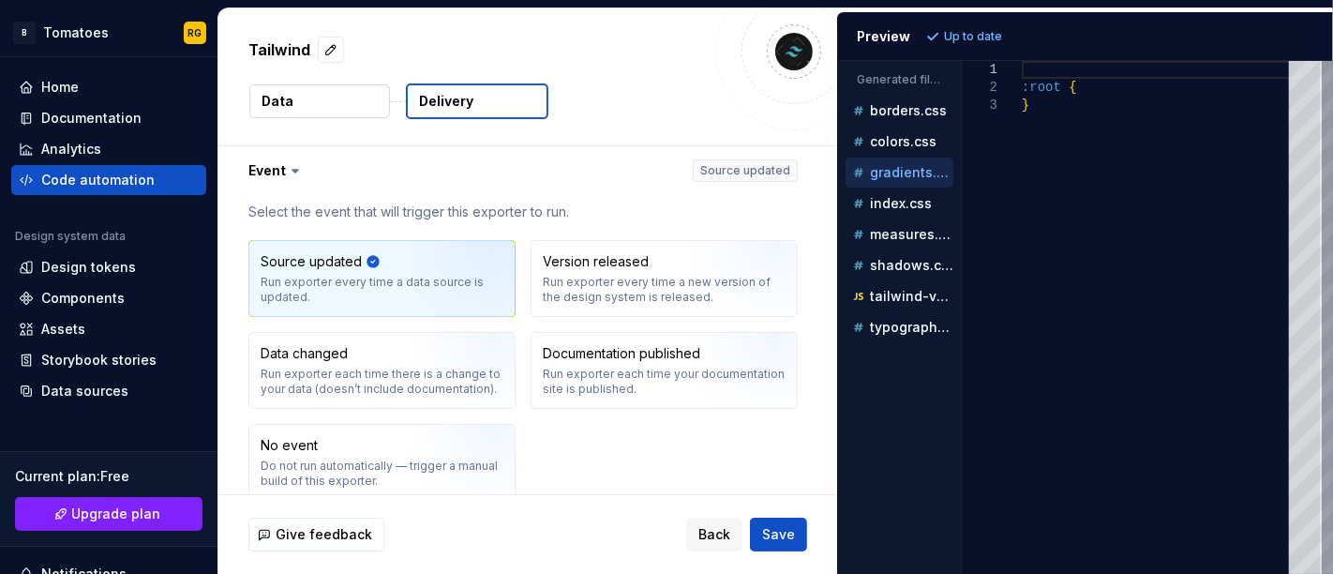
click at [302, 49] on p "Tailwind" at bounding box center [279, 49] width 62 height 23
click at [156, 166] on div "Code automation" at bounding box center [108, 180] width 195 height 30
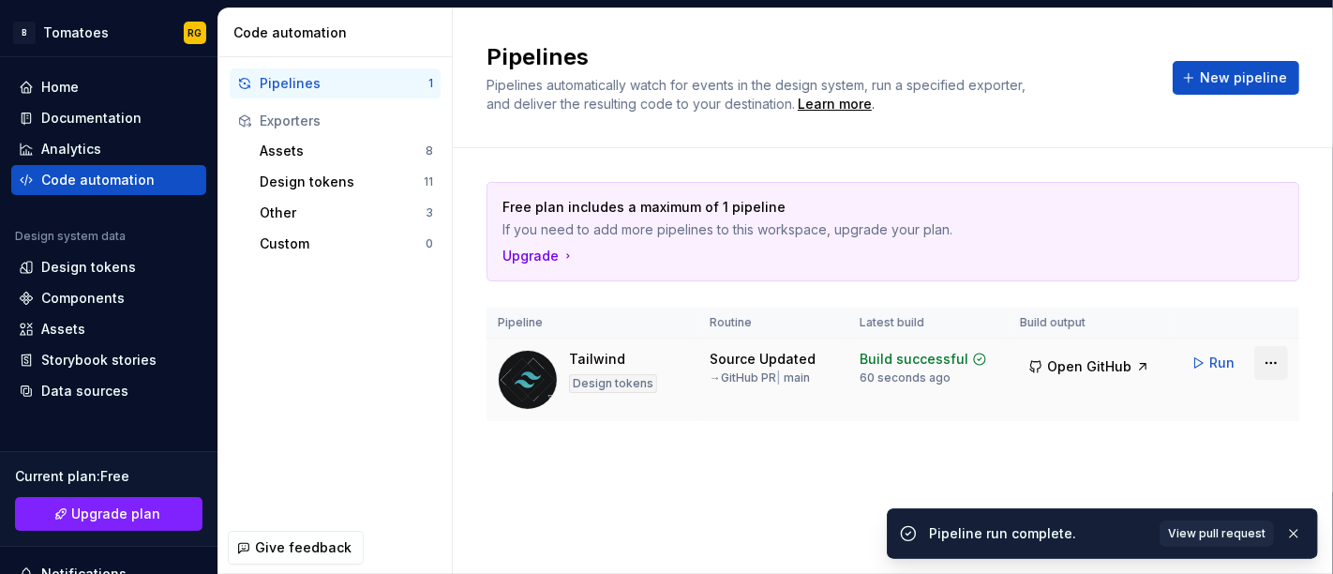
click at [1261, 357] on html "B Tomatoes RG Home Documentation Analytics Code automation Design system data D…" at bounding box center [666, 287] width 1333 height 574
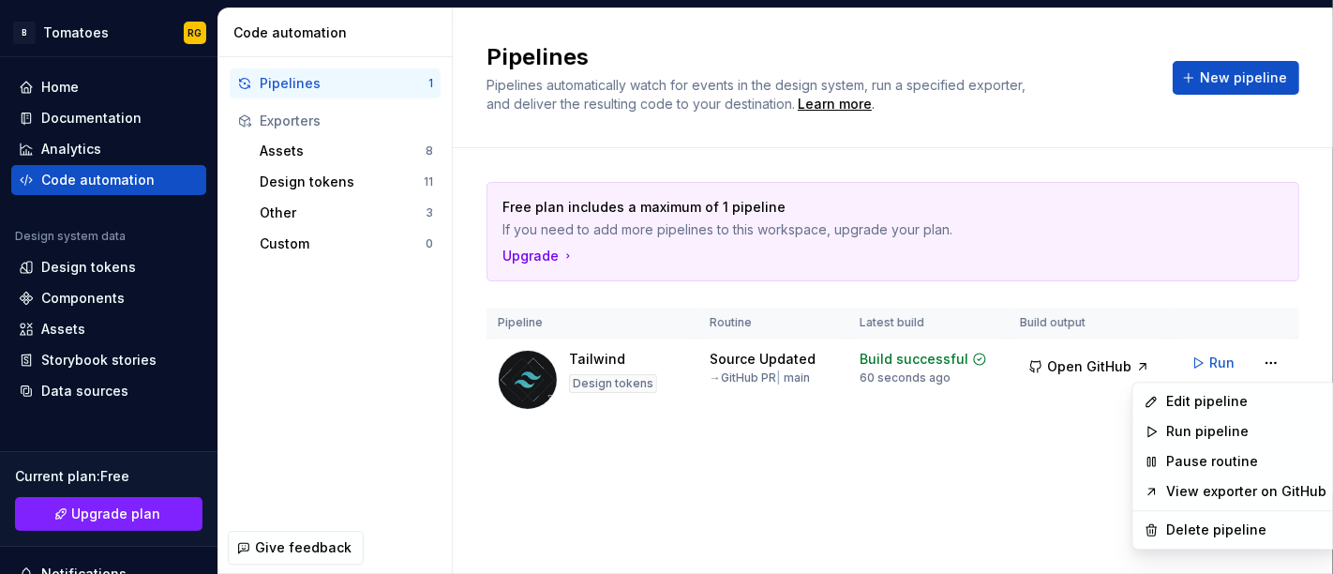
click at [619, 383] on html "B Tomatoes RG Home Documentation Analytics Code automation Design system data D…" at bounding box center [666, 287] width 1333 height 574
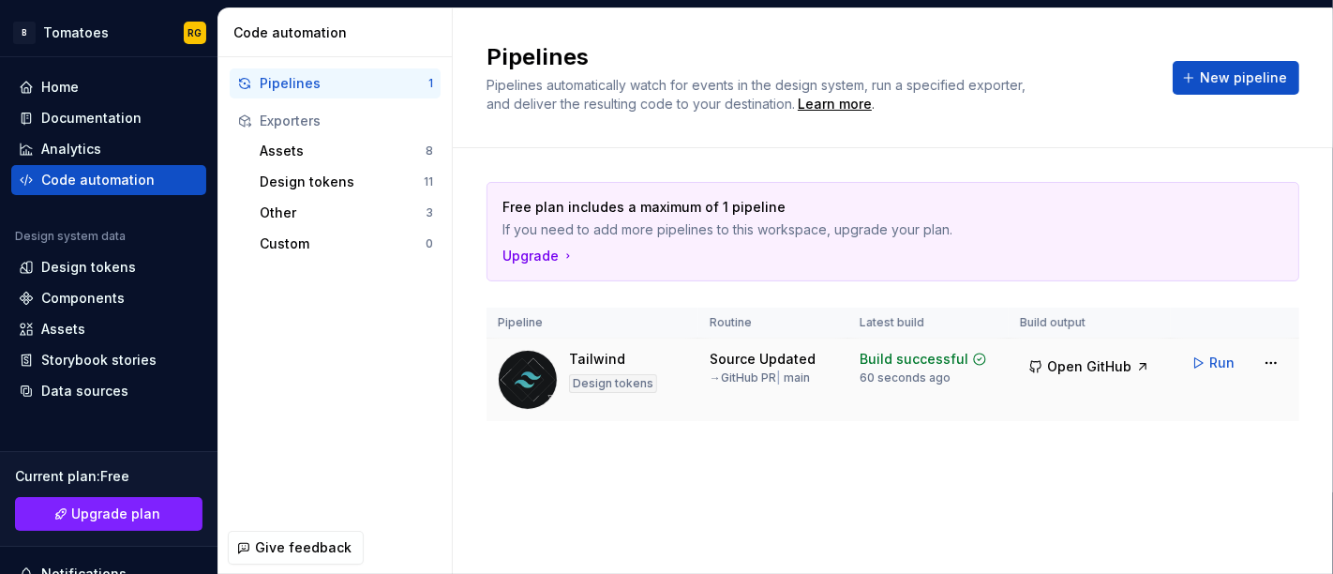
click at [549, 371] on img at bounding box center [528, 380] width 60 height 60
click at [590, 353] on div "Tailwind" at bounding box center [597, 359] width 56 height 19
click at [94, 88] on div "Home" at bounding box center [109, 87] width 180 height 19
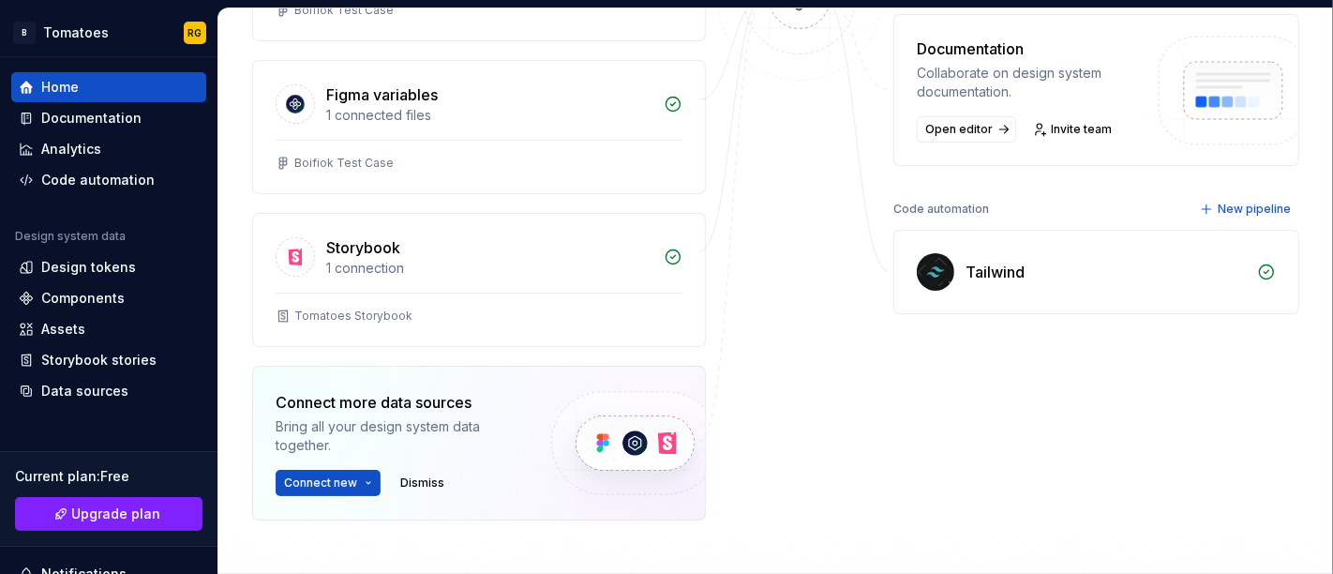
scroll to position [406, 0]
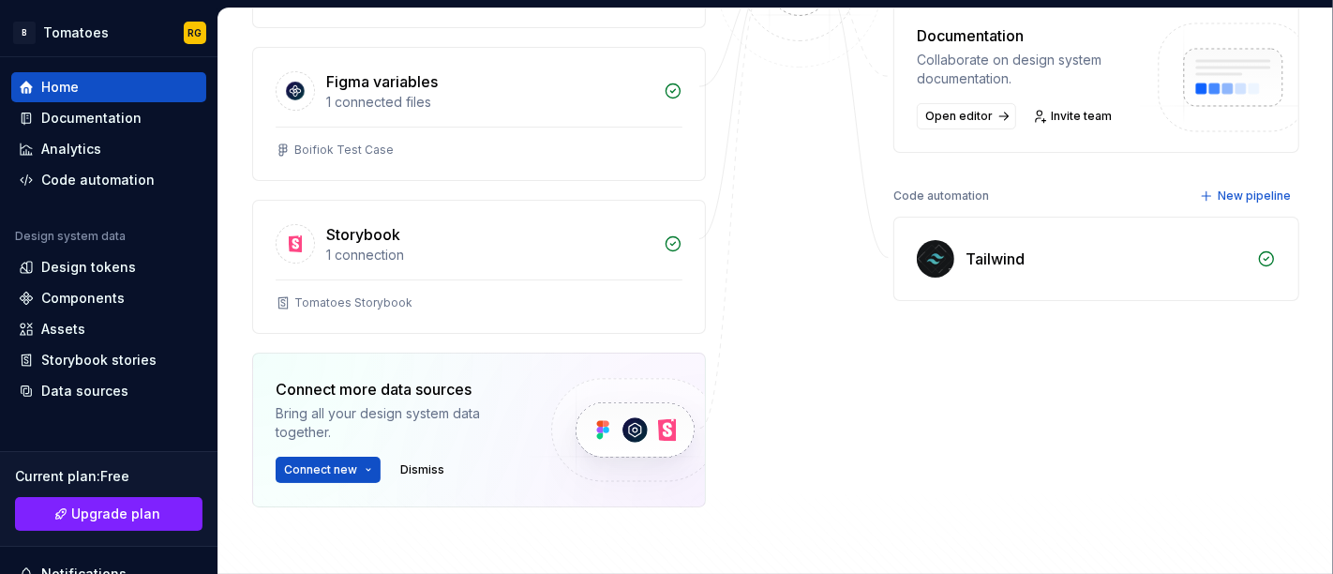
click at [1233, 234] on div "Tailwind" at bounding box center [1097, 259] width 404 height 83
drag, startPoint x: 1045, startPoint y: 249, endPoint x: 965, endPoint y: 258, distance: 80.2
click at [966, 258] on div "Tailwind" at bounding box center [1106, 259] width 280 height 23
click at [966, 258] on div "Tailwind" at bounding box center [995, 259] width 59 height 23
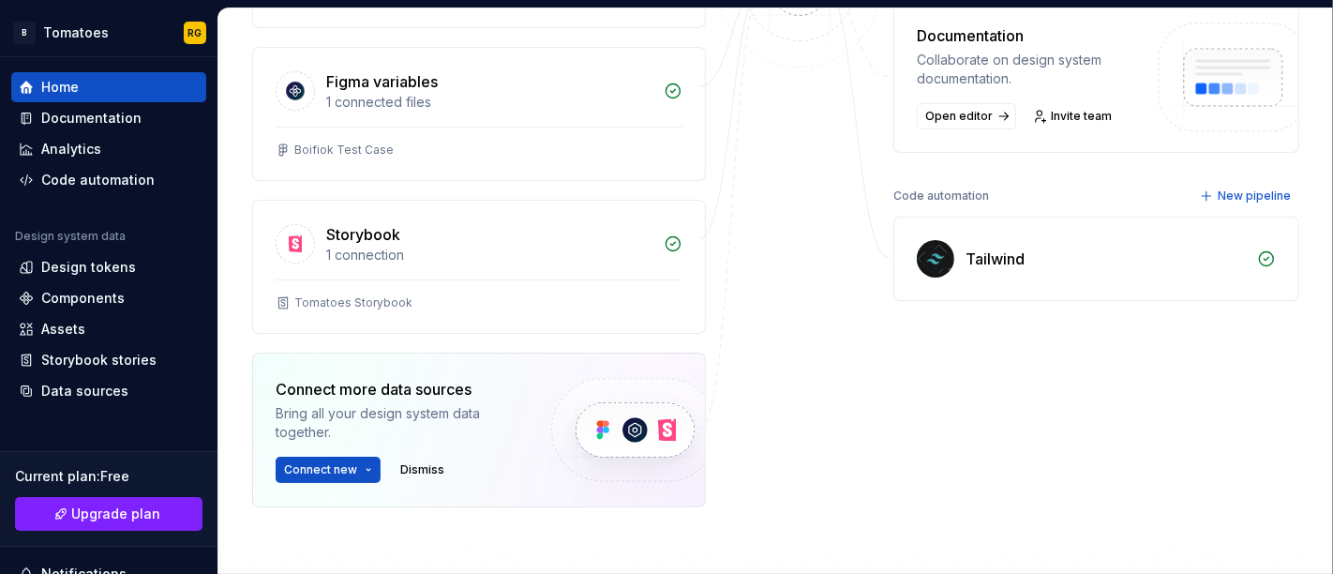
click at [926, 259] on img at bounding box center [936, 259] width 38 height 38
click at [1013, 248] on div "Tailwind" at bounding box center [995, 259] width 59 height 23
click at [128, 193] on div "Code automation" at bounding box center [108, 180] width 195 height 30
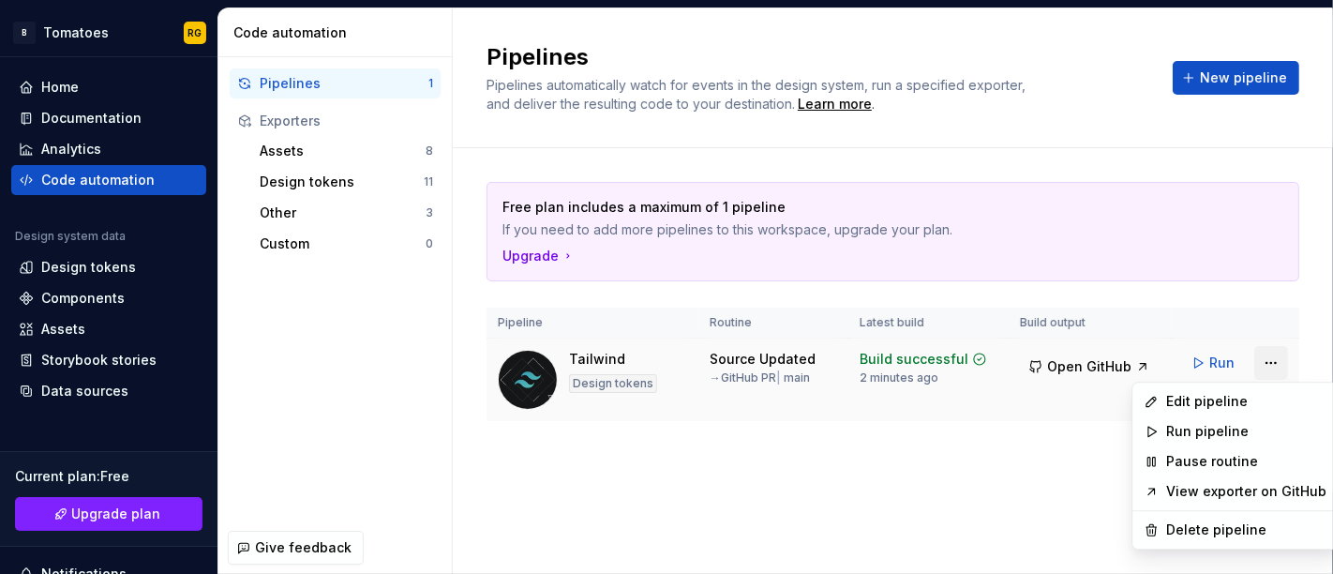
click at [1266, 359] on html "B Tomatoes RG Home Documentation Analytics Code automation Design system data D…" at bounding box center [666, 287] width 1333 height 574
click at [1224, 483] on link "View exporter on GitHub" at bounding box center [1246, 491] width 160 height 19
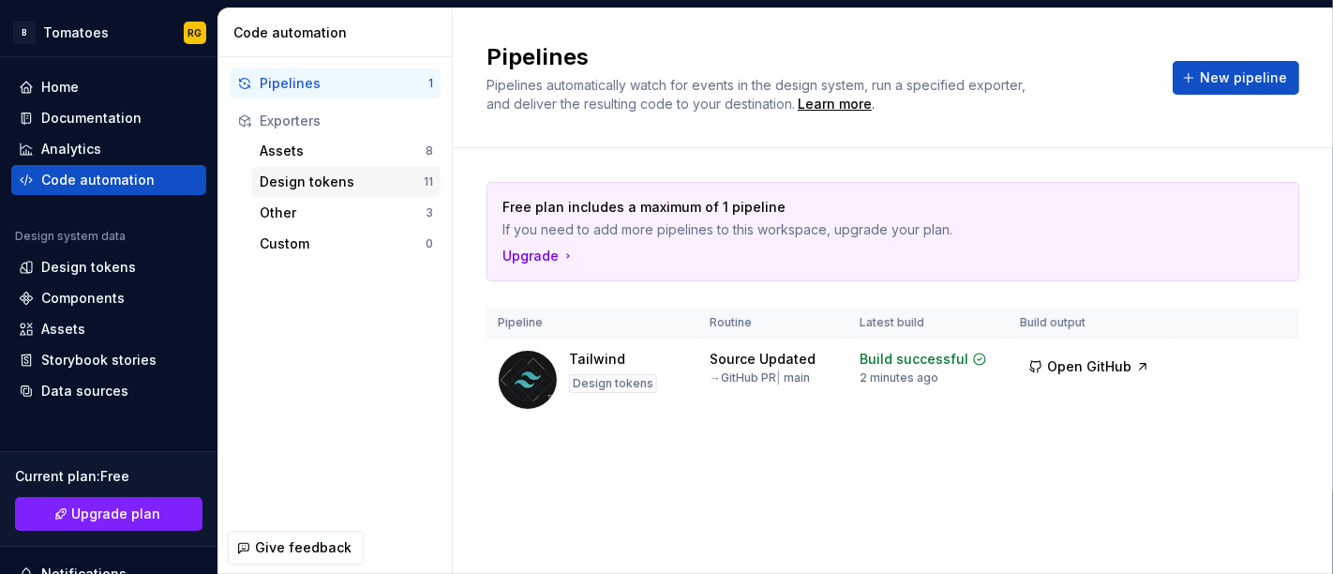
click at [299, 187] on div "Design tokens" at bounding box center [342, 182] width 164 height 19
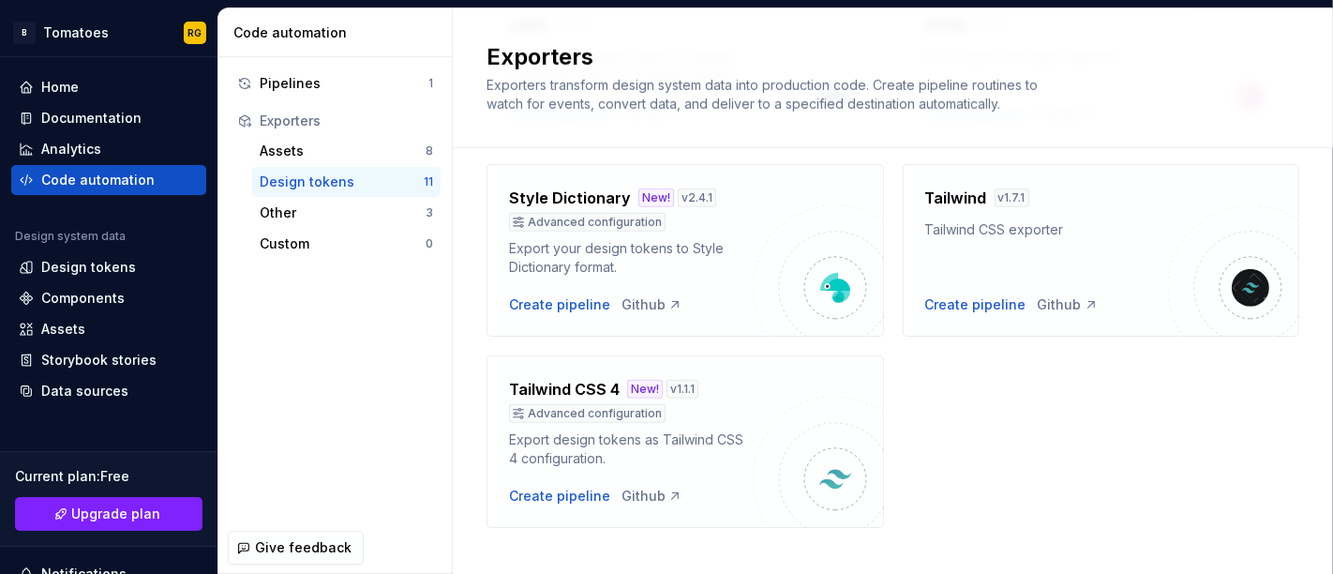
scroll to position [795, 0]
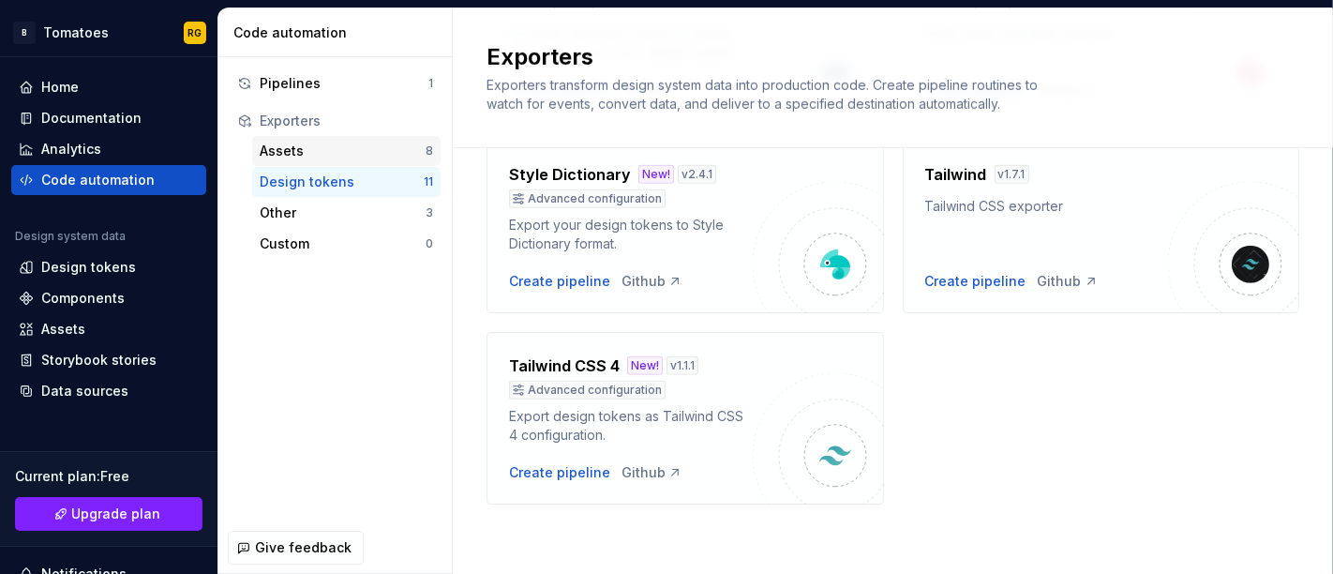
click at [292, 159] on div "Assets 8" at bounding box center [346, 151] width 188 height 30
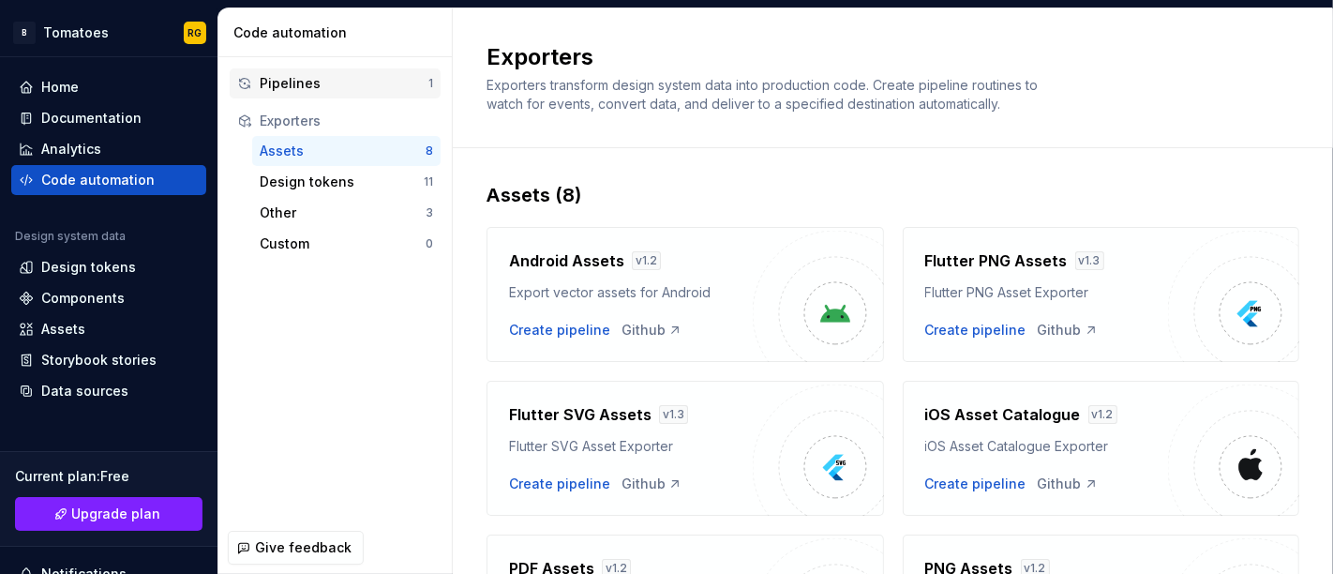
click at [310, 94] on div "Pipelines 1" at bounding box center [335, 83] width 211 height 30
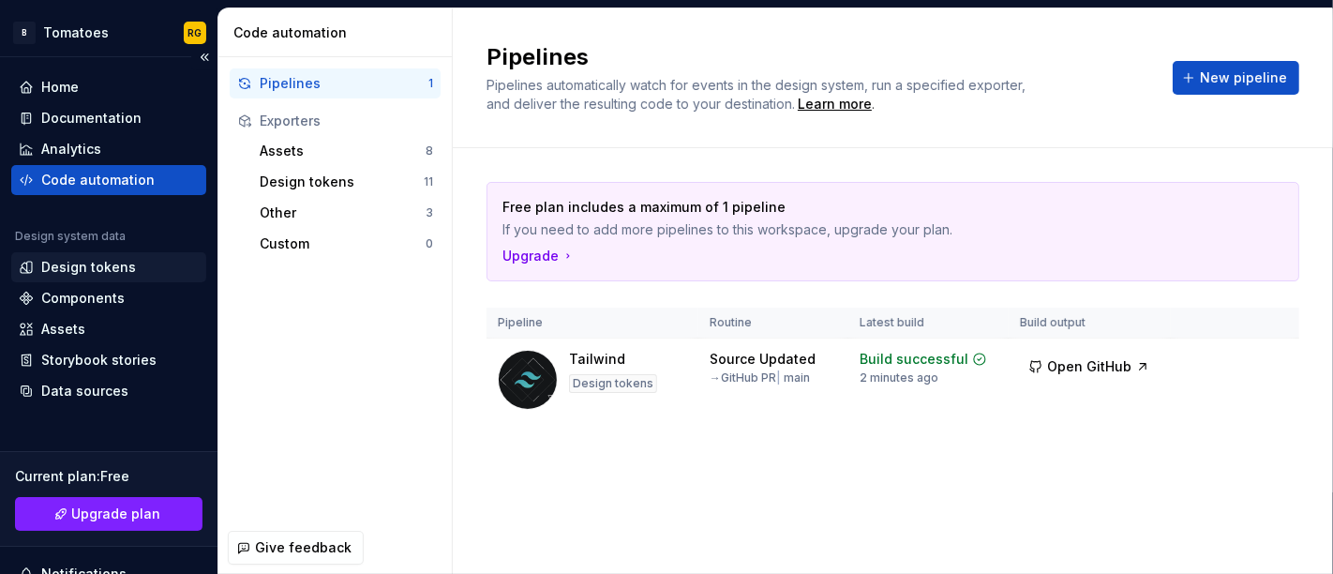
click at [133, 266] on div "Design tokens" at bounding box center [109, 267] width 180 height 19
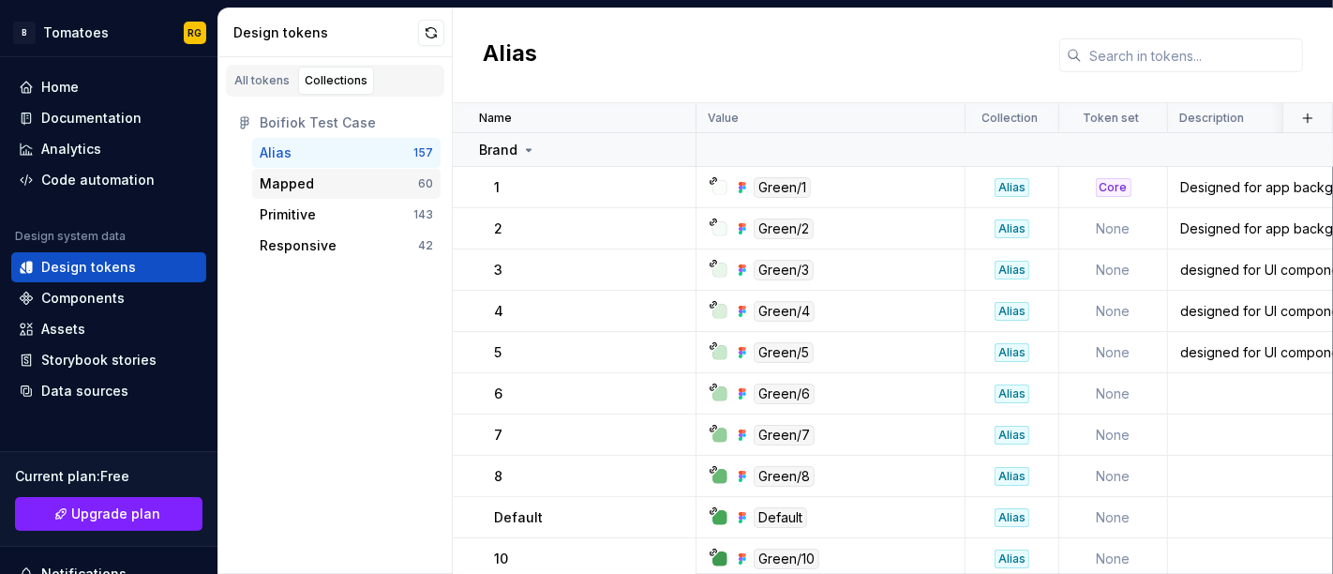
click at [318, 171] on div "Mapped 60" at bounding box center [346, 184] width 188 height 30
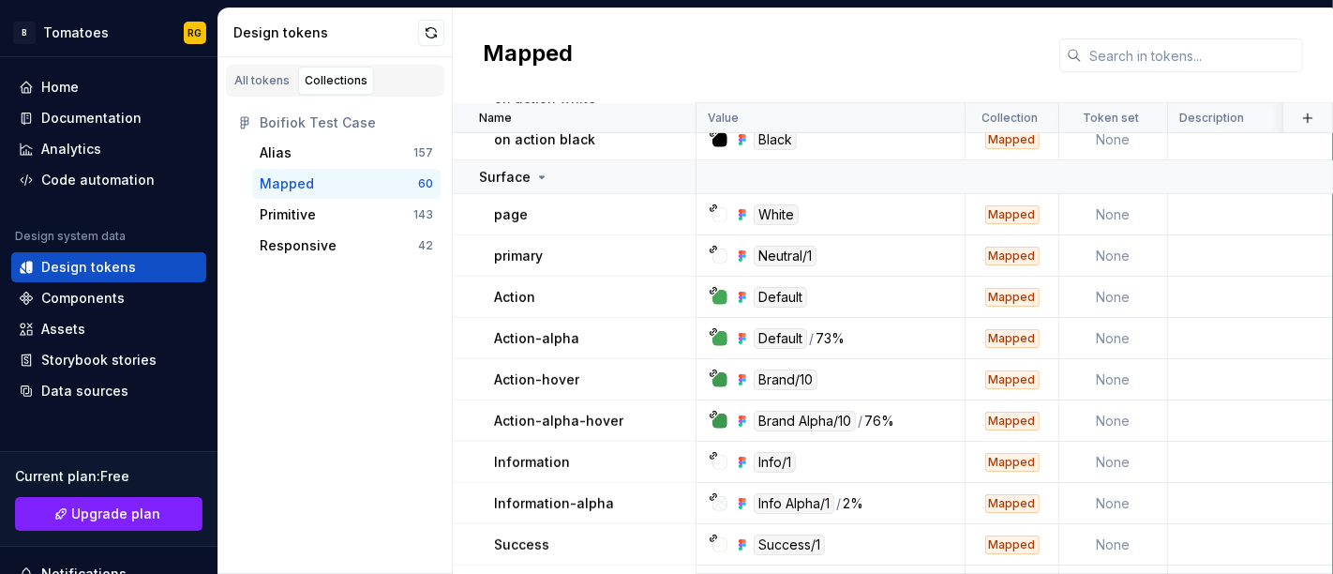
scroll to position [1243, 0]
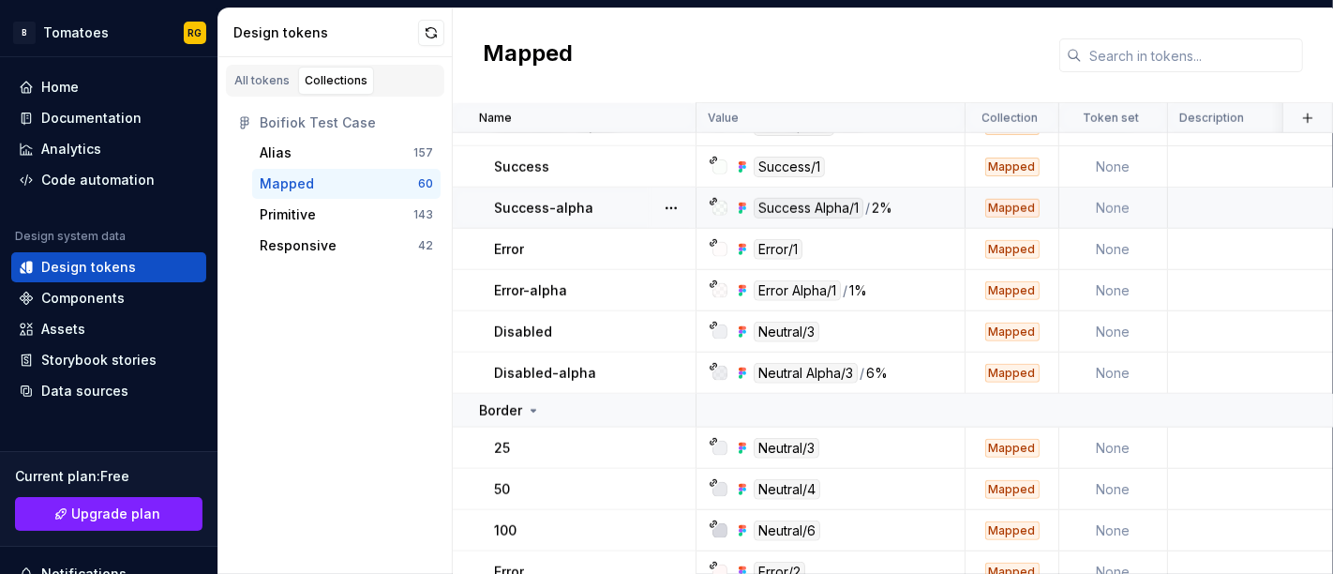
click at [899, 203] on div "Success Alpha/1 / 2%" at bounding box center [836, 208] width 255 height 21
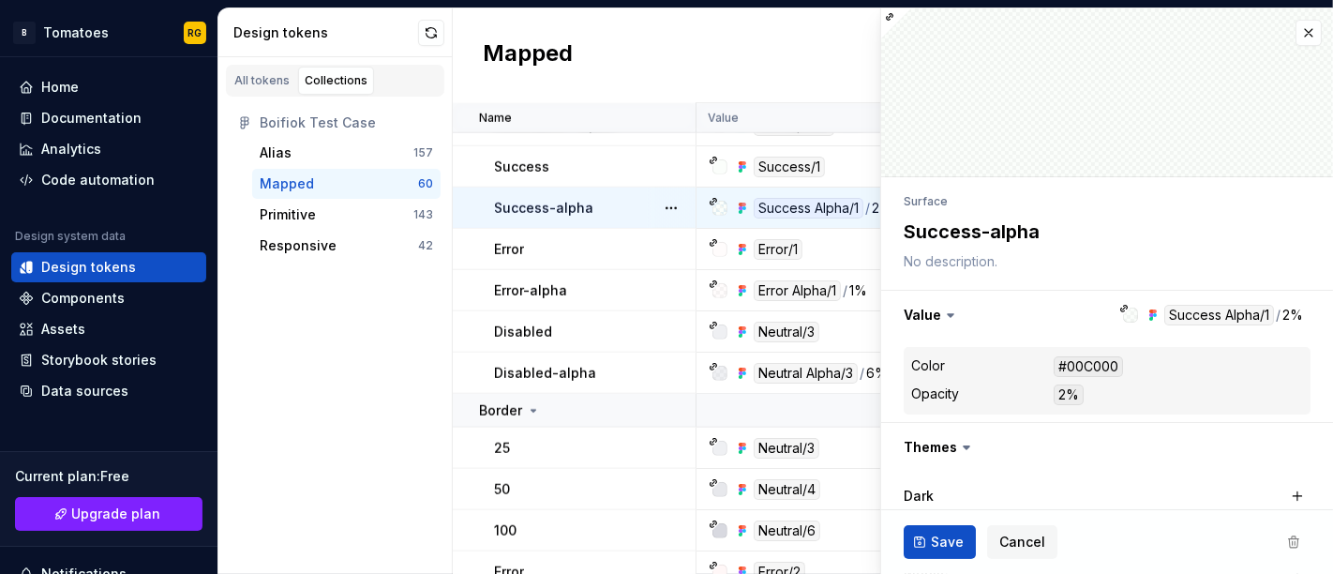
type textarea "*"
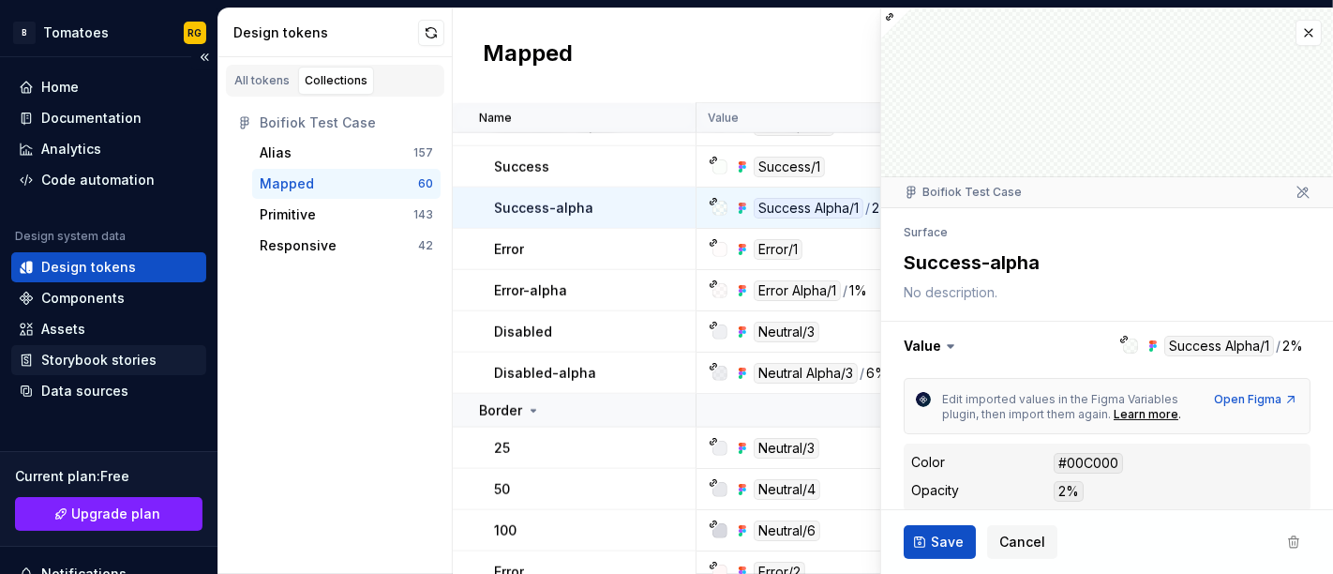
click at [105, 367] on div "Storybook stories" at bounding box center [98, 360] width 115 height 19
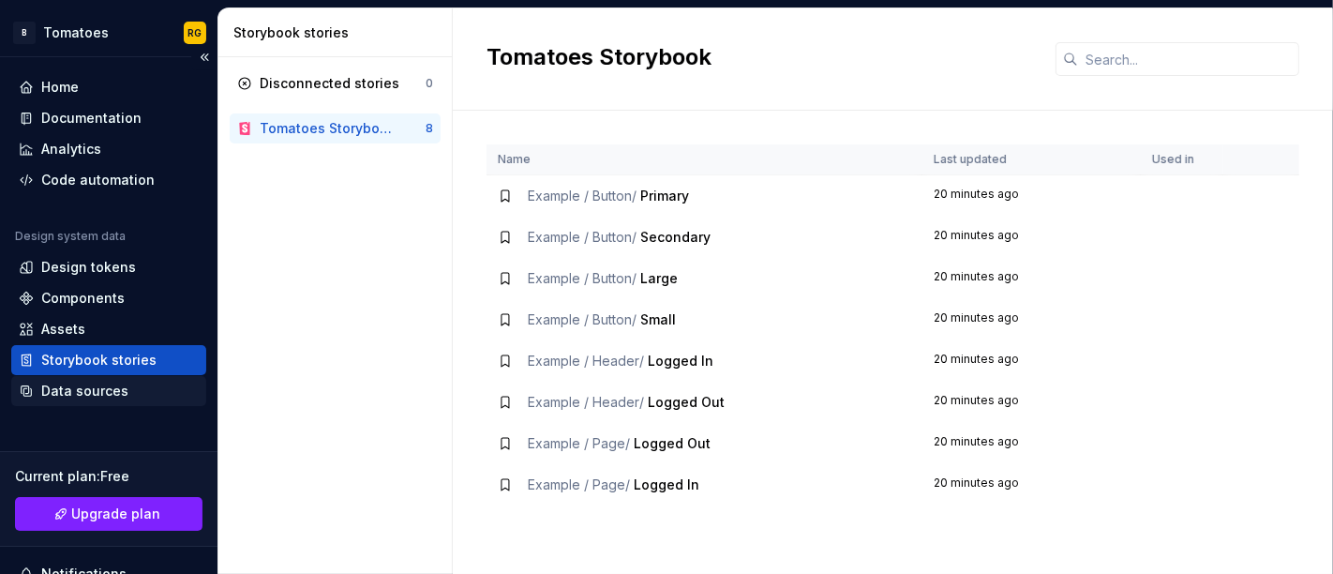
click at [58, 384] on div "Data sources" at bounding box center [84, 391] width 87 height 19
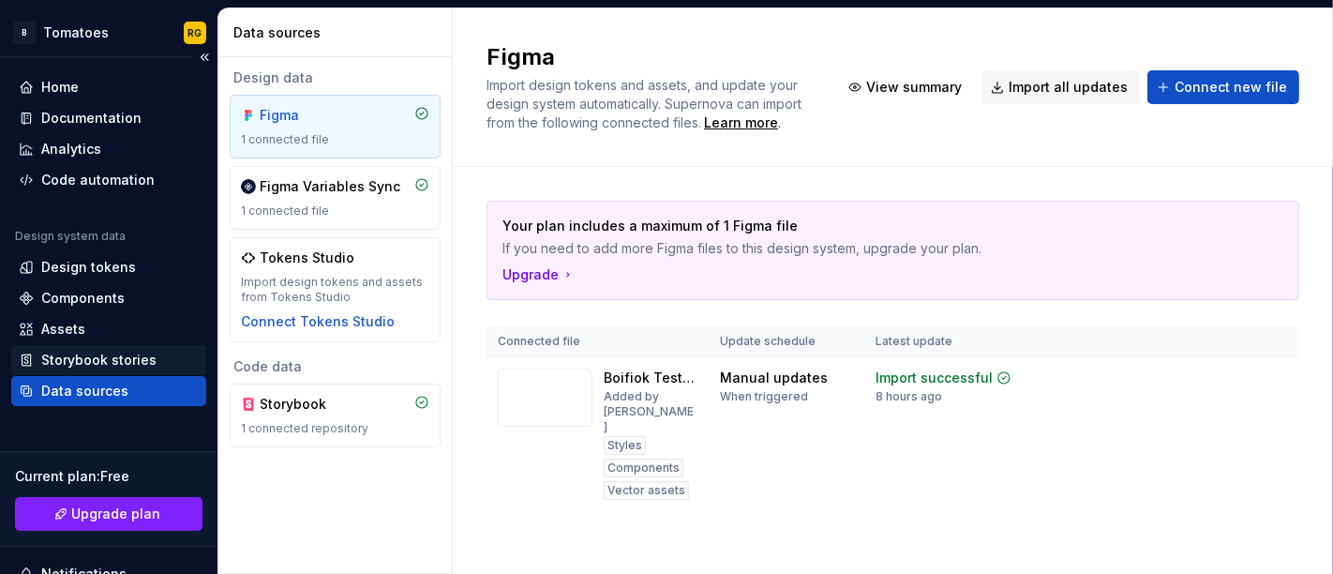
click at [41, 351] on div "Storybook stories" at bounding box center [98, 360] width 115 height 19
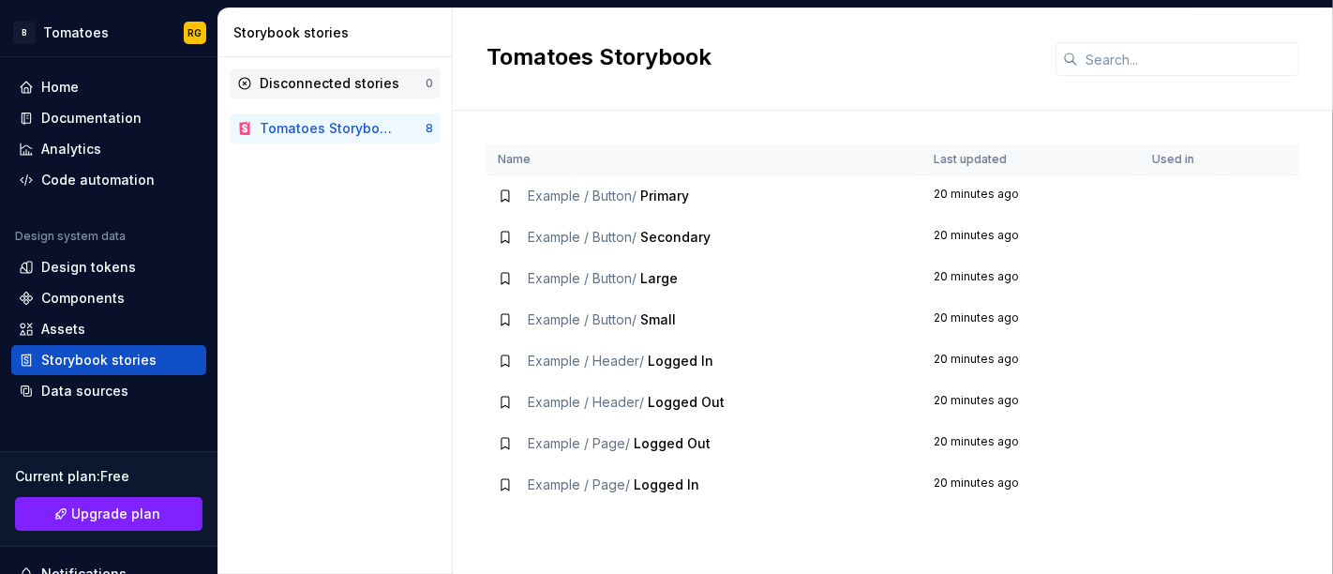
click at [376, 72] on div "Disconnected stories 0" at bounding box center [335, 83] width 211 height 30
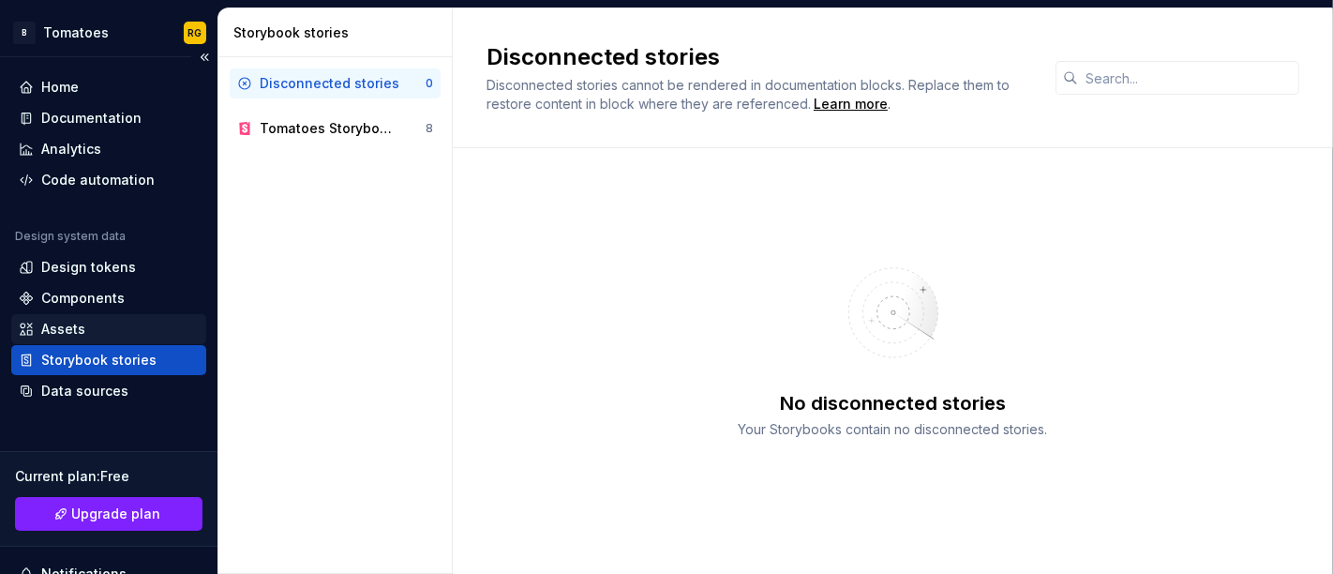
click at [156, 321] on div "Assets" at bounding box center [109, 329] width 180 height 19
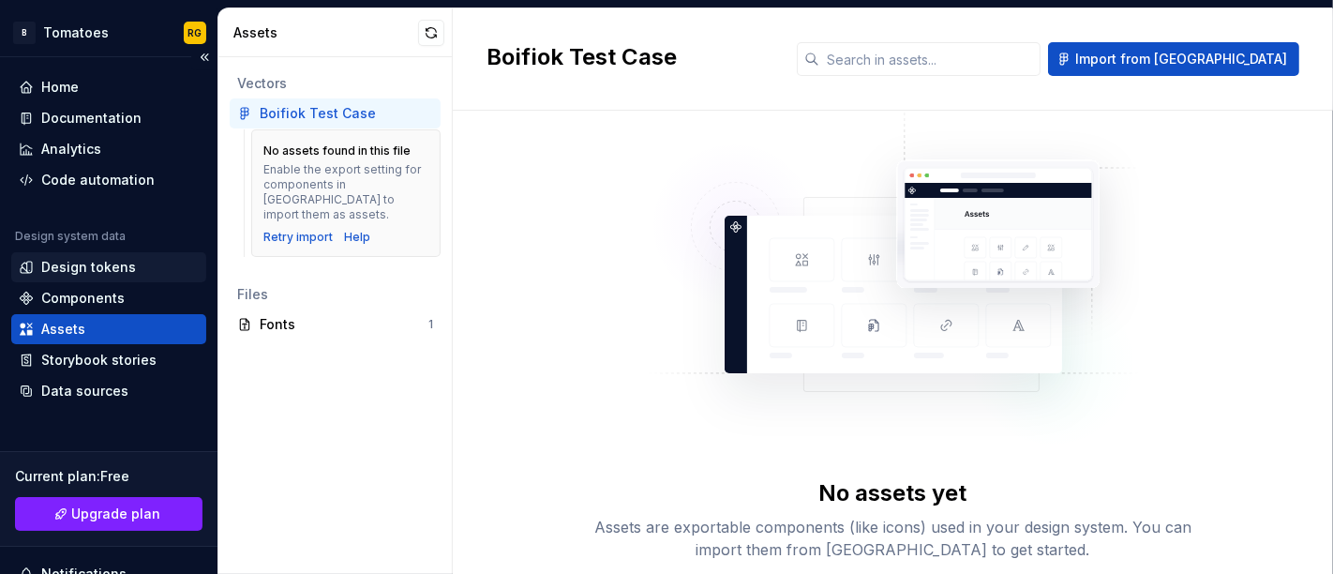
click at [94, 278] on div "Design tokens" at bounding box center [108, 267] width 195 height 30
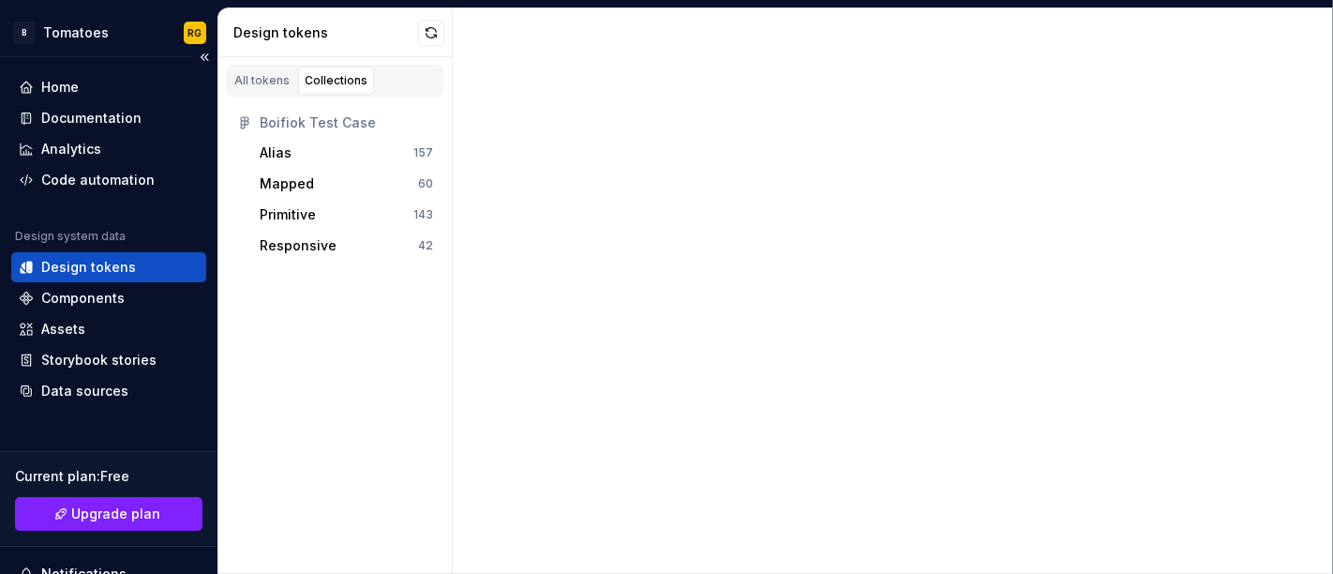
click at [91, 261] on div "Design tokens" at bounding box center [88, 267] width 95 height 19
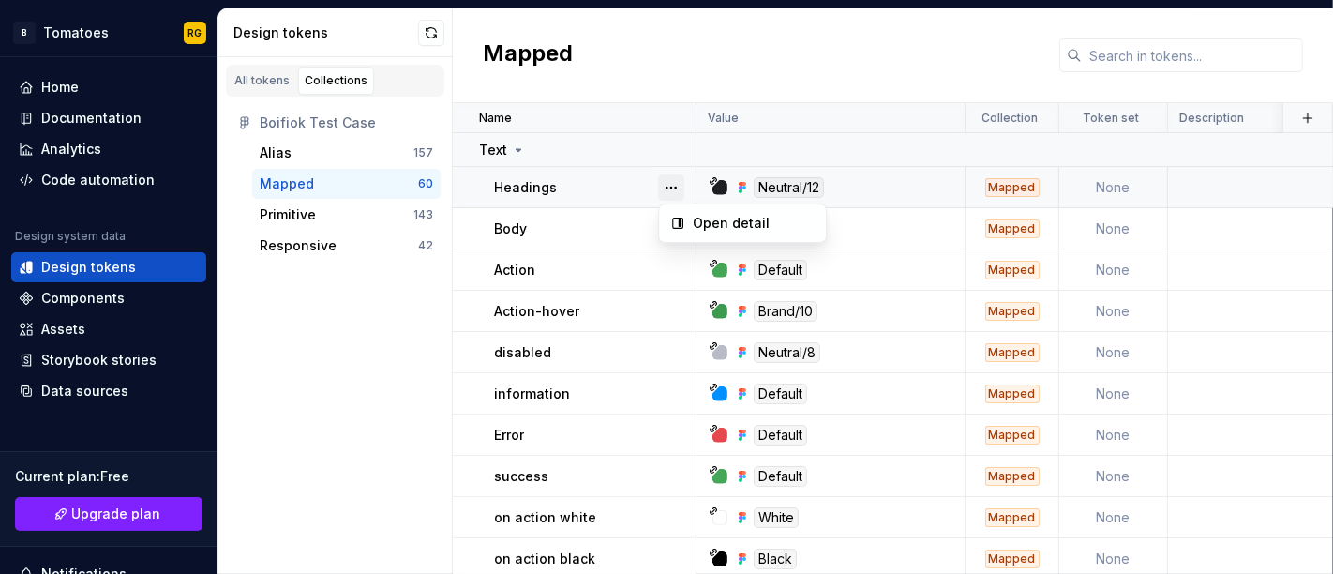
click at [670, 188] on button "button" at bounding box center [671, 187] width 26 height 26
click at [682, 216] on icon at bounding box center [677, 223] width 15 height 15
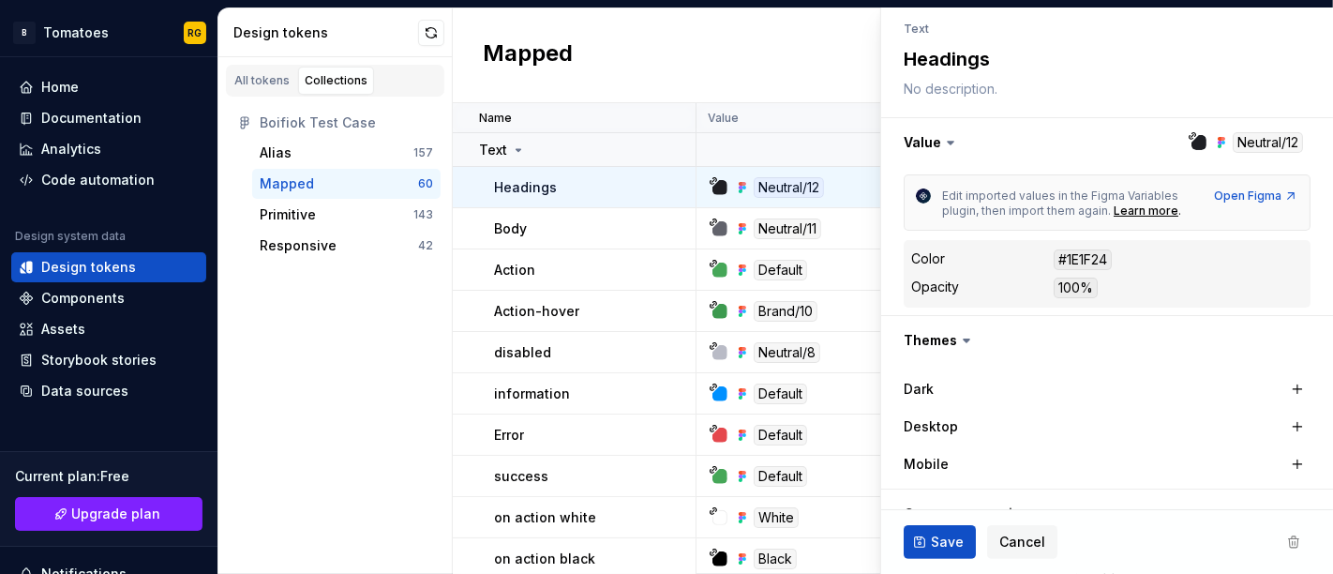
scroll to position [339, 0]
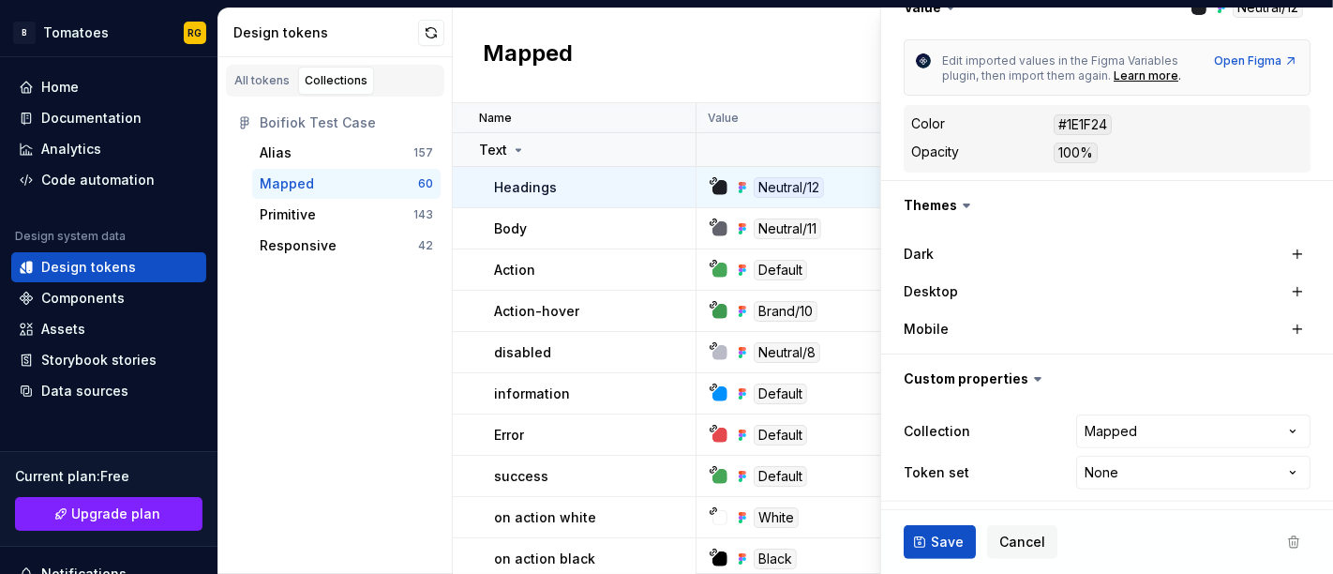
click at [316, 332] on div "All tokens Collections Boifiok Test Case Alias 157 Mapped 60 Primitive 143 Resp…" at bounding box center [335, 315] width 234 height 517
click at [126, 171] on div "Code automation" at bounding box center [97, 180] width 113 height 19
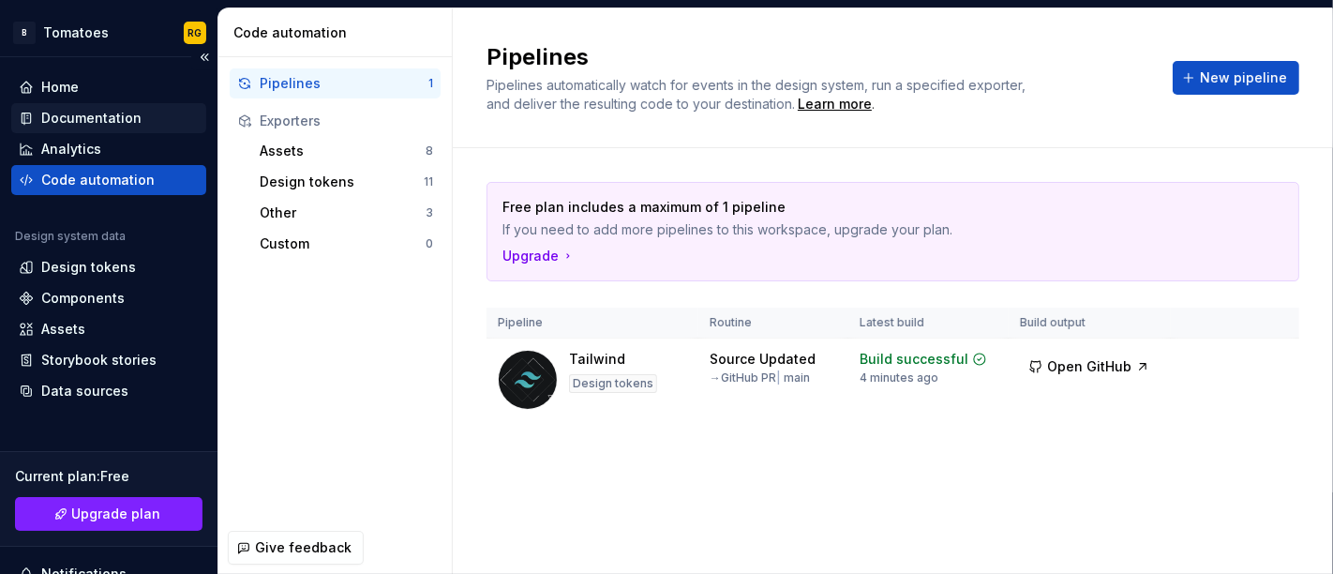
click at [123, 125] on div "Documentation" at bounding box center [91, 118] width 100 height 19
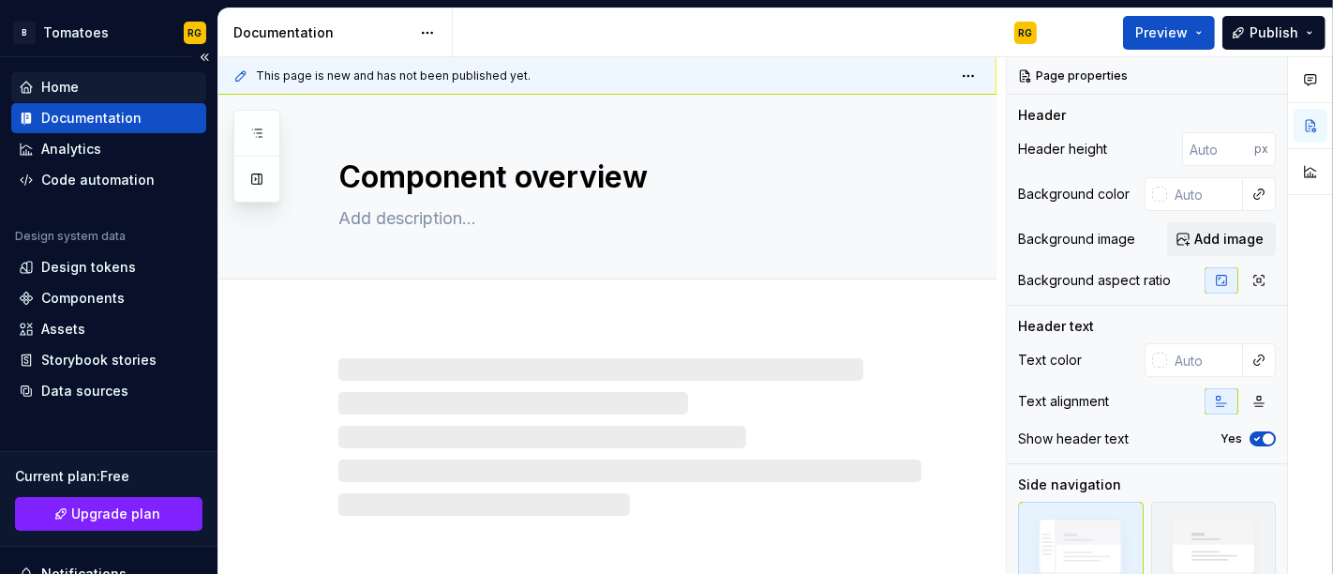
click at [107, 86] on div "Home" at bounding box center [109, 87] width 180 height 19
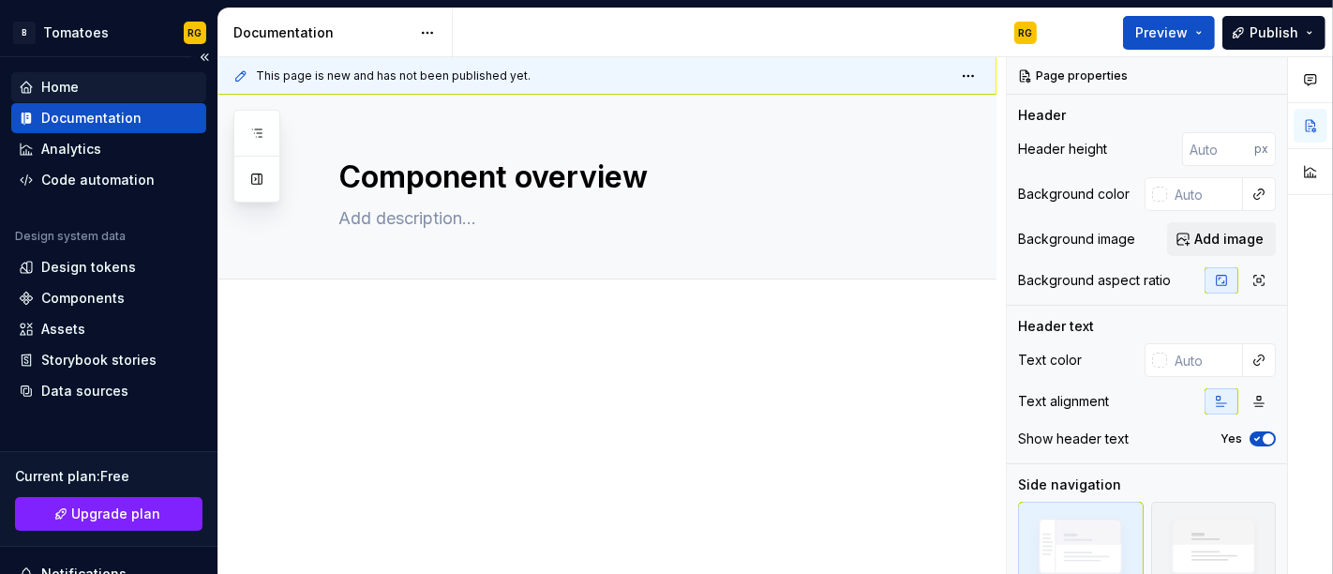
type textarea "*"
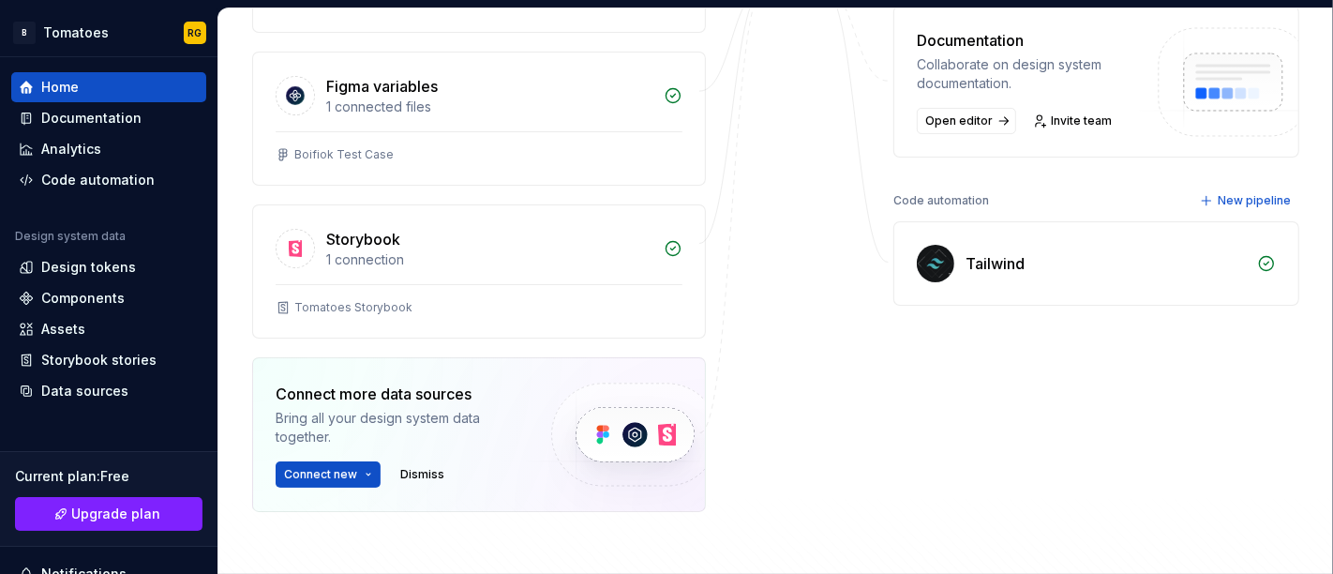
scroll to position [406, 0]
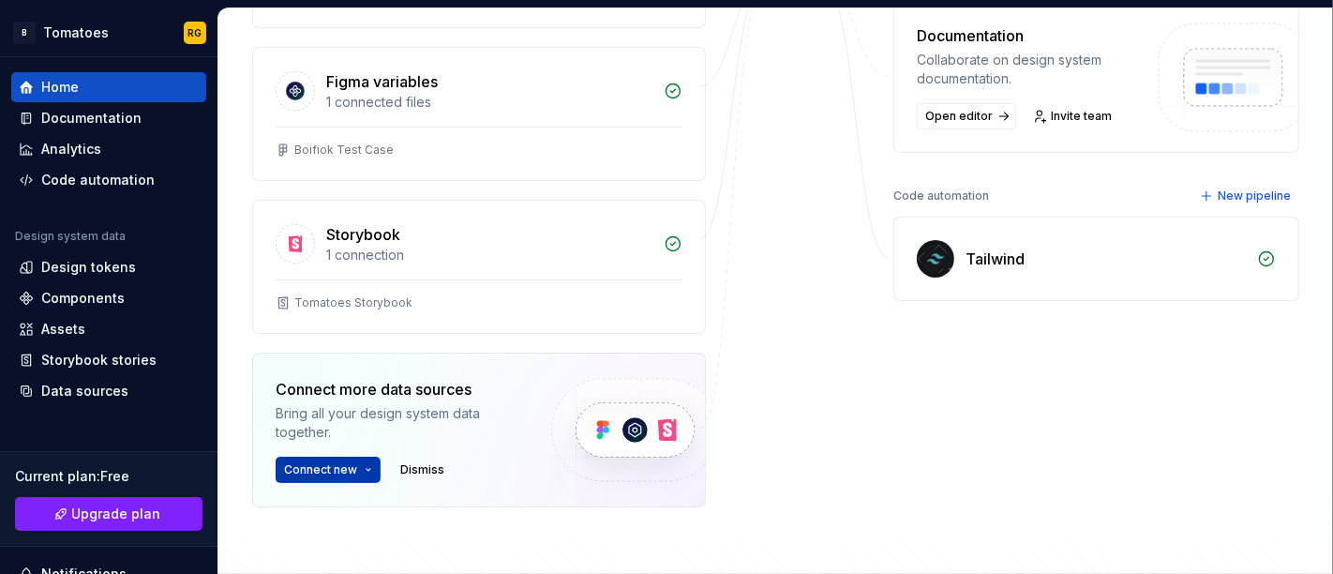
click at [356, 459] on button "Connect new" at bounding box center [328, 470] width 105 height 26
click at [485, 292] on div "Tomatoes Storybook" at bounding box center [479, 305] width 452 height 53
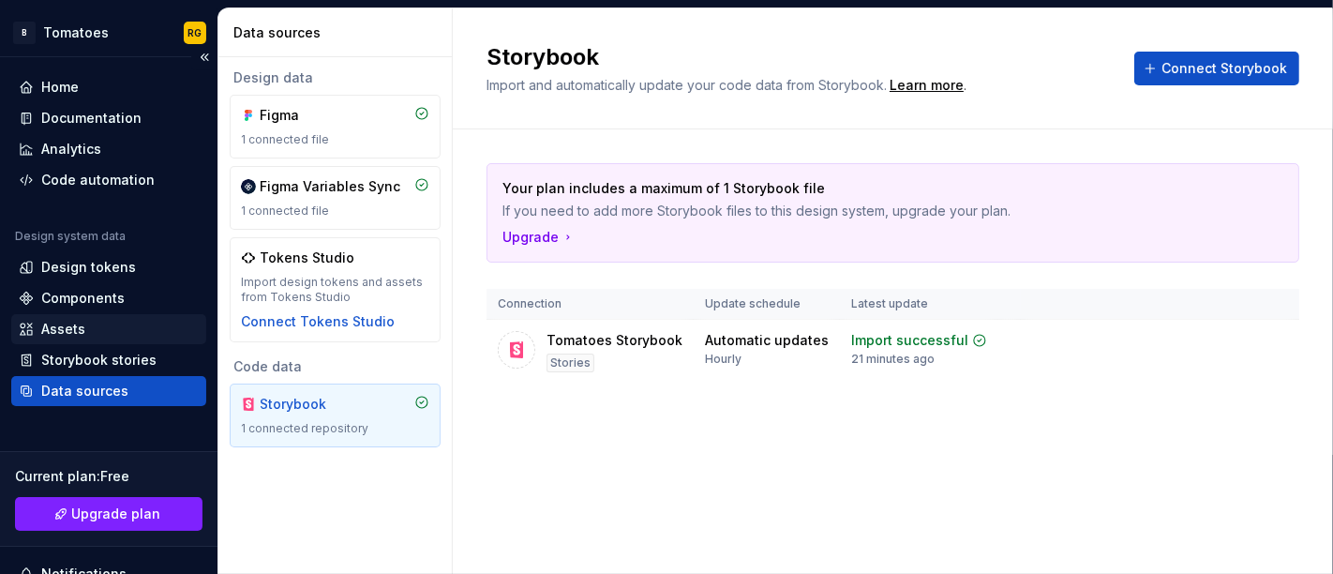
scroll to position [233, 0]
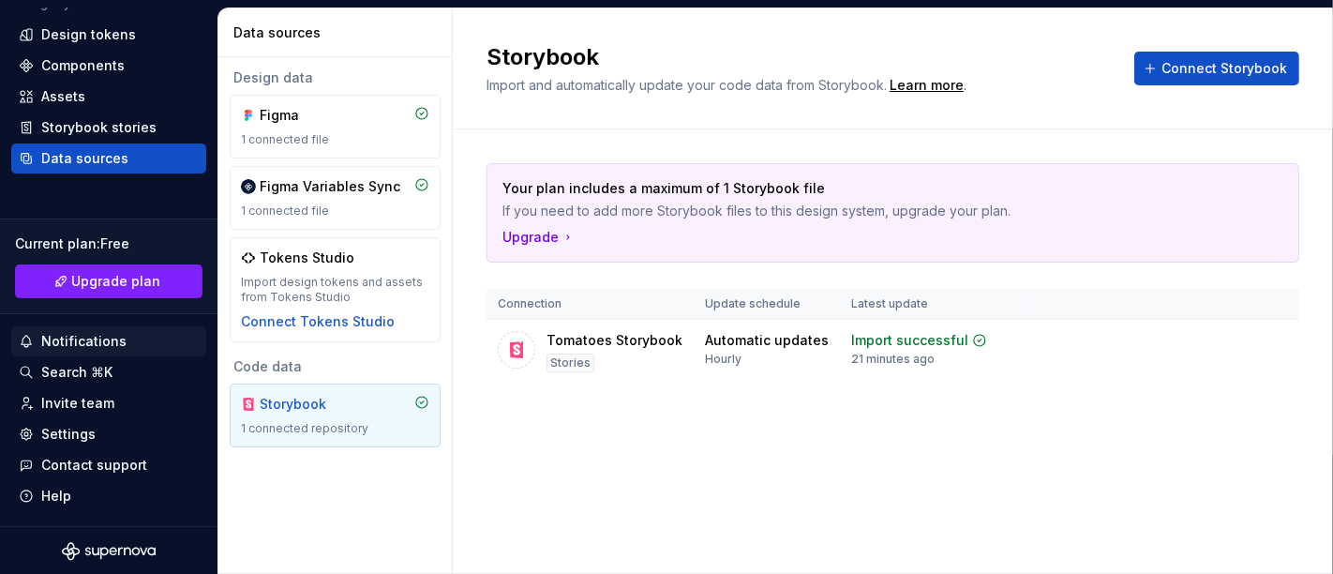
click at [85, 342] on div "Notifications" at bounding box center [83, 341] width 85 height 19
click at [169, 431] on html "B Tomatoes RG Home Documentation Analytics Code automation Design system data D…" at bounding box center [666, 287] width 1333 height 574
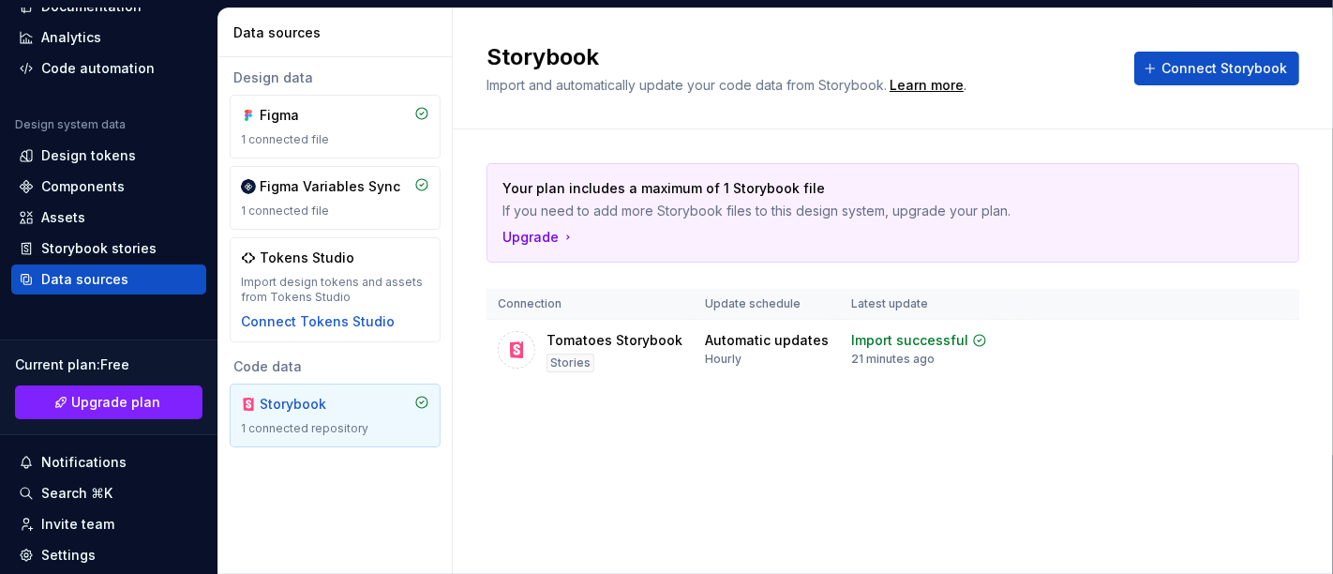
scroll to position [0, 0]
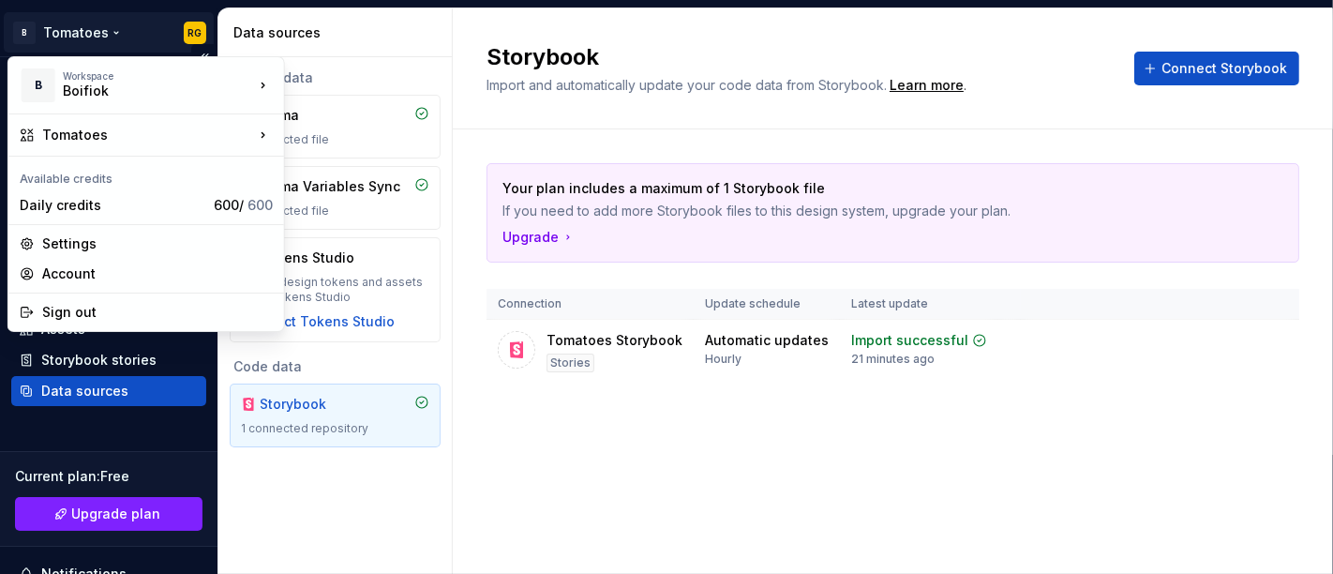
click at [98, 38] on html "B Tomatoes RG Home Documentation Analytics Code automation Design system data D…" at bounding box center [666, 287] width 1333 height 574
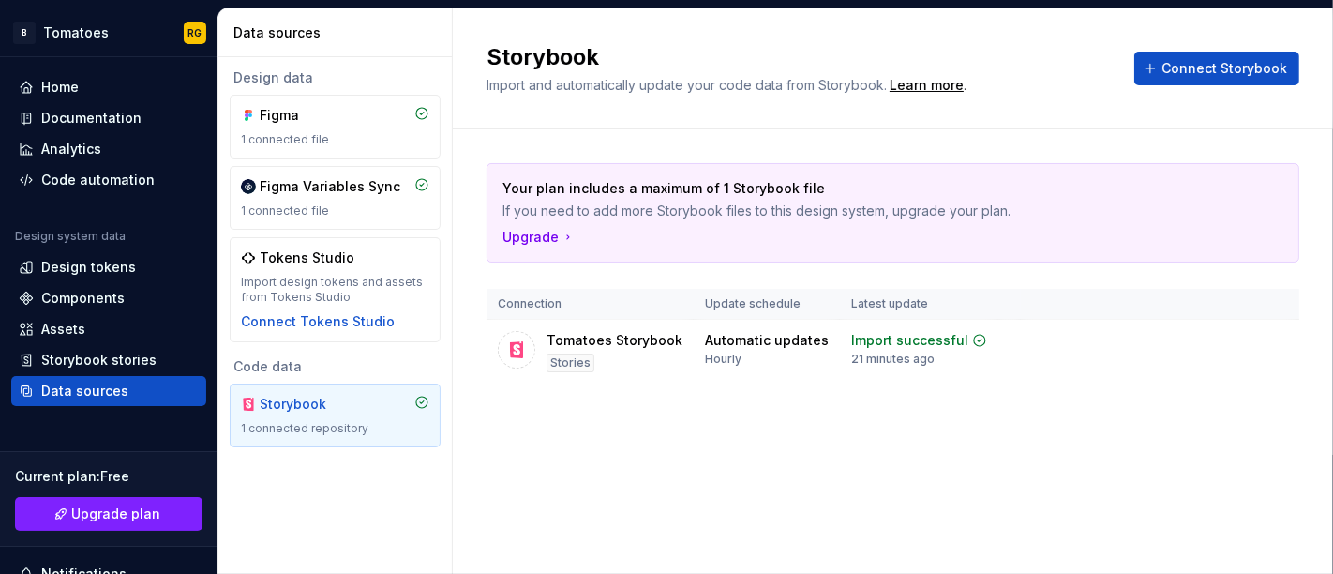
click at [295, 448] on html "B Tomatoes RG Home Documentation Analytics Code automation Design system data D…" at bounding box center [666, 287] width 1333 height 574
click at [77, 180] on div "Code automation" at bounding box center [97, 180] width 113 height 19
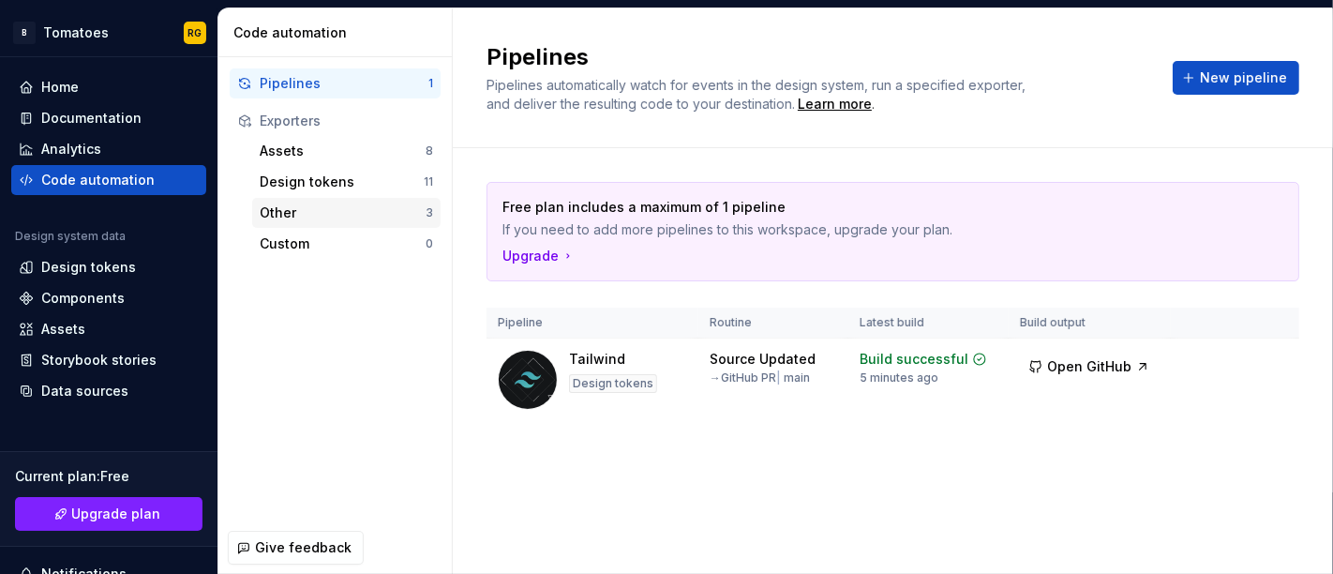
click at [305, 213] on div "Other" at bounding box center [343, 212] width 166 height 19
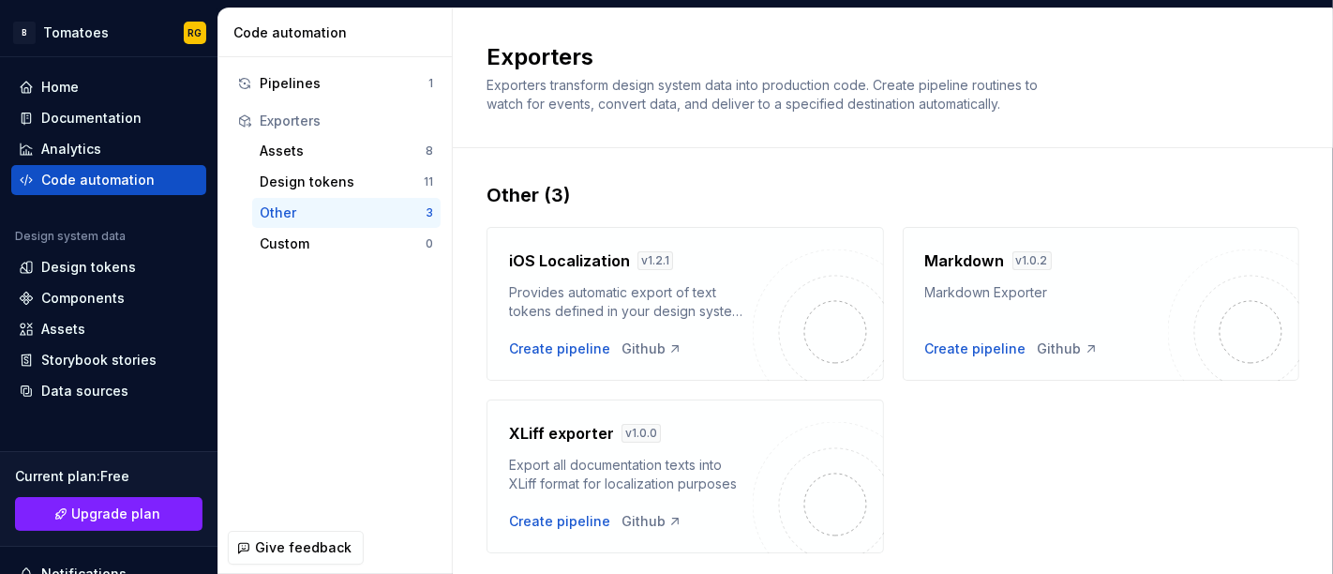
click at [305, 213] on div "Other" at bounding box center [343, 212] width 166 height 19
click at [297, 183] on div "Design tokens" at bounding box center [342, 182] width 164 height 19
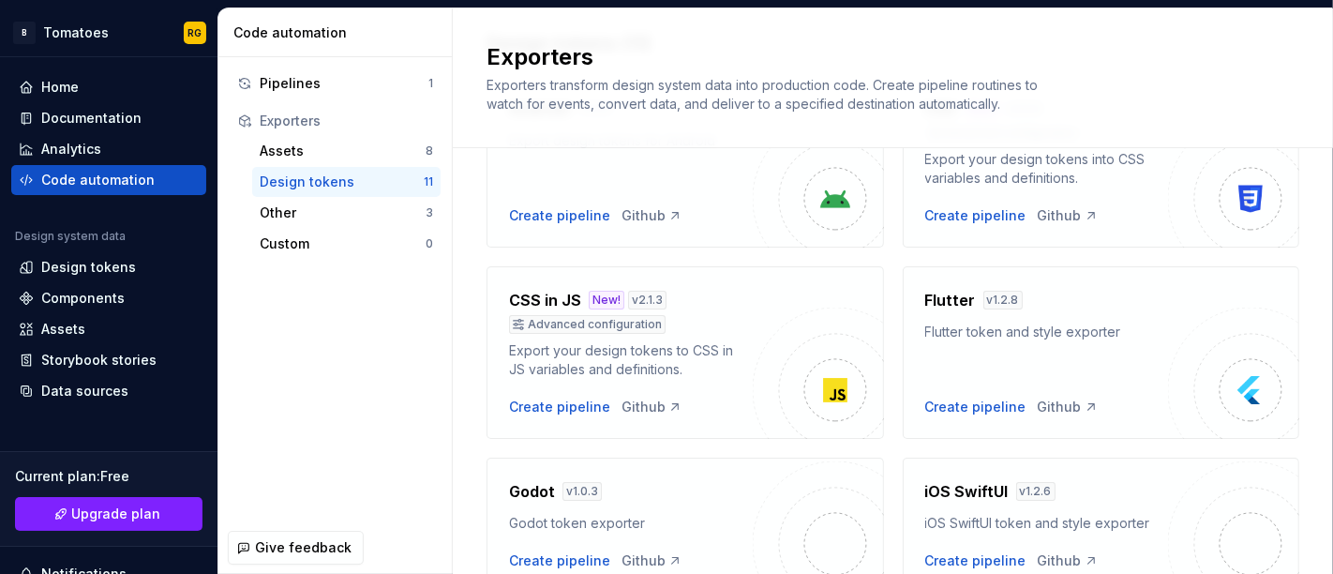
scroll to position [156, 0]
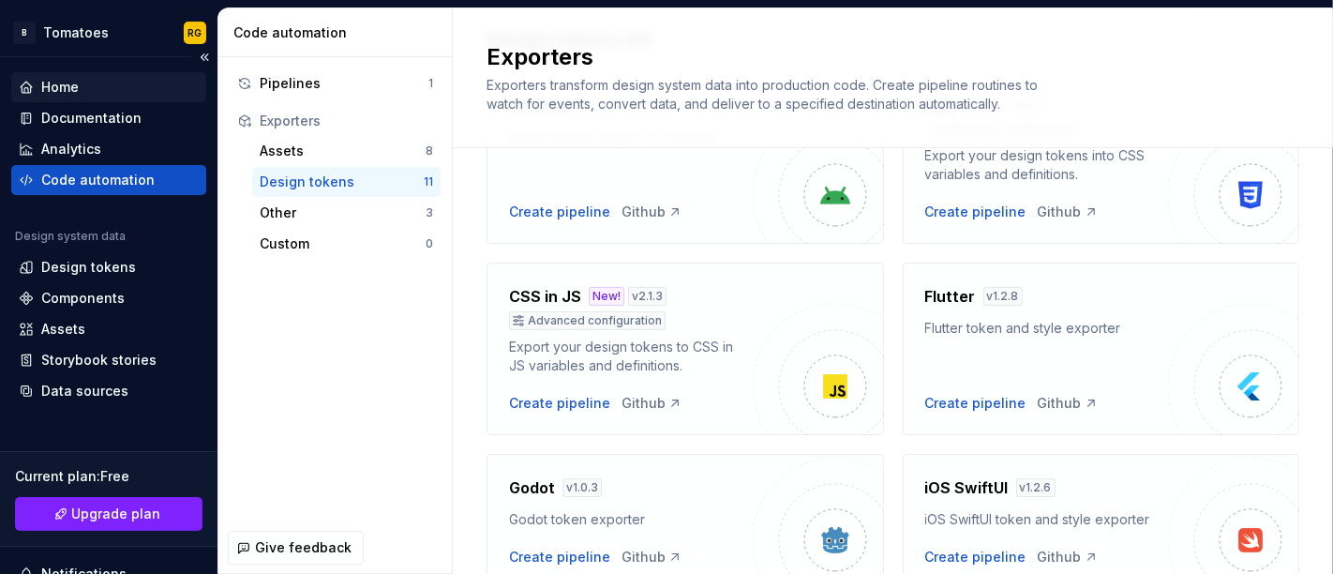
click at [97, 81] on div "Home" at bounding box center [109, 87] width 180 height 19
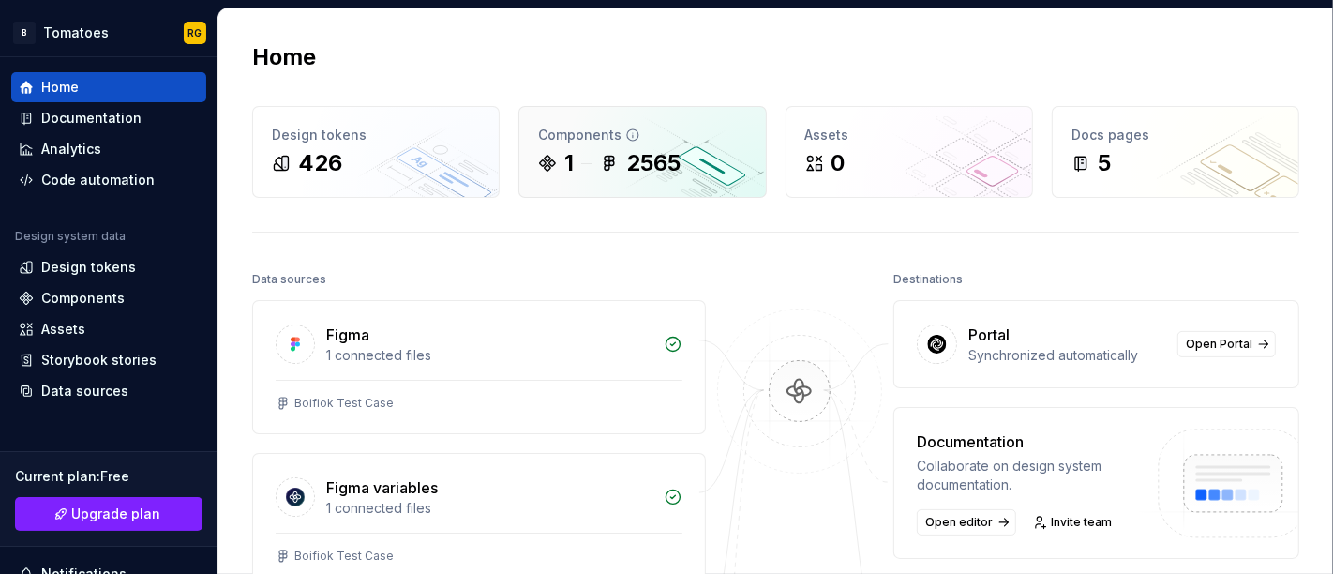
click at [557, 168] on div "1" at bounding box center [556, 163] width 36 height 30
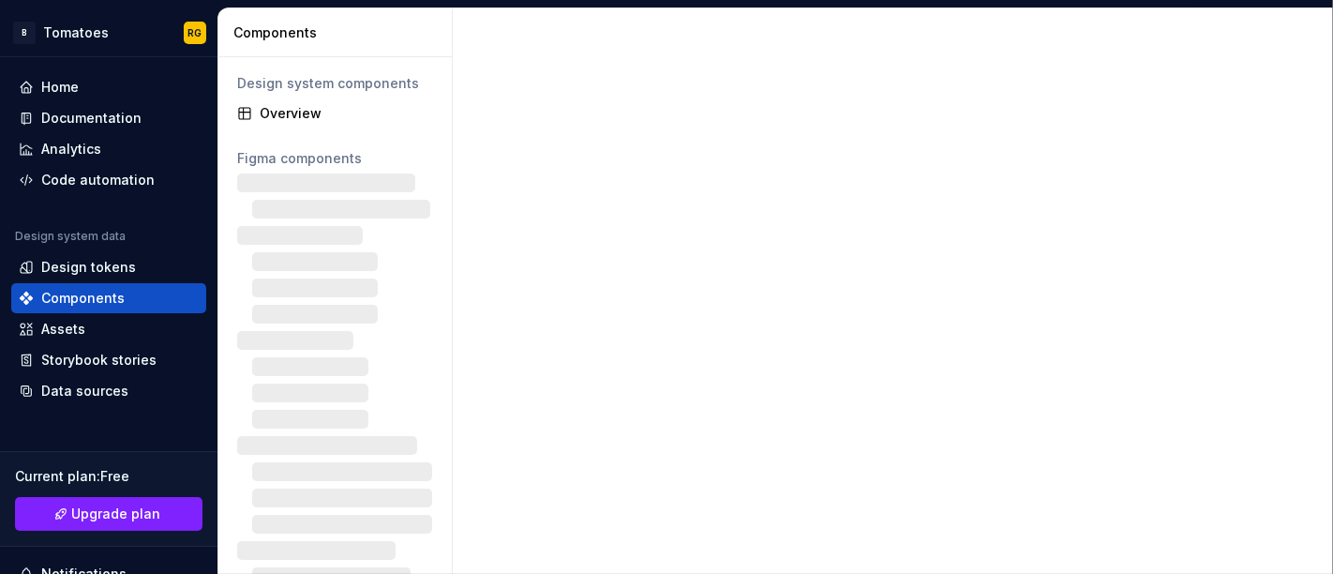
click at [638, 161] on div at bounding box center [893, 290] width 881 height 565
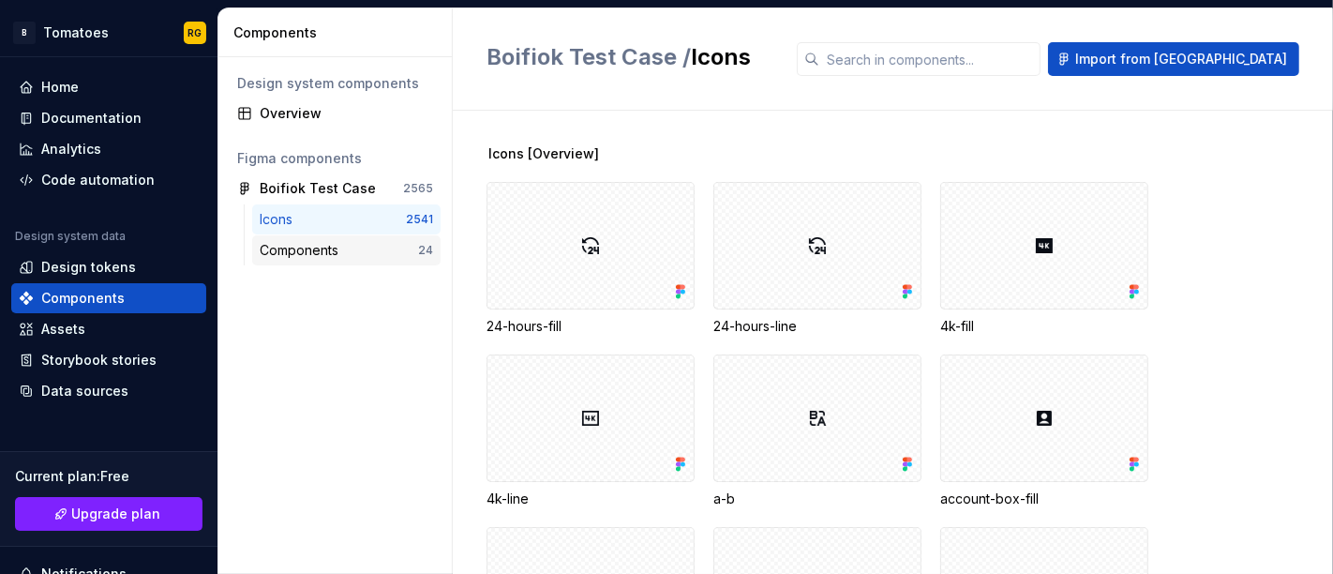
click at [366, 245] on div "Components" at bounding box center [339, 250] width 158 height 19
click at [363, 248] on div "Components" at bounding box center [339, 250] width 158 height 19
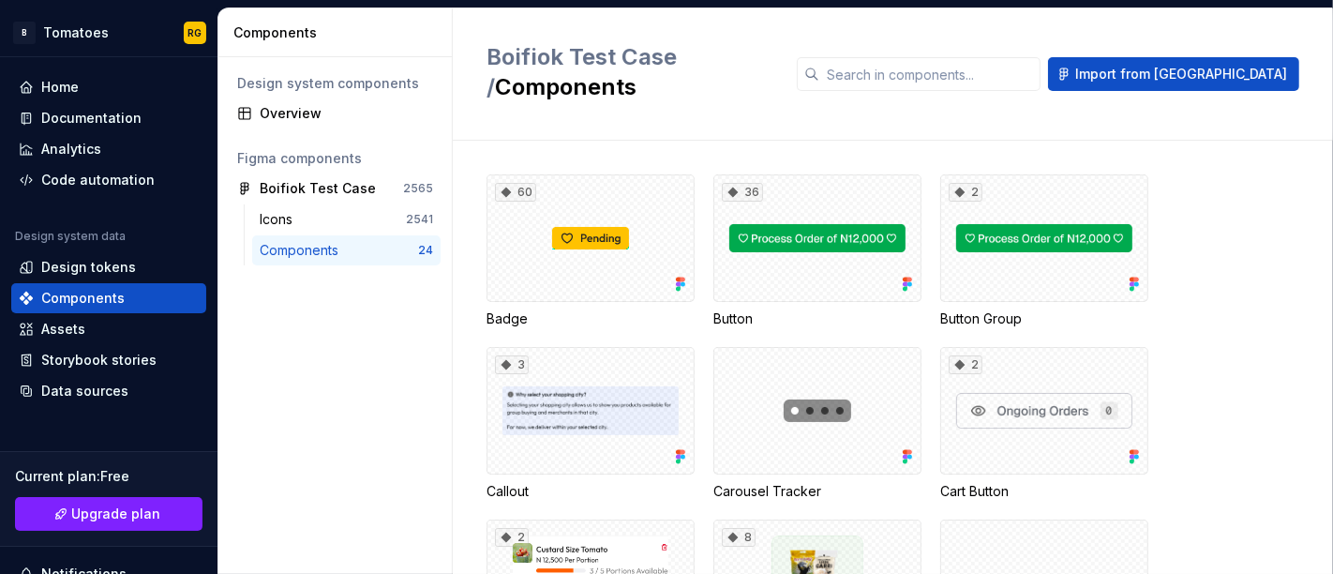
drag, startPoint x: 385, startPoint y: 249, endPoint x: 380, endPoint y: 240, distance: 10.9
click at [380, 241] on div "Components" at bounding box center [339, 250] width 158 height 19
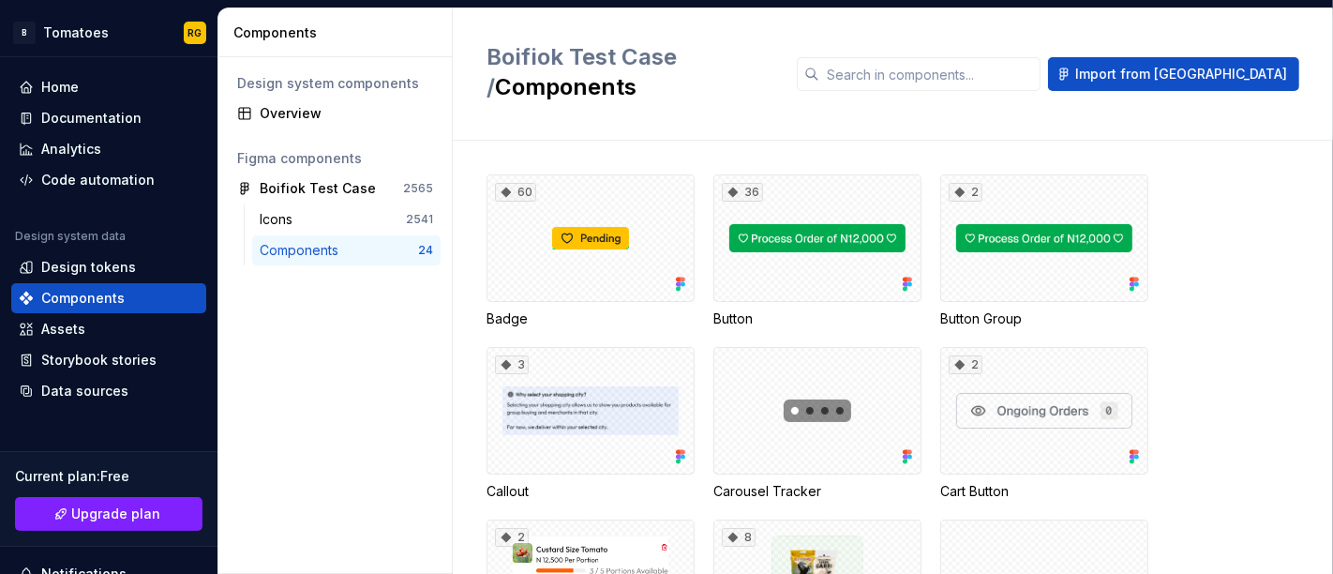
click at [380, 241] on div "Components" at bounding box center [339, 250] width 158 height 19
drag, startPoint x: 492, startPoint y: 141, endPoint x: 504, endPoint y: 264, distance: 124.3
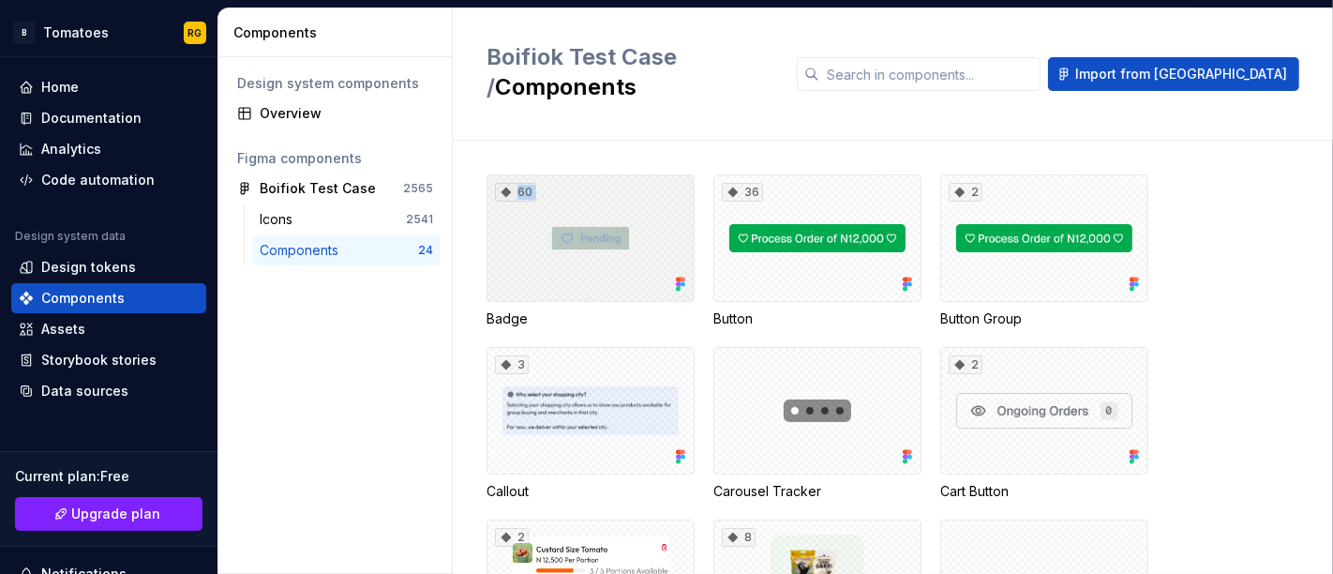
click at [504, 264] on div "60 Badge 36 Button 2 Button Group 3 Callout Carousel Tracker 2 Cart Button 2 Ca…" at bounding box center [910, 357] width 847 height 433
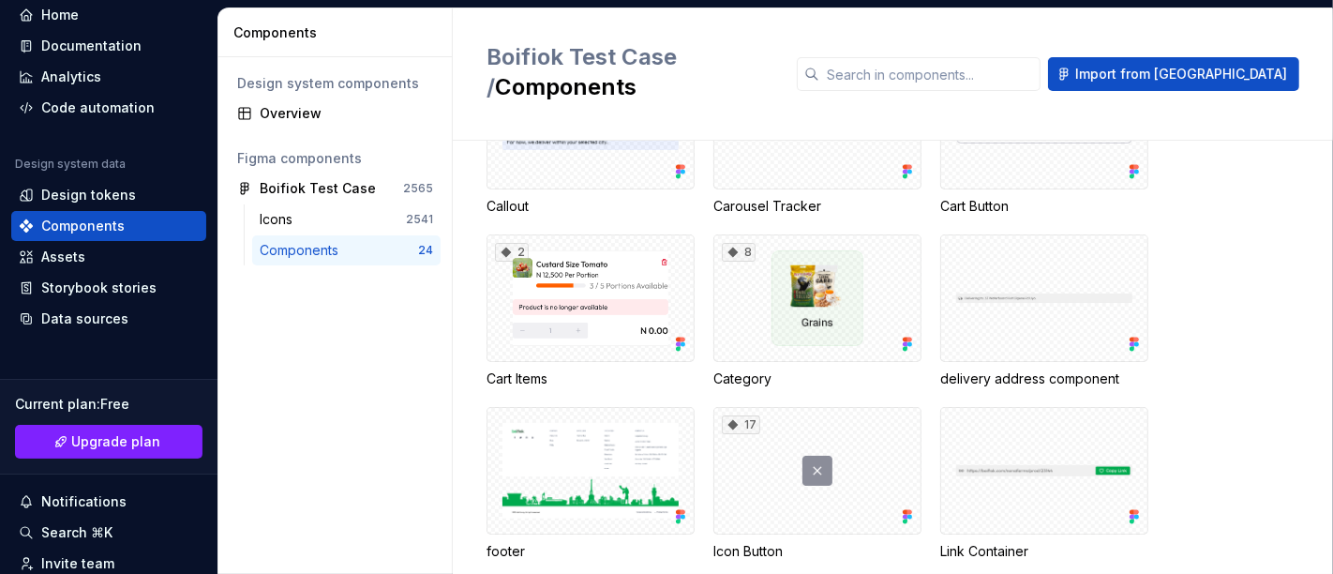
scroll to position [72, 0]
click at [73, 326] on div "Data sources" at bounding box center [84, 318] width 87 height 19
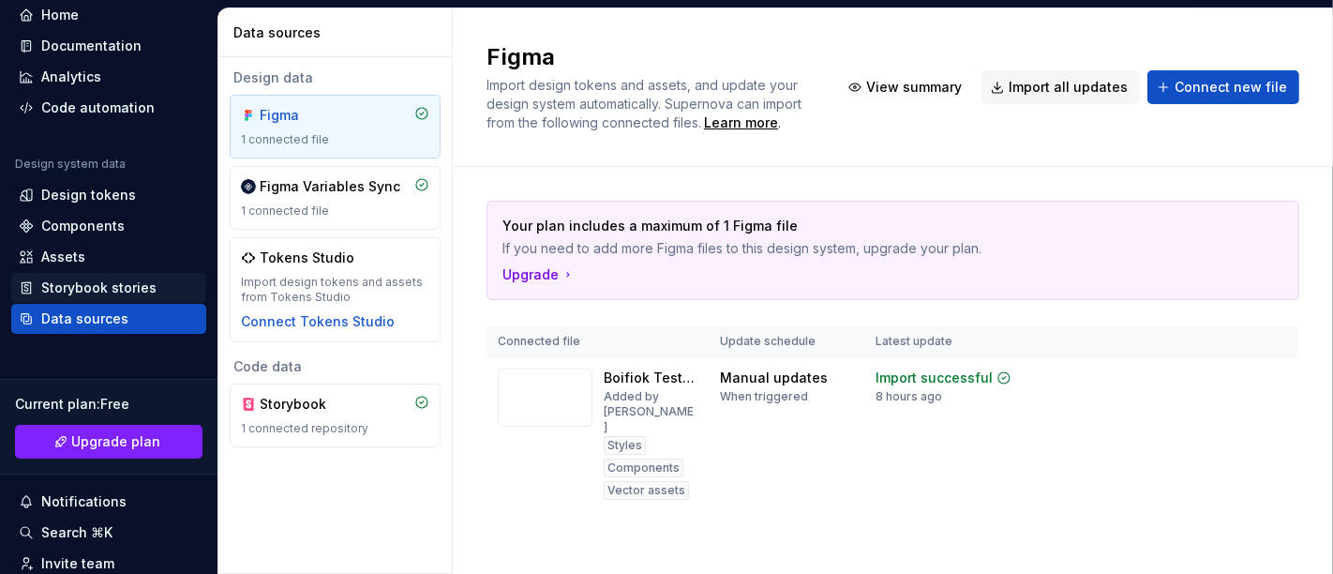
click at [94, 290] on div "Storybook stories" at bounding box center [98, 287] width 115 height 19
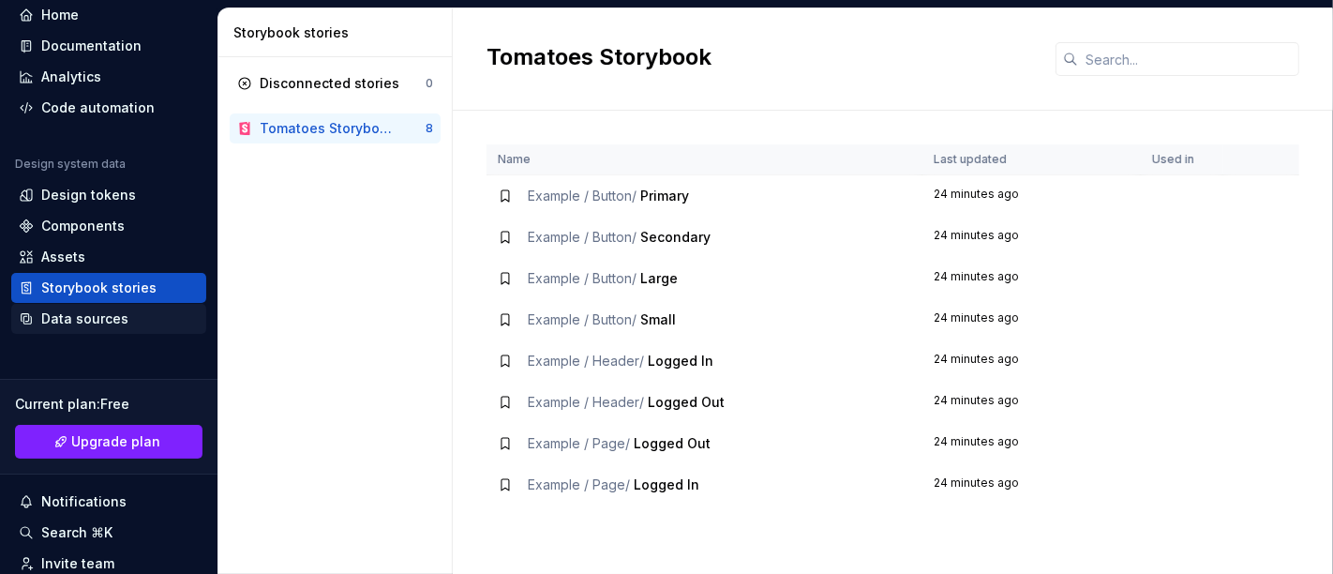
click at [88, 317] on div "Data sources" at bounding box center [84, 318] width 87 height 19
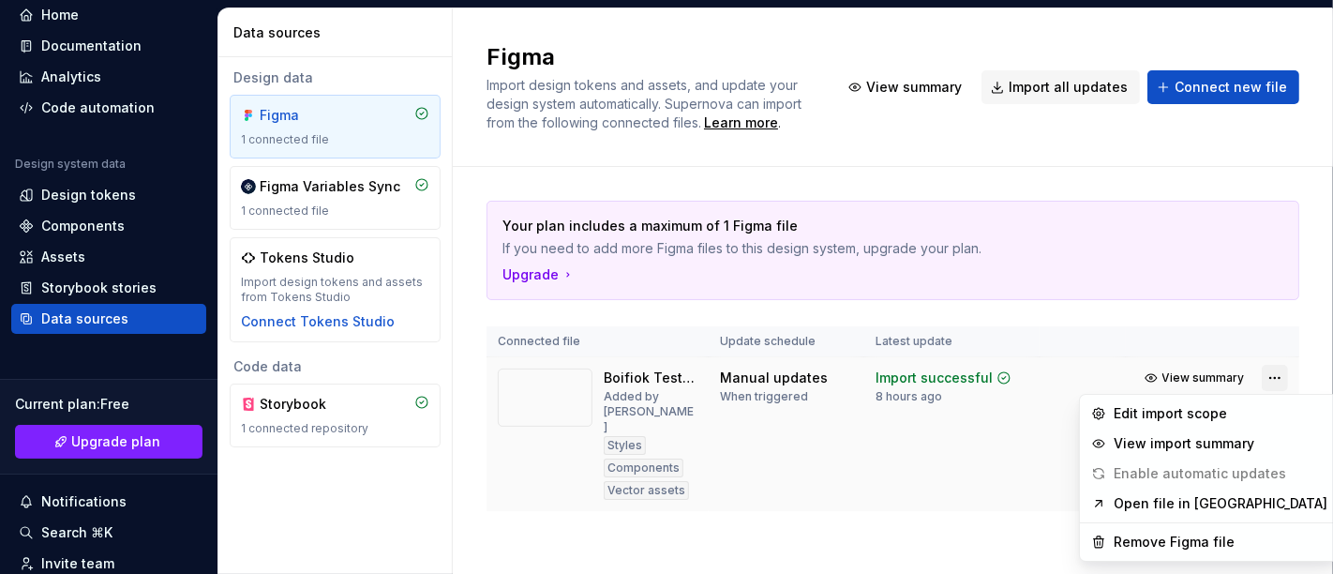
click at [1280, 376] on html "B Tomatoes RG Home Documentation Analytics Code automation Design system data D…" at bounding box center [666, 287] width 1333 height 574
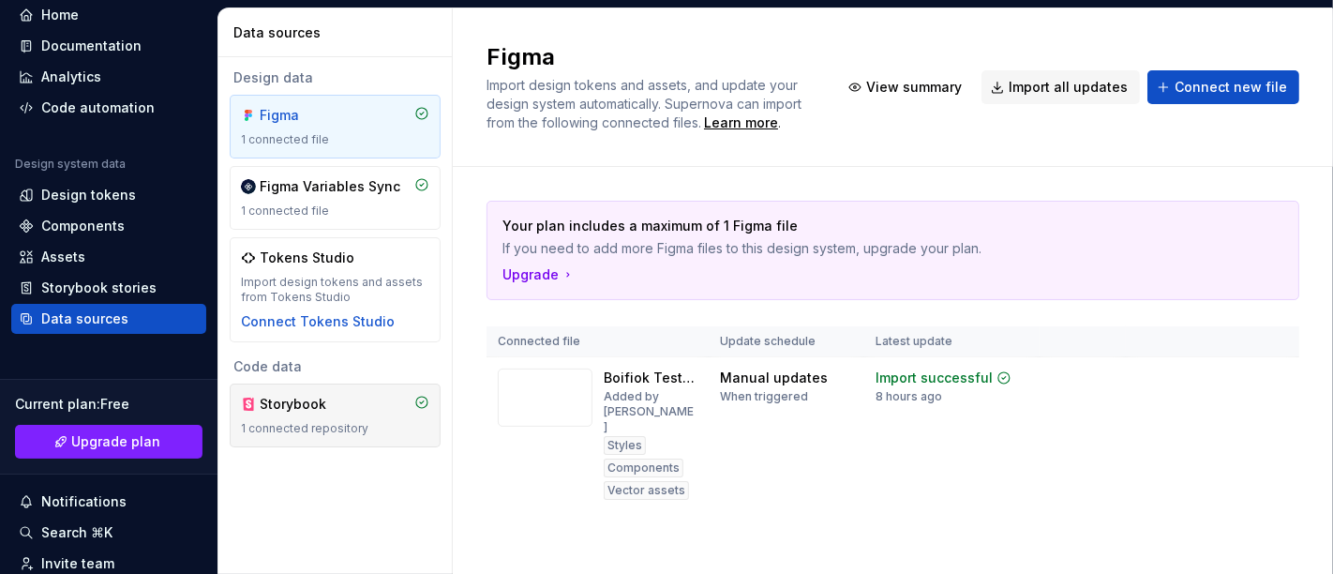
click at [294, 427] on html "B Tomatoes RG Home Documentation Analytics Code automation Design system data D…" at bounding box center [666, 287] width 1333 height 574
click at [294, 427] on div "1 connected repository" at bounding box center [335, 428] width 188 height 15
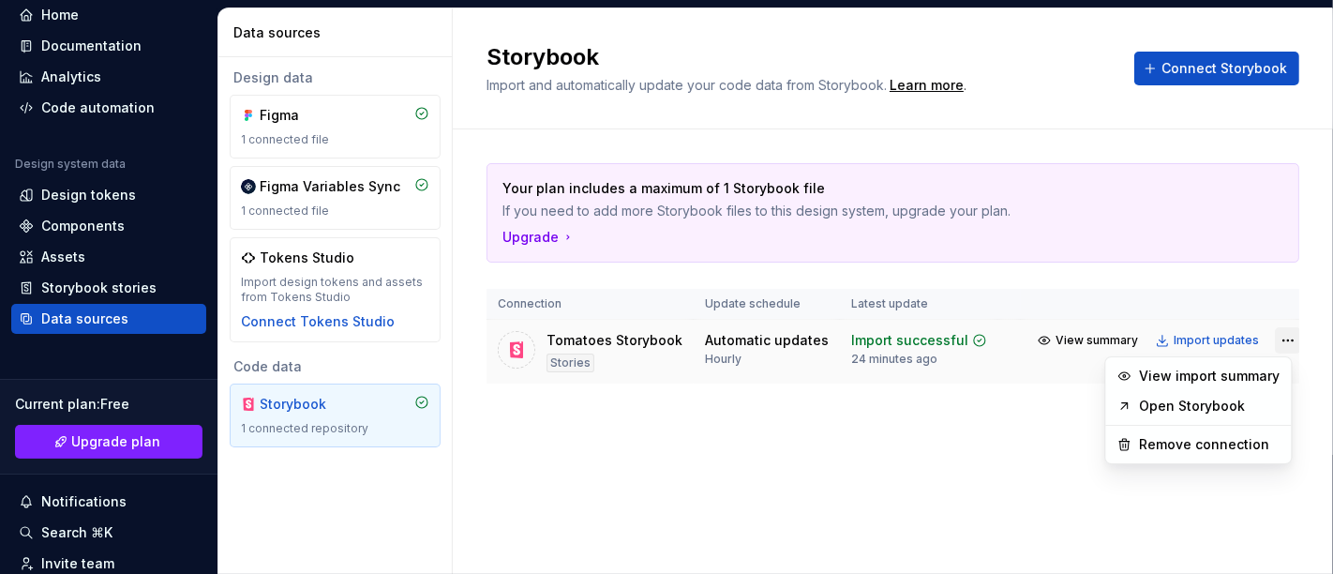
click at [1276, 331] on html "B Tomatoes RG Home Documentation Analytics Code automation Design system data D…" at bounding box center [666, 287] width 1333 height 574
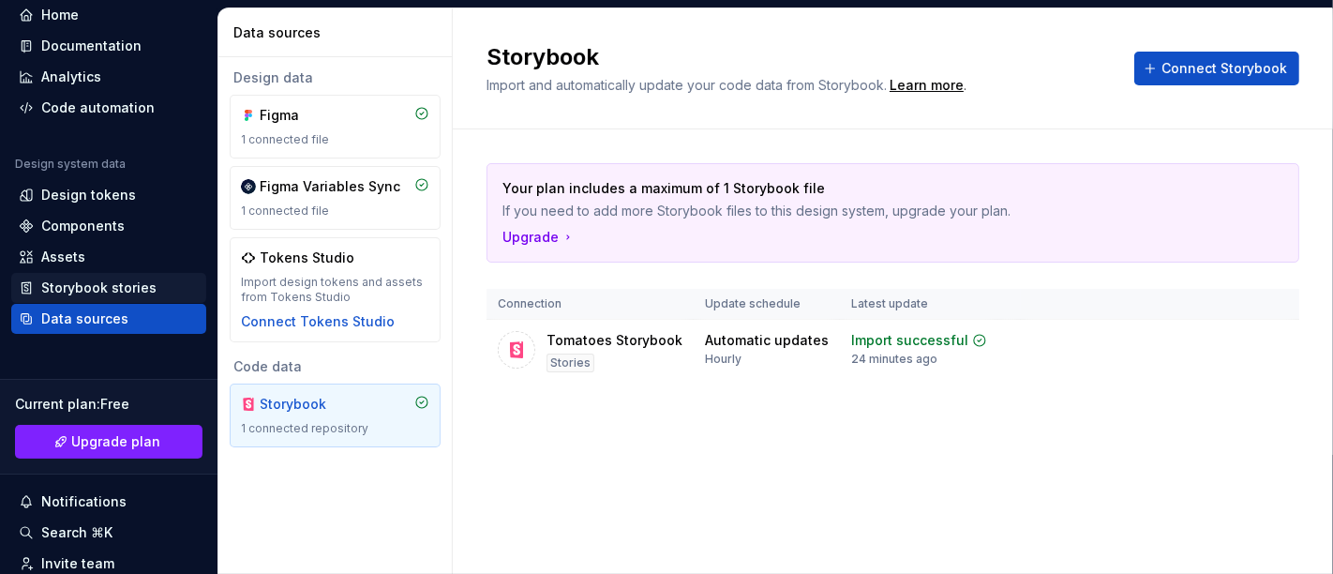
click at [115, 278] on html "B Tomatoes RG Home Documentation Analytics Code automation Design system data D…" at bounding box center [666, 287] width 1333 height 574
click at [108, 278] on div "Storybook stories" at bounding box center [98, 287] width 115 height 19
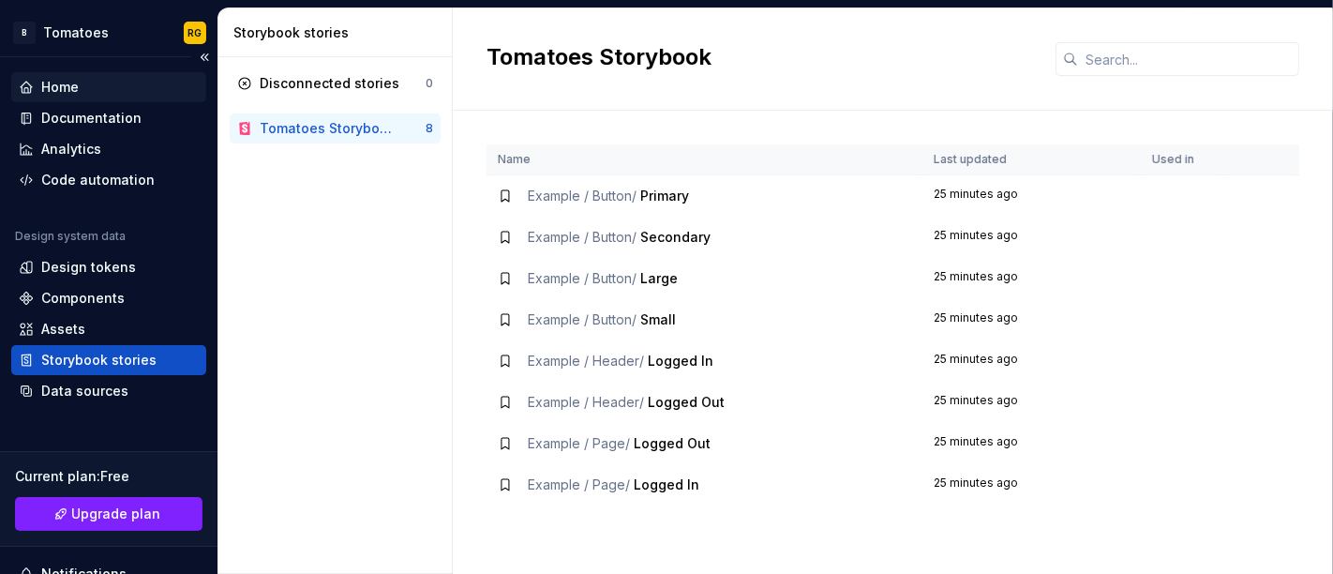
click at [45, 85] on div "Home" at bounding box center [60, 87] width 38 height 19
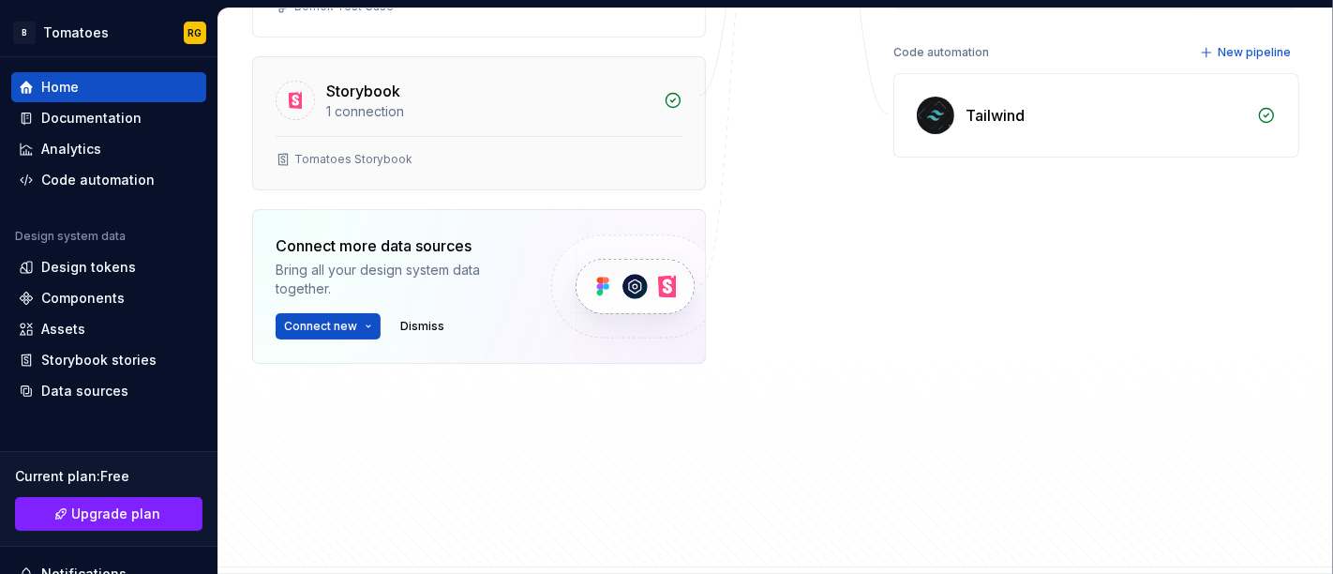
scroll to position [554, 0]
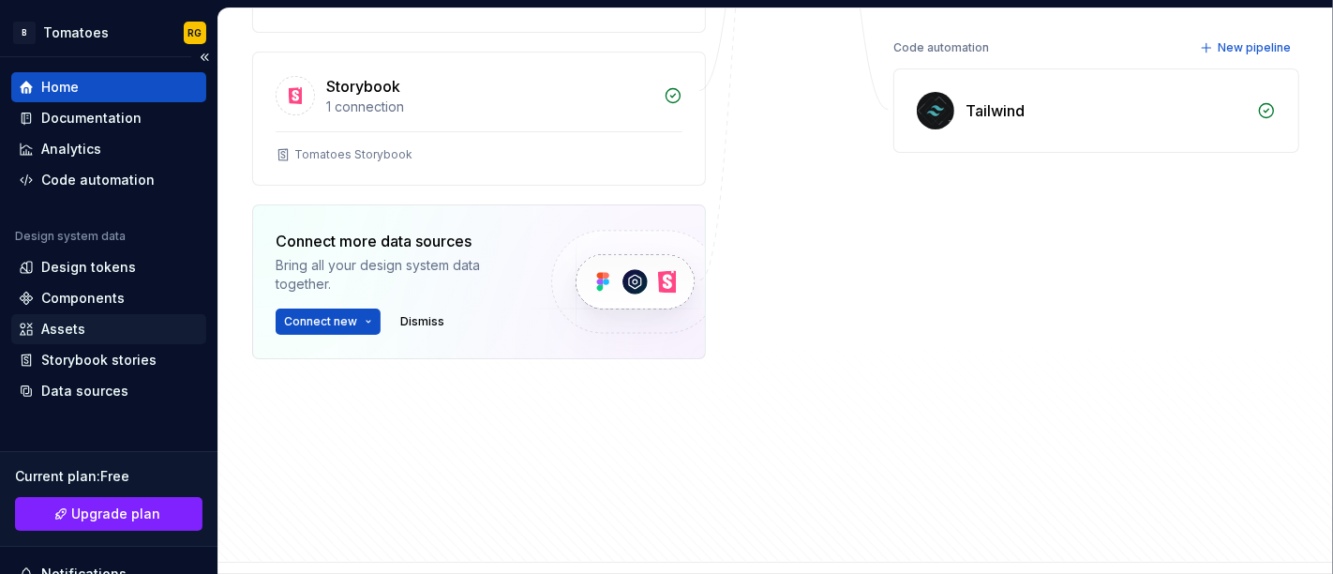
click at [153, 343] on div "Assets" at bounding box center [108, 329] width 195 height 30
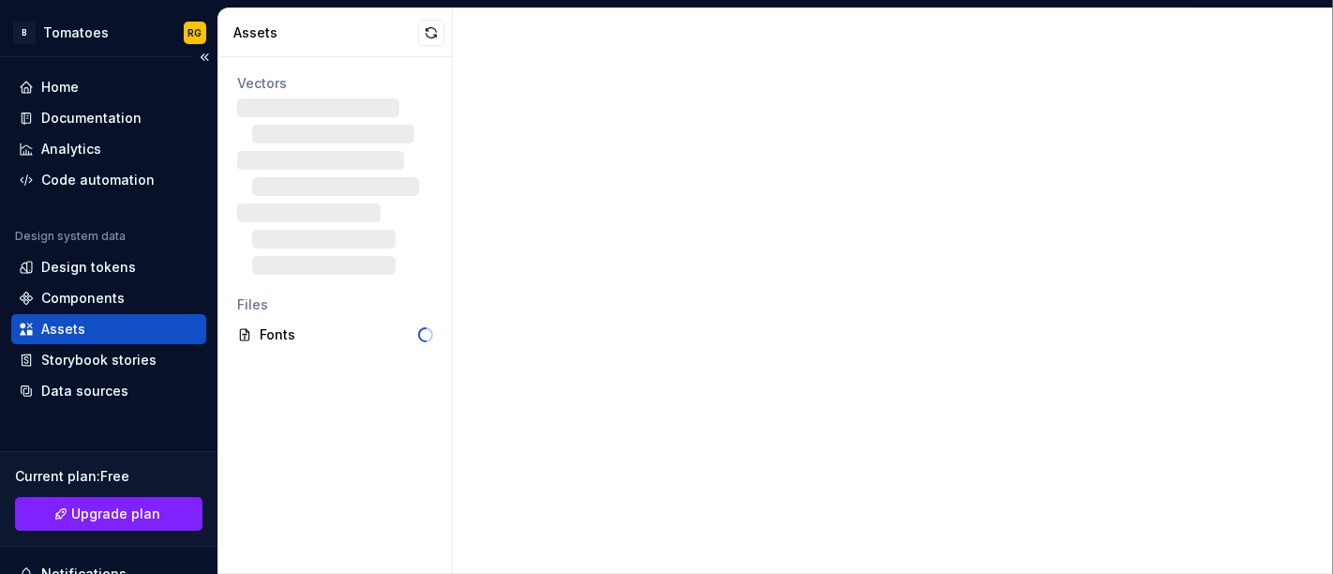
click at [153, 343] on div "Assets" at bounding box center [108, 329] width 195 height 30
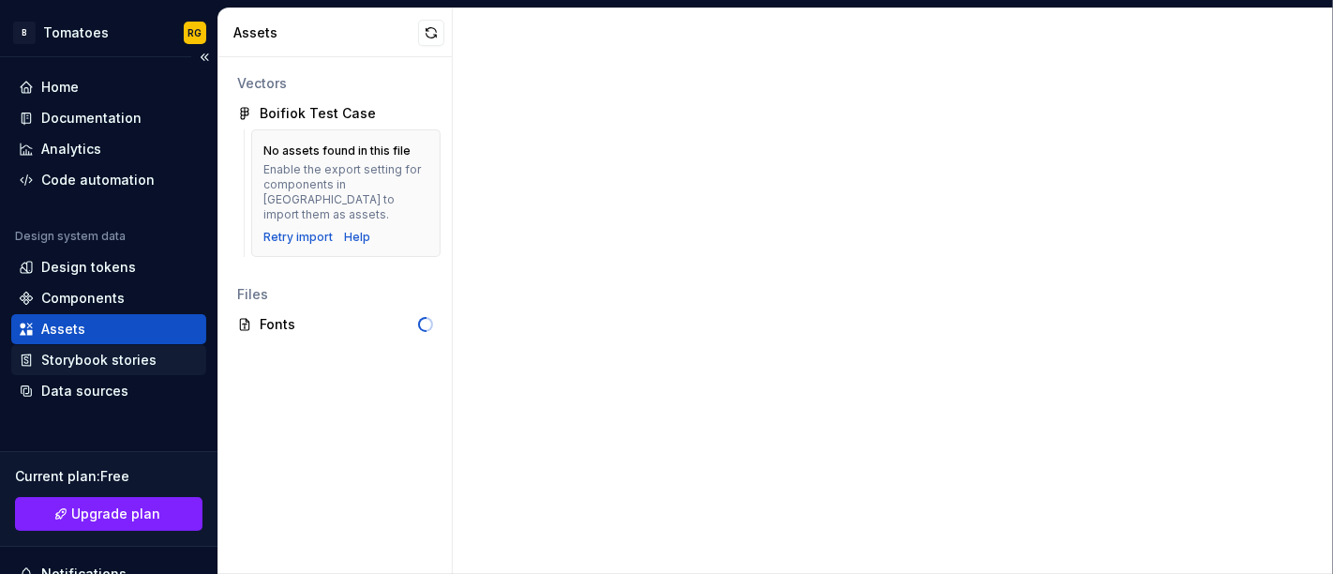
click at [151, 368] on div "Storybook stories" at bounding box center [98, 360] width 115 height 19
